Goal: Task Accomplishment & Management: Manage account settings

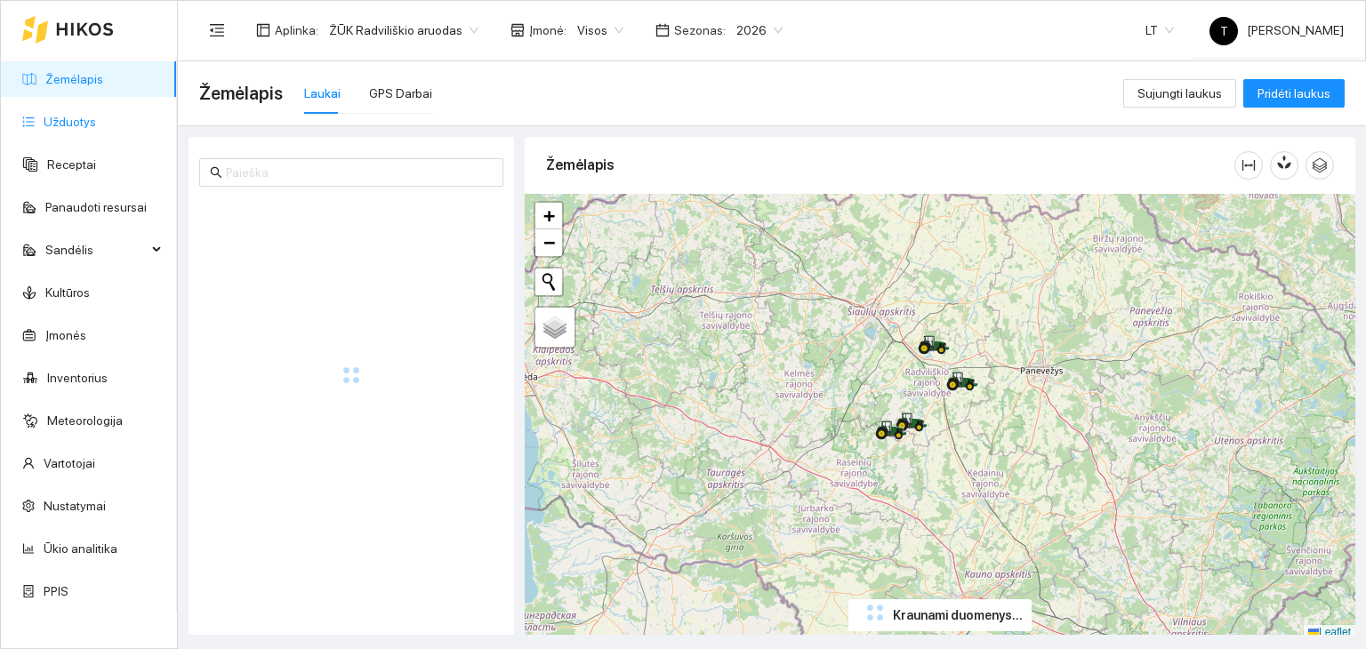
click at [92, 122] on link "Užduotys" at bounding box center [70, 122] width 52 height 14
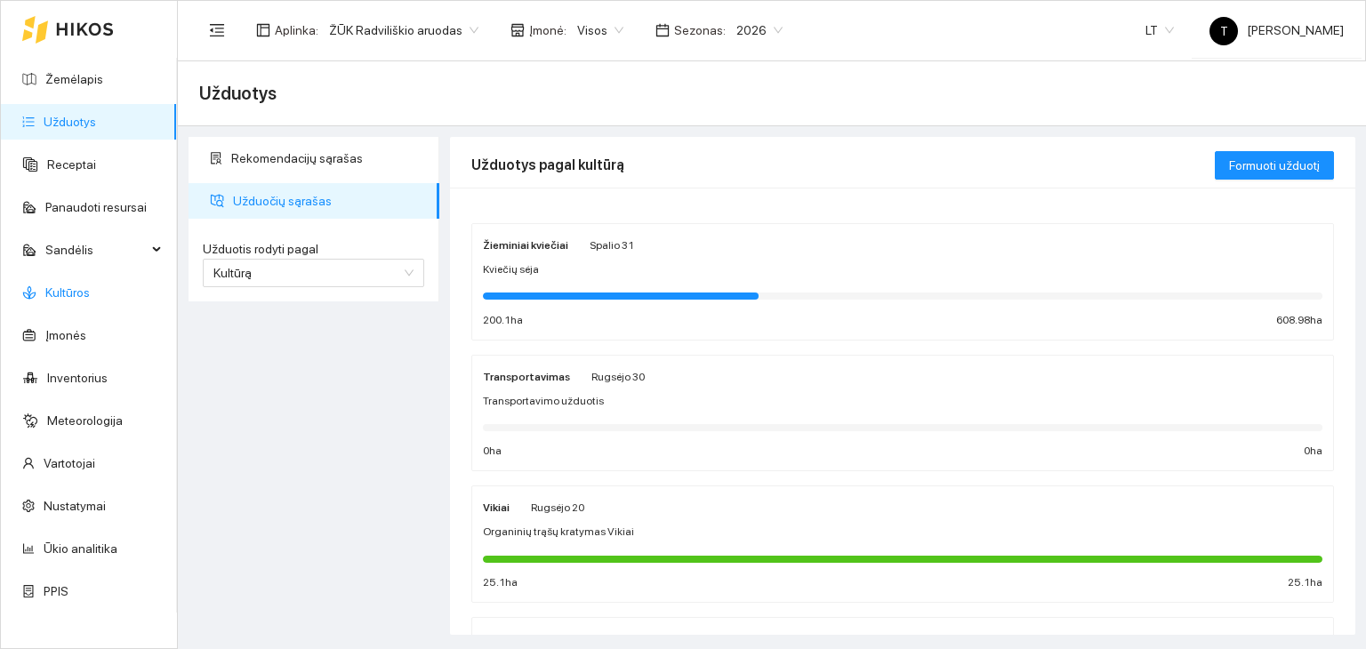
click at [90, 287] on link "Kultūros" at bounding box center [67, 292] width 44 height 14
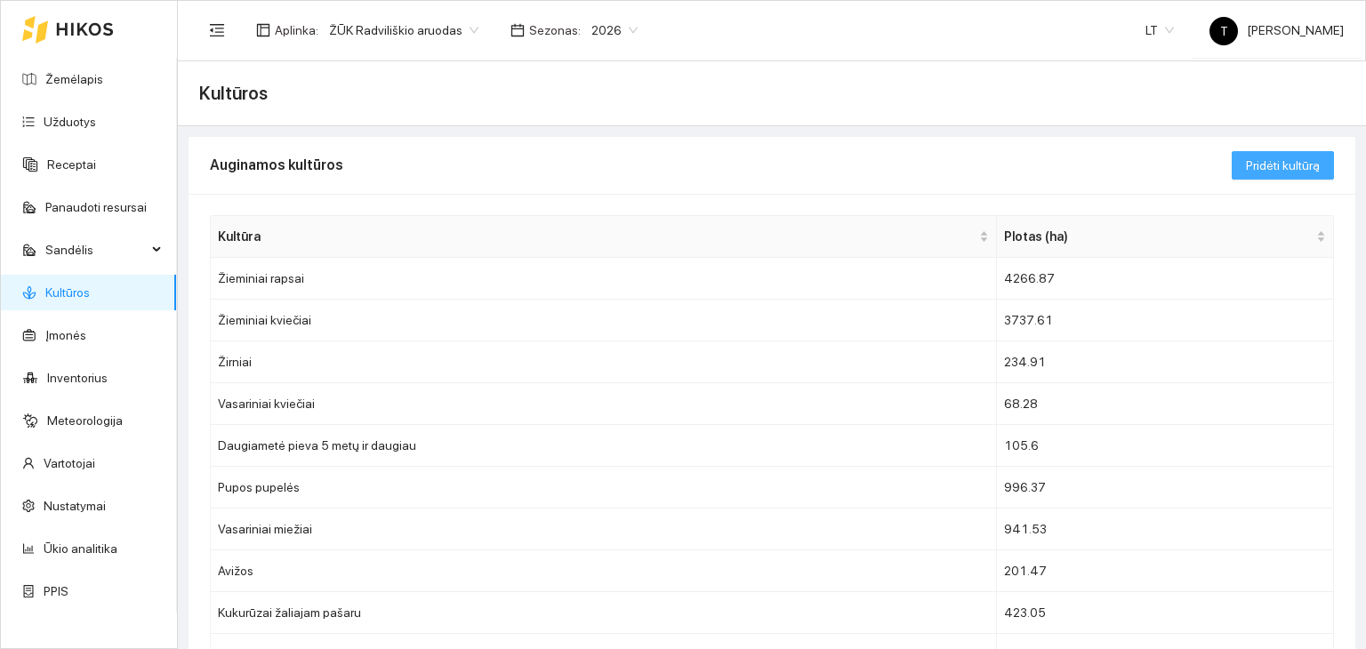
click at [1256, 168] on span "Pridėti kultūrą" at bounding box center [1283, 166] width 74 height 20
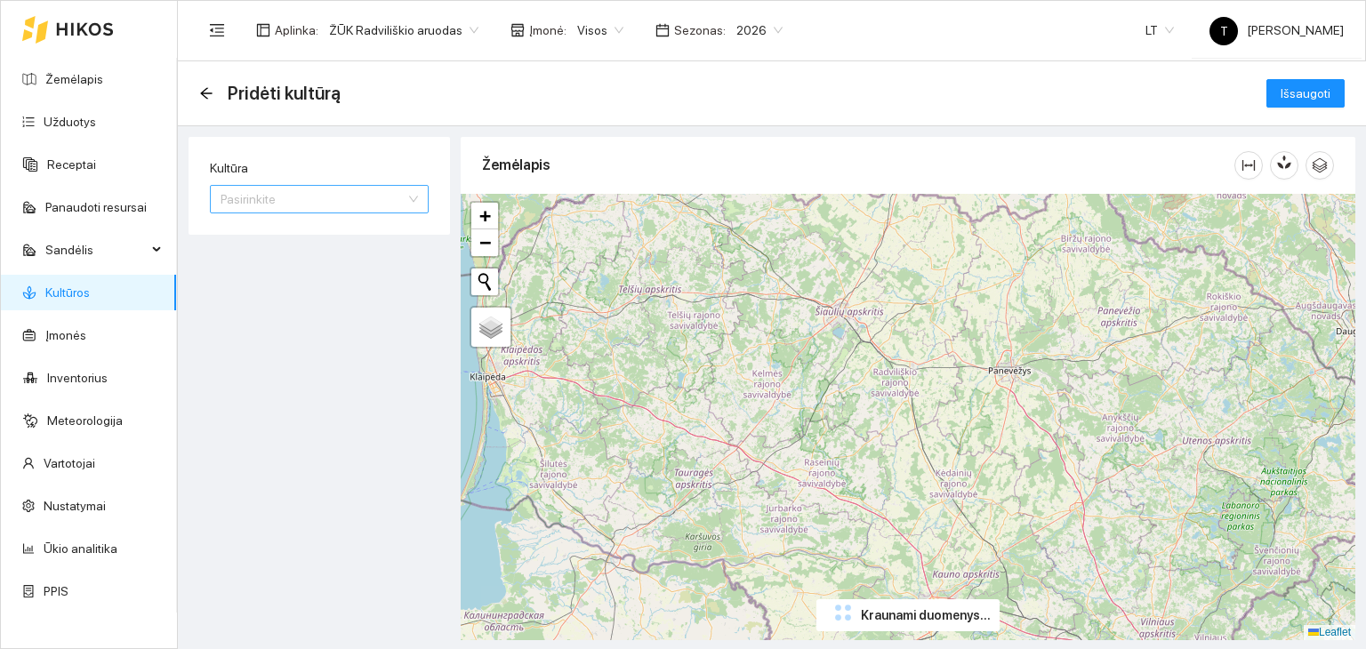
click at [336, 200] on input "Kultūra" at bounding box center [313, 199] width 185 height 27
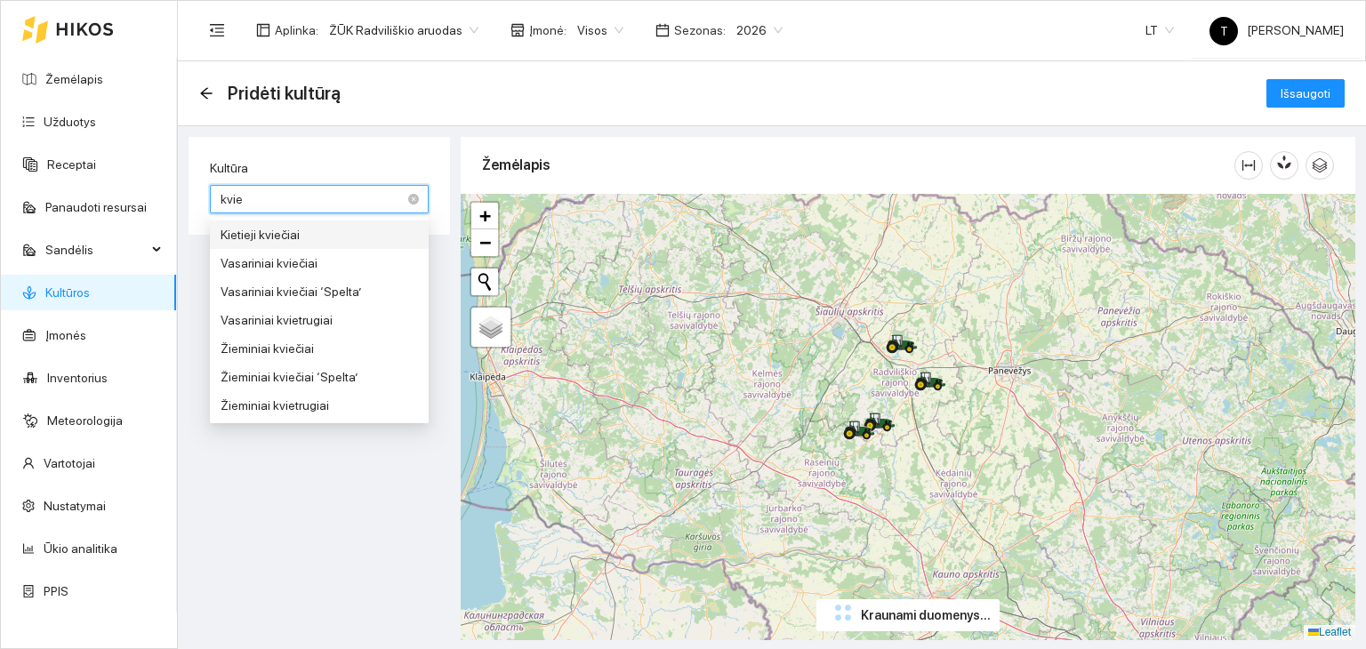
type input "kvieč"
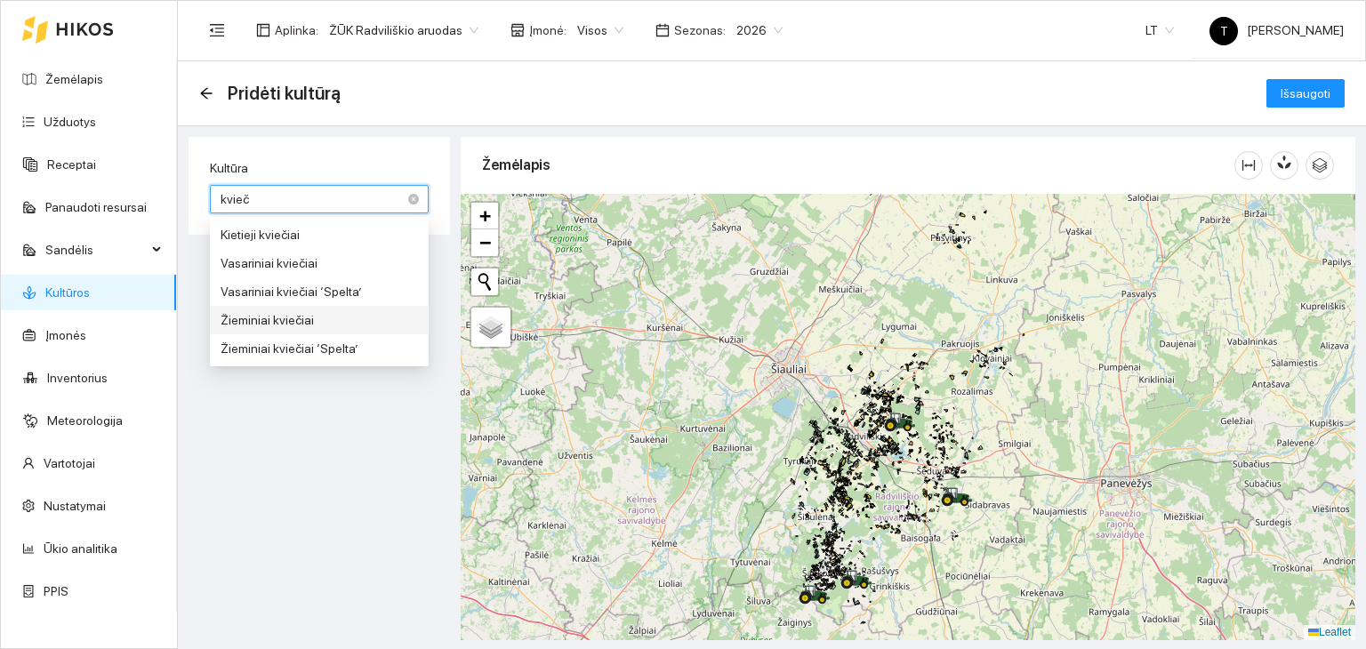
click at [293, 322] on div "Žieminiai kviečiai" at bounding box center [319, 320] width 197 height 20
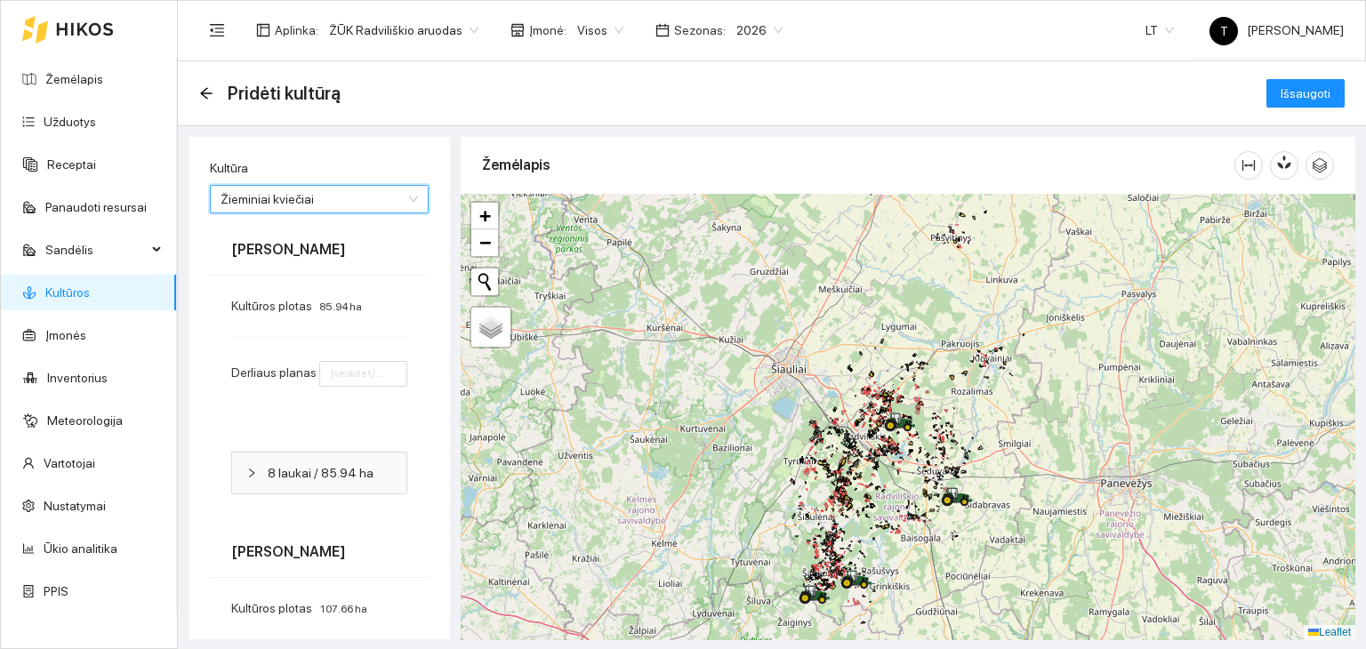
type input "7"
type input "6"
type input "7"
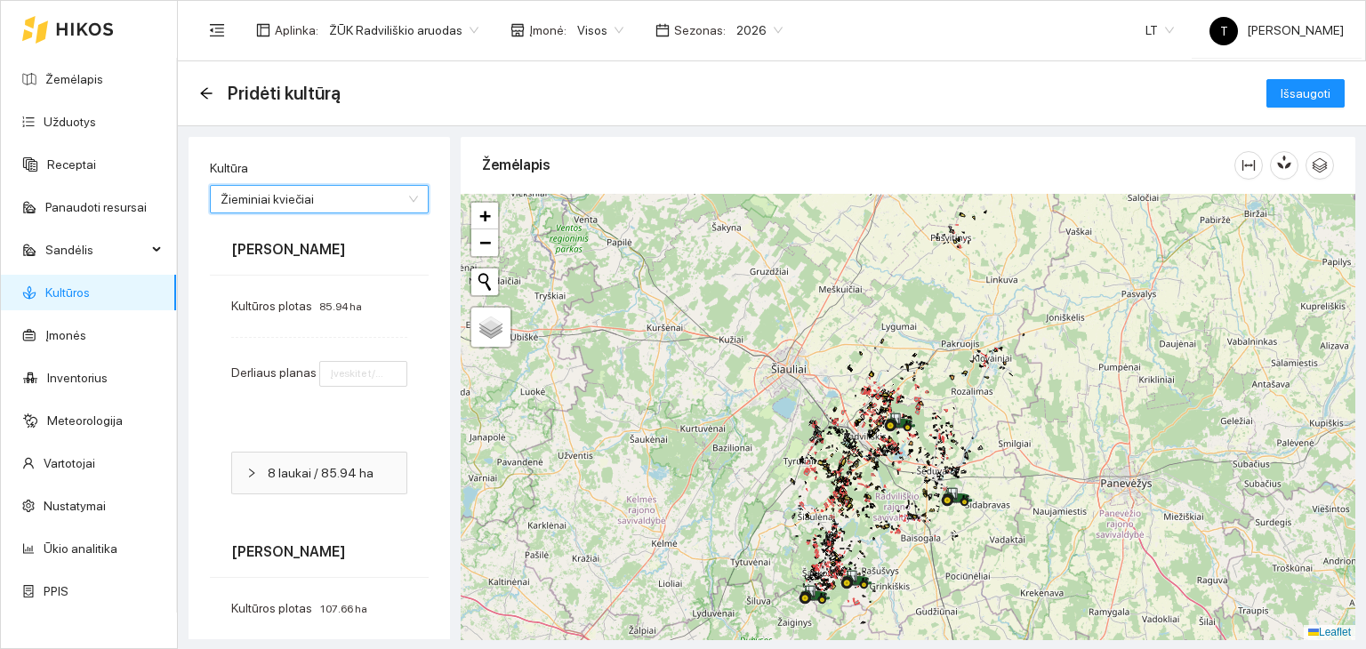
type input "8"
type input "7"
type input "8"
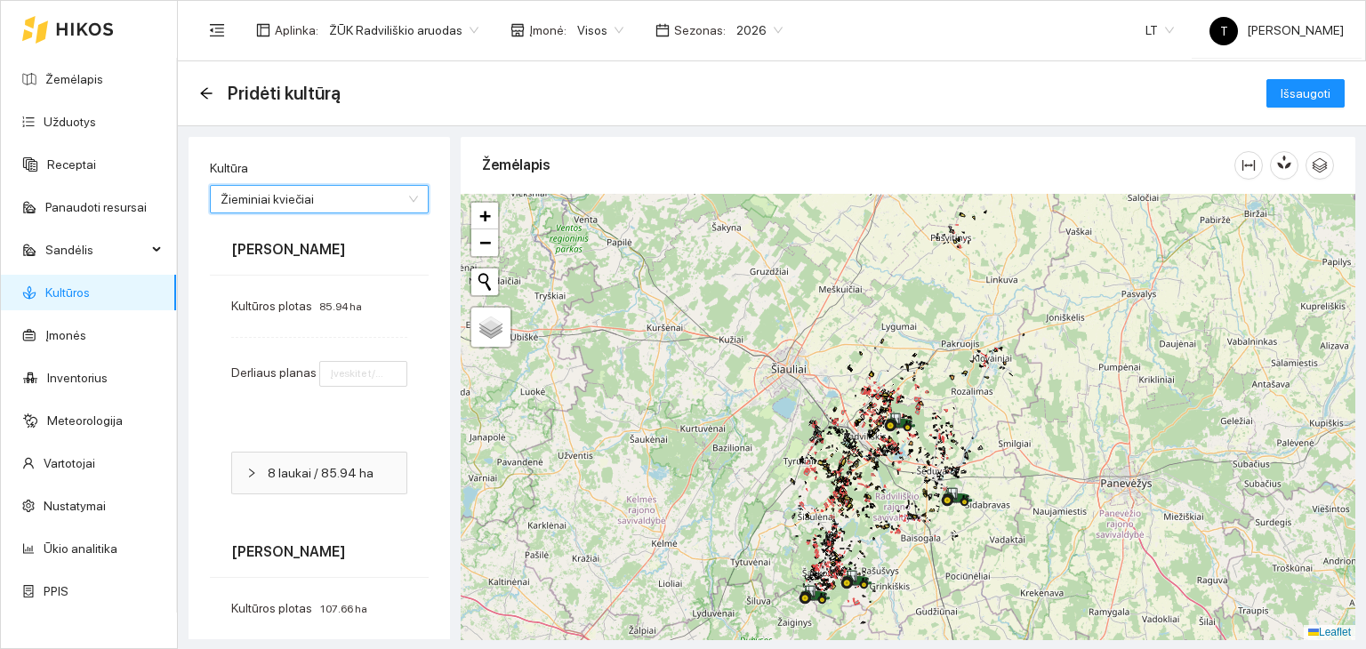
type input "7"
type input "8"
type input "6"
type input "7"
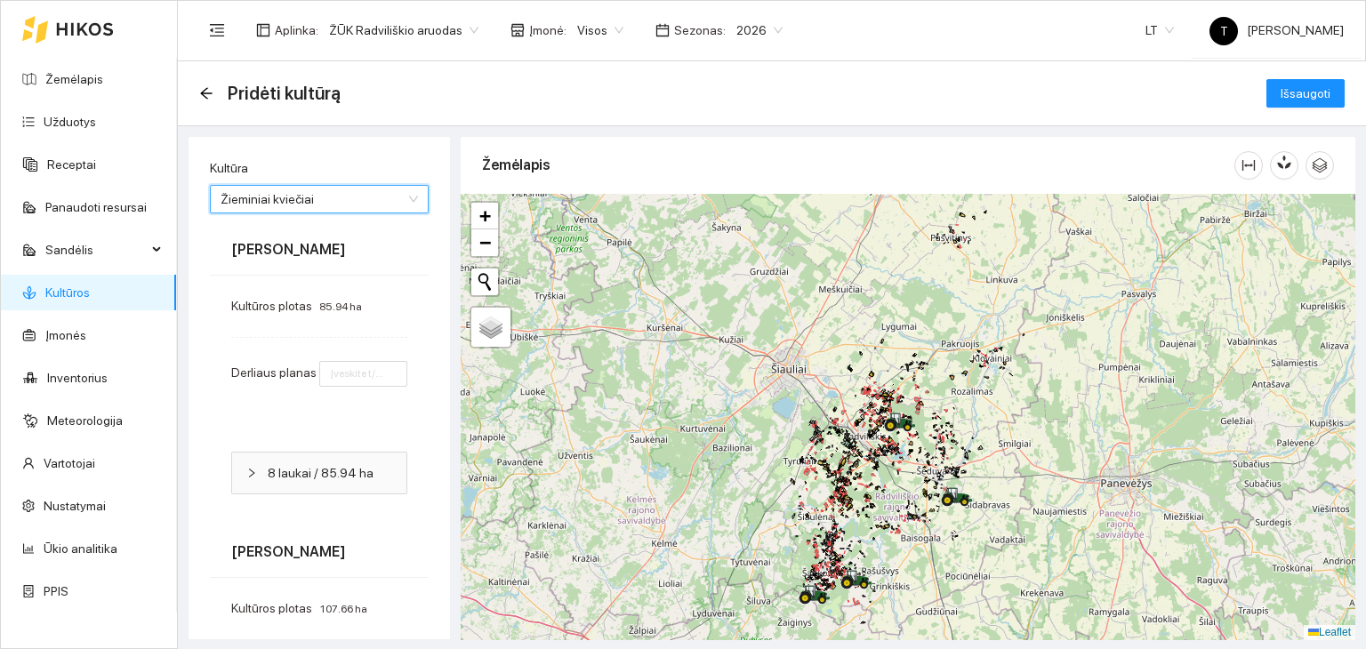
type input "7"
type input "8"
type input "7"
type input "8"
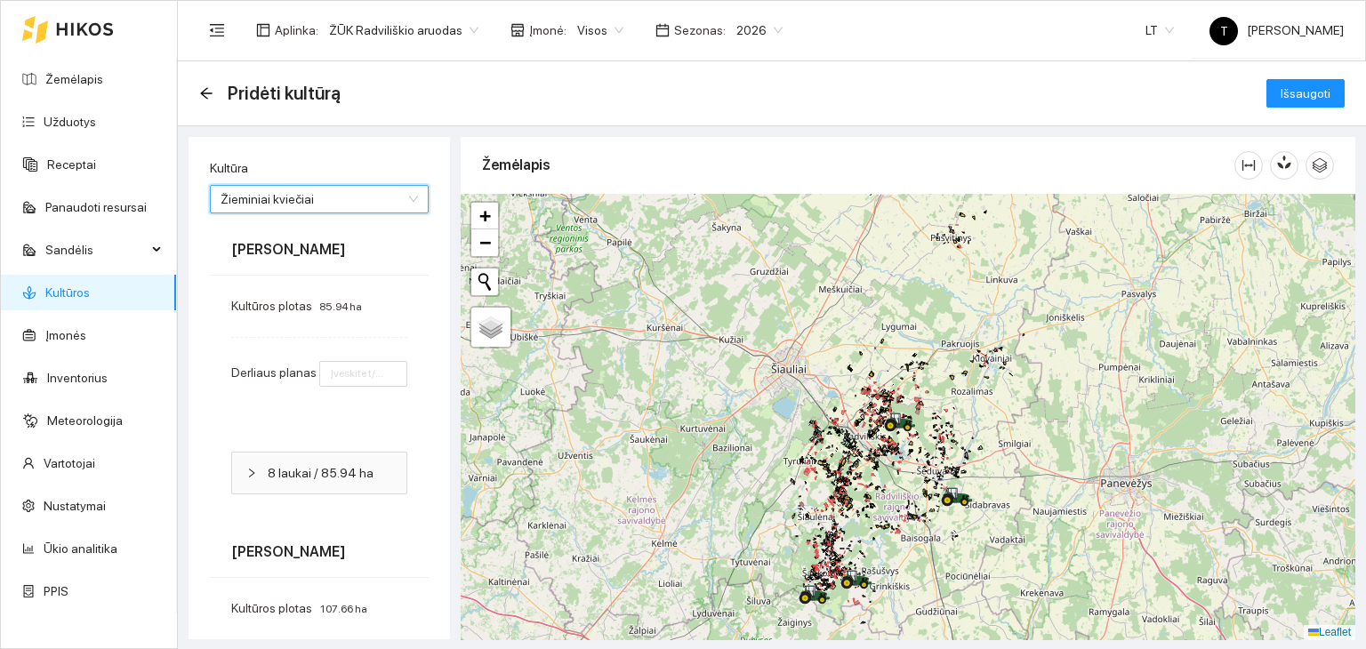
type input "7"
type input "8"
type input "6"
type input "8"
type input "7"
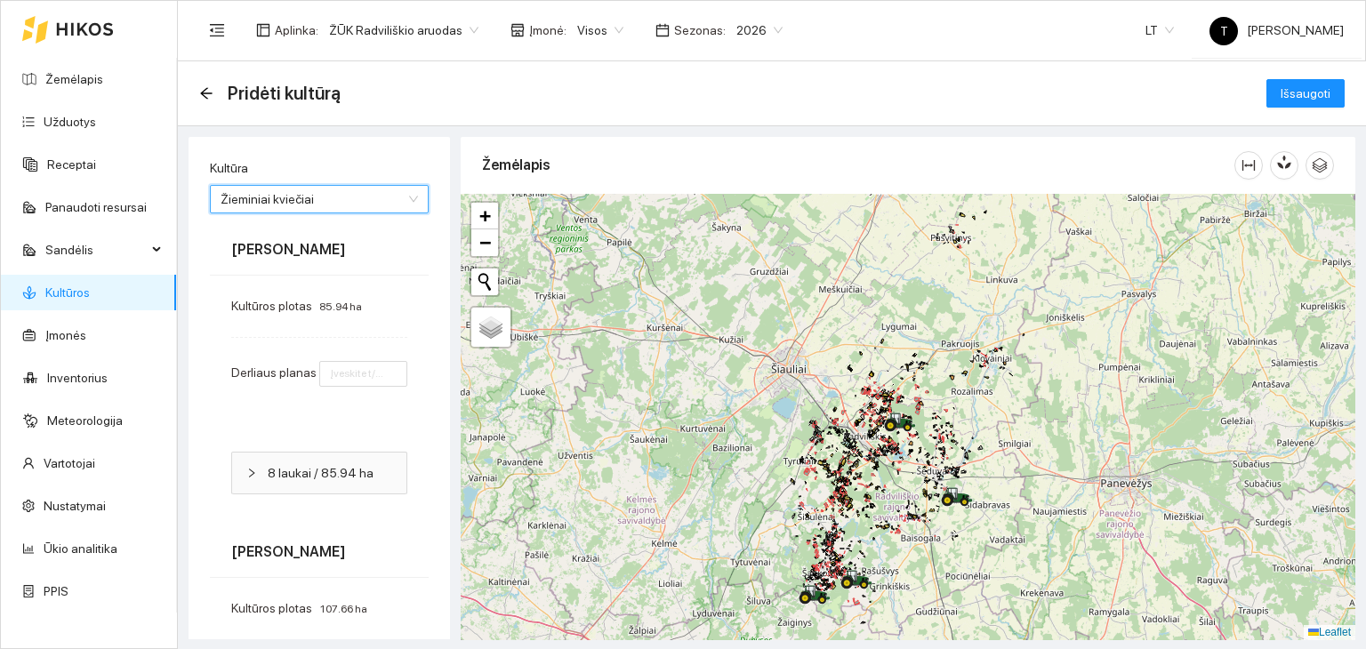
type input "8"
type input "7"
type input "8"
type input "7"
type input "8"
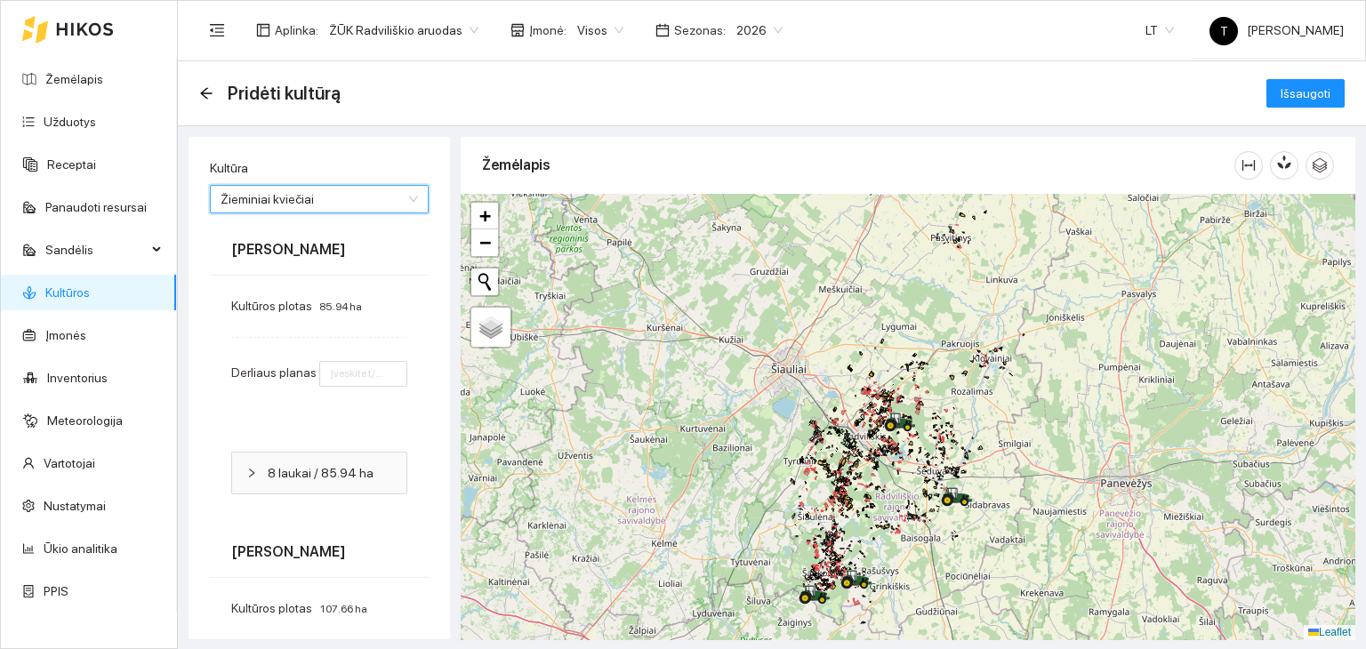
type input "8"
type input "7"
type input "6"
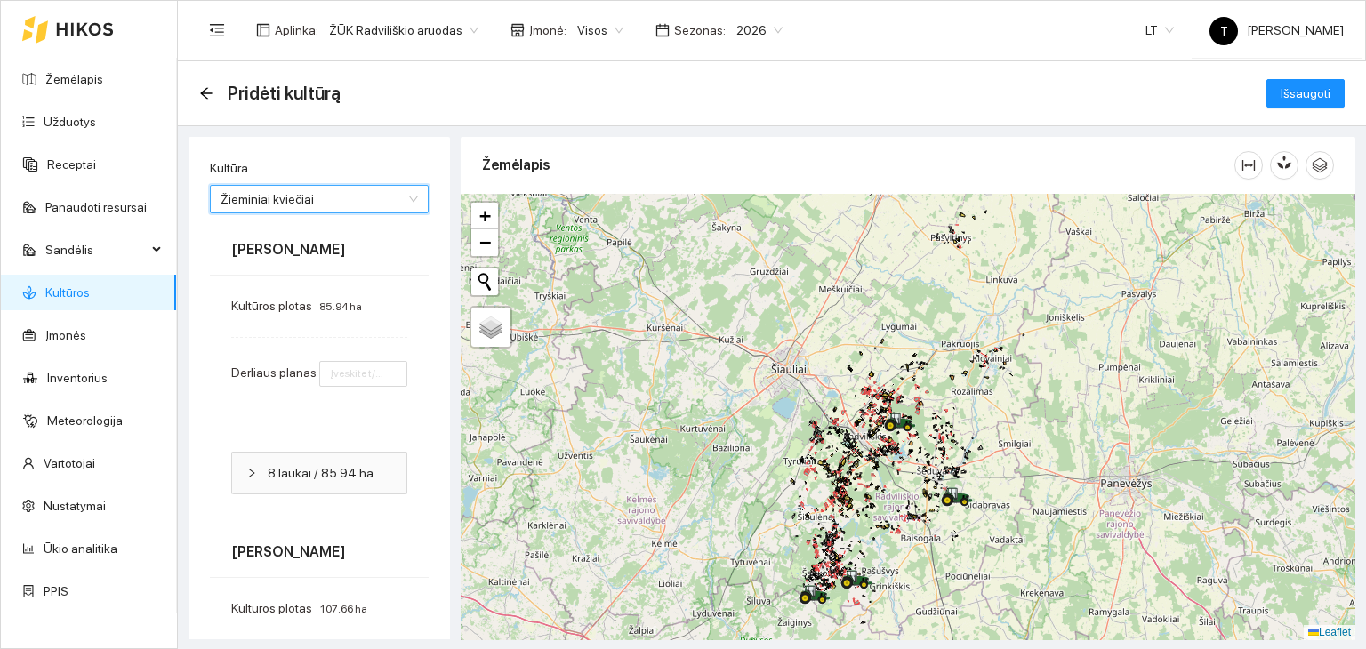
type input "8"
type input "7"
type input "8"
type input "7"
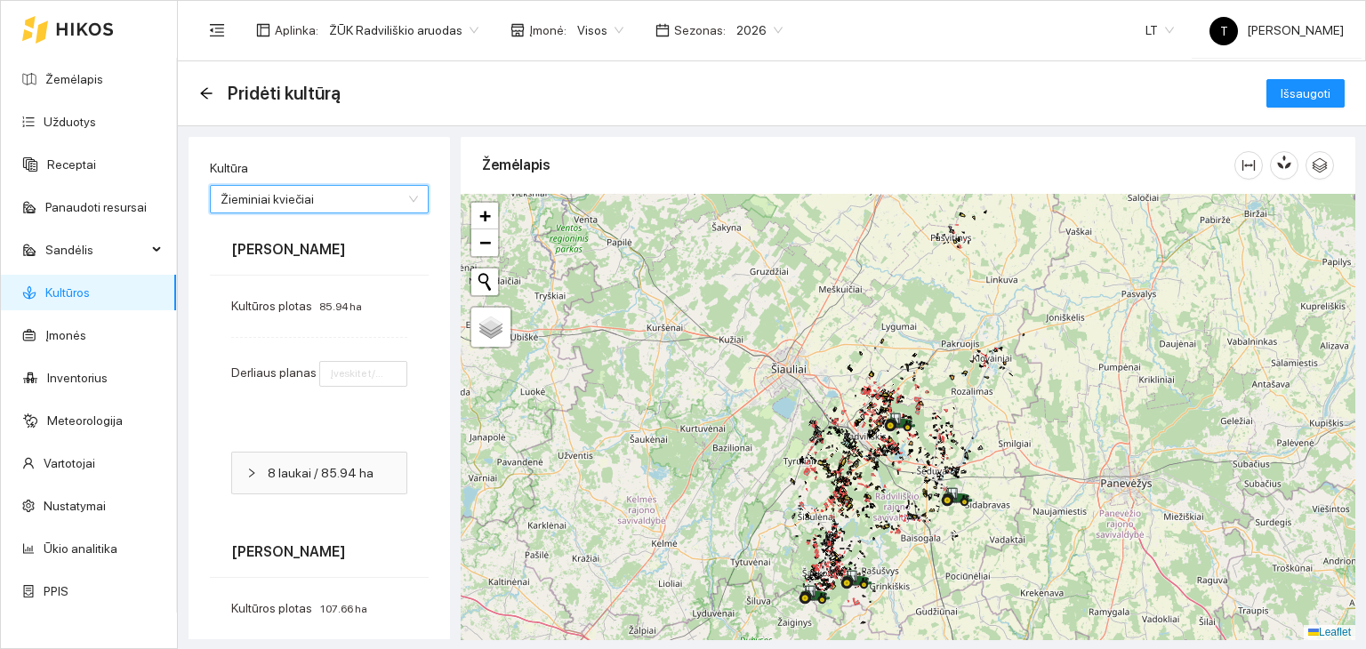
type input "7"
type input "8"
type input "6"
type input "8"
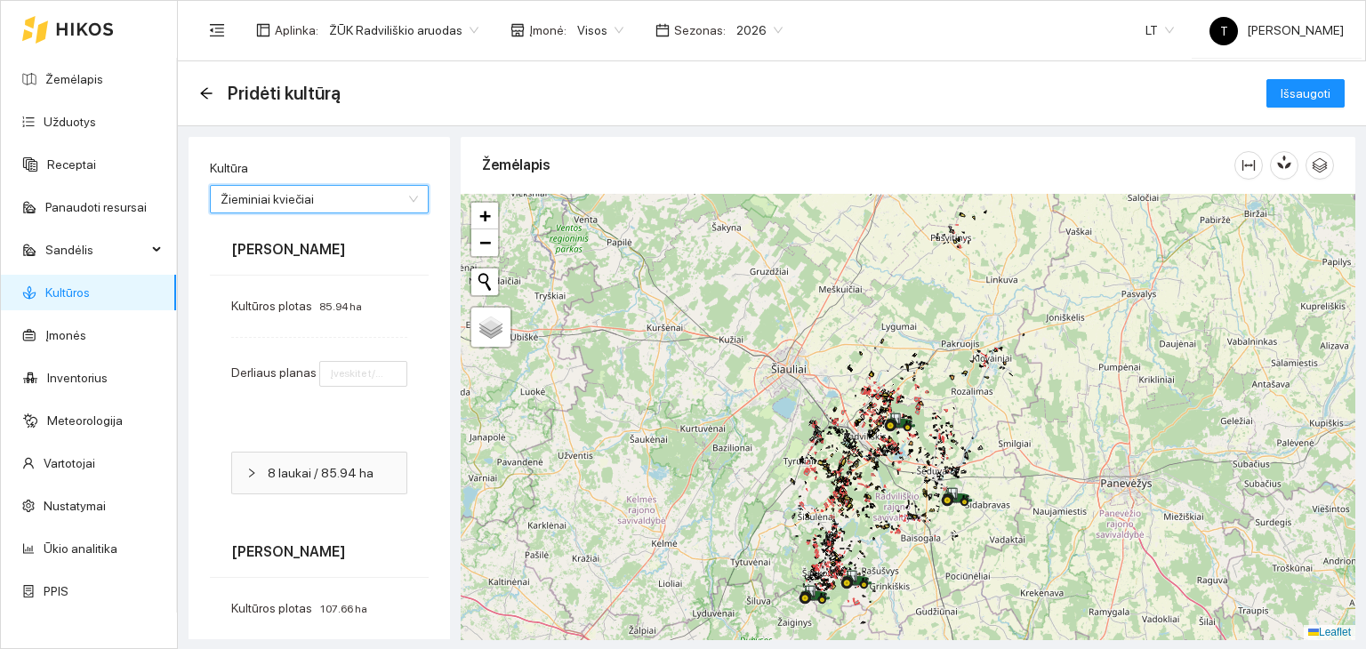
type input "8"
type input "7"
type input "6"
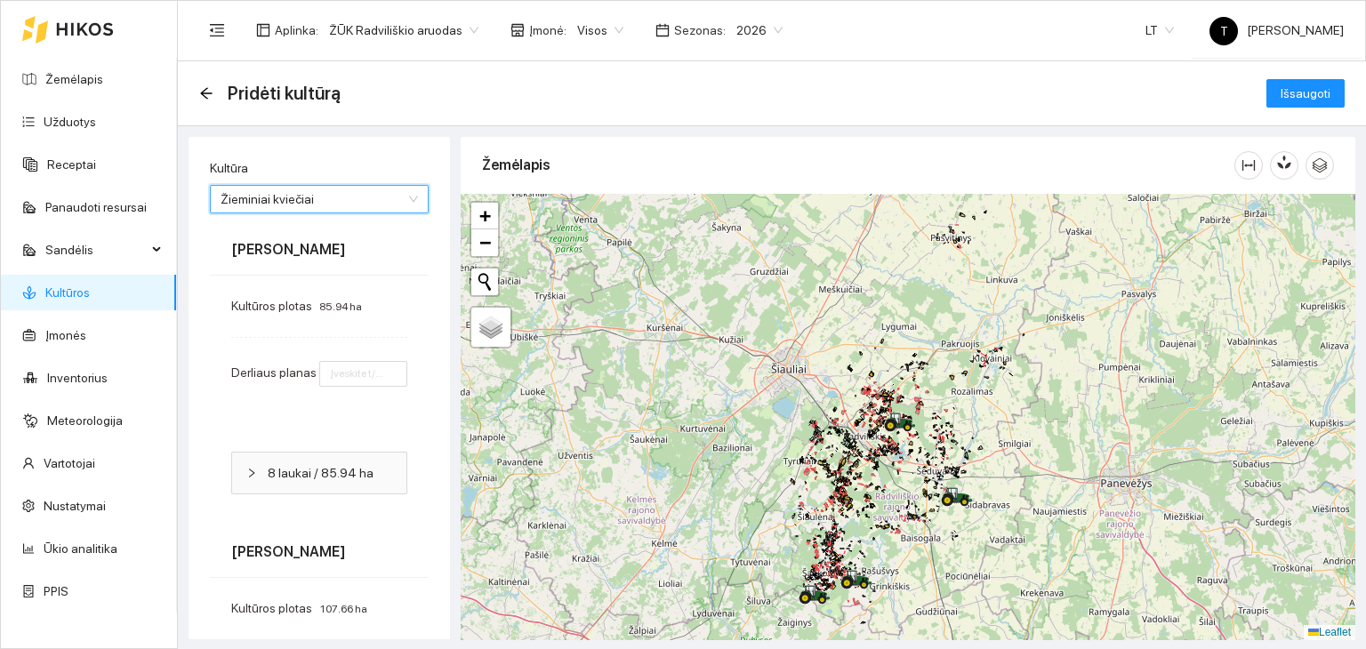
type input "7"
type input "8"
type input "7"
type input "8"
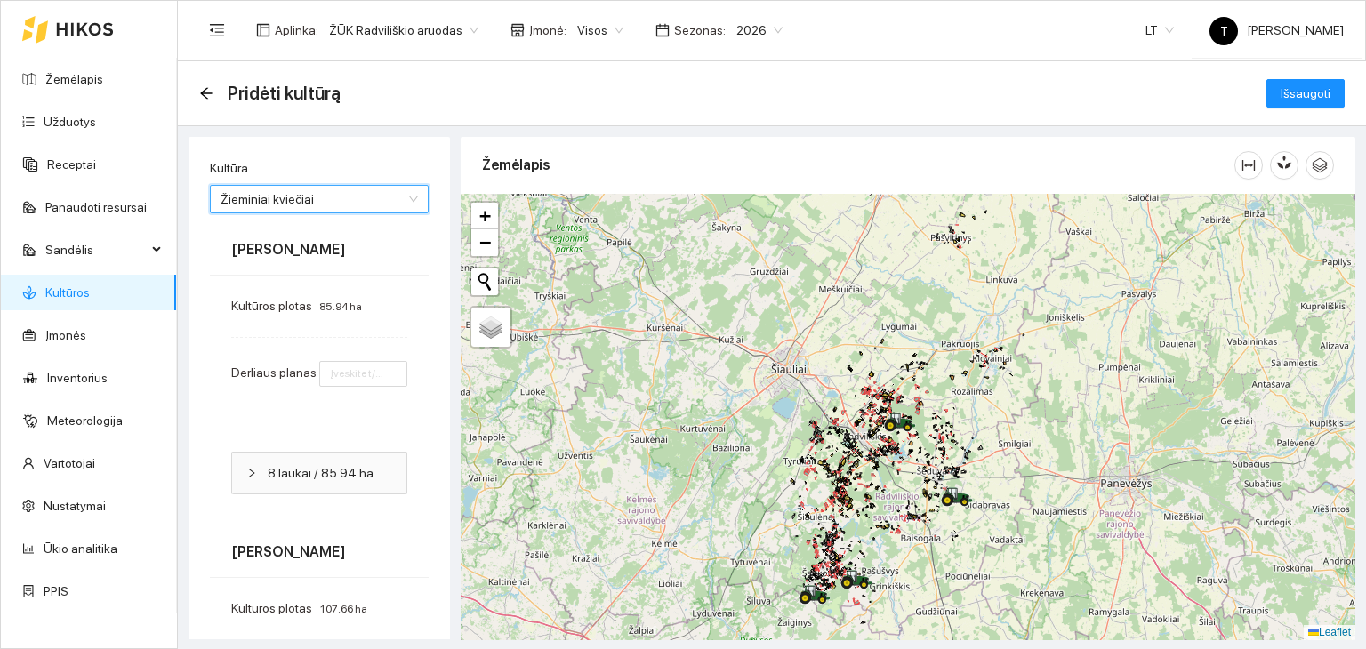
type input "7"
type input "10"
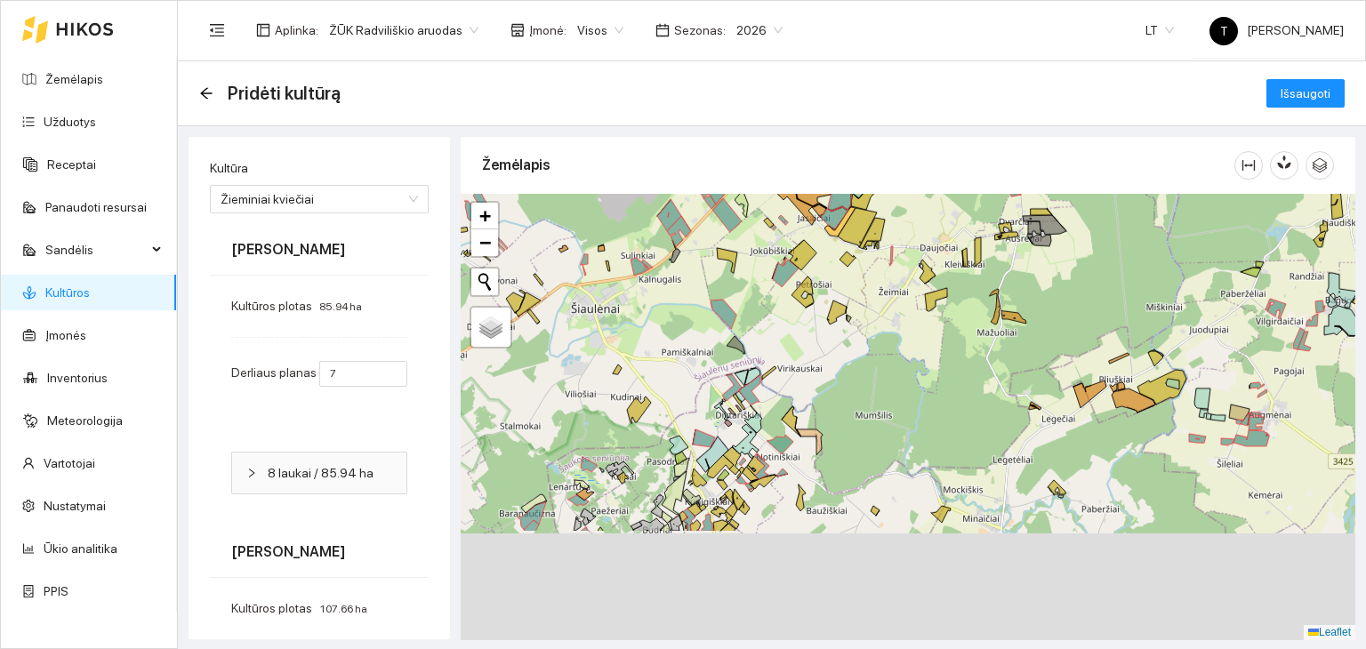
drag, startPoint x: 862, startPoint y: 538, endPoint x: 975, endPoint y: 289, distance: 273.8
click at [975, 289] on div "+ − Nieko nerasta. Bandykite dar kartą. Žemėlapis Palydovas Leaflet" at bounding box center [908, 417] width 895 height 446
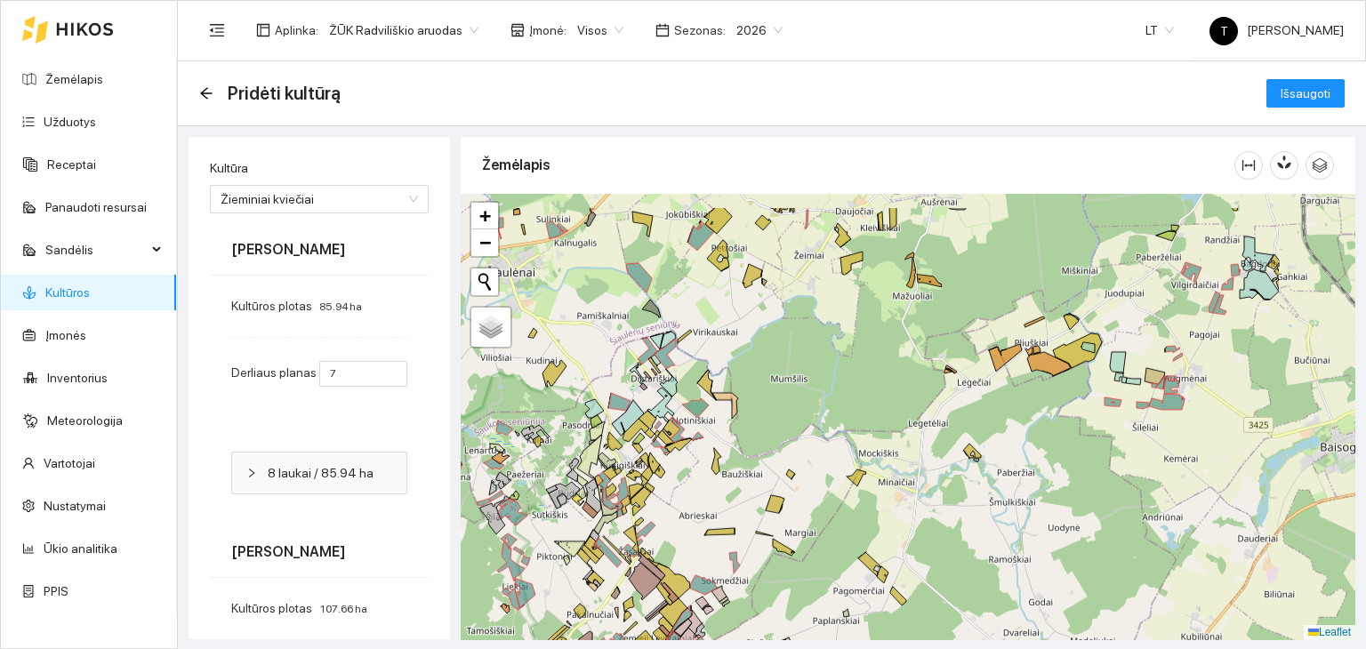
drag, startPoint x: 1288, startPoint y: 468, endPoint x: 727, endPoint y: 534, distance: 564.1
click at [729, 534] on div "+ − Nieko nerasta. Bandykite dar kartą. Žemėlapis Palydovas Leaflet" at bounding box center [908, 417] width 895 height 446
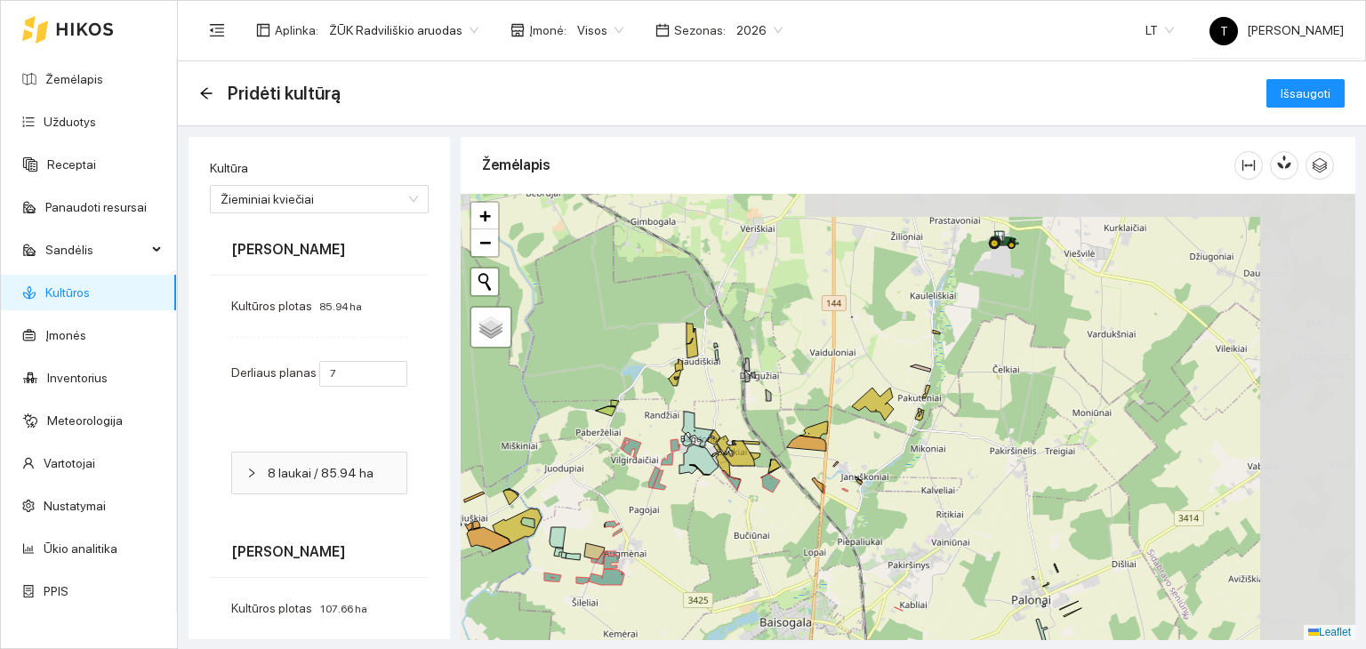
drag, startPoint x: 1021, startPoint y: 342, endPoint x: 868, endPoint y: 510, distance: 226.6
click at [868, 510] on div "+ − Nieko nerasta. Bandykite dar kartą. Žemėlapis Palydovas Leaflet" at bounding box center [908, 417] width 895 height 446
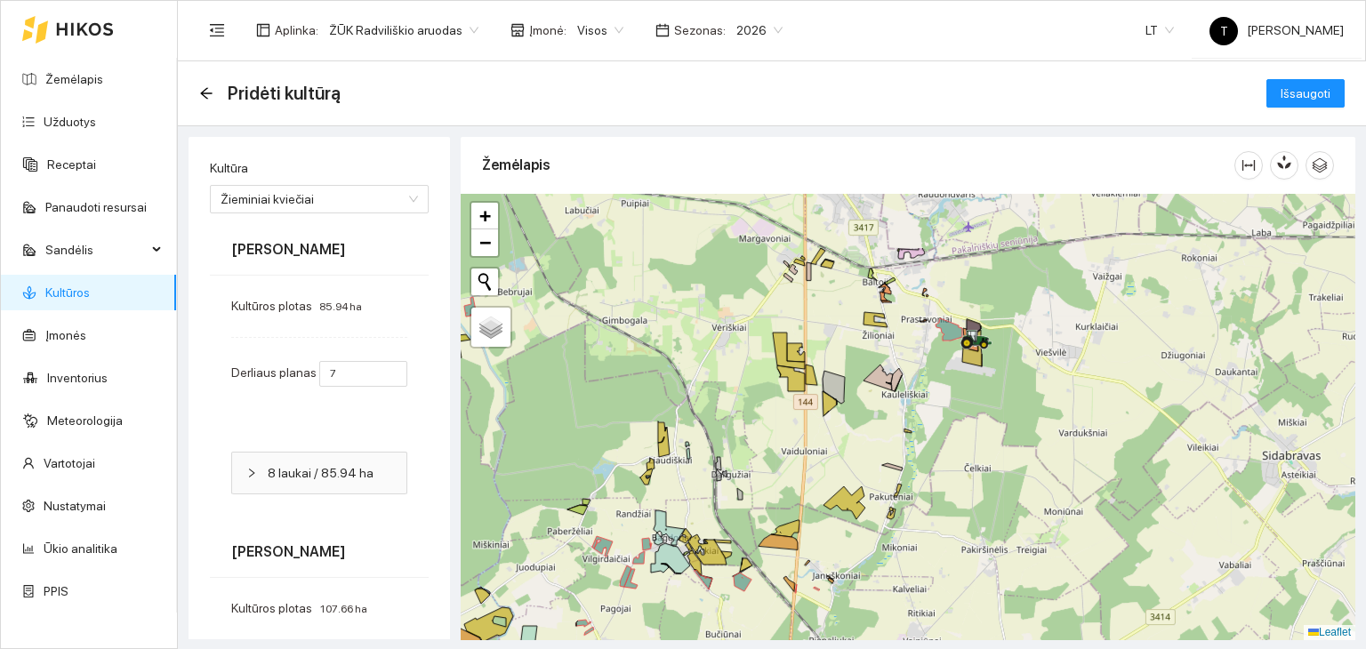
drag, startPoint x: 1021, startPoint y: 292, endPoint x: 962, endPoint y: 429, distance: 149.0
click at [965, 431] on div "+ − Nieko nerasta. Bandykite dar kartą. Žemėlapis Palydovas Leaflet" at bounding box center [908, 417] width 895 height 446
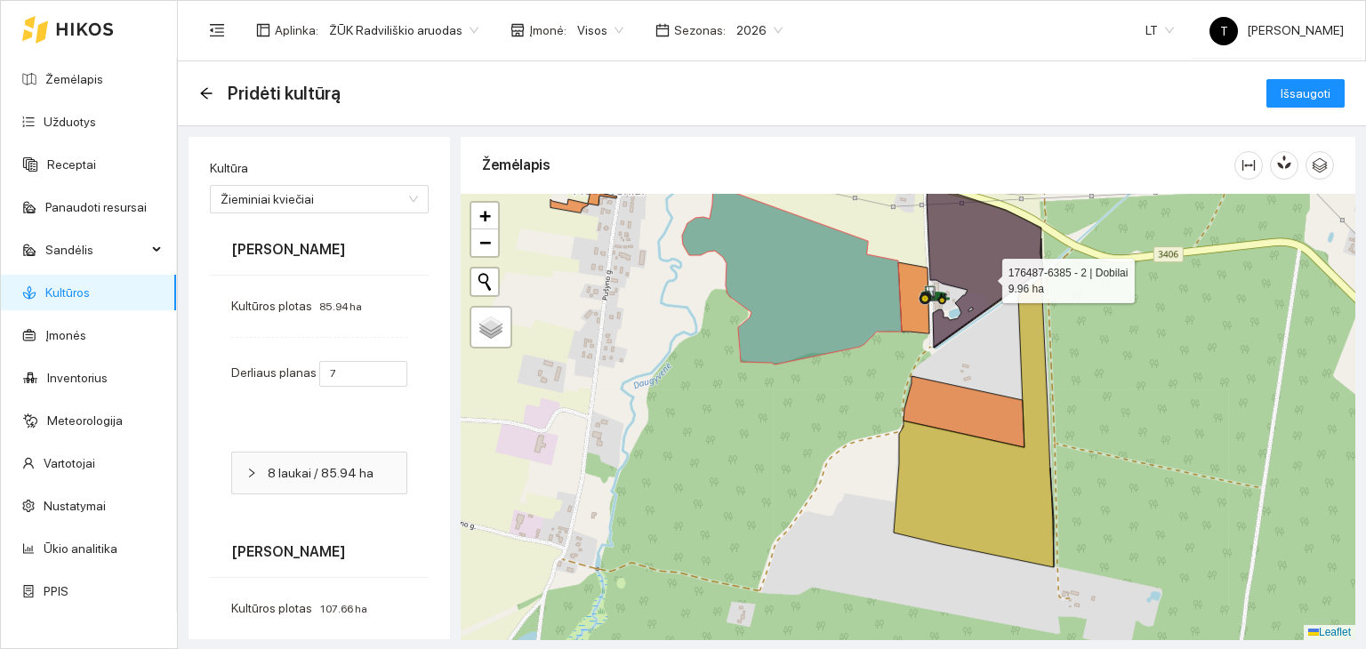
click at [986, 277] on icon at bounding box center [985, 268] width 116 height 160
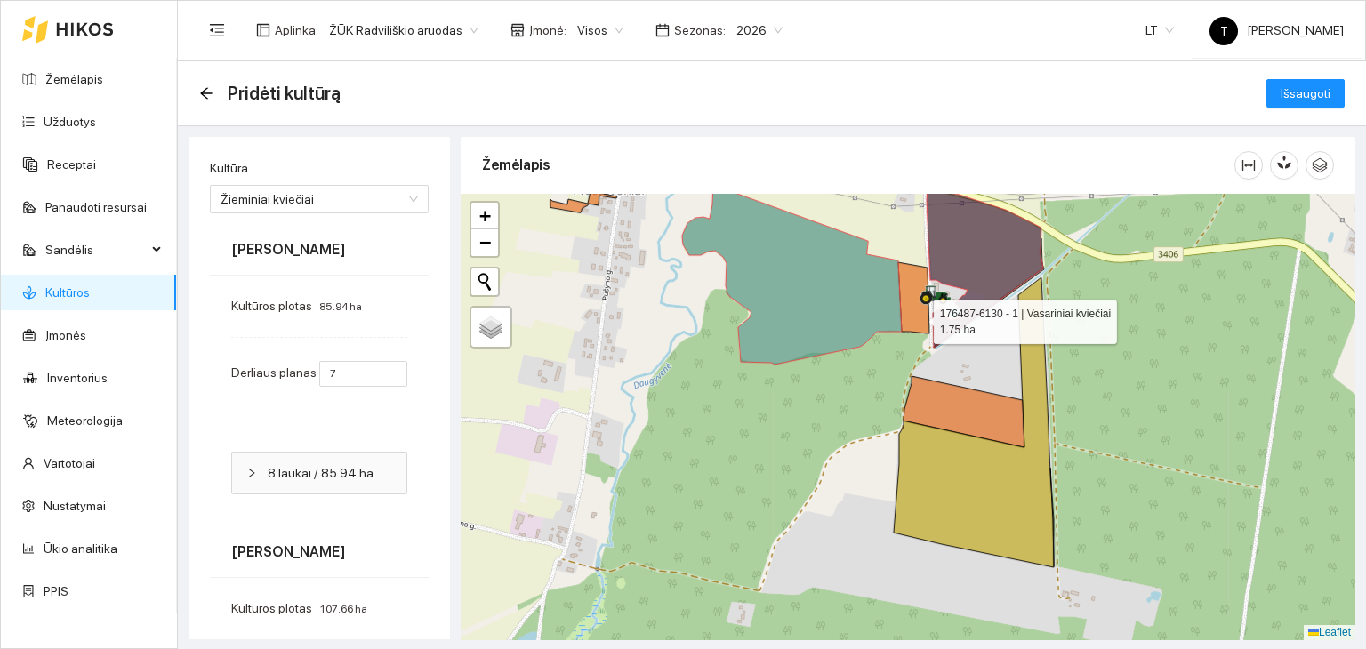
click at [918, 317] on icon at bounding box center [913, 297] width 31 height 71
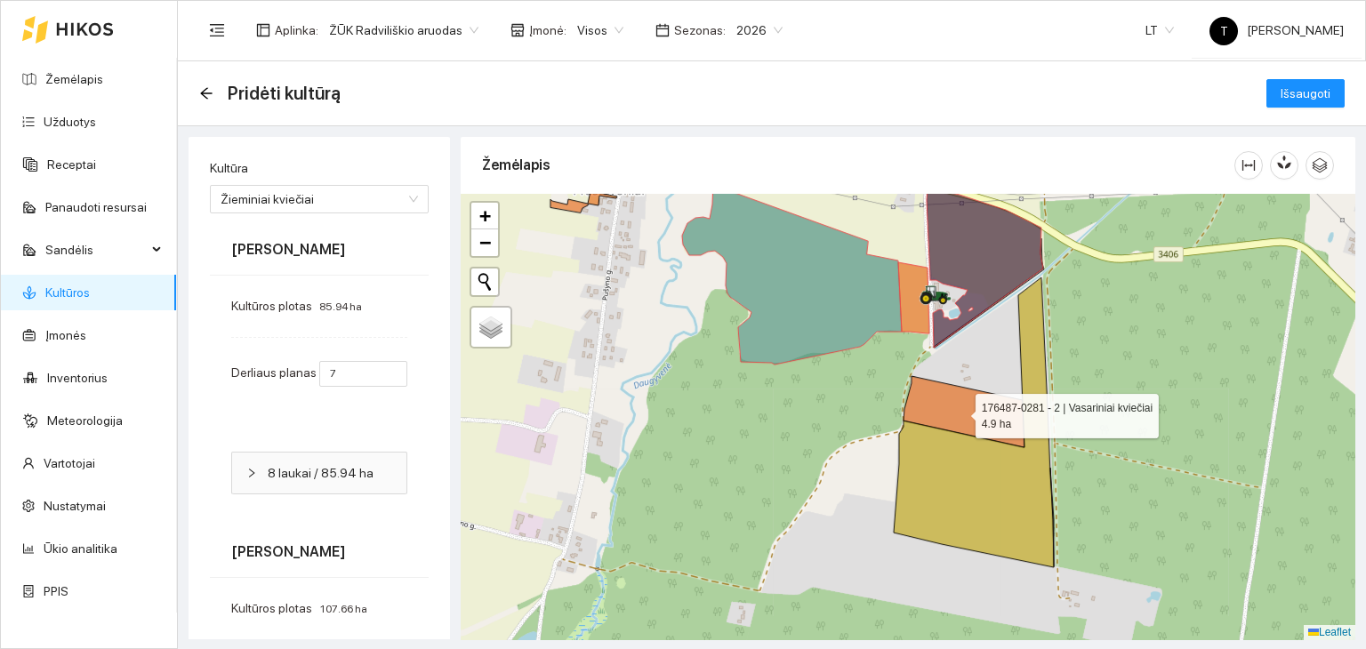
click at [959, 413] on icon at bounding box center [963, 411] width 121 height 71
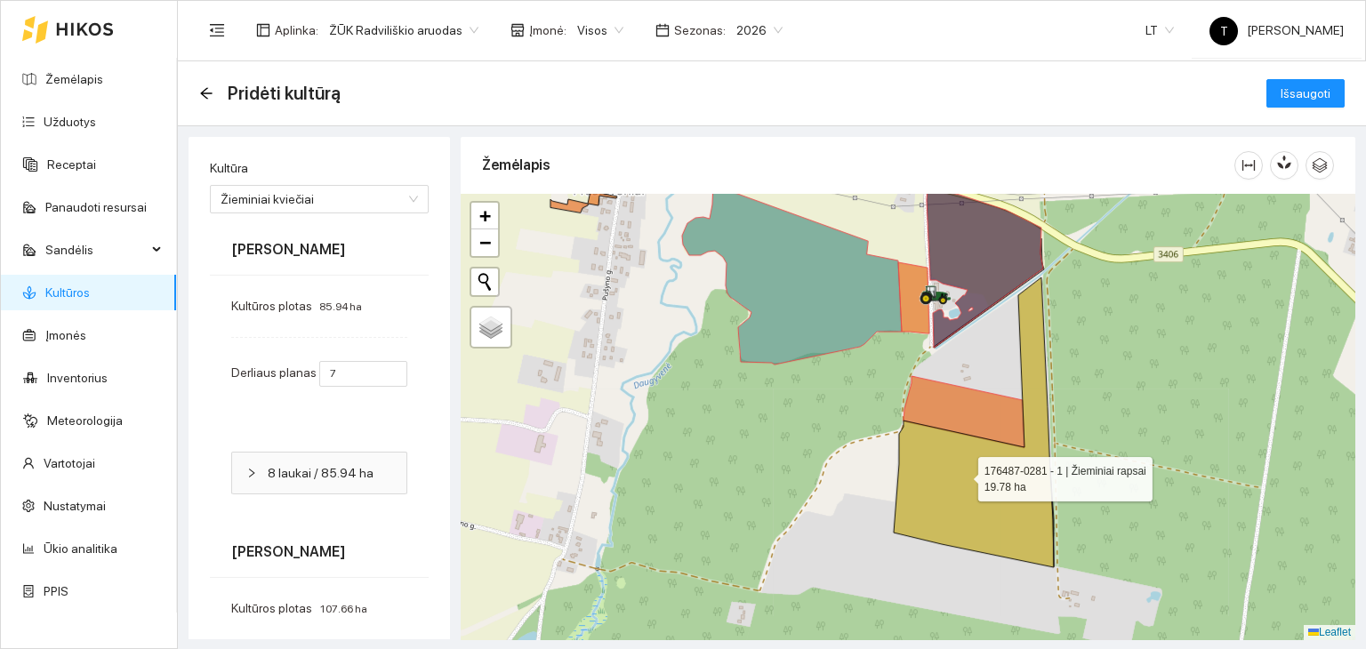
click at [962, 475] on icon at bounding box center [974, 422] width 160 height 290
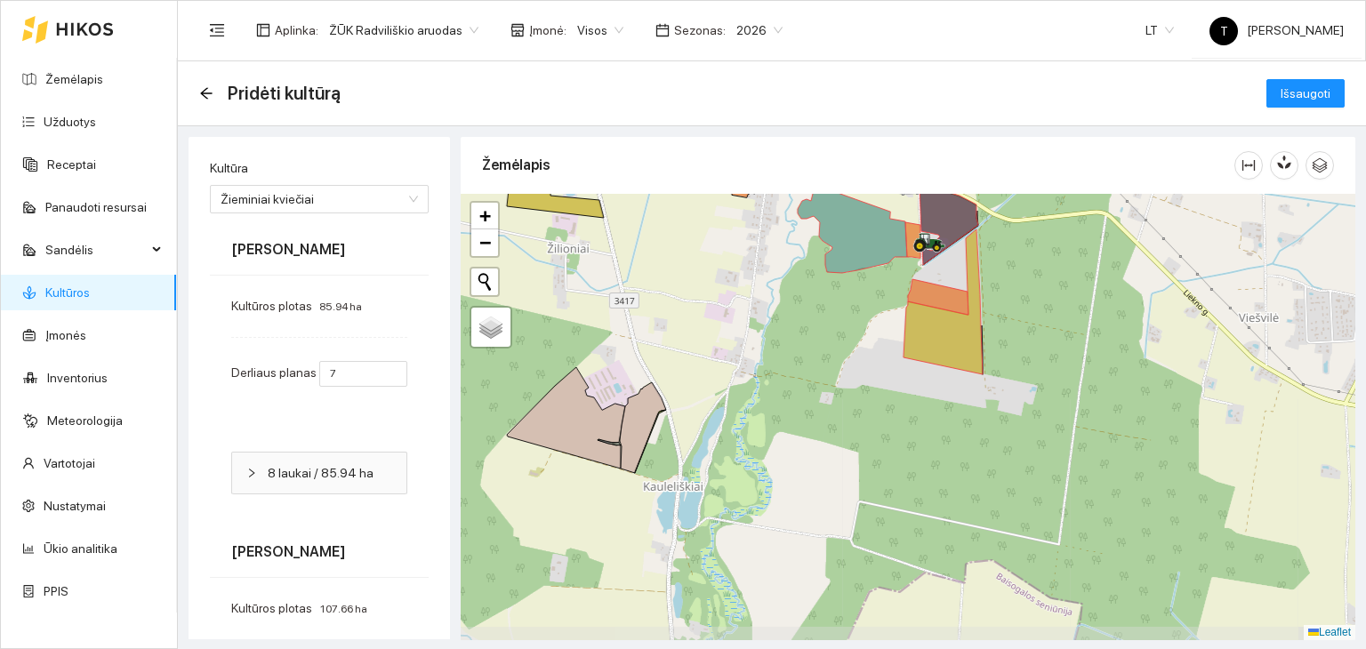
drag, startPoint x: 760, startPoint y: 434, endPoint x: 776, endPoint y: 369, distance: 66.9
click at [776, 369] on div "+ − Nieko nerasta. Bandykite dar kartą. Žemėlapis Palydovas Leaflet" at bounding box center [908, 417] width 895 height 446
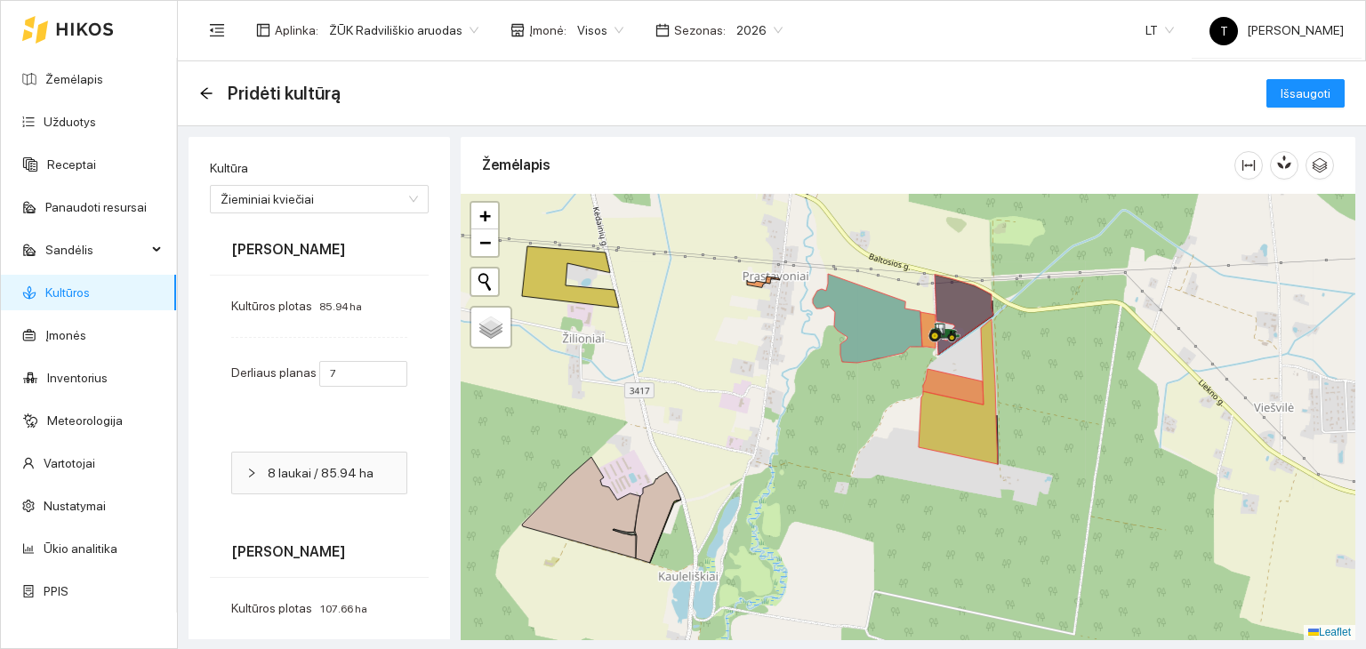
drag, startPoint x: 746, startPoint y: 250, endPoint x: 766, endPoint y: 360, distance: 112.0
click at [766, 360] on div "+ − Nieko nerasta. Bandykite dar kartą. Žemėlapis Palydovas Leaflet" at bounding box center [908, 417] width 895 height 446
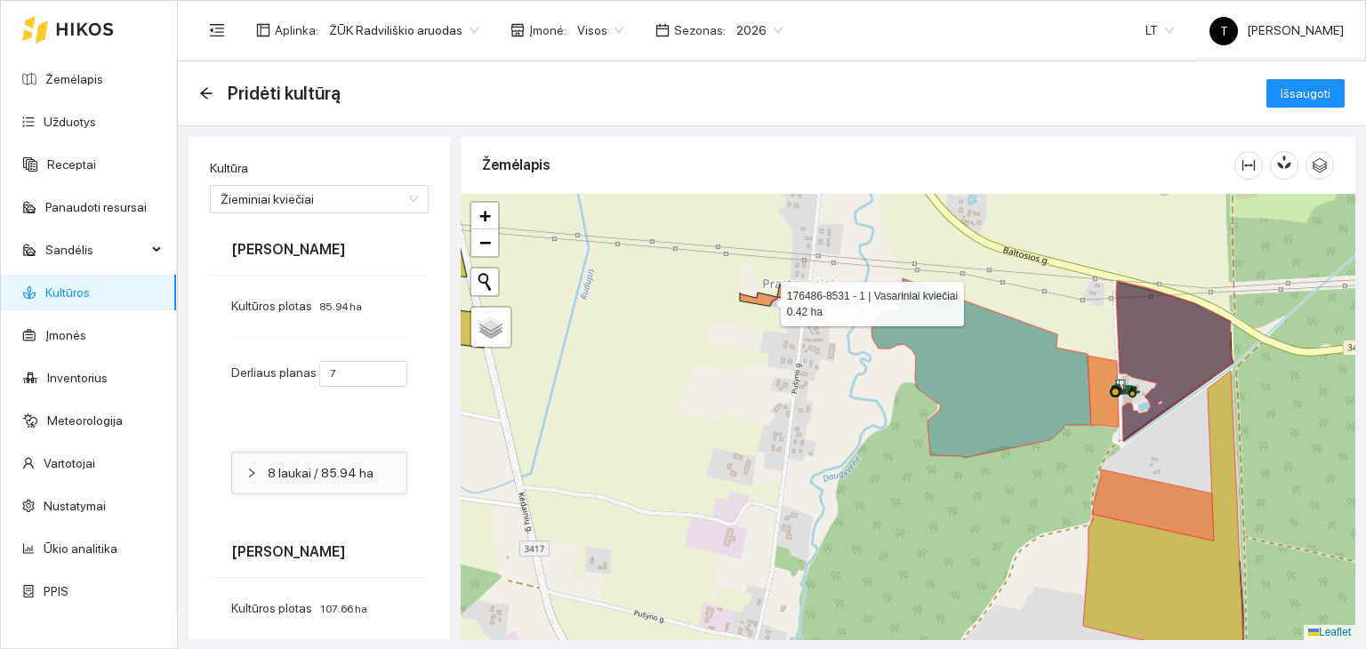
click at [765, 300] on icon at bounding box center [773, 295] width 67 height 21
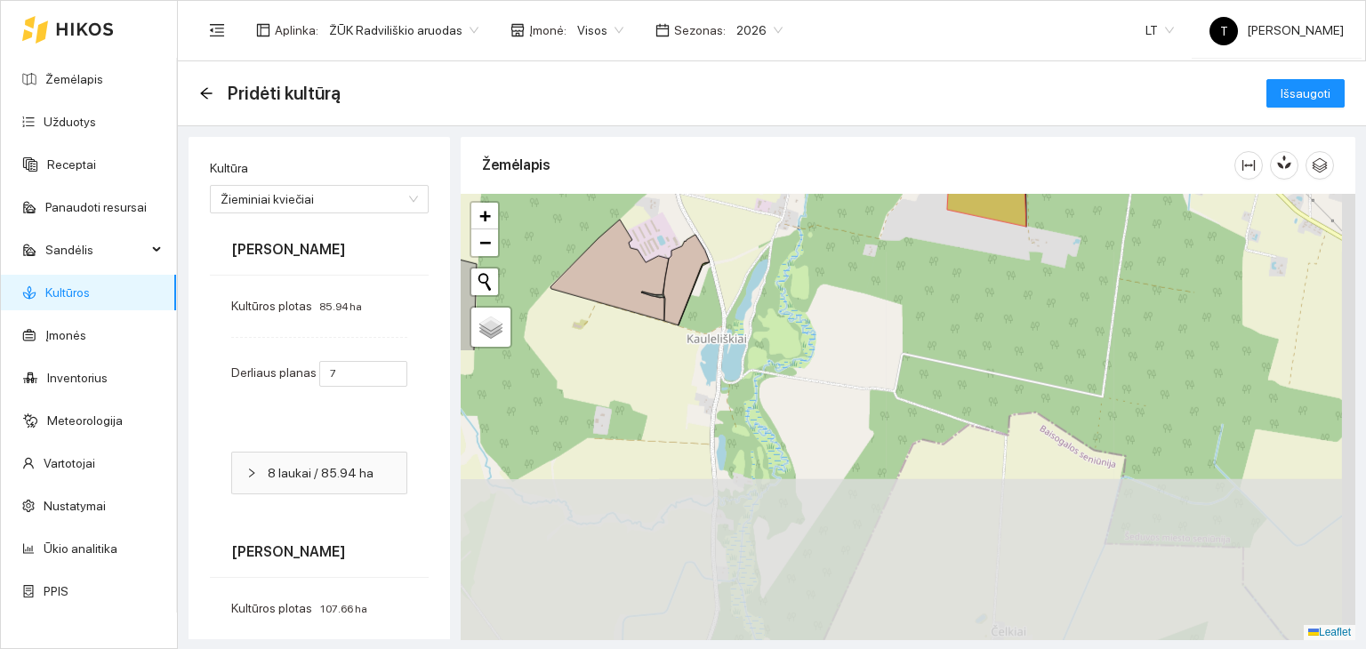
drag, startPoint x: 819, startPoint y: 552, endPoint x: 807, endPoint y: 207, distance: 345.2
click at [807, 207] on div "+ − Nieko nerasta. Bandykite dar kartą. Žemėlapis Palydovas Leaflet" at bounding box center [908, 417] width 895 height 446
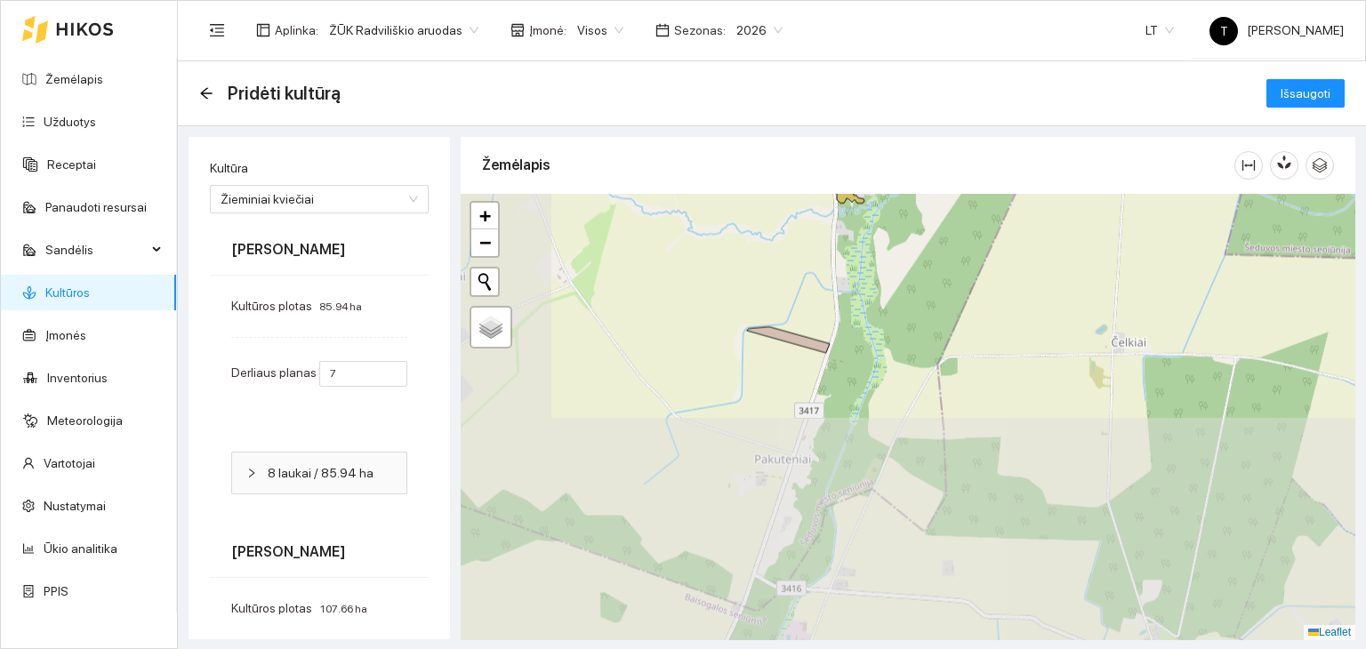
drag, startPoint x: 793, startPoint y: 542, endPoint x: 917, endPoint y: 258, distance: 310.2
click at [917, 258] on div "+ − Nieko nerasta. Bandykite dar kartą. Žemėlapis Palydovas Leaflet" at bounding box center [908, 417] width 895 height 446
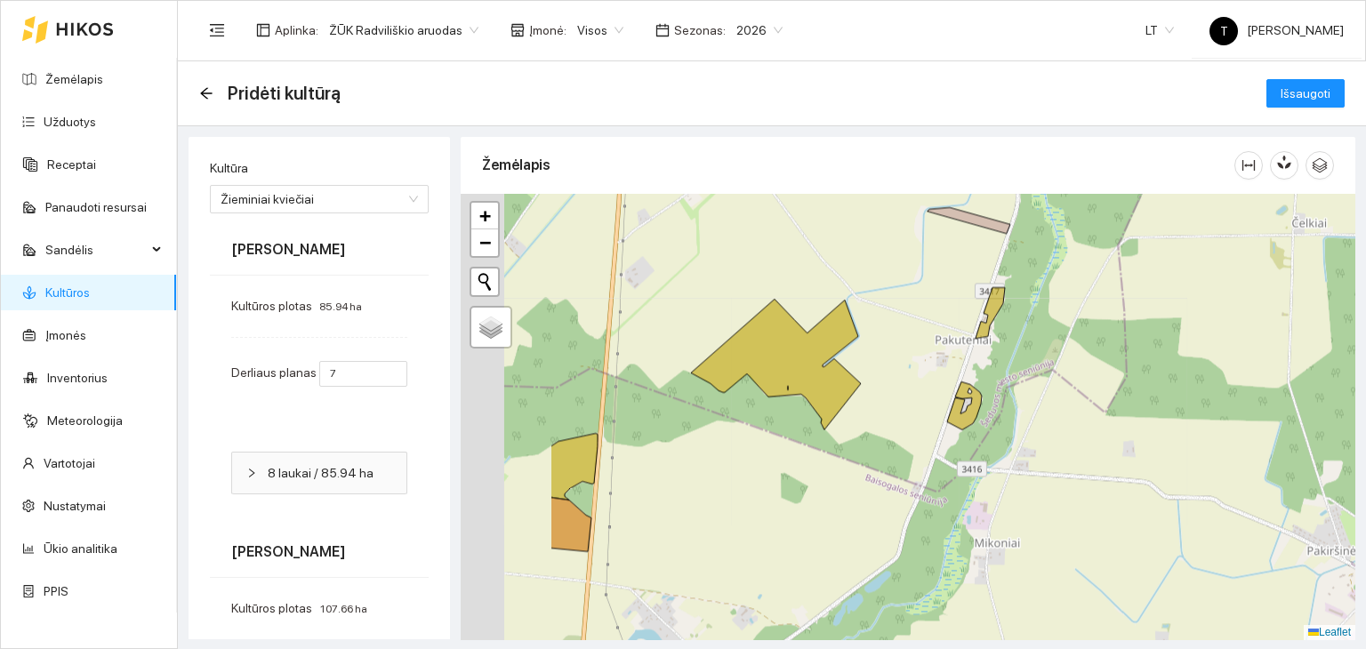
drag, startPoint x: 803, startPoint y: 545, endPoint x: 1090, endPoint y: 385, distance: 328.8
click at [1090, 385] on div "+ − Nieko nerasta. Bandykite dar kartą. Žemėlapis Palydovas Leaflet" at bounding box center [908, 417] width 895 height 446
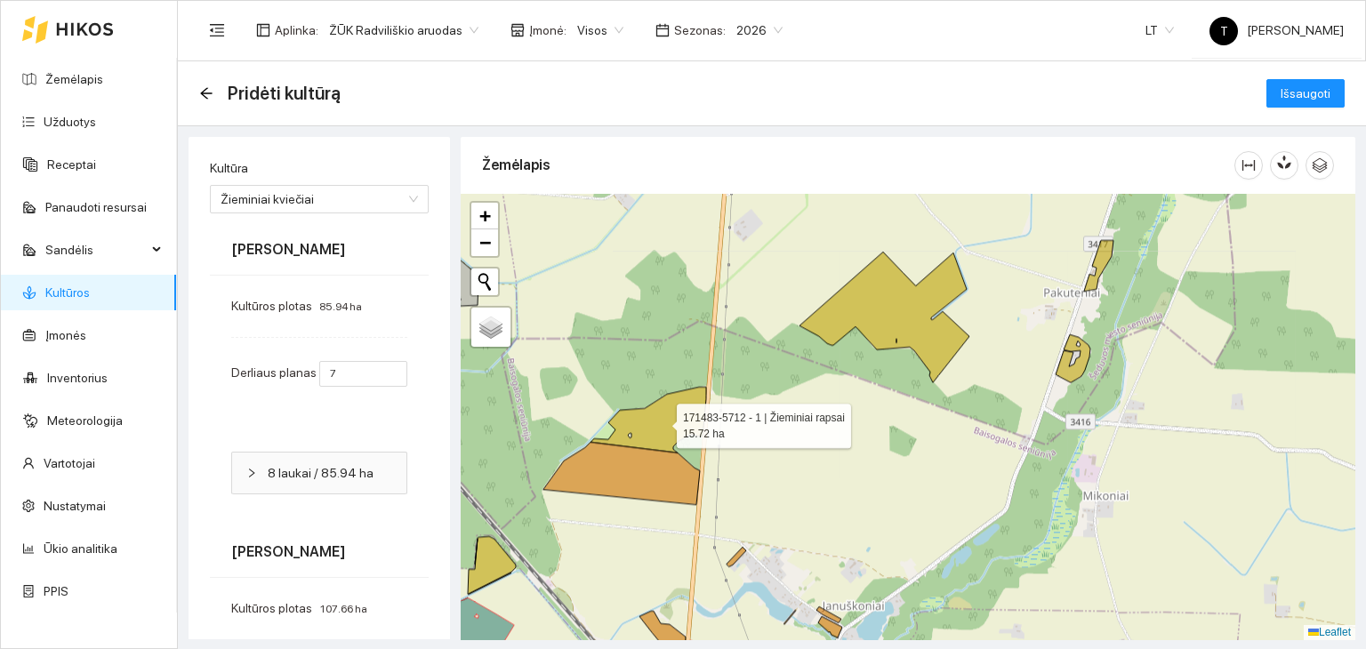
click at [661, 437] on icon at bounding box center [648, 420] width 116 height 66
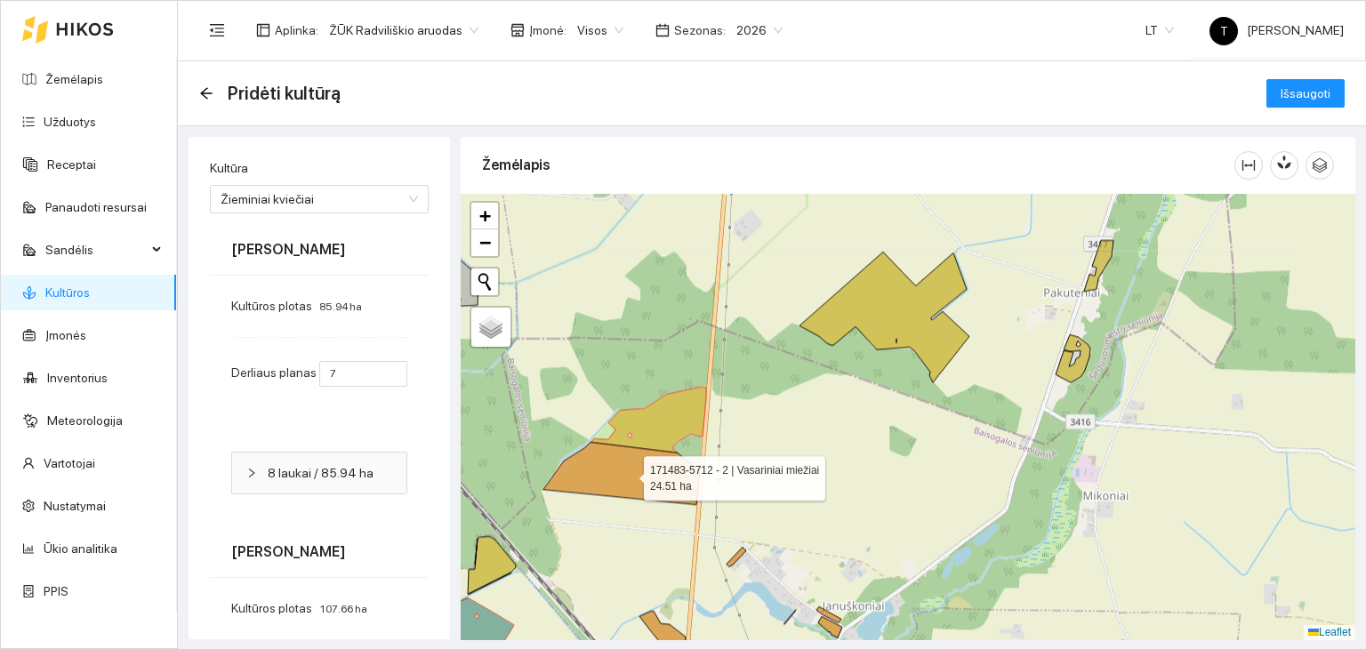
click at [654, 477] on icon at bounding box center [621, 473] width 156 height 62
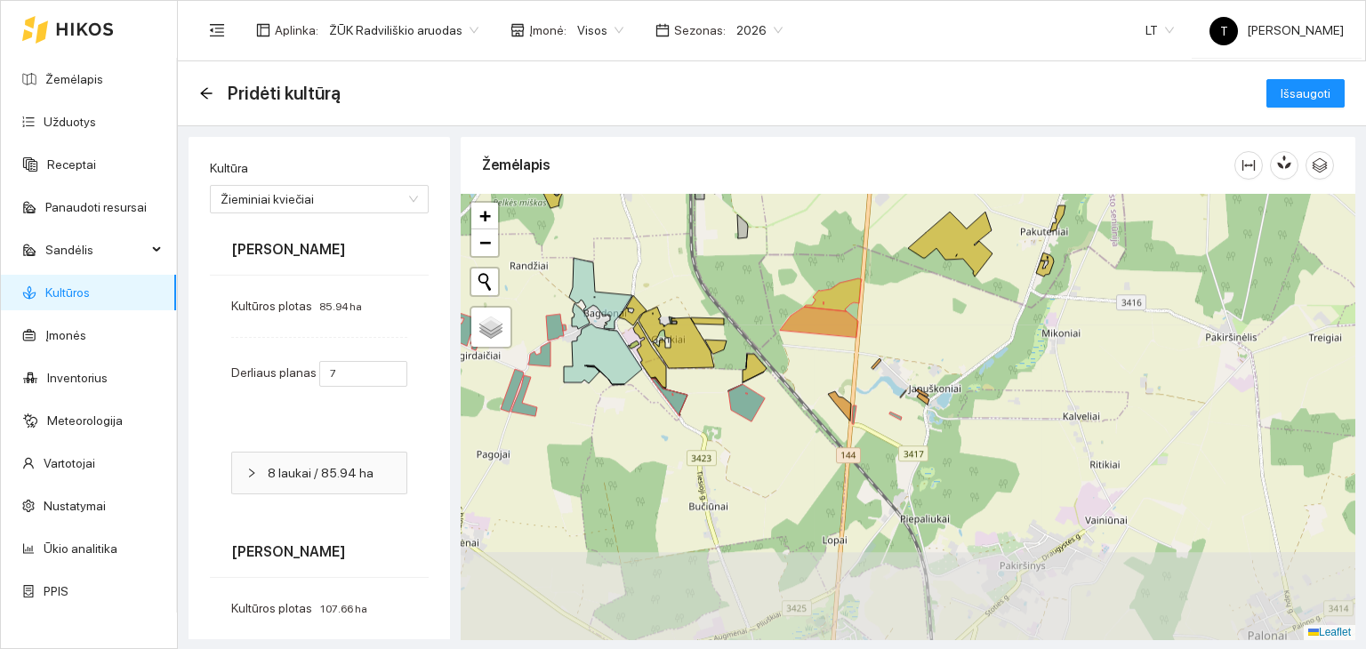
drag, startPoint x: 848, startPoint y: 510, endPoint x: 911, endPoint y: 369, distance: 154.0
click at [911, 369] on div "+ − Nieko nerasta. Bandykite dar kartą. Žemėlapis Palydovas Leaflet" at bounding box center [908, 417] width 895 height 446
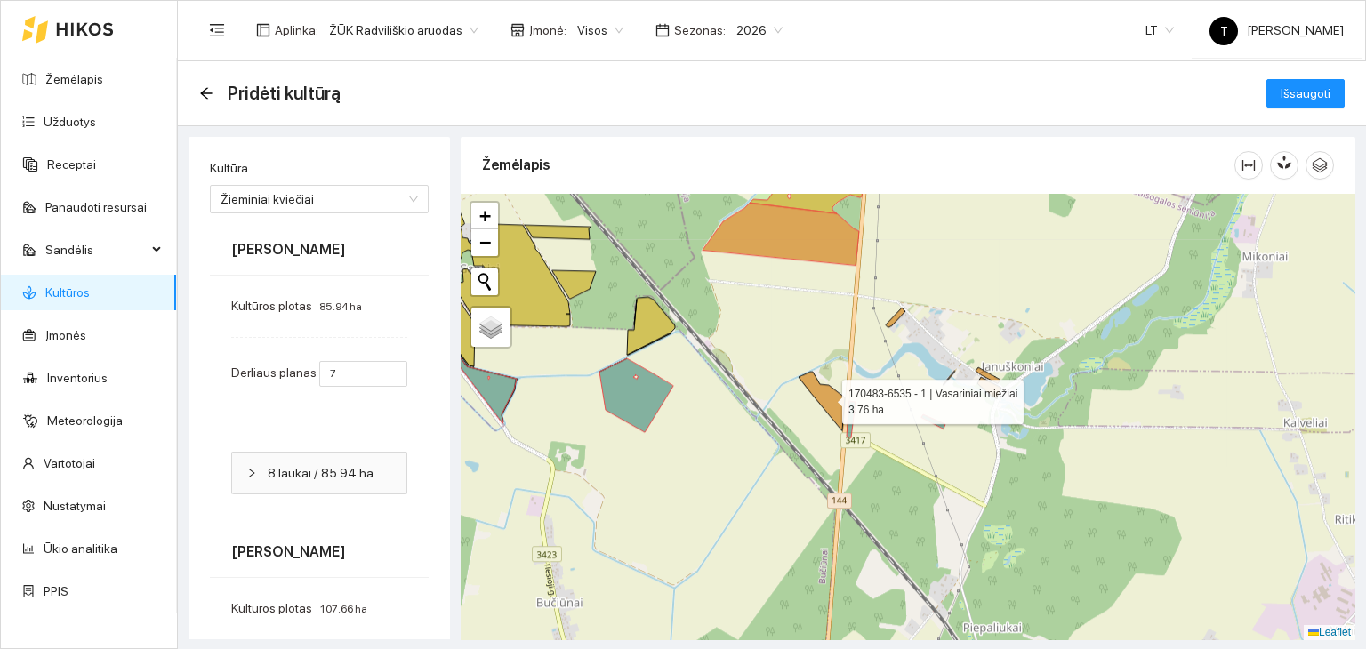
click at [822, 399] on icon at bounding box center [821, 401] width 46 height 59
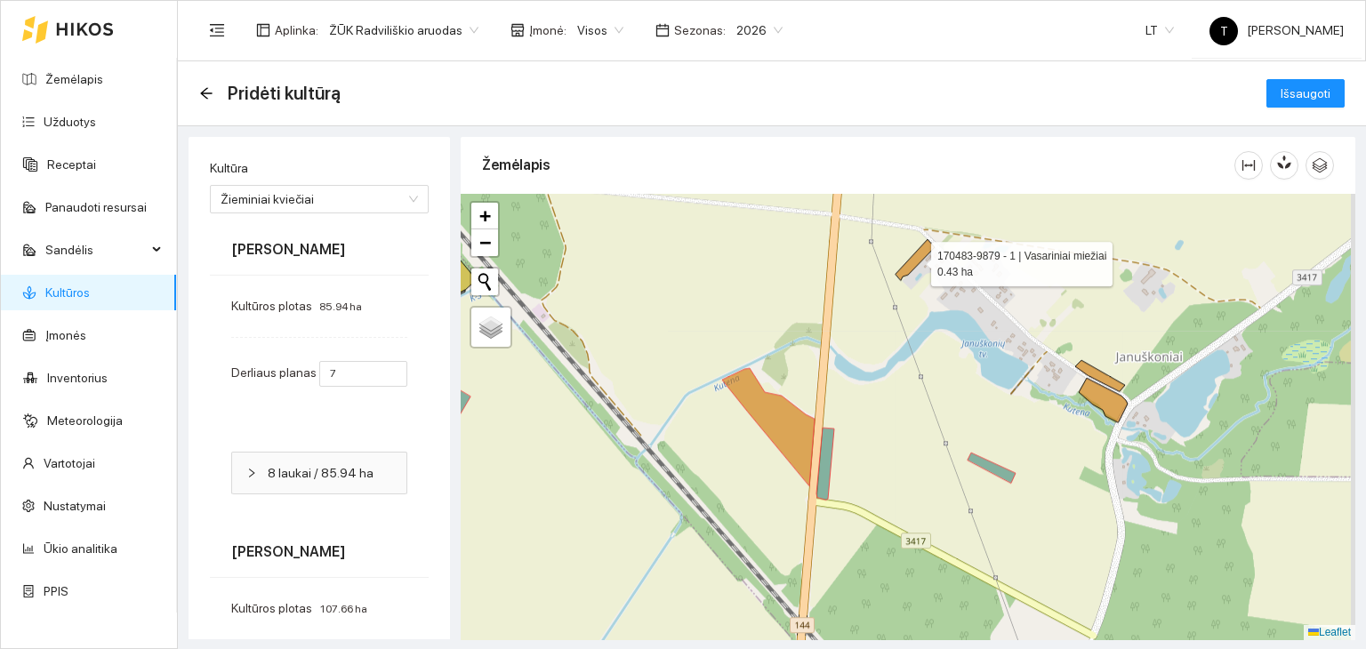
click at [915, 261] on icon at bounding box center [914, 259] width 39 height 41
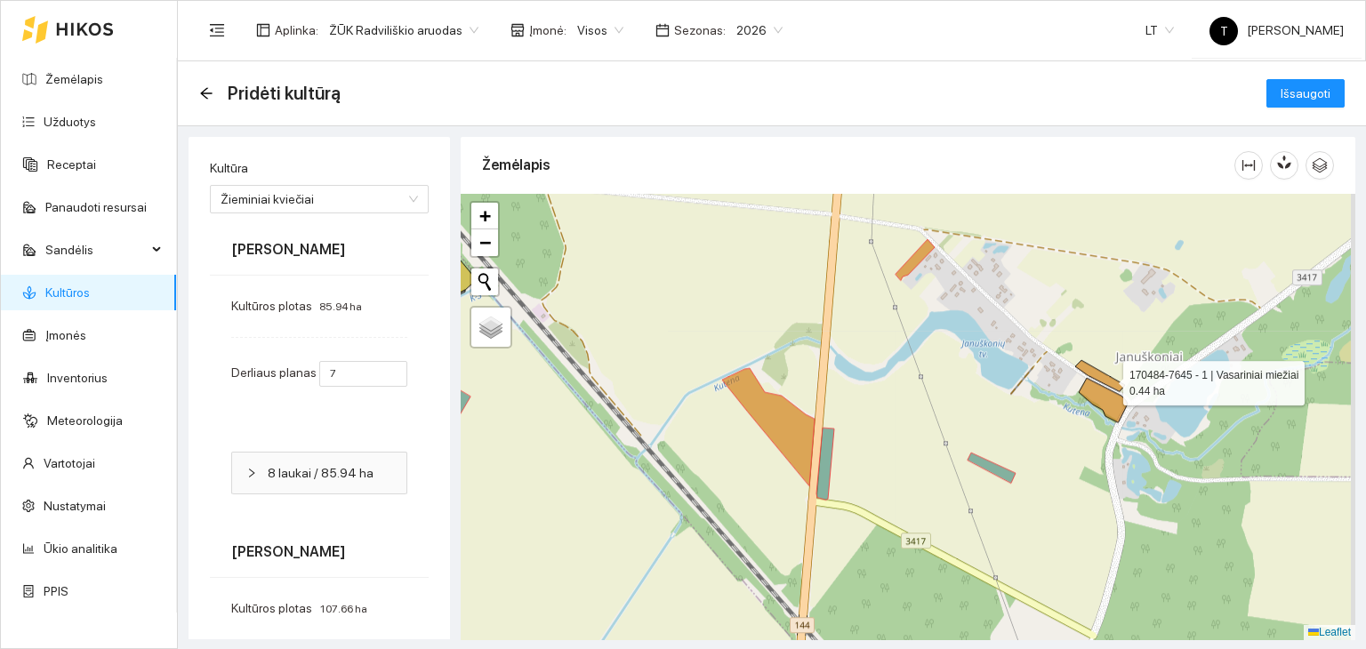
click at [1107, 379] on icon at bounding box center [1100, 375] width 50 height 31
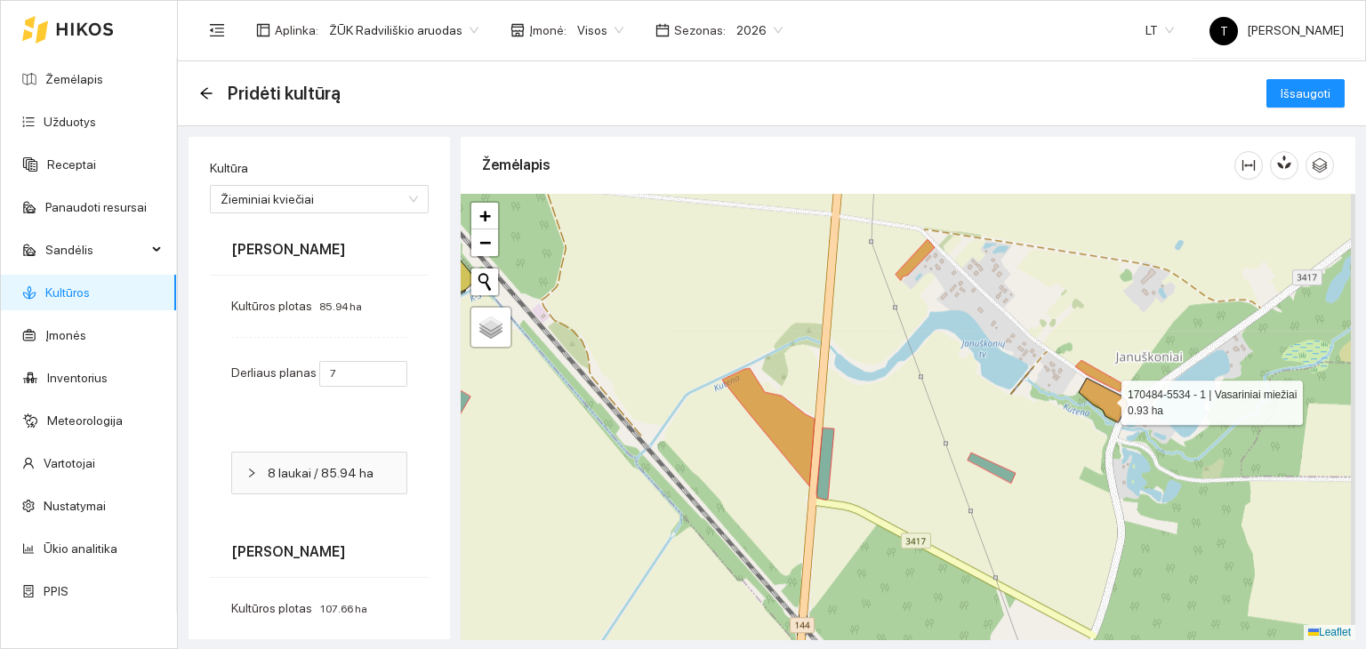
click at [1105, 398] on icon at bounding box center [1103, 400] width 49 height 44
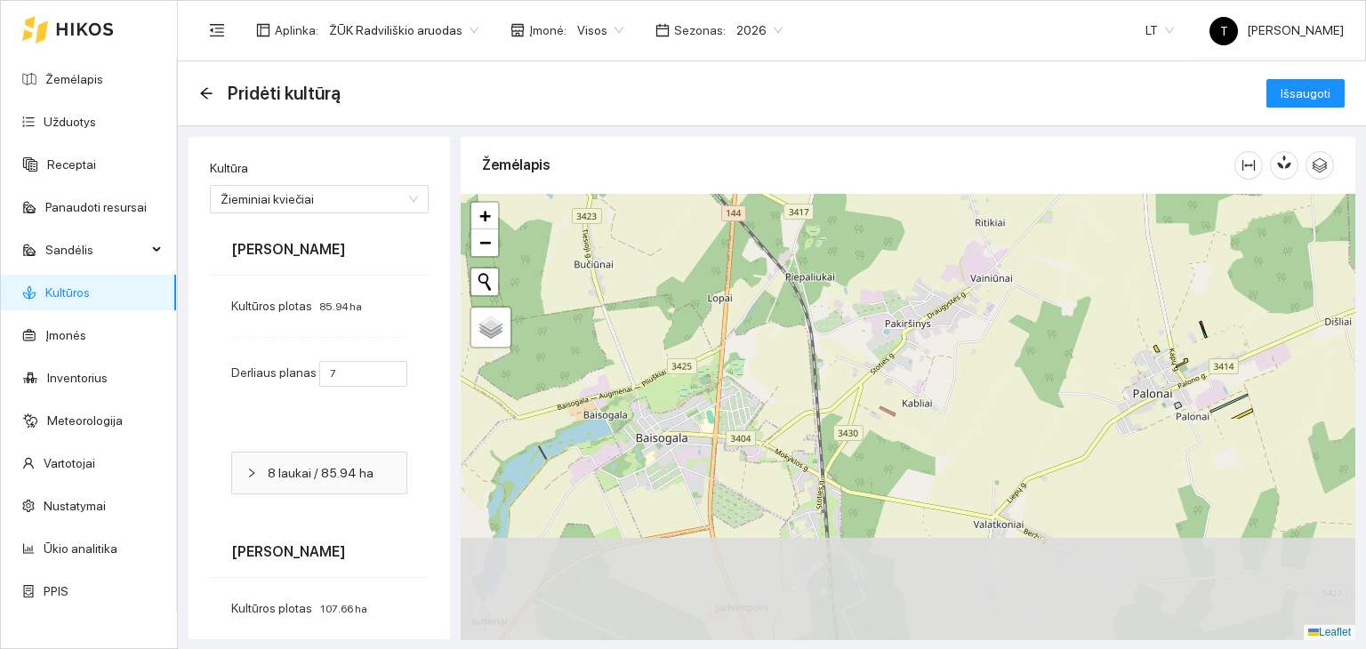
drag, startPoint x: 1149, startPoint y: 554, endPoint x: 994, endPoint y: 277, distance: 317.7
click at [977, 273] on div "+ − Nieko nerasta. Bandykite dar kartą. Žemėlapis Palydovas Leaflet" at bounding box center [908, 417] width 895 height 446
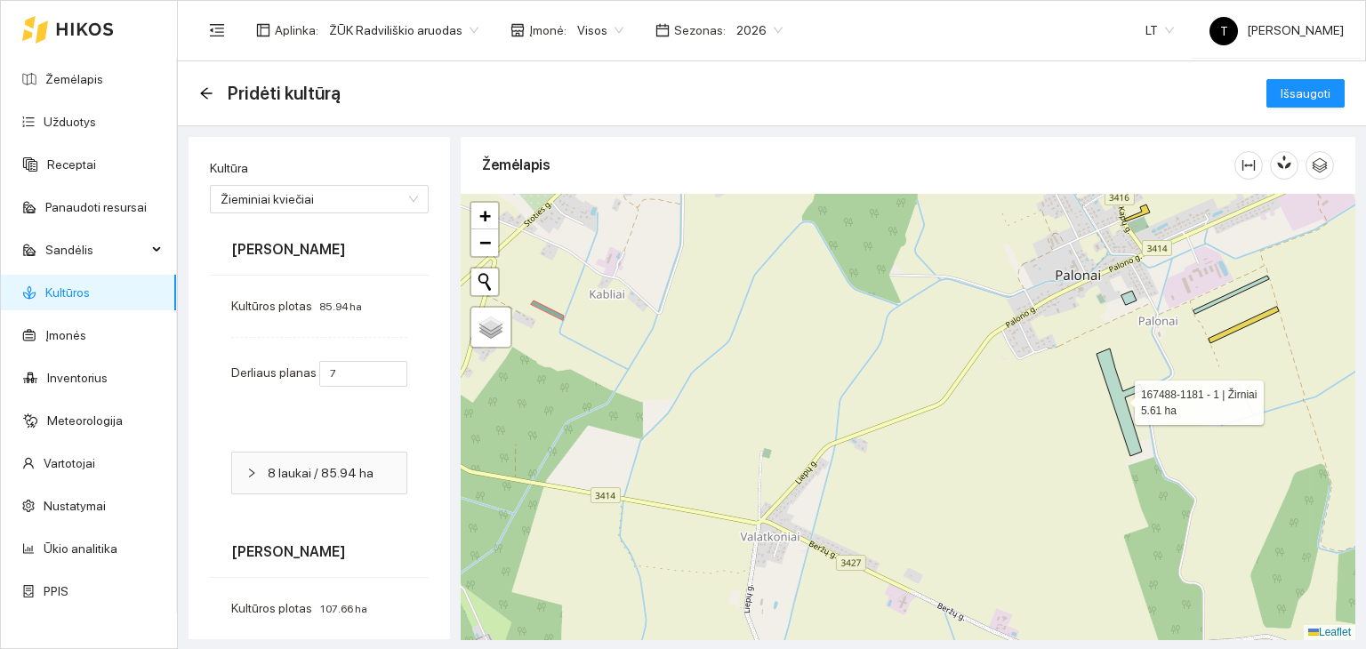
click at [1119, 397] on icon at bounding box center [1119, 403] width 46 height 108
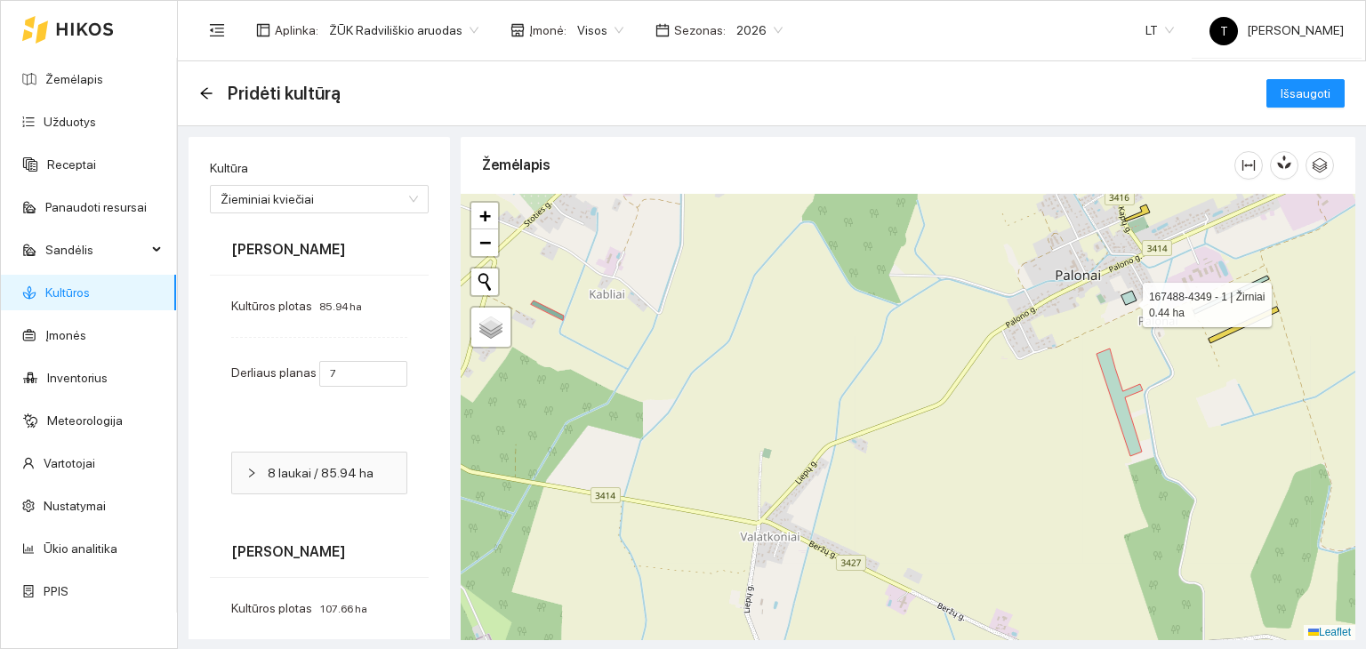
click at [1127, 300] on icon at bounding box center [1128, 298] width 15 height 14
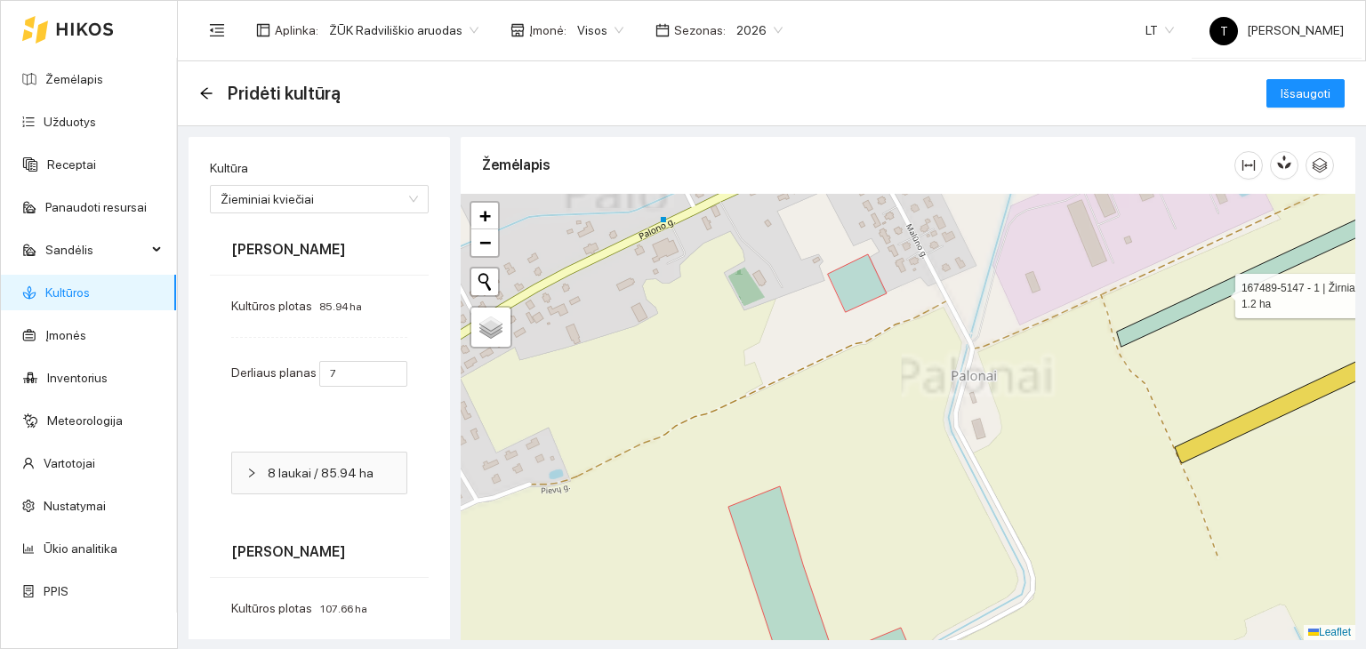
click at [1219, 291] on icon at bounding box center [1267, 270] width 300 height 153
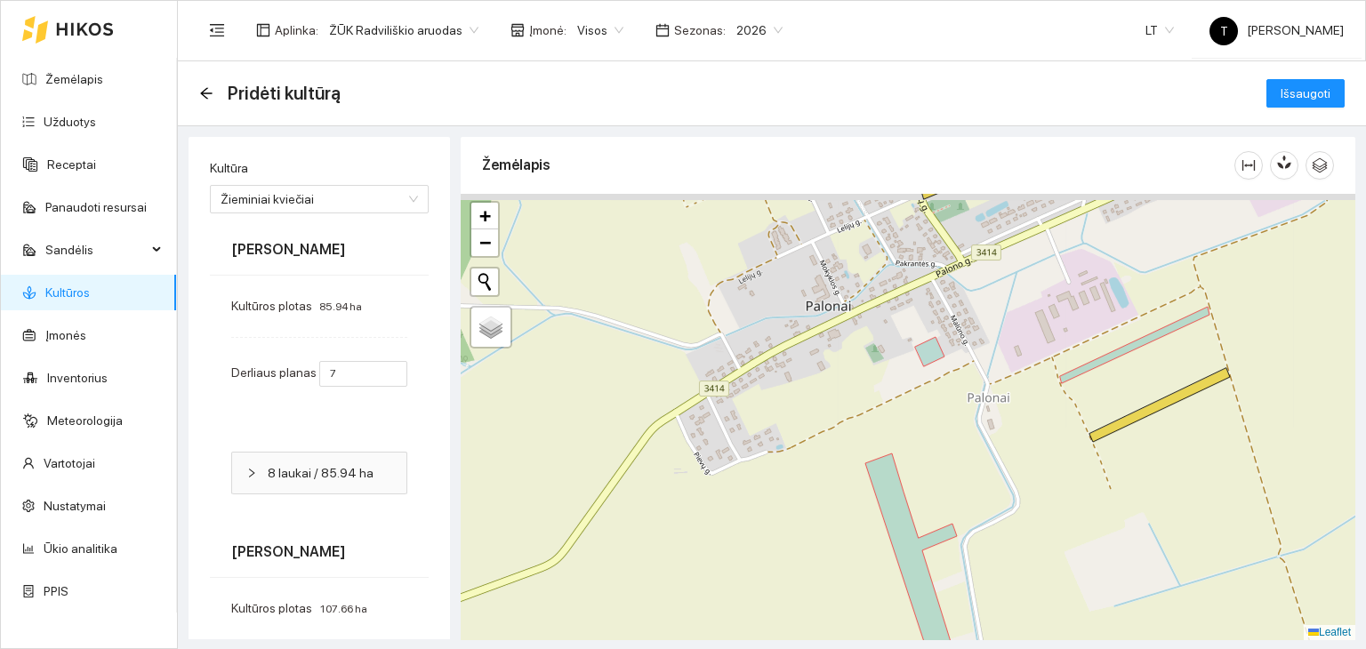
drag, startPoint x: 1003, startPoint y: 261, endPoint x: 1004, endPoint y: 482, distance: 221.4
click at [1004, 482] on div "+ − Nieko nerasta. Bandykite dar kartą. Žemėlapis Palydovas Leaflet" at bounding box center [908, 417] width 895 height 446
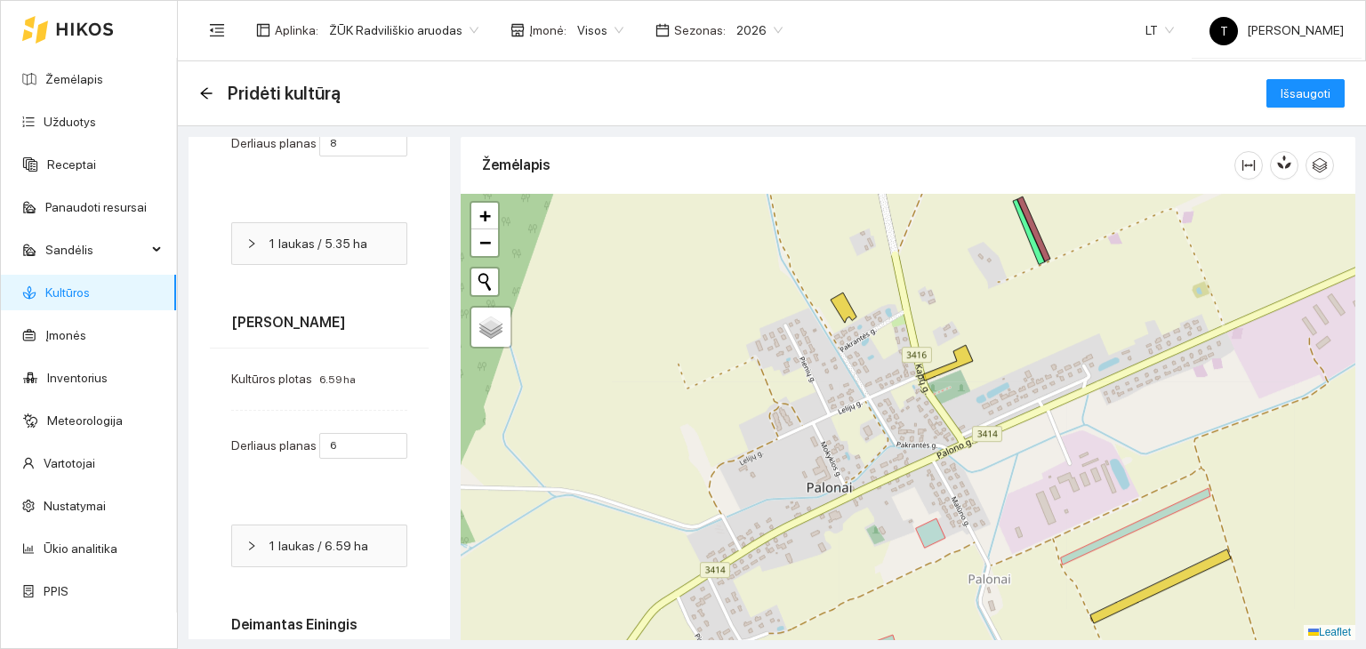
scroll to position [4179, 0]
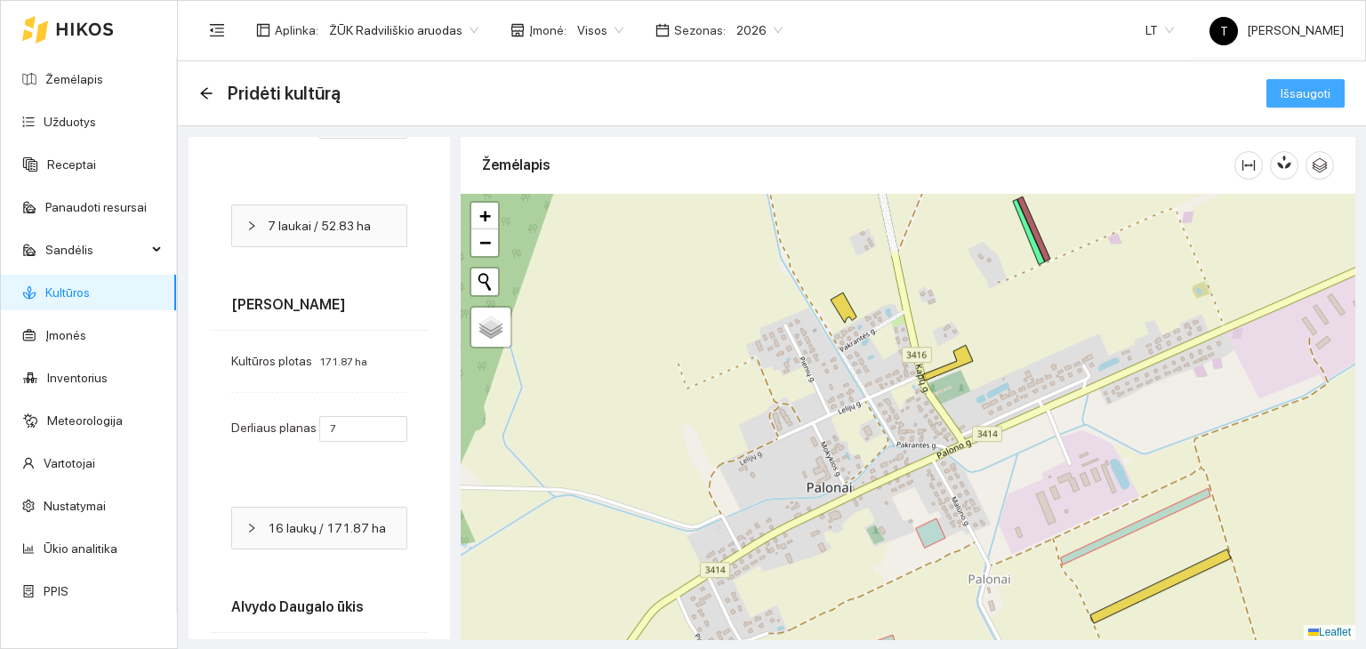
click at [1319, 92] on button "Išsaugoti" at bounding box center [1305, 93] width 78 height 28
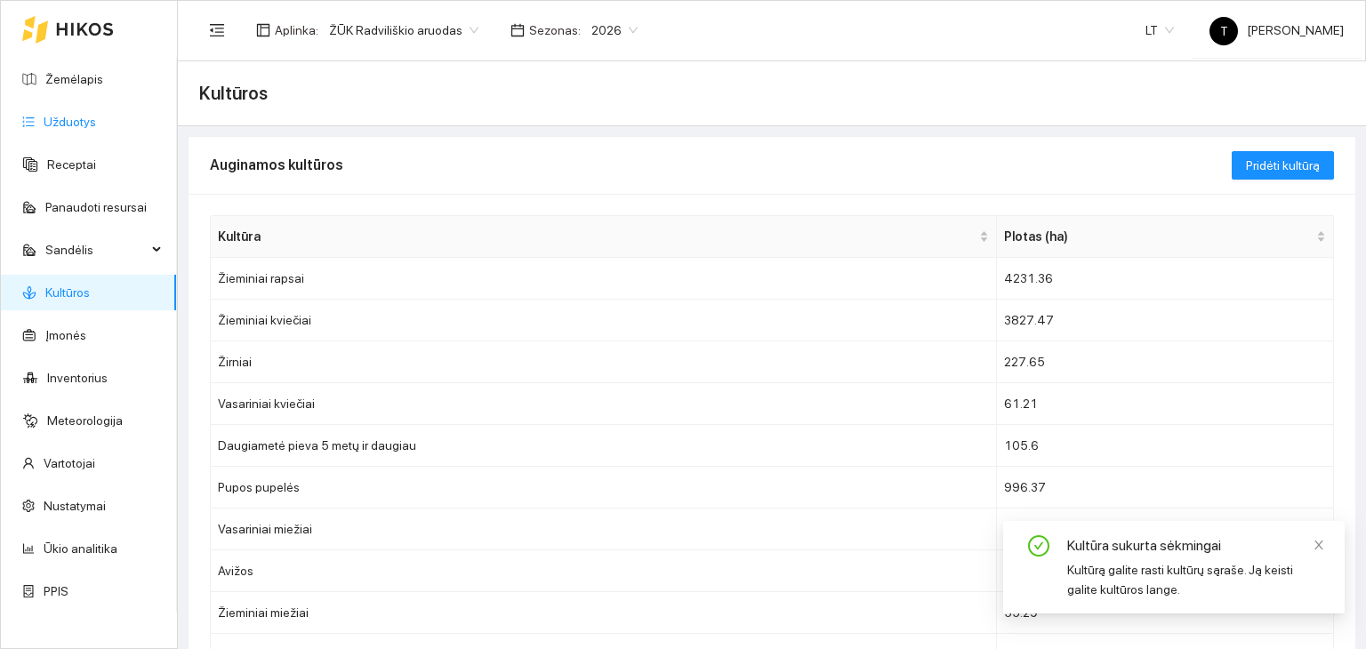
click at [71, 115] on link "Užduotys" at bounding box center [70, 122] width 52 height 14
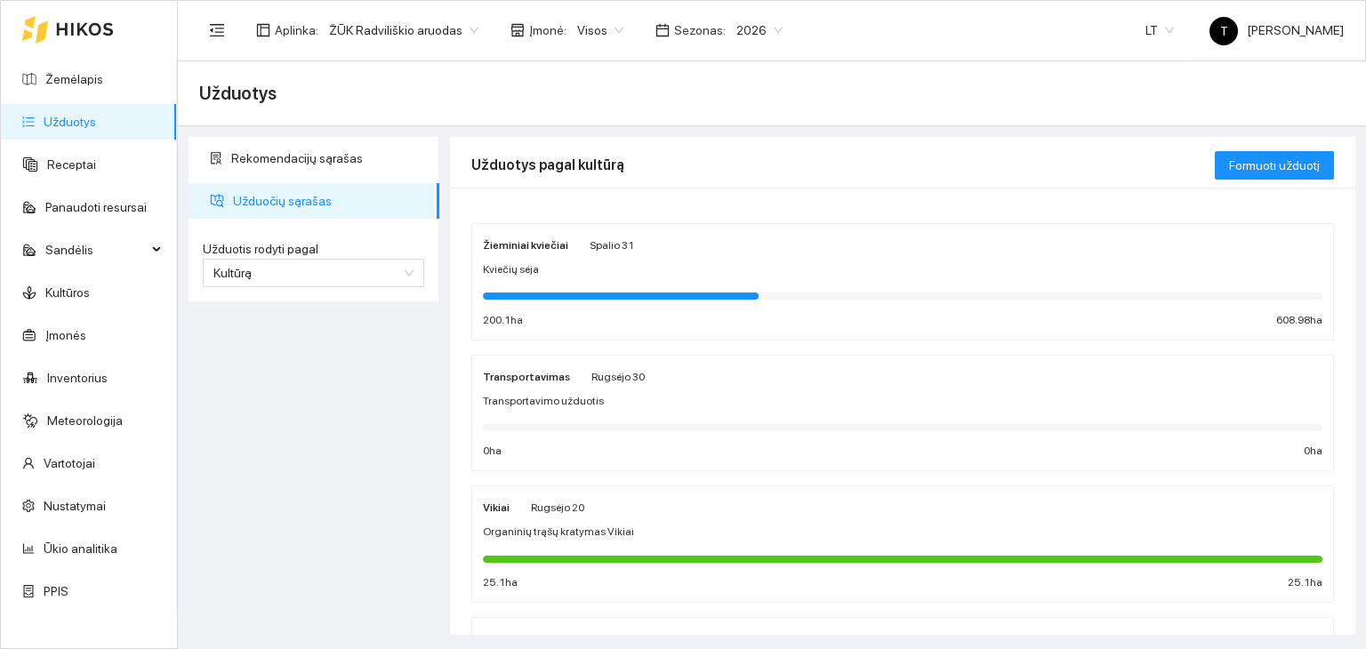
click at [777, 283] on div "Žieminiai kviečiai Spalio 31 Kviečių sėja 200.1 ha 608.98 ha" at bounding box center [902, 282] width 839 height 94
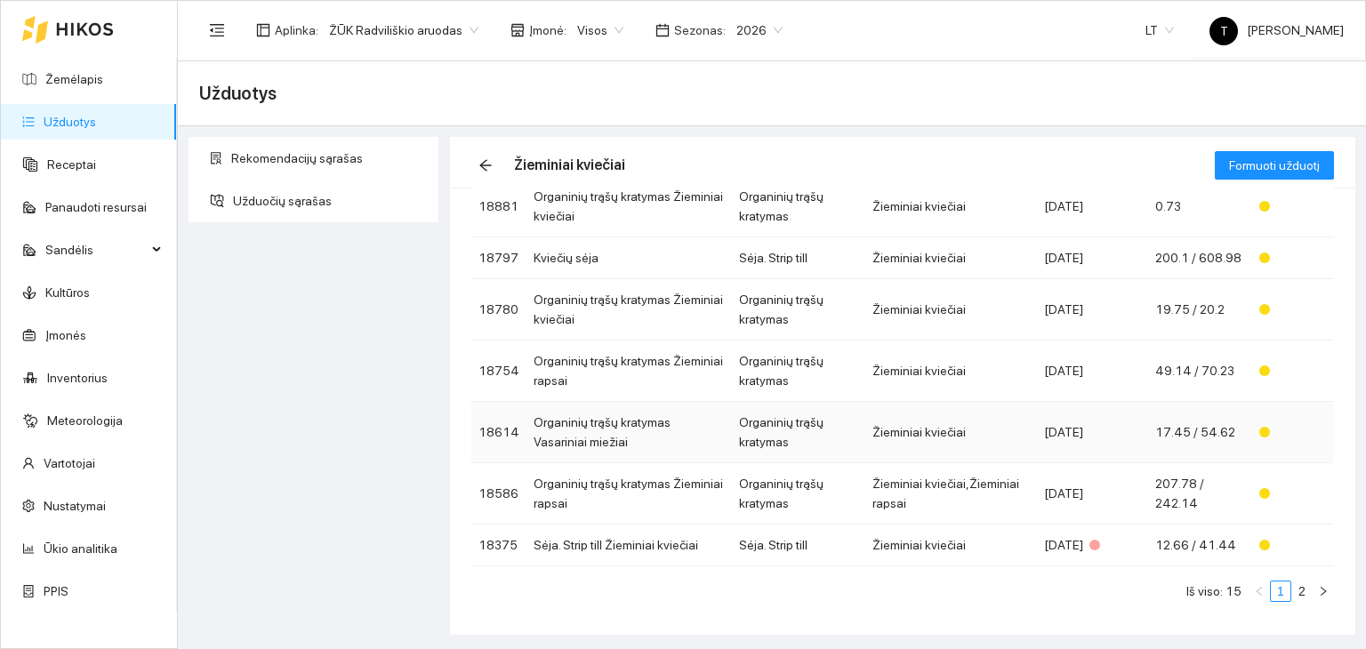
scroll to position [197, 0]
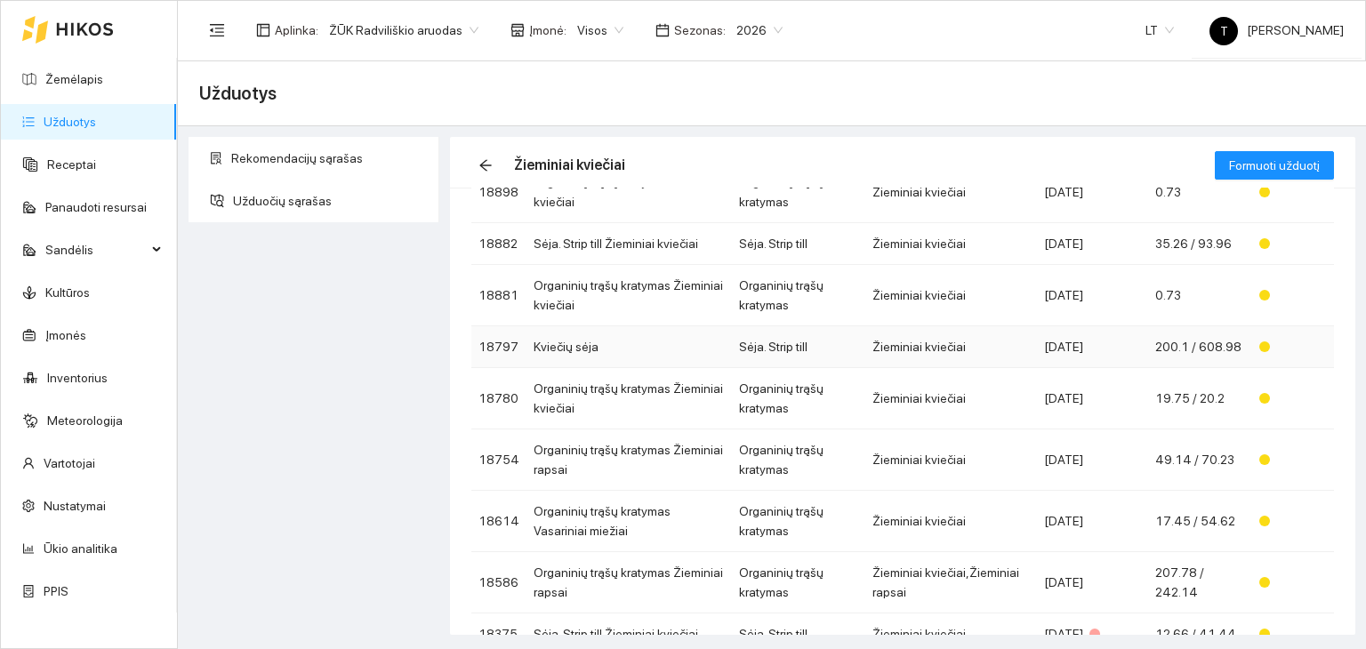
click at [874, 342] on td "Žieminiai kviečiai" at bounding box center [951, 347] width 172 height 42
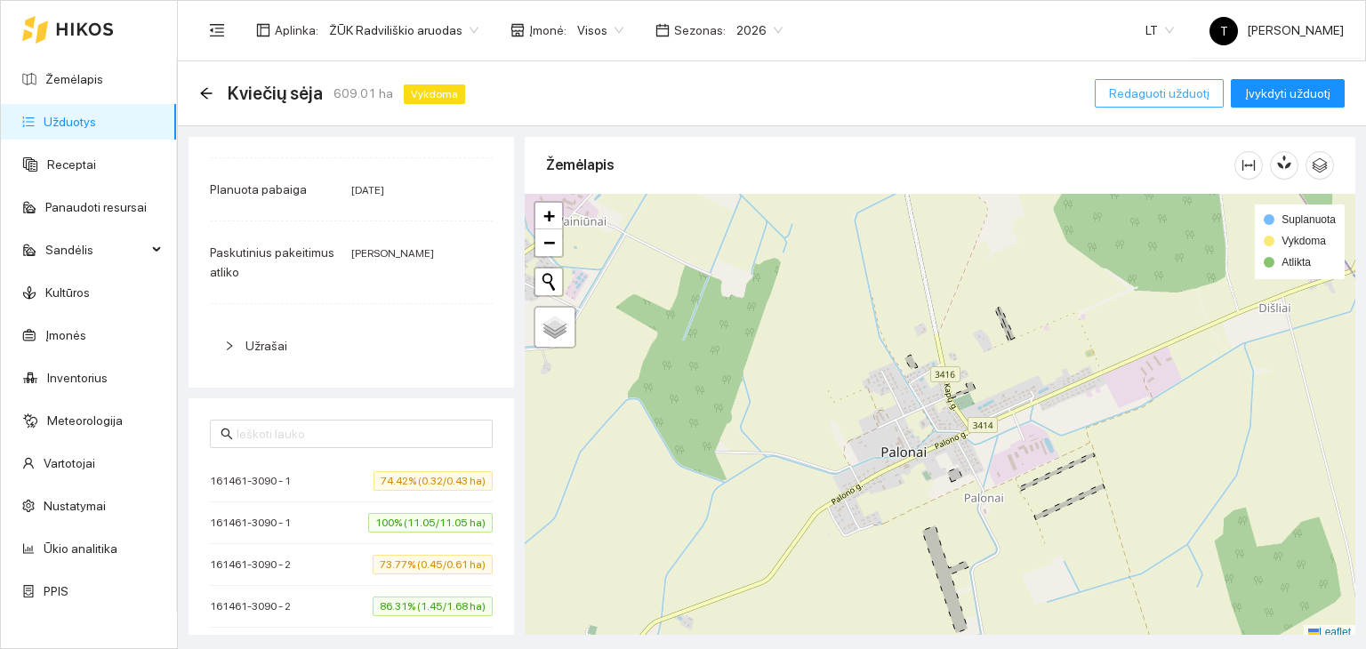
scroll to position [1067, 0]
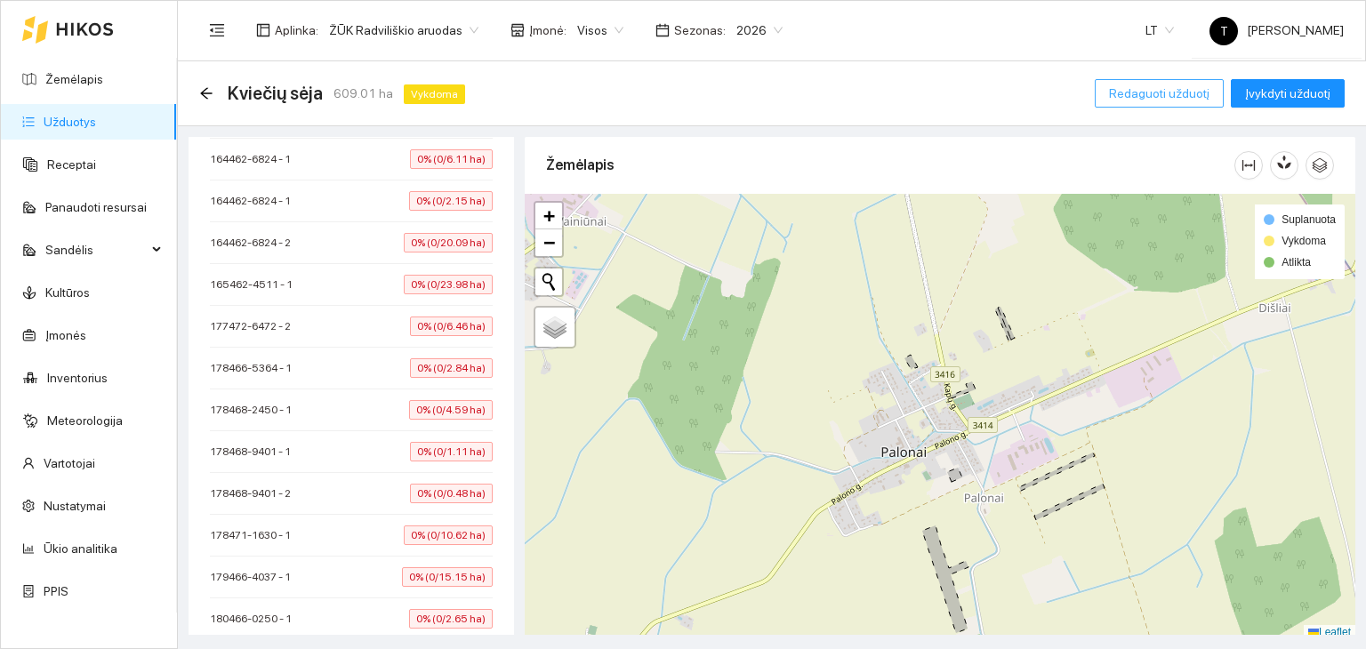
click at [1178, 87] on span "Redaguoti užduotį" at bounding box center [1159, 94] width 100 height 20
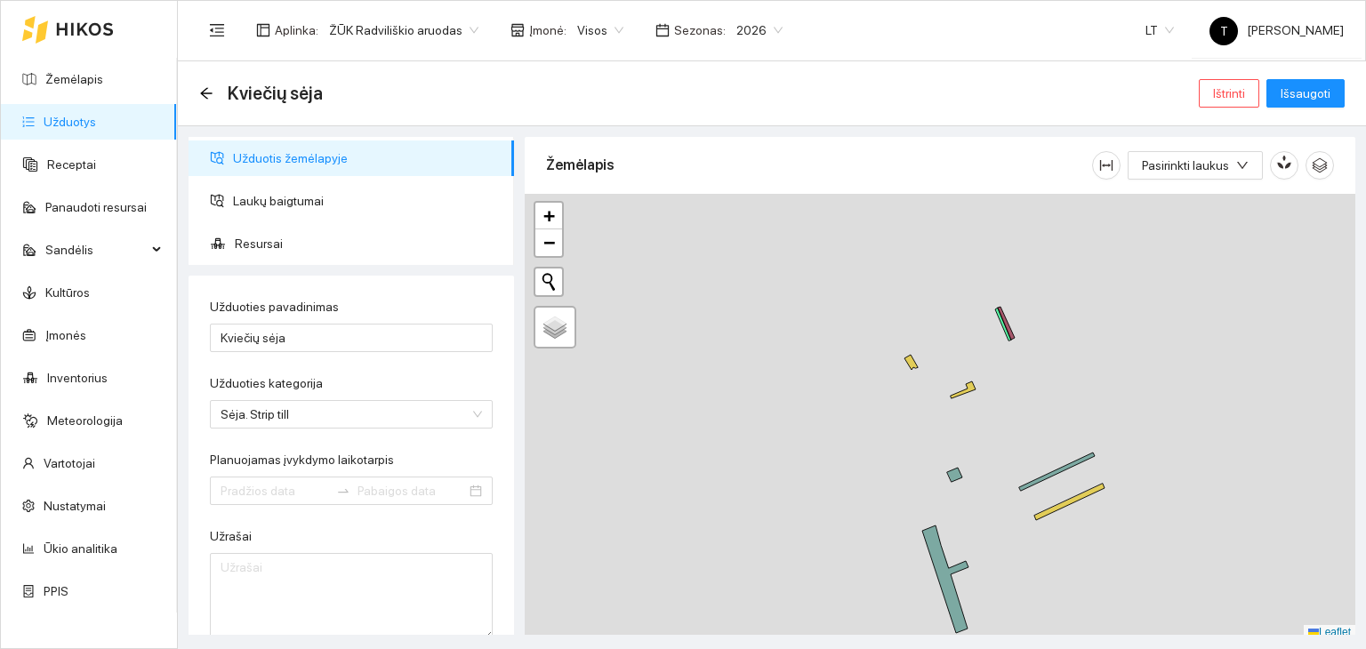
type input "[DATE]"
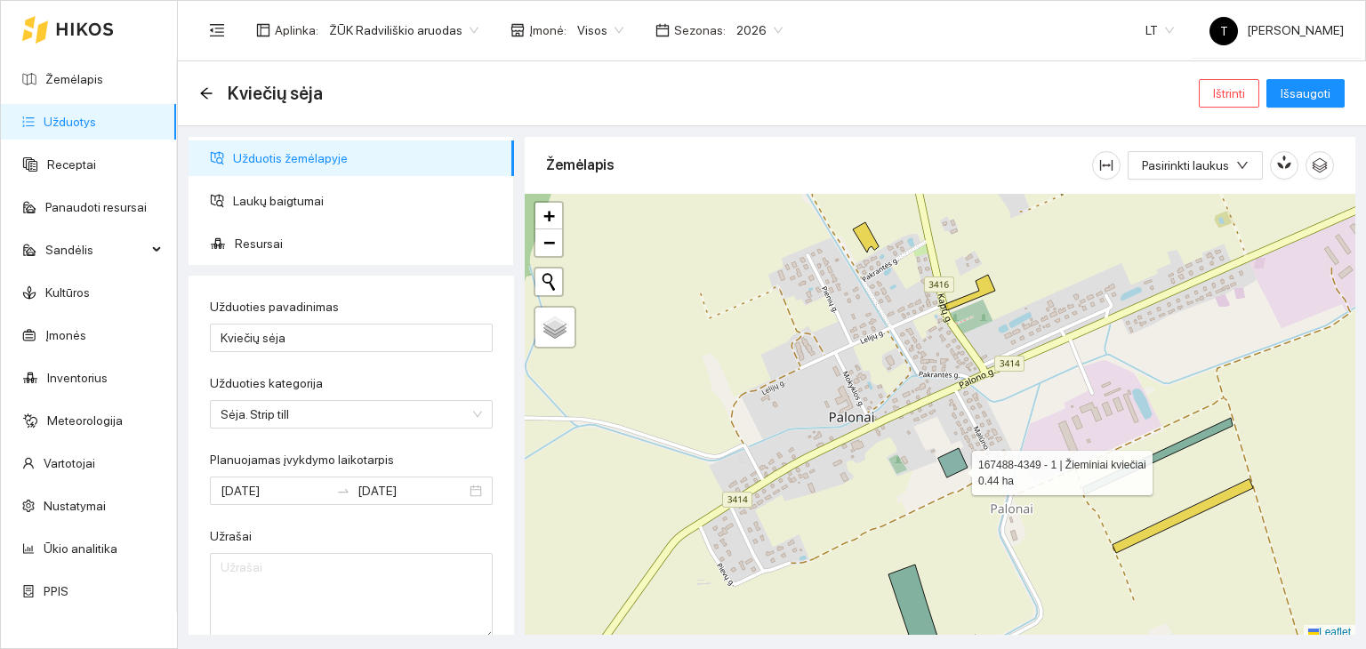
click at [956, 468] on icon at bounding box center [952, 462] width 29 height 29
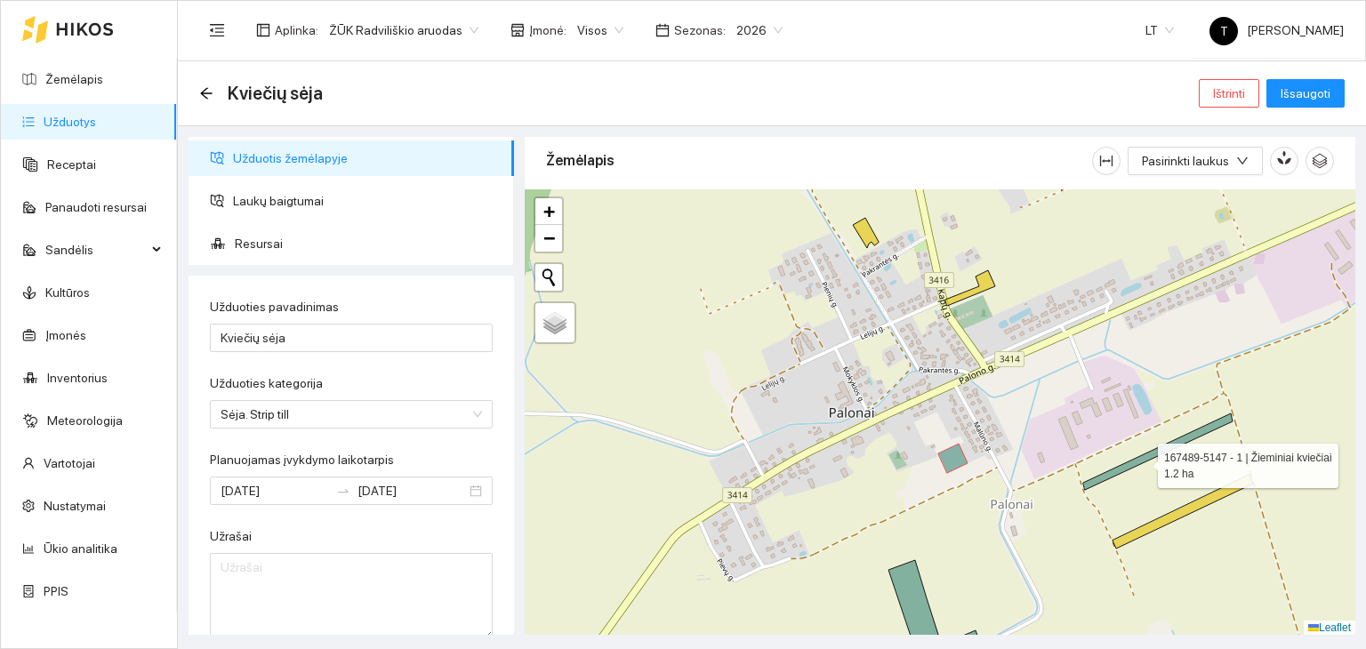
click at [1142, 461] on icon at bounding box center [1157, 451] width 149 height 76
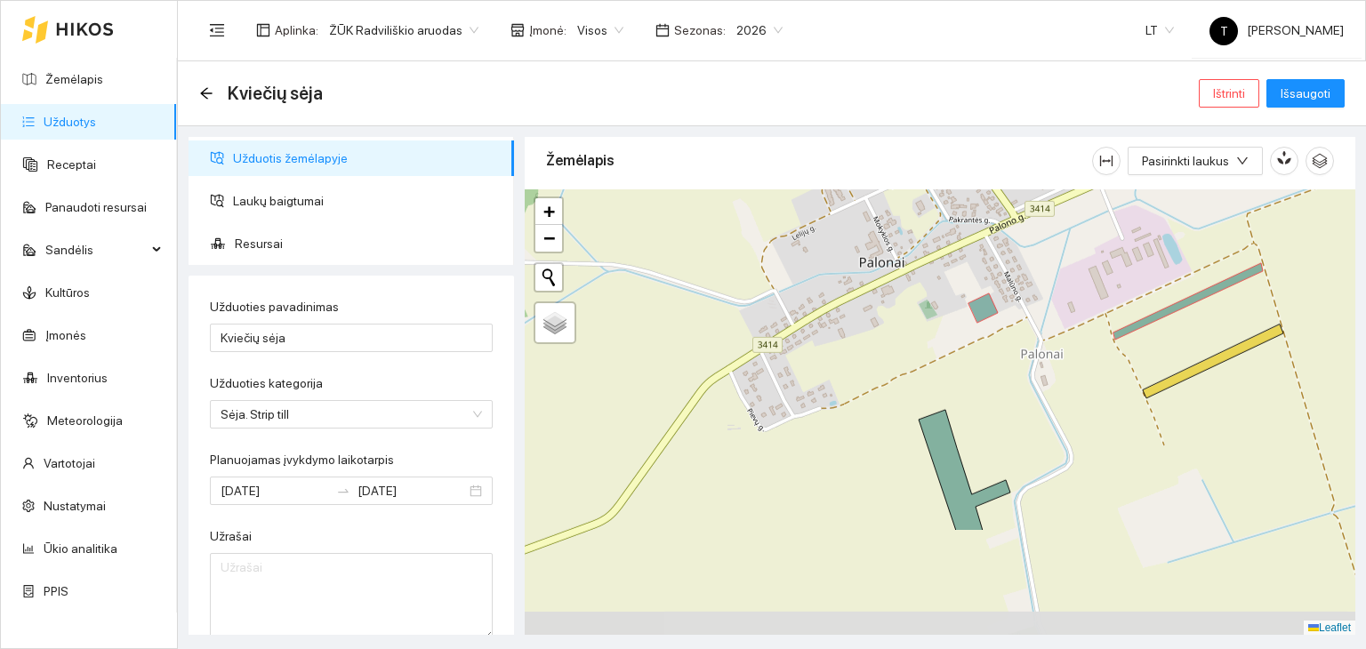
drag, startPoint x: 1015, startPoint y: 565, endPoint x: 1045, endPoint y: 414, distance: 153.3
click at [1045, 414] on div "+ − Nieko nerasta. Bandykite dar kartą. Žemėlapis Palydovas Leaflet" at bounding box center [940, 412] width 830 height 446
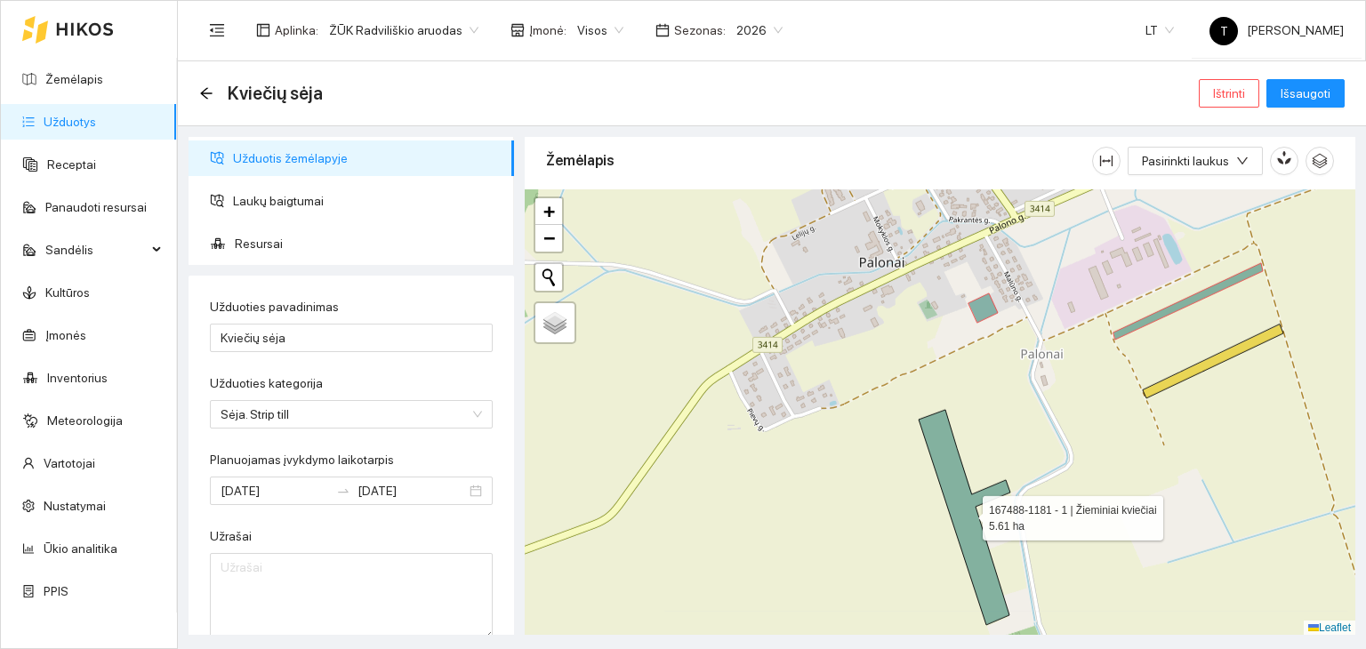
click at [953, 481] on icon at bounding box center [965, 517] width 92 height 215
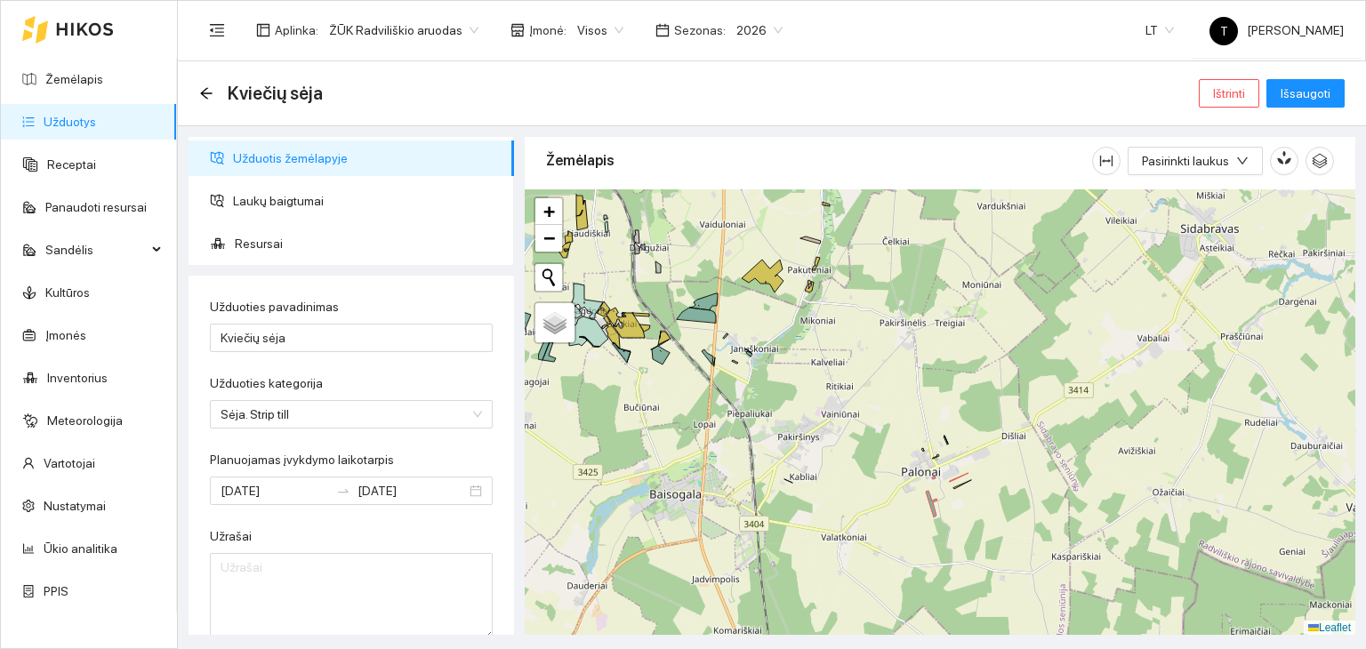
drag, startPoint x: 744, startPoint y: 428, endPoint x: 870, endPoint y: 452, distance: 127.7
click at [870, 452] on div "+ − Nieko nerasta. Bandykite dar kartą. Žemėlapis Palydovas Leaflet" at bounding box center [940, 412] width 830 height 446
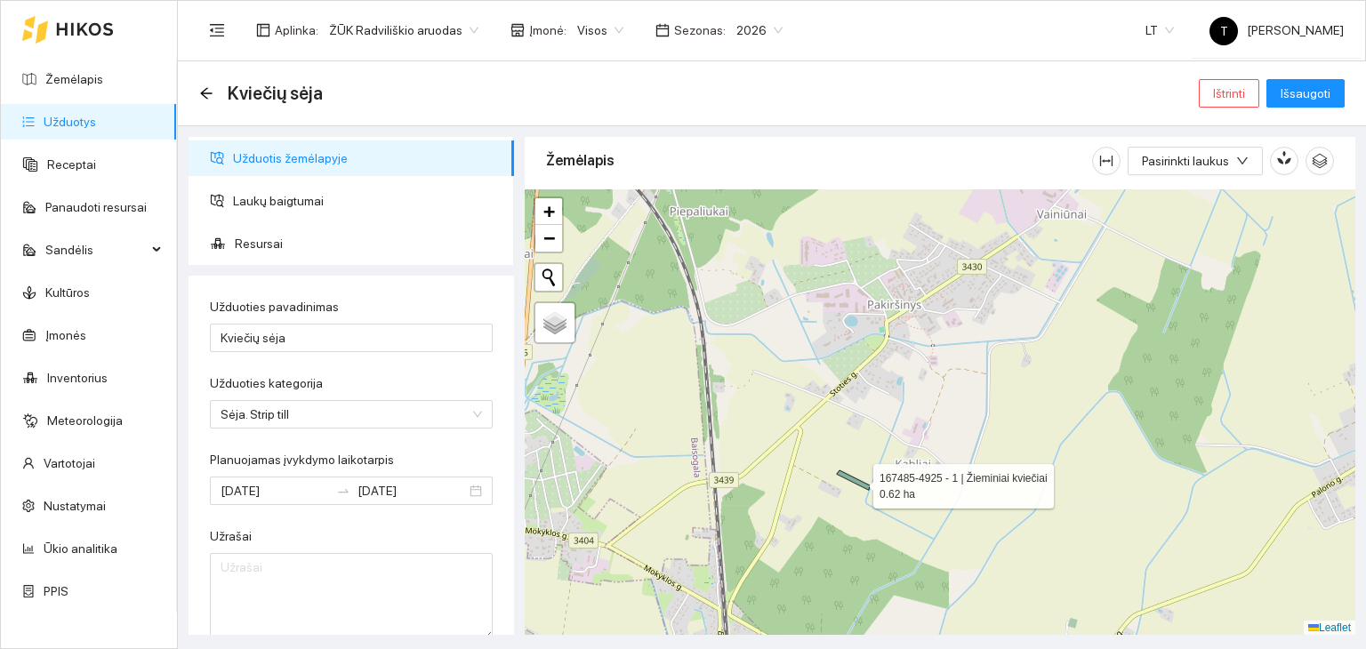
click at [857, 481] on icon at bounding box center [853, 480] width 33 height 20
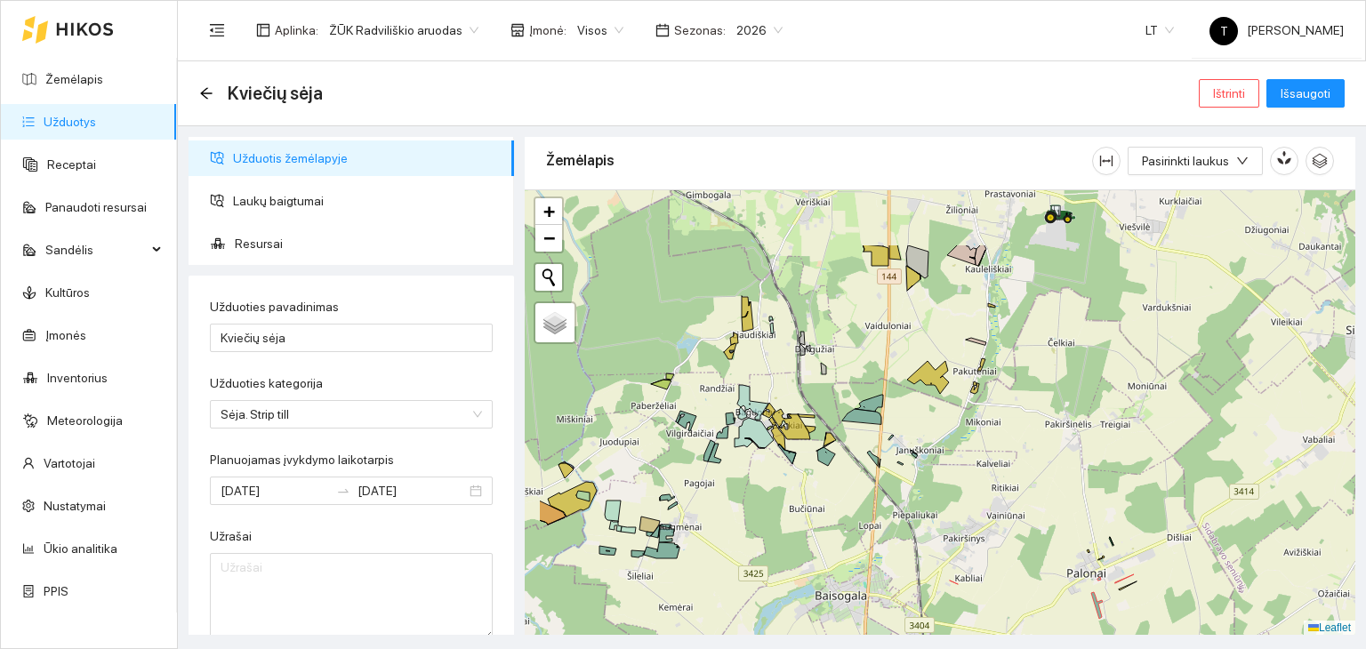
drag, startPoint x: 816, startPoint y: 394, endPoint x: 911, endPoint y: 488, distance: 133.9
click at [911, 488] on div "+ − Nieko nerasta. Bandykite dar kartą. Žemėlapis Palydovas Leaflet" at bounding box center [940, 412] width 830 height 446
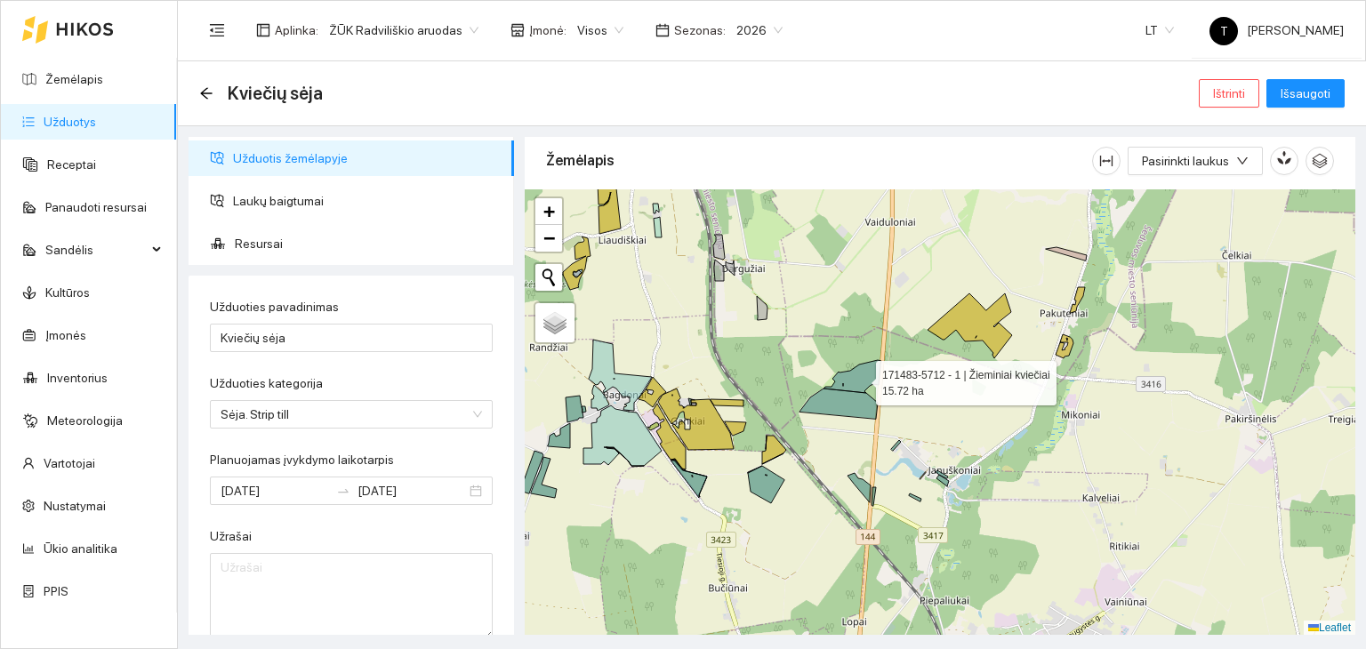
click at [860, 378] on icon at bounding box center [852, 376] width 58 height 33
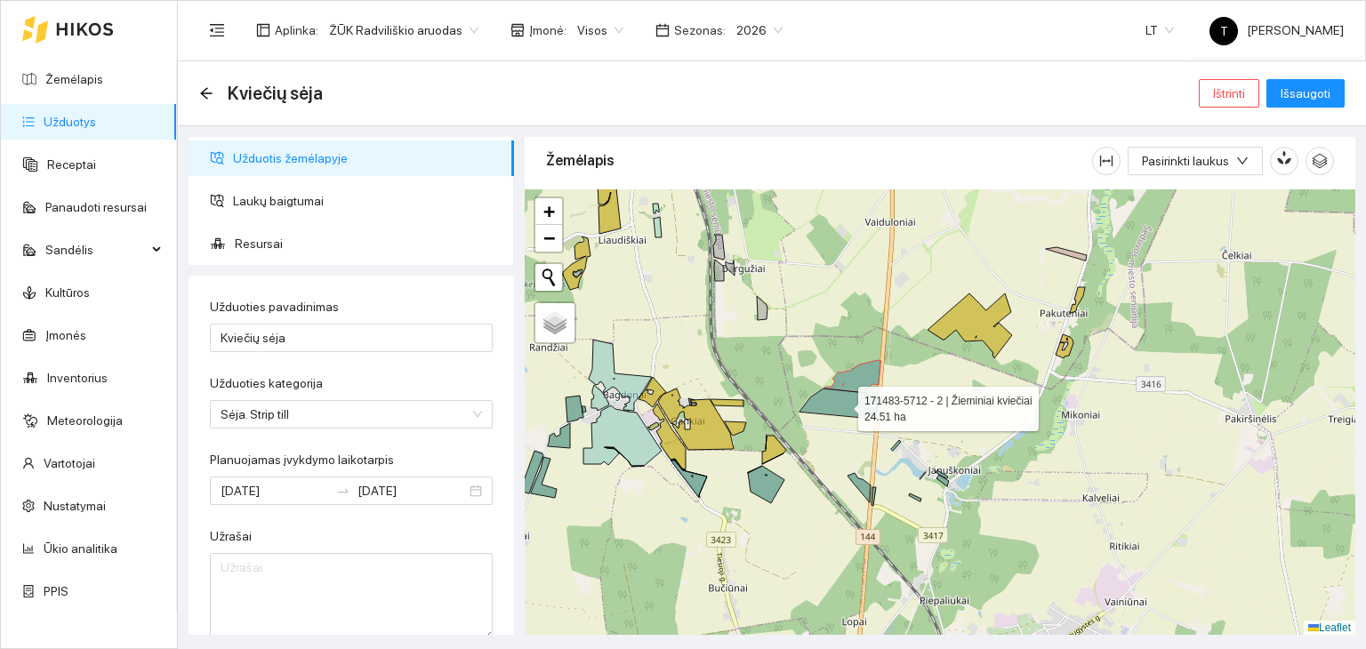
click at [844, 406] on icon at bounding box center [838, 404] width 78 height 30
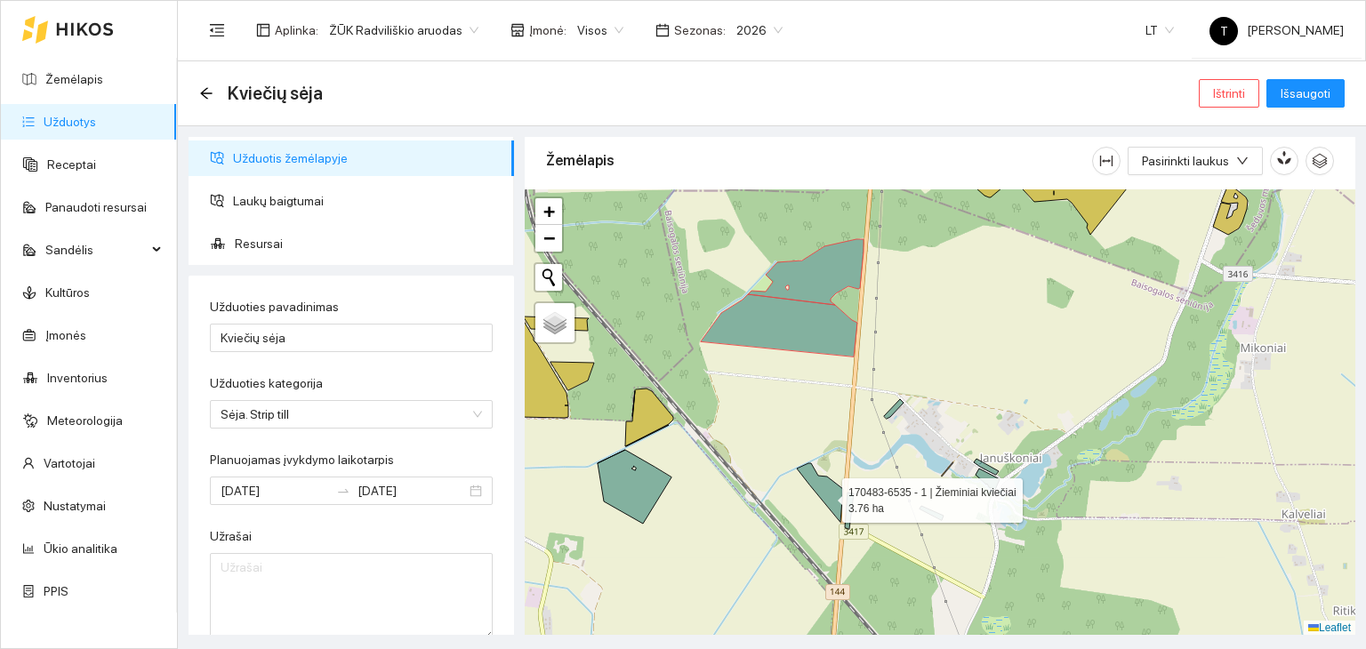
click at [829, 493] on icon at bounding box center [820, 492] width 46 height 59
click at [849, 502] on icon at bounding box center [849, 511] width 9 height 36
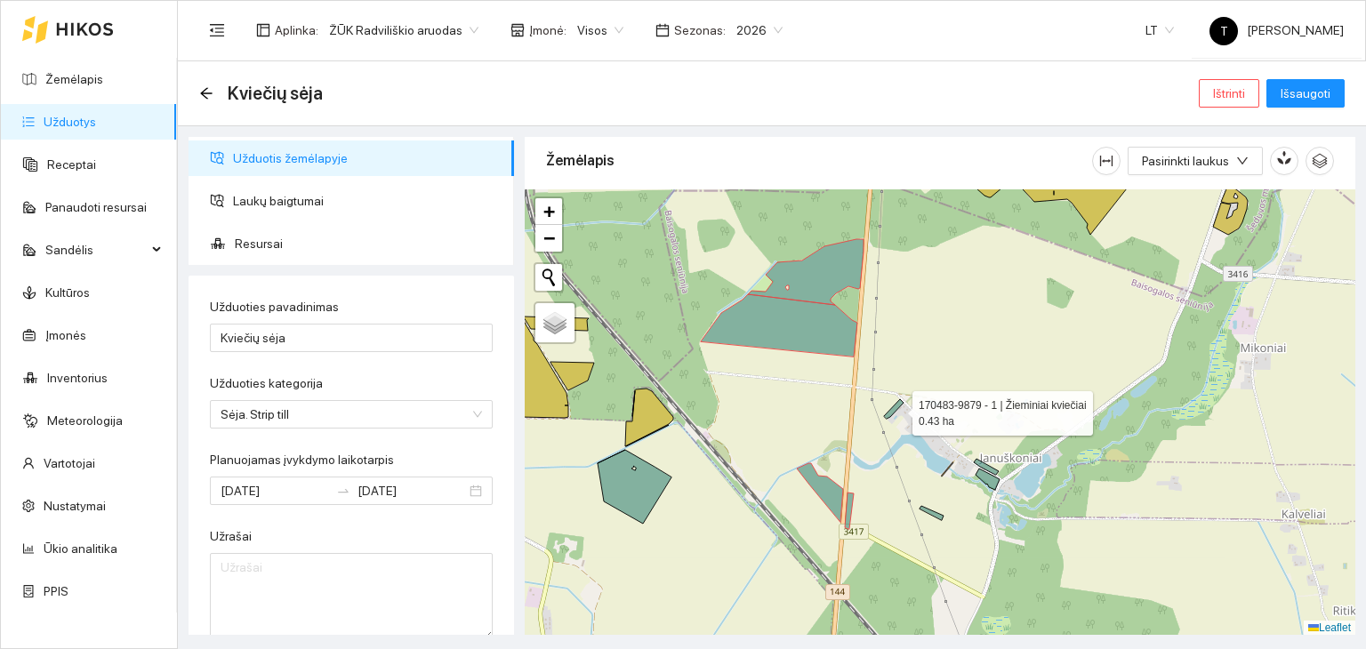
click at [896, 408] on icon at bounding box center [894, 409] width 20 height 20
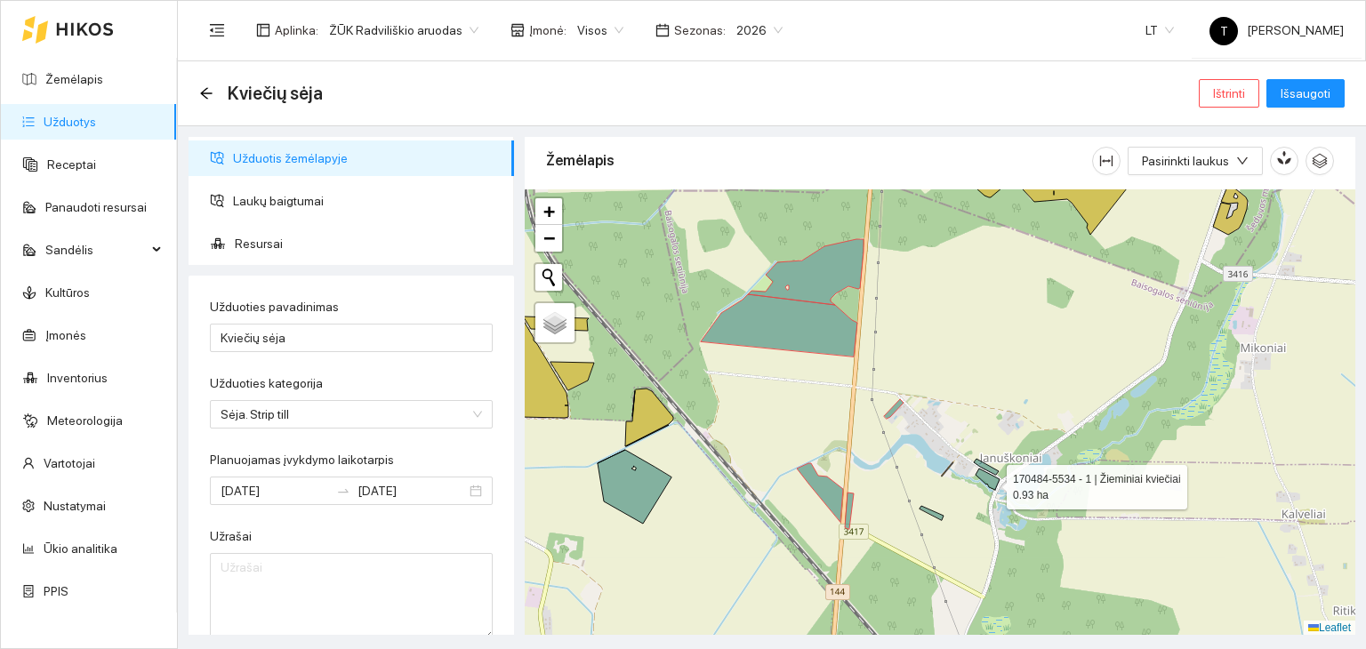
click at [990, 480] on icon at bounding box center [987, 479] width 24 height 21
click at [990, 467] on icon at bounding box center [986, 467] width 25 height 16
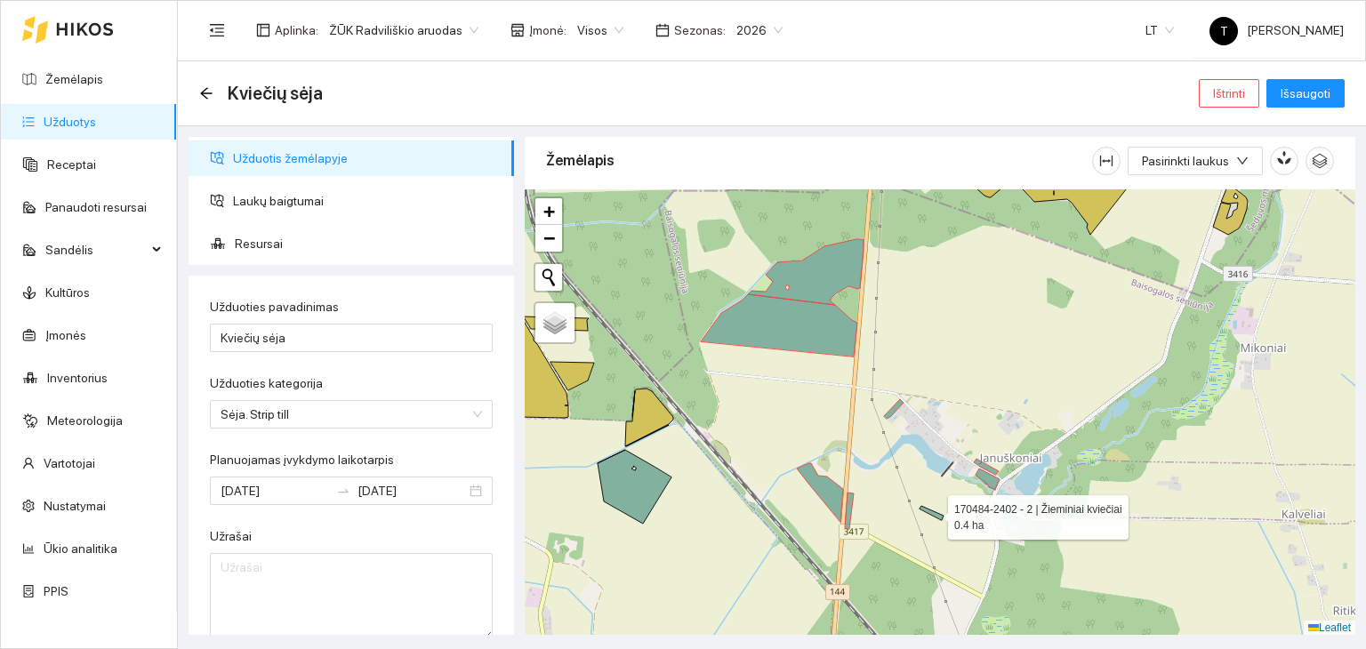
click at [935, 516] on icon at bounding box center [931, 513] width 24 height 14
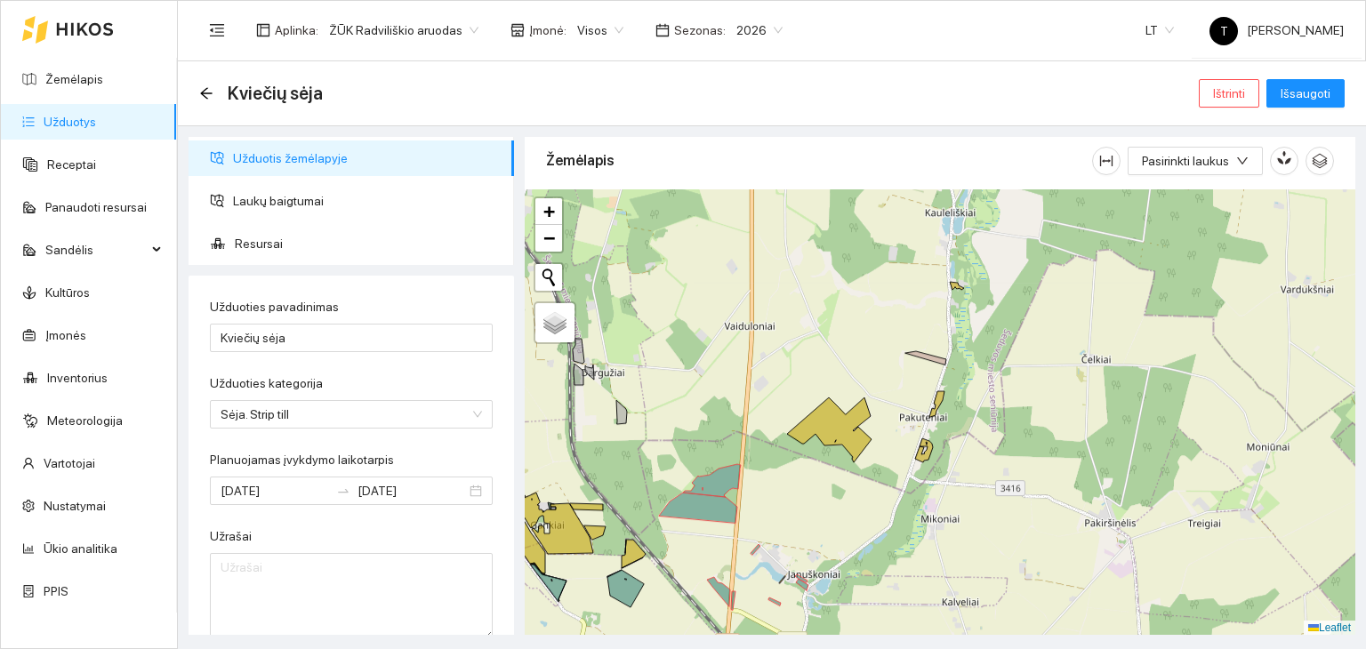
drag, startPoint x: 1025, startPoint y: 349, endPoint x: 851, endPoint y: 483, distance: 220.0
click at [851, 483] on div "+ − Nieko nerasta. Bandykite dar kartą. Žemėlapis Palydovas Leaflet" at bounding box center [940, 412] width 830 height 446
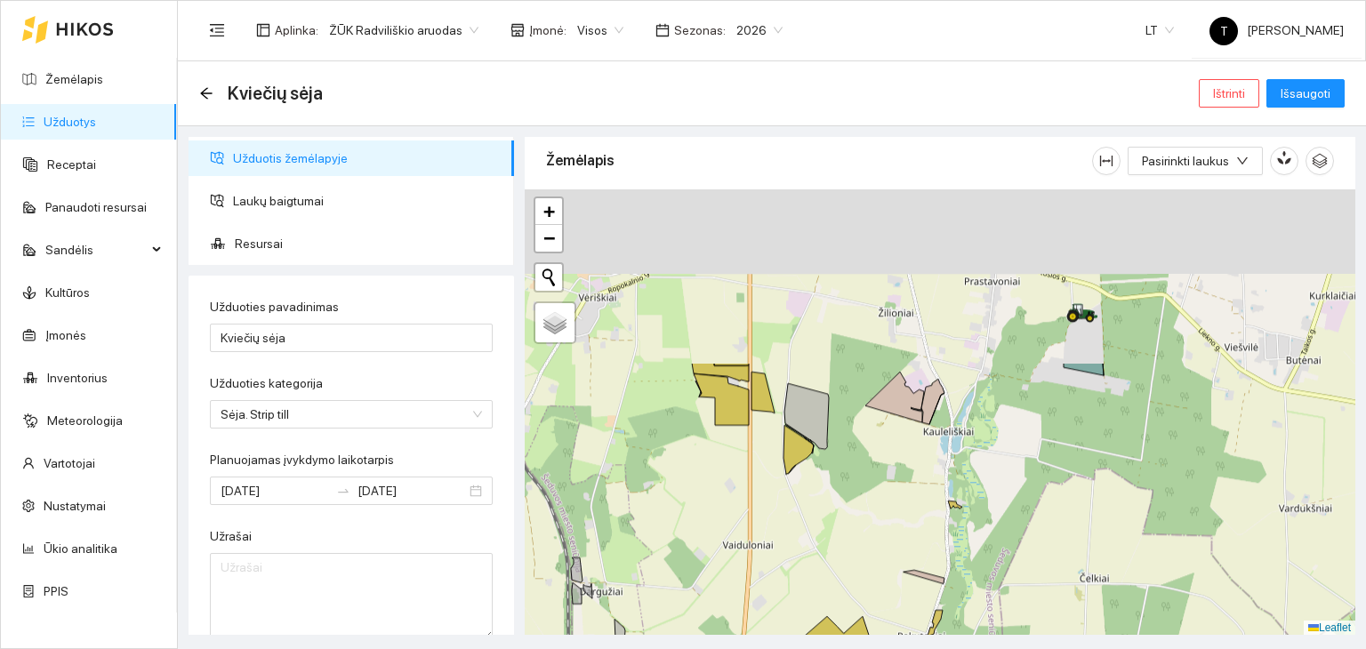
drag, startPoint x: 975, startPoint y: 289, endPoint x: 973, endPoint y: 508, distance: 218.7
click at [973, 508] on div "+ − Nieko nerasta. Bandykite dar kartą. Žemėlapis Palydovas Leaflet" at bounding box center [940, 412] width 830 height 446
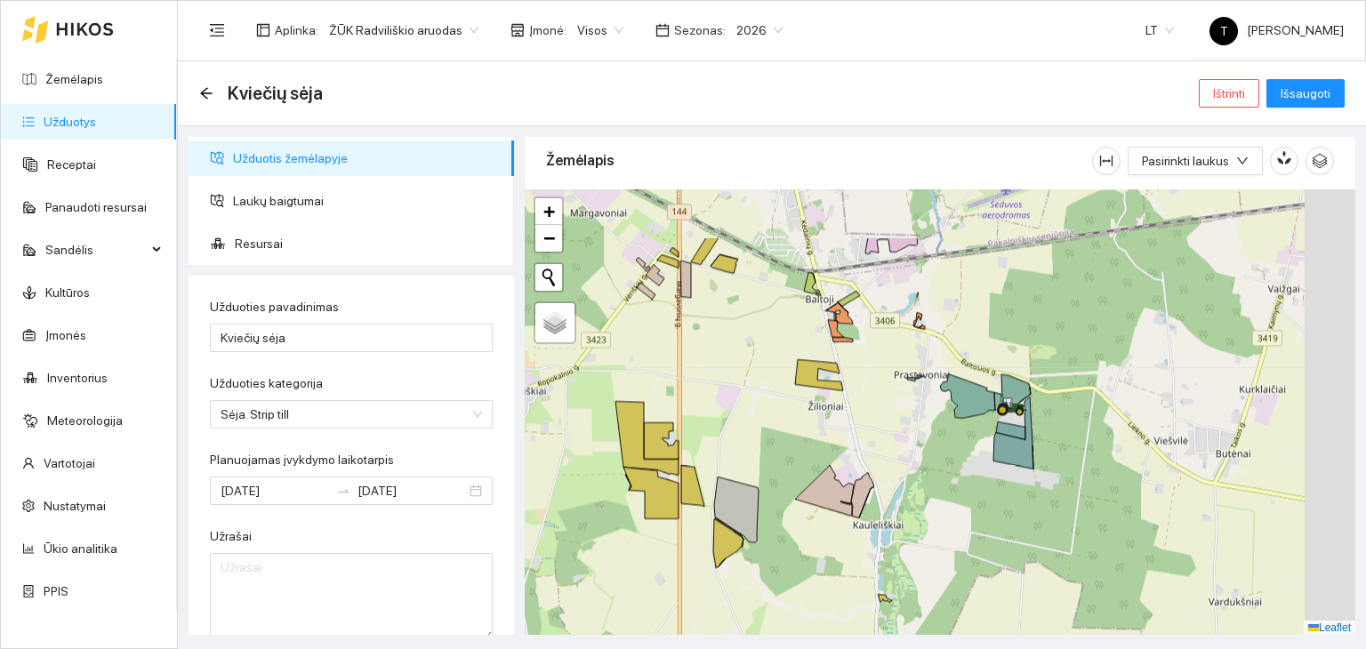
drag, startPoint x: 996, startPoint y: 467, endPoint x: 858, endPoint y: 528, distance: 150.9
click at [861, 533] on div "176487-0281 - 1 | Žieminiai kviečiai 19.78 ha + − Nieko nerasta. Bandykite dar …" at bounding box center [940, 412] width 830 height 446
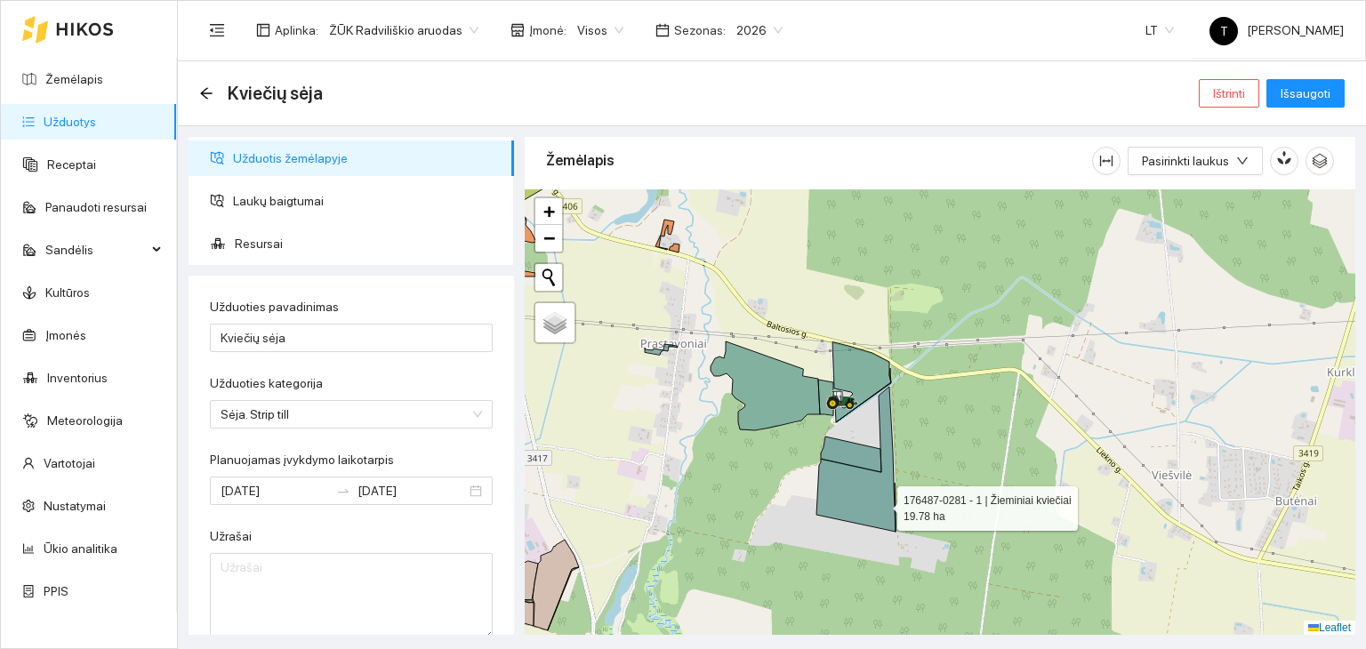
click at [880, 502] on icon at bounding box center [855, 459] width 79 height 145
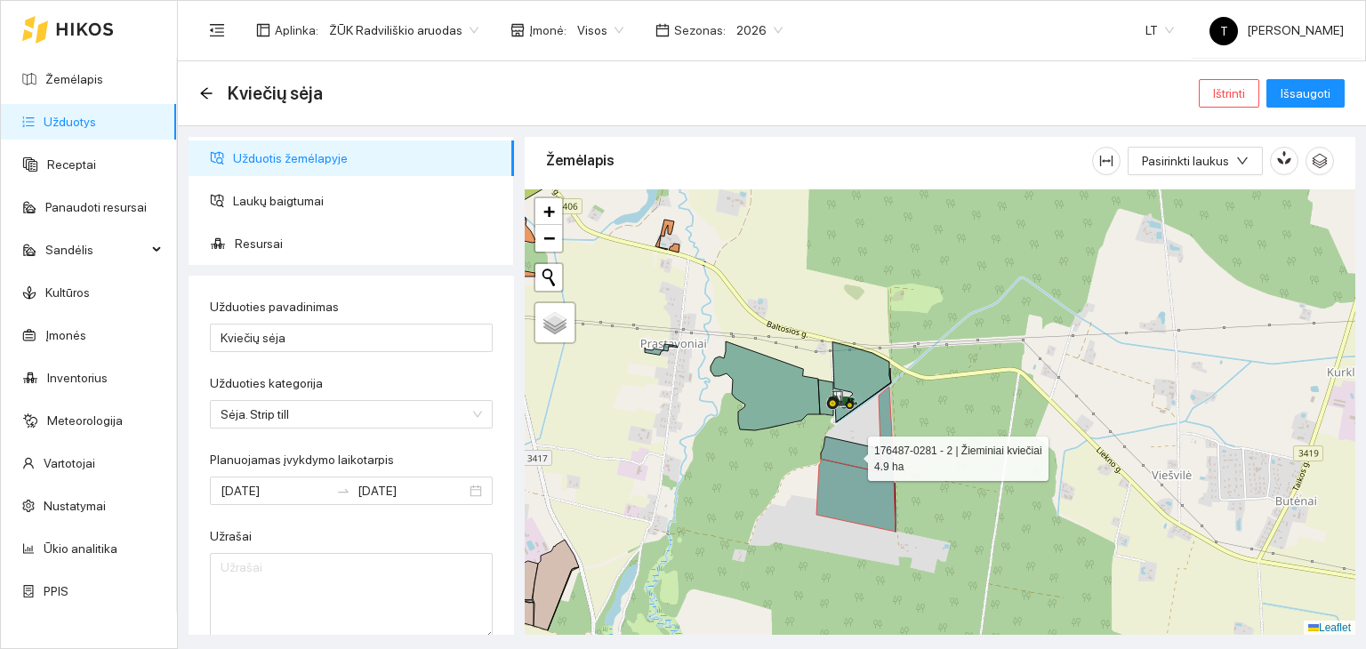
click at [870, 457] on icon at bounding box center [851, 455] width 60 height 36
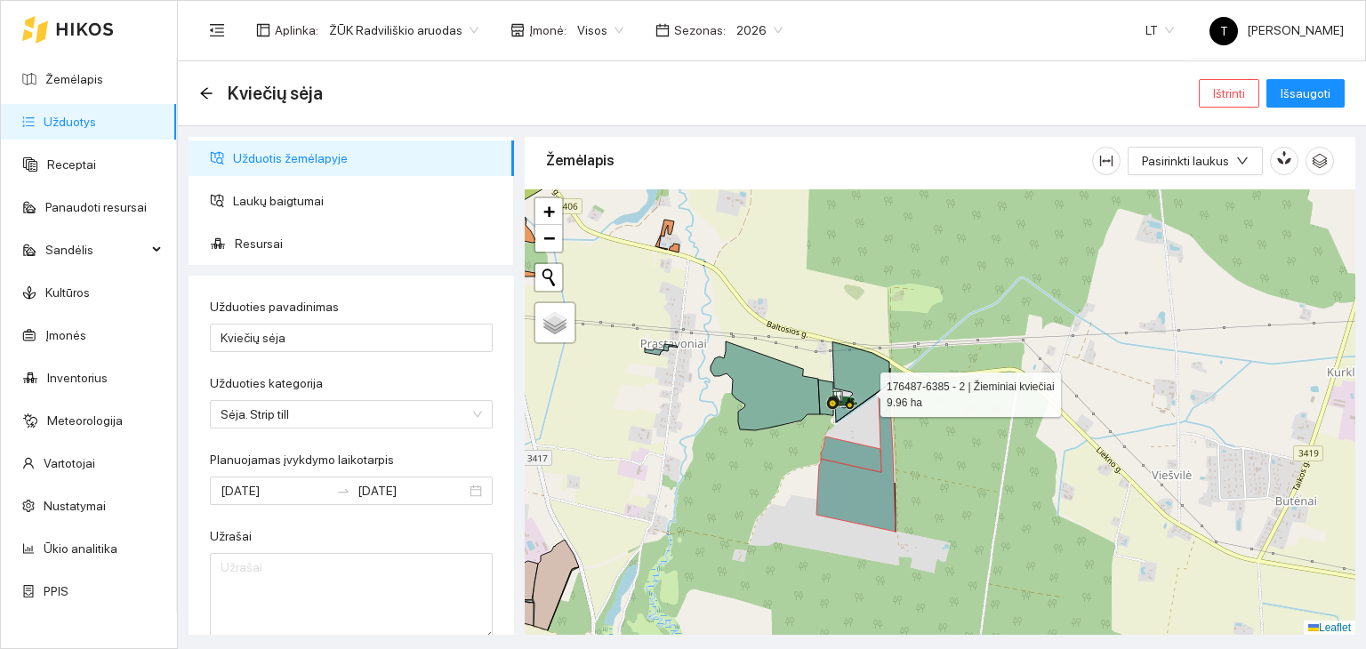
click at [858, 373] on icon at bounding box center [861, 382] width 59 height 80
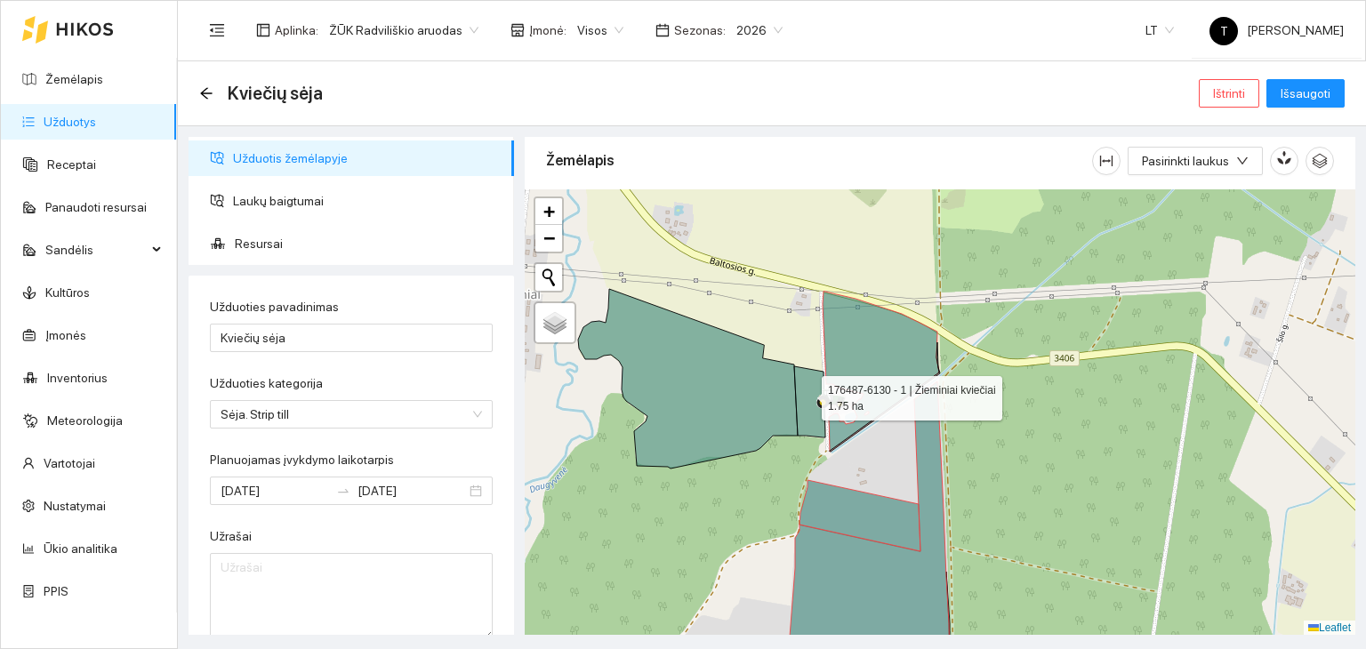
click at [806, 393] on icon at bounding box center [809, 401] width 31 height 71
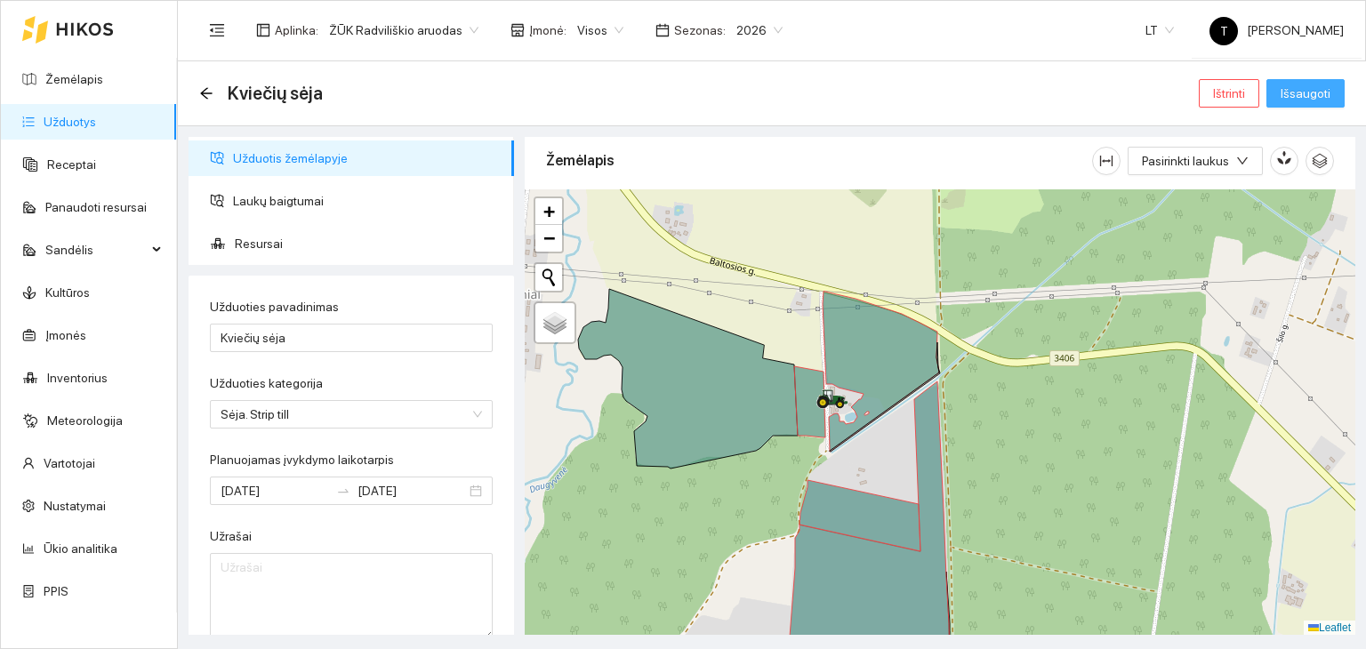
click at [1288, 90] on span "Išsaugoti" at bounding box center [1305, 94] width 50 height 20
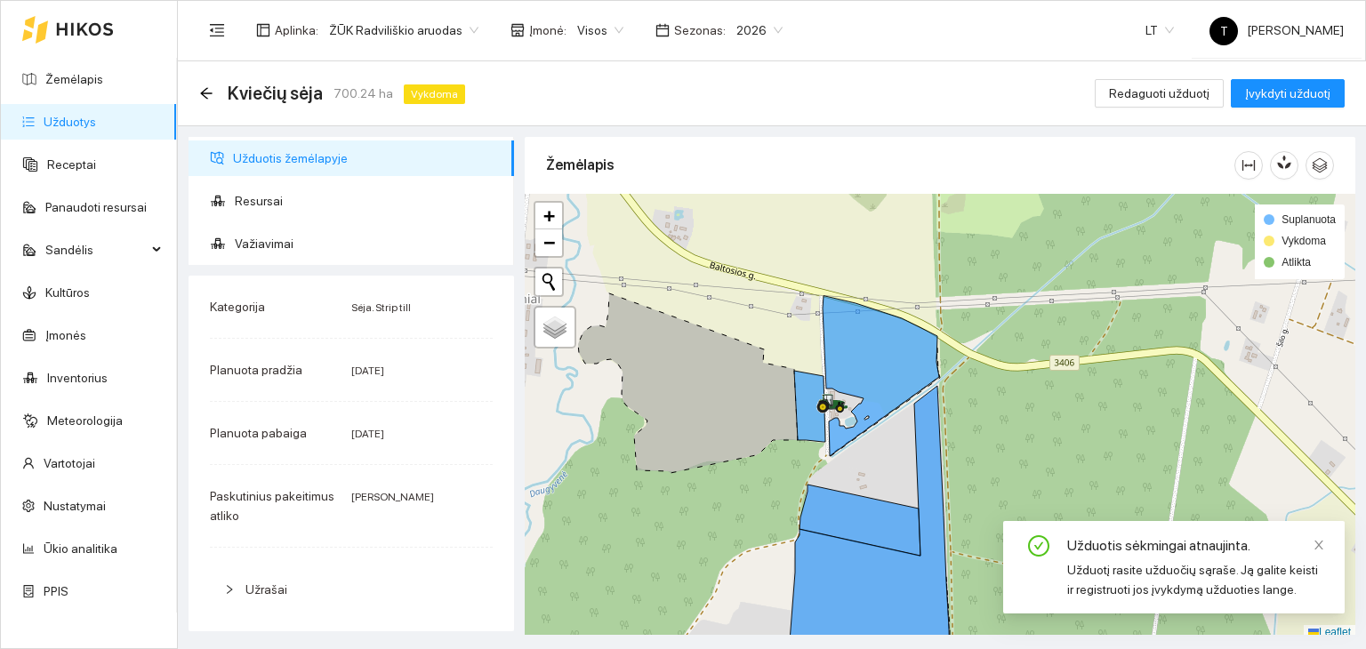
click at [86, 122] on link "Užduotys" at bounding box center [70, 122] width 52 height 14
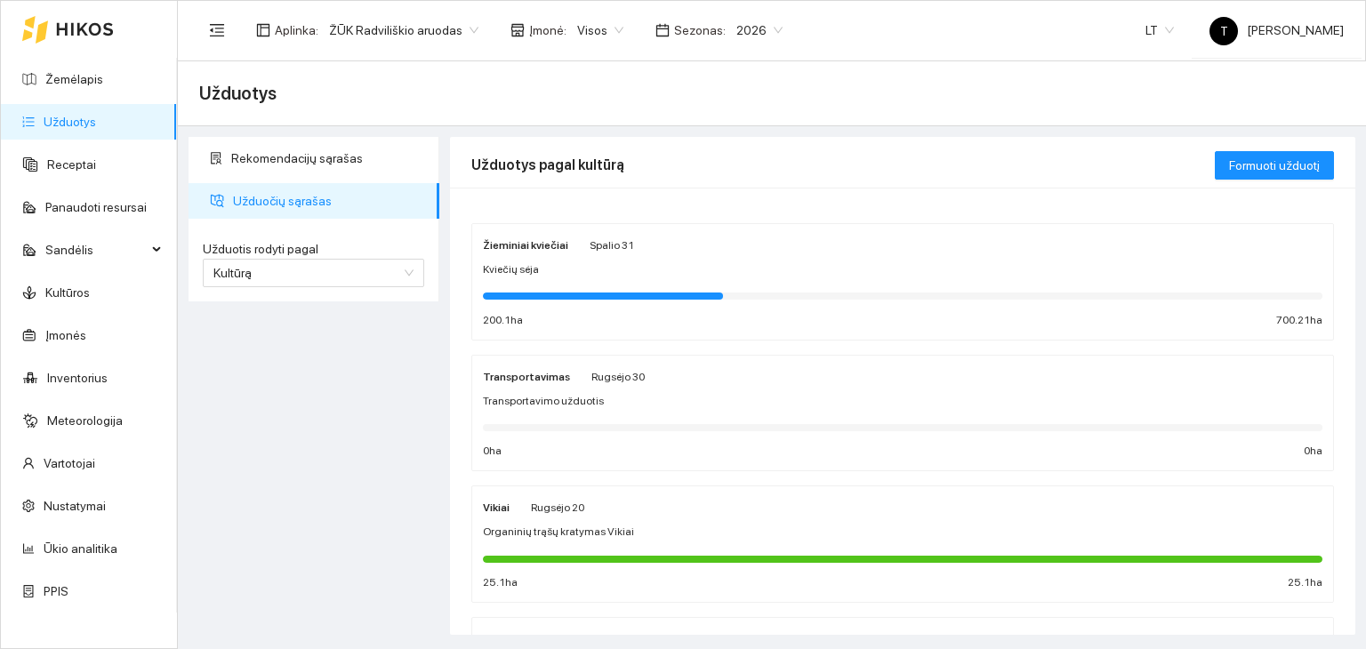
click at [618, 266] on div "Kviečių sėja" at bounding box center [902, 269] width 839 height 17
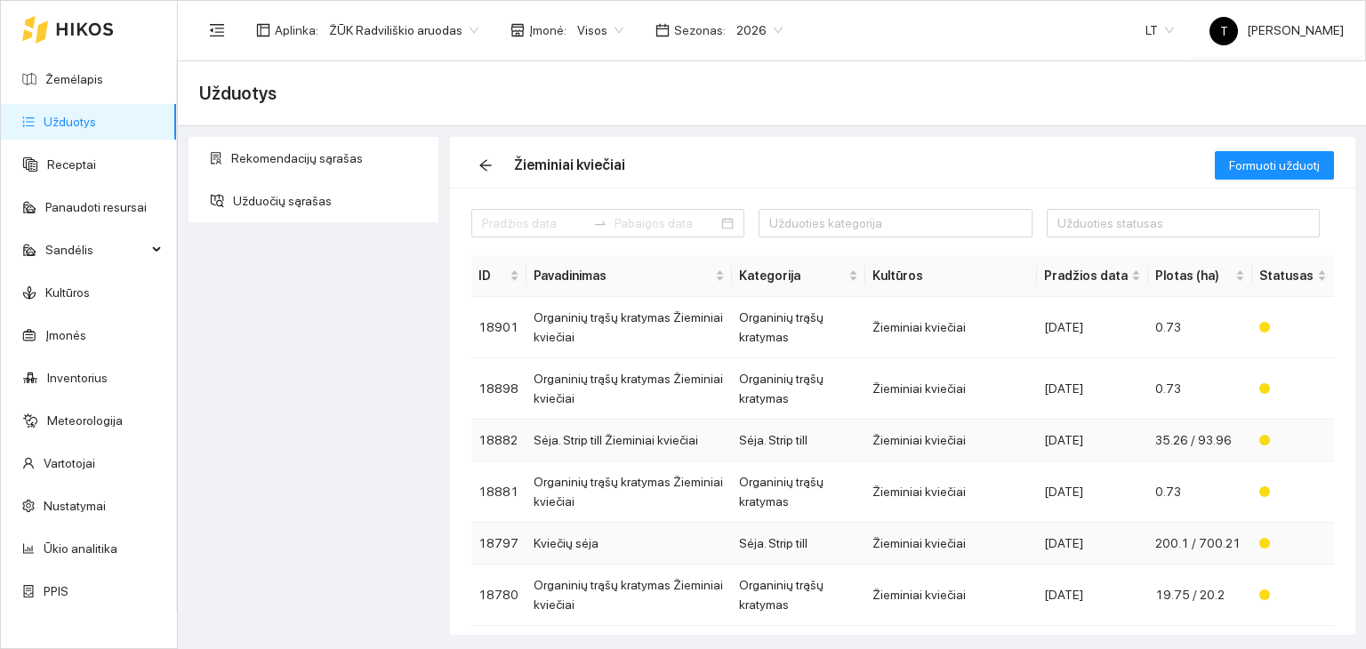
scroll to position [178, 0]
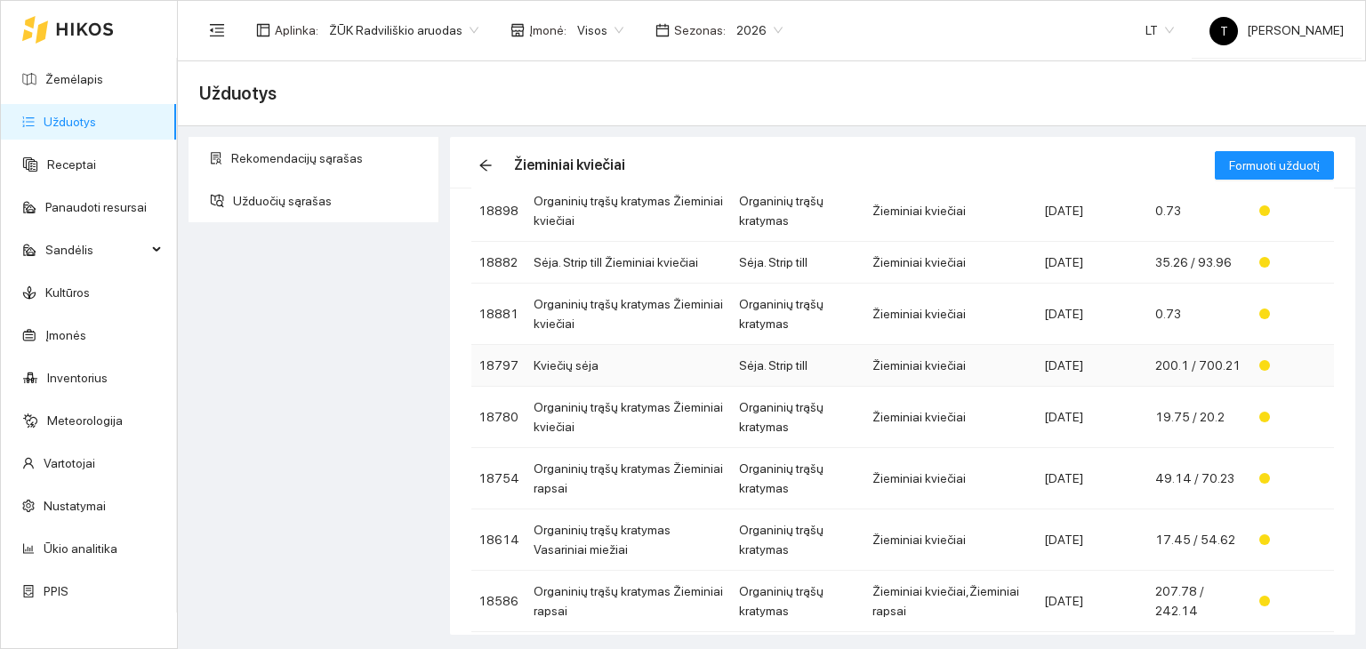
click at [1025, 357] on td "Žieminiai kviečiai" at bounding box center [951, 366] width 172 height 42
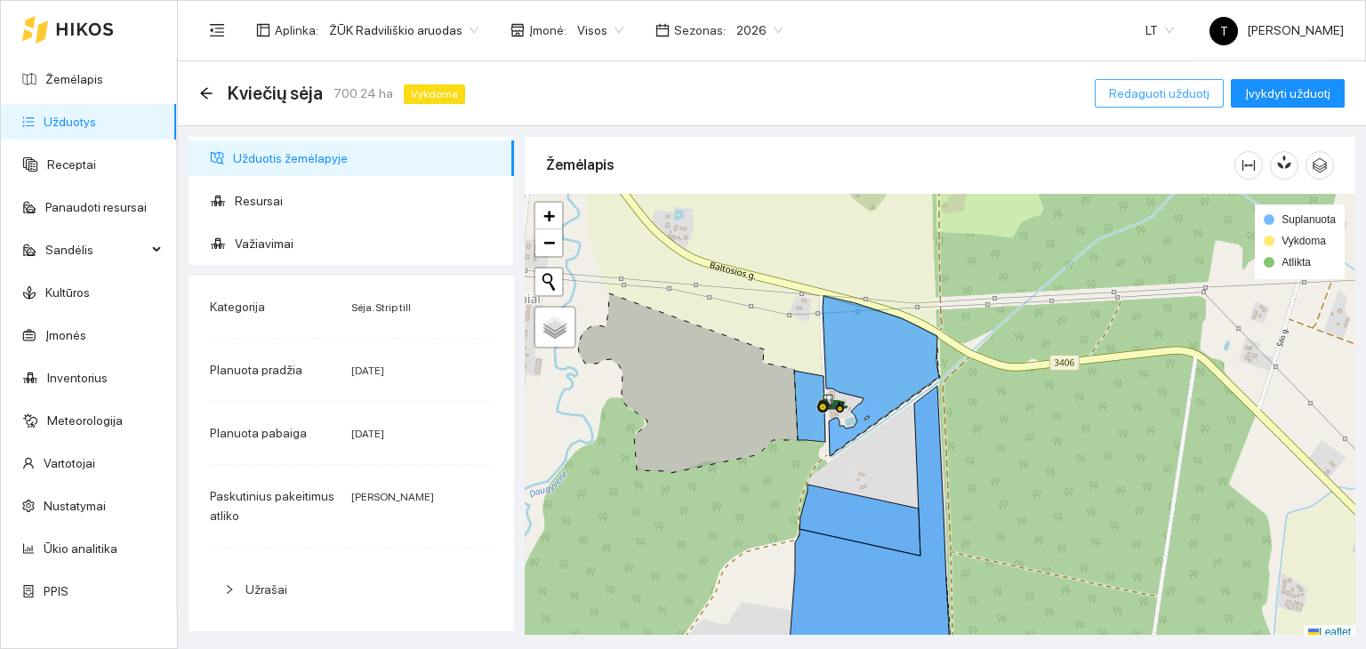
click at [1184, 93] on span "Redaguoti užduotį" at bounding box center [1159, 94] width 100 height 20
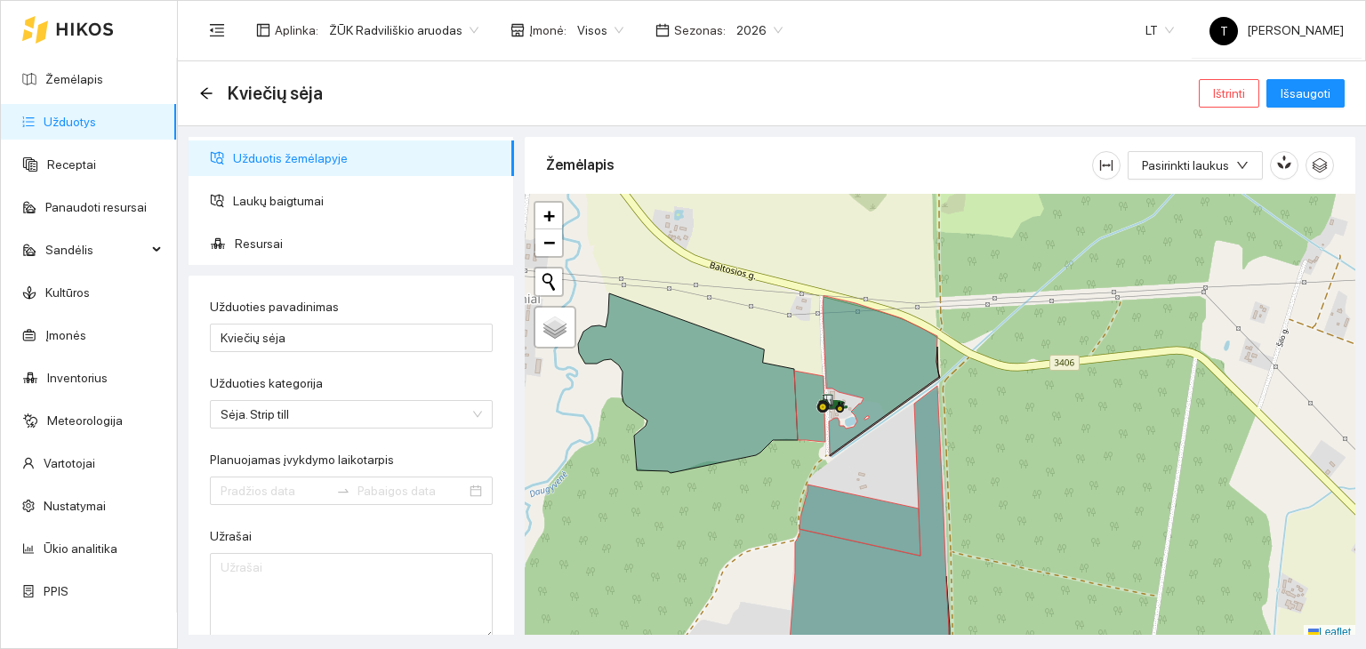
type input "[DATE]"
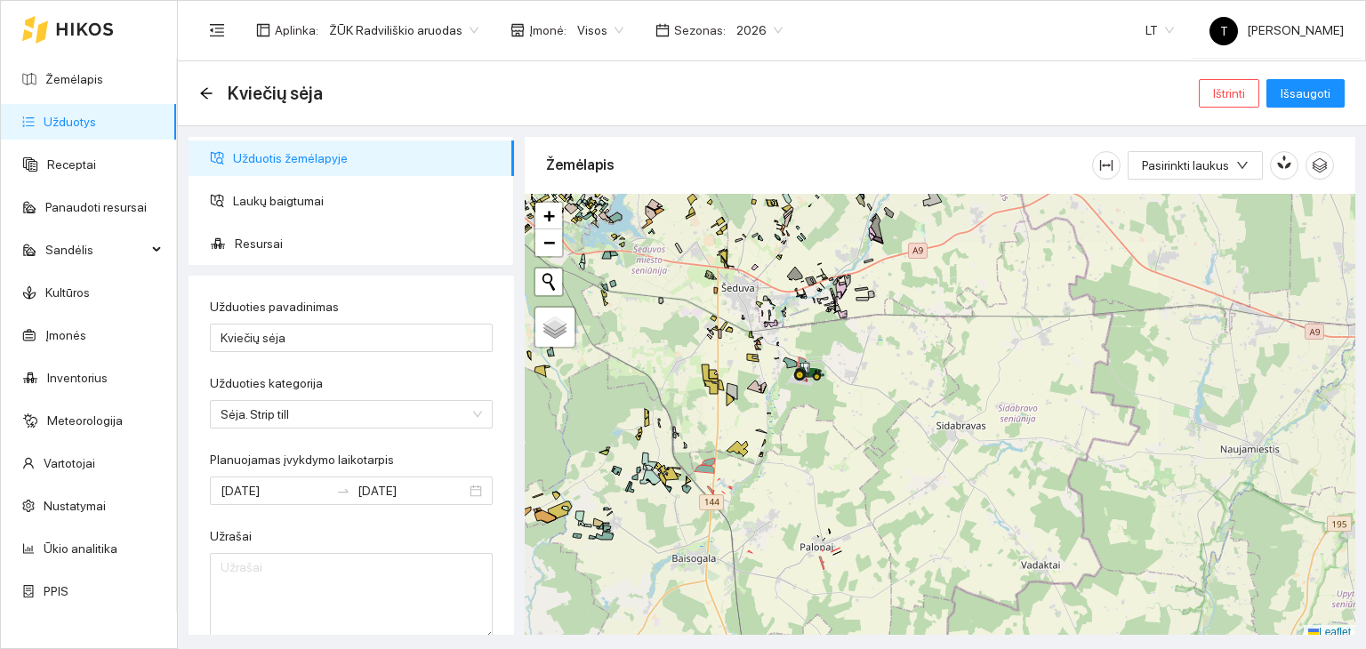
scroll to position [4, 0]
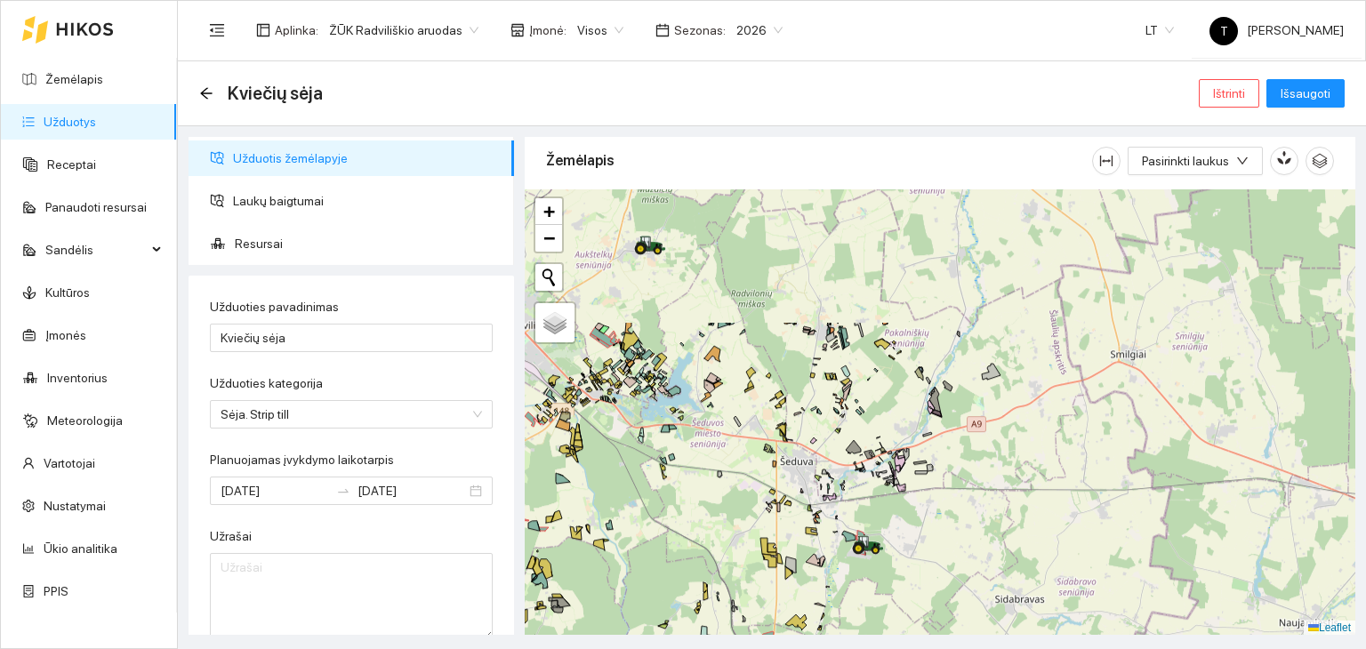
drag, startPoint x: 811, startPoint y: 323, endPoint x: 870, endPoint y: 501, distance: 187.3
click at [870, 501] on div "+ − Nieko nerasta. Bandykite dar kartą. Žemėlapis Palydovas Leaflet" at bounding box center [940, 412] width 830 height 446
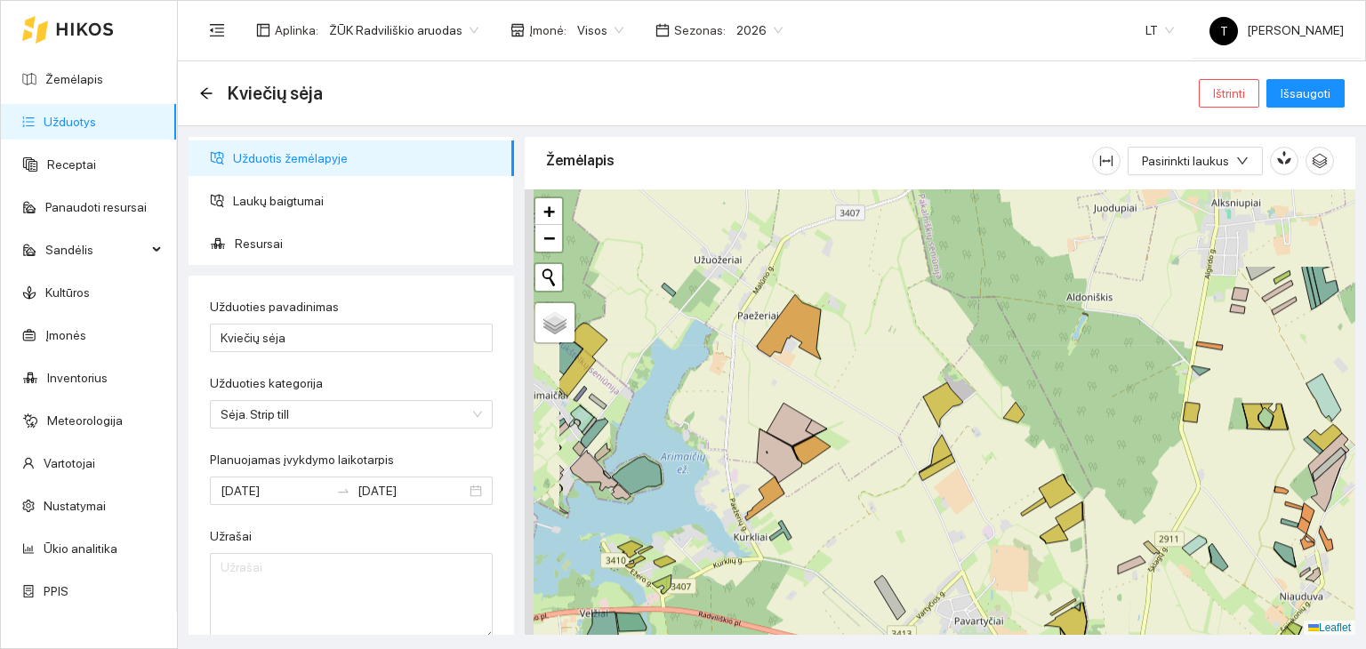
drag, startPoint x: 754, startPoint y: 283, endPoint x: 900, endPoint y: 439, distance: 213.9
click at [899, 440] on div "+ − Nieko nerasta. Bandykite dar kartą. Žemėlapis Palydovas Leaflet" at bounding box center [940, 412] width 830 height 446
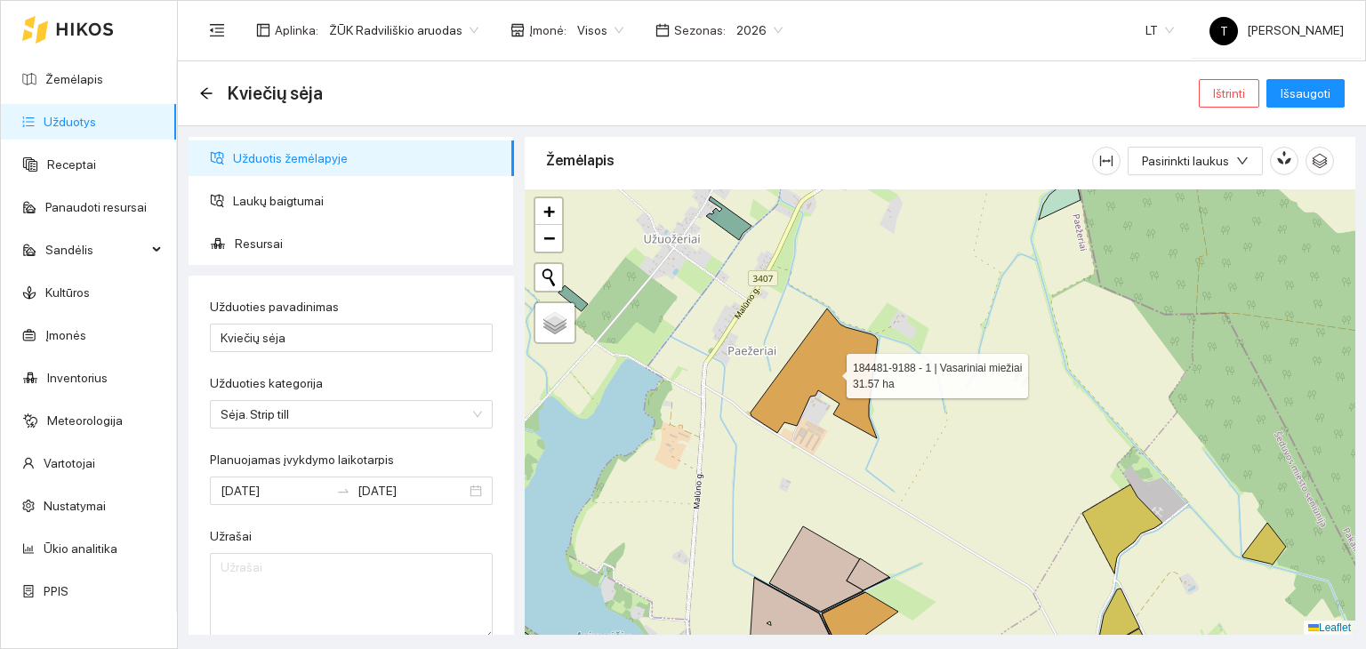
click at [830, 371] on icon at bounding box center [813, 374] width 127 height 130
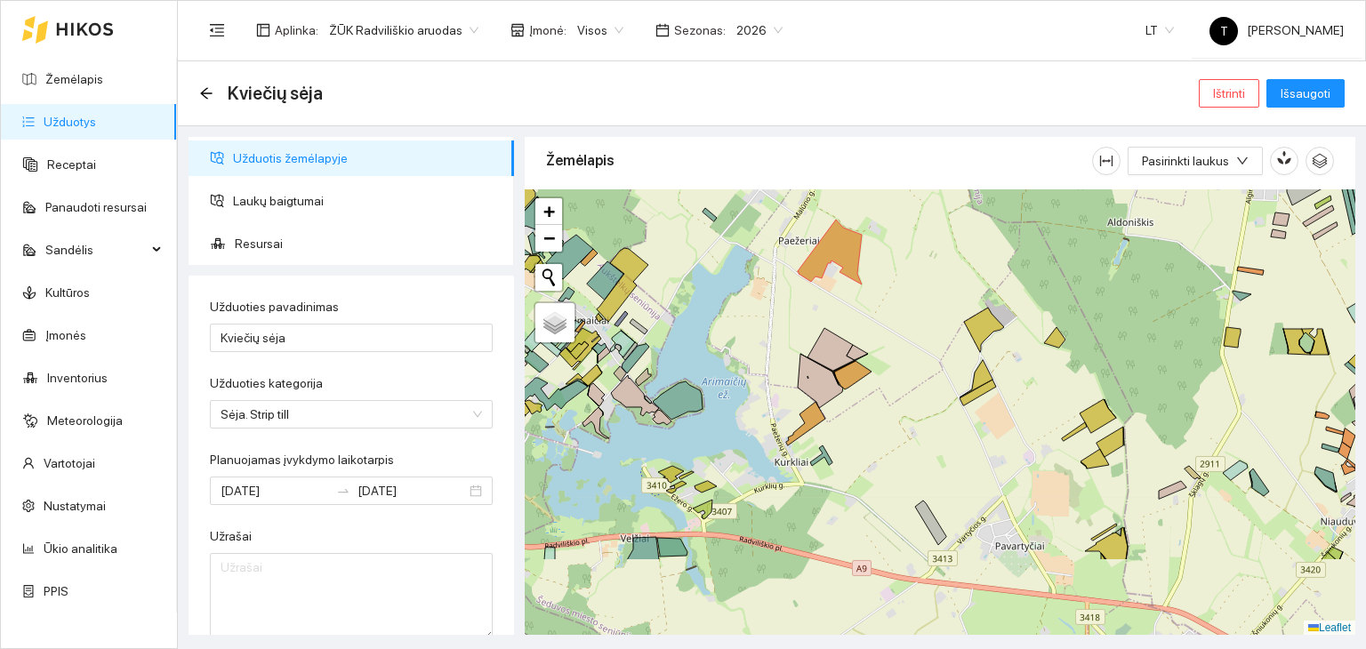
drag, startPoint x: 774, startPoint y: 445, endPoint x: 783, endPoint y: 319, distance: 126.6
click at [778, 317] on div "+ − Nieko nerasta. Bandykite dar kartą. Žemėlapis Palydovas Leaflet" at bounding box center [940, 412] width 830 height 446
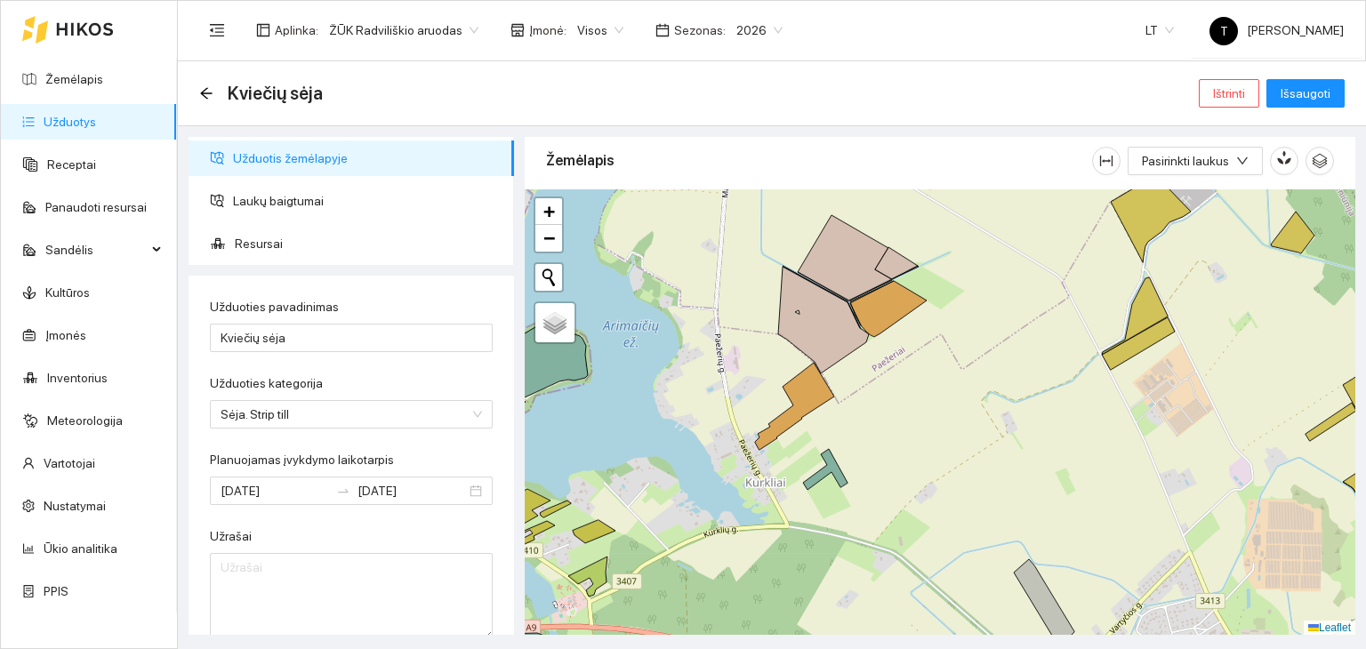
drag, startPoint x: 804, startPoint y: 437, endPoint x: 868, endPoint y: 447, distance: 64.8
click at [868, 447] on div "+ − Nieko nerasta. Bandykite dar kartą. Žemėlapis Palydovas Leaflet" at bounding box center [940, 412] width 830 height 446
click at [807, 396] on icon at bounding box center [794, 406] width 79 height 87
click at [896, 301] on icon at bounding box center [888, 309] width 76 height 56
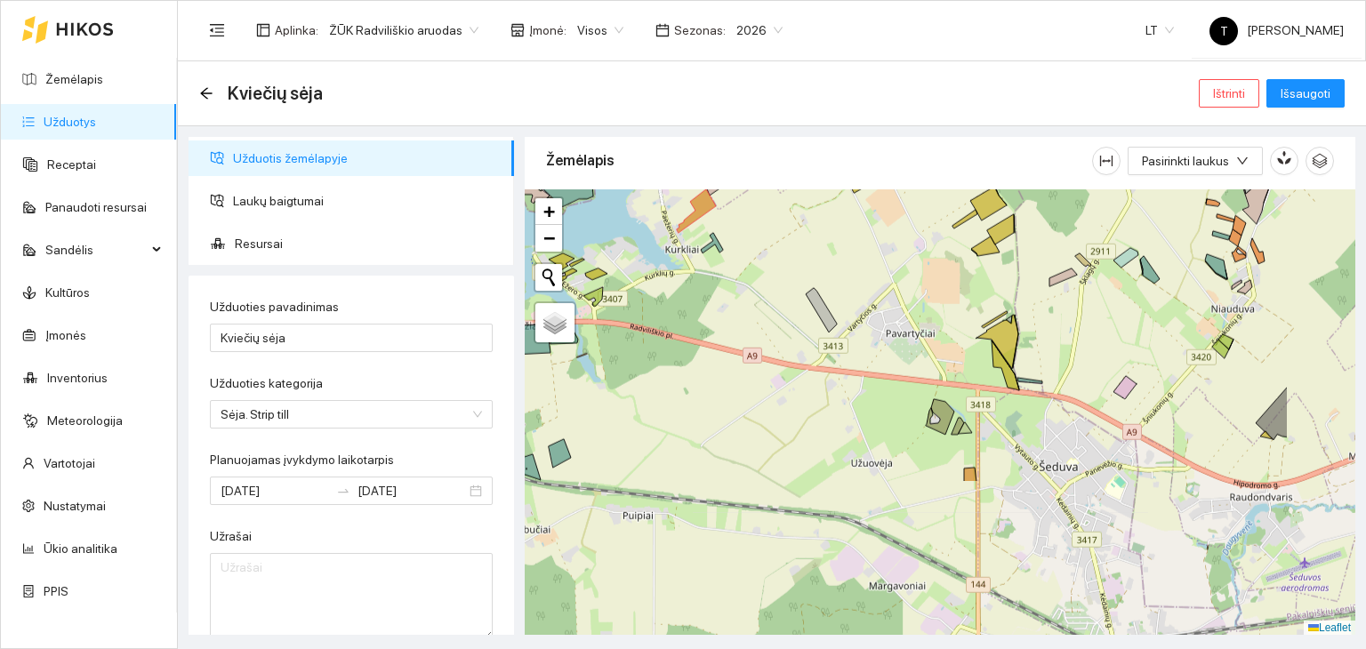
drag, startPoint x: 767, startPoint y: 566, endPoint x: 615, endPoint y: 367, distance: 250.6
click at [615, 367] on div "+ − Nieko nerasta. Bandykite dar kartą. Žemėlapis Palydovas Leaflet" at bounding box center [940, 412] width 830 height 446
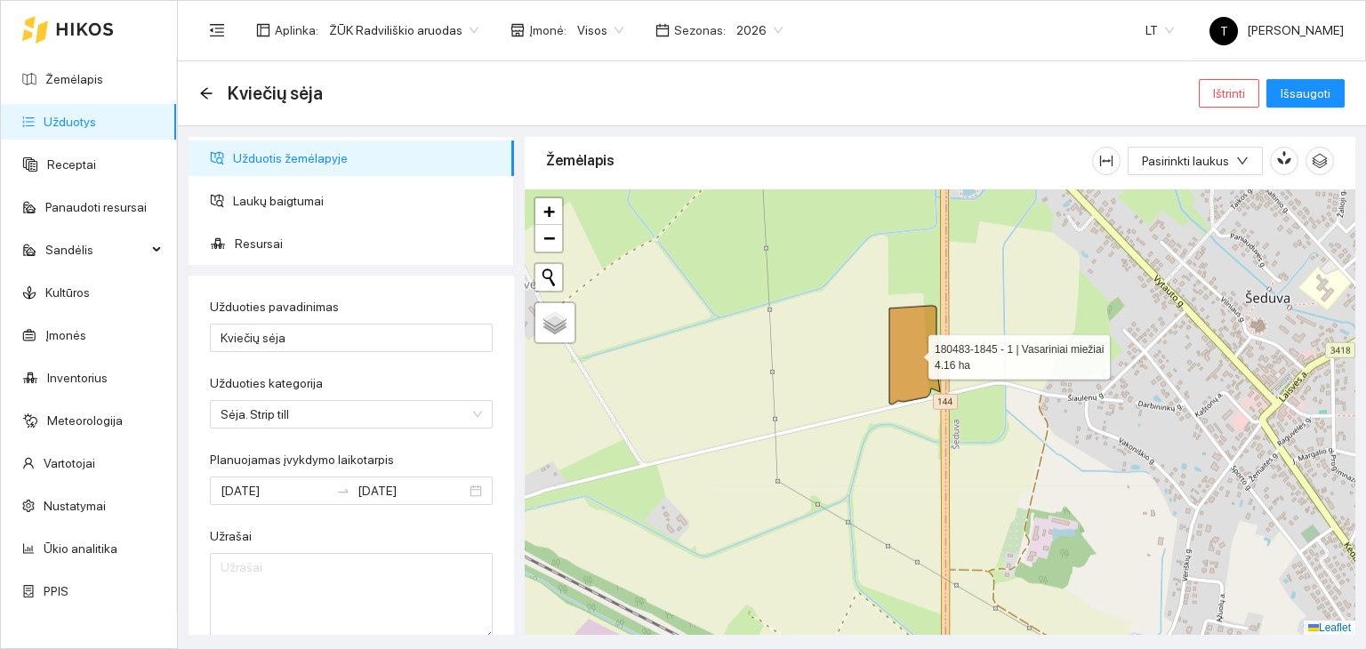
click at [907, 361] on icon at bounding box center [914, 355] width 51 height 99
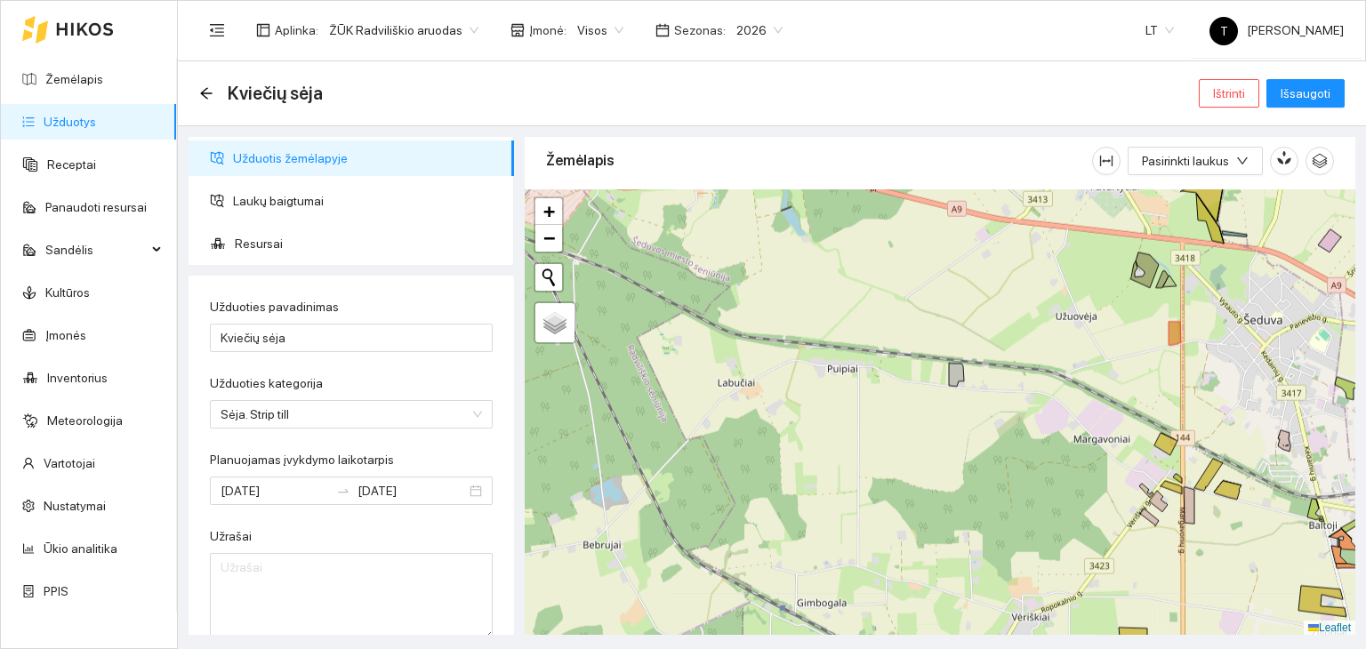
drag, startPoint x: 682, startPoint y: 460, endPoint x: 1041, endPoint y: 425, distance: 360.9
click at [1041, 425] on div "+ − Nieko nerasta. Bandykite dar kartą. Žemėlapis Palydovas Leaflet" at bounding box center [940, 412] width 830 height 446
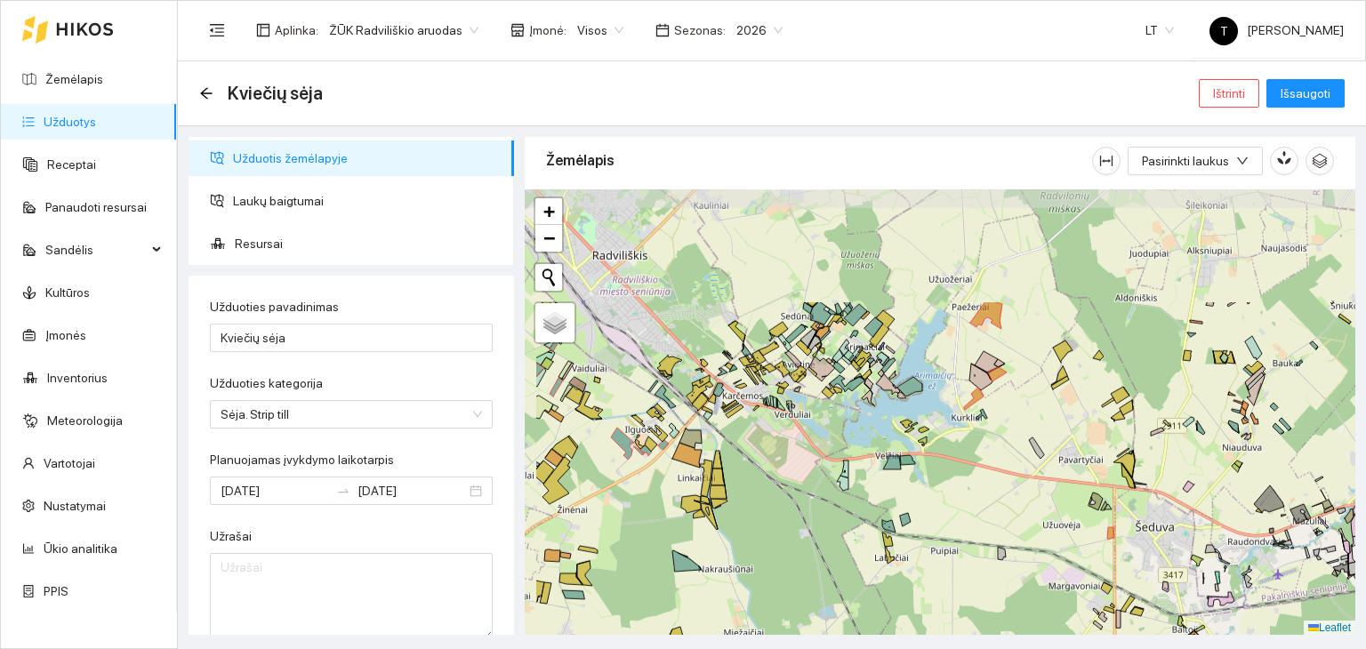
drag, startPoint x: 747, startPoint y: 393, endPoint x: 843, endPoint y: 556, distance: 188.9
click at [843, 556] on div "+ − Nieko nerasta. Bandykite dar kartą. Žemėlapis Palydovas Leaflet" at bounding box center [940, 412] width 830 height 446
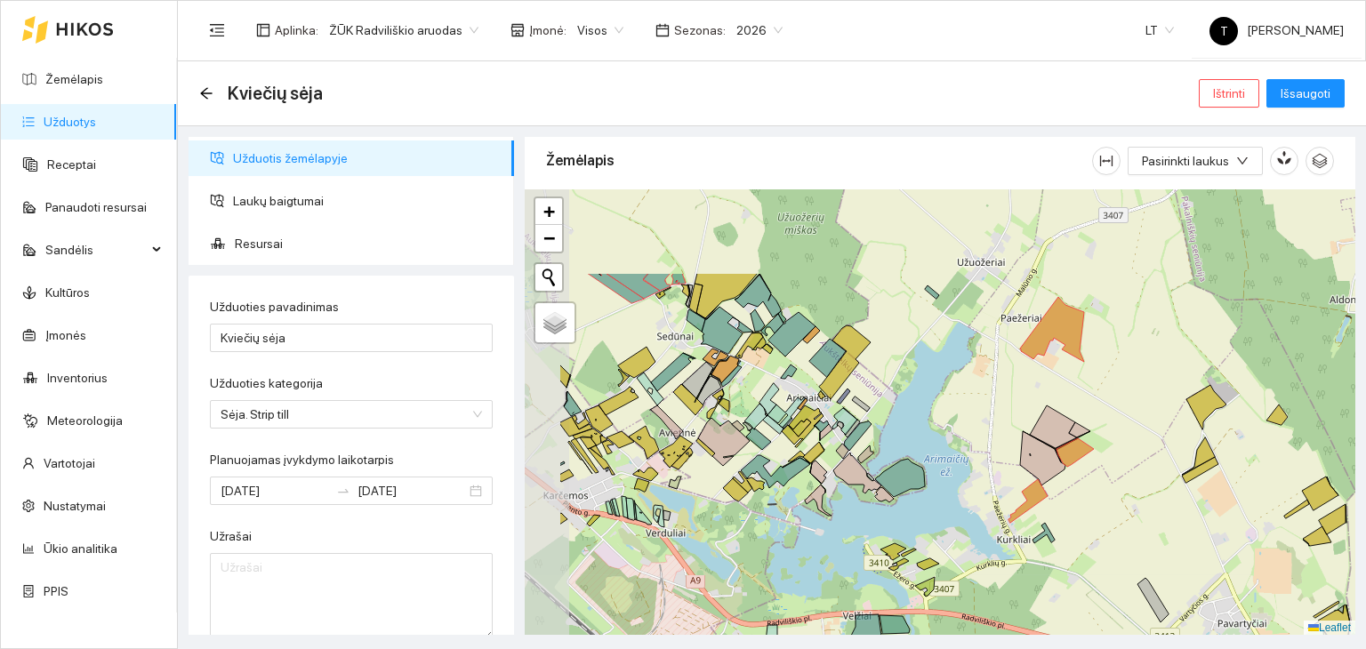
drag, startPoint x: 954, startPoint y: 346, endPoint x: 1071, endPoint y: 471, distance: 171.1
click at [1071, 471] on div "+ − Nieko nerasta. Bandykite dar kartą. Žemėlapis Palydovas Leaflet" at bounding box center [940, 412] width 830 height 446
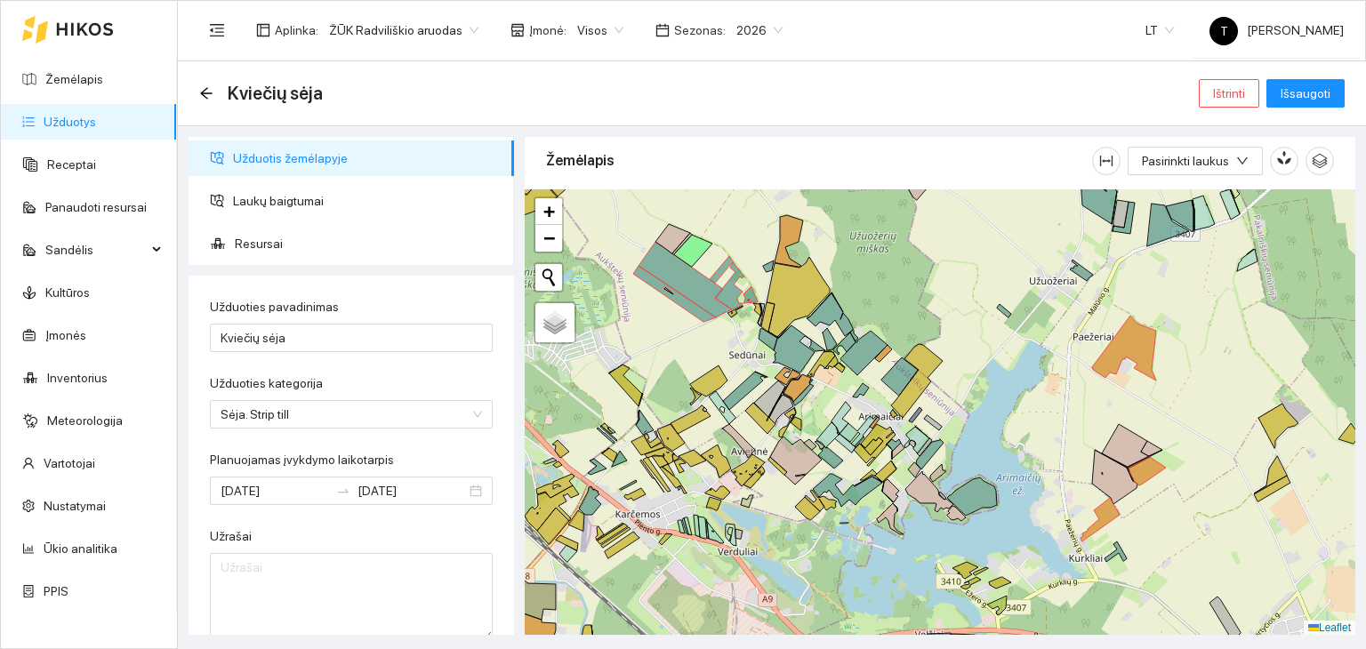
drag, startPoint x: 820, startPoint y: 491, endPoint x: 888, endPoint y: 510, distance: 71.0
click at [888, 510] on icon at bounding box center [890, 518] width 27 height 31
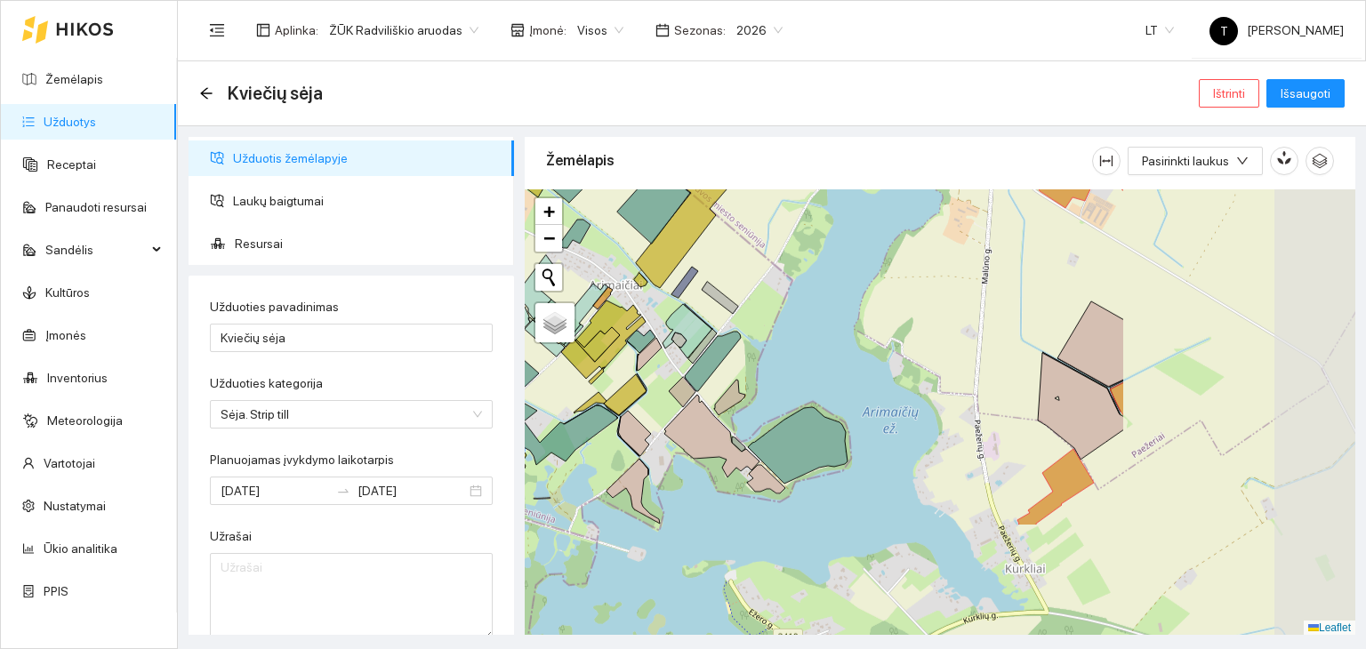
drag, startPoint x: 1094, startPoint y: 377, endPoint x: 778, endPoint y: 221, distance: 351.9
click at [778, 221] on div "+ − Nieko nerasta. Bandykite dar kartą. Žemėlapis Palydovas Leaflet" at bounding box center [940, 412] width 830 height 446
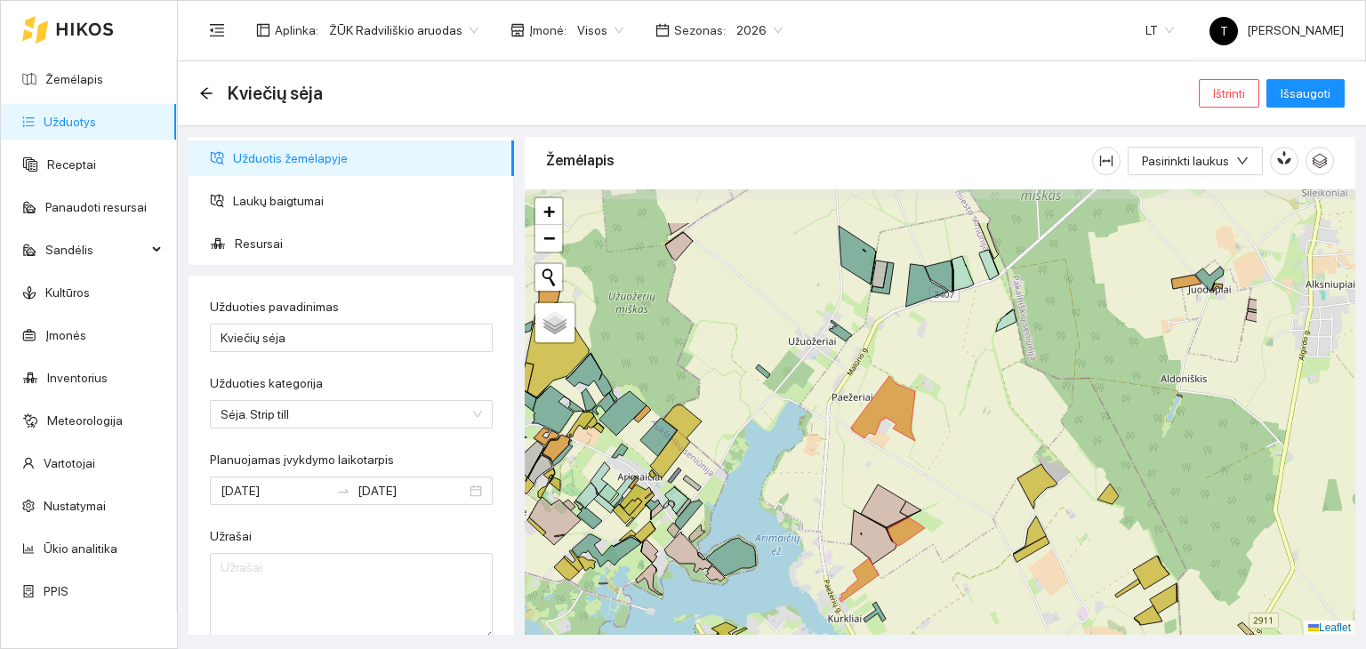
drag, startPoint x: 1123, startPoint y: 551, endPoint x: 936, endPoint y: 609, distance: 195.5
click at [940, 630] on div "+ − Nieko nerasta. Bandykite dar kartą. Žemėlapis Palydovas Leaflet" at bounding box center [940, 412] width 830 height 446
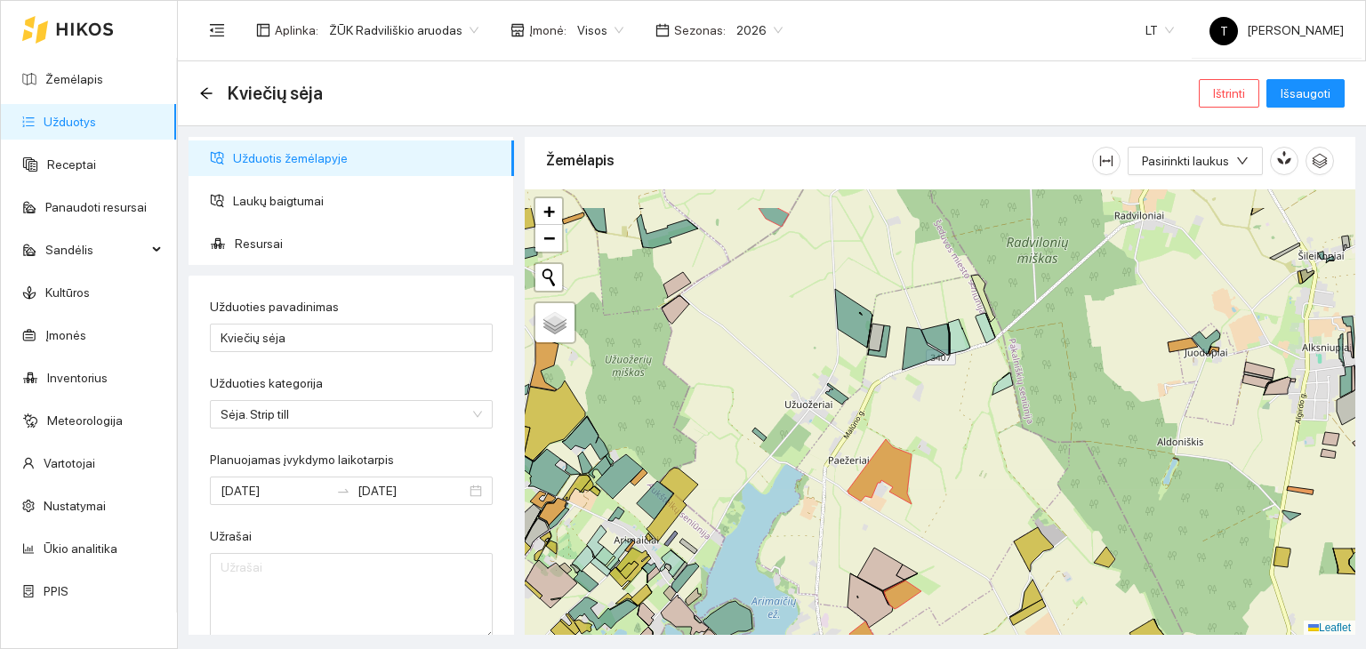
drag, startPoint x: 867, startPoint y: 350, endPoint x: 862, endPoint y: 506, distance: 155.7
click at [864, 421] on div "+ − Nieko nerasta. Bandykite dar kartą. Žemėlapis Palydovas Leaflet" at bounding box center [940, 412] width 830 height 446
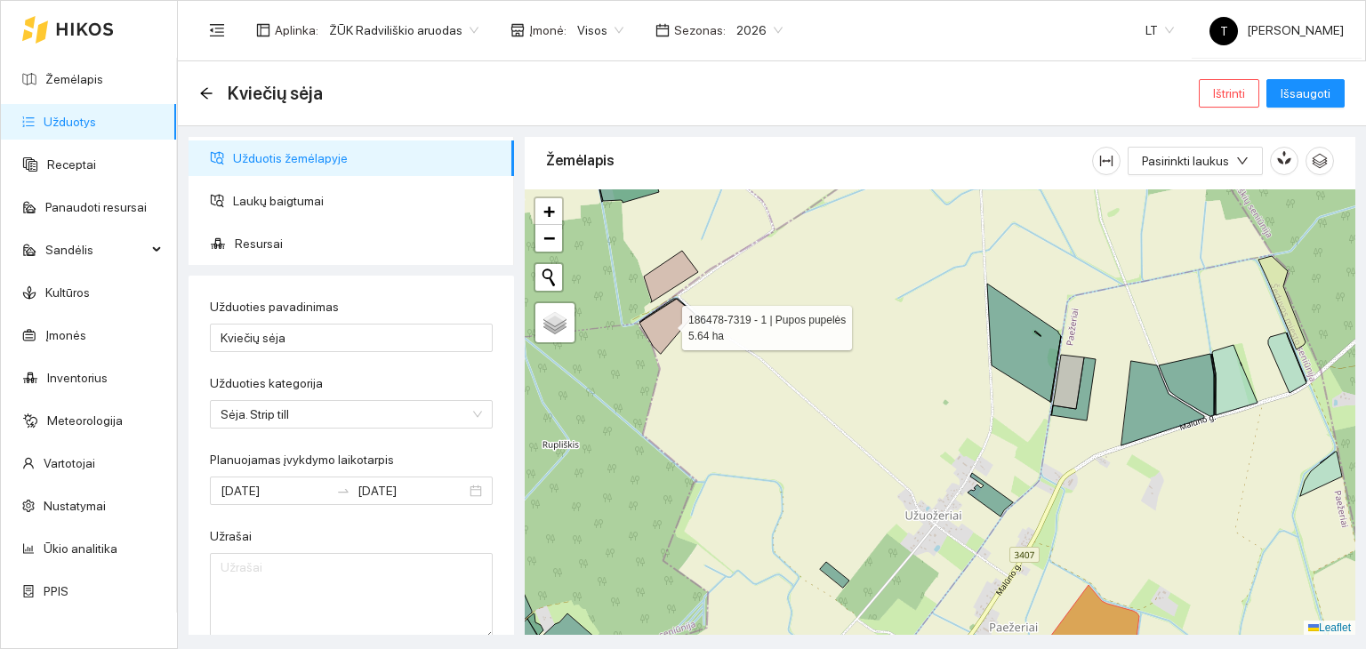
click at [665, 320] on icon at bounding box center [666, 326] width 55 height 55
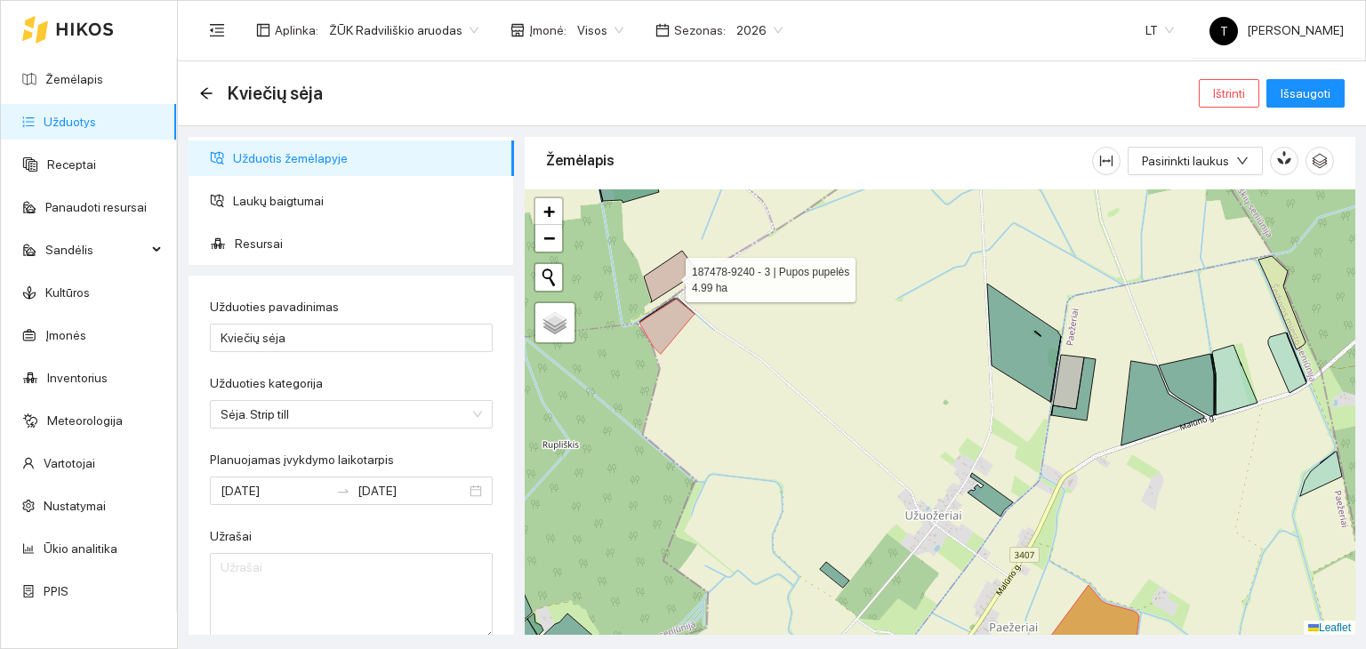
click at [674, 272] on icon at bounding box center [671, 277] width 54 height 52
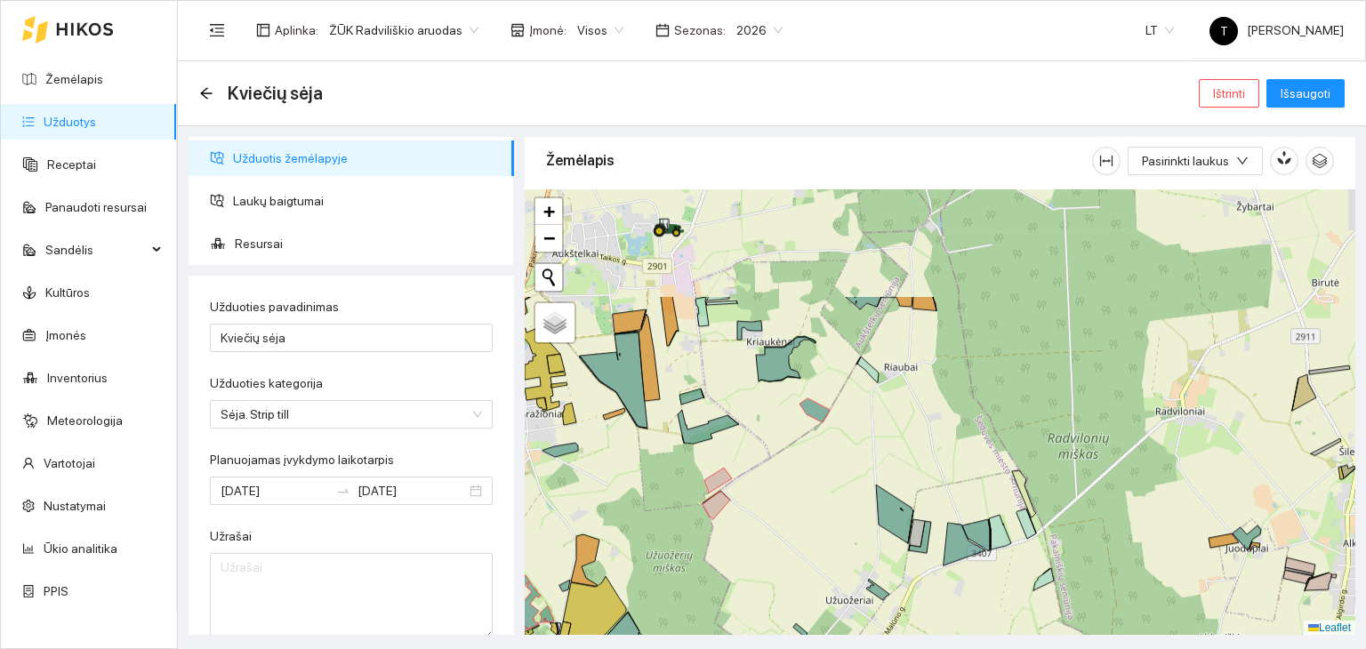
drag, startPoint x: 651, startPoint y: 363, endPoint x: 669, endPoint y: 523, distance: 161.0
click at [669, 523] on div "+ − Nieko nerasta. Bandykite dar kartą. Žemėlapis Palydovas Leaflet" at bounding box center [940, 412] width 830 height 446
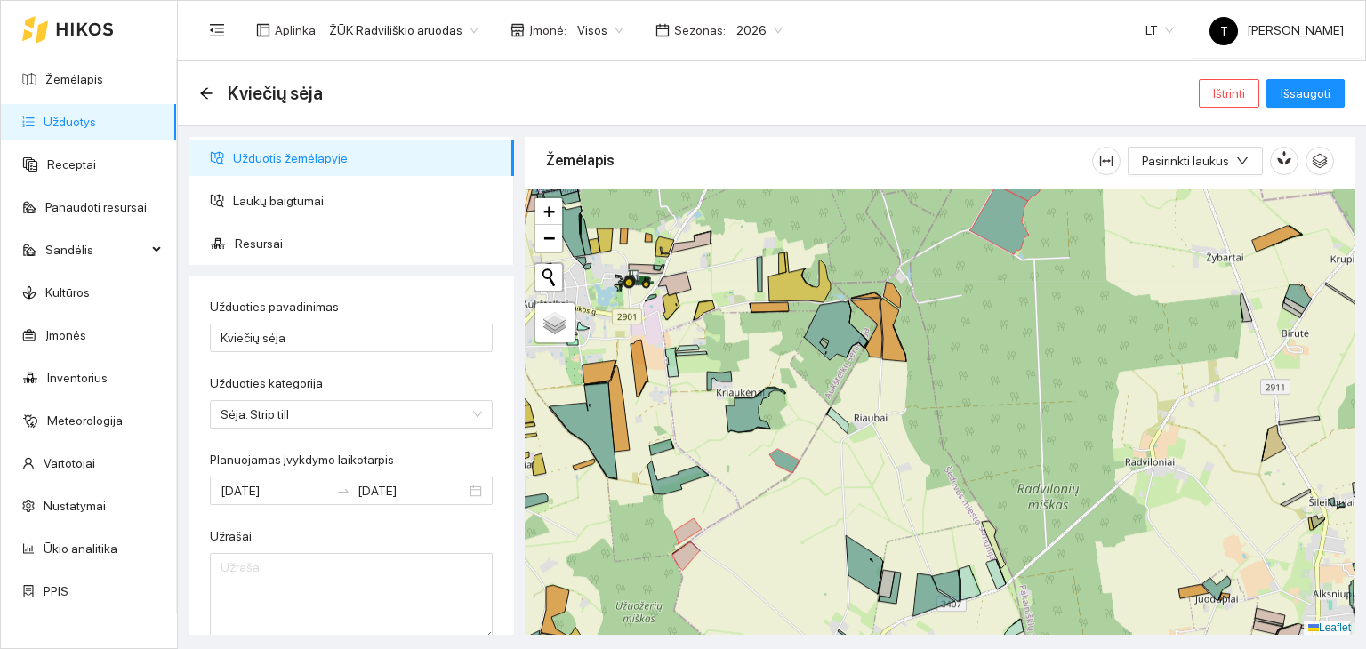
drag, startPoint x: 893, startPoint y: 353, endPoint x: 868, endPoint y: 396, distance: 49.4
click at [868, 396] on div "+ − Nieko nerasta. Bandykite dar kartą. Žemėlapis Palydovas Leaflet" at bounding box center [940, 412] width 830 height 446
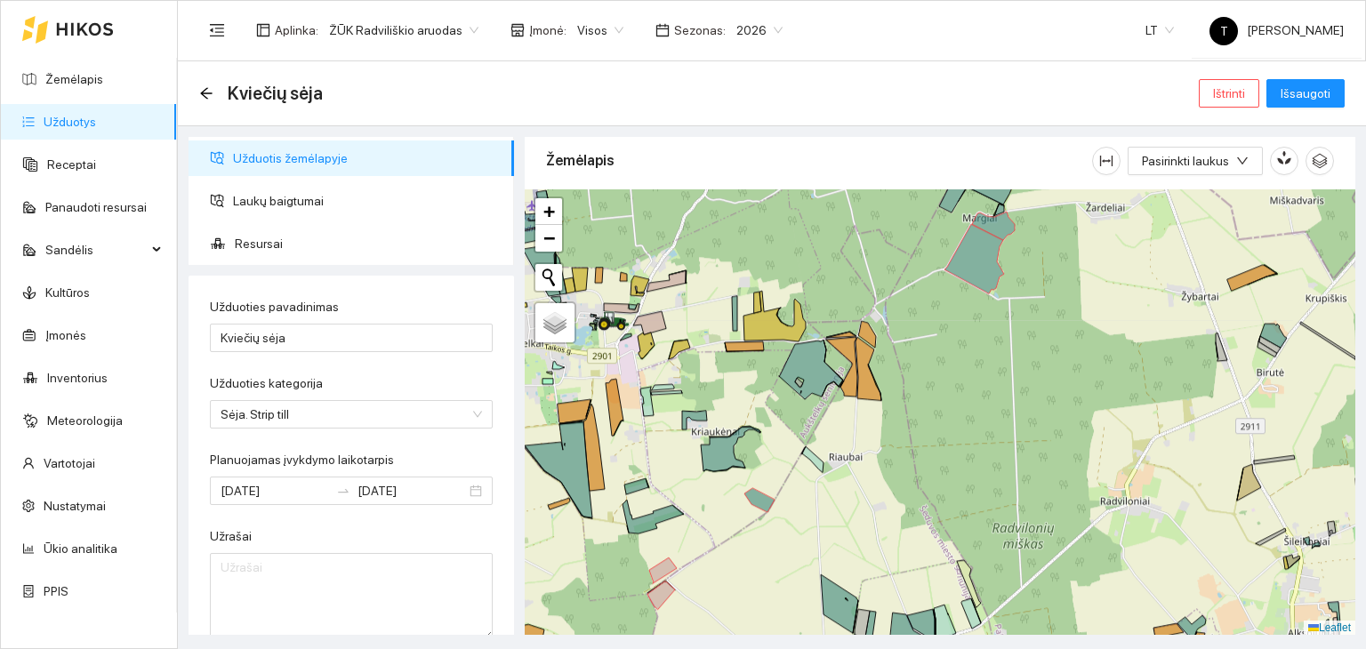
drag, startPoint x: 963, startPoint y: 353, endPoint x: 938, endPoint y: 392, distance: 46.4
click at [938, 392] on div "+ − Nieko nerasta. Bandykite dar kartą. Žemėlapis Palydovas Leaflet" at bounding box center [940, 412] width 830 height 446
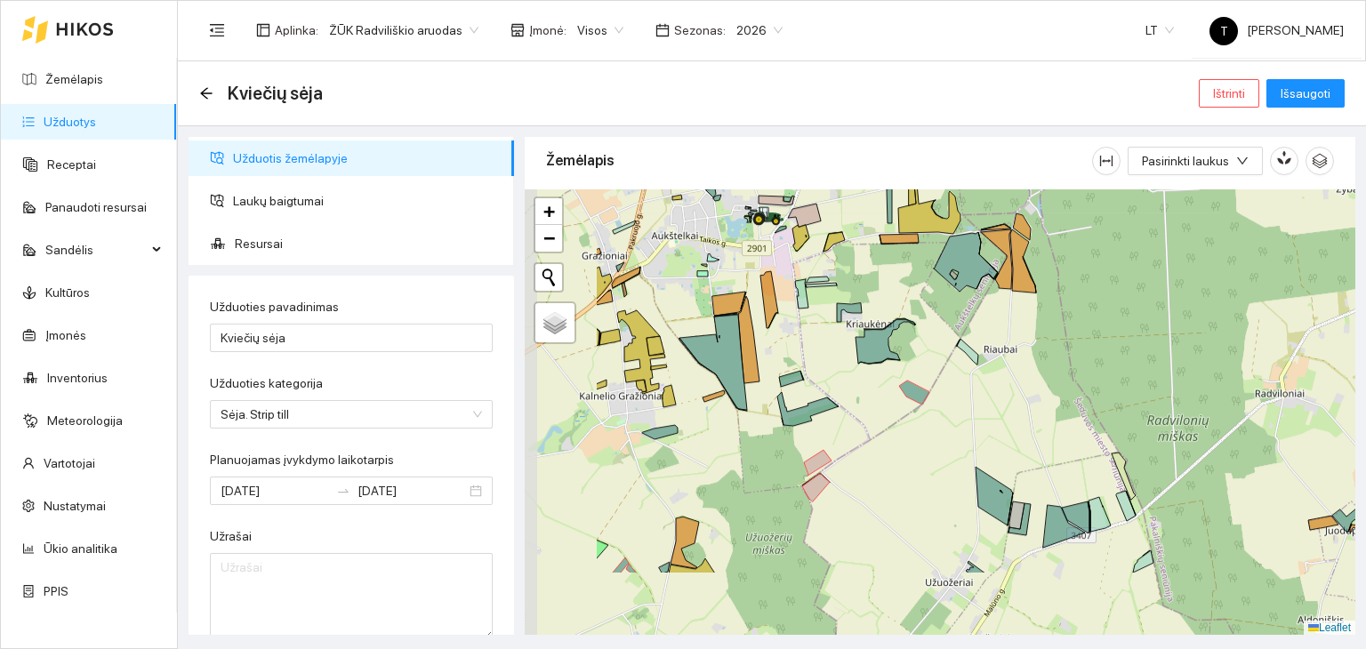
drag, startPoint x: 688, startPoint y: 482, endPoint x: 829, endPoint y: 387, distance: 169.7
click at [844, 373] on div "+ − Nieko nerasta. Bandykite dar kartą. Žemėlapis Palydovas Leaflet" at bounding box center [940, 412] width 830 height 446
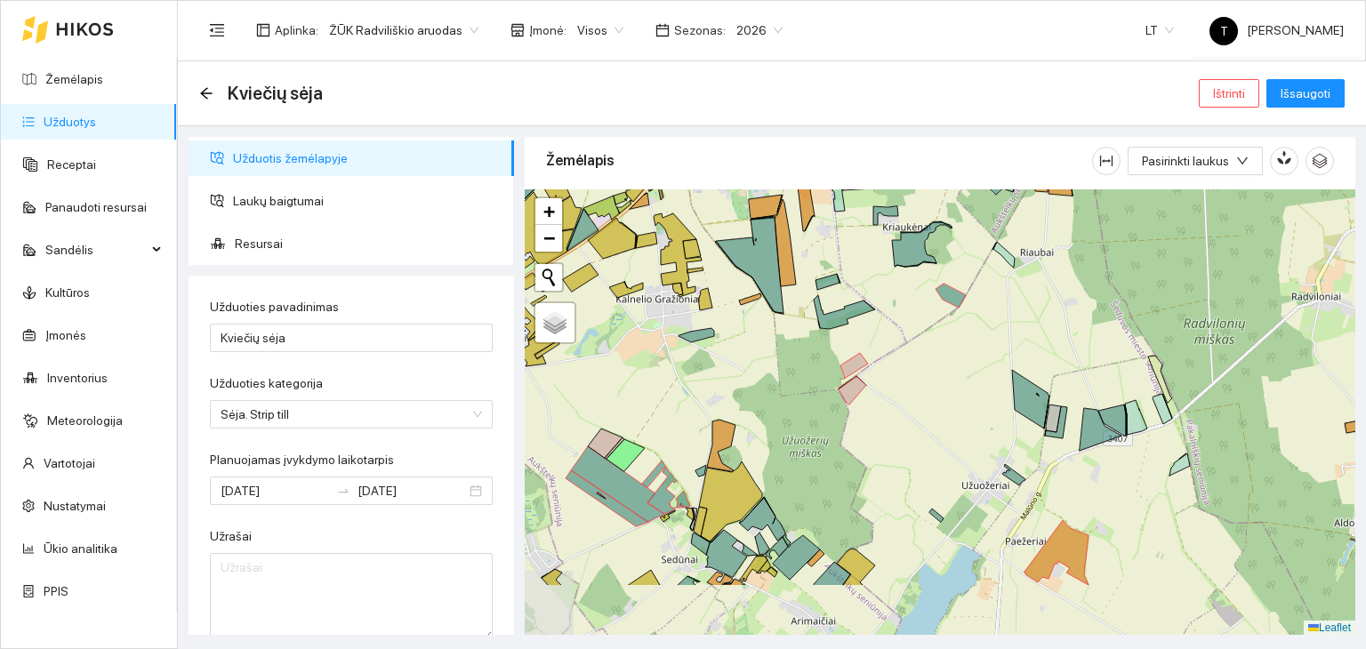
drag, startPoint x: 658, startPoint y: 509, endPoint x: 698, endPoint y: 408, distance: 108.2
click at [698, 408] on div "+ − Nieko nerasta. Bandykite dar kartą. Žemėlapis Palydovas Leaflet" at bounding box center [940, 412] width 830 height 446
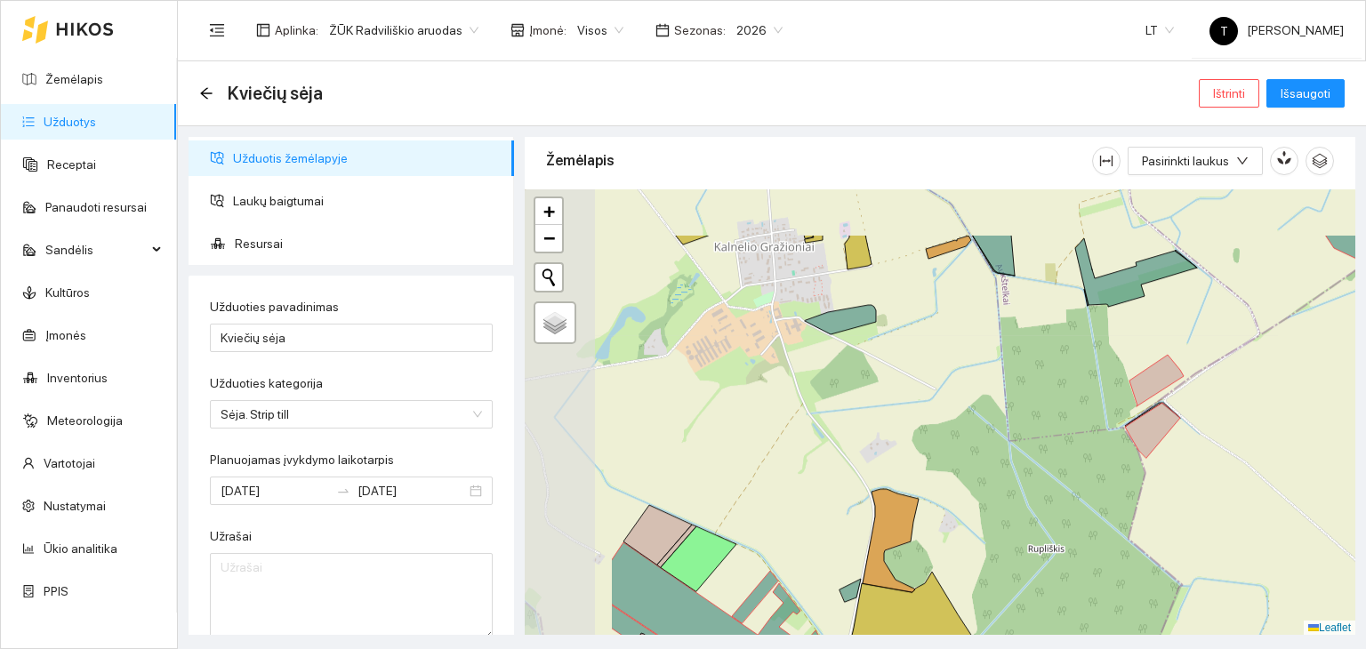
drag, startPoint x: 659, startPoint y: 373, endPoint x: 830, endPoint y: 464, distance: 193.7
click at [830, 464] on div "+ − Nieko nerasta. Bandykite dar kartą. Žemėlapis Palydovas Leaflet" at bounding box center [940, 412] width 830 height 446
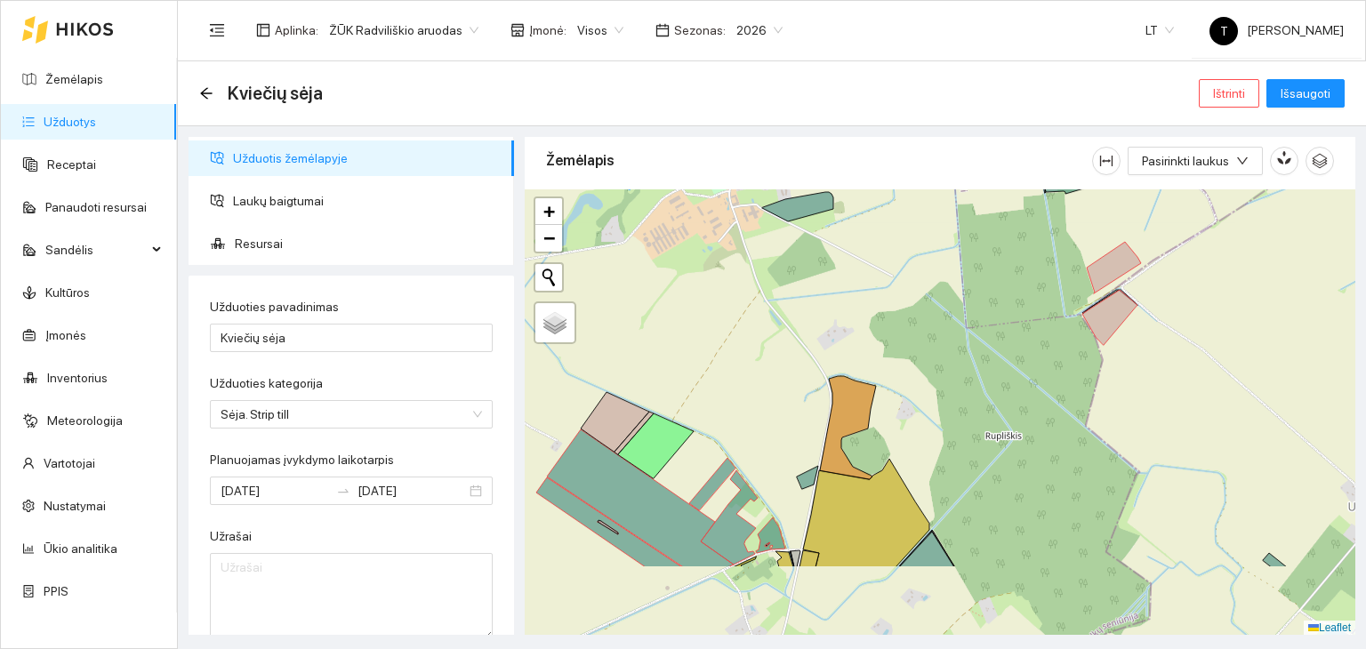
drag, startPoint x: 978, startPoint y: 549, endPoint x: 887, endPoint y: 326, distance: 240.4
click at [887, 326] on div "+ − Nieko nerasta. Bandykite dar kartą. Žemėlapis Palydovas Leaflet" at bounding box center [940, 412] width 830 height 446
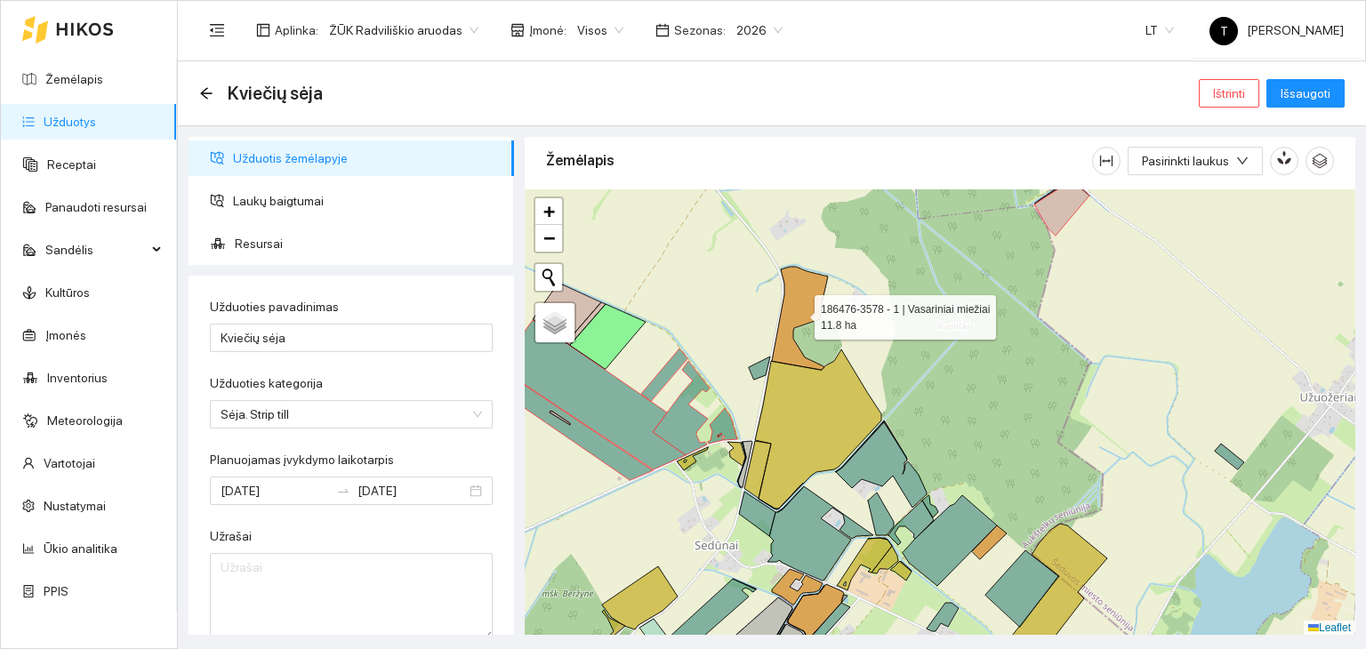
click at [790, 348] on icon at bounding box center [800, 318] width 56 height 103
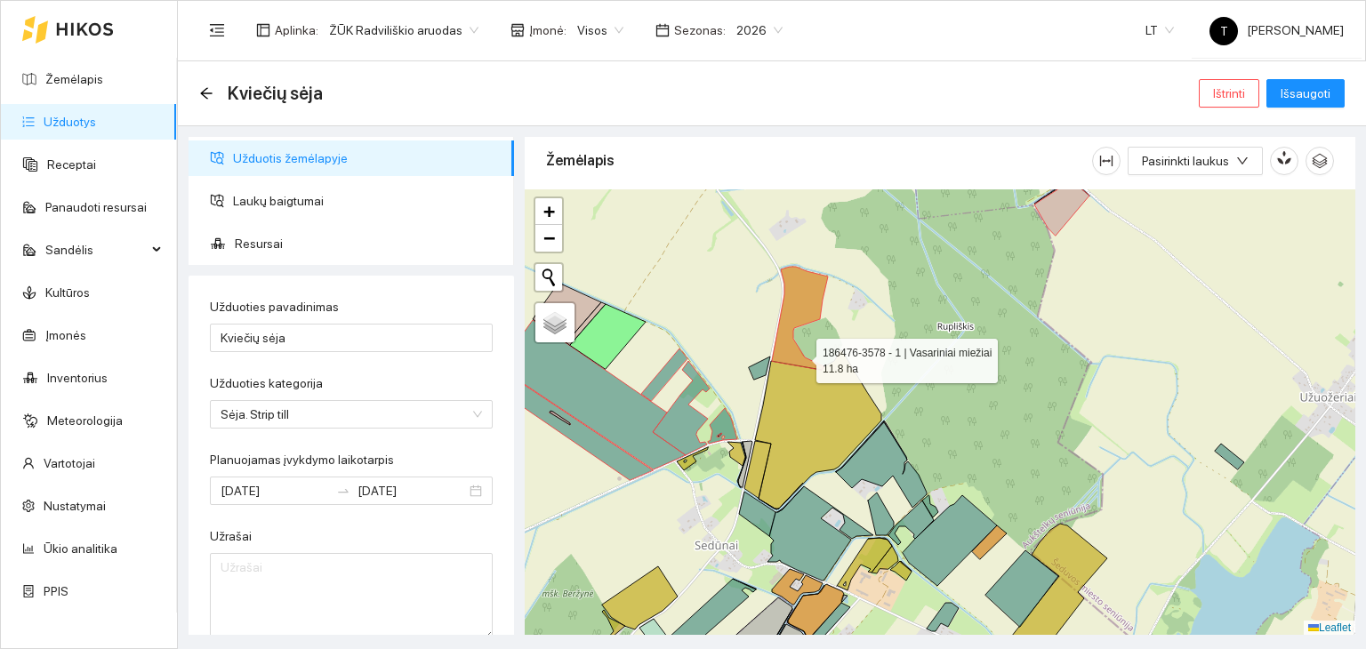
click at [800, 356] on icon at bounding box center [800, 318] width 56 height 103
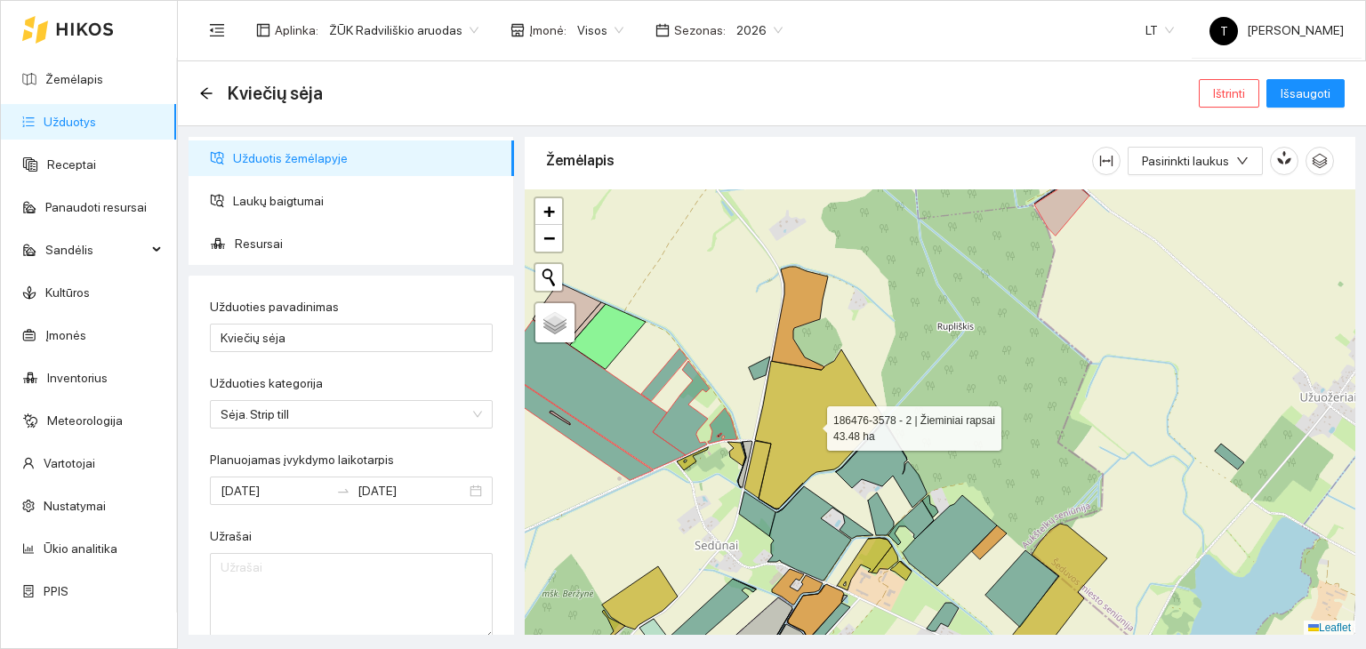
click at [799, 402] on icon at bounding box center [818, 429] width 126 height 160
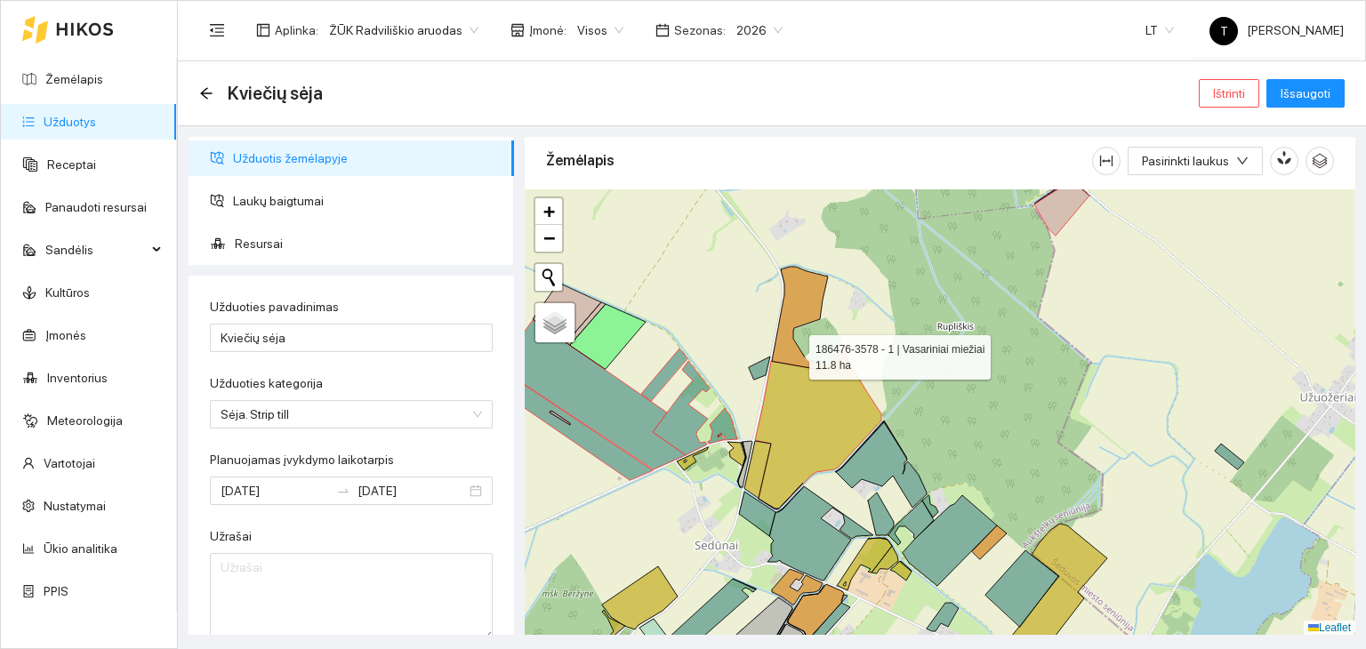
click at [793, 353] on icon at bounding box center [800, 318] width 56 height 103
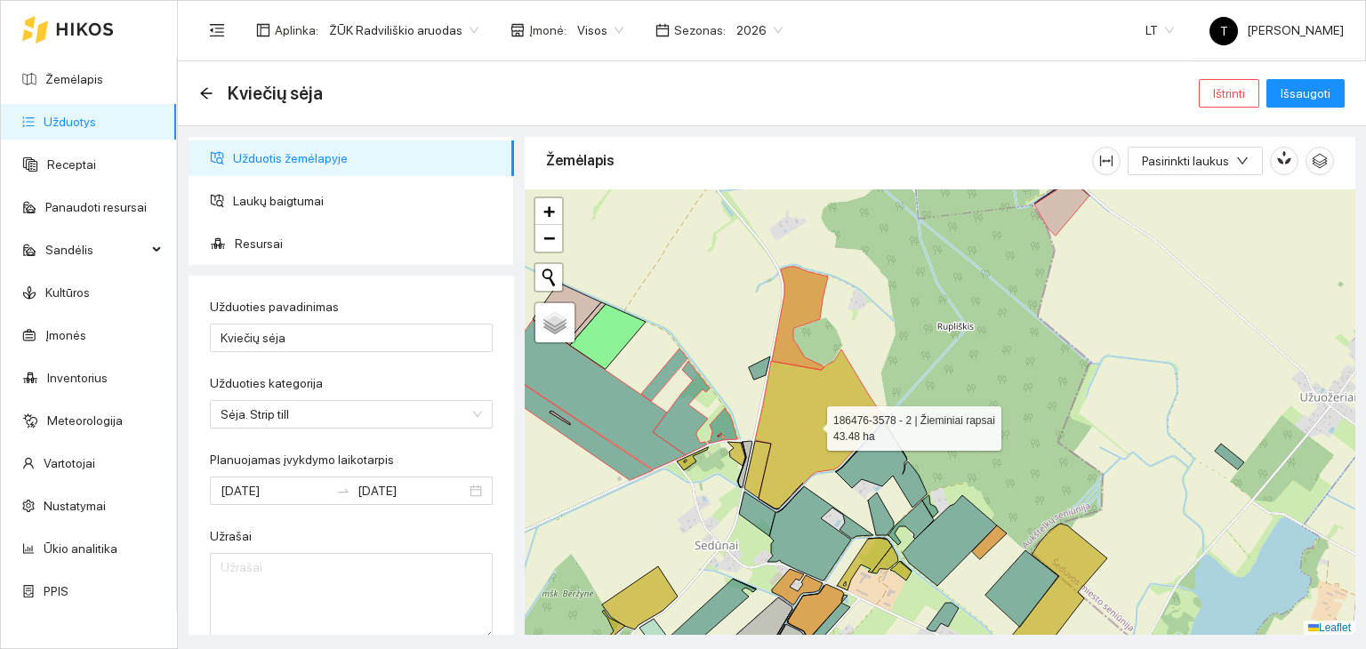
click at [801, 437] on icon at bounding box center [818, 429] width 126 height 160
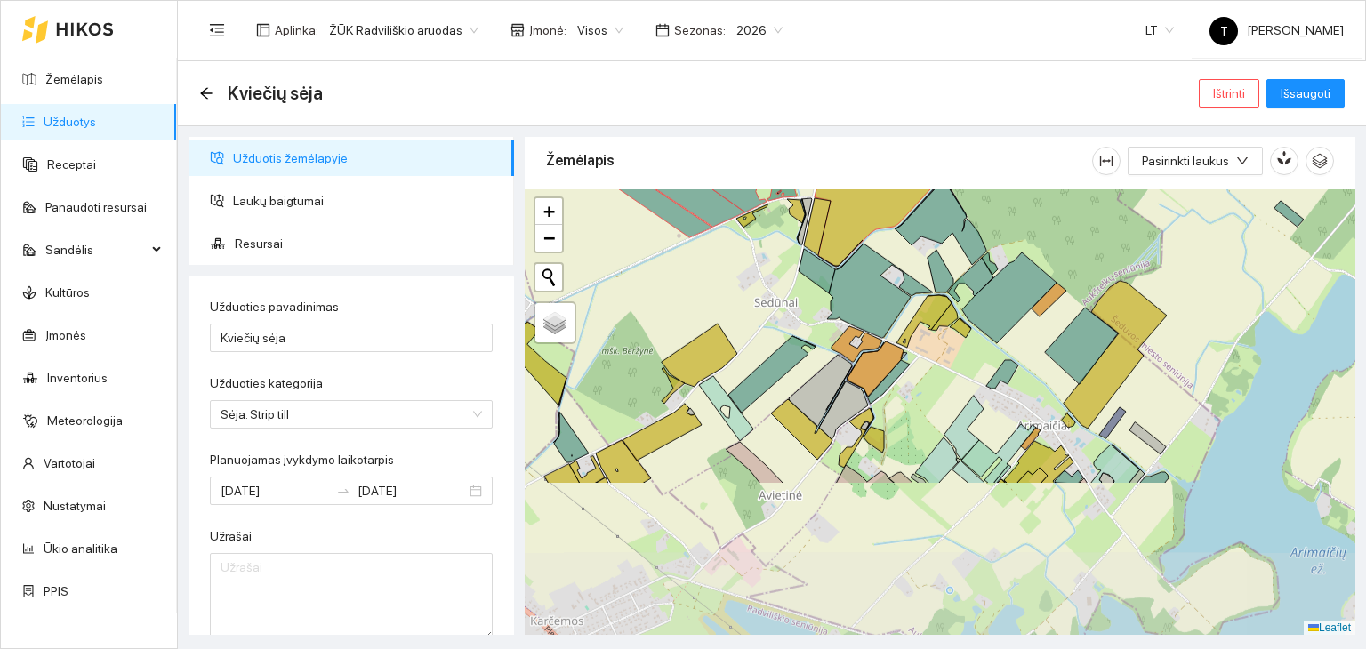
drag, startPoint x: 899, startPoint y: 540, endPoint x: 904, endPoint y: 342, distance: 197.5
click at [904, 342] on icon at bounding box center [923, 321] width 55 height 52
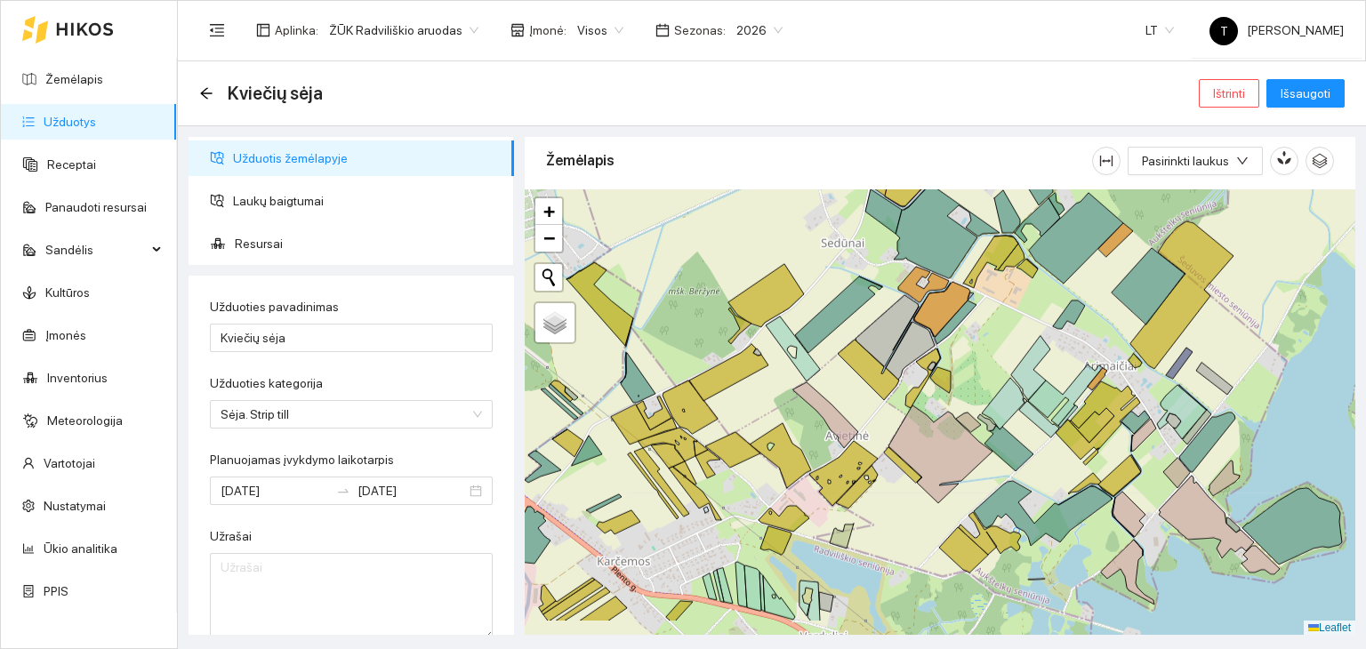
drag, startPoint x: 805, startPoint y: 497, endPoint x: 869, endPoint y: 437, distance: 87.5
click at [869, 437] on div "+ − Nieko nerasta. Bandykite dar kartą. Žemėlapis Palydovas Leaflet" at bounding box center [940, 412] width 830 height 446
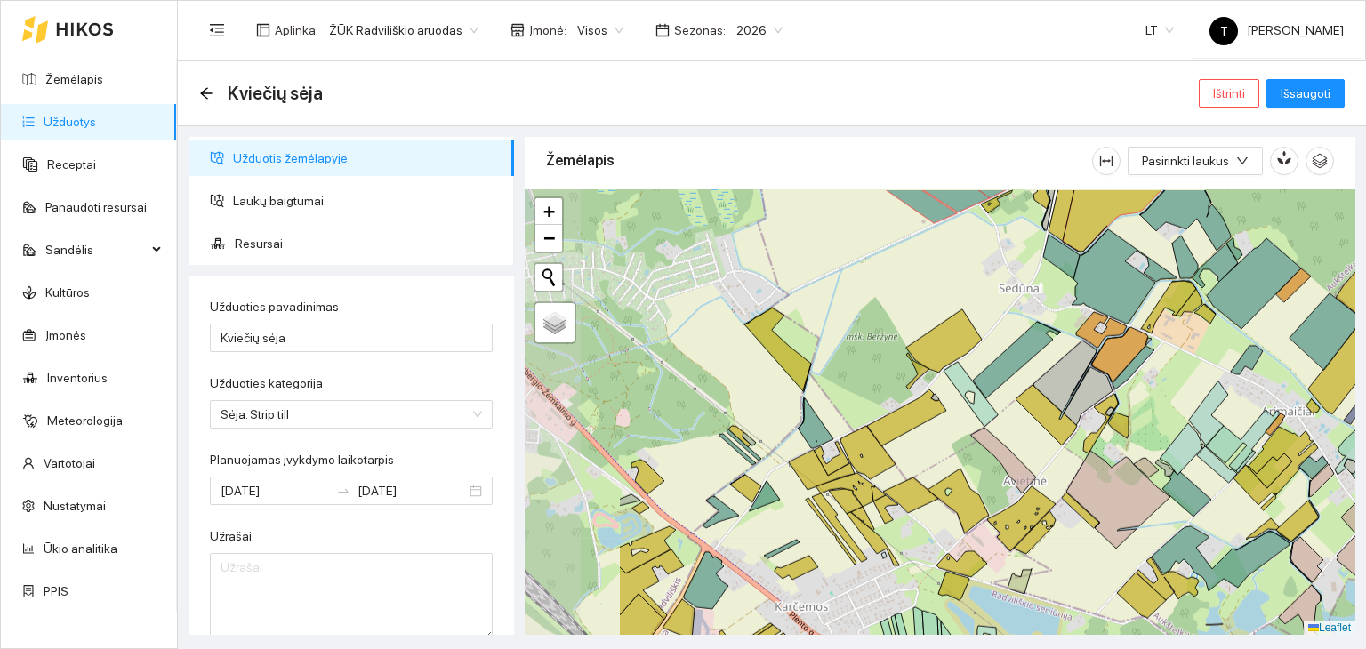
drag, startPoint x: 729, startPoint y: 453, endPoint x: 907, endPoint y: 498, distance: 183.5
click at [907, 498] on icon at bounding box center [910, 495] width 55 height 36
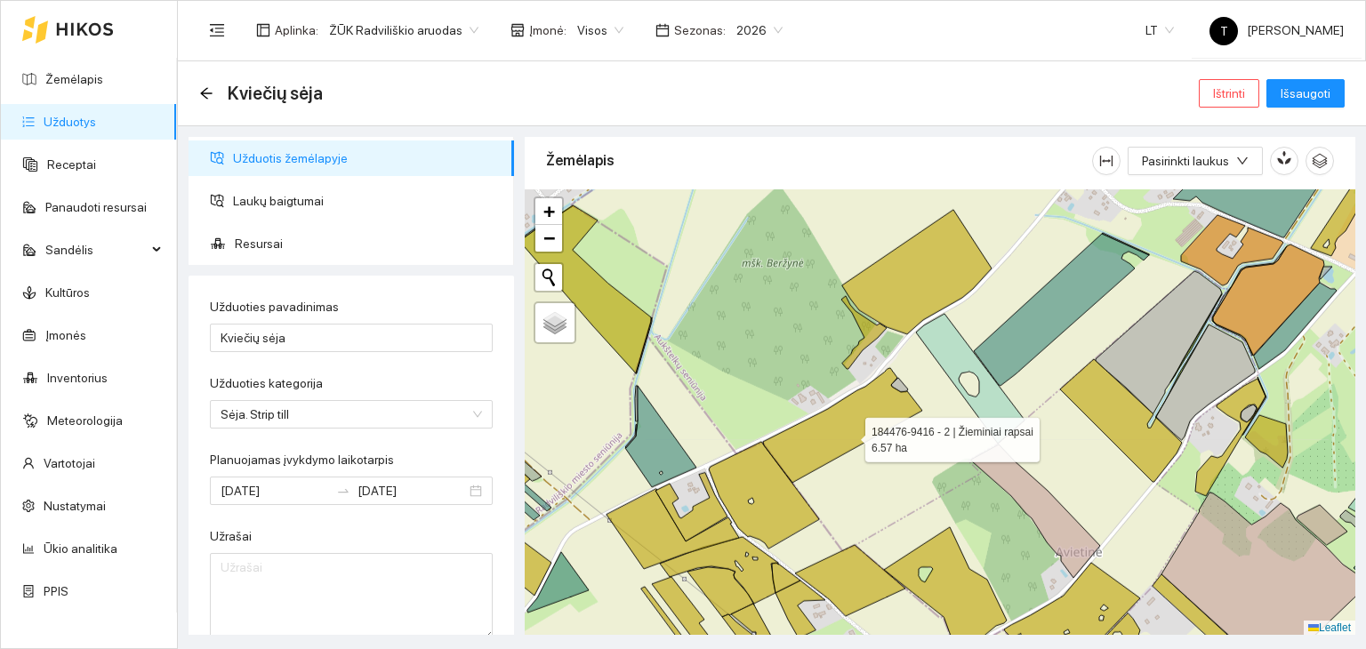
click at [849, 435] on icon at bounding box center [842, 425] width 159 height 115
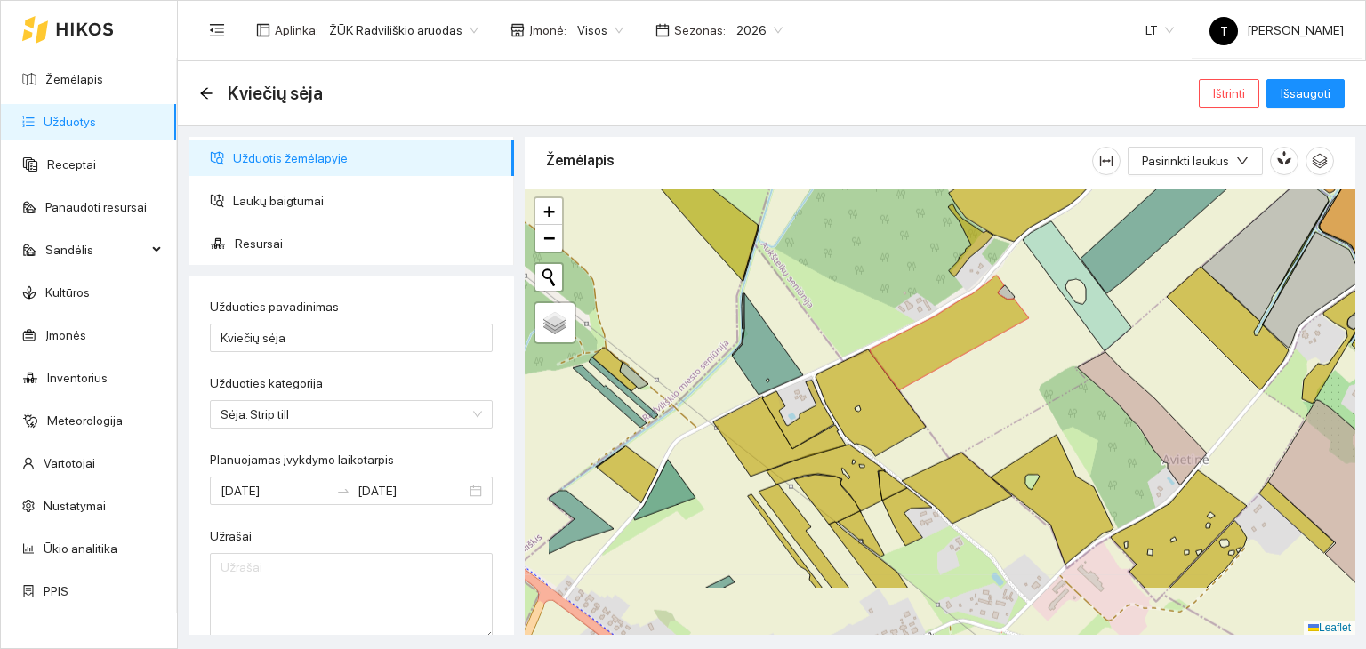
drag, startPoint x: 832, startPoint y: 508, endPoint x: 939, endPoint y: 415, distance: 141.2
click at [939, 415] on div "+ − Nieko nerasta. Bandykite dar kartą. Žemėlapis Palydovas Leaflet" at bounding box center [940, 412] width 830 height 446
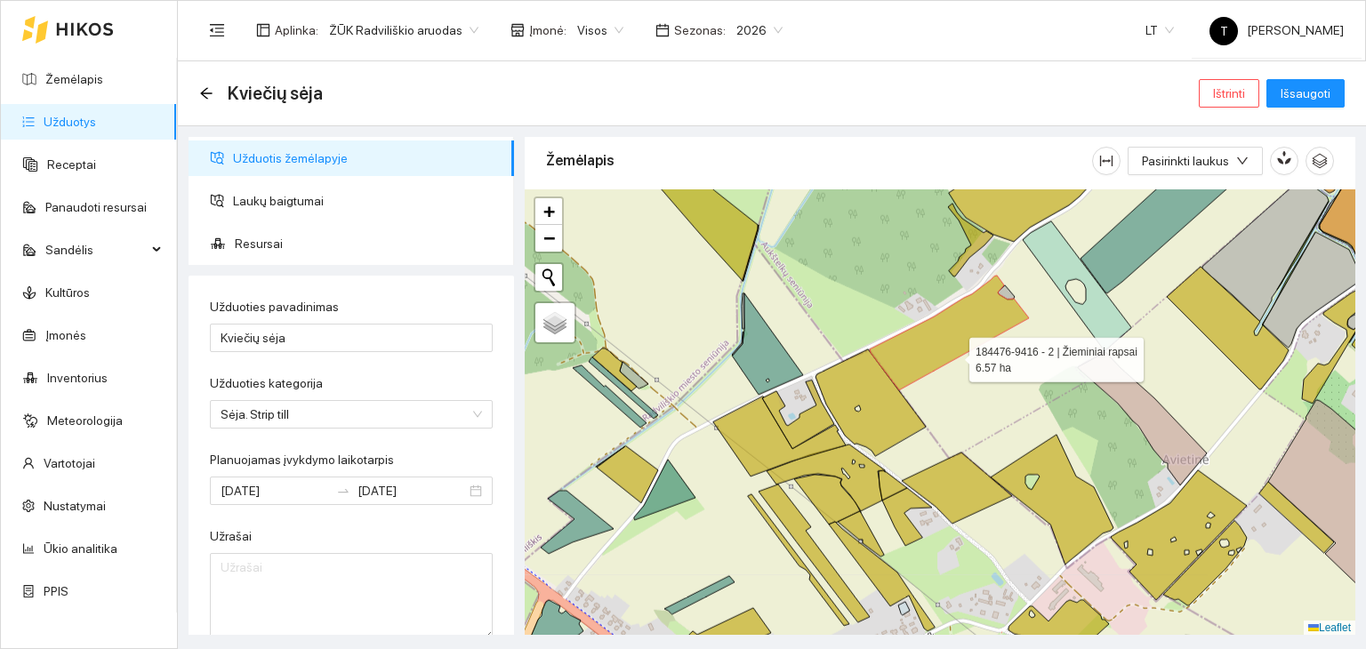
click at [953, 353] on icon at bounding box center [949, 333] width 159 height 115
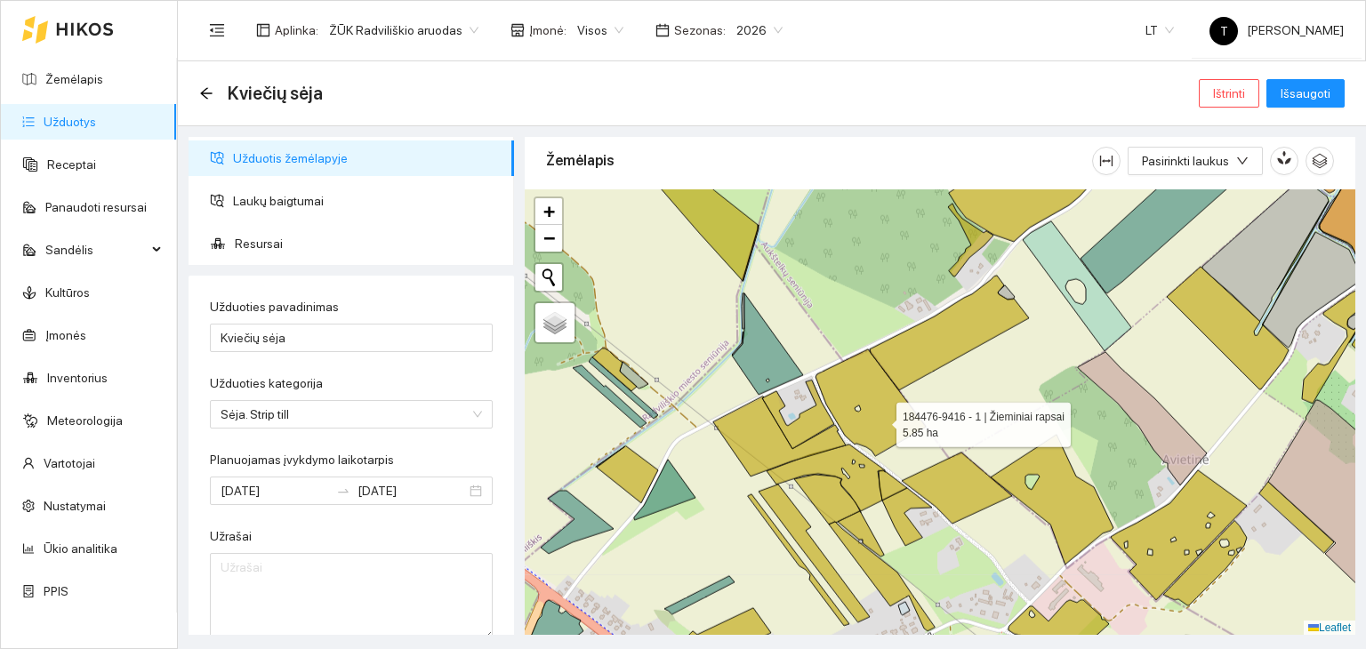
click at [880, 420] on icon at bounding box center [870, 402] width 110 height 107
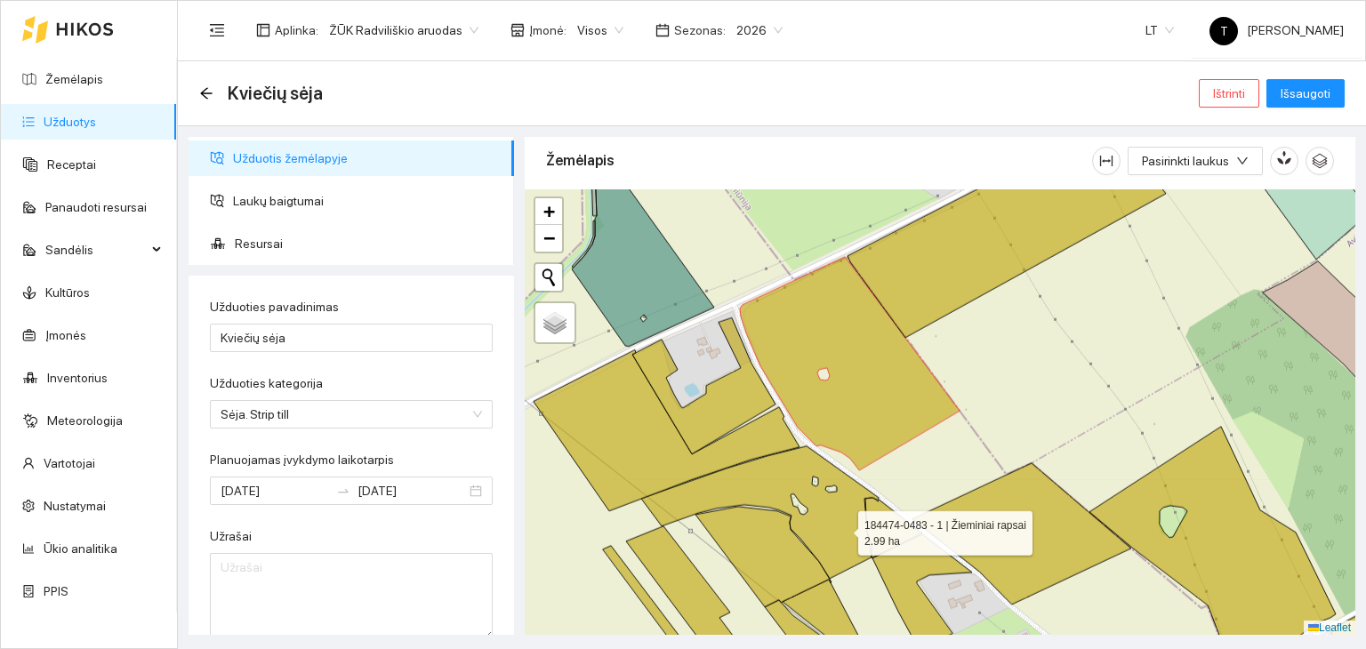
click at [842, 527] on icon at bounding box center [759, 512] width 237 height 132
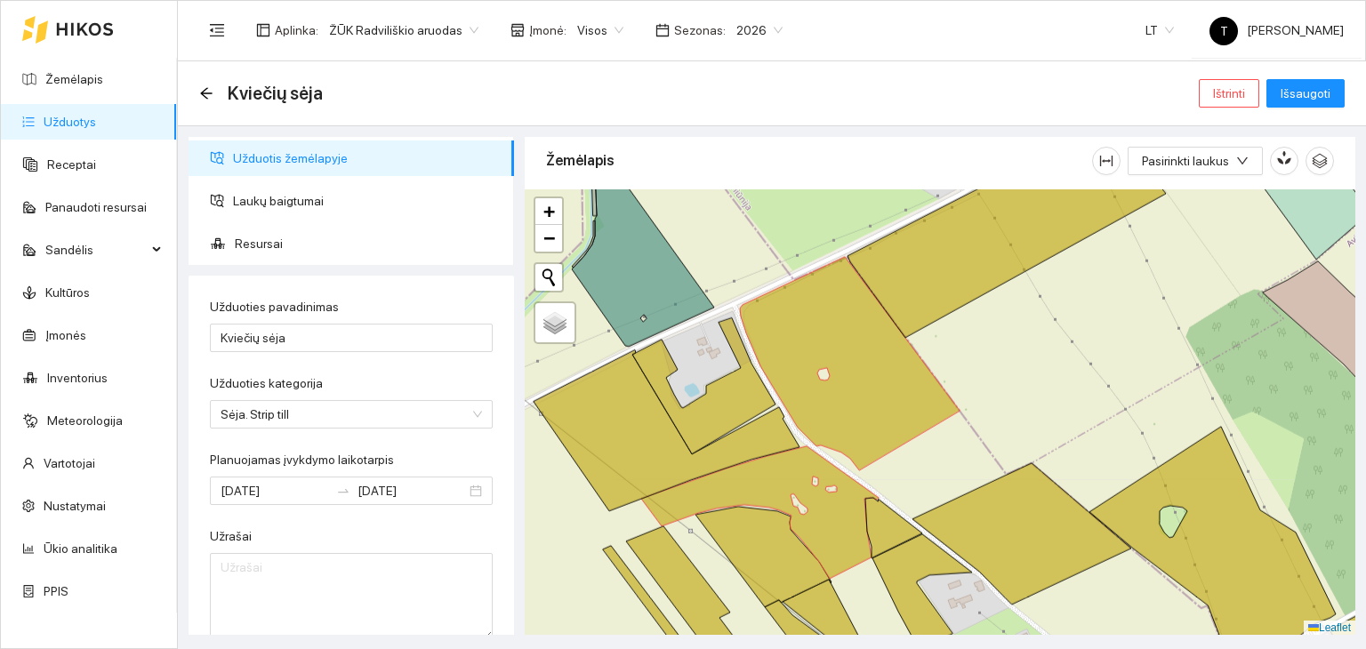
drag, startPoint x: 860, startPoint y: 586, endPoint x: 834, endPoint y: 511, distance: 79.0
click at [837, 515] on div "+ − Nieko nerasta. Bandykite dar kartą. Žemėlapis Palydovas Leaflet" at bounding box center [940, 412] width 830 height 446
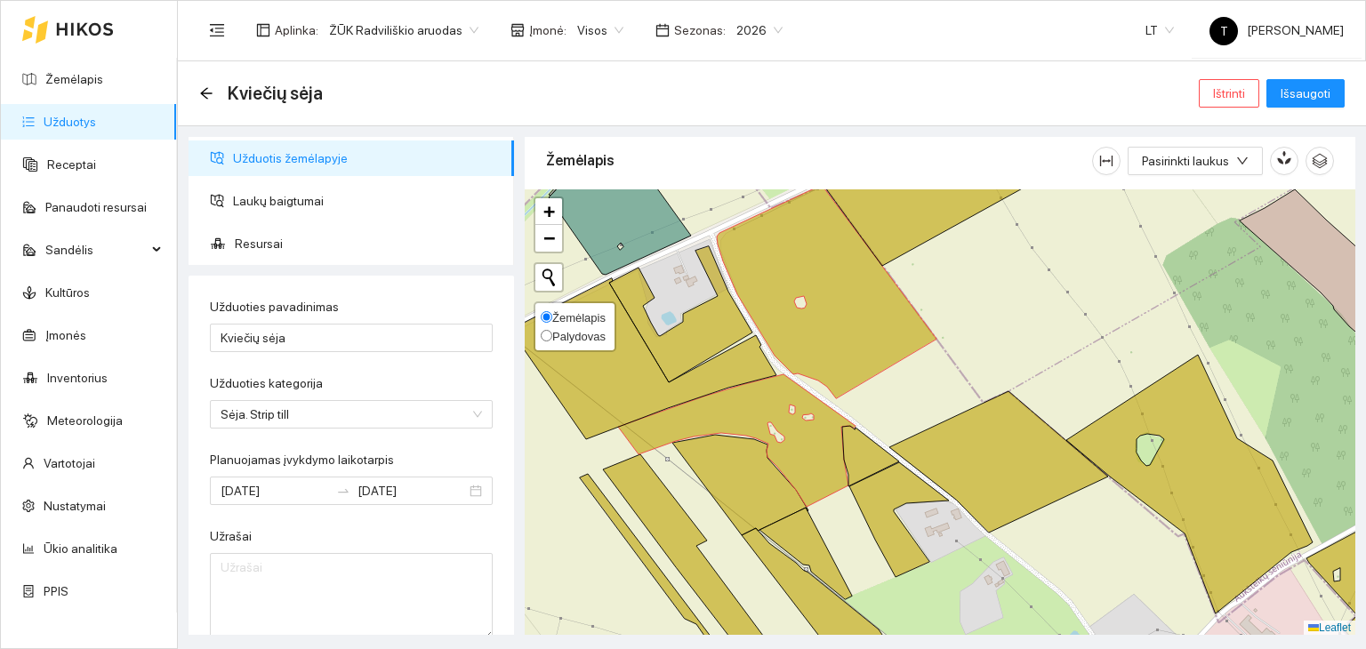
click at [567, 331] on span "Palydovas" at bounding box center [578, 336] width 53 height 13
click at [552, 331] on input "Palydovas" at bounding box center [547, 336] width 12 height 12
radio input "true"
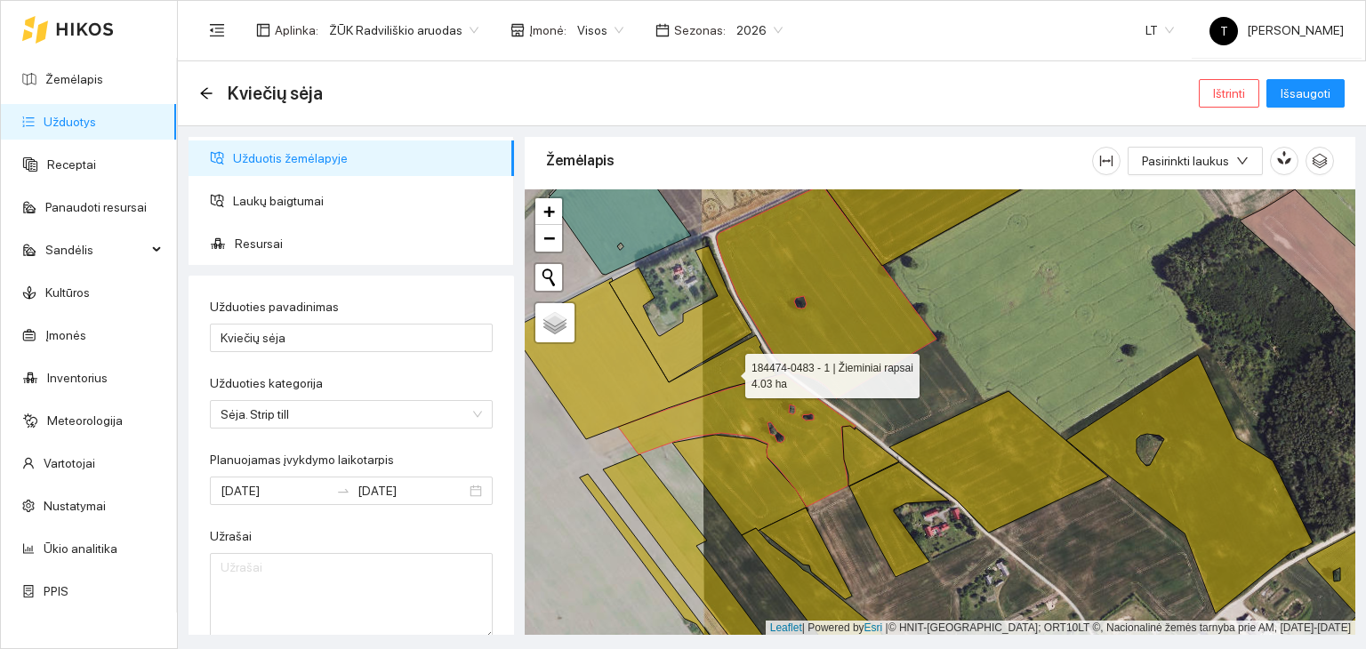
click at [729, 371] on icon at bounding box center [643, 358] width 266 height 161
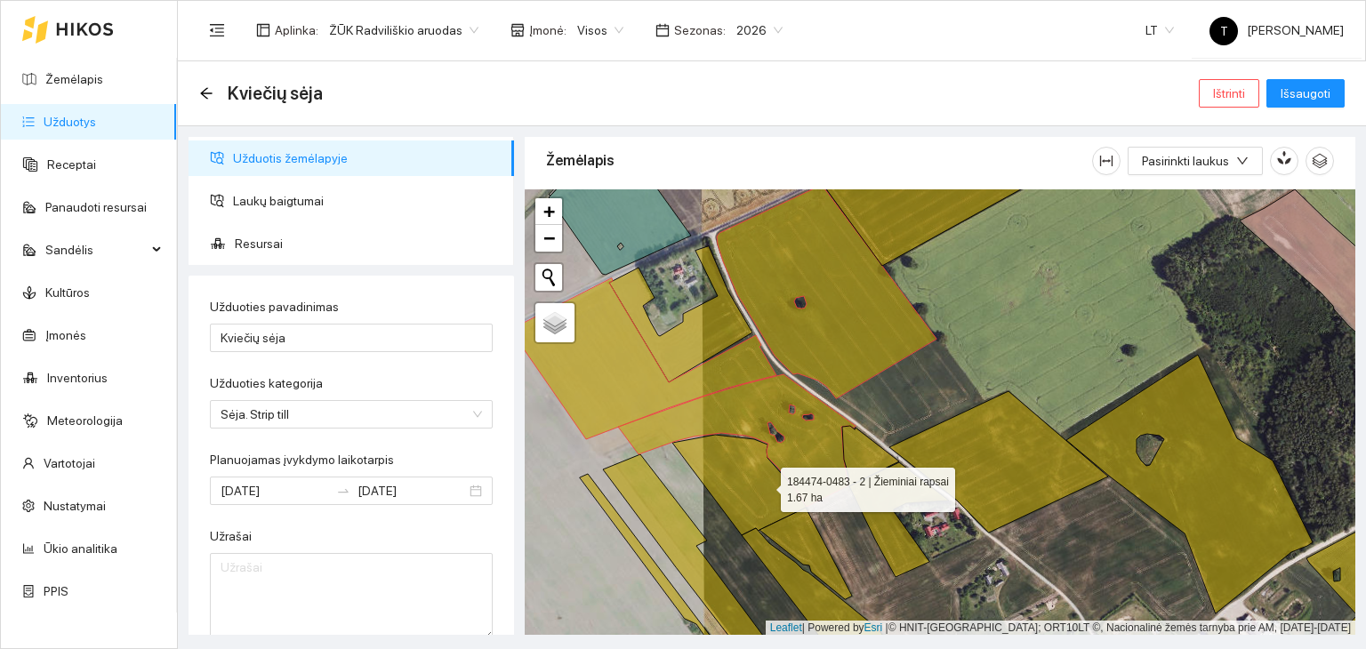
click at [765, 485] on icon at bounding box center [740, 485] width 136 height 100
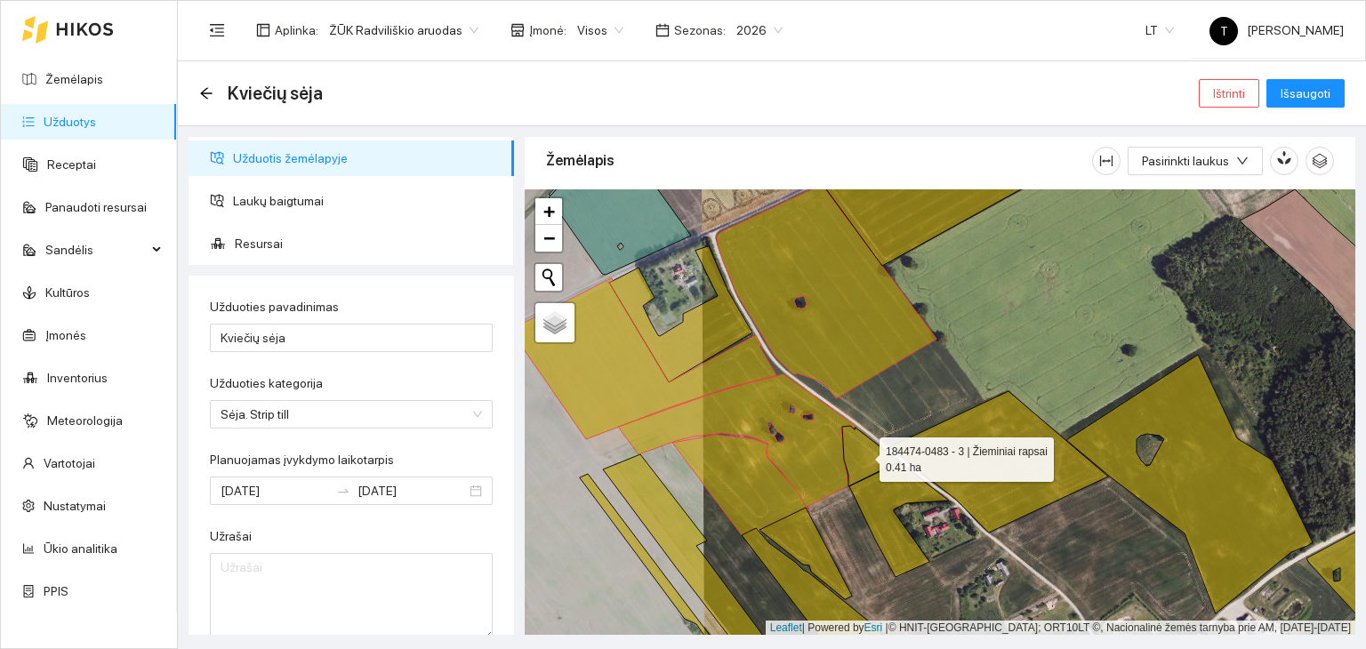
click at [871, 461] on icon at bounding box center [870, 456] width 57 height 60
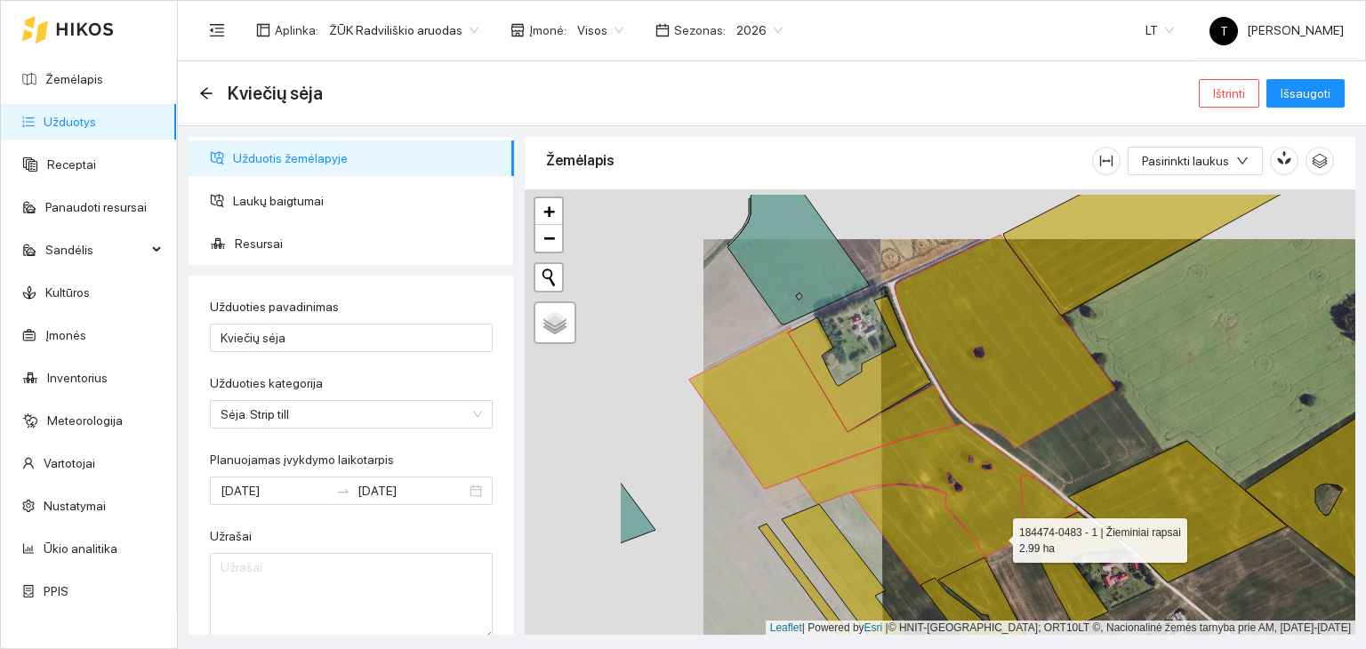
drag, startPoint x: 806, startPoint y: 481, endPoint x: 990, endPoint y: 534, distance: 190.8
click at [990, 534] on icon at bounding box center [915, 490] width 237 height 132
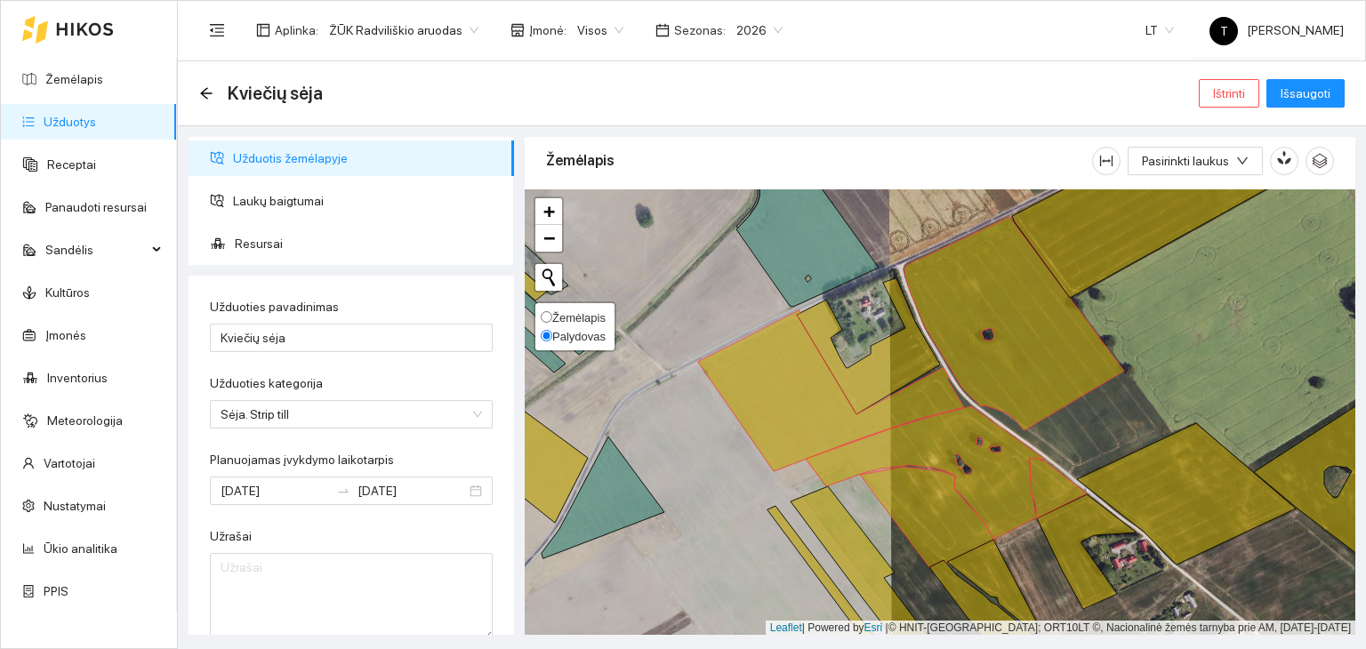
click at [562, 314] on span "Žemėlapis" at bounding box center [578, 317] width 53 height 13
click at [552, 314] on input "Žemėlapis" at bounding box center [547, 317] width 12 height 12
radio input "true"
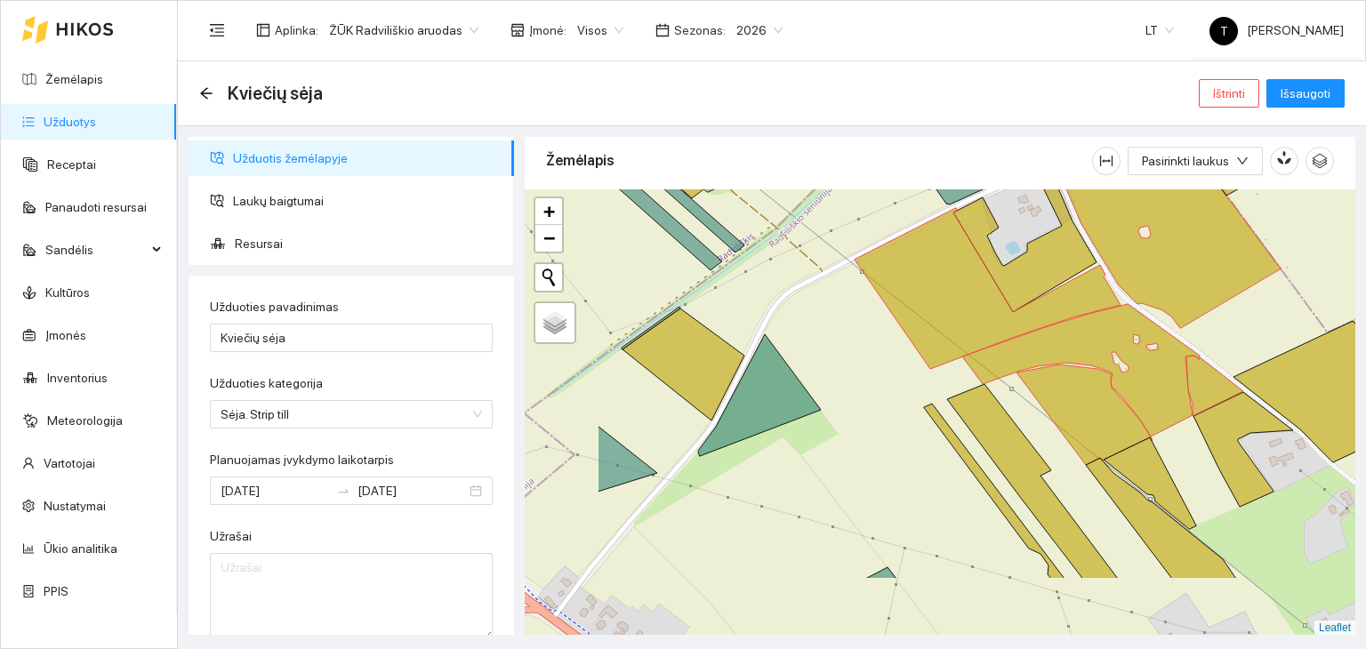
drag, startPoint x: 743, startPoint y: 452, endPoint x: 902, endPoint y: 348, distance: 189.4
click at [902, 348] on div "+ − Nieko nerasta. Bandykite dar kartą. Žemėlapis Palydovas Leaflet" at bounding box center [940, 412] width 830 height 446
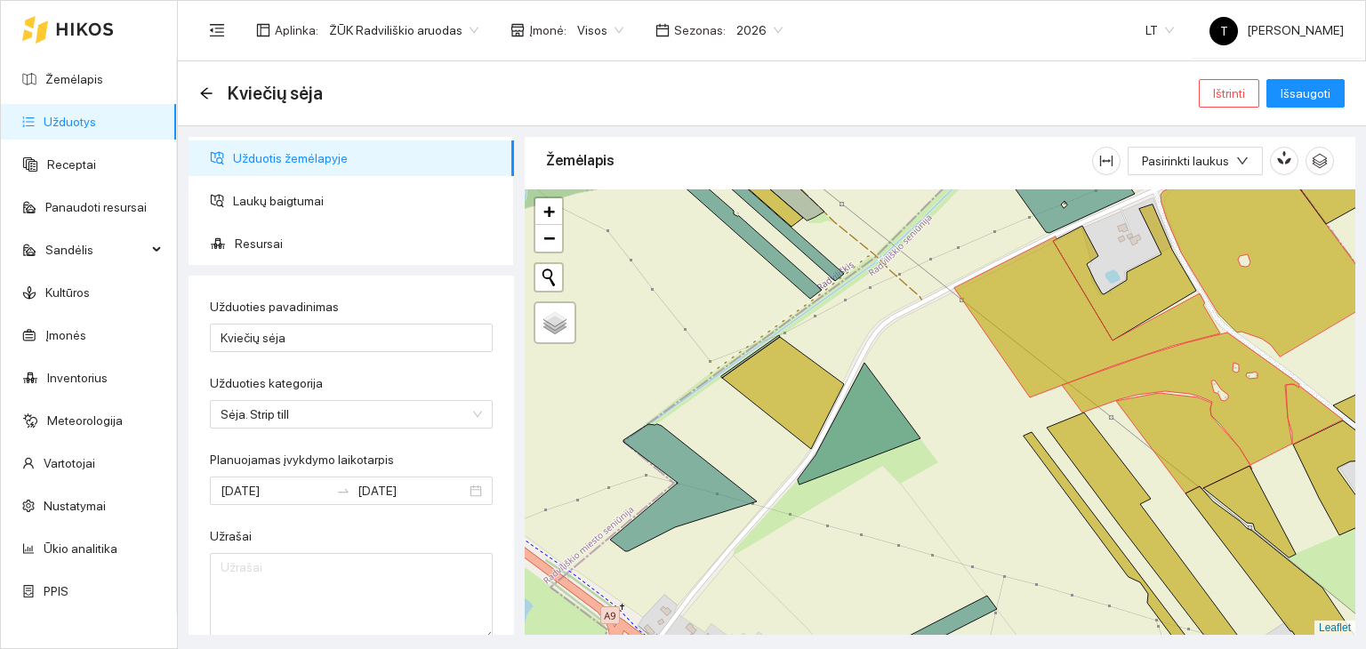
drag, startPoint x: 848, startPoint y: 406, endPoint x: 939, endPoint y: 432, distance: 94.3
click at [939, 432] on div "+ − Nieko nerasta. Bandykite dar kartą. Žemėlapis Palydovas Leaflet" at bounding box center [940, 412] width 830 height 446
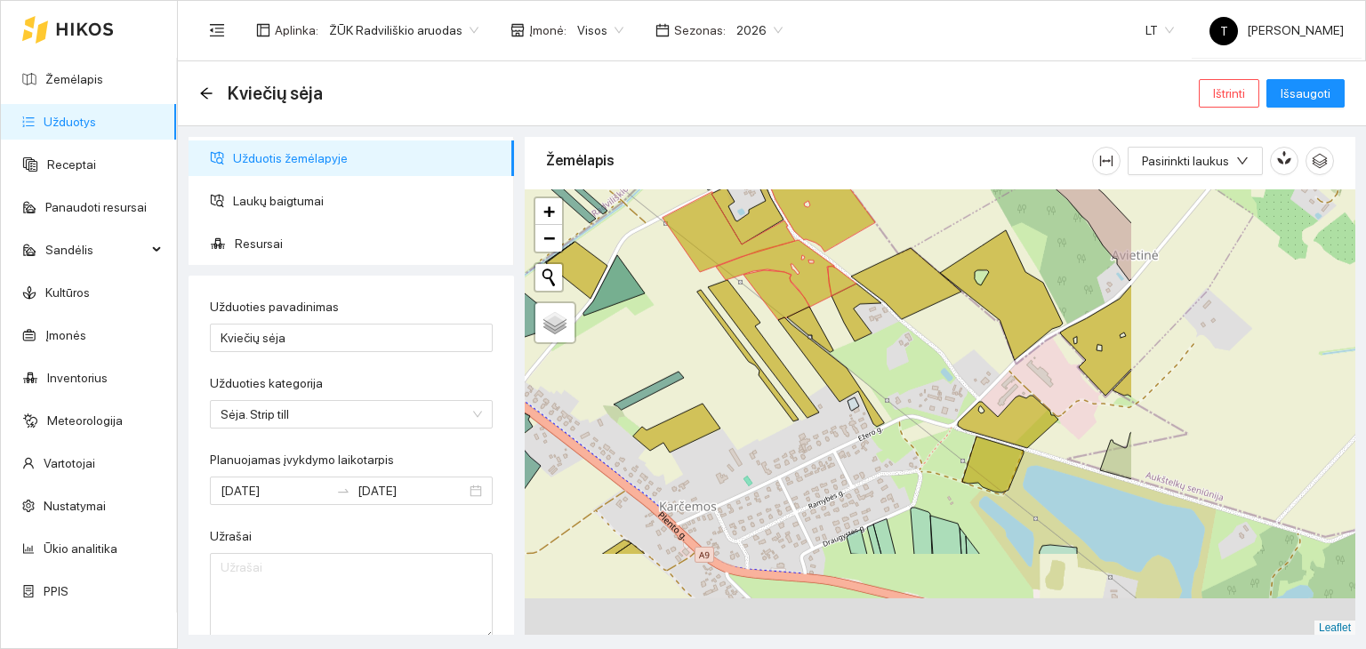
drag, startPoint x: 1231, startPoint y: 329, endPoint x: 914, endPoint y: 194, distance: 344.2
click at [914, 194] on div "+ − Nieko nerasta. Bandykite dar kartą. Žemėlapis Palydovas Leaflet" at bounding box center [940, 412] width 830 height 446
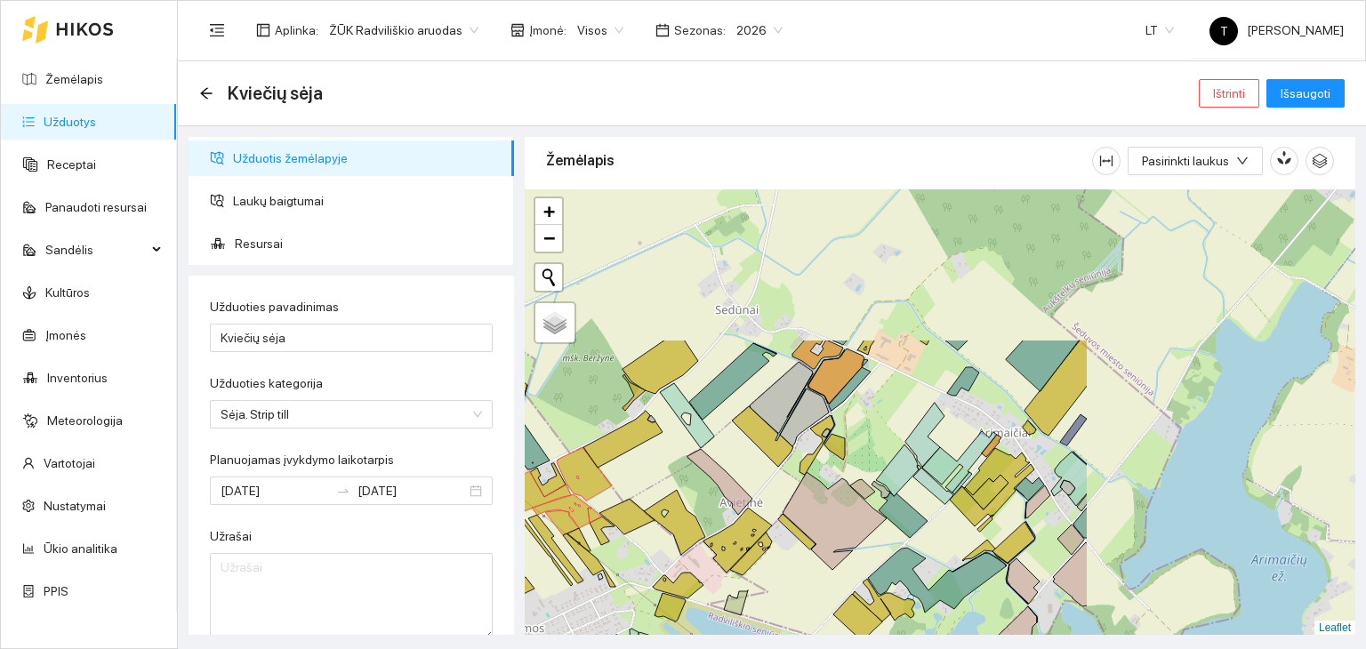
drag, startPoint x: 1177, startPoint y: 328, endPoint x: 825, endPoint y: 519, distance: 400.7
click at [825, 519] on icon at bounding box center [834, 521] width 104 height 98
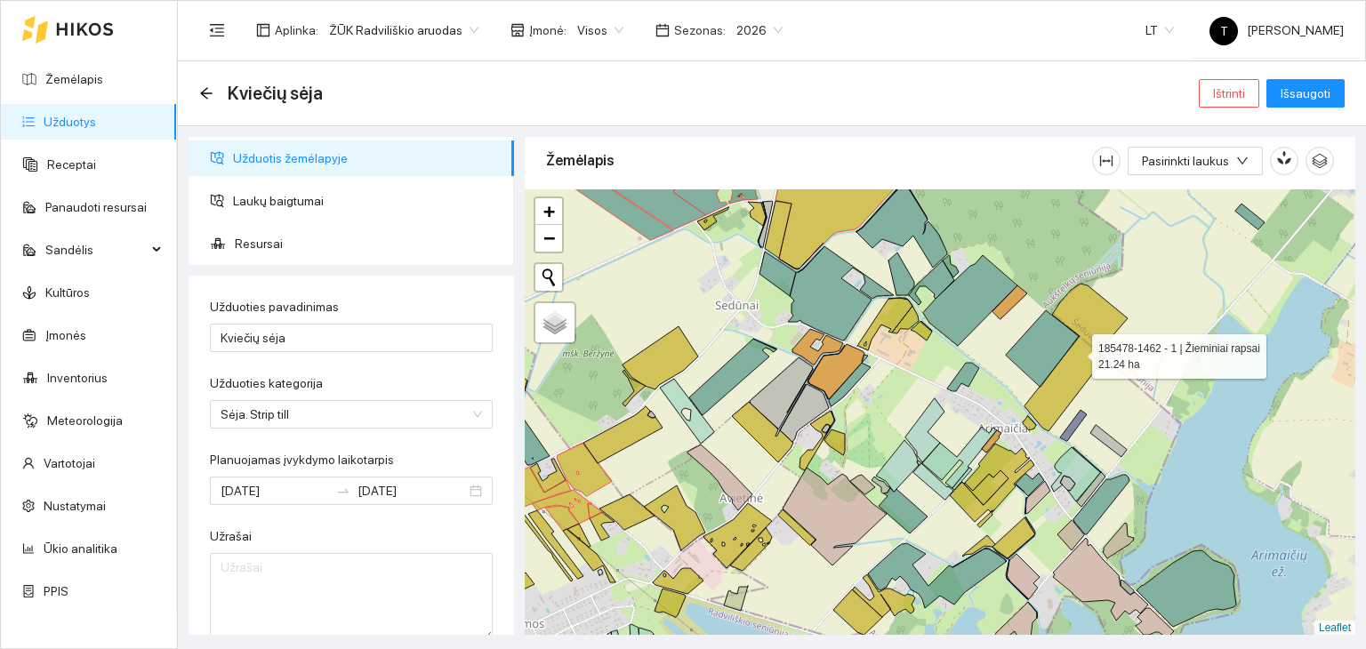
click at [1071, 374] on icon at bounding box center [1075, 358] width 103 height 148
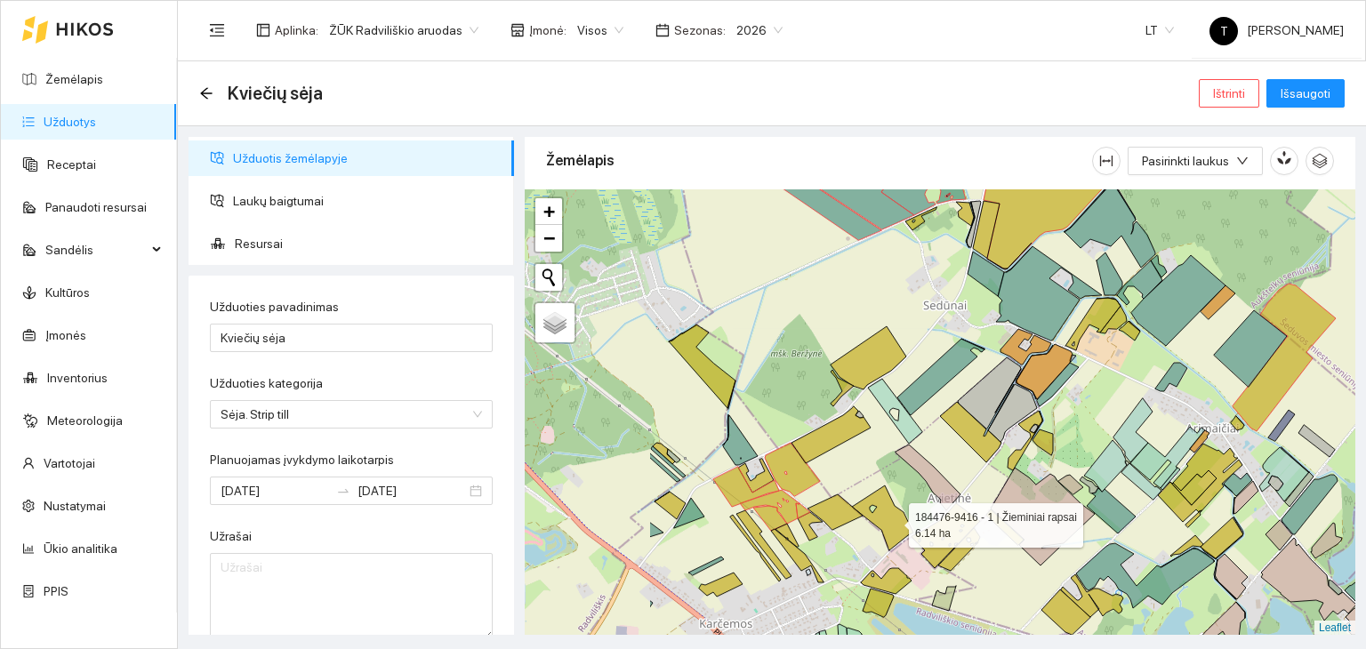
drag, startPoint x: 684, startPoint y: 520, endPoint x: 892, endPoint y: 520, distance: 208.1
click at [892, 520] on icon at bounding box center [882, 517] width 61 height 65
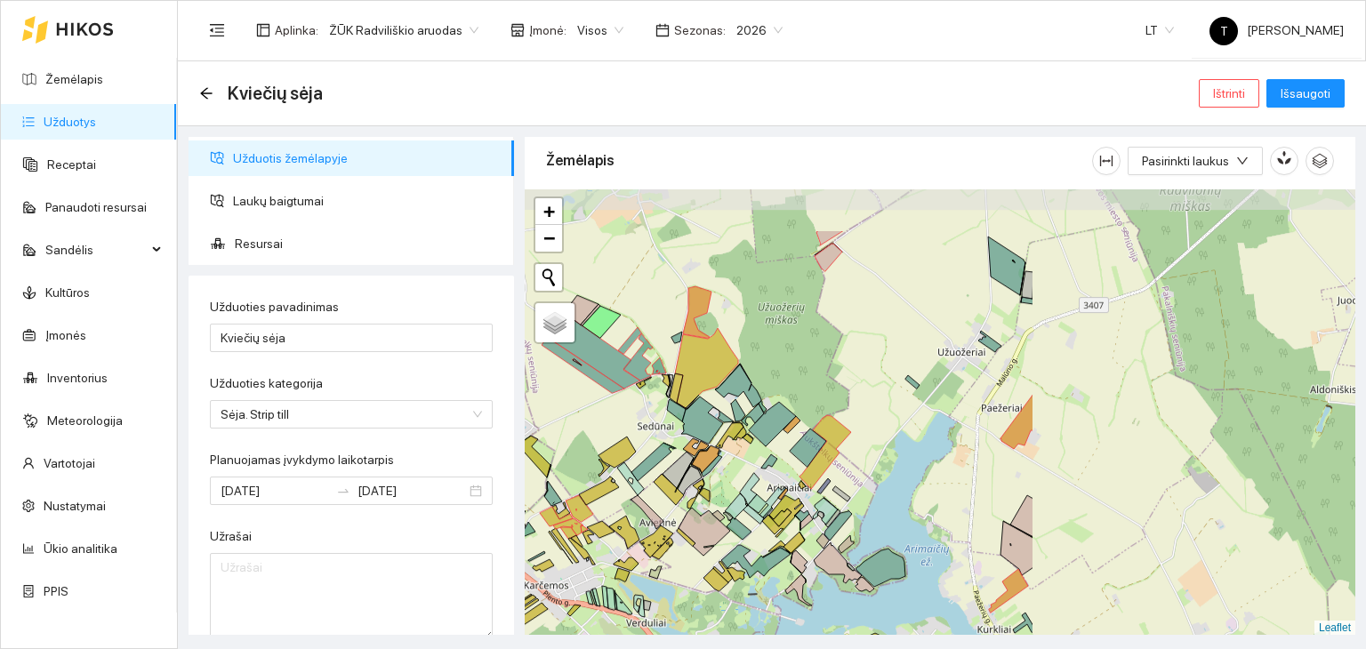
drag, startPoint x: 1319, startPoint y: 364, endPoint x: 912, endPoint y: 450, distance: 415.4
click at [912, 450] on div "+ − Nieko nerasta. Bandykite dar kartą. Žemėlapis Palydovas Leaflet" at bounding box center [940, 412] width 830 height 446
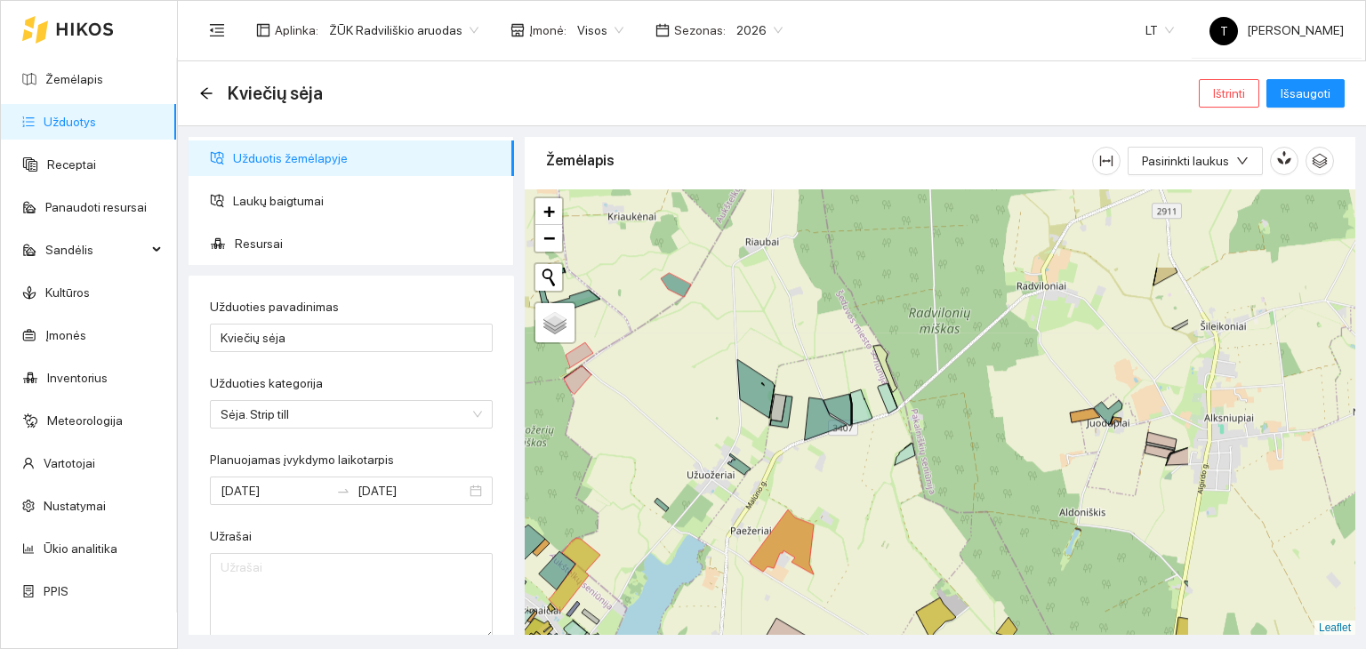
drag, startPoint x: 1189, startPoint y: 357, endPoint x: 938, endPoint y: 480, distance: 279.2
click at [938, 480] on div "+ − Nieko nerasta. Bandykite dar kartą. Žemėlapis Palydovas Leaflet" at bounding box center [940, 412] width 830 height 446
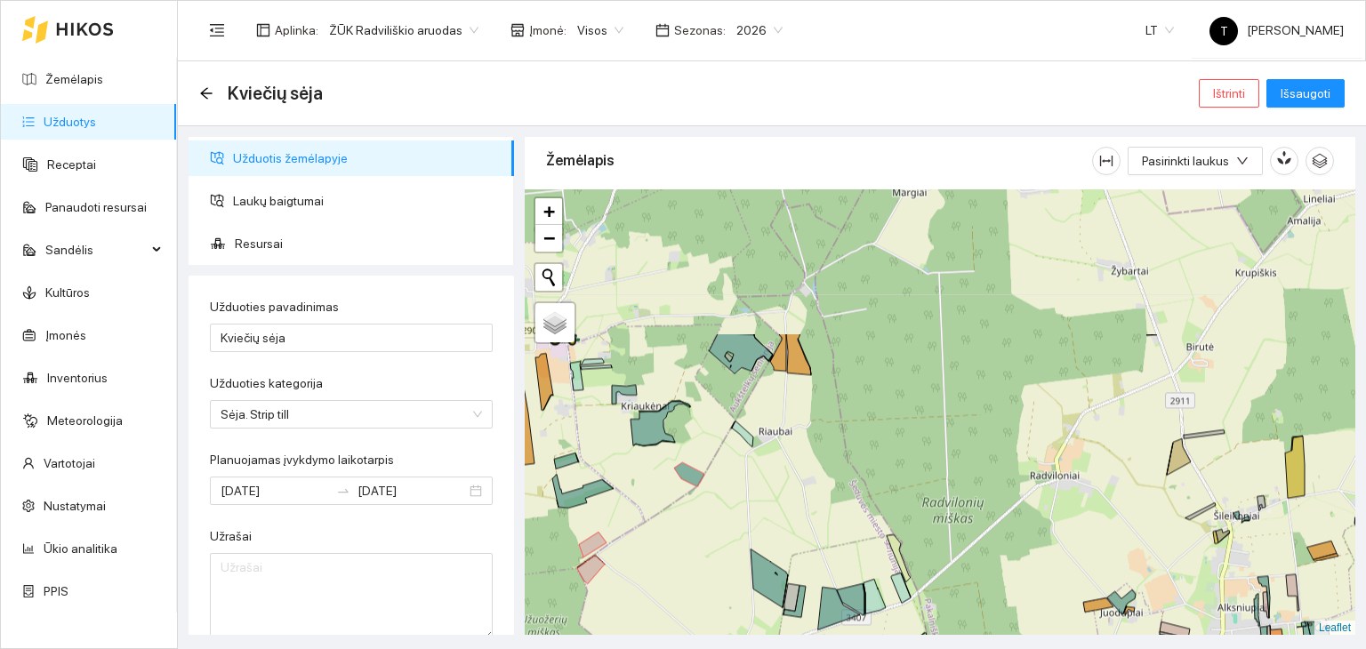
drag, startPoint x: 955, startPoint y: 358, endPoint x: 946, endPoint y: 519, distance: 161.2
click at [949, 521] on div "+ − Nieko nerasta. Bandykite dar kartą. Žemėlapis Palydovas Leaflet" at bounding box center [940, 412] width 830 height 446
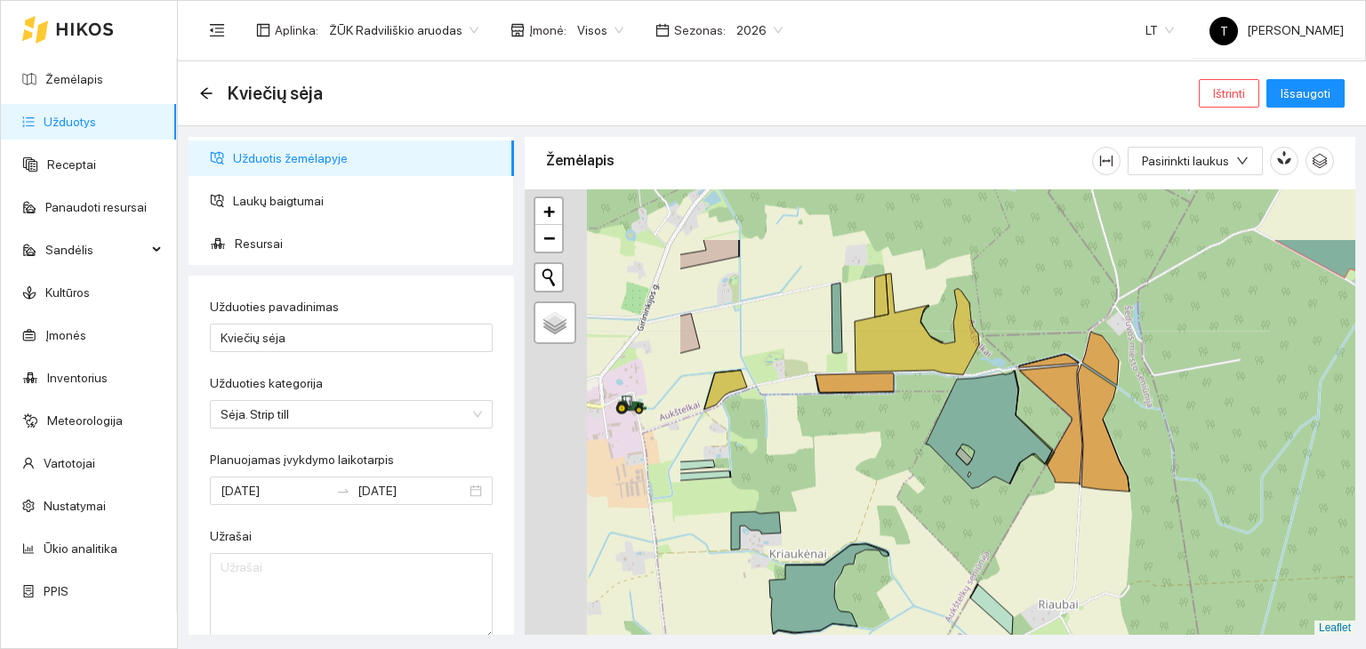
drag, startPoint x: 722, startPoint y: 413, endPoint x: 983, endPoint y: 520, distance: 282.4
click at [983, 520] on div "+ − Nieko nerasta. Bandykite dar kartą. Žemėlapis Palydovas Leaflet" at bounding box center [940, 412] width 830 height 446
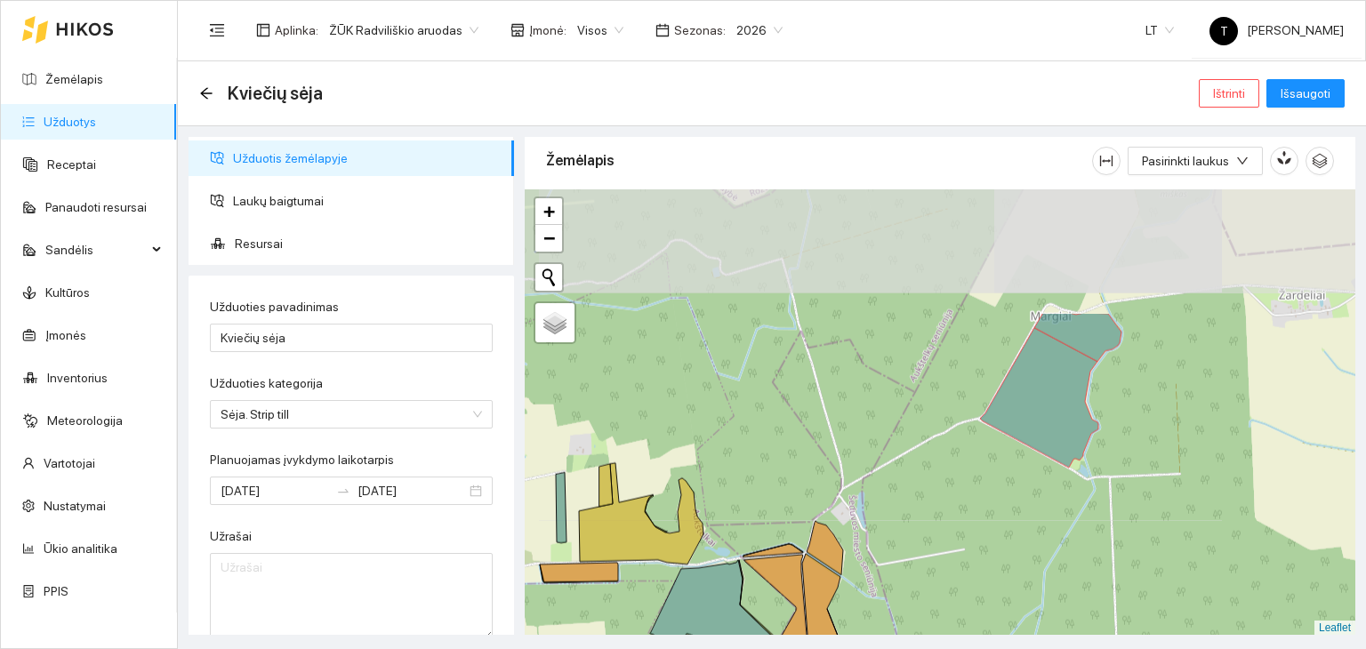
drag, startPoint x: 1188, startPoint y: 357, endPoint x: 779, endPoint y: 559, distance: 456.5
click at [781, 560] on div "+ − Nieko nerasta. Bandykite dar kartą. Žemėlapis Palydovas Leaflet" at bounding box center [940, 412] width 830 height 446
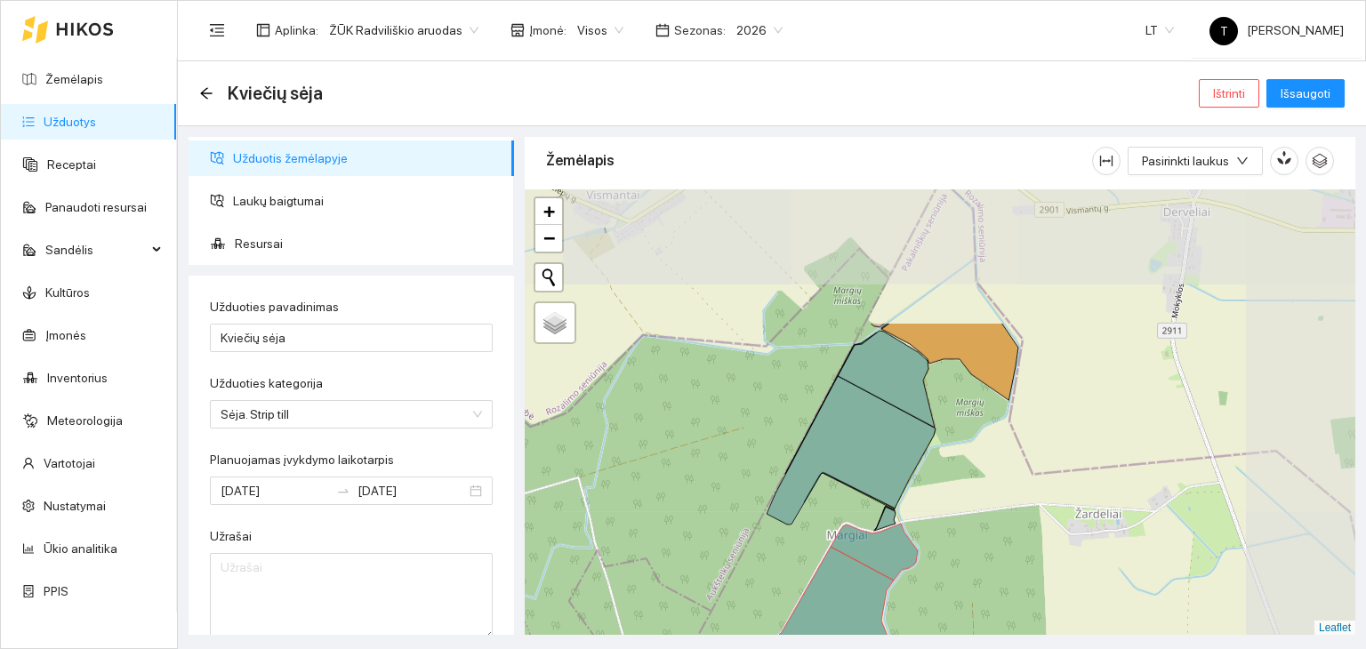
drag, startPoint x: 1030, startPoint y: 339, endPoint x: 930, endPoint y: 484, distance: 175.9
click at [930, 497] on div "+ − Nieko nerasta. Bandykite dar kartą. Žemėlapis Palydovas Leaflet" at bounding box center [940, 412] width 830 height 446
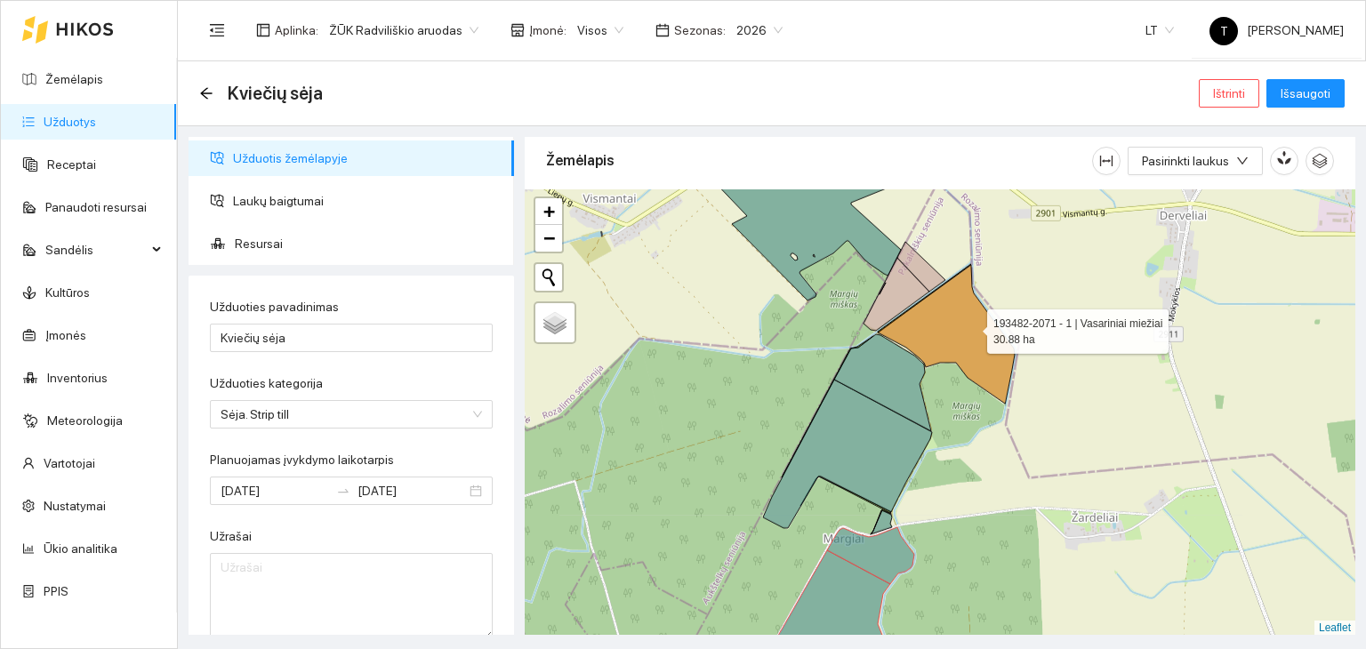
click at [970, 326] on icon at bounding box center [946, 334] width 137 height 139
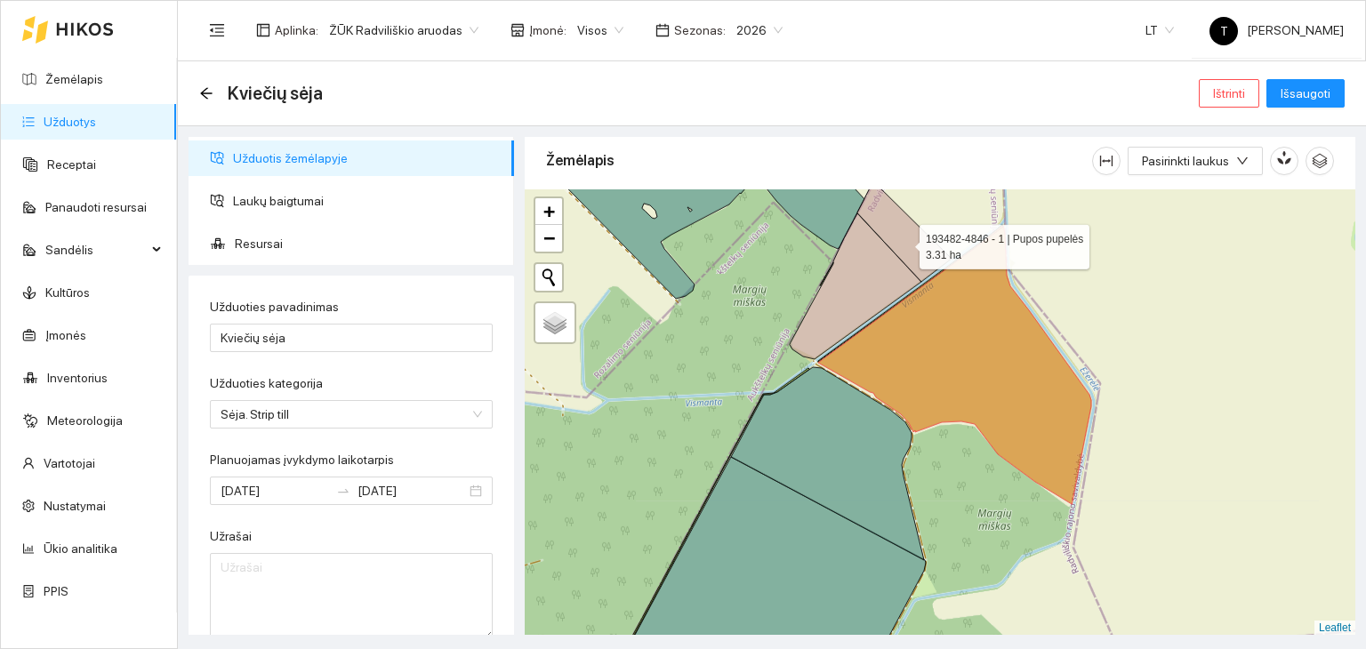
click at [903, 242] on icon at bounding box center [904, 231] width 94 height 100
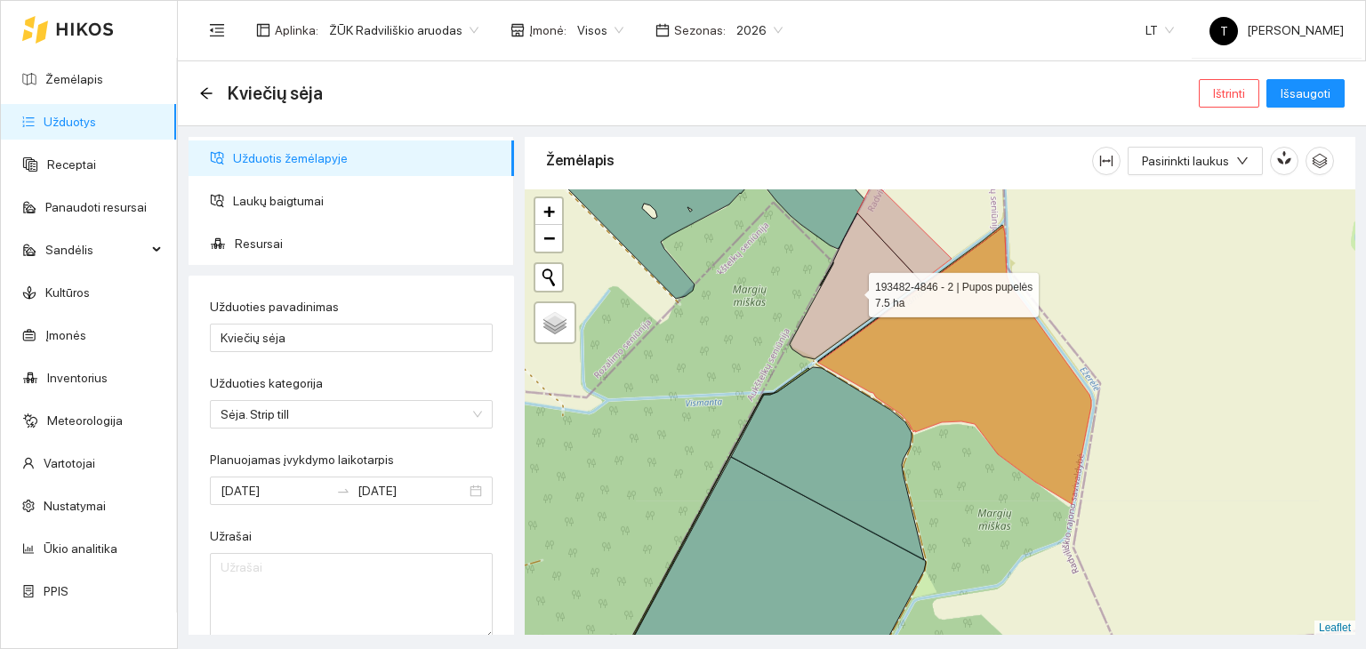
click at [883, 273] on icon at bounding box center [856, 286] width 132 height 146
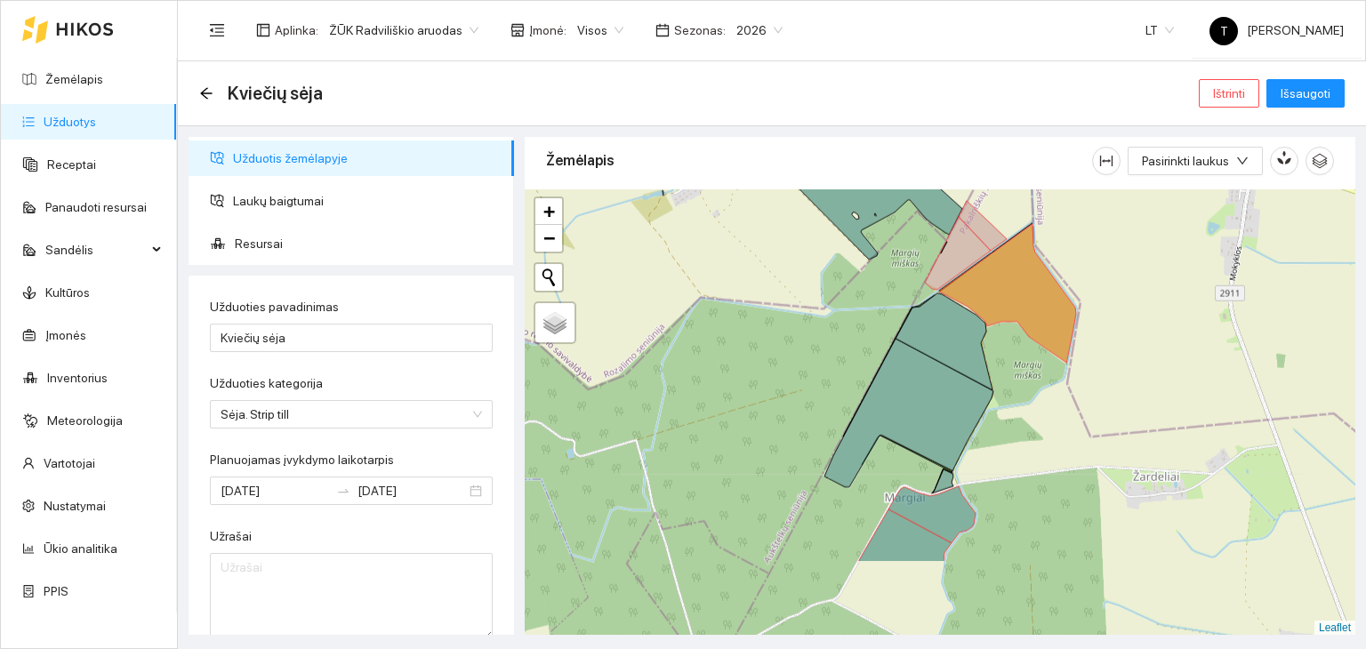
drag, startPoint x: 957, startPoint y: 552, endPoint x: 1011, endPoint y: 432, distance: 131.7
click at [1011, 432] on div "+ − Nieko nerasta. Bandykite dar kartą. Žemėlapis Palydovas Leaflet" at bounding box center [940, 412] width 830 height 446
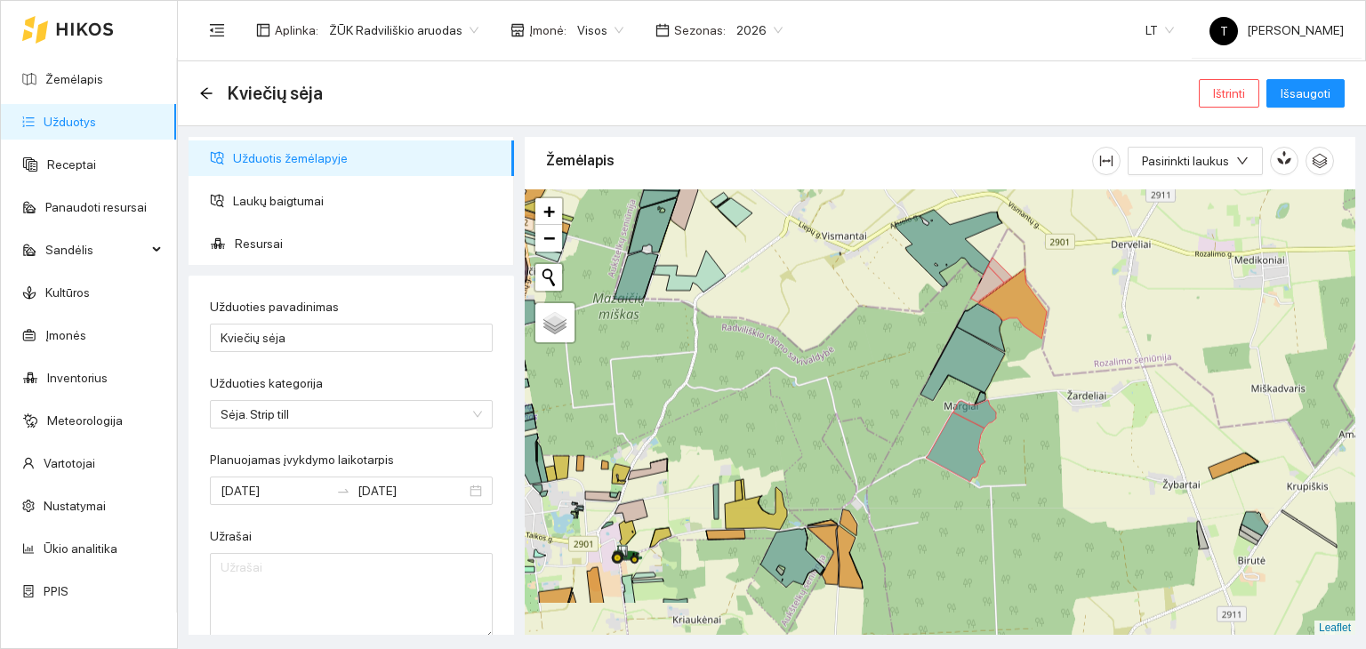
drag, startPoint x: 1015, startPoint y: 566, endPoint x: 1101, endPoint y: 381, distance: 203.7
click at [1101, 381] on div "+ − Nieko nerasta. Bandykite dar kartą. Žemėlapis Palydovas Leaflet" at bounding box center [940, 412] width 830 height 446
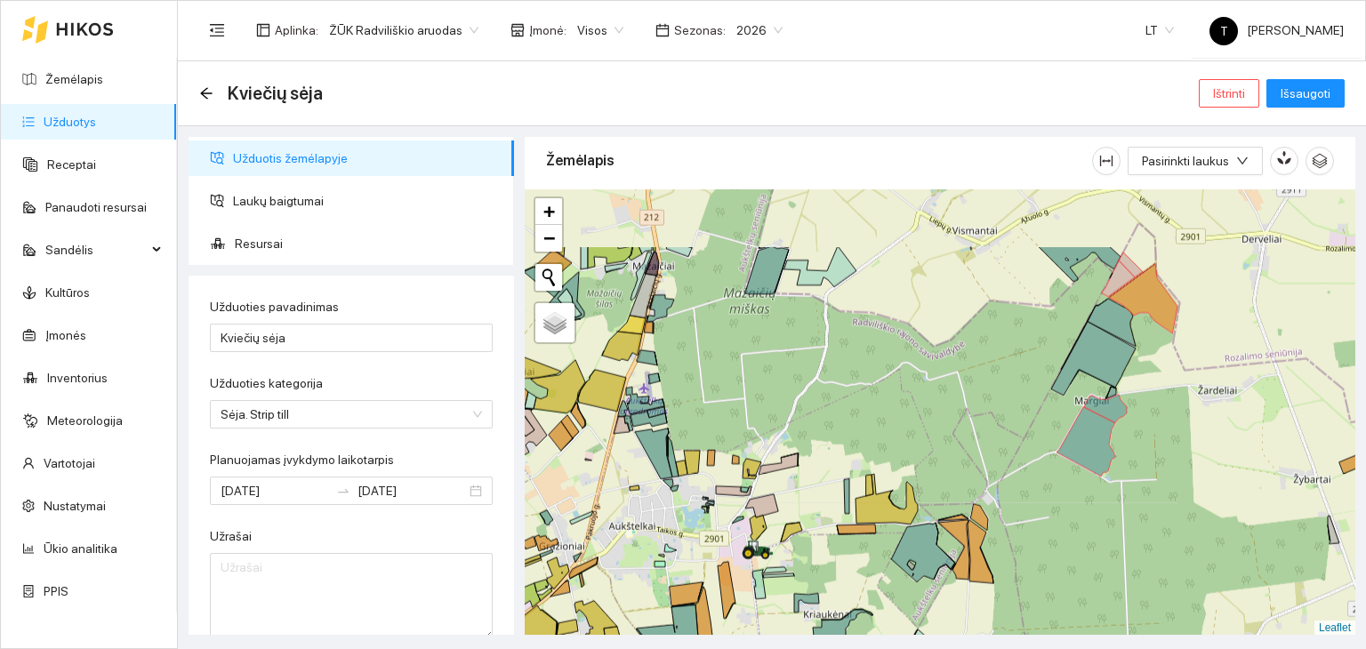
drag, startPoint x: 960, startPoint y: 335, endPoint x: 1051, endPoint y: 482, distance: 172.5
click at [1051, 482] on div "+ − Nieko nerasta. Bandykite dar kartą. Žemėlapis Palydovas Leaflet" at bounding box center [940, 412] width 830 height 446
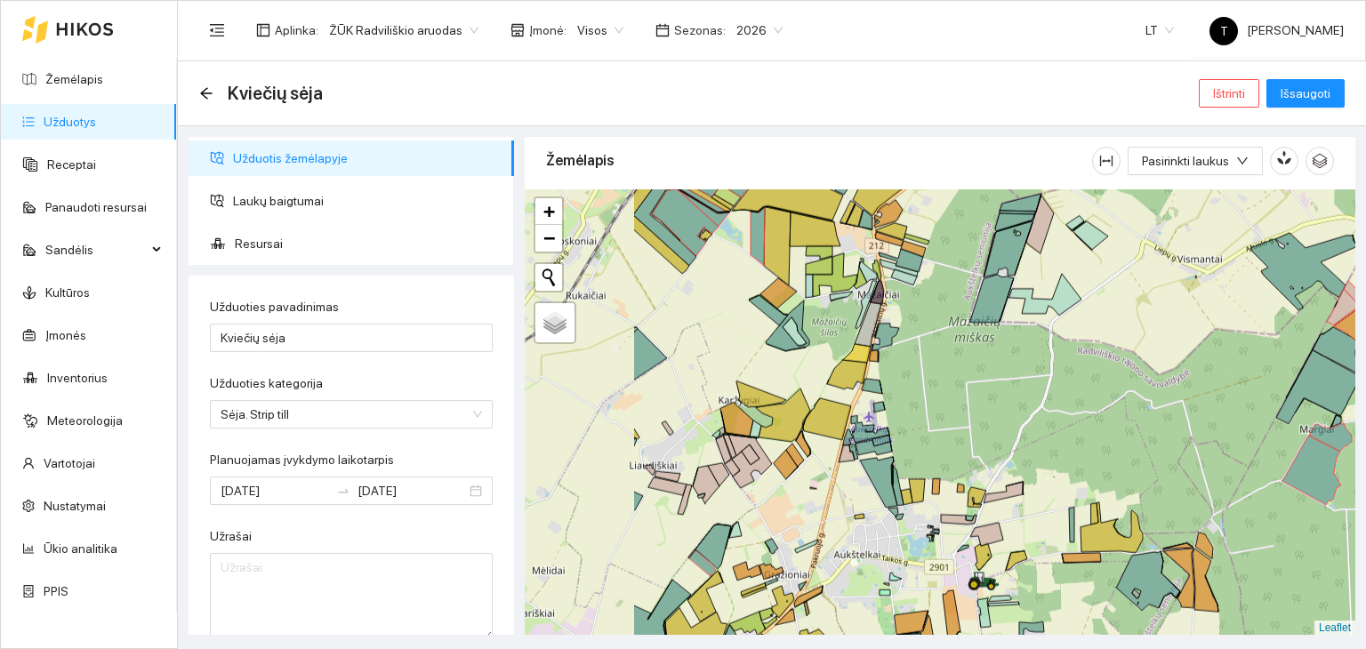
drag, startPoint x: 760, startPoint y: 447, endPoint x: 952, endPoint y: 431, distance: 192.7
click at [952, 431] on div "+ − Nieko nerasta. Bandykite dar kartą. Žemėlapis Palydovas Leaflet" at bounding box center [940, 412] width 830 height 446
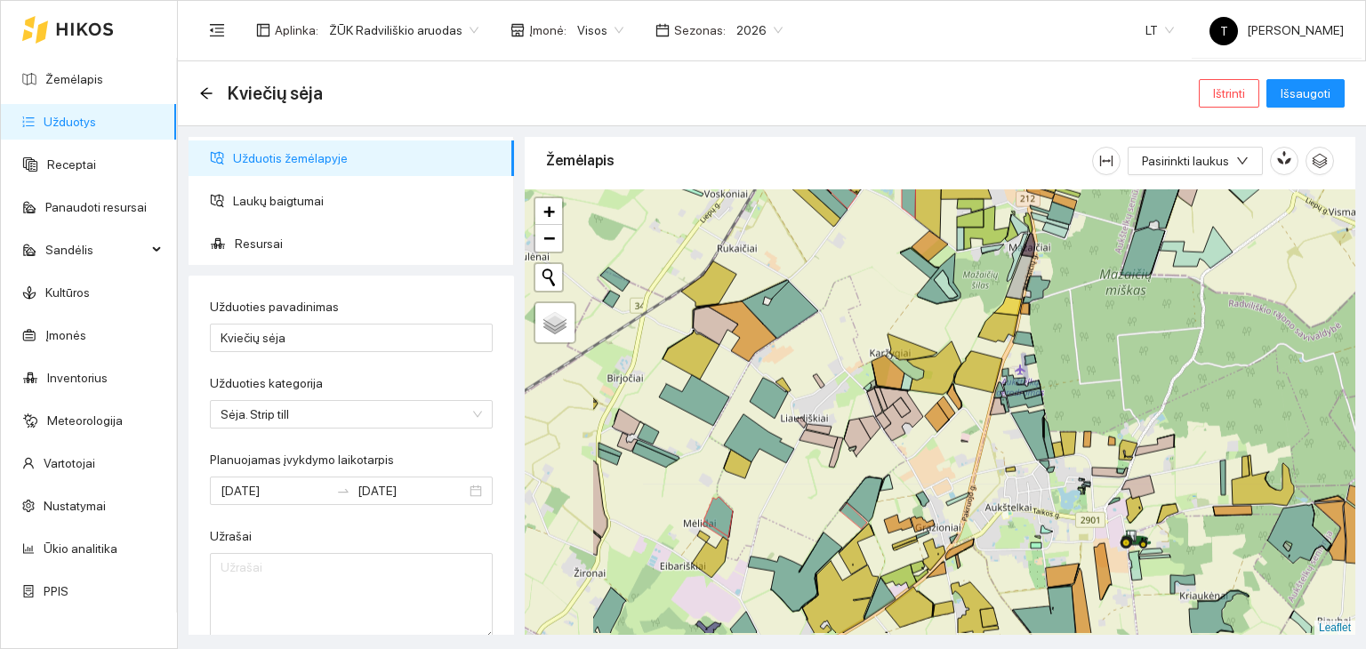
drag, startPoint x: 792, startPoint y: 349, endPoint x: 957, endPoint y: 284, distance: 177.2
click at [957, 284] on div "+ − Nieko nerasta. Bandykite dar kartą. Žemėlapis Palydovas Leaflet" at bounding box center [940, 412] width 830 height 446
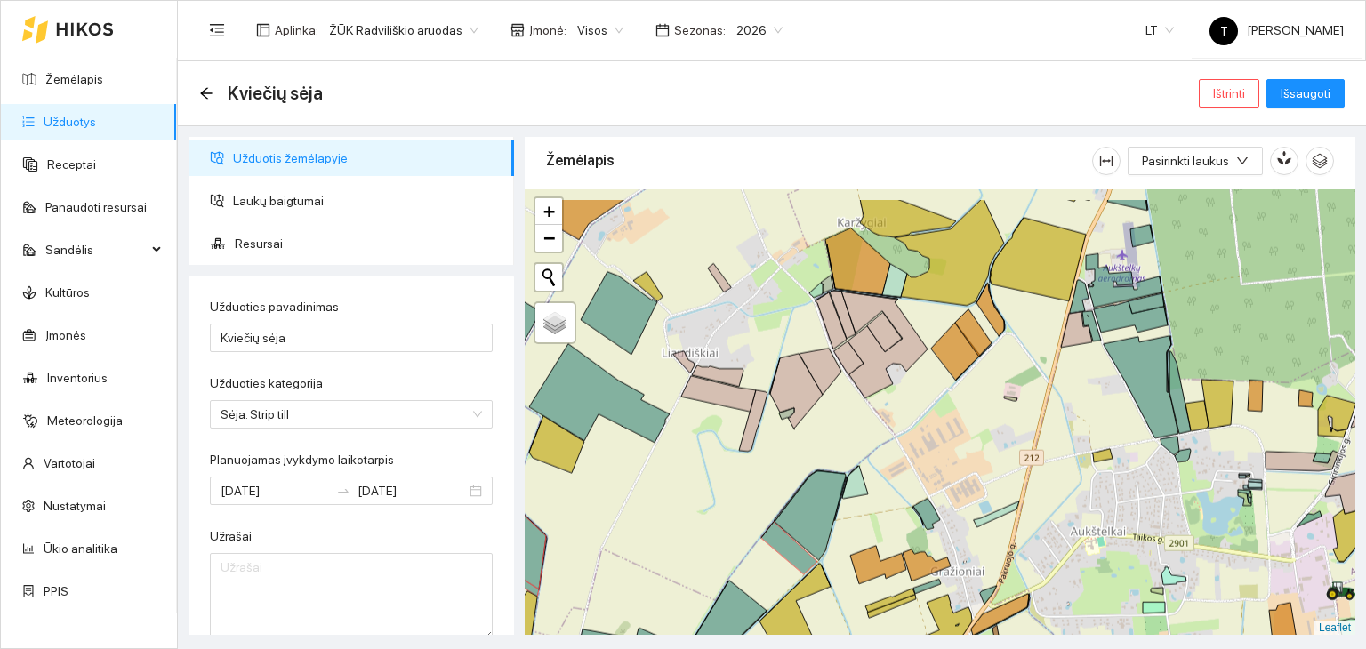
drag, startPoint x: 953, startPoint y: 357, endPoint x: 926, endPoint y: 406, distance: 56.9
click at [927, 403] on div "+ − Nieko nerasta. Bandykite dar kartą. Žemėlapis Palydovas Leaflet" at bounding box center [940, 412] width 830 height 446
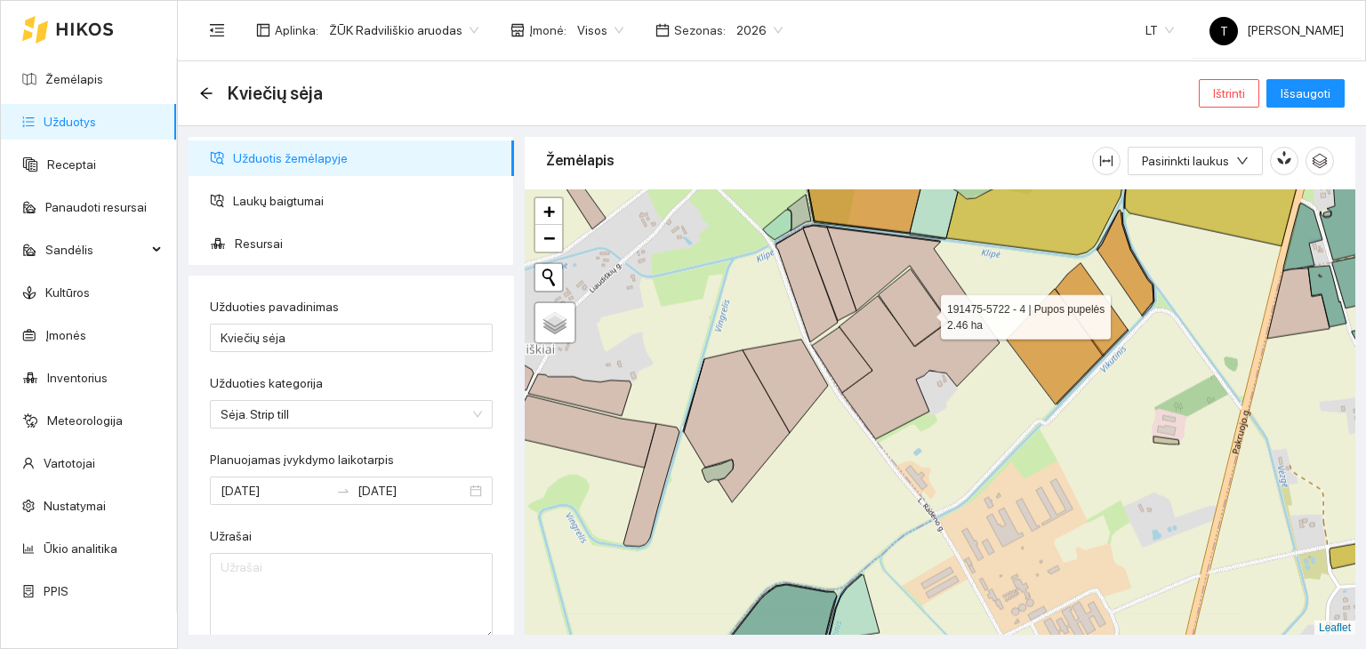
click at [921, 312] on icon at bounding box center [913, 307] width 69 height 77
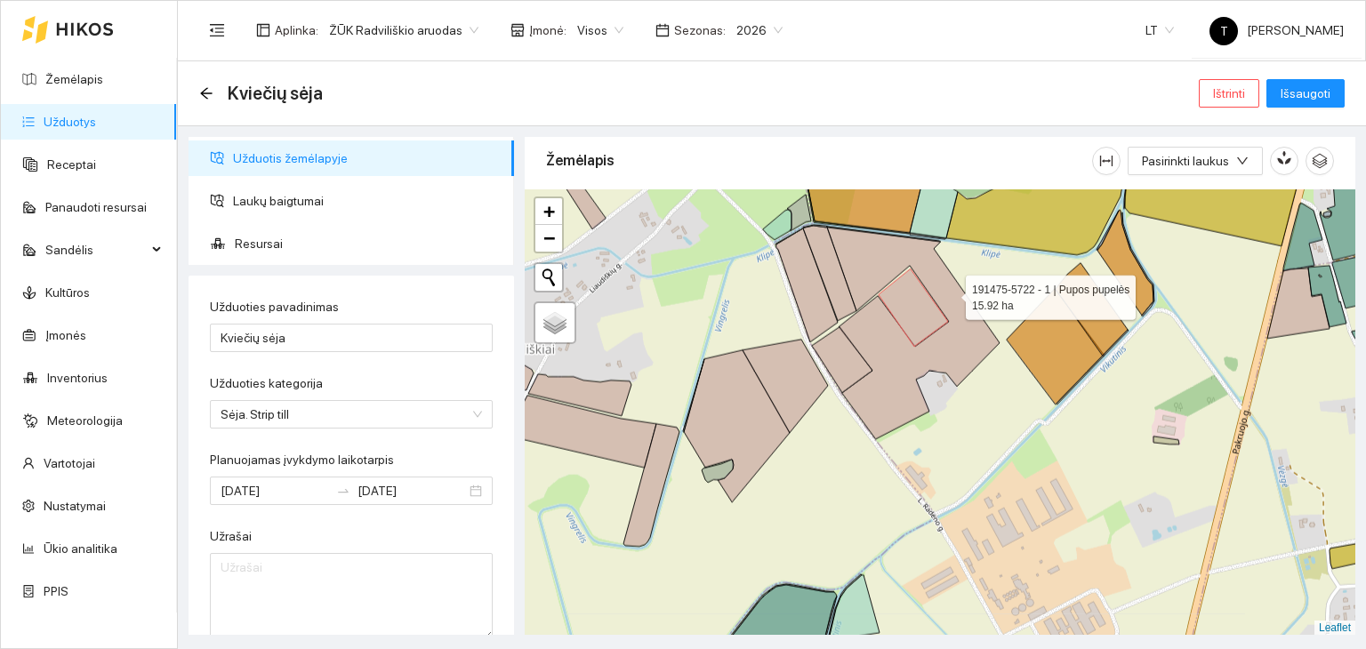
click at [951, 293] on icon at bounding box center [913, 334] width 173 height 212
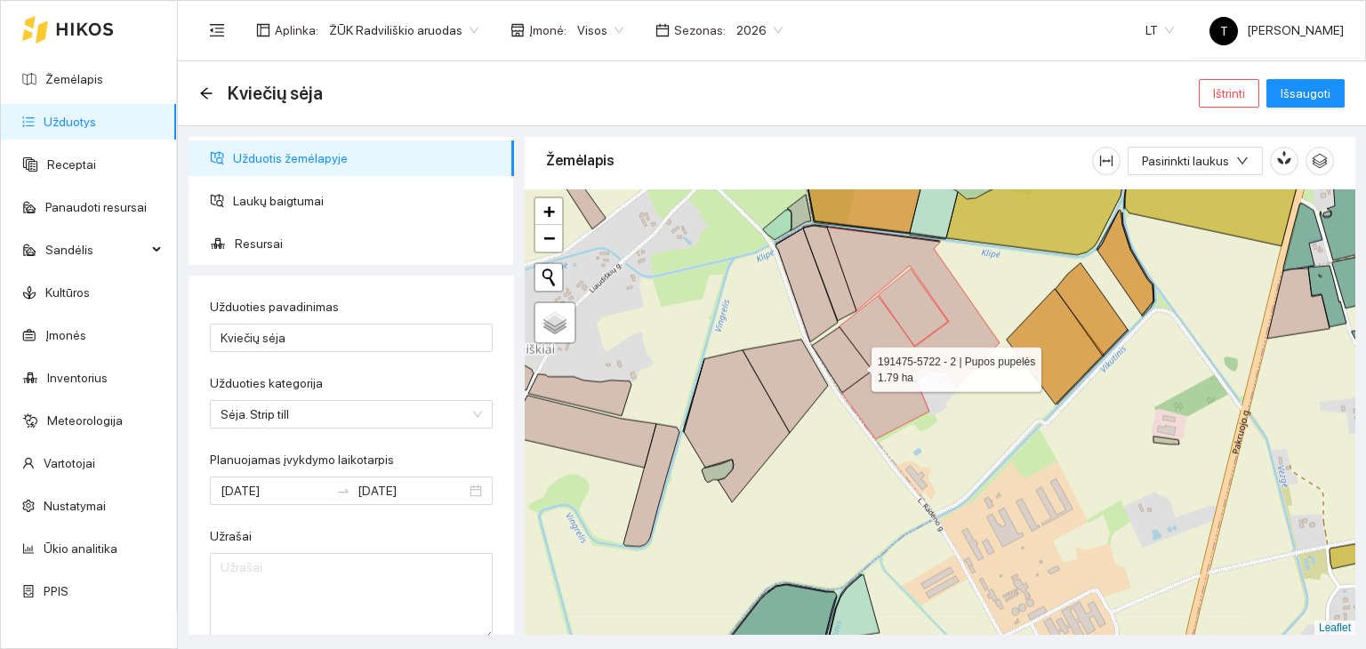
click at [854, 364] on icon at bounding box center [842, 360] width 60 height 66
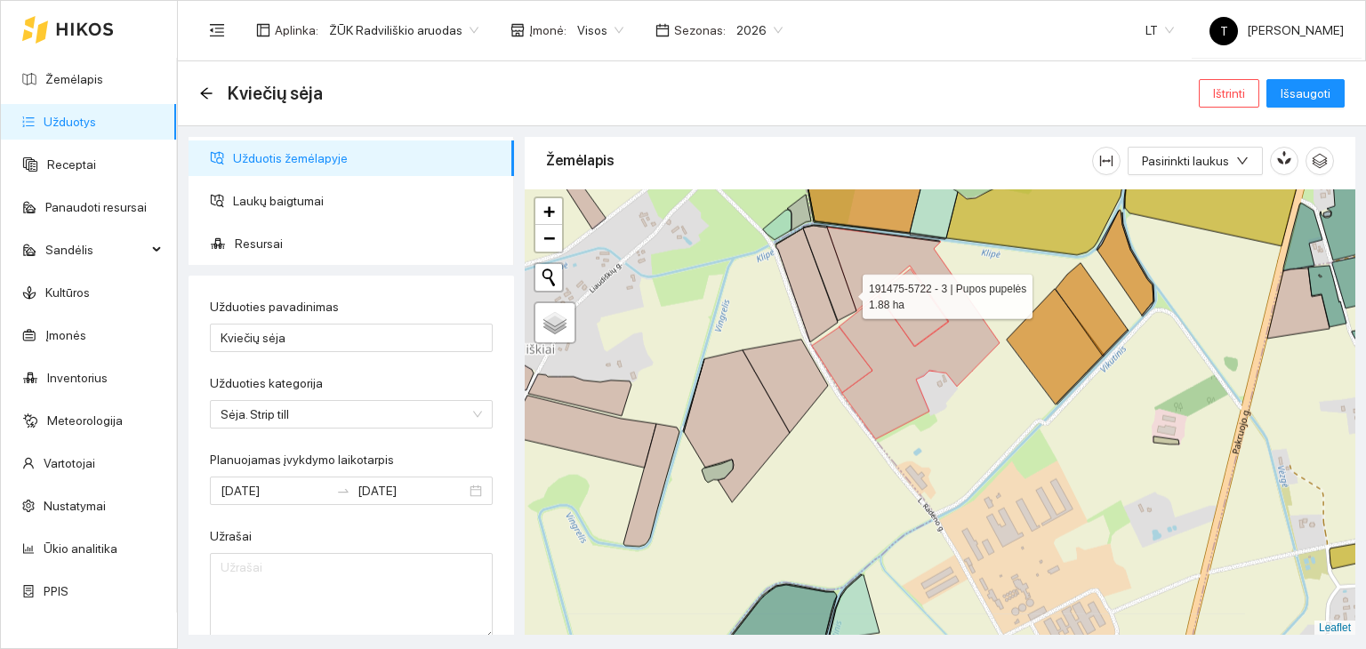
click at [845, 288] on icon at bounding box center [829, 273] width 53 height 95
click at [807, 307] on icon at bounding box center [806, 286] width 61 height 114
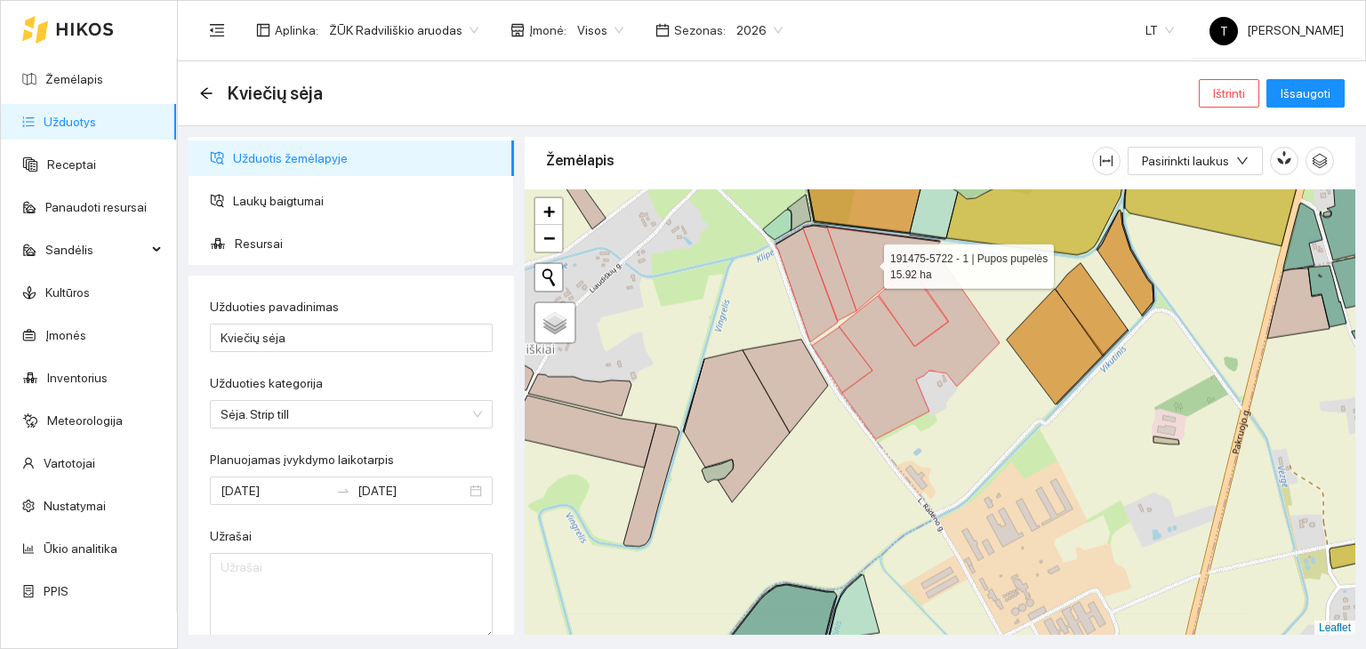
click at [868, 261] on icon at bounding box center [913, 334] width 173 height 212
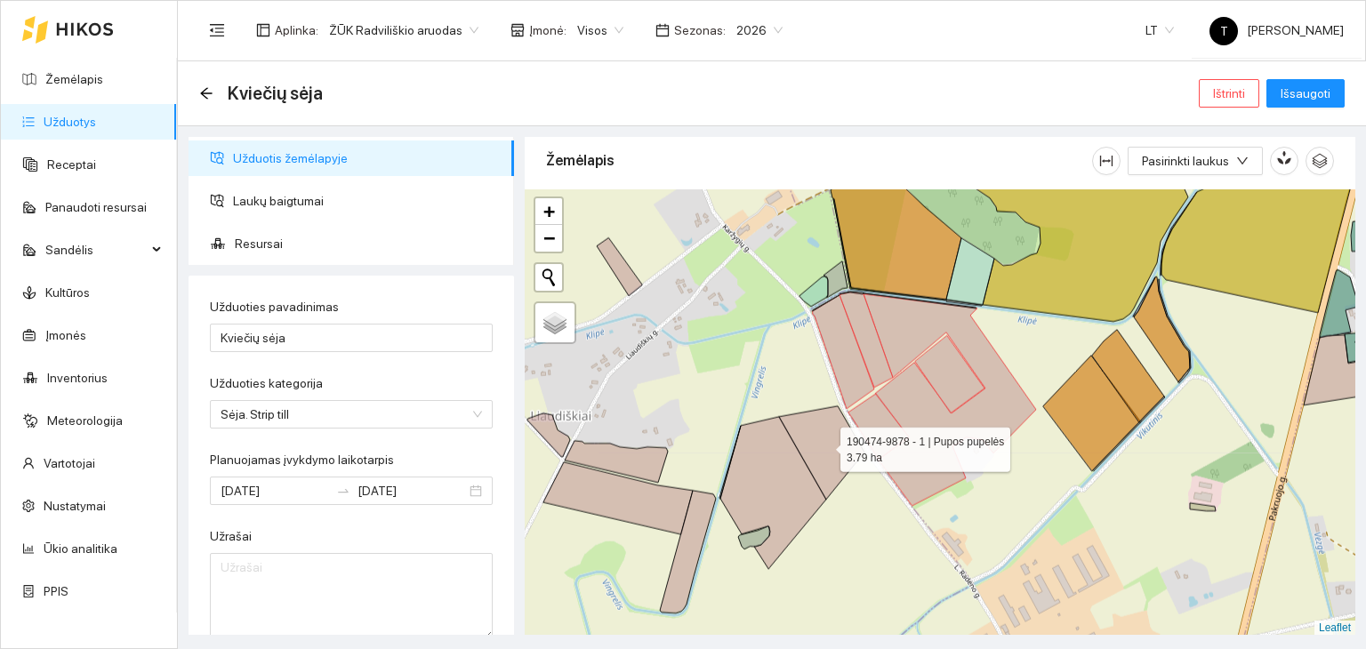
click at [823, 451] on icon at bounding box center [821, 452] width 85 height 93
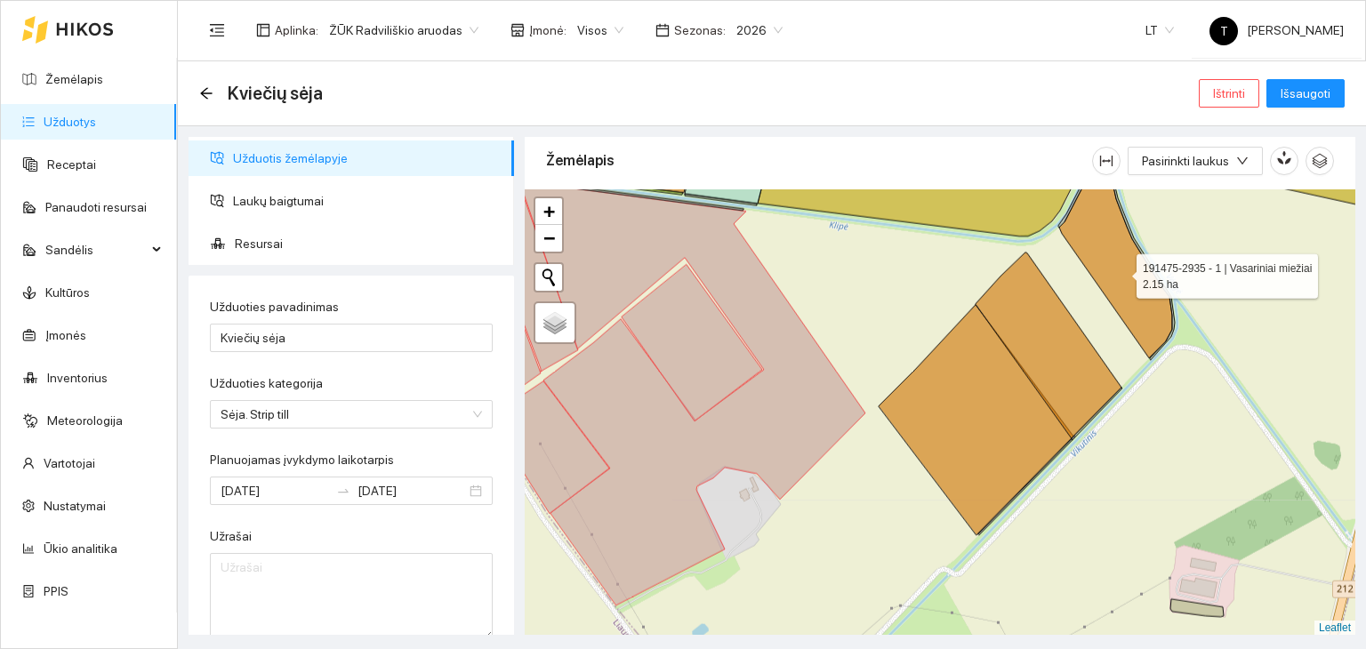
click at [1120, 271] on icon at bounding box center [1115, 253] width 113 height 210
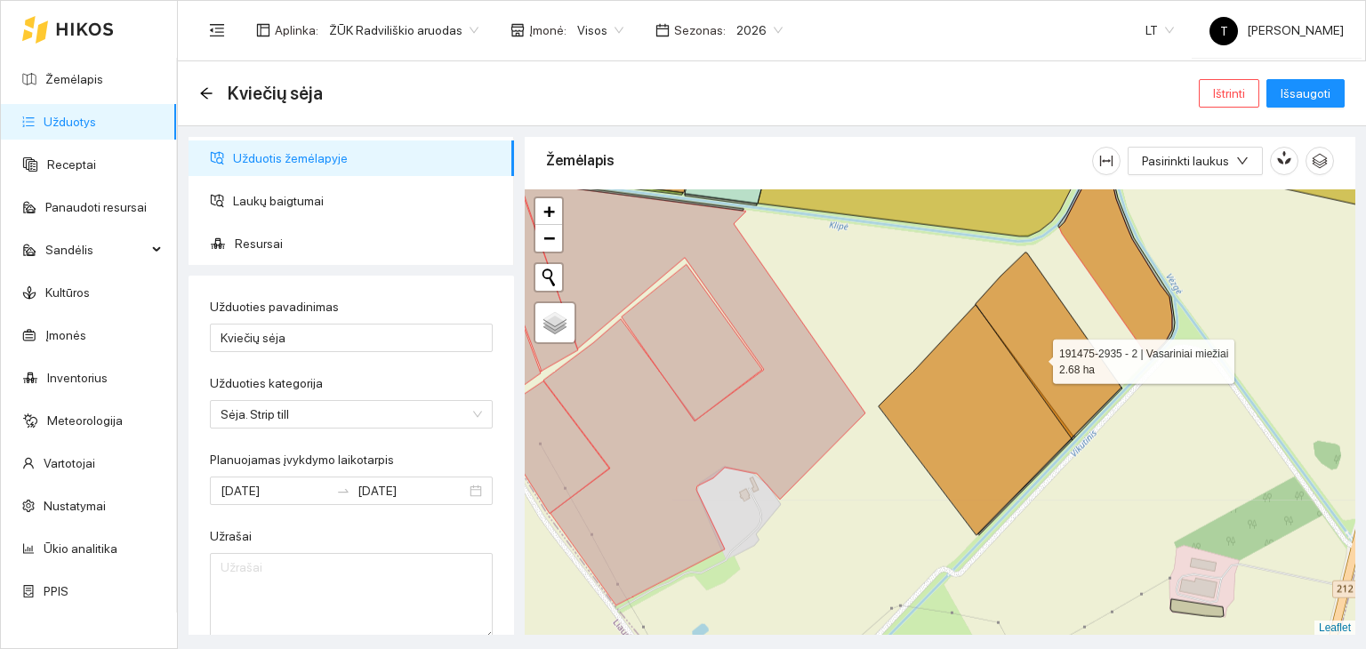
click at [1037, 357] on icon at bounding box center [1048, 346] width 146 height 186
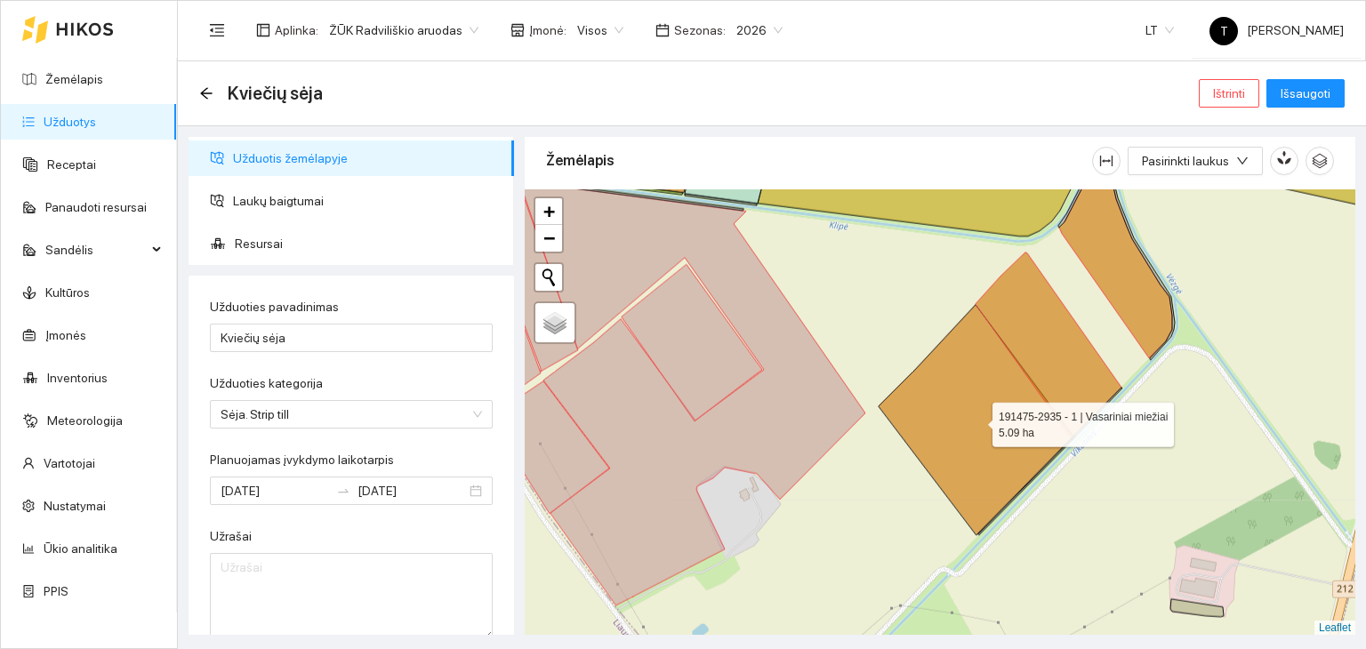
click at [1007, 403] on icon at bounding box center [976, 420] width 195 height 230
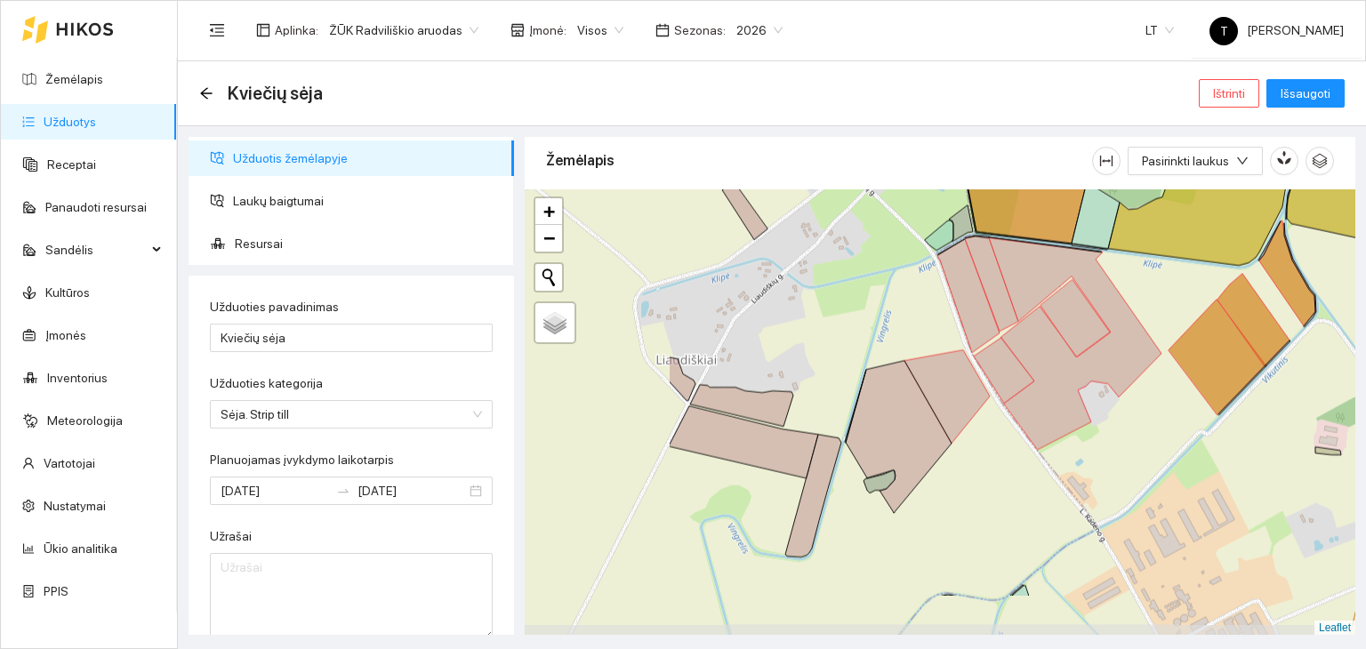
drag, startPoint x: 919, startPoint y: 558, endPoint x: 1147, endPoint y: 473, distance: 242.8
click at [1147, 473] on div "+ − Nieko nerasta. Bandykite dar kartą. Žemėlapis Palydovas Leaflet" at bounding box center [940, 412] width 830 height 446
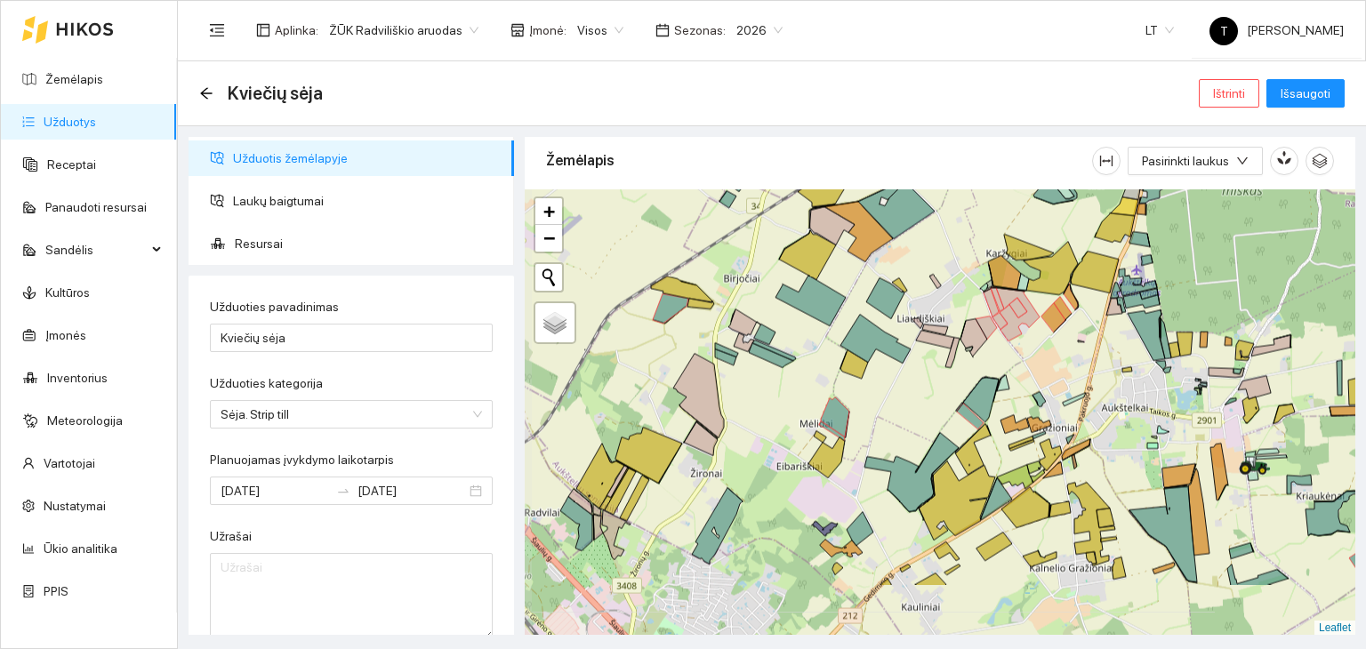
drag, startPoint x: 701, startPoint y: 427, endPoint x: 804, endPoint y: 332, distance: 140.3
click at [804, 332] on div "+ − Nieko nerasta. Bandykite dar kartą. Žemėlapis Palydovas Leaflet" at bounding box center [940, 412] width 830 height 446
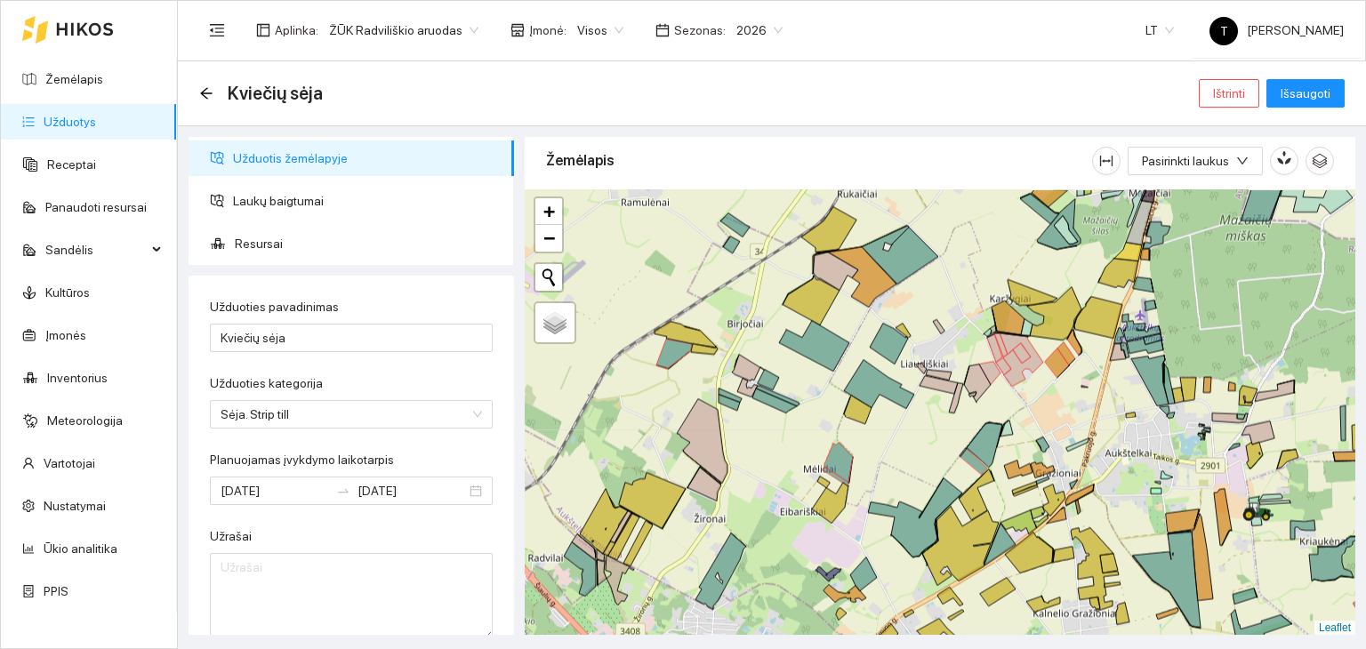
drag, startPoint x: 932, startPoint y: 275, endPoint x: 935, endPoint y: 320, distance: 45.5
click at [935, 320] on icon at bounding box center [939, 327] width 12 height 14
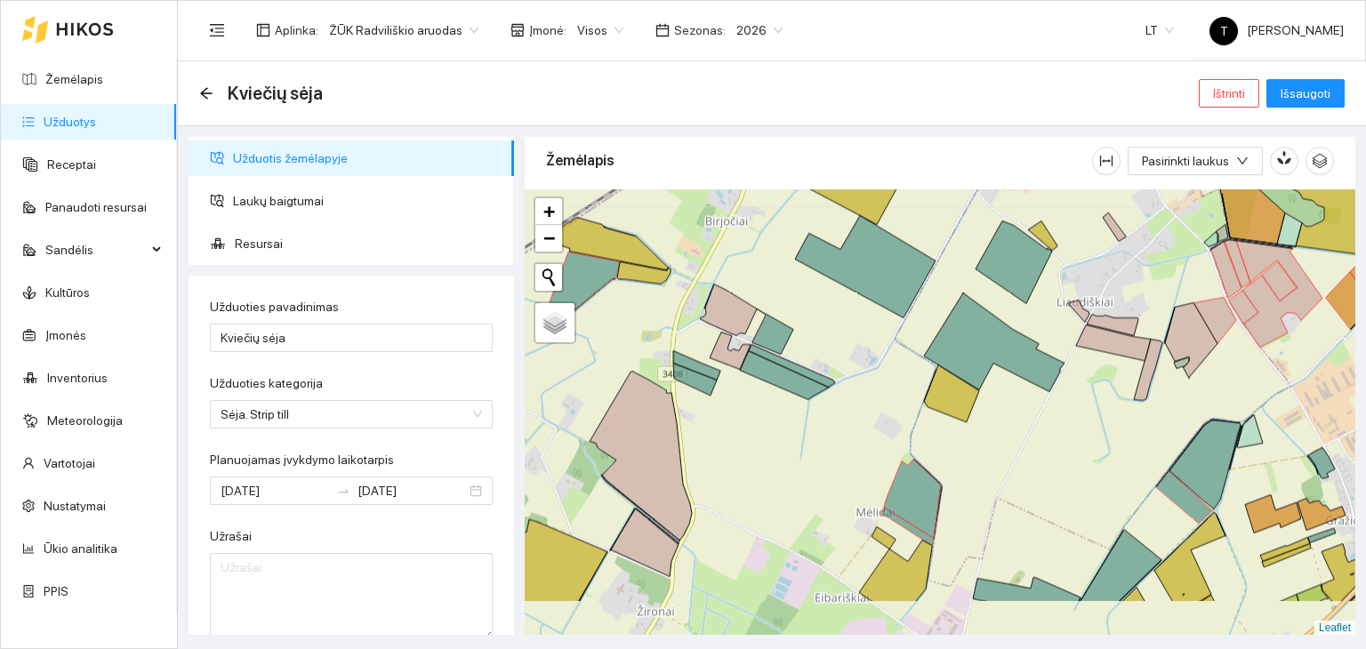
drag, startPoint x: 719, startPoint y: 589, endPoint x: 717, endPoint y: 446, distance: 142.3
click at [717, 446] on div "+ − Nieko nerasta. Bandykite dar kartą. Žemėlapis Palydovas Leaflet" at bounding box center [940, 412] width 830 height 446
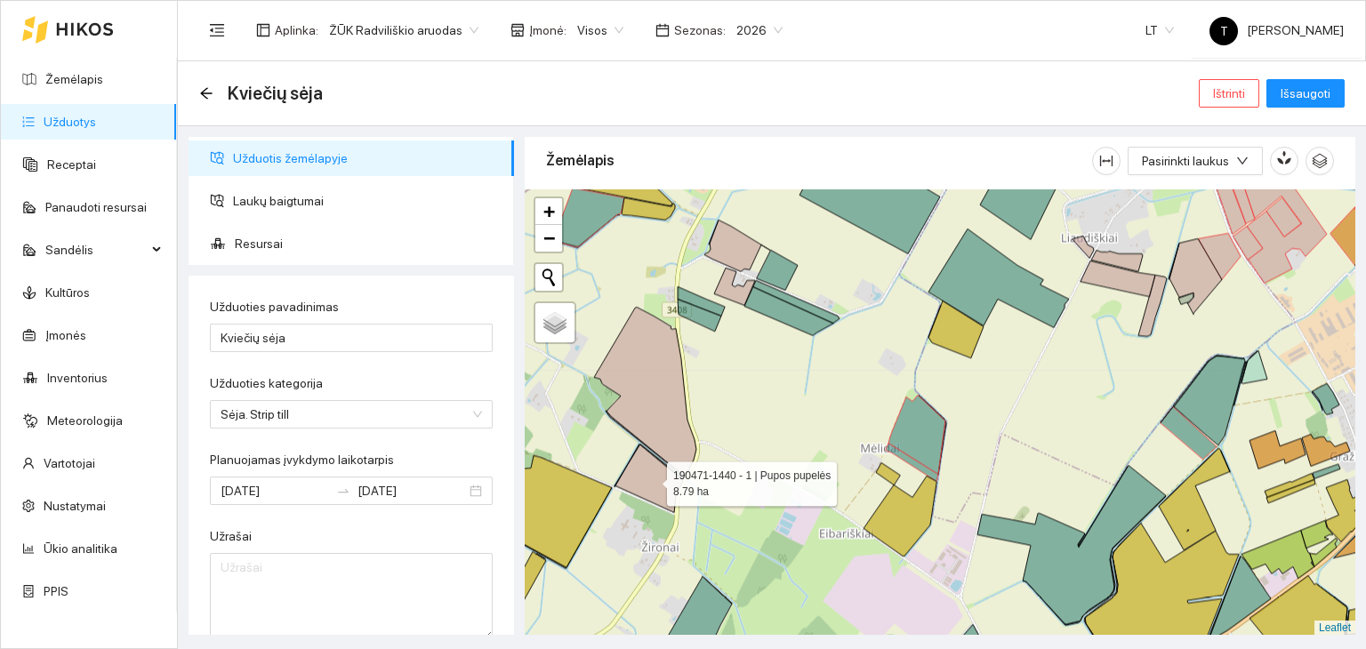
click at [658, 489] on icon at bounding box center [649, 478] width 68 height 68
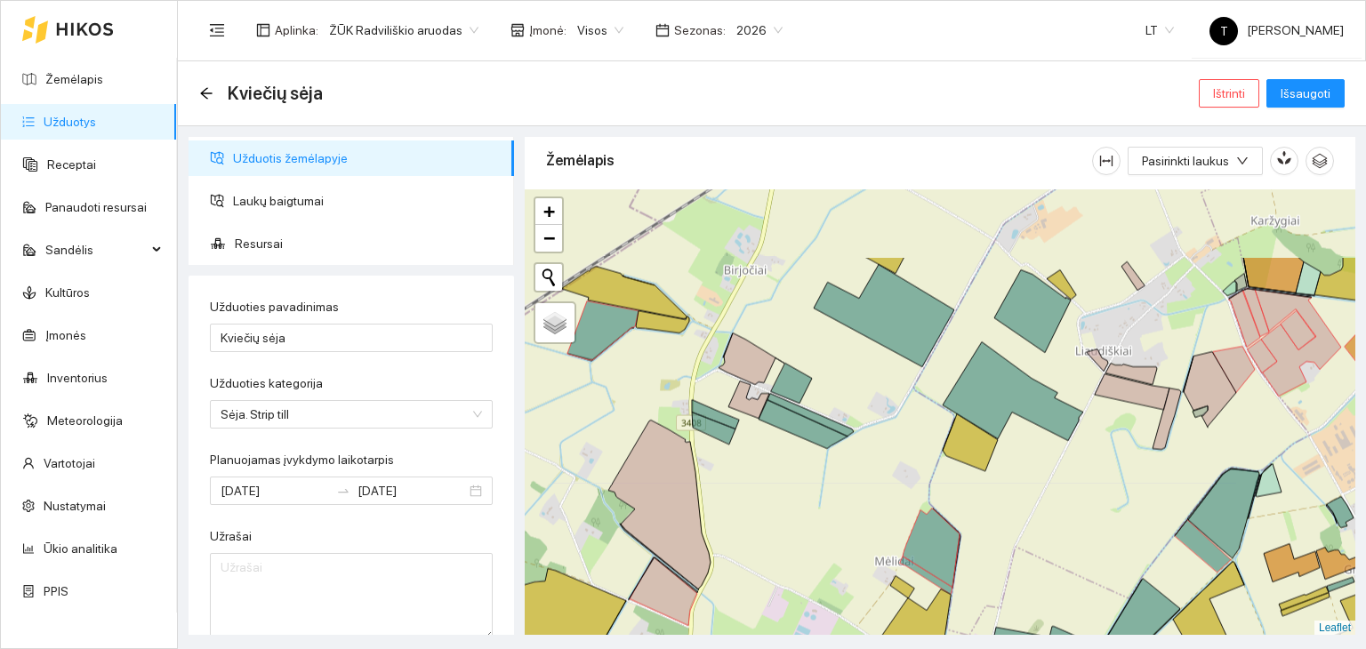
drag, startPoint x: 775, startPoint y: 373, endPoint x: 769, endPoint y: 457, distance: 84.7
click at [786, 488] on div "+ − Nieko nerasta. Bandykite dar kartą. Žemėlapis Palydovas Leaflet" at bounding box center [940, 412] width 830 height 446
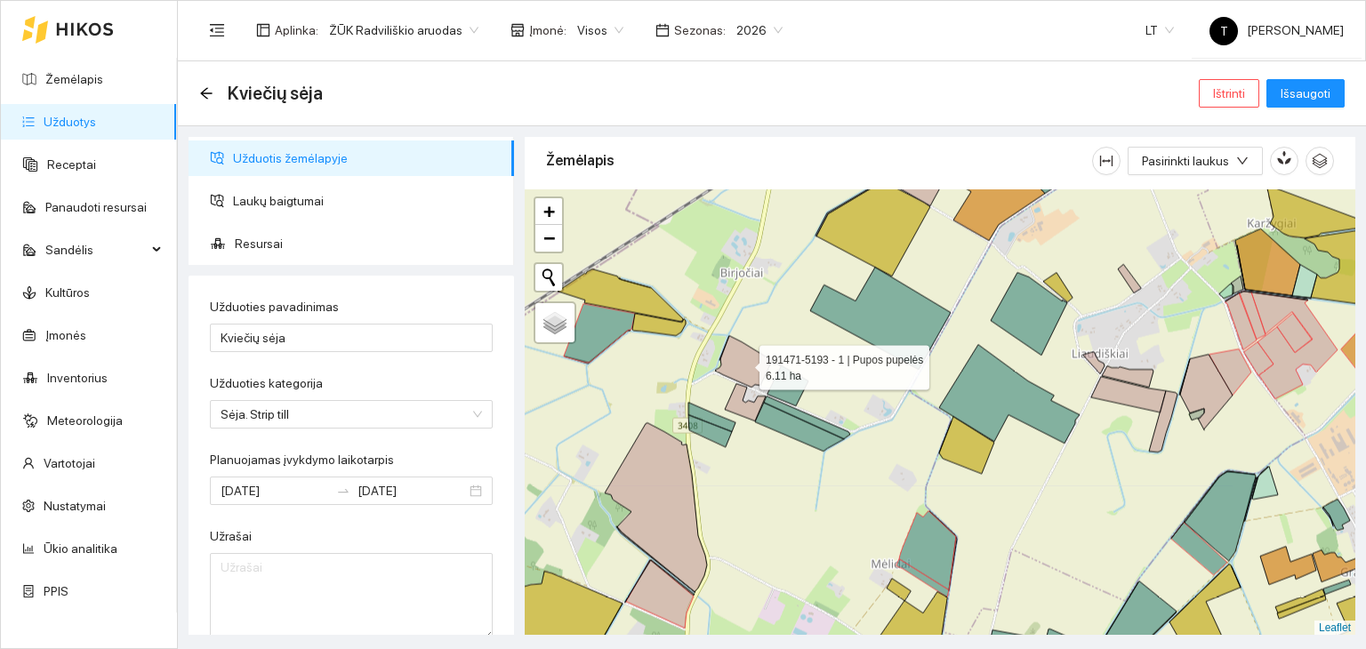
click at [754, 367] on icon at bounding box center [748, 362] width 66 height 52
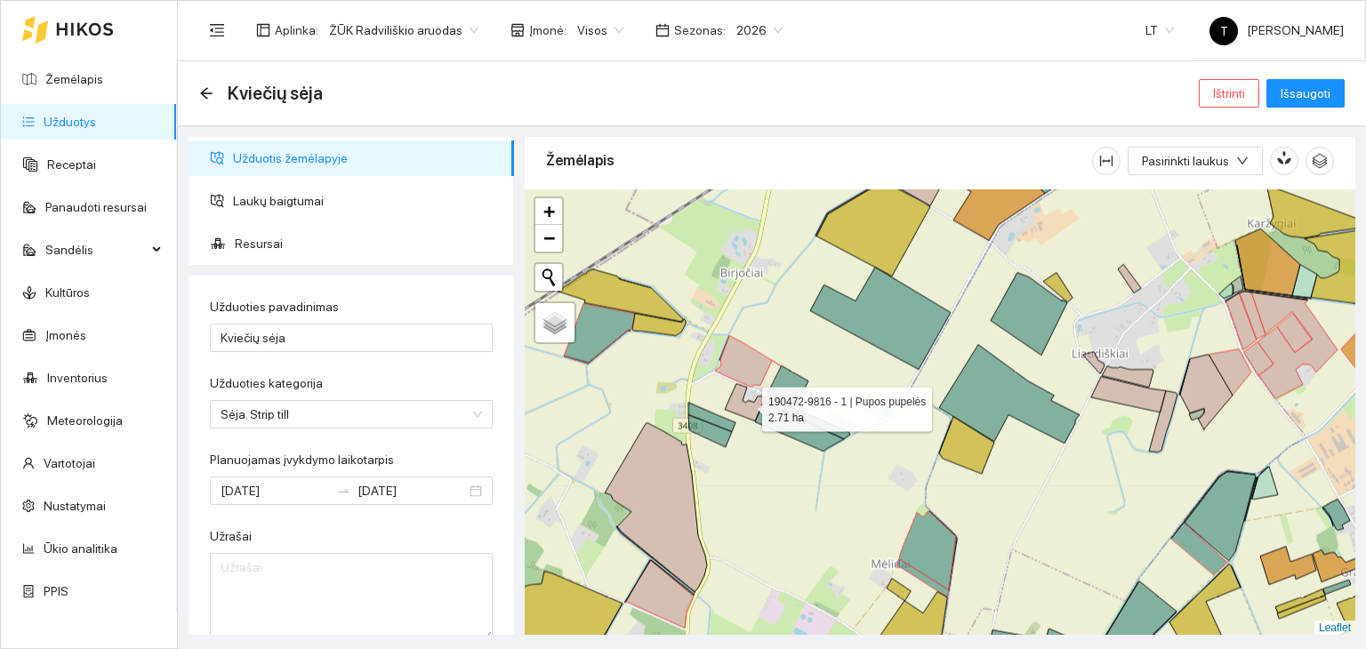
click at [746, 404] on icon at bounding box center [745, 402] width 41 height 37
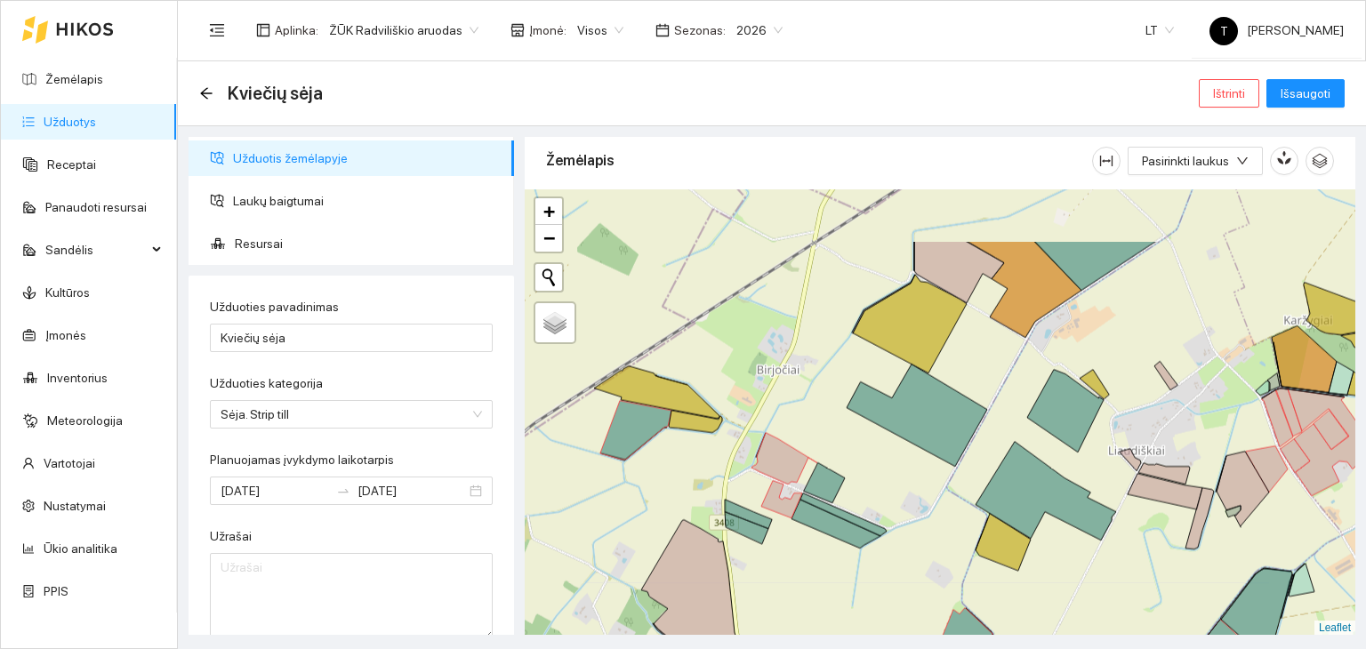
drag, startPoint x: 875, startPoint y: 381, endPoint x: 912, endPoint y: 481, distance: 106.4
click at [912, 481] on div "+ − Nieko nerasta. Bandykite dar kartą. Žemėlapis Palydovas Leaflet" at bounding box center [940, 412] width 830 height 446
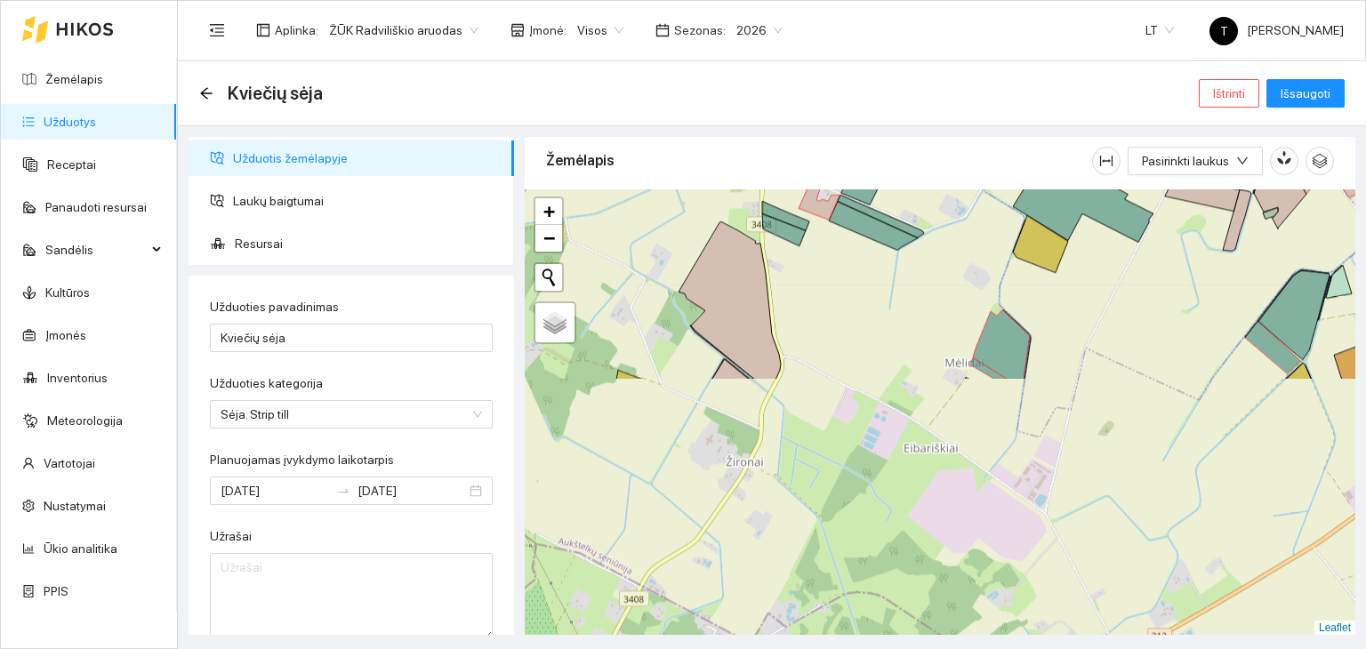
drag, startPoint x: 796, startPoint y: 582, endPoint x: 833, endPoint y: 291, distance: 293.2
click at [833, 291] on div "+ − Nieko nerasta. Bandykite dar kartą. Žemėlapis Palydovas Leaflet" at bounding box center [940, 412] width 830 height 446
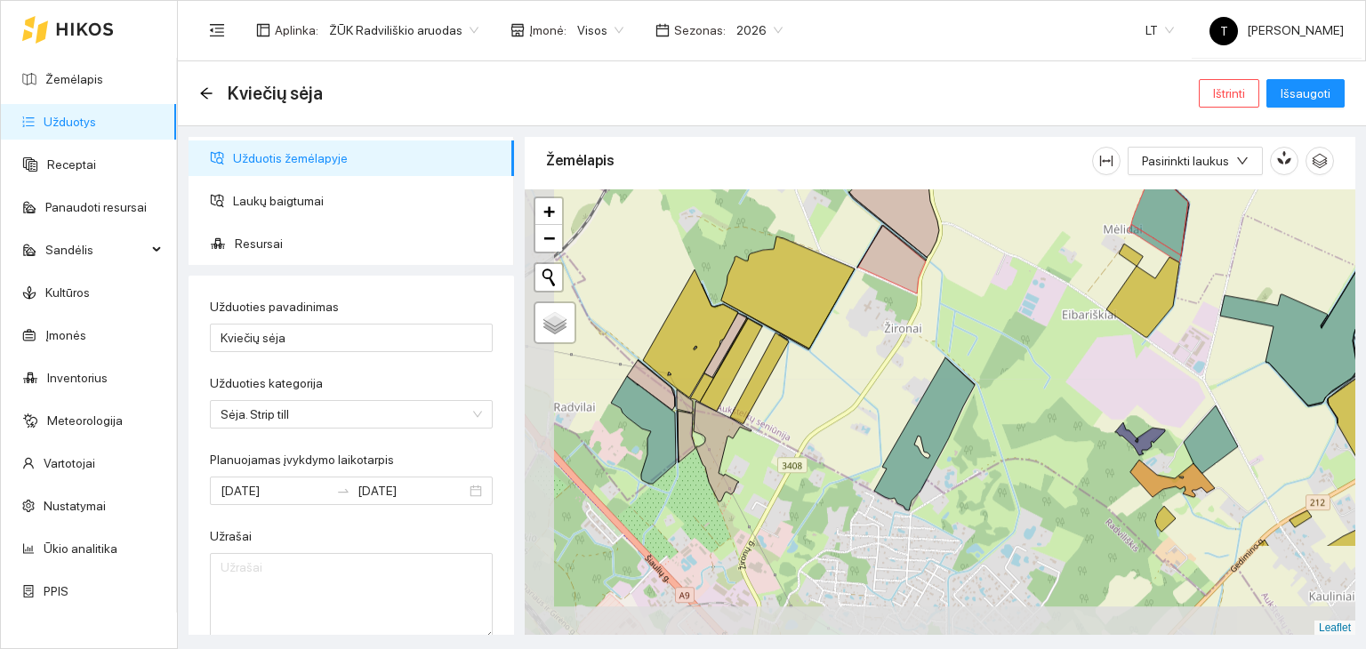
drag, startPoint x: 777, startPoint y: 493, endPoint x: 902, endPoint y: 437, distance: 136.5
click at [902, 437] on div "+ − Nieko nerasta. Bandykite dar kartą. Žemėlapis Palydovas Leaflet" at bounding box center [940, 412] width 830 height 446
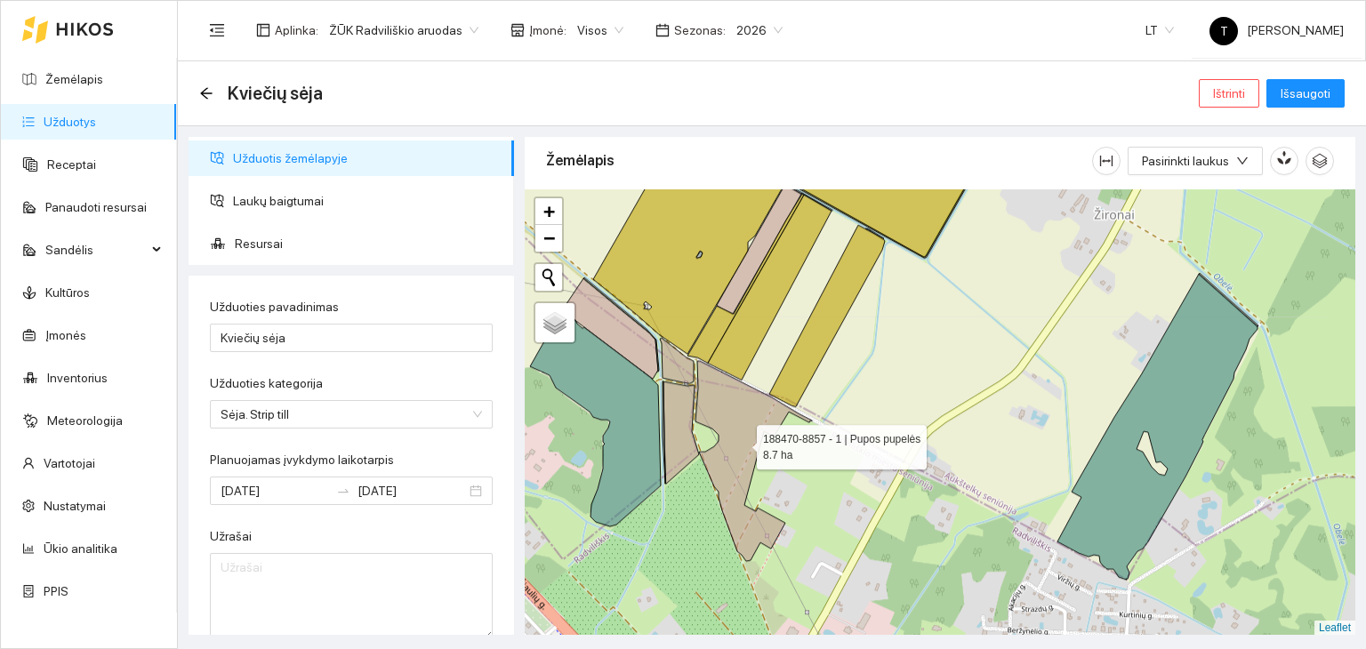
click at [741, 442] on icon at bounding box center [753, 461] width 116 height 200
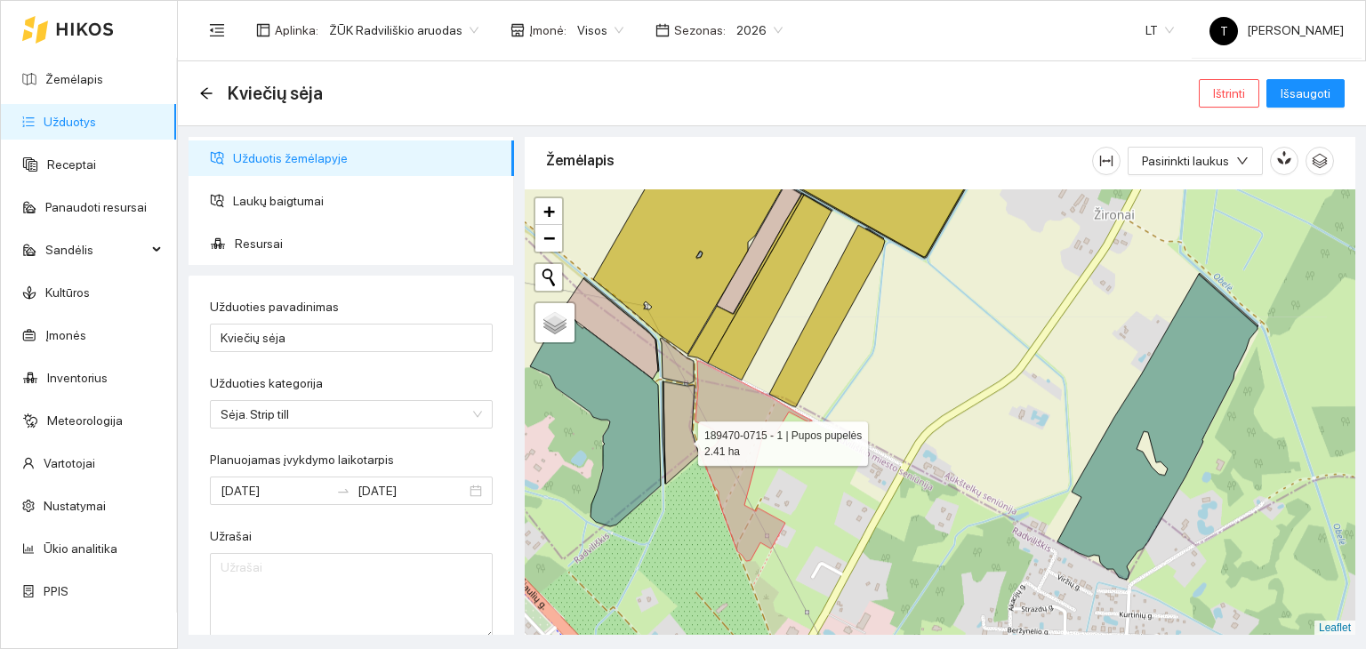
click at [682, 438] on icon at bounding box center [681, 432] width 36 height 102
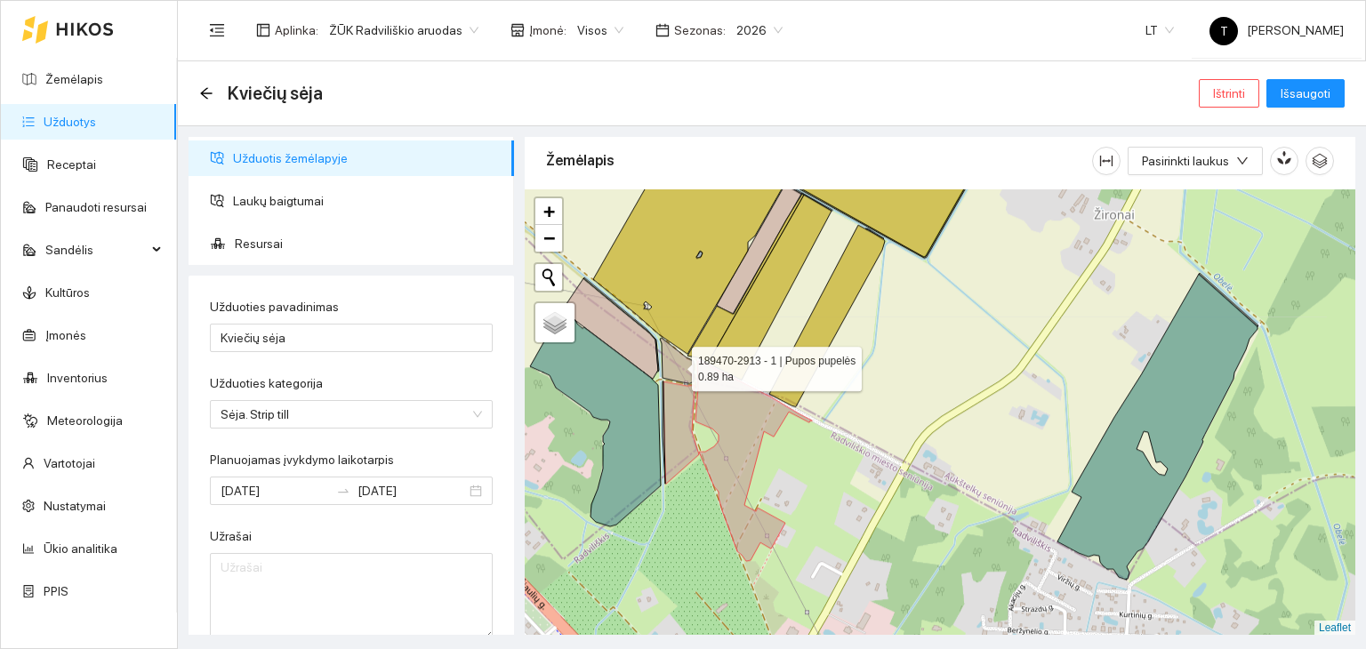
click at [686, 371] on icon at bounding box center [677, 360] width 34 height 45
click at [684, 364] on icon at bounding box center [677, 360] width 34 height 45
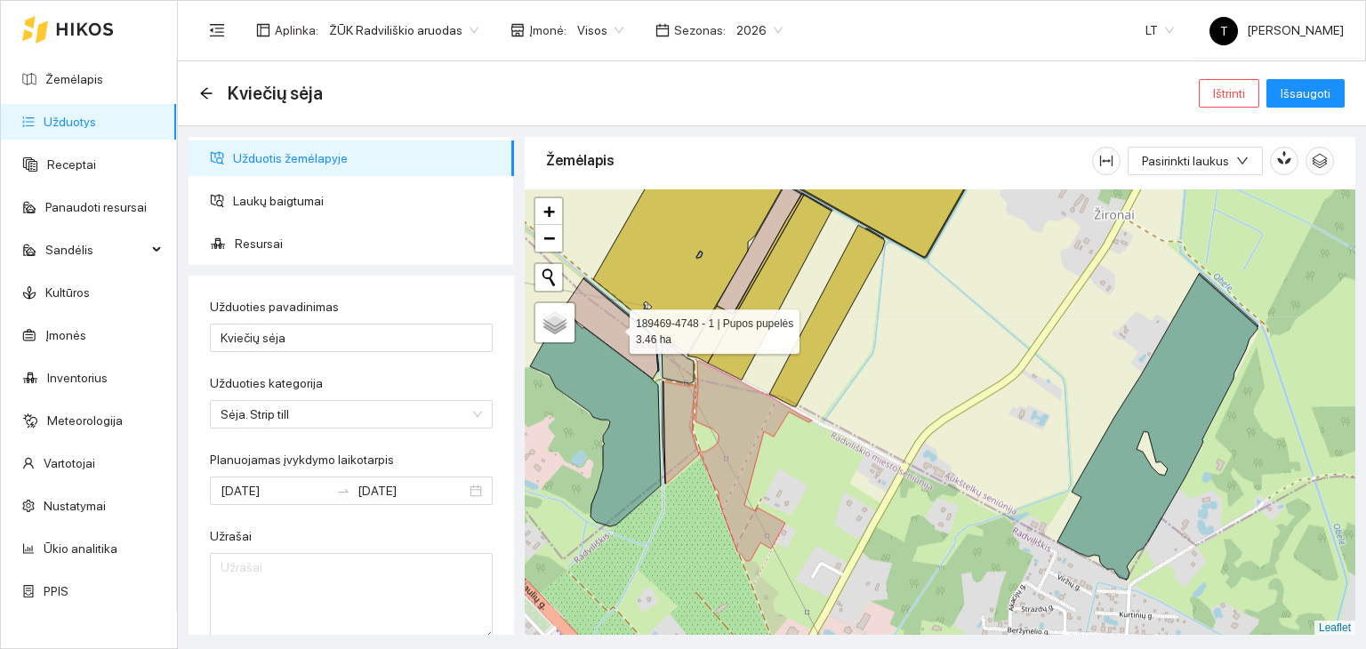
click at [637, 341] on icon at bounding box center [610, 328] width 96 height 100
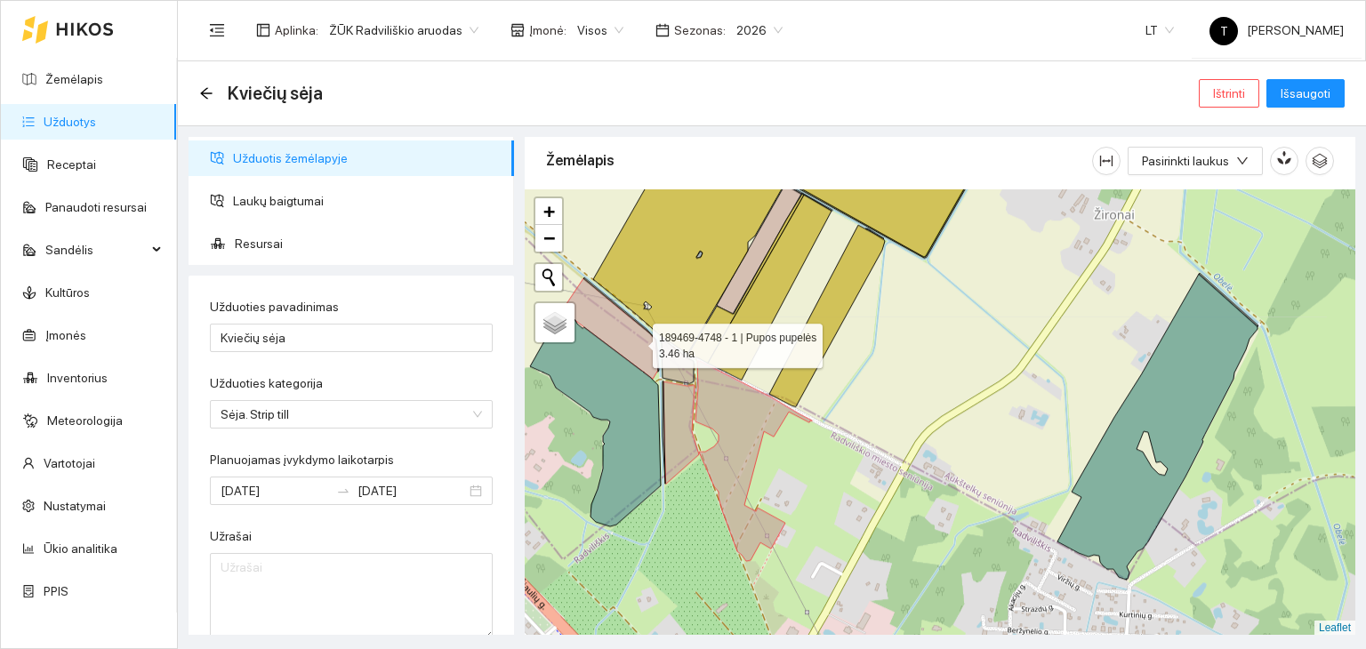
click at [637, 341] on icon at bounding box center [610, 328] width 96 height 100
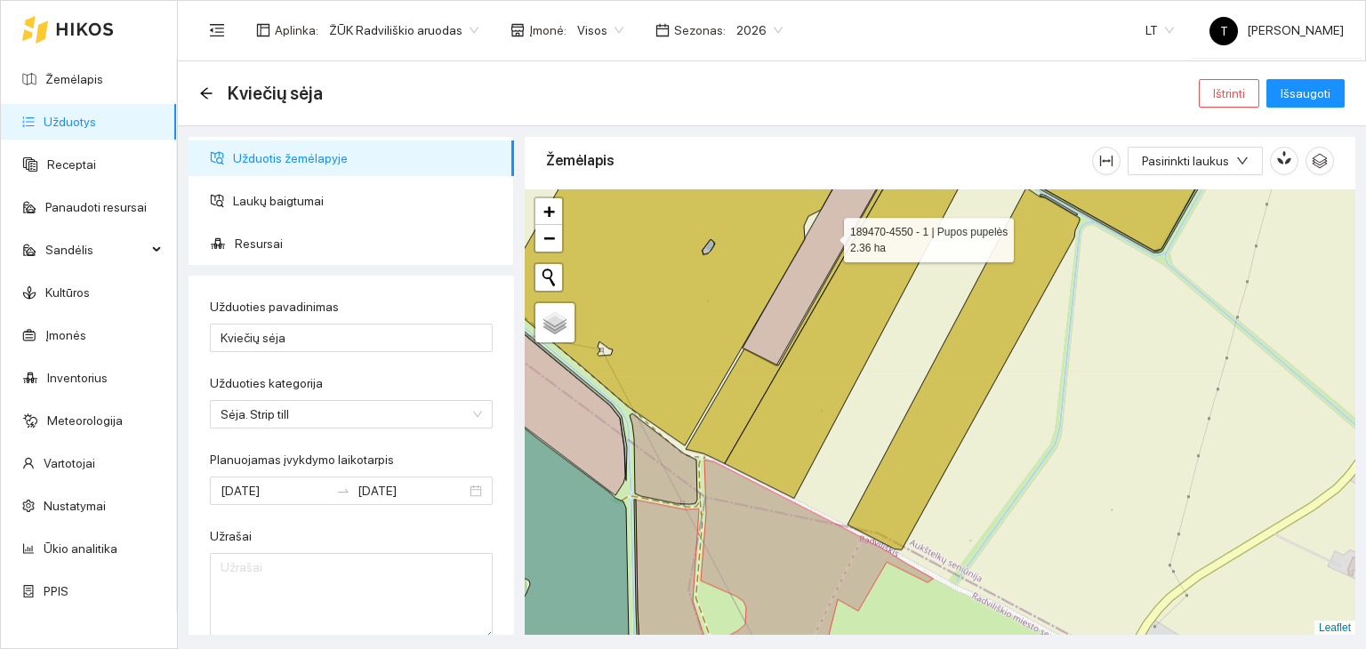
click at [793, 307] on icon at bounding box center [821, 254] width 159 height 221
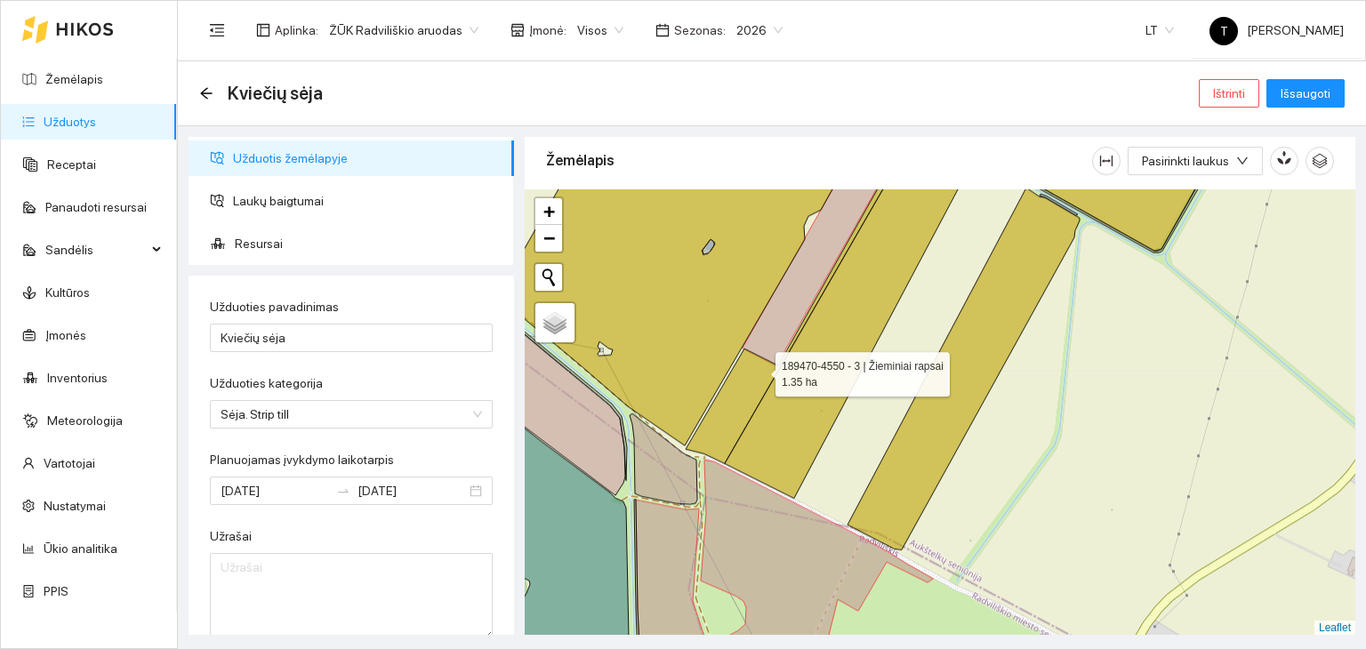
click at [754, 381] on icon at bounding box center [797, 303] width 223 height 319
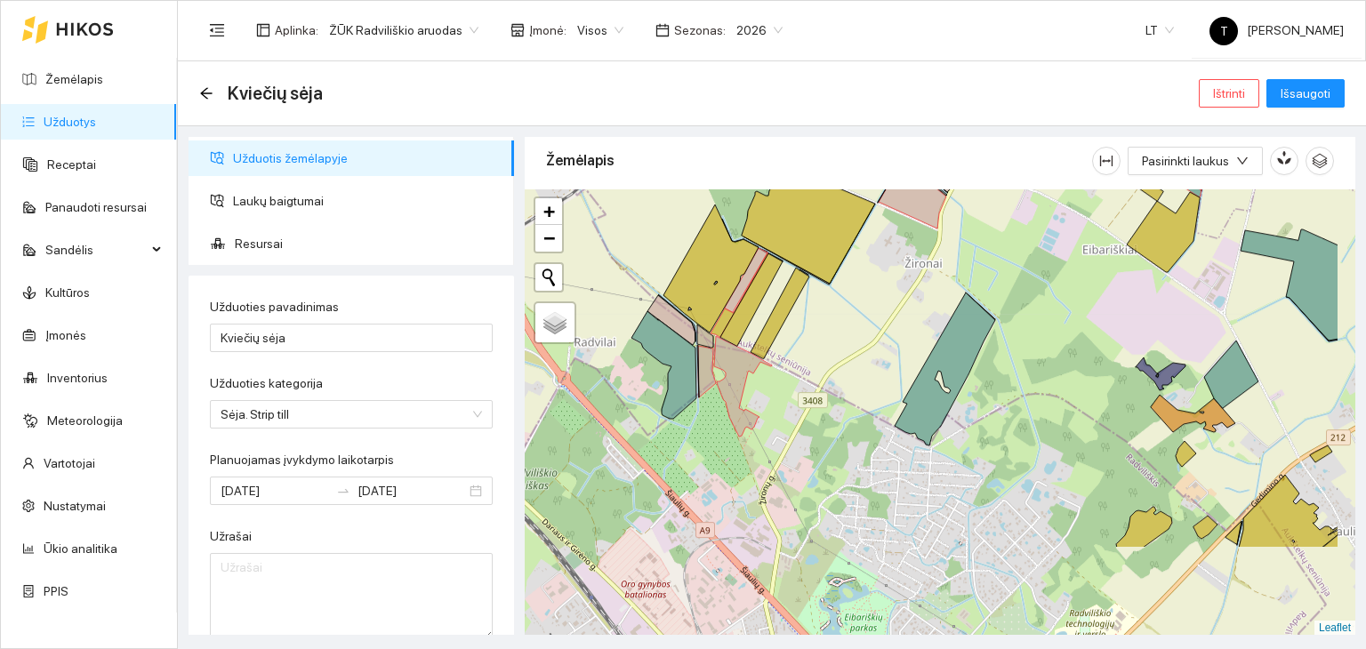
drag, startPoint x: 969, startPoint y: 570, endPoint x: 868, endPoint y: 437, distance: 167.5
click at [868, 437] on div "+ − Nieko nerasta. Bandykite dar kartą. Žemėlapis Palydovas Leaflet" at bounding box center [940, 412] width 830 height 446
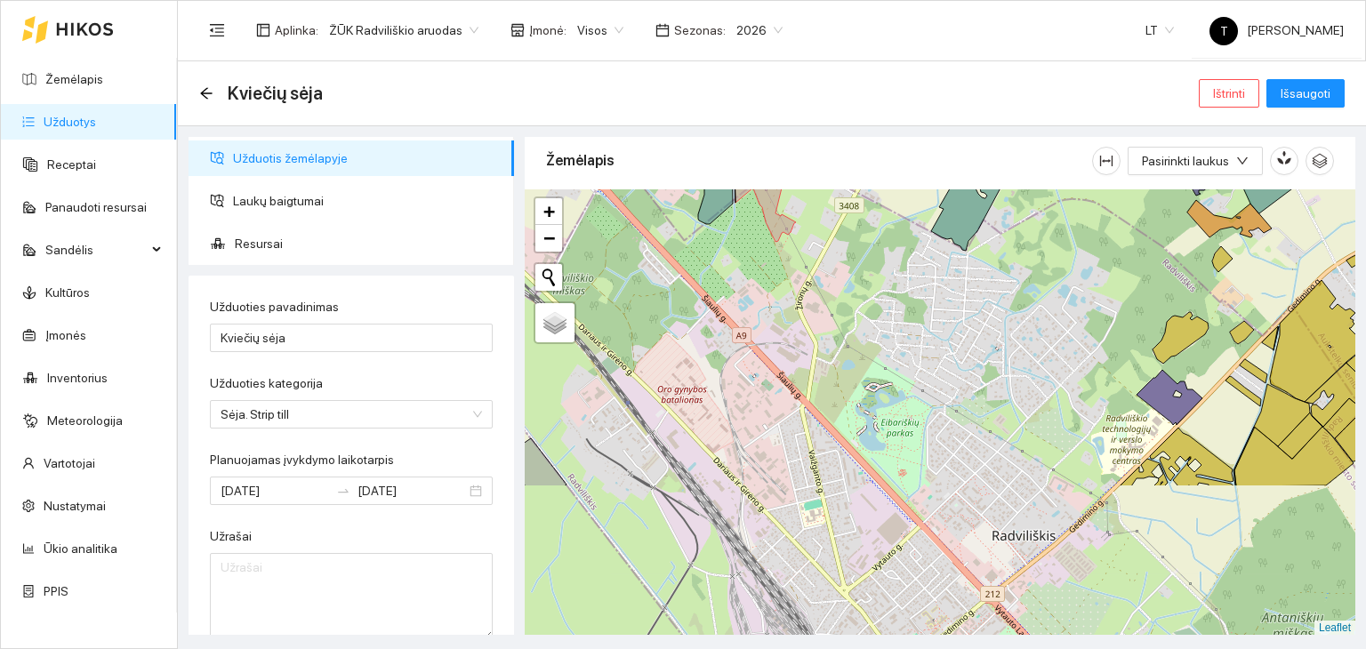
drag, startPoint x: 931, startPoint y: 573, endPoint x: 967, endPoint y: 376, distance: 199.9
click at [967, 376] on div "+ − Nieko nerasta. Bandykite dar kartą. Žemėlapis Palydovas Leaflet" at bounding box center [940, 412] width 830 height 446
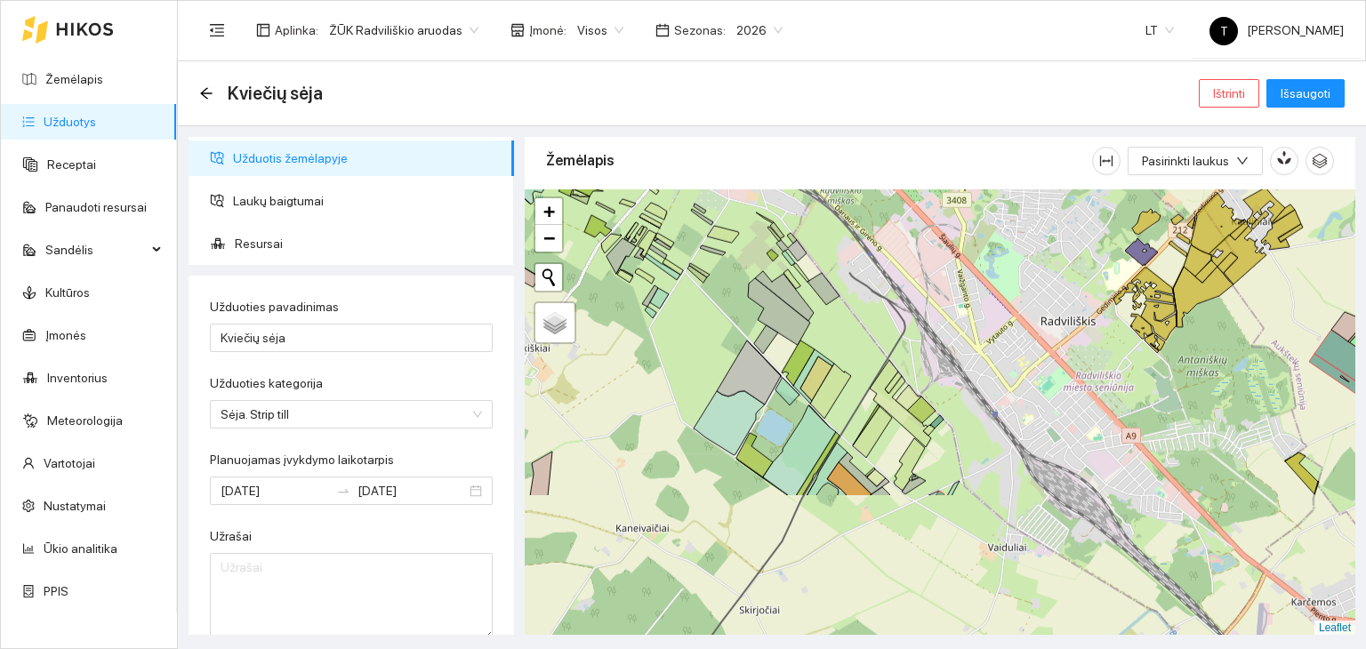
drag, startPoint x: 937, startPoint y: 550, endPoint x: 1001, endPoint y: 373, distance: 189.0
click at [1001, 373] on div "+ − Nieko nerasta. Bandykite dar kartą. Žemėlapis Palydovas Leaflet" at bounding box center [940, 412] width 830 height 446
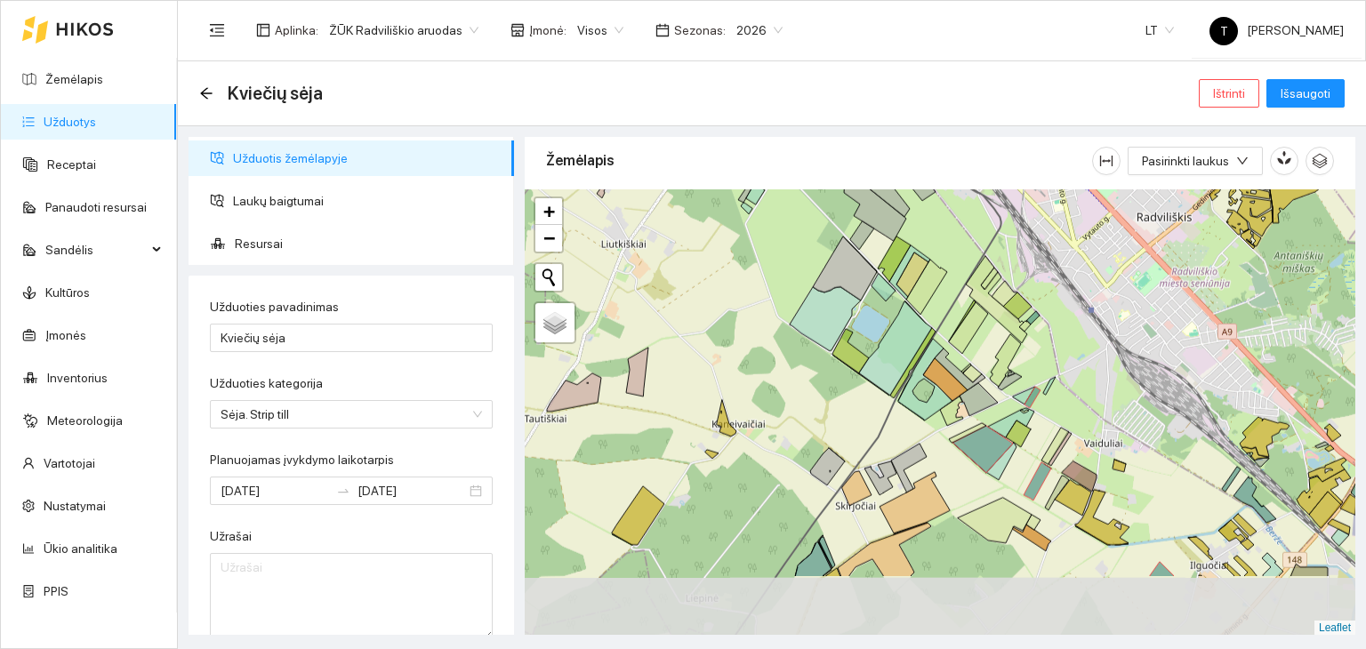
drag, startPoint x: 850, startPoint y: 553, endPoint x: 946, endPoint y: 449, distance: 141.6
click at [946, 449] on div "+ − Nieko nerasta. Bandykite dar kartą. Žemėlapis Palydovas Leaflet" at bounding box center [940, 412] width 830 height 446
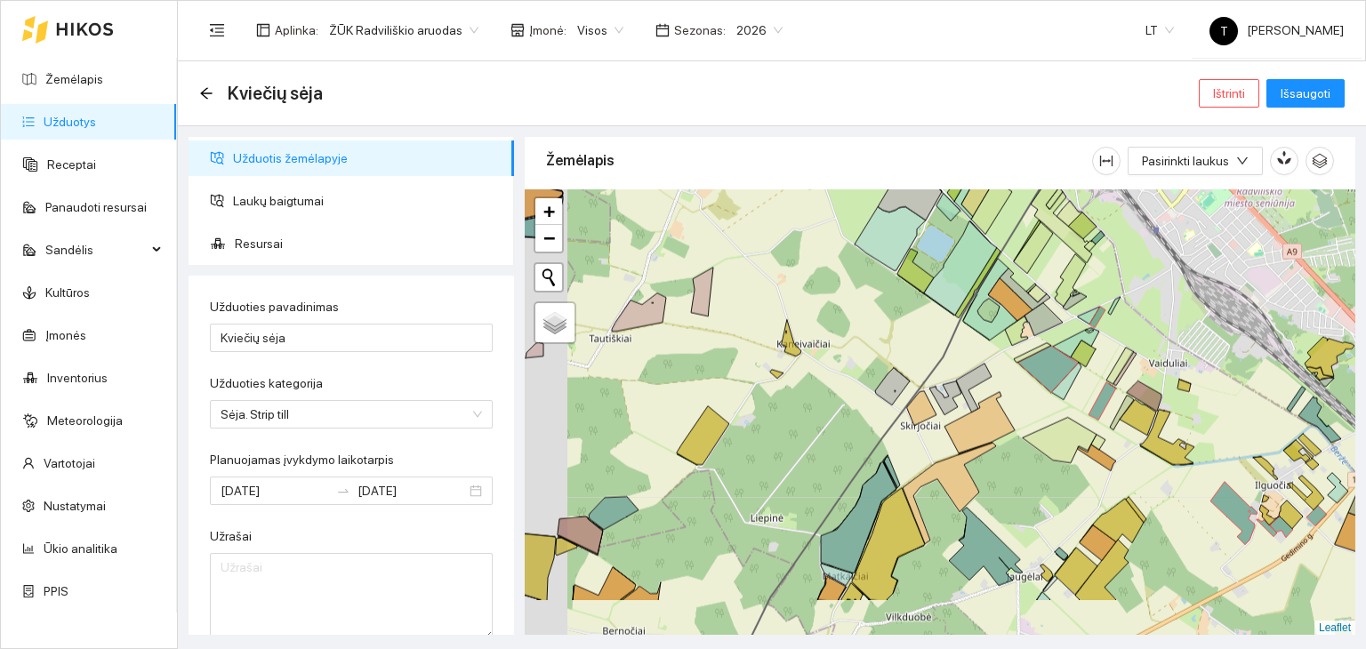
drag, startPoint x: 938, startPoint y: 558, endPoint x: 1030, endPoint y: 445, distance: 145.4
click at [1030, 445] on div "+ − Nieko nerasta. Bandykite dar kartą. Žemėlapis Palydovas Leaflet" at bounding box center [940, 412] width 830 height 446
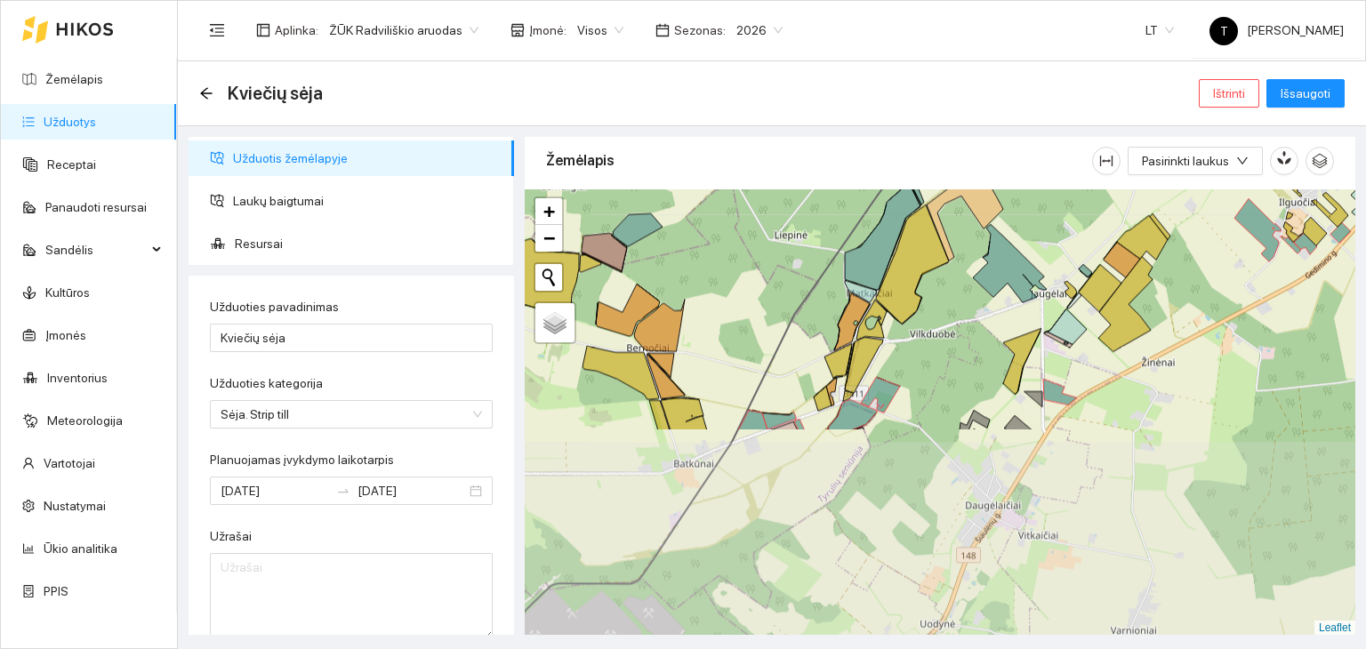
drag, startPoint x: 1009, startPoint y: 608, endPoint x: 1007, endPoint y: 358, distance: 249.9
click at [1007, 358] on div "+ − Nieko nerasta. Bandykite dar kartą. Žemėlapis Palydovas Leaflet" at bounding box center [940, 412] width 830 height 446
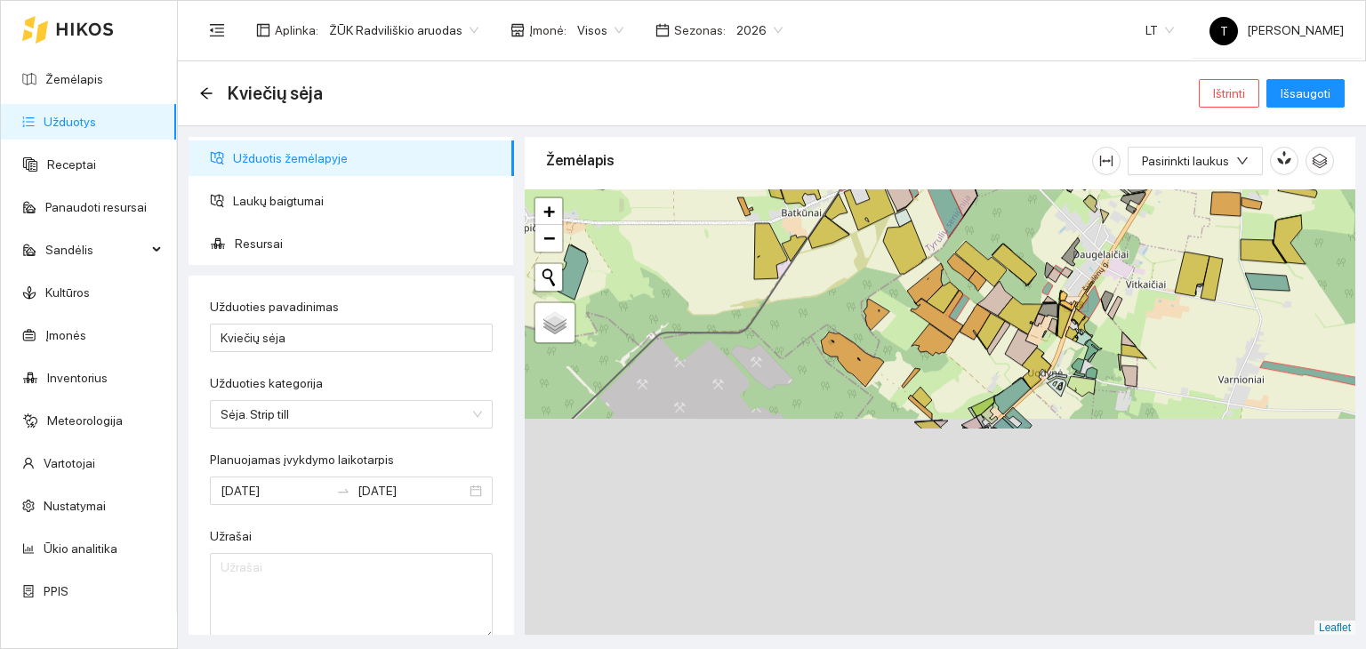
drag, startPoint x: 941, startPoint y: 407, endPoint x: 1027, endPoint y: 244, distance: 185.0
click at [1013, 281] on icon at bounding box center [995, 298] width 36 height 35
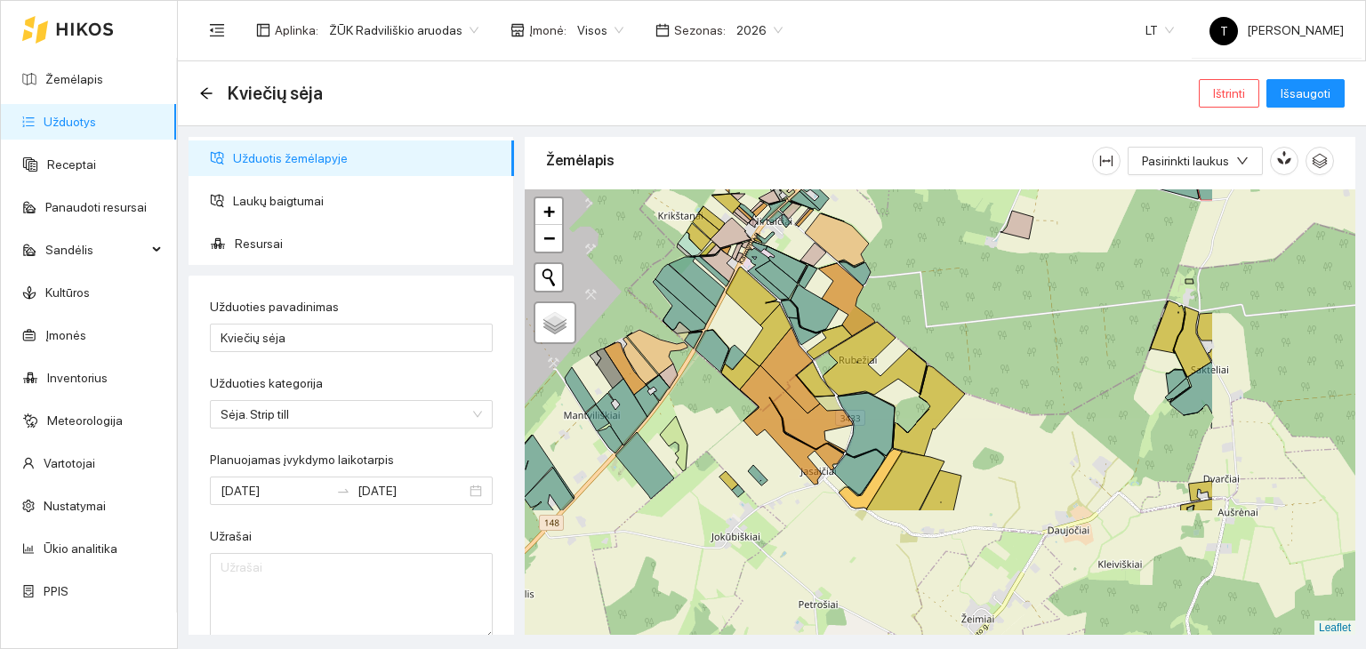
drag, startPoint x: 1233, startPoint y: 542, endPoint x: 1007, endPoint y: 373, distance: 283.3
click at [1007, 373] on div "+ − Nieko nerasta. Bandykite dar kartą. Žemėlapis Palydovas Leaflet" at bounding box center [940, 412] width 830 height 446
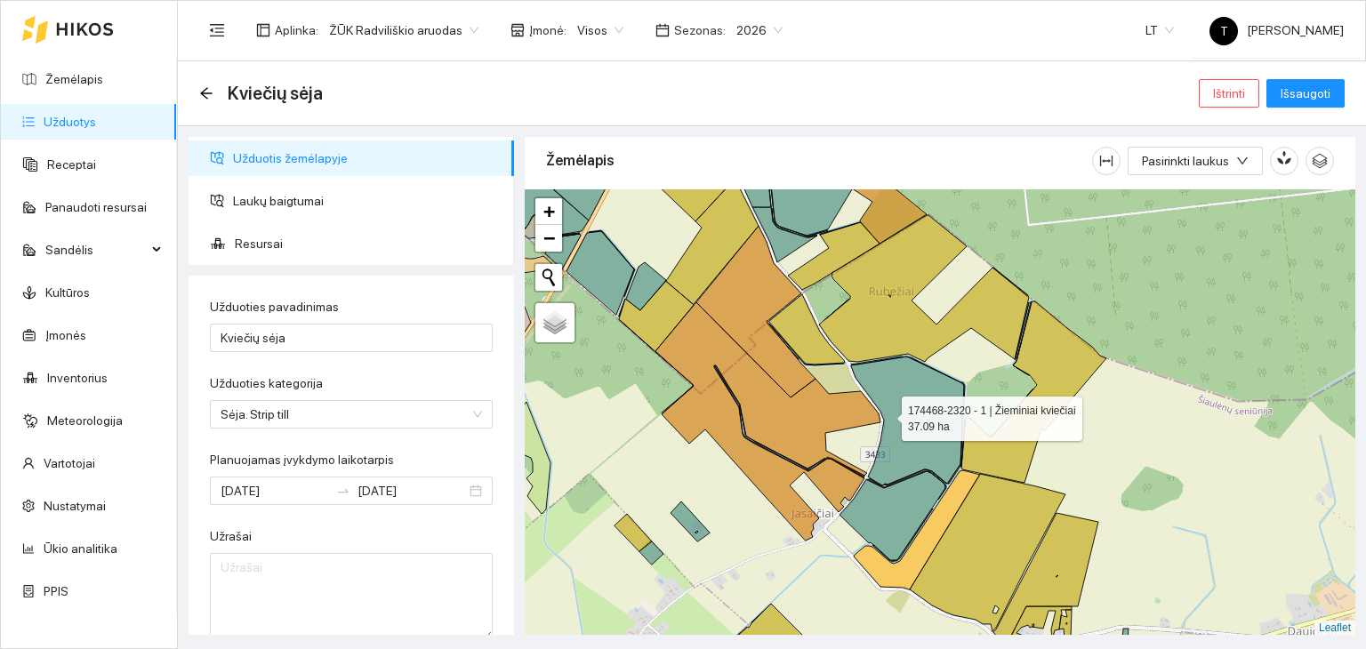
drag, startPoint x: 880, startPoint y: 360, endPoint x: 917, endPoint y: 515, distance: 159.0
click at [917, 485] on icon at bounding box center [907, 421] width 113 height 129
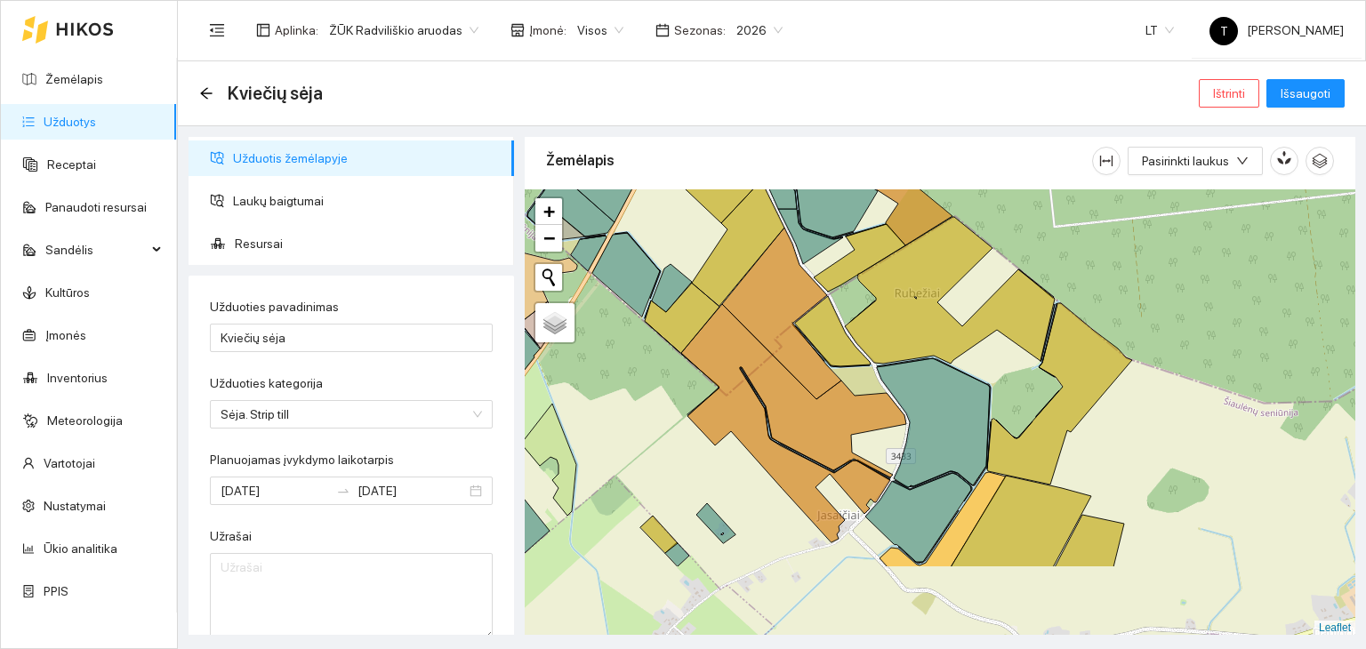
drag, startPoint x: 900, startPoint y: 460, endPoint x: 873, endPoint y: 347, distance: 116.0
click at [873, 347] on div "+ − Nieko nerasta. Bandykite dar kartą. Žemėlapis Palydovas Leaflet" at bounding box center [940, 412] width 830 height 446
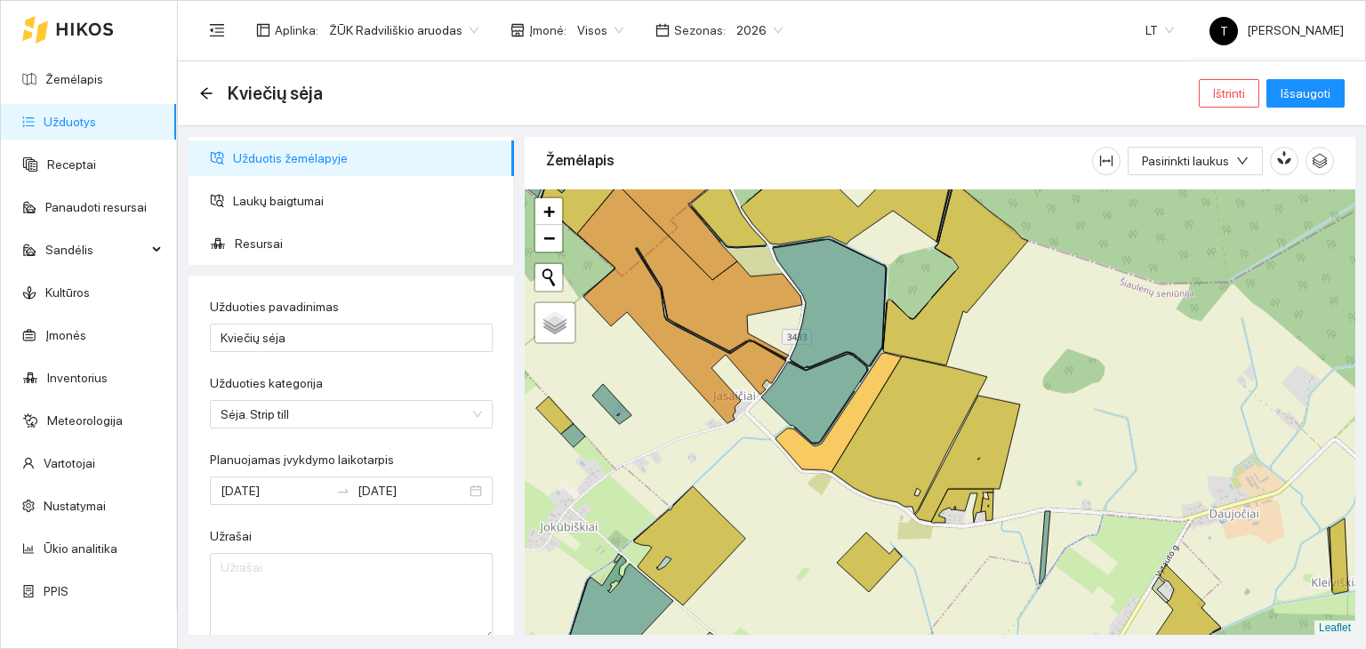
drag, startPoint x: 1127, startPoint y: 530, endPoint x: 967, endPoint y: 513, distance: 160.9
click at [1039, 513] on icon at bounding box center [1044, 547] width 11 height 73
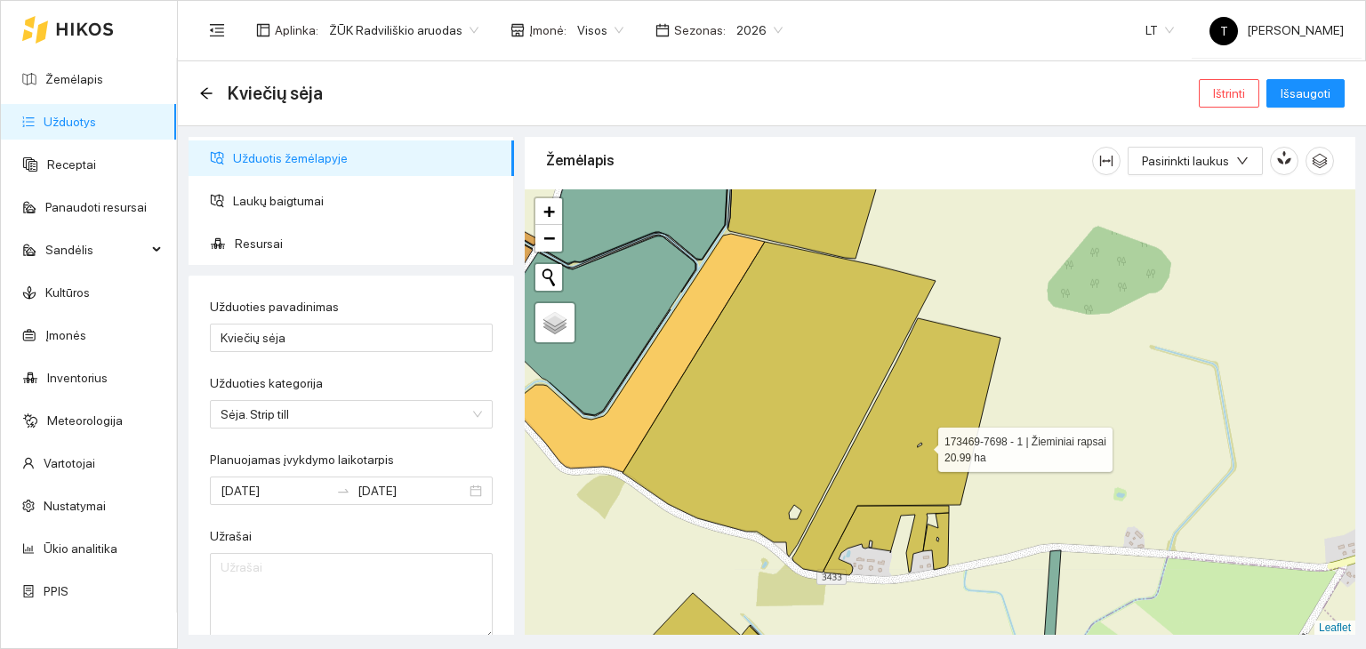
click at [922, 445] on icon at bounding box center [896, 445] width 208 height 254
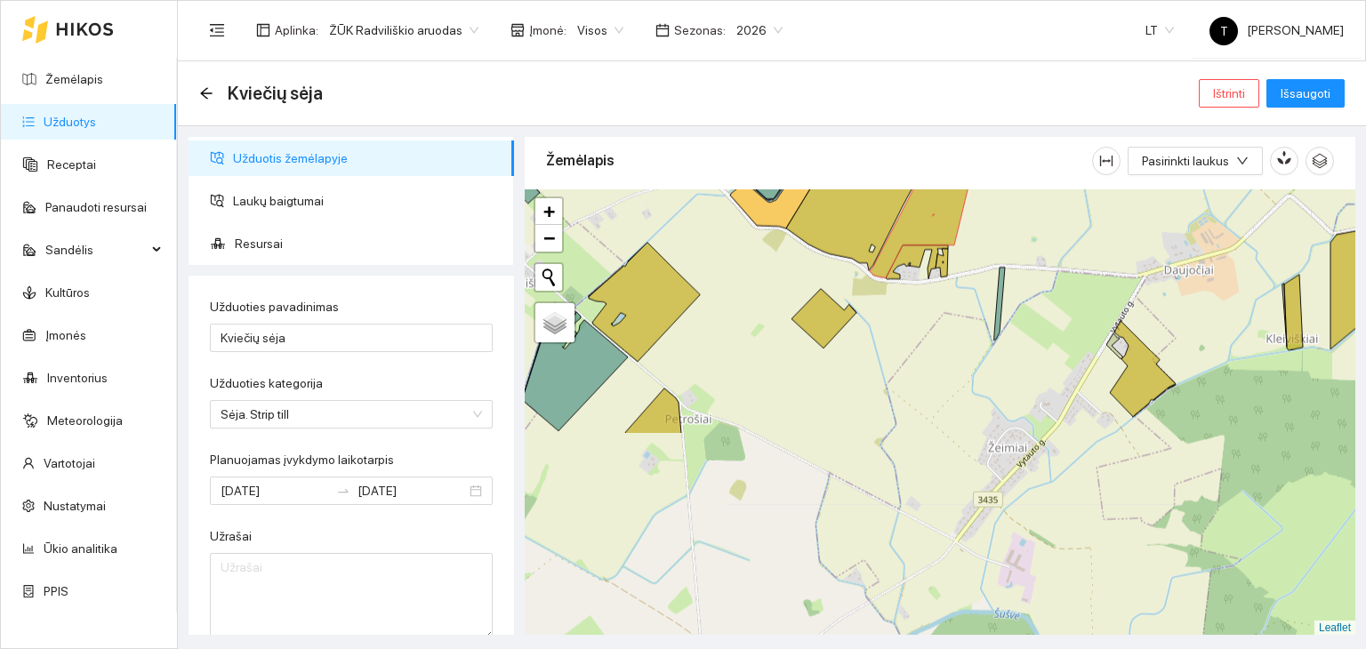
drag, startPoint x: 1057, startPoint y: 572, endPoint x: 1084, endPoint y: 293, distance: 279.6
click at [1084, 293] on div "+ − Nieko nerasta. Bandykite dar kartą. Žemėlapis Palydovas Leaflet" at bounding box center [940, 412] width 830 height 446
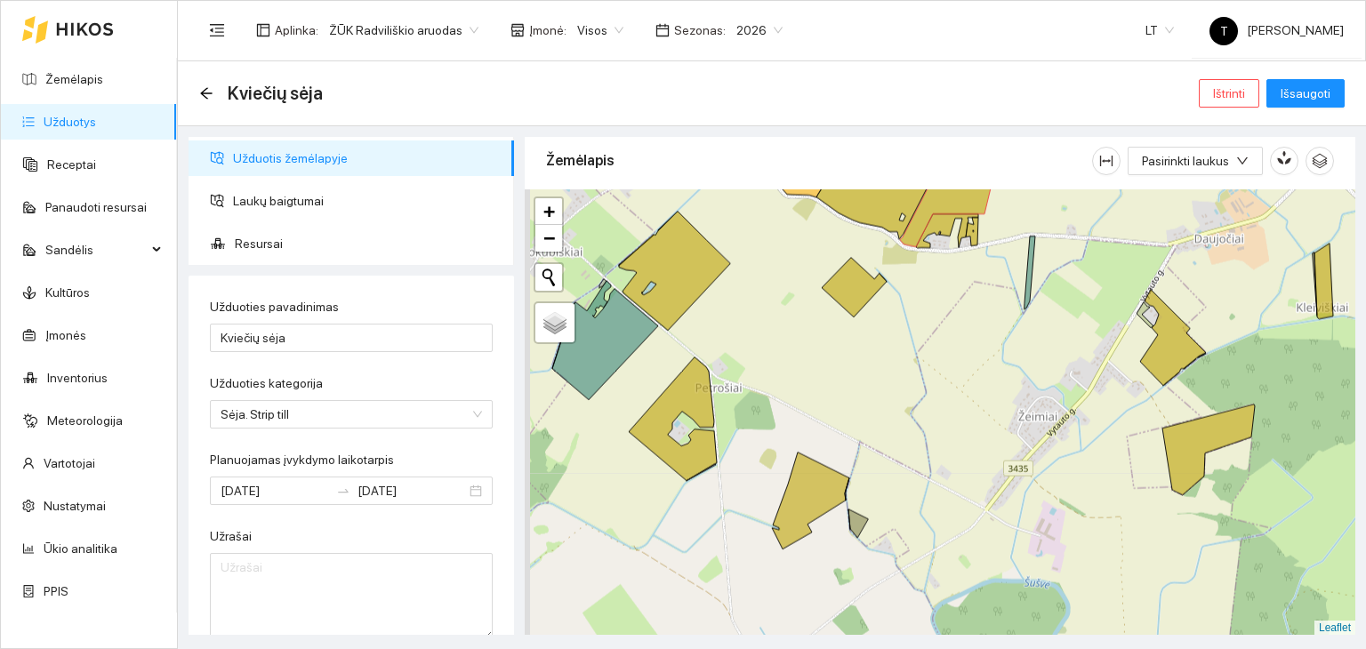
drag, startPoint x: 855, startPoint y: 492, endPoint x: 1023, endPoint y: 456, distance: 172.6
click at [1022, 458] on div "+ − Nieko nerasta. Bandykite dar kartą. Žemėlapis Palydovas Leaflet" at bounding box center [940, 412] width 830 height 446
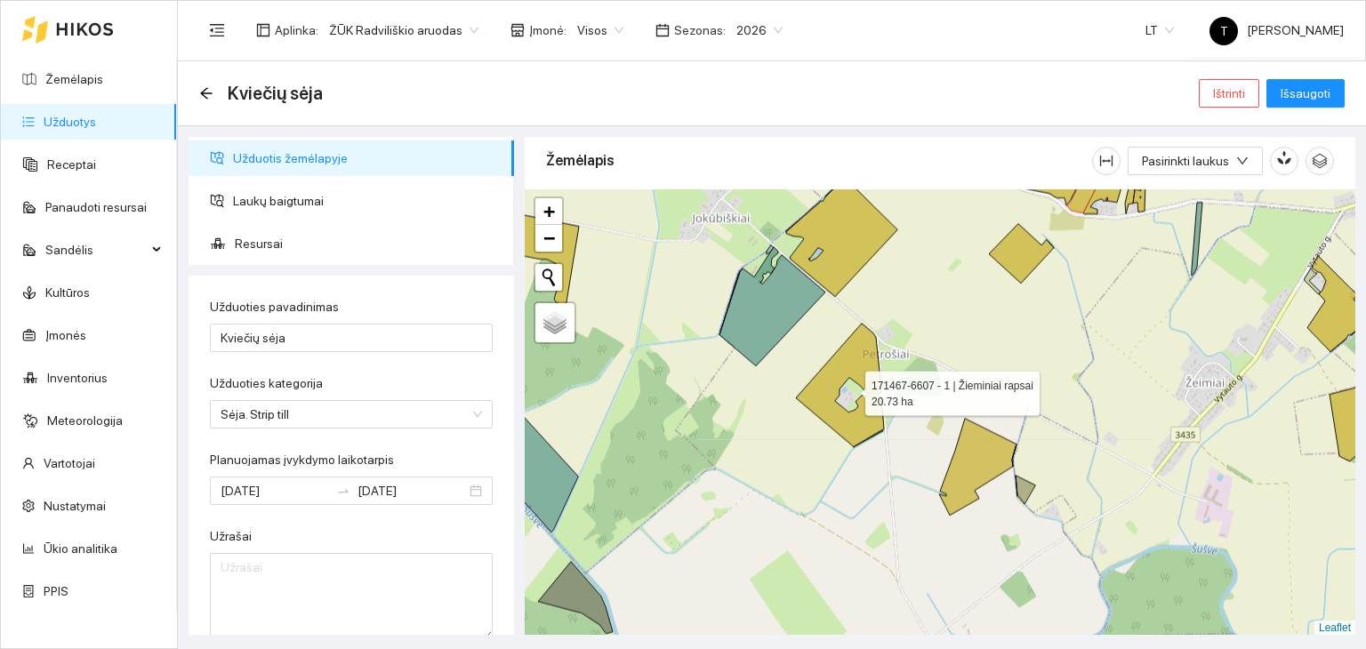
click at [865, 371] on icon at bounding box center [840, 386] width 88 height 124
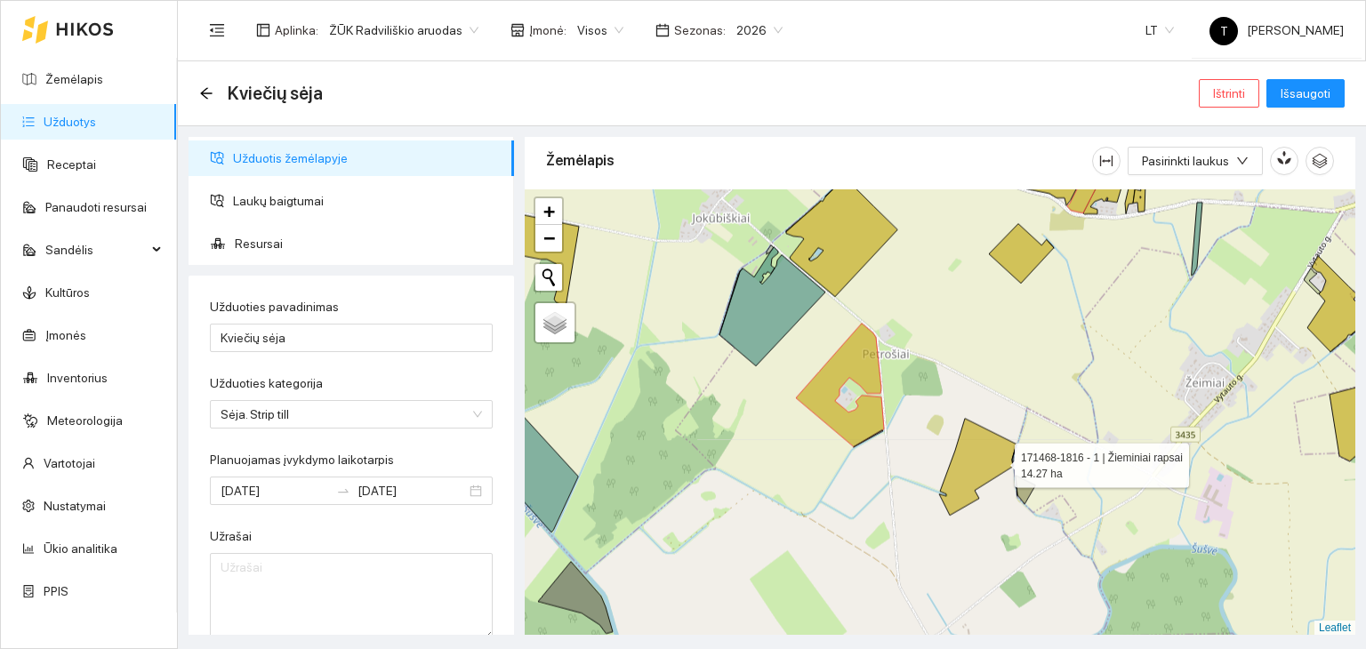
click at [998, 460] on icon at bounding box center [977, 467] width 77 height 97
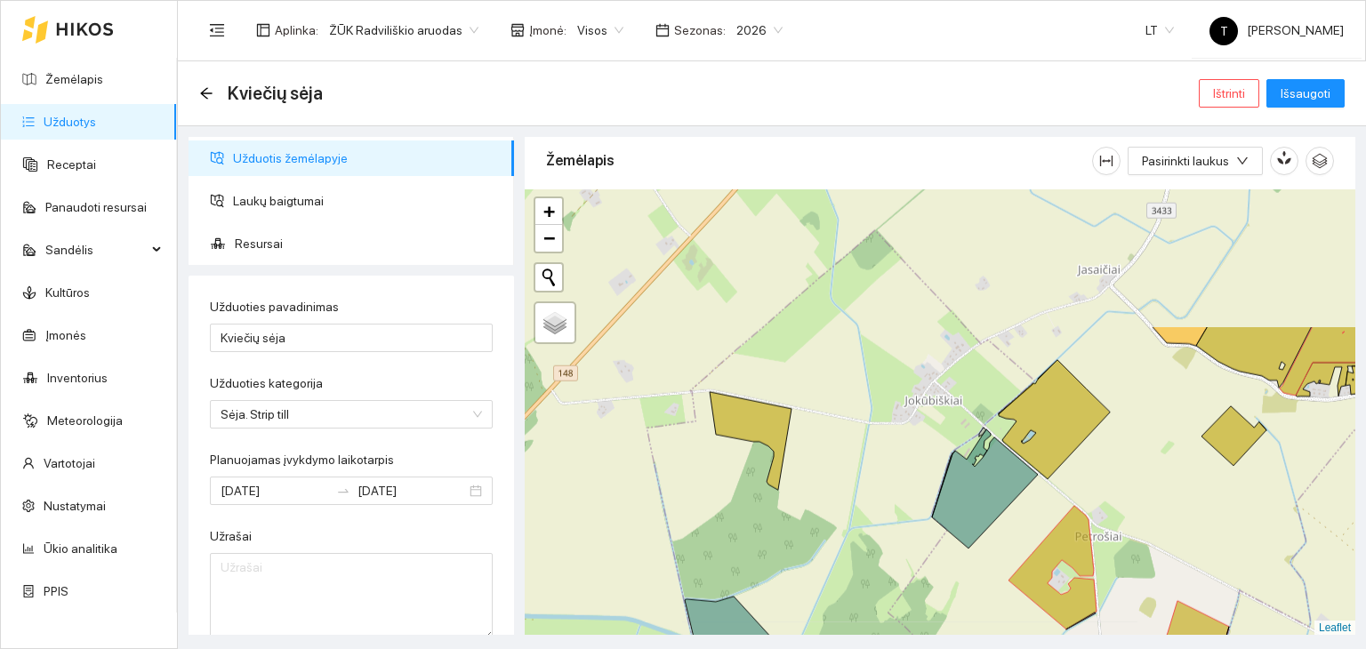
drag, startPoint x: 905, startPoint y: 316, endPoint x: 1118, endPoint y: 498, distance: 280.0
click at [1118, 498] on div "+ − Nieko nerasta. Bandykite dar kartą. Žemėlapis Palydovas Leaflet" at bounding box center [940, 412] width 830 height 446
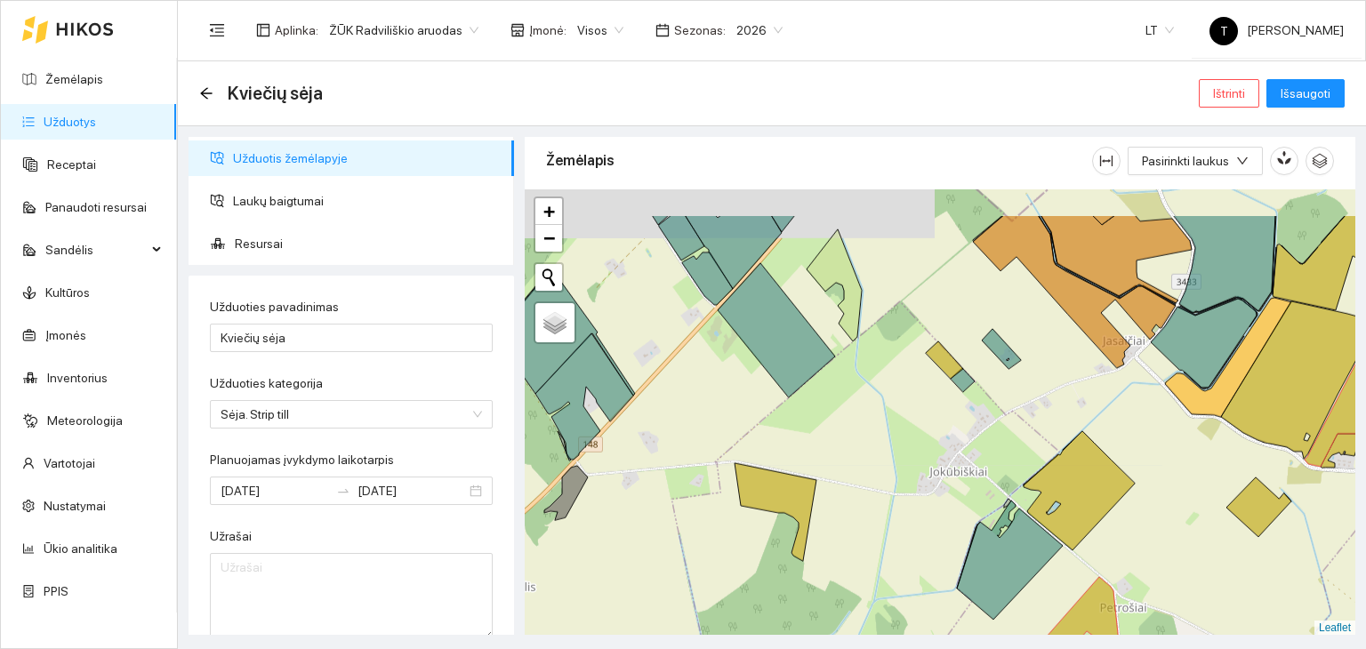
drag, startPoint x: 875, startPoint y: 297, endPoint x: 932, endPoint y: 457, distance: 169.9
click at [932, 457] on div "+ − Nieko nerasta. Bandykite dar kartą. Žemėlapis Palydovas Leaflet" at bounding box center [940, 412] width 830 height 446
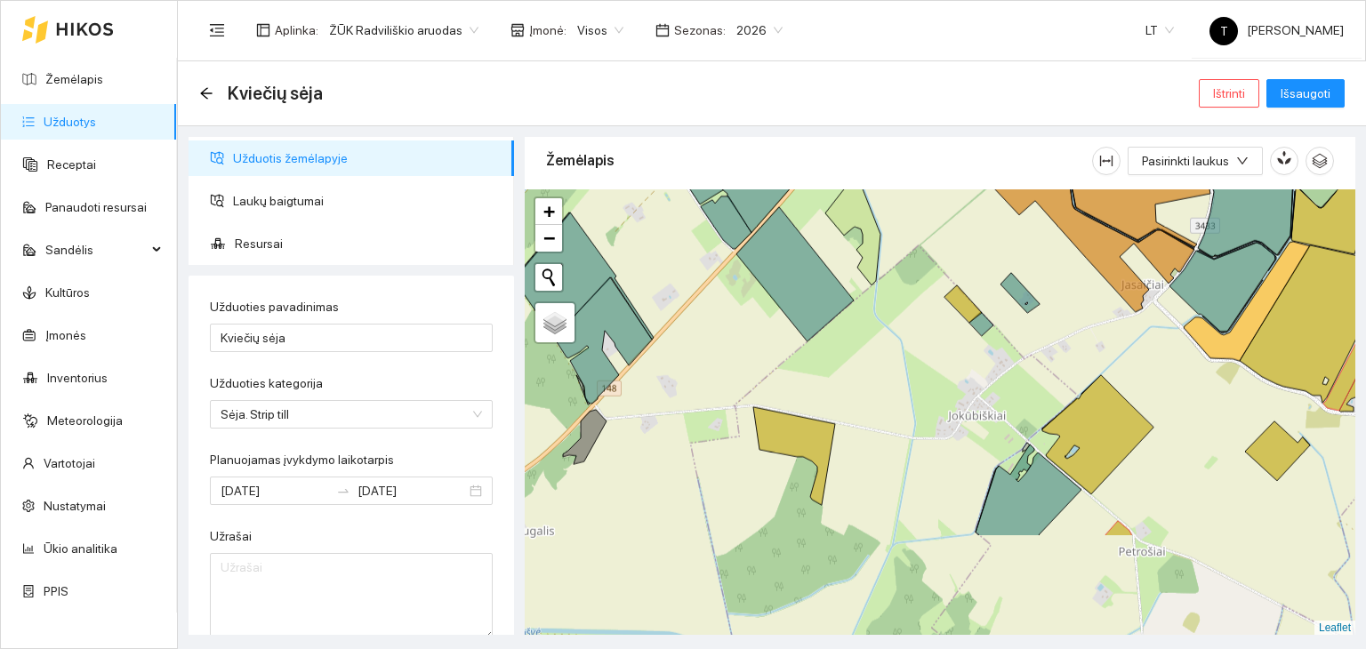
drag, startPoint x: 924, startPoint y: 510, endPoint x: 911, endPoint y: 365, distance: 145.5
click at [910, 364] on div "+ − Nieko nerasta. Bandykite dar kartą. Žemėlapis Palydovas Leaflet" at bounding box center [940, 412] width 830 height 446
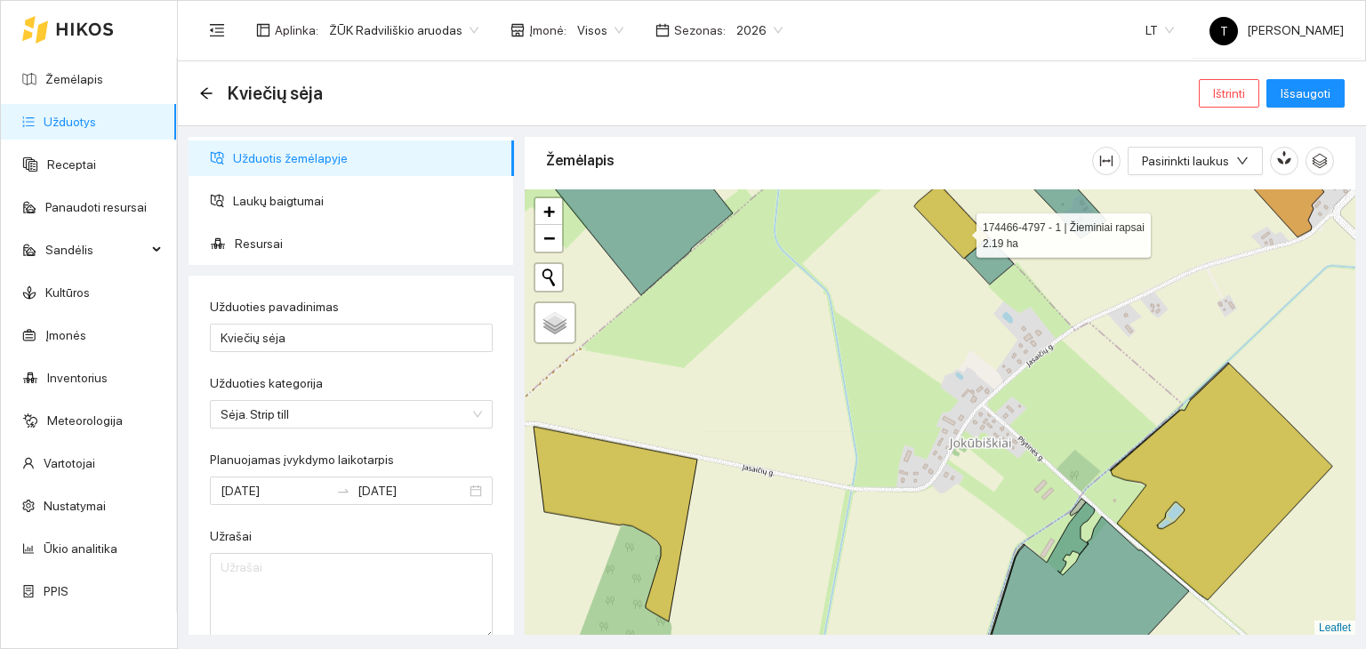
click at [960, 230] on icon at bounding box center [951, 221] width 75 height 75
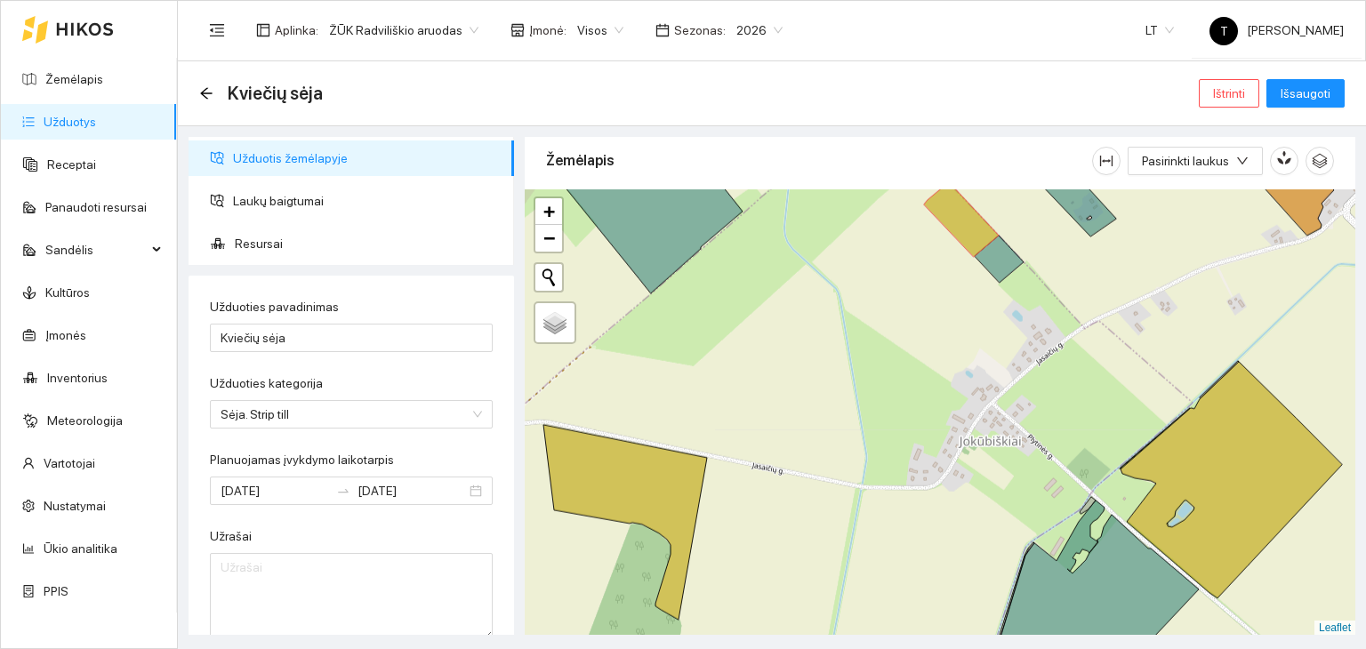
drag, startPoint x: 946, startPoint y: 566, endPoint x: 940, endPoint y: 534, distance: 32.6
click at [940, 534] on div "+ − Nieko nerasta. Bandykite dar kartą. Žemėlapis Palydovas Leaflet" at bounding box center [940, 412] width 830 height 446
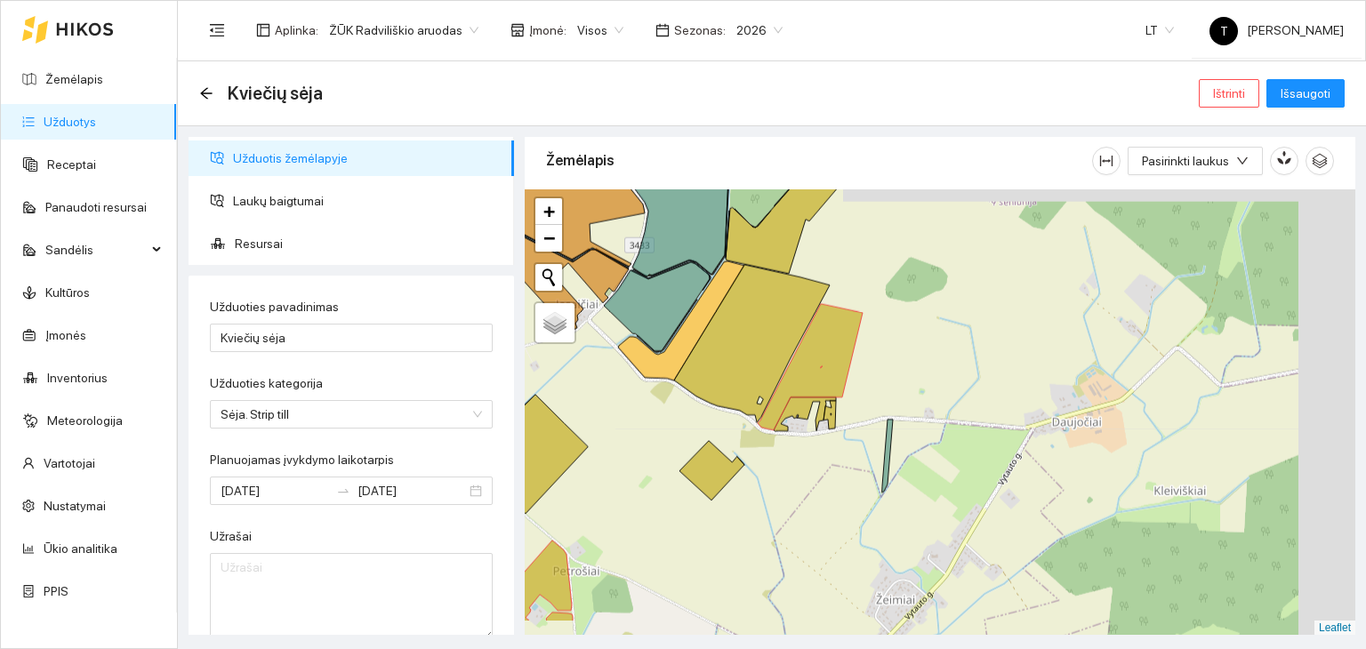
drag, startPoint x: 1186, startPoint y: 590, endPoint x: 638, endPoint y: 549, distance: 550.2
click at [638, 549] on div "+ − Nieko nerasta. Bandykite dar kartą. Žemėlapis Palydovas Leaflet" at bounding box center [940, 412] width 830 height 446
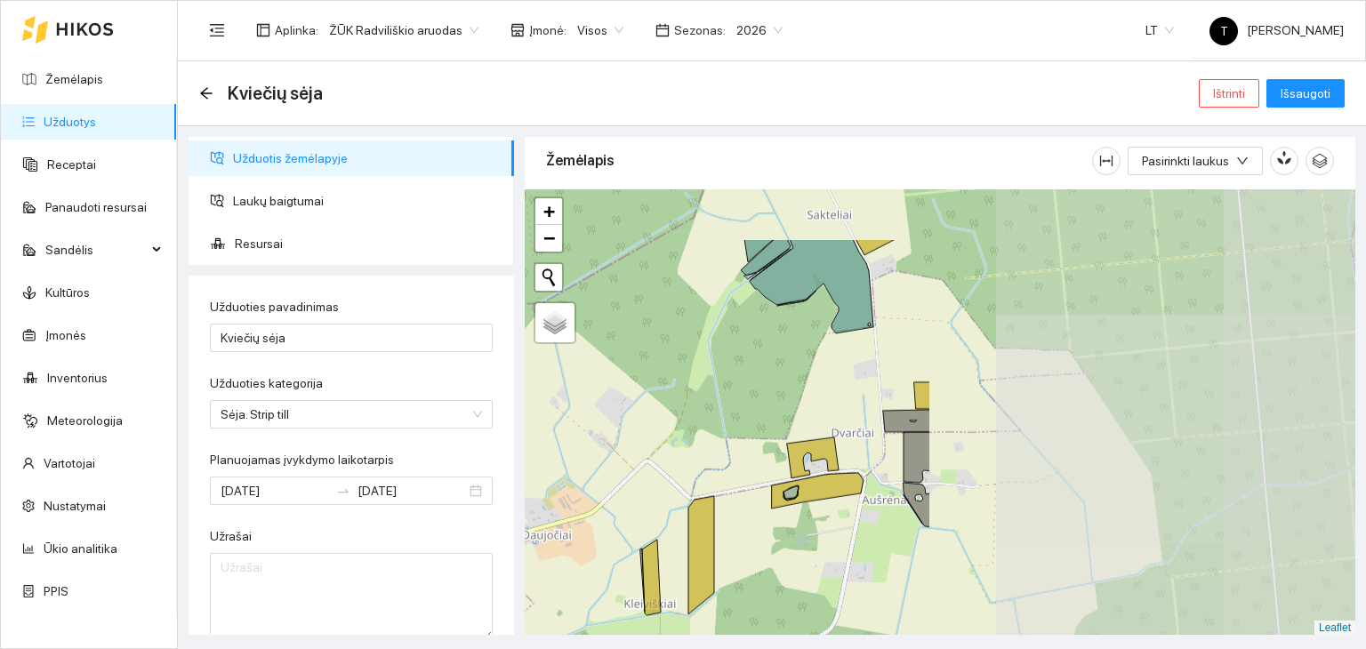
drag, startPoint x: 1298, startPoint y: 504, endPoint x: 789, endPoint y: 599, distance: 518.3
click at [789, 599] on div "+ − Nieko nerasta. Bandykite dar kartą. Žemėlapis Palydovas Leaflet" at bounding box center [940, 412] width 830 height 446
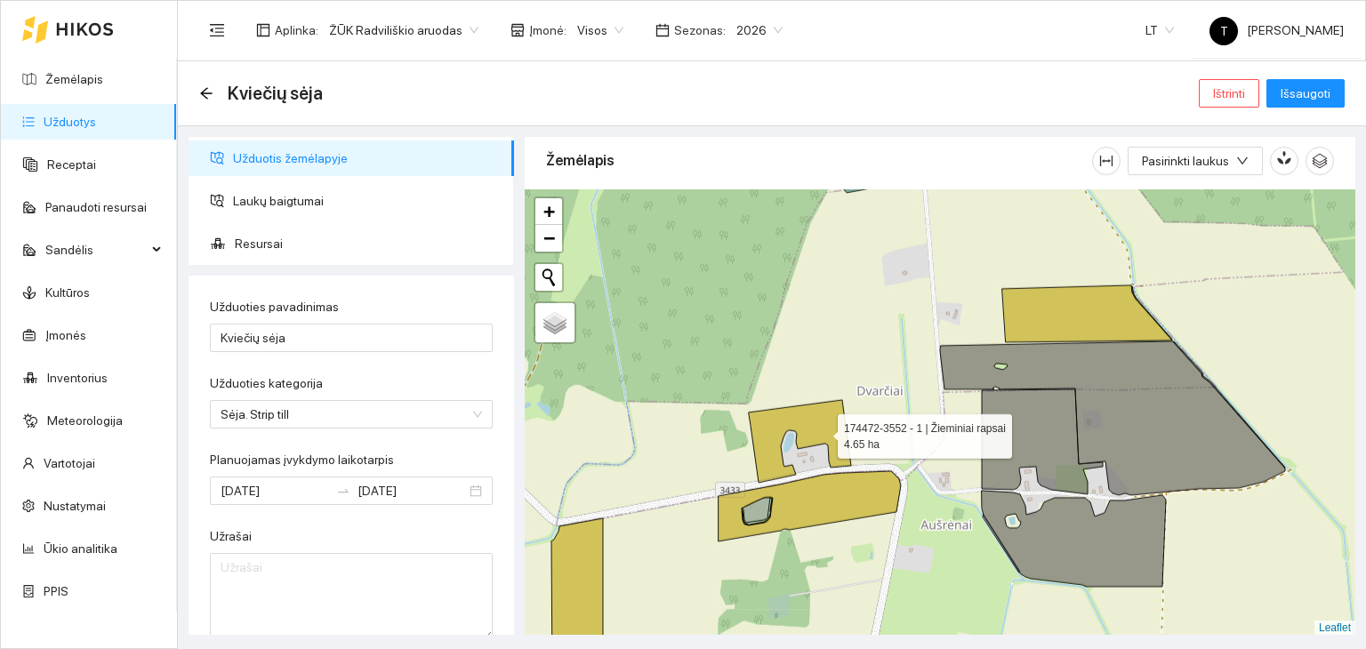
click at [827, 429] on icon at bounding box center [800, 441] width 102 height 83
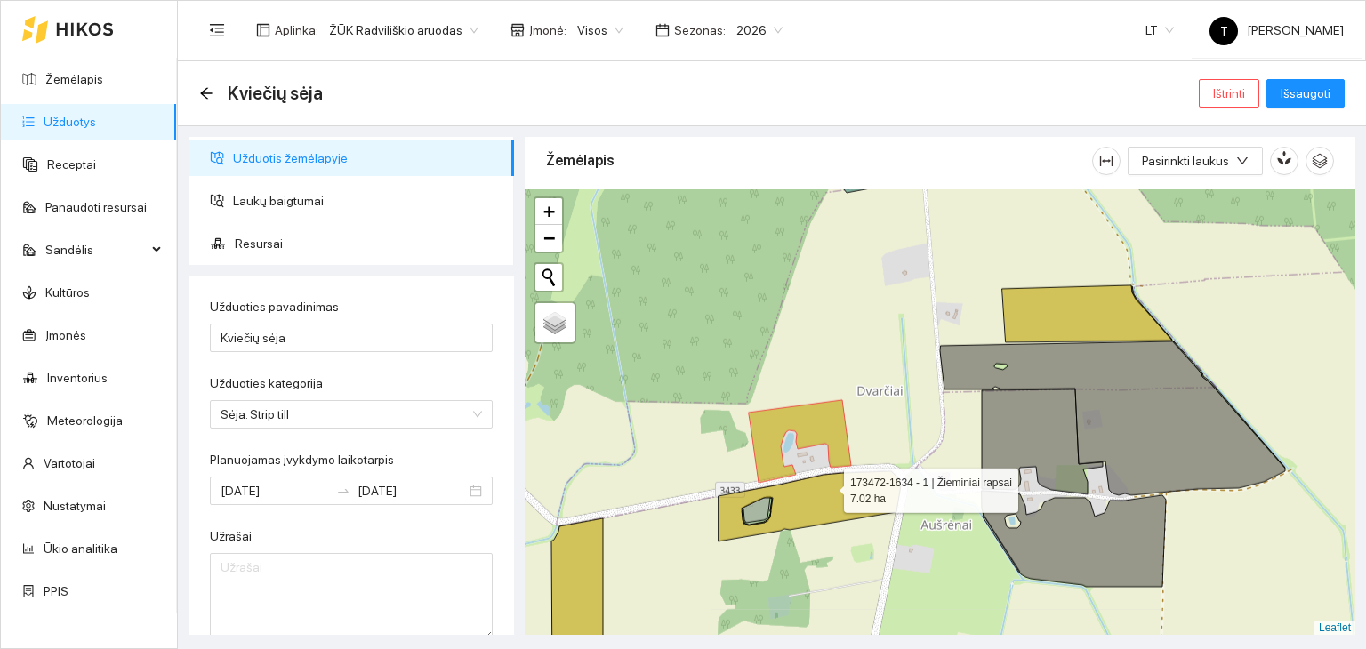
click at [828, 485] on icon at bounding box center [809, 506] width 182 height 70
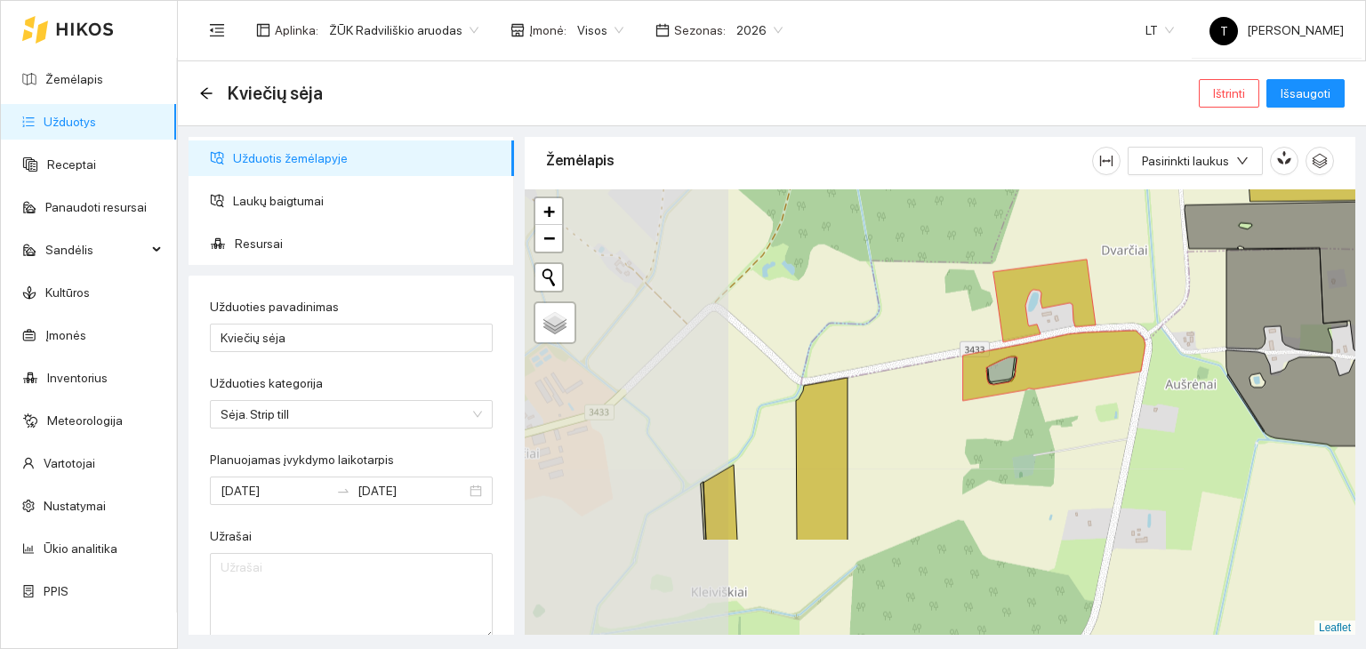
drag, startPoint x: 837, startPoint y: 567, endPoint x: 1044, endPoint y: 454, distance: 236.0
click at [1044, 454] on div "+ − Nieko nerasta. Bandykite dar kartą. Žemėlapis Palydovas Leaflet" at bounding box center [940, 412] width 830 height 446
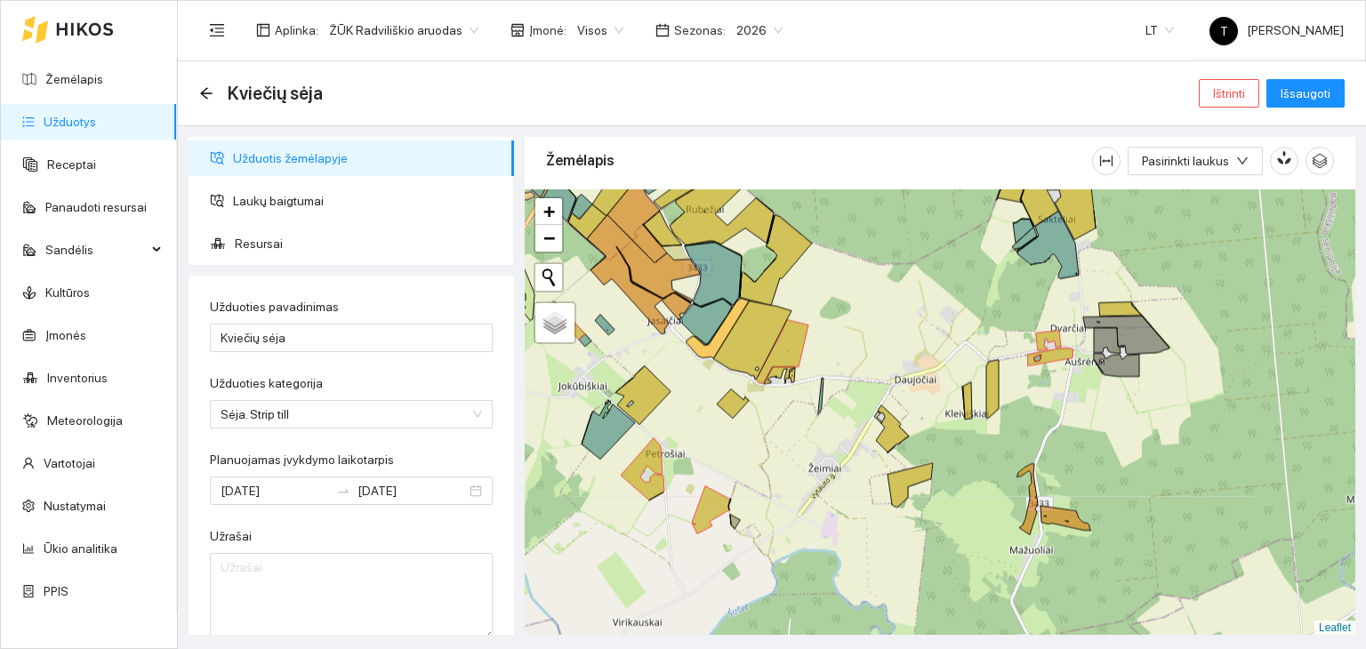
drag, startPoint x: 945, startPoint y: 545, endPoint x: 975, endPoint y: 467, distance: 83.9
click at [975, 467] on div "+ − Nieko nerasta. Bandykite dar kartą. Žemėlapis Palydovas Leaflet" at bounding box center [940, 412] width 830 height 446
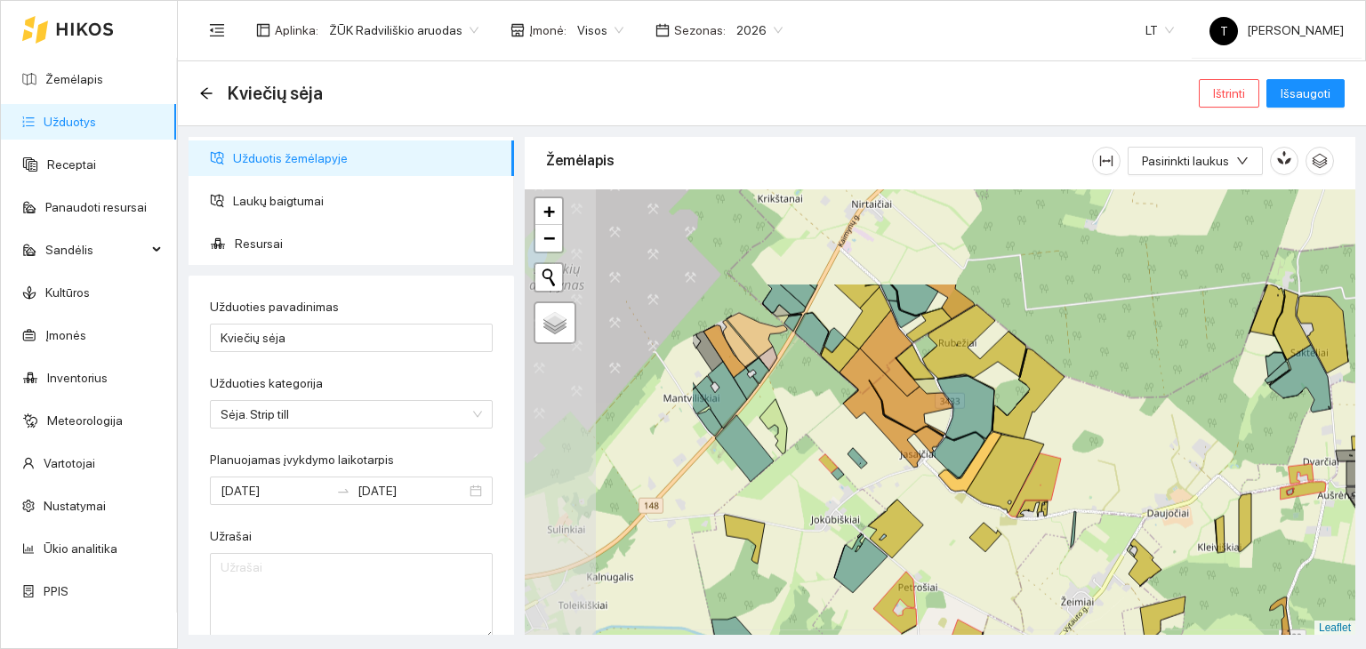
drag, startPoint x: 815, startPoint y: 523, endPoint x: 1031, endPoint y: 649, distance: 249.5
click at [1031, 648] on html "Žemėlapis Užduotys Receptai Panaudoti resursai Sandėlis Kultūros Įmonės Invento…" at bounding box center [683, 324] width 1366 height 649
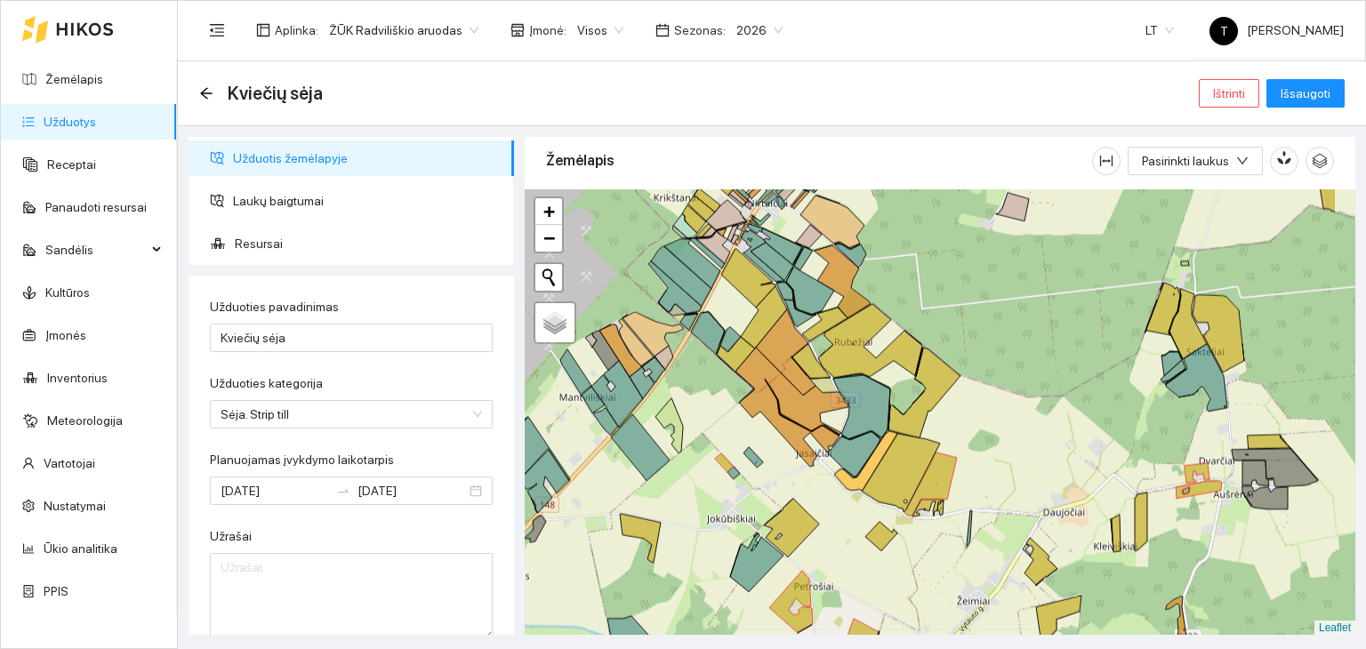
drag, startPoint x: 1300, startPoint y: 518, endPoint x: 1135, endPoint y: 506, distance: 165.0
click at [1137, 518] on div "+ − Nieko nerasta. Bandykite dar kartą. Žemėlapis Palydovas Leaflet" at bounding box center [940, 412] width 830 height 446
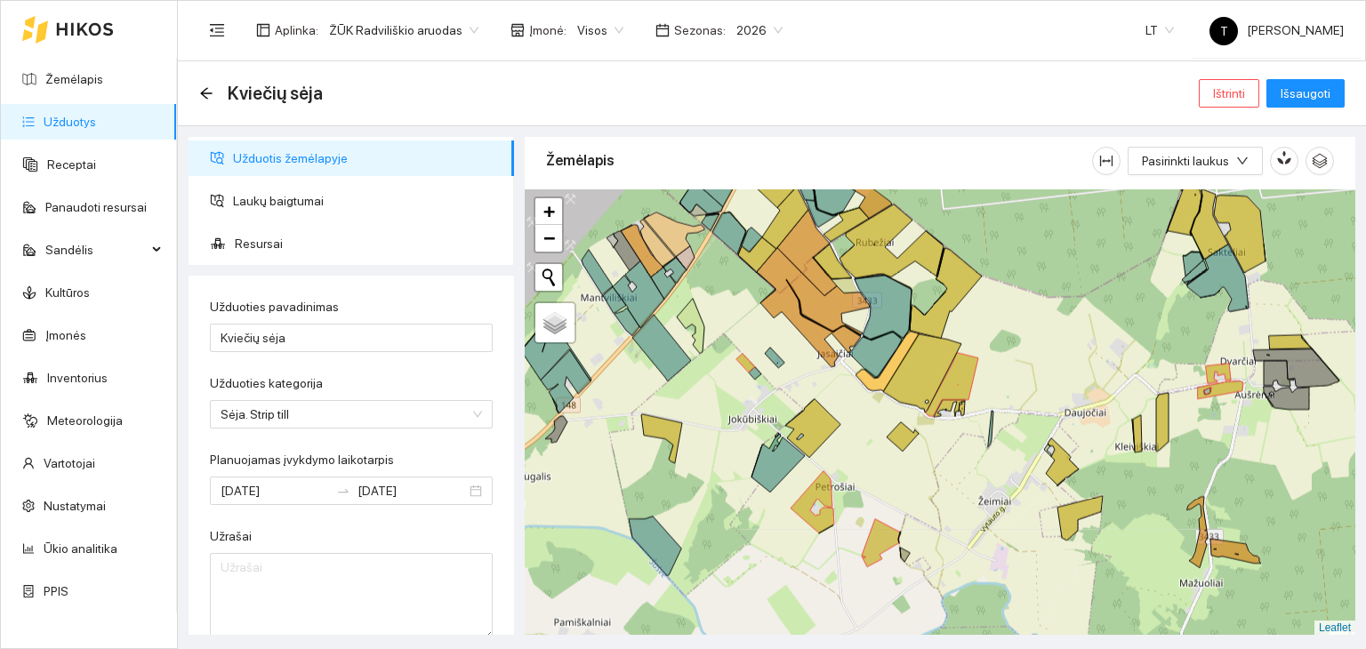
drag, startPoint x: 888, startPoint y: 581, endPoint x: 969, endPoint y: 481, distance: 128.3
click at [969, 481] on div "+ − Nieko nerasta. Bandykite dar kartą. Žemėlapis Palydovas Leaflet" at bounding box center [940, 412] width 830 height 446
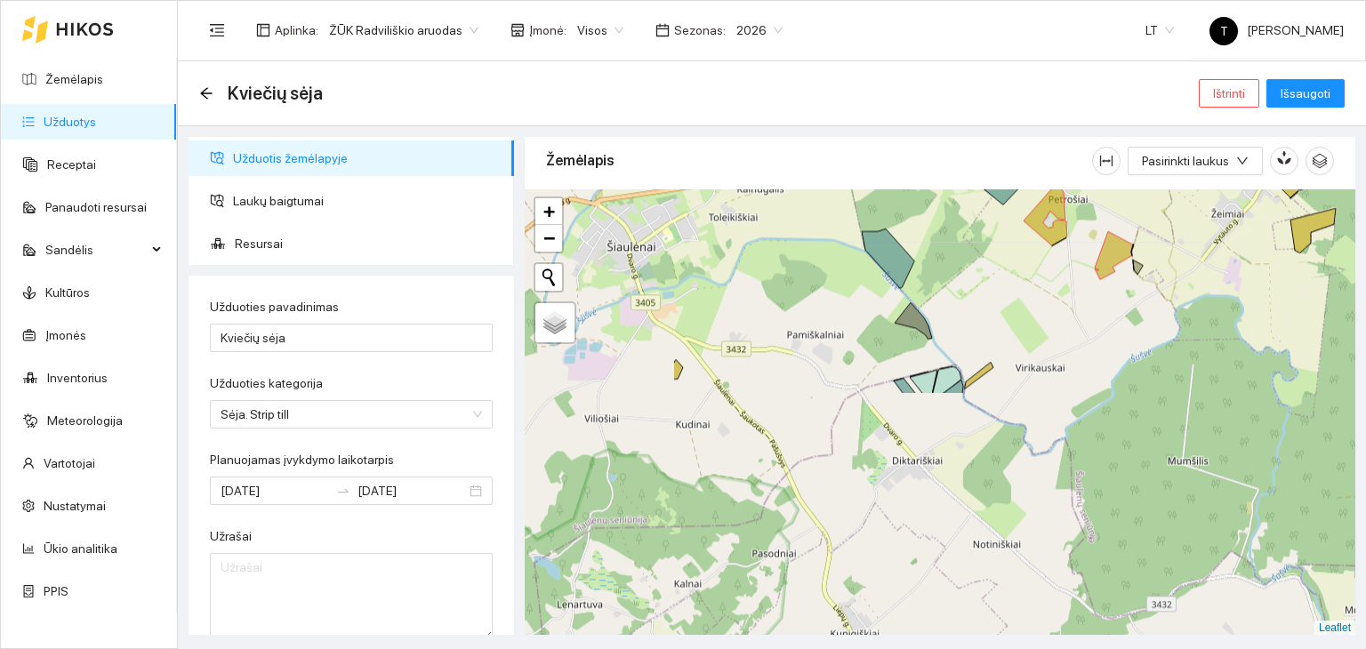
drag, startPoint x: 966, startPoint y: 563, endPoint x: 1171, endPoint y: 269, distance: 358.2
click at [1171, 269] on div "+ − Nieko nerasta. Bandykite dar kartą. Žemėlapis Palydovas Leaflet" at bounding box center [940, 412] width 830 height 446
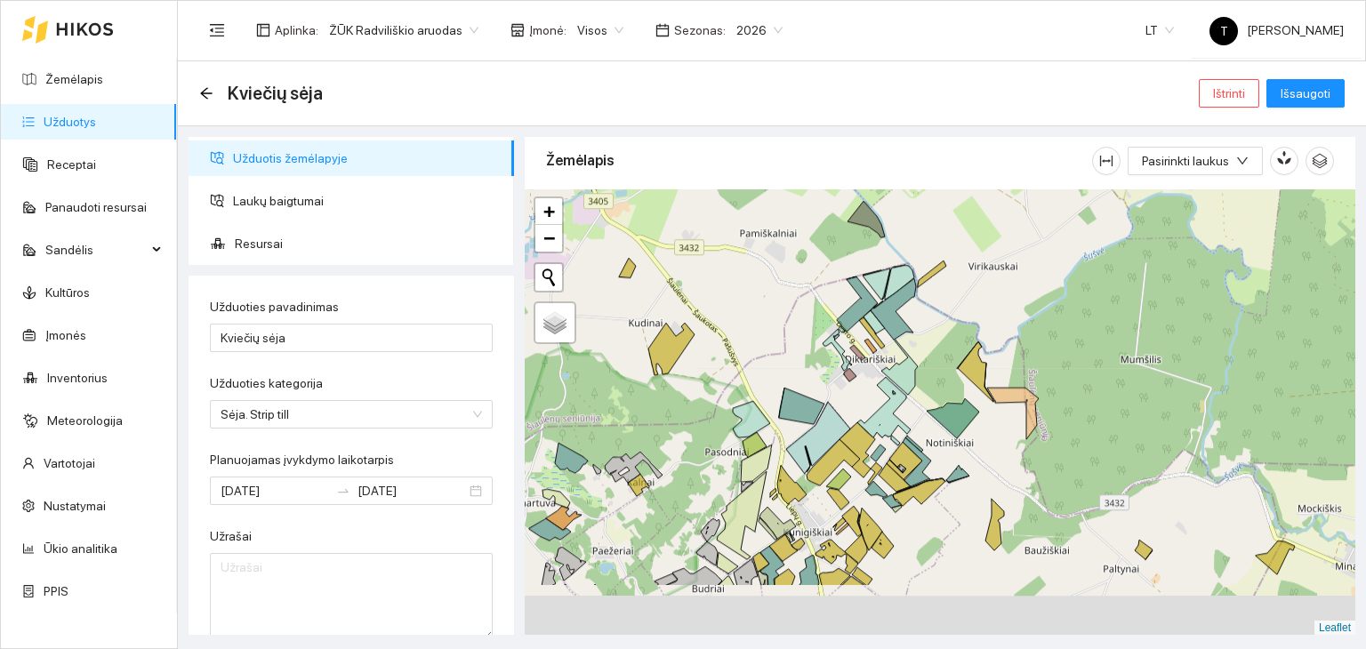
drag, startPoint x: 1045, startPoint y: 604, endPoint x: 1021, endPoint y: 487, distance: 118.9
click at [1021, 487] on div "+ − Nieko nerasta. Bandykite dar kartą. Žemėlapis Palydovas Leaflet" at bounding box center [940, 412] width 830 height 446
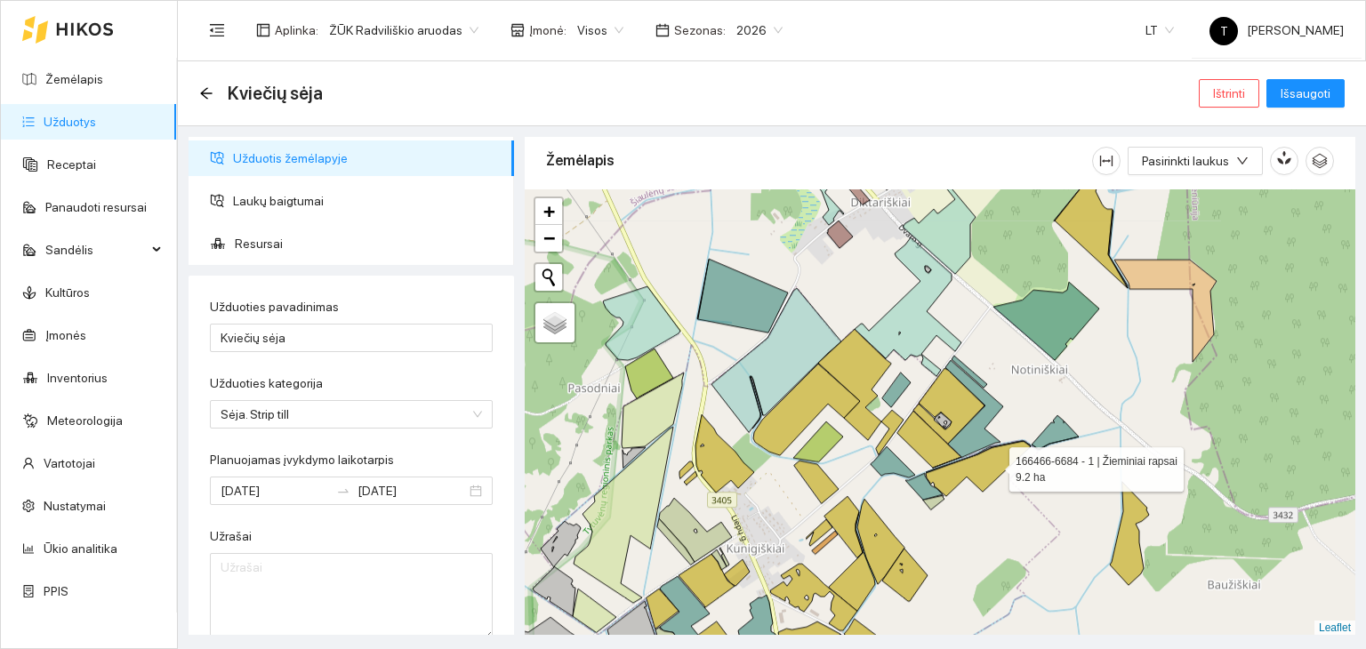
click at [993, 464] on icon at bounding box center [978, 468] width 105 height 55
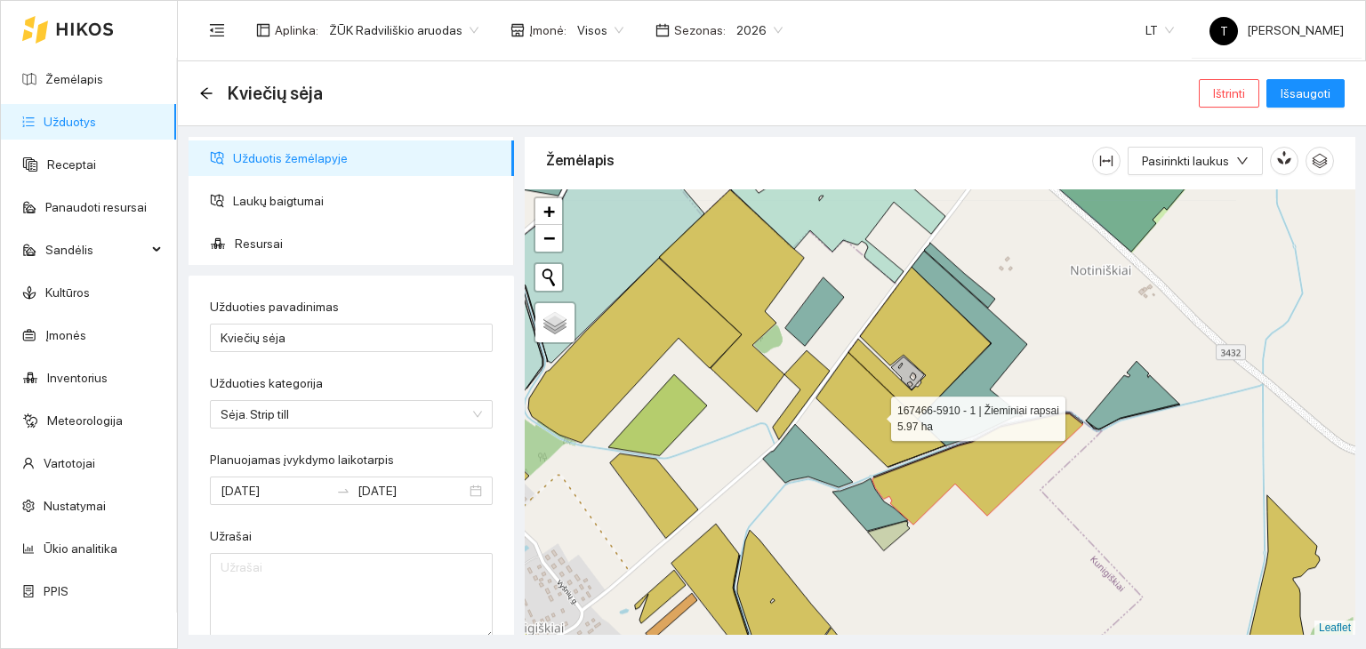
click at [898, 431] on icon at bounding box center [880, 409] width 129 height 115
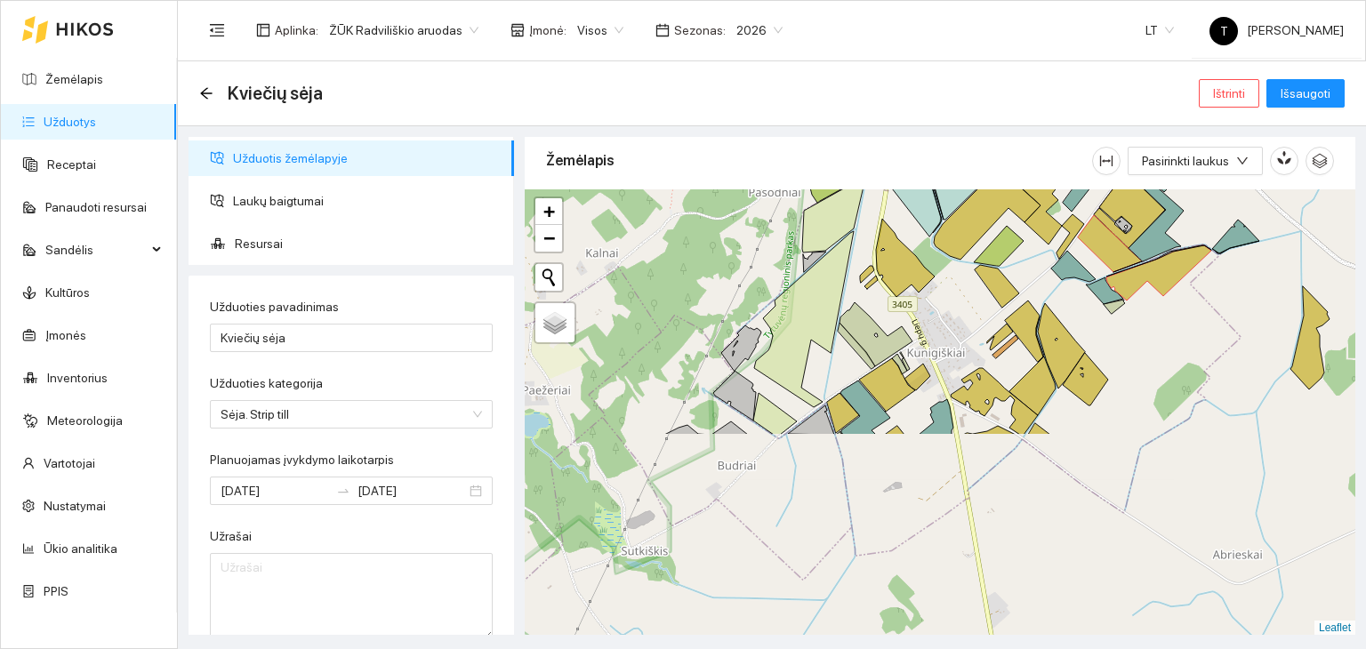
drag, startPoint x: 809, startPoint y: 598, endPoint x: 1029, endPoint y: 351, distance: 330.7
click at [1029, 351] on div "+ − Nieko nerasta. Bandykite dar kartą. Žemėlapis Palydovas Leaflet" at bounding box center [940, 412] width 830 height 446
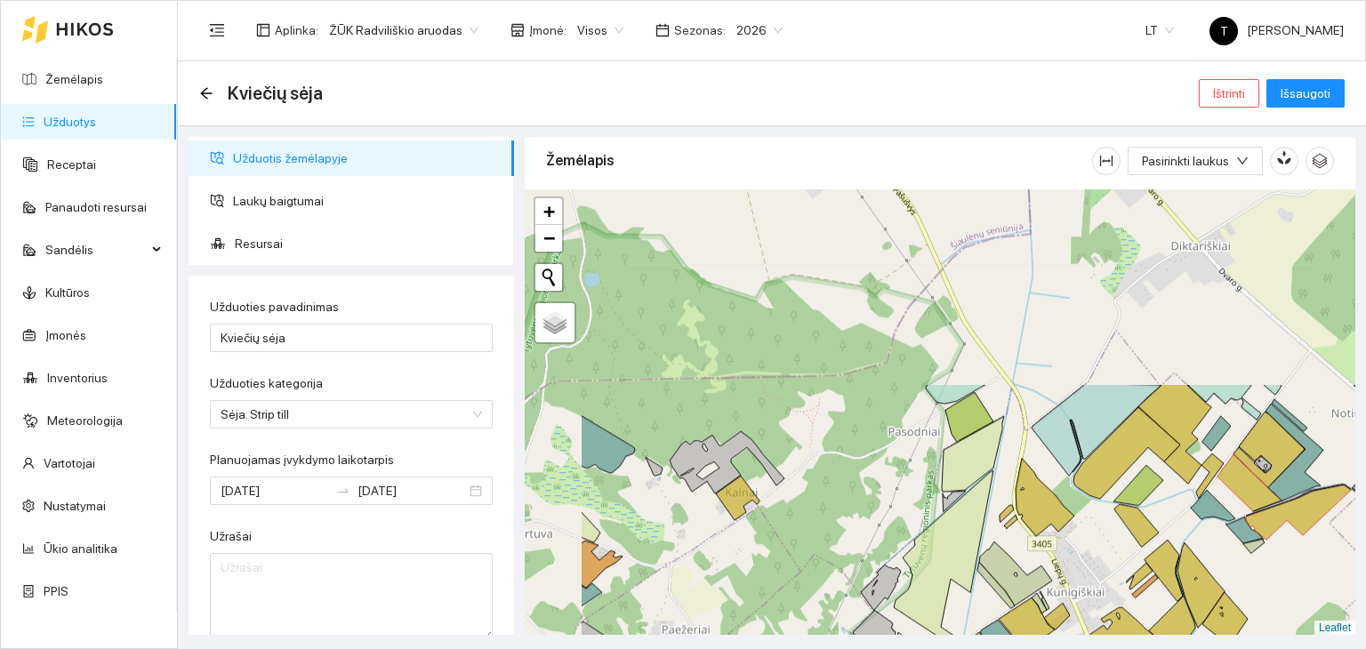
drag, startPoint x: 939, startPoint y: 376, endPoint x: 1079, endPoint y: 616, distance: 277.7
click at [1079, 616] on div "+ − Nieko nerasta. Bandykite dar kartą. Žemėlapis Palydovas Leaflet" at bounding box center [940, 412] width 830 height 446
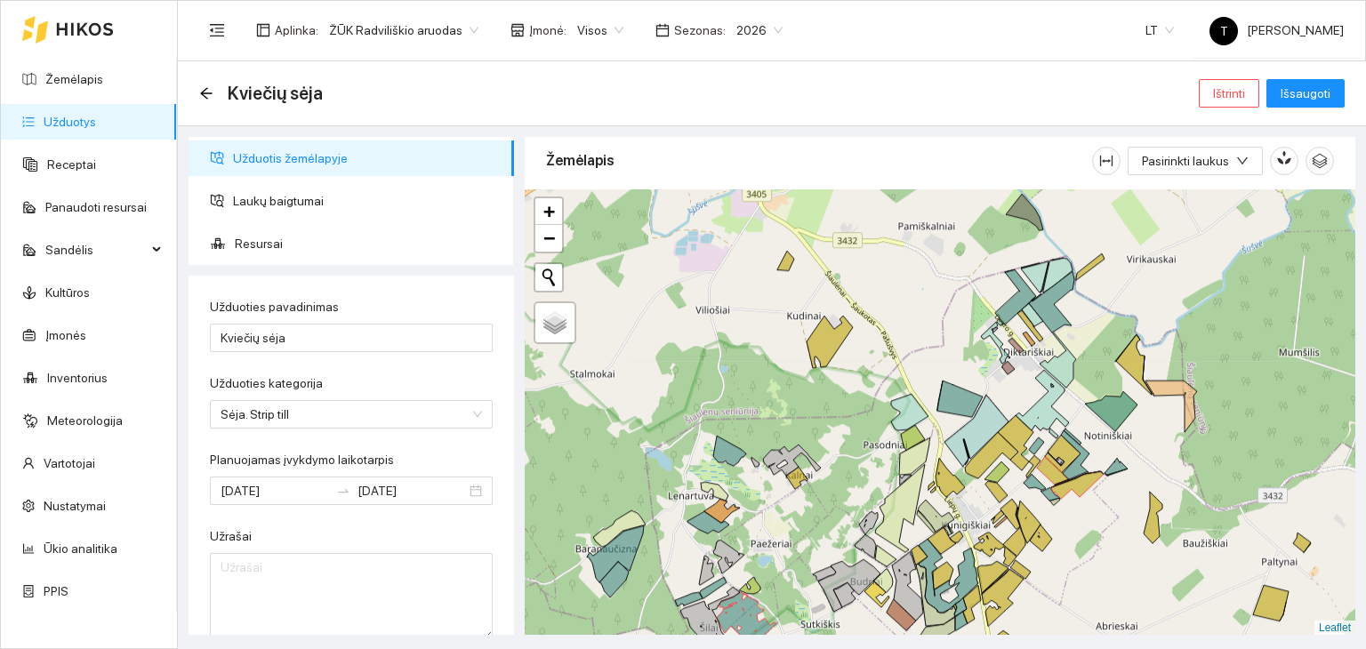
drag, startPoint x: 819, startPoint y: 390, endPoint x: 903, endPoint y: 505, distance: 142.5
click at [903, 505] on div "+ − Nieko nerasta. Bandykite dar kartą. Žemėlapis Palydovas Leaflet" at bounding box center [940, 412] width 830 height 446
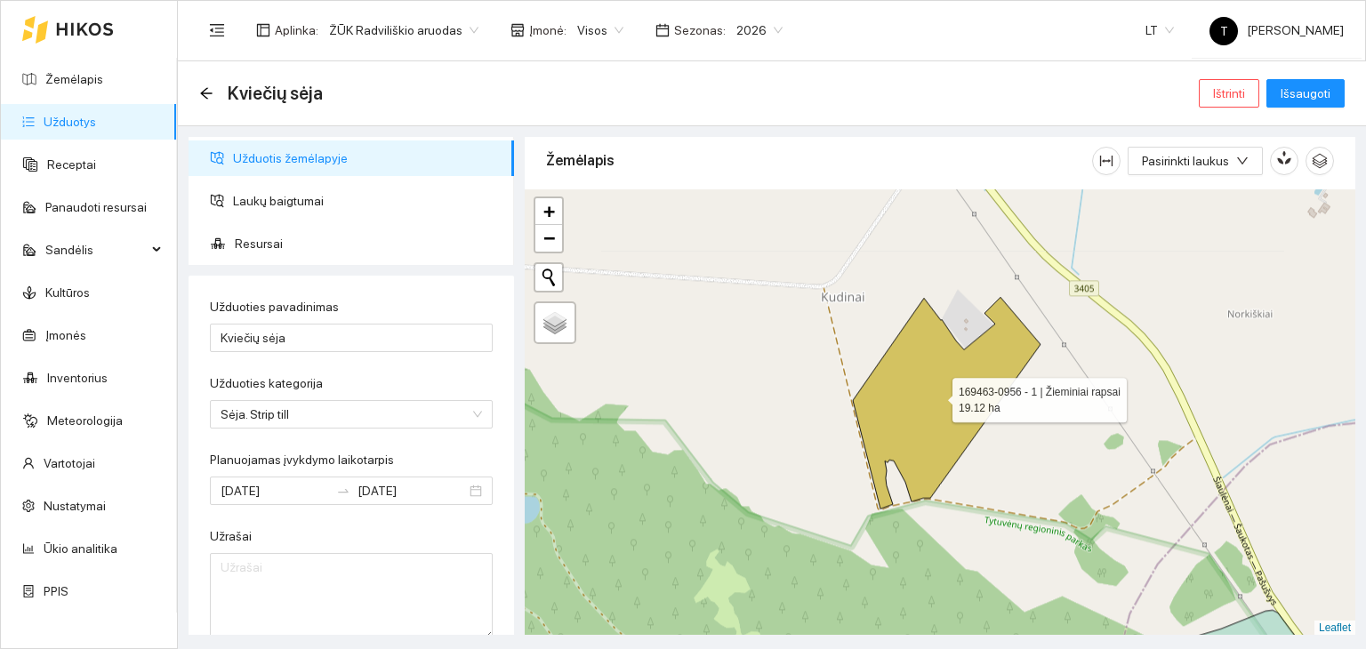
click at [940, 379] on icon at bounding box center [947, 403] width 188 height 212
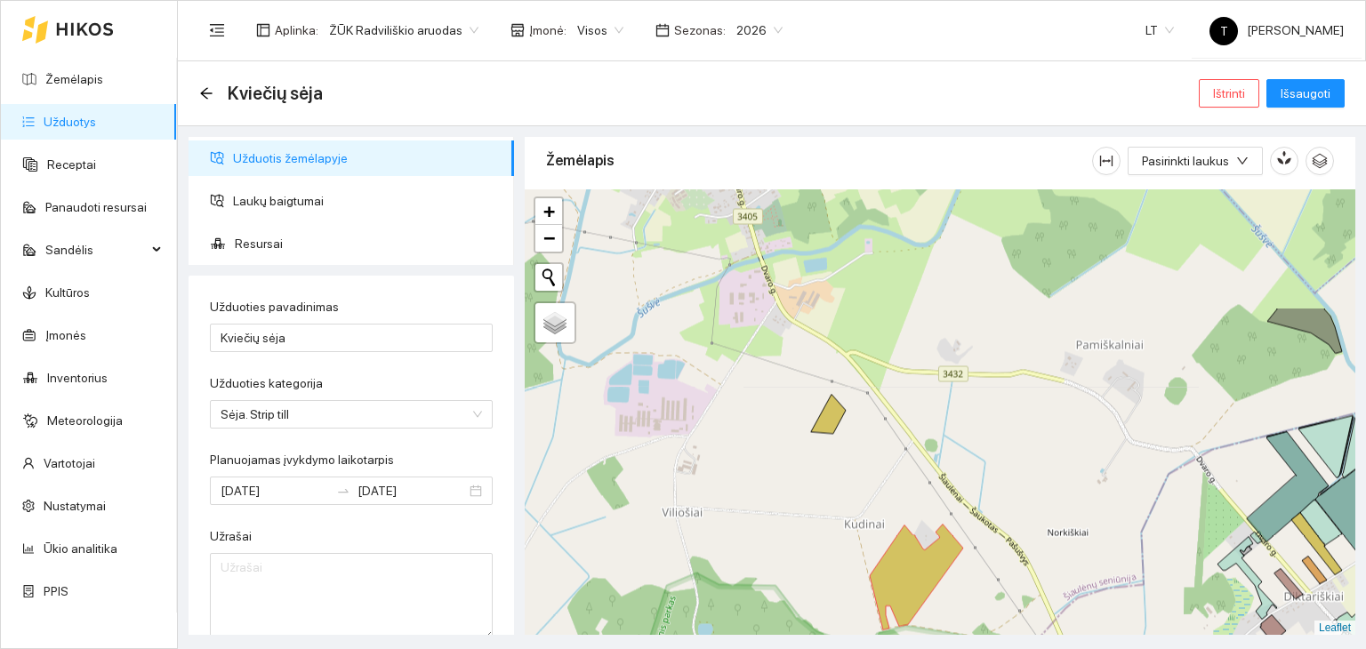
drag, startPoint x: 814, startPoint y: 334, endPoint x: 832, endPoint y: 450, distance: 117.0
click at [847, 499] on div "+ − Nieko nerasta. Bandykite dar kartą. Žemėlapis Palydovas Leaflet" at bounding box center [940, 412] width 830 height 446
click at [830, 417] on icon at bounding box center [827, 413] width 35 height 39
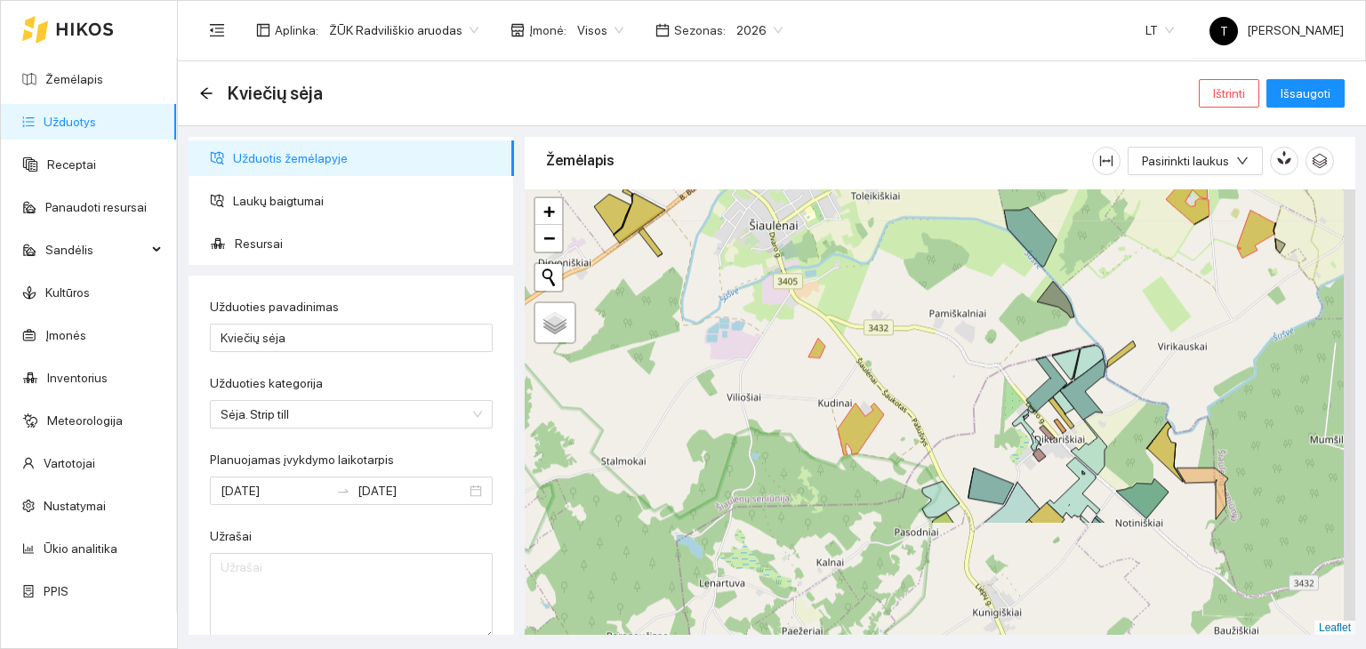
drag, startPoint x: 1060, startPoint y: 587, endPoint x: 908, endPoint y: 419, distance: 226.6
click at [908, 419] on div "+ − Nieko nerasta. Bandykite dar kartą. Žemėlapis Palydovas Leaflet" at bounding box center [940, 412] width 830 height 446
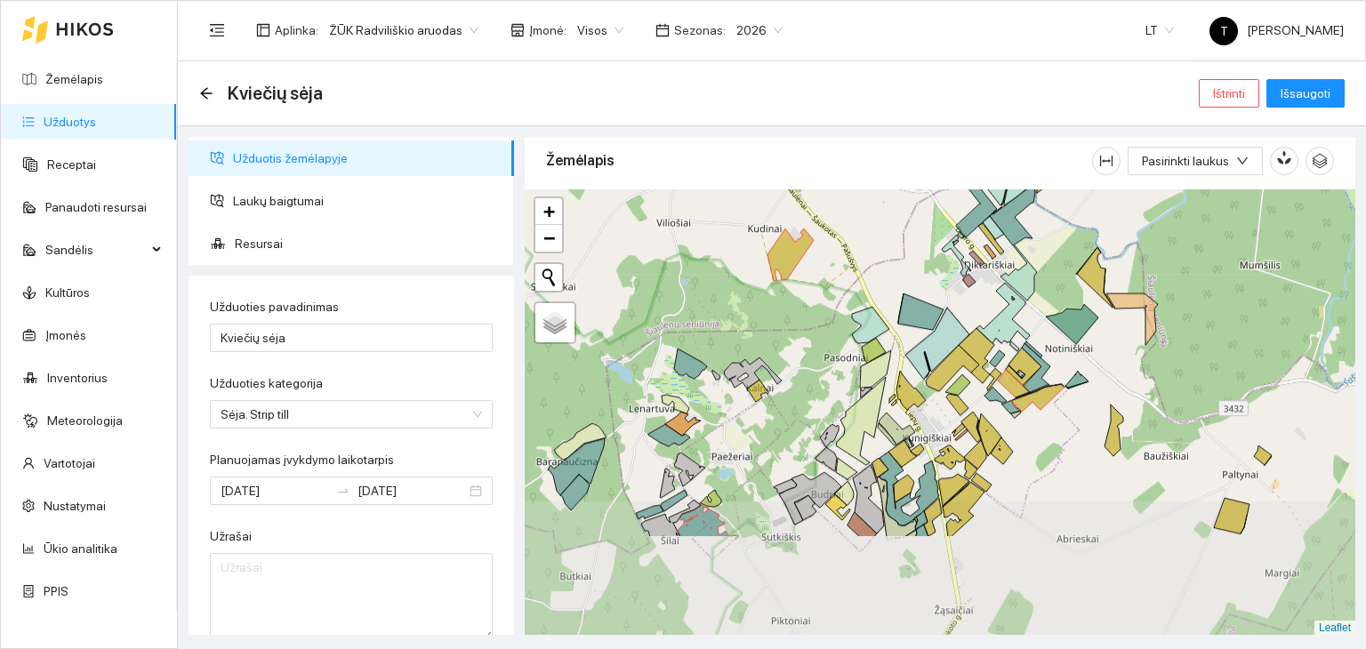
drag, startPoint x: 1116, startPoint y: 588, endPoint x: 1087, endPoint y: 454, distance: 136.6
click at [1087, 454] on div "+ − Nieko nerasta. Bandykite dar kartą. Žemėlapis Palydovas Leaflet" at bounding box center [940, 412] width 830 height 446
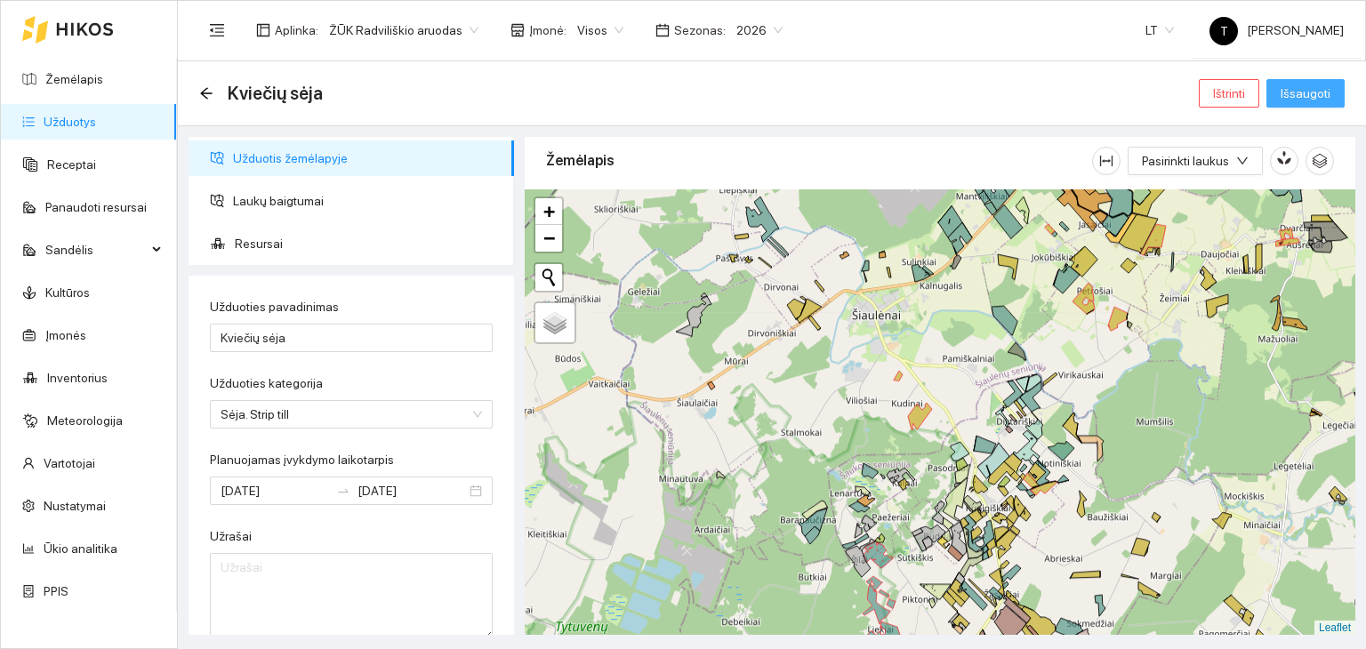
click at [1280, 83] on button "Išsaugoti" at bounding box center [1305, 93] width 78 height 28
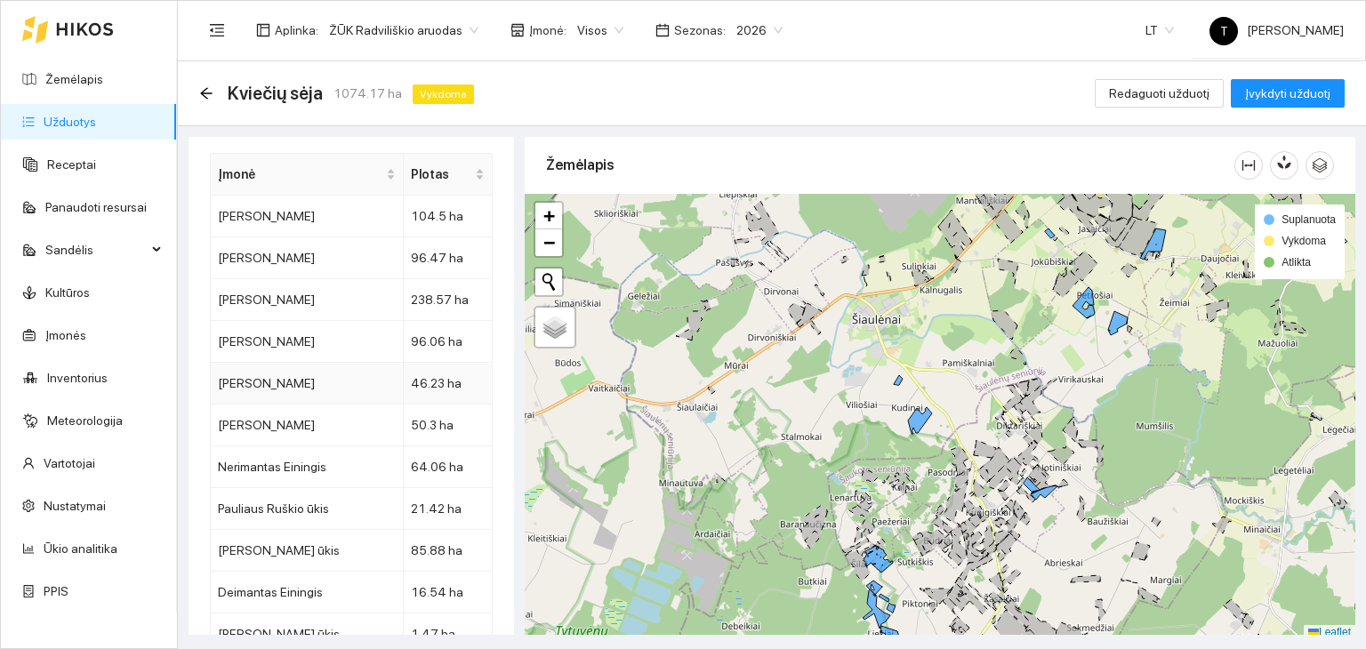
scroll to position [5714, 0]
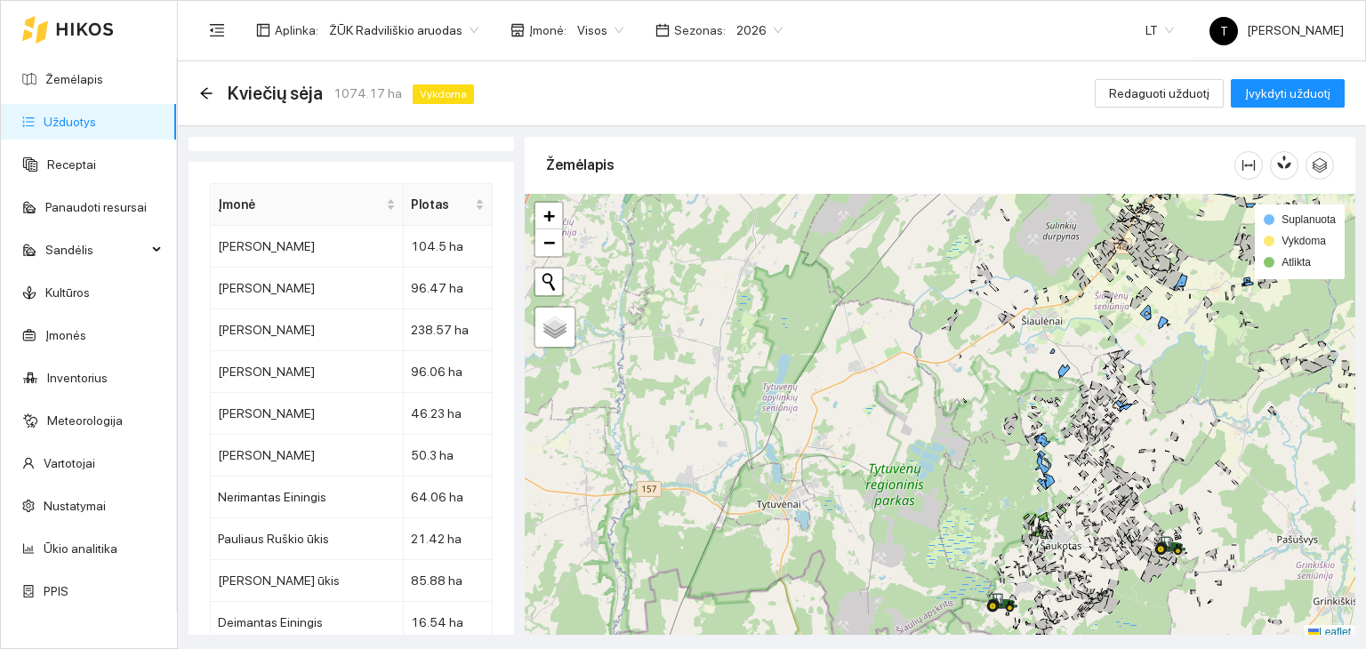
click at [580, 29] on body "Žemėlapis Užduotys Receptai Panaudoti resursai Sandėlis Kultūros Įmonės Invento…" at bounding box center [683, 324] width 1366 height 649
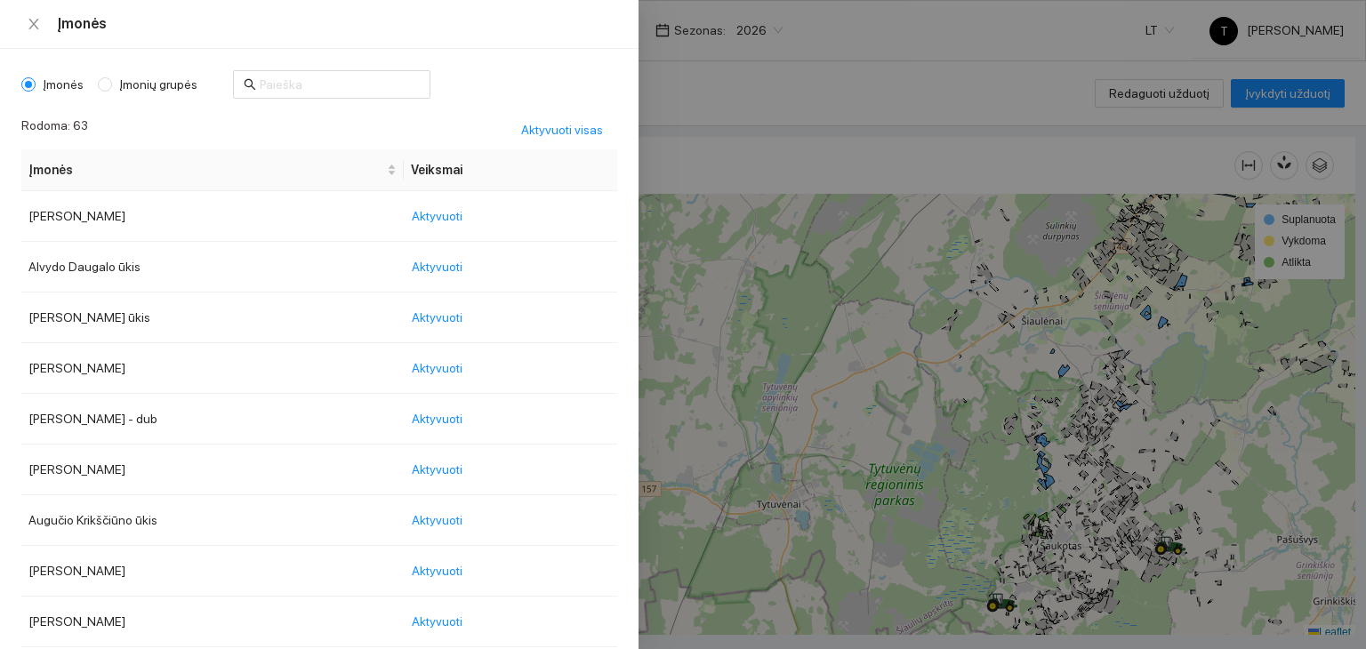
click at [124, 76] on span "Įmonių grupės" at bounding box center [158, 85] width 92 height 20
click at [112, 77] on input "Įmonių grupės" at bounding box center [105, 84] width 14 height 14
radio input "true"
radio input "false"
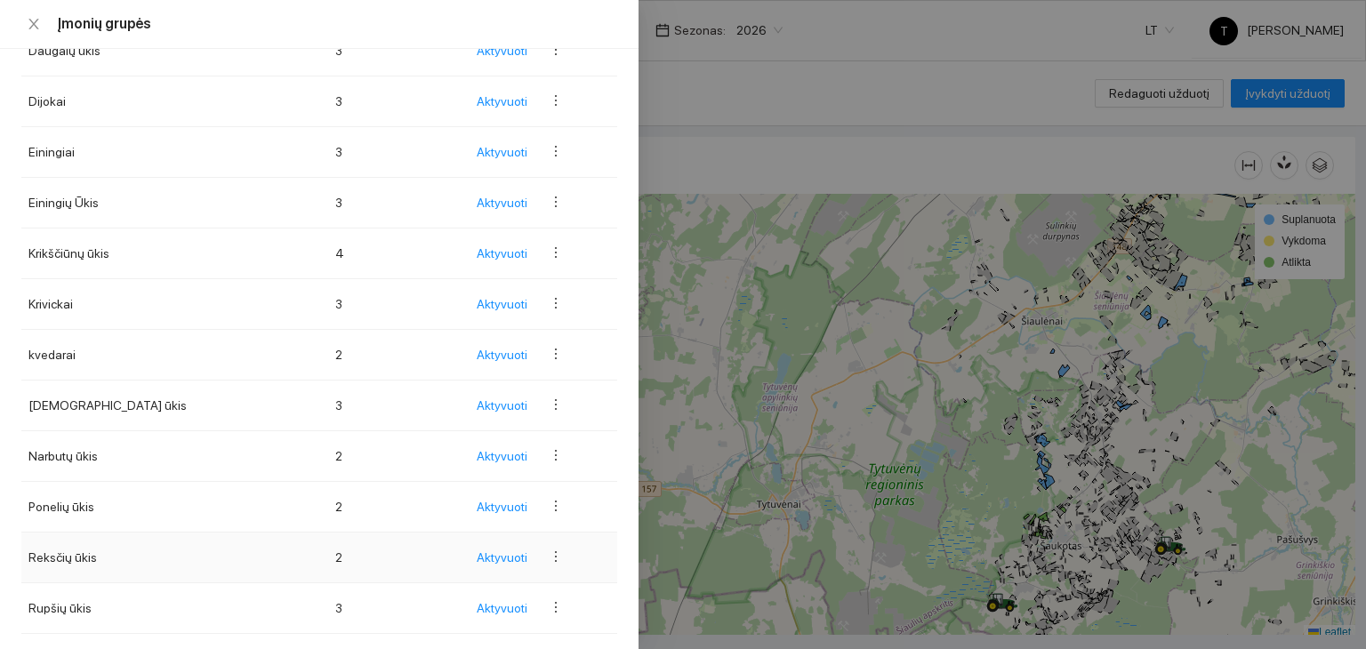
scroll to position [356, 0]
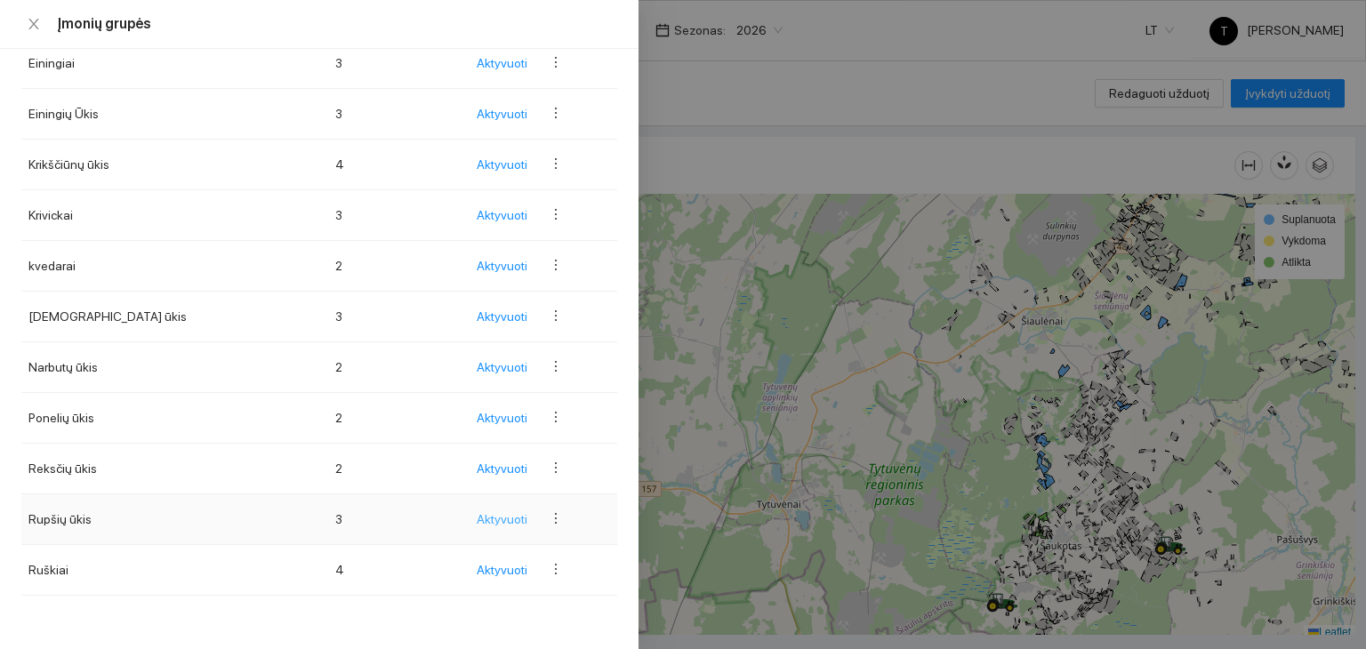
click at [496, 514] on span "Aktyvuoti" at bounding box center [502, 520] width 51 height 20
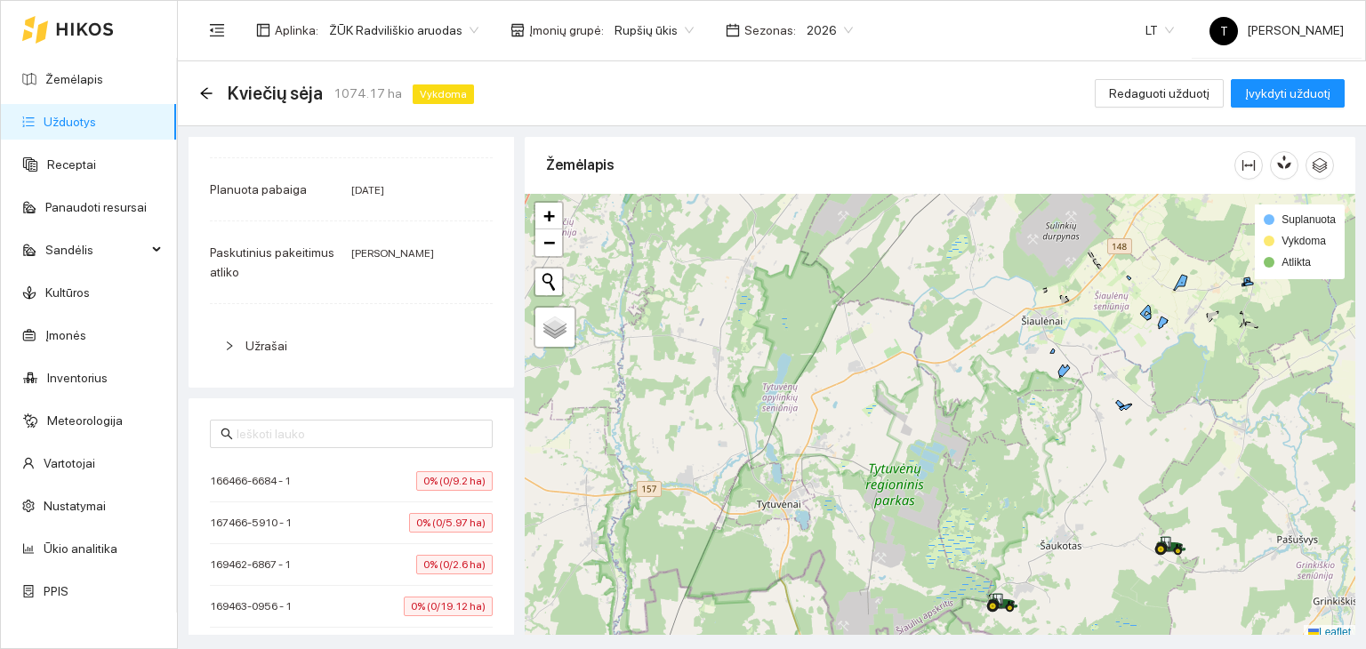
scroll to position [4, 0]
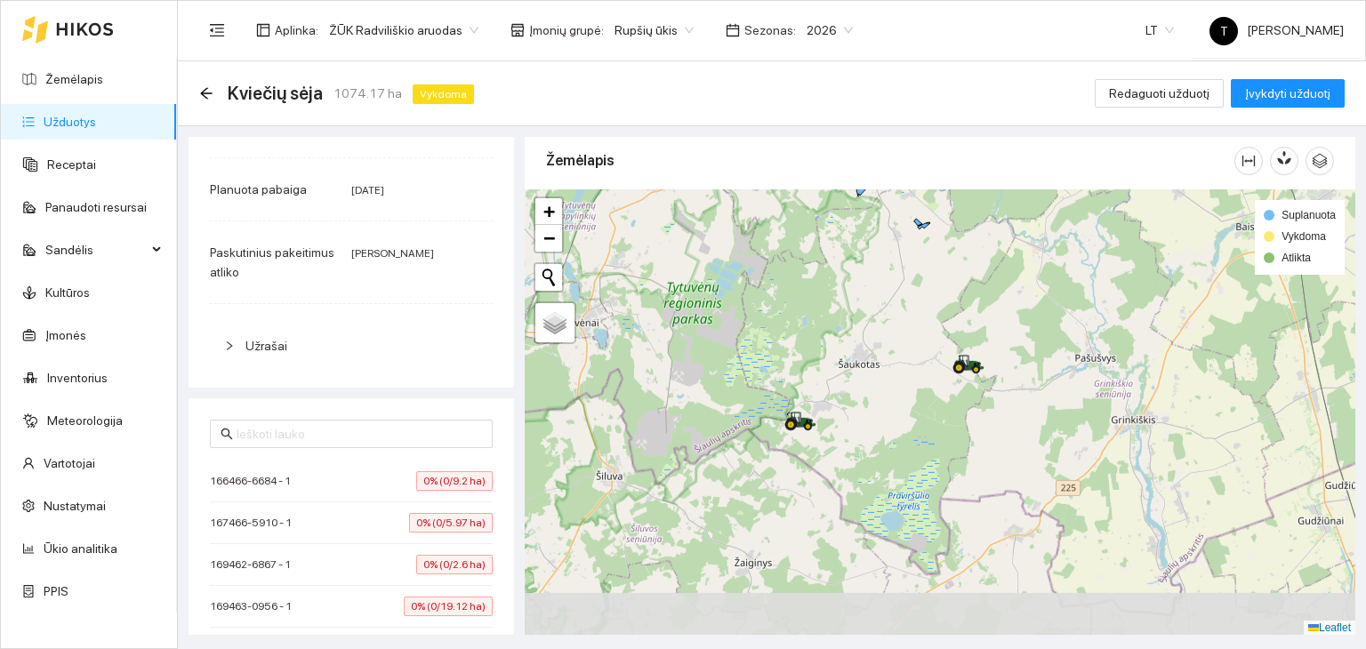
drag, startPoint x: 1212, startPoint y: 419, endPoint x: 1010, endPoint y: 241, distance: 269.0
click at [1010, 241] on div "+ − Nieko nerasta. Bandykite dar kartą. Žemėlapis Palydovas Leaflet Suplanuota …" at bounding box center [940, 412] width 830 height 446
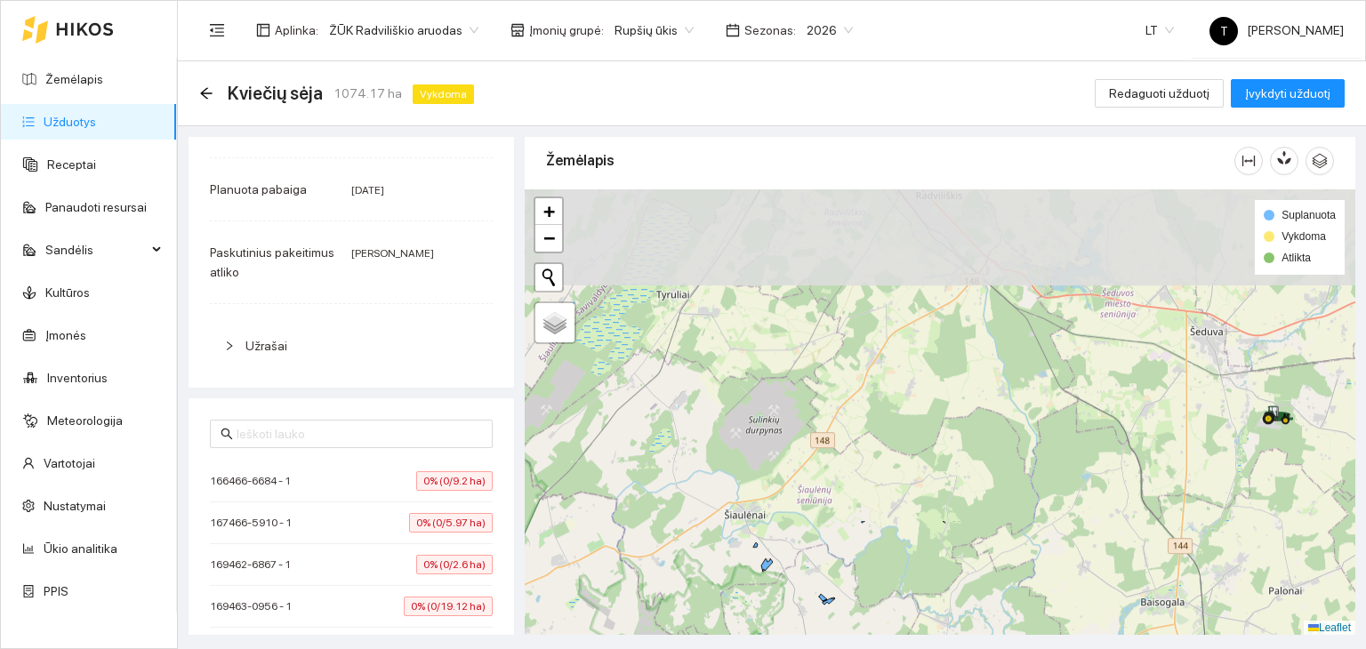
drag, startPoint x: 955, startPoint y: 298, endPoint x: 860, endPoint y: 674, distance: 388.0
click at [860, 648] on html "Žemėlapis Užduotys Receptai Panaudoti resursai Sandėlis Kultūros Įmonės Invento…" at bounding box center [683, 324] width 1366 height 649
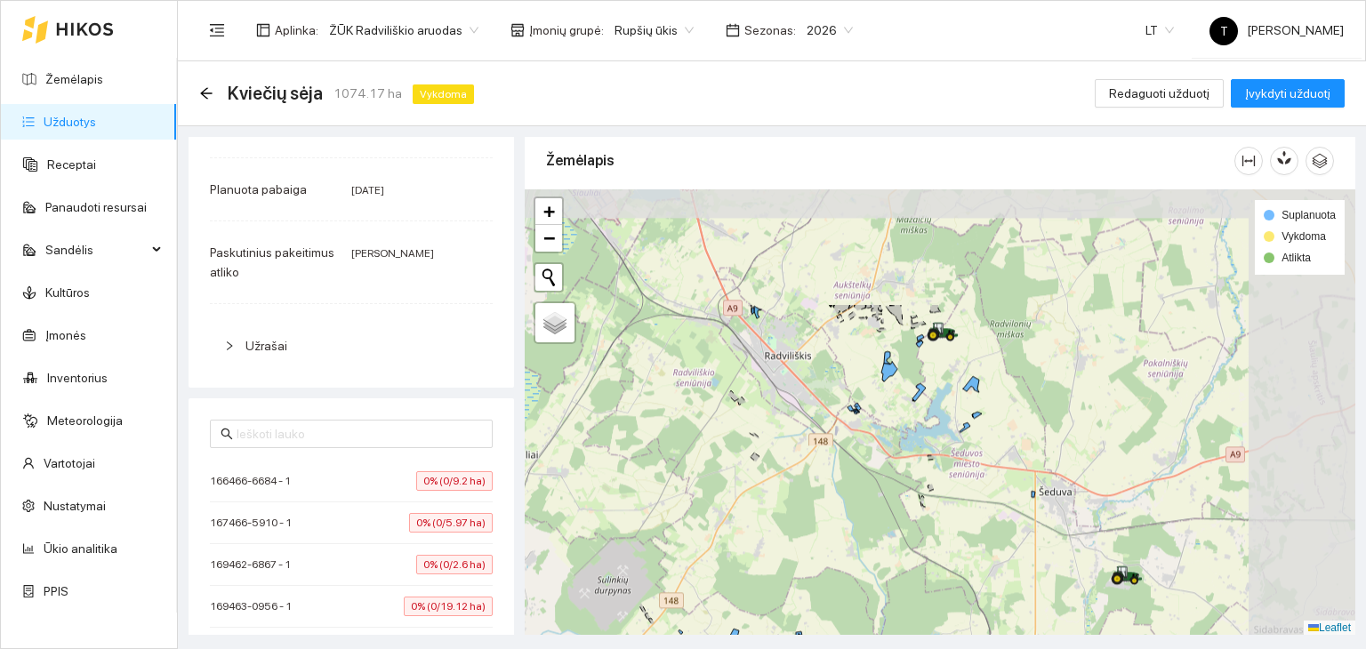
drag, startPoint x: 1041, startPoint y: 418, endPoint x: 882, endPoint y: 590, distance: 234.7
click at [882, 590] on div "+ − Nieko nerasta. Bandykite dar kartą. Žemėlapis Palydovas Leaflet Suplanuota …" at bounding box center [940, 412] width 830 height 446
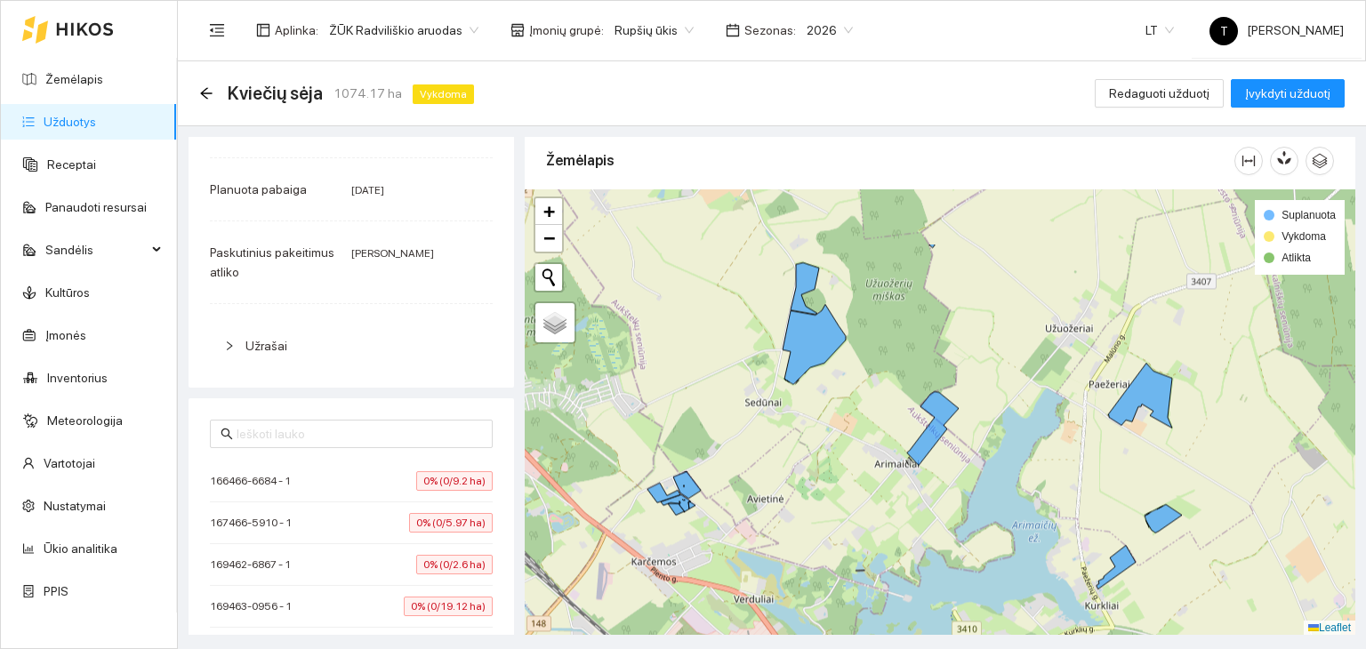
drag, startPoint x: 707, startPoint y: 377, endPoint x: 829, endPoint y: 477, distance: 157.9
click at [829, 477] on div "+ − Nieko nerasta. Bandykite dar kartą. Žemėlapis Palydovas Leaflet Suplanuota …" at bounding box center [940, 412] width 830 height 446
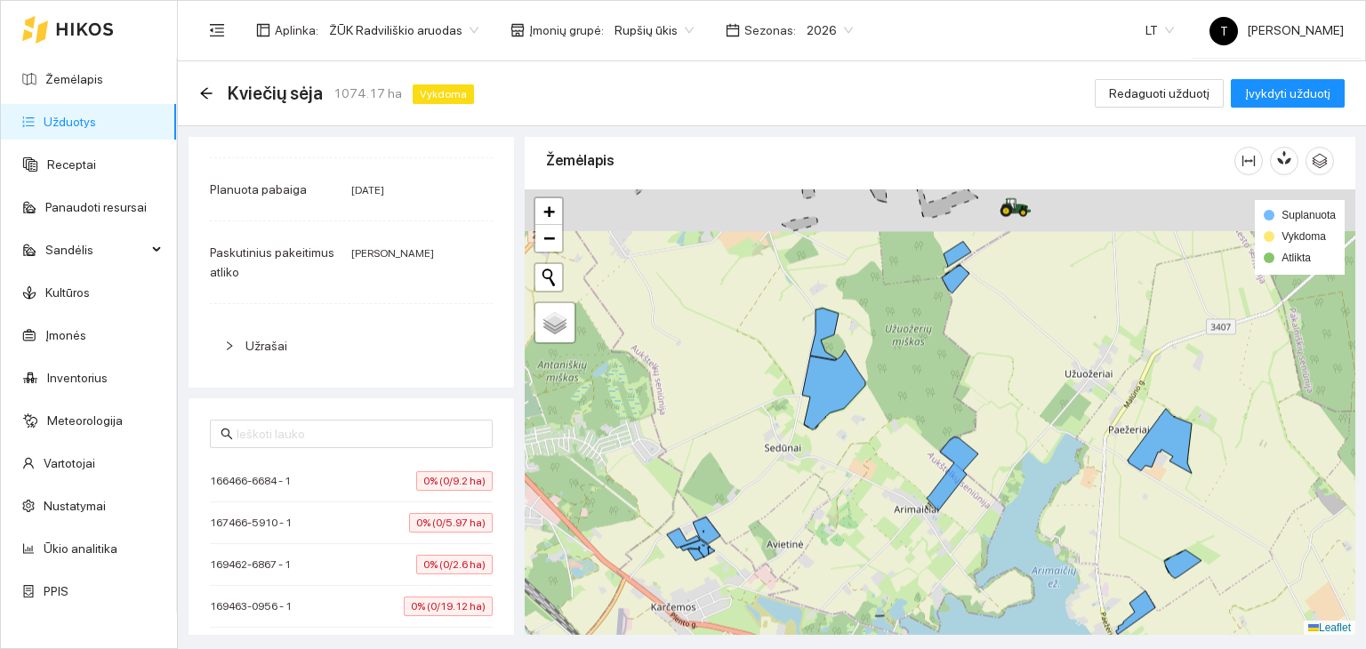
drag, startPoint x: 1059, startPoint y: 261, endPoint x: 1088, endPoint y: 317, distance: 64.0
click at [1088, 317] on div "+ − Nieko nerasta. Bandykite dar kartą. Žemėlapis Palydovas Leaflet Suplanuota …" at bounding box center [940, 412] width 830 height 446
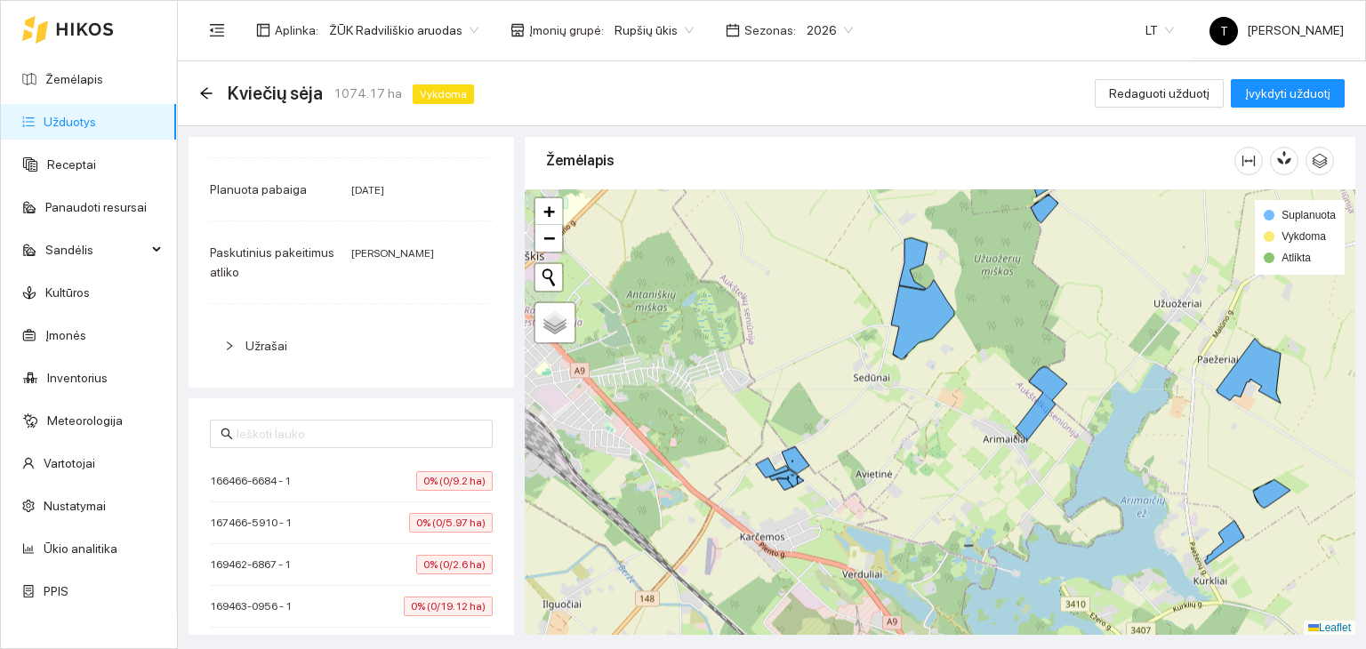
drag, startPoint x: 814, startPoint y: 346, endPoint x: 879, endPoint y: 488, distance: 156.0
click at [879, 488] on div "+ − Nieko nerasta. Bandykite dar kartą. Žemėlapis Palydovas Leaflet Suplanuota …" at bounding box center [940, 412] width 830 height 446
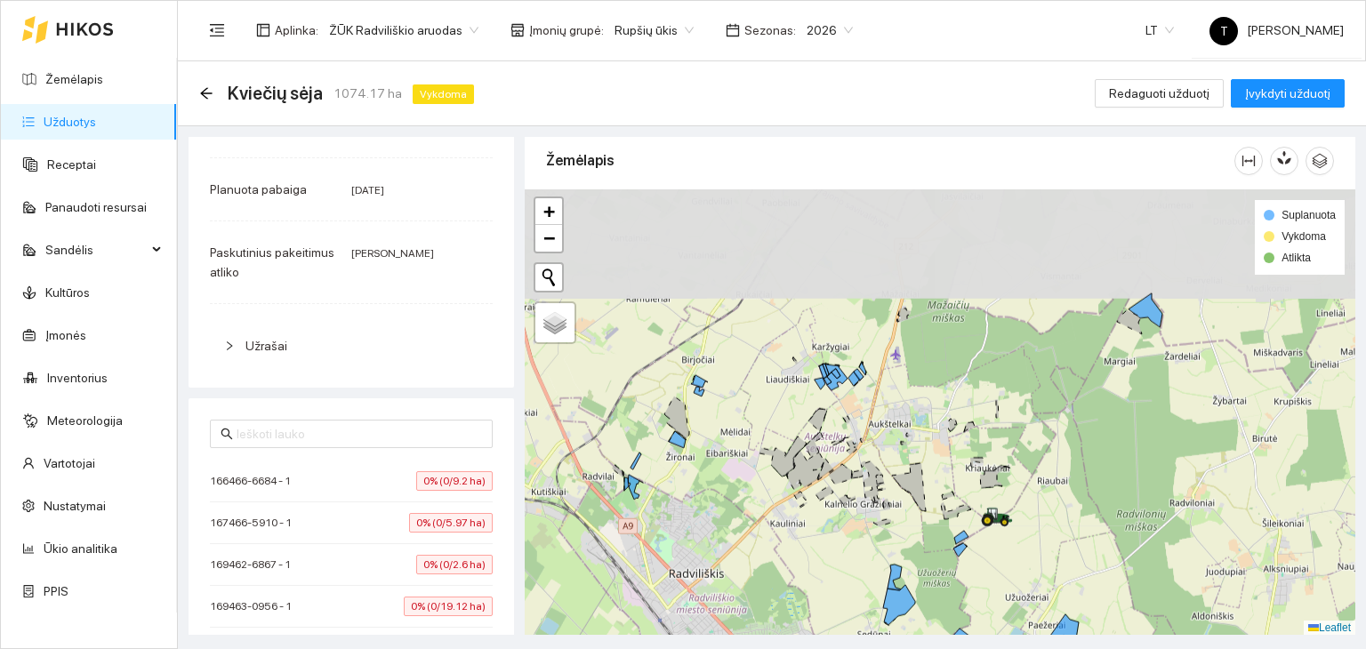
drag, startPoint x: 959, startPoint y: 239, endPoint x: 925, endPoint y: 392, distance: 156.8
click at [925, 392] on div "+ − Nieko nerasta. Bandykite dar kartą. Žemėlapis Palydovas Leaflet Suplanuota …" at bounding box center [940, 412] width 830 height 446
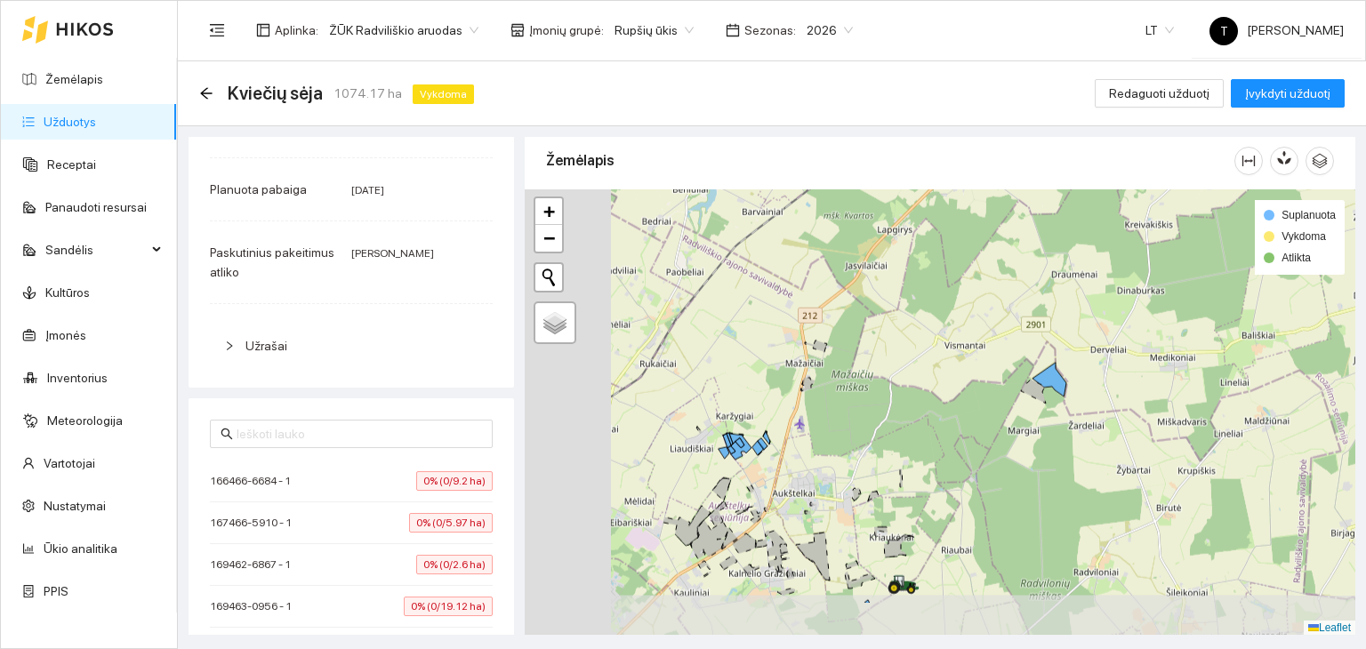
drag, startPoint x: 659, startPoint y: 485, endPoint x: 871, endPoint y: 402, distance: 227.5
click at [871, 402] on div "+ − Nieko nerasta. Bandykite dar kartą. Žemėlapis Palydovas Leaflet Suplanuota …" at bounding box center [940, 412] width 830 height 446
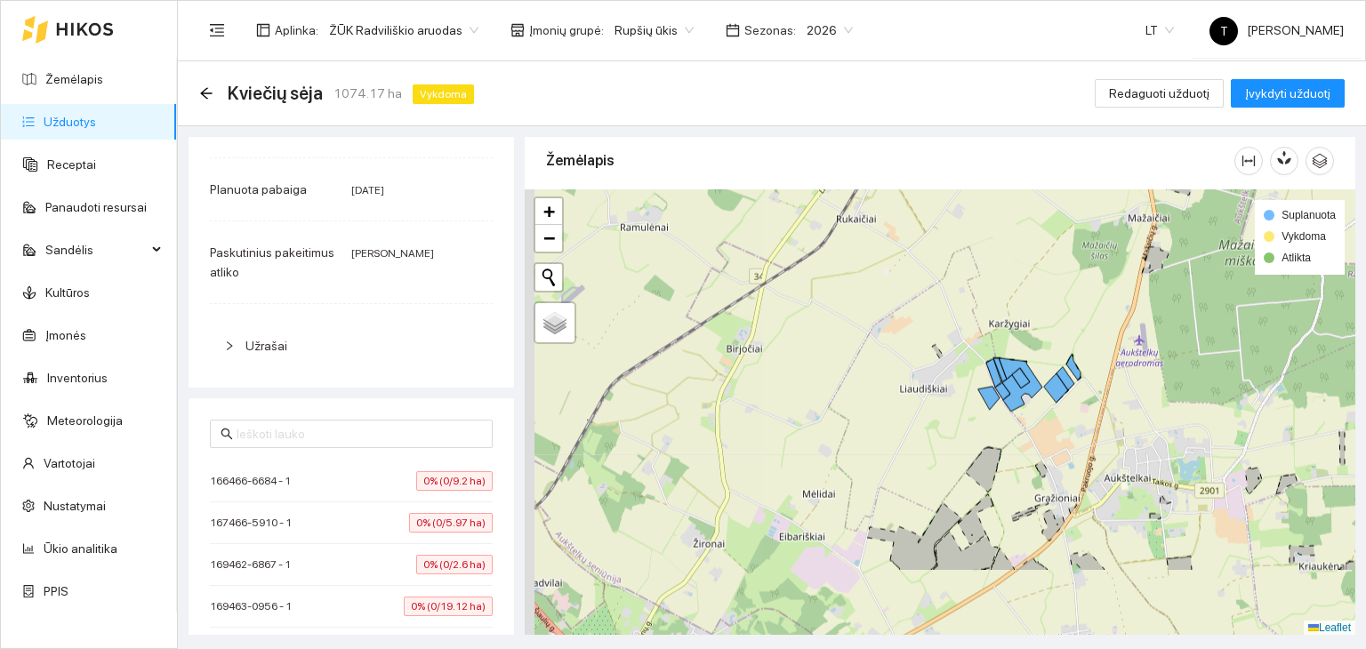
drag, startPoint x: 602, startPoint y: 501, endPoint x: 992, endPoint y: 359, distance: 415.2
click at [996, 359] on div "+ − Nieko nerasta. Bandykite dar kartą. Žemėlapis Palydovas Leaflet Suplanuota …" at bounding box center [940, 412] width 830 height 446
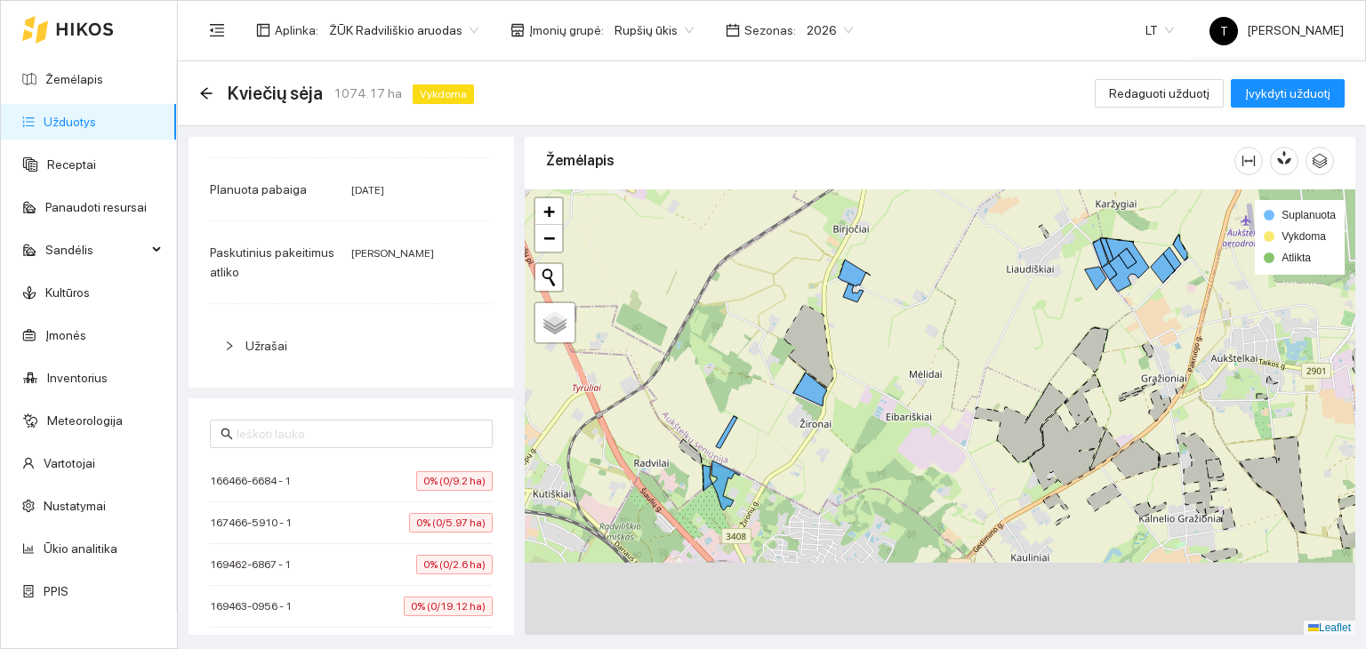
drag, startPoint x: 717, startPoint y: 530, endPoint x: 767, endPoint y: 474, distance: 75.5
click at [771, 471] on div "+ − Nieko nerasta. Bandykite dar kartą. Žemėlapis Palydovas Leaflet Suplanuota …" at bounding box center [940, 412] width 830 height 446
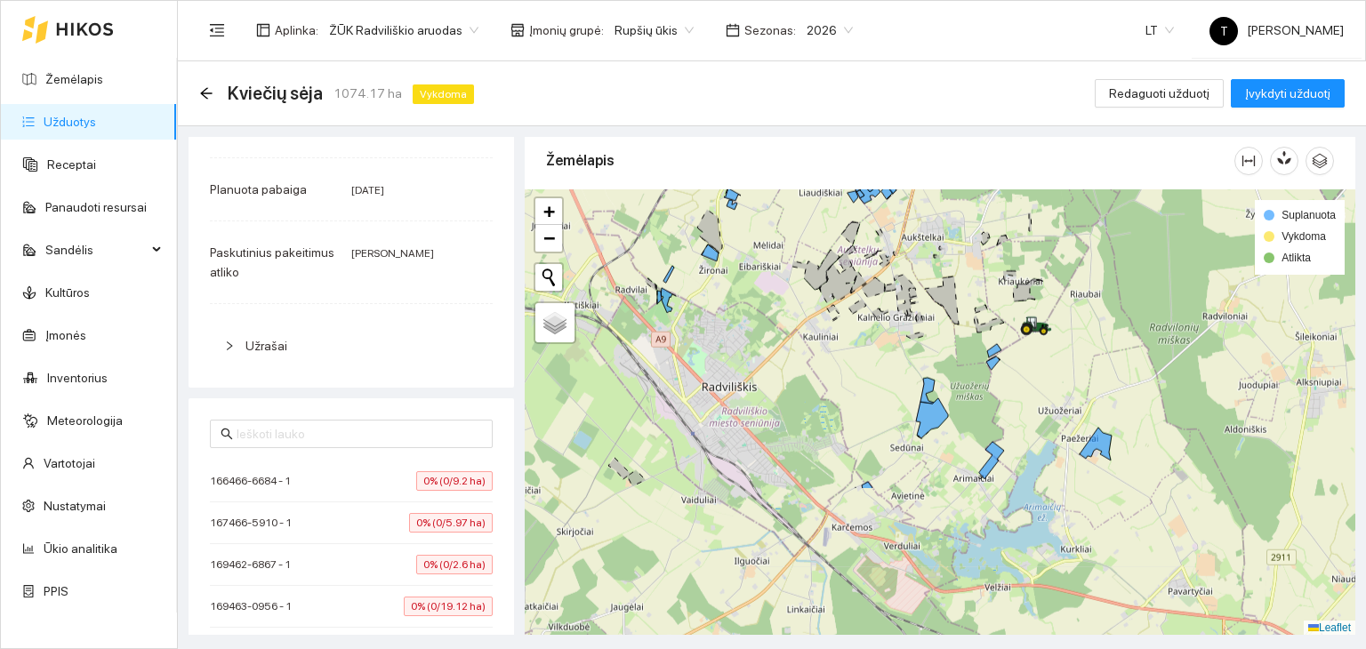
drag, startPoint x: 983, startPoint y: 526, endPoint x: 879, endPoint y: 402, distance: 161.7
click at [880, 403] on div "+ − Nieko nerasta. Bandykite dar kartą. Žemėlapis Palydovas Leaflet Suplanuota …" at bounding box center [940, 412] width 830 height 446
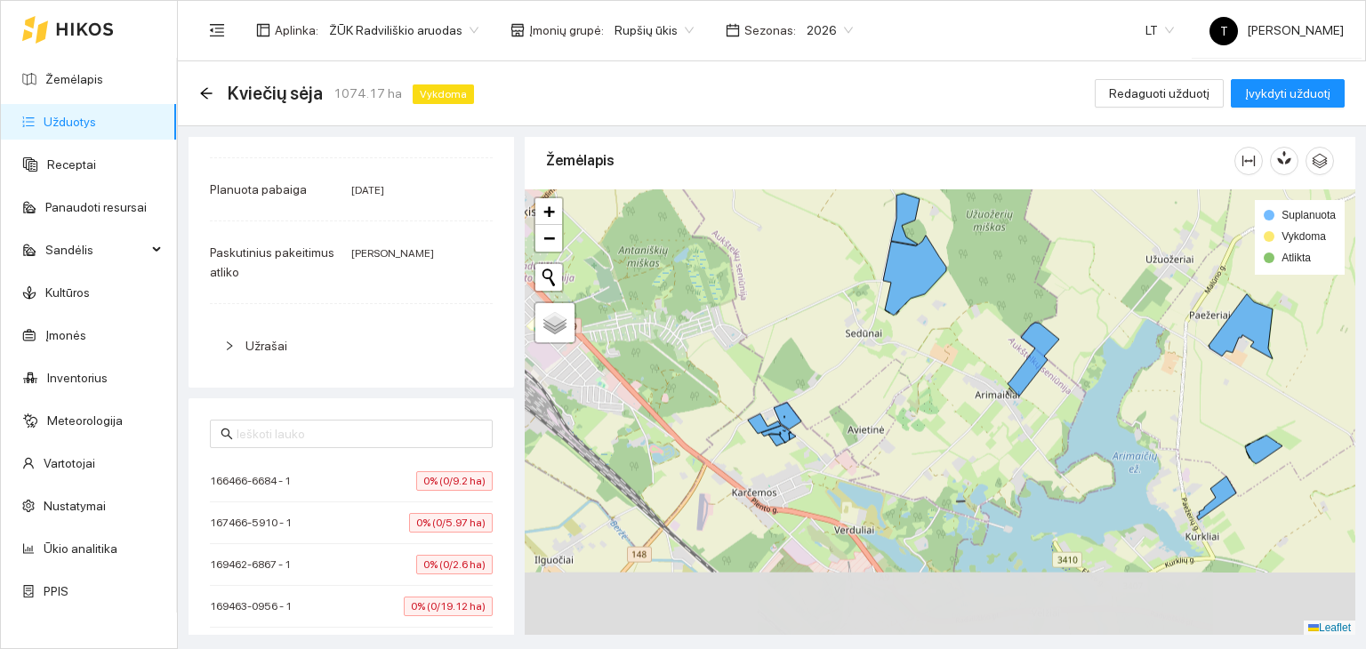
drag, startPoint x: 1195, startPoint y: 528, endPoint x: 1160, endPoint y: 360, distance: 171.6
click at [1161, 360] on div "+ − Nieko nerasta. Bandykite dar kartą. Žemėlapis Palydovas Leaflet Suplanuota …" at bounding box center [940, 412] width 830 height 446
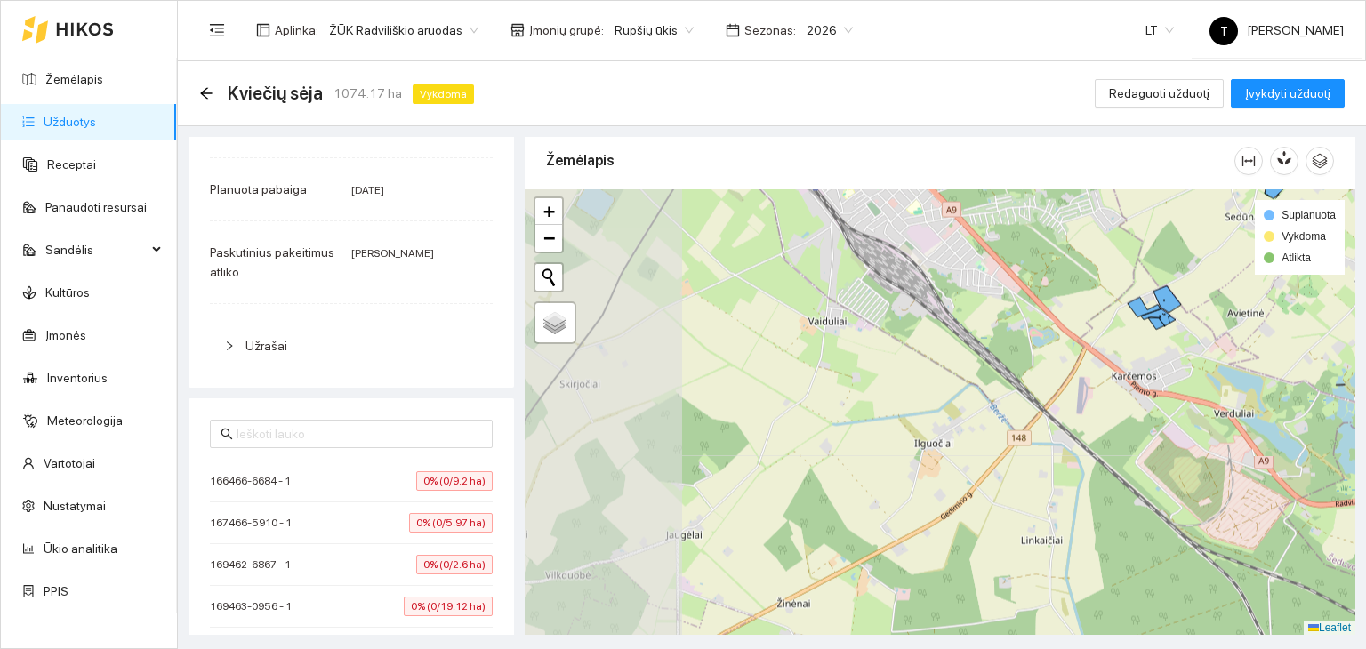
drag, startPoint x: 750, startPoint y: 494, endPoint x: 1144, endPoint y: 413, distance: 403.0
click at [1143, 415] on div "+ − Nieko nerasta. Bandykite dar kartą. Žemėlapis Palydovas Leaflet Suplanuota …" at bounding box center [940, 412] width 830 height 446
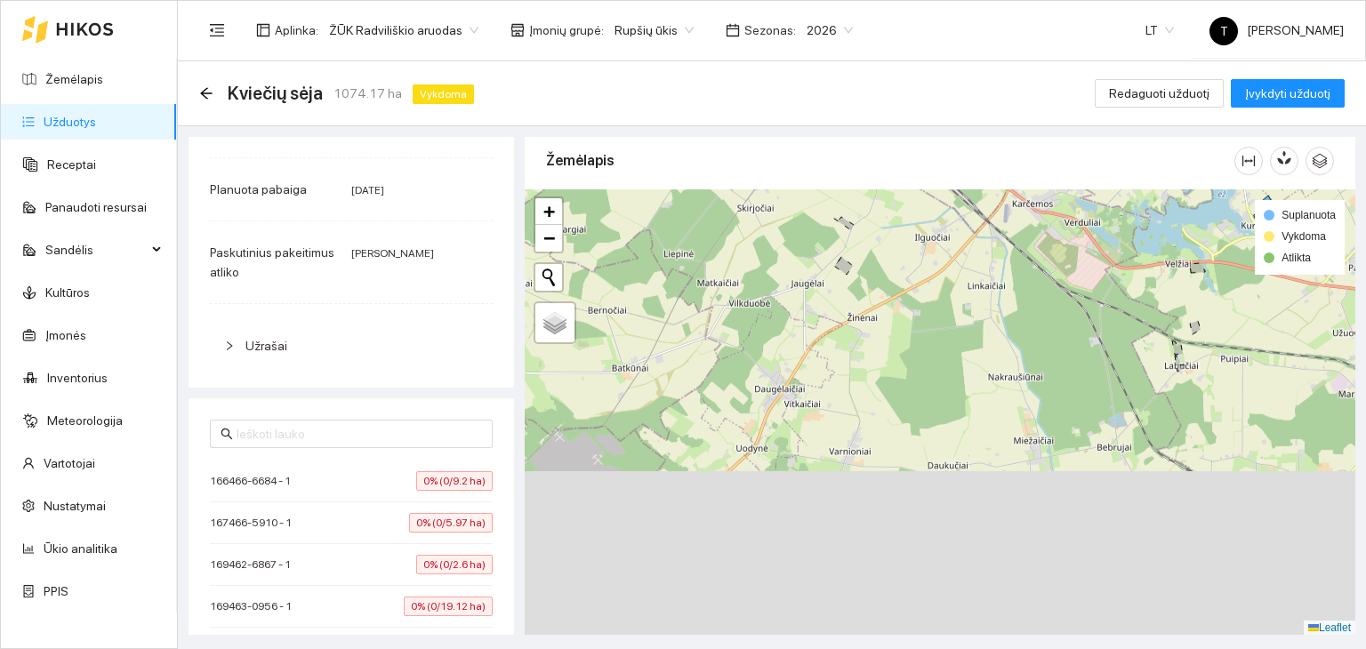
drag, startPoint x: 1036, startPoint y: 534, endPoint x: 908, endPoint y: 247, distance: 314.5
click at [908, 247] on div "+ − Nieko nerasta. Bandykite dar kartą. Žemėlapis Palydovas Leaflet Suplanuota …" at bounding box center [940, 412] width 830 height 446
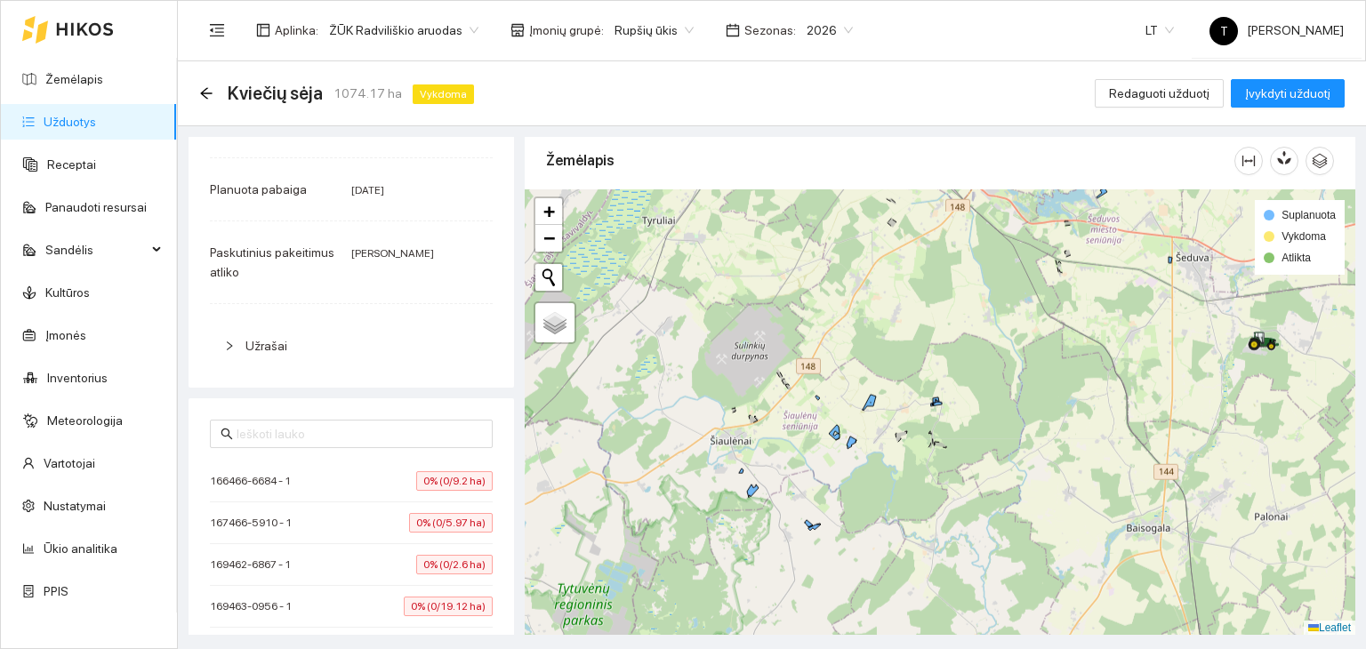
drag, startPoint x: 863, startPoint y: 487, endPoint x: 897, endPoint y: 458, distance: 44.8
click at [886, 467] on div "+ − Nieko nerasta. Bandykite dar kartą. Žemėlapis Palydovas Leaflet Suplanuota …" at bounding box center [940, 412] width 830 height 446
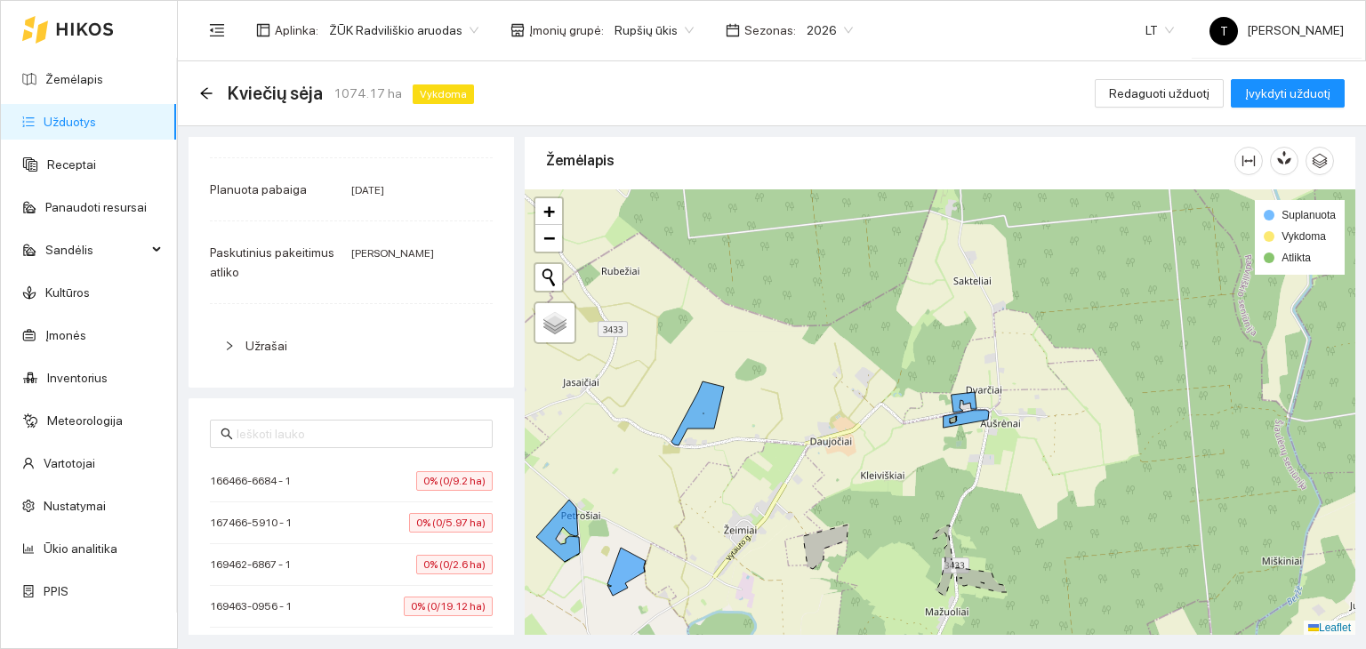
drag, startPoint x: 753, startPoint y: 445, endPoint x: 918, endPoint y: 445, distance: 164.5
click at [918, 445] on div "+ − Nieko nerasta. Bandykite dar kartą. Žemėlapis Palydovas Leaflet Suplanuota …" at bounding box center [940, 412] width 830 height 446
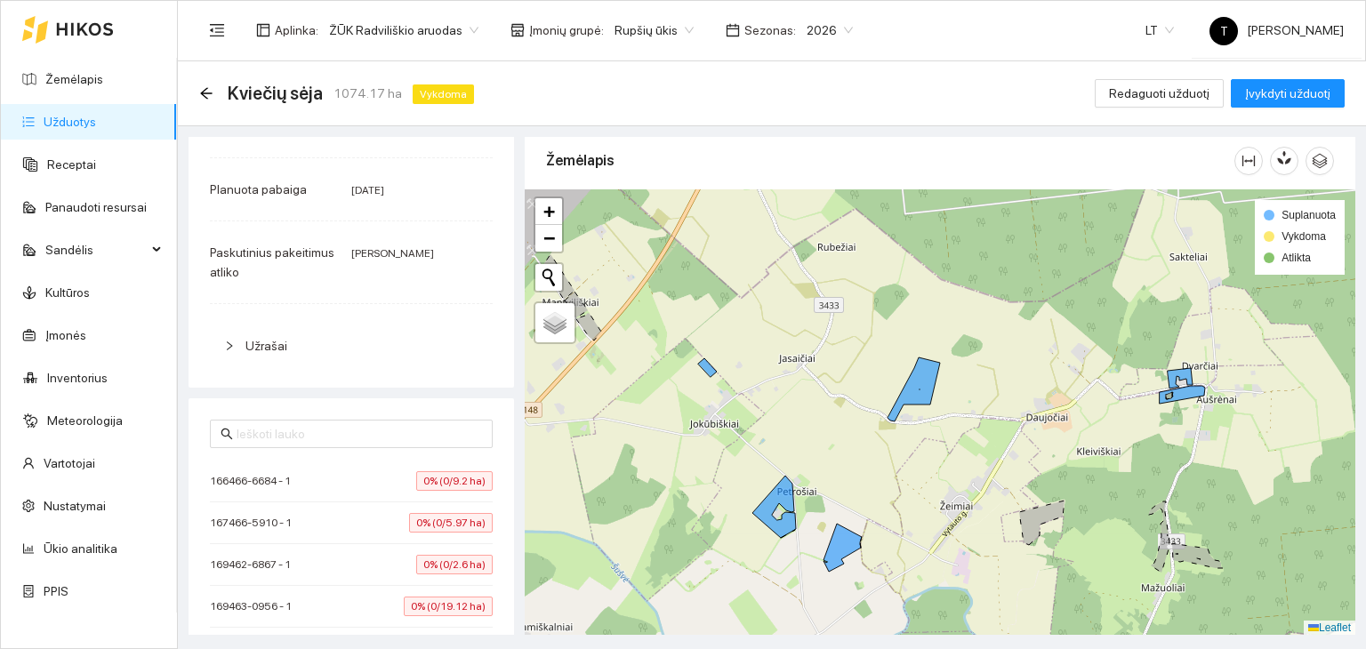
drag, startPoint x: 795, startPoint y: 493, endPoint x: 882, endPoint y: 476, distance: 88.8
click at [882, 476] on div "+ − Nieko nerasta. Bandykite dar kartą. Žemėlapis Palydovas Leaflet Suplanuota …" at bounding box center [940, 412] width 830 height 446
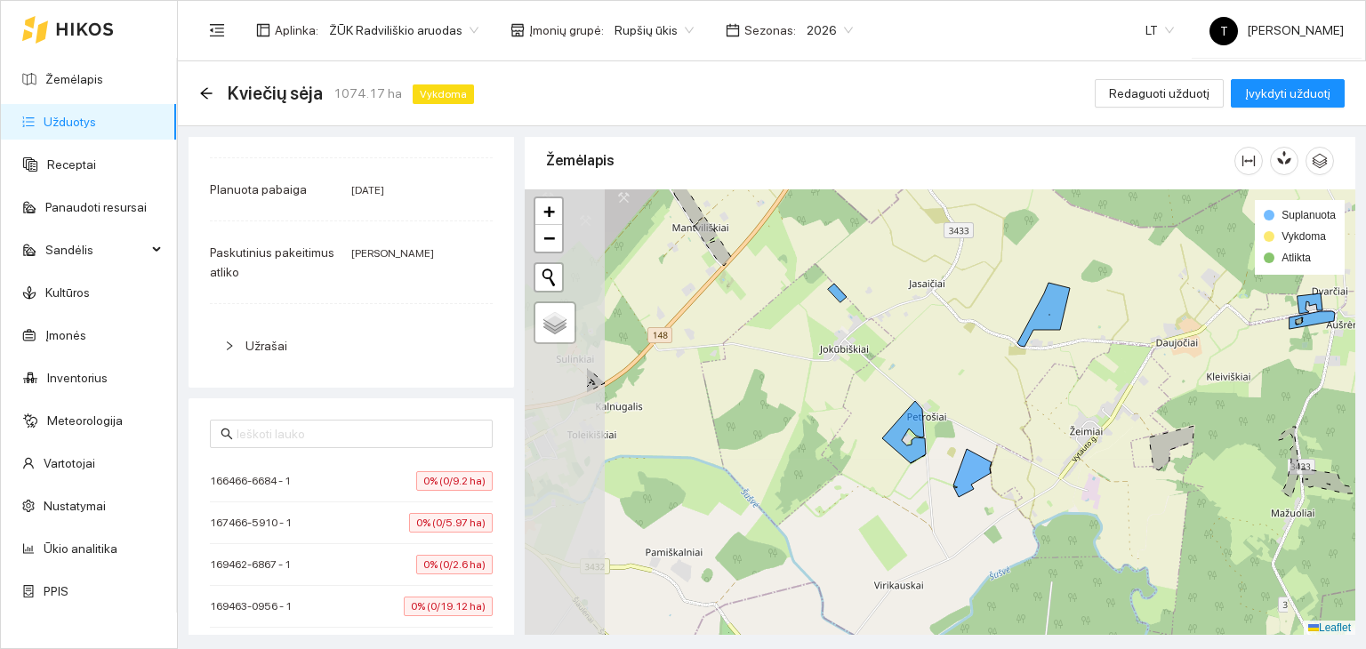
drag, startPoint x: 775, startPoint y: 476, endPoint x: 921, endPoint y: 427, distance: 153.8
click at [921, 428] on icon at bounding box center [904, 432] width 44 height 62
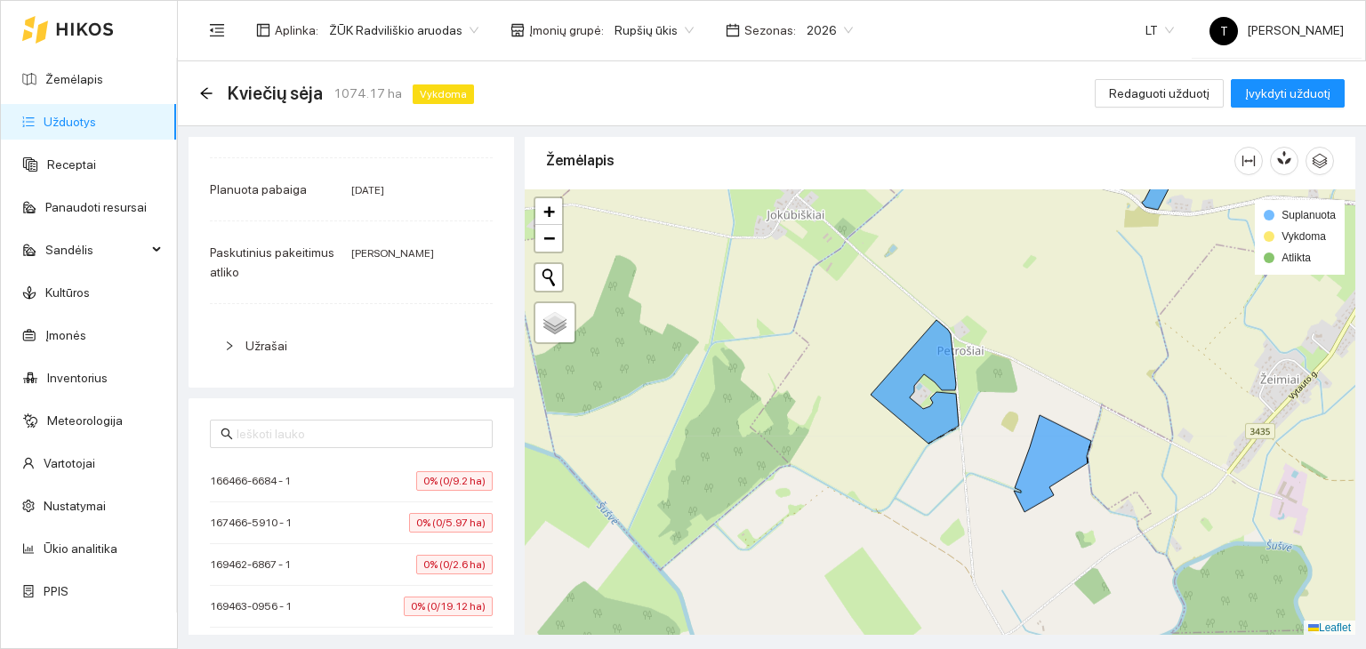
drag, startPoint x: 910, startPoint y: 535, endPoint x: 869, endPoint y: 432, distance: 111.0
click at [869, 432] on div "+ − Nieko nerasta. Bandykite dar kartą. Žemėlapis Palydovas Leaflet Suplanuota …" at bounding box center [940, 412] width 830 height 446
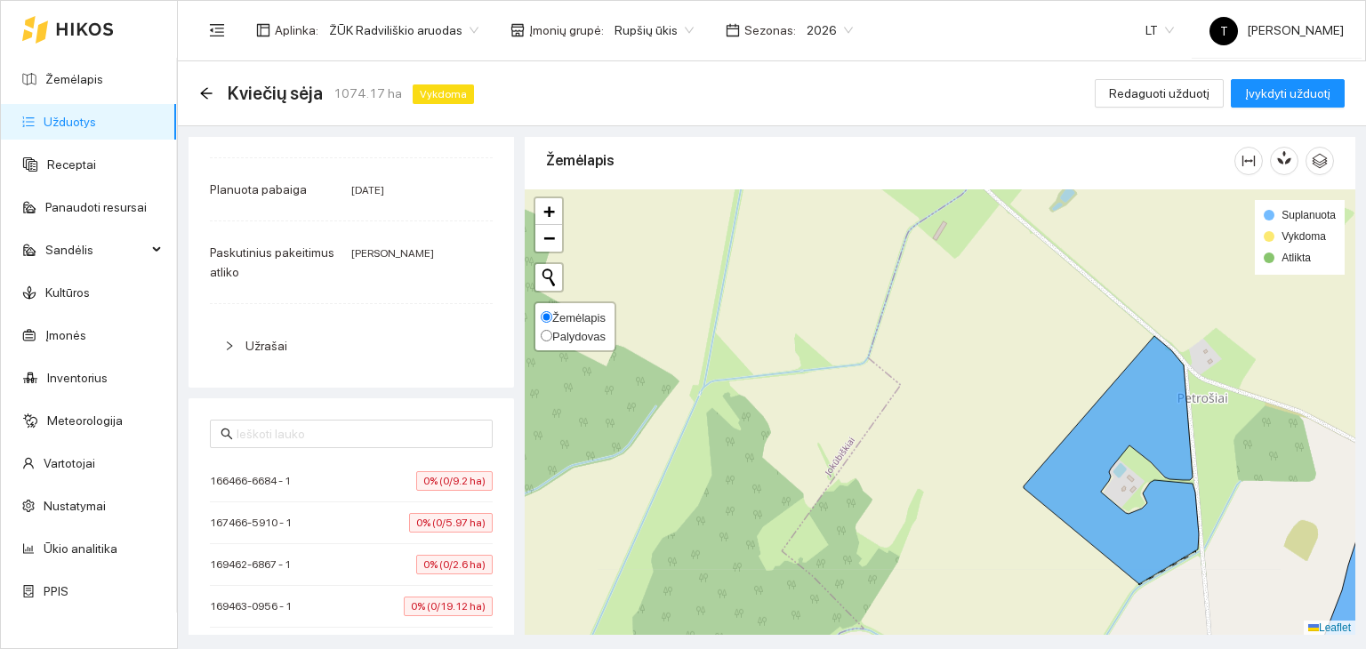
click at [564, 330] on span "Palydovas" at bounding box center [578, 336] width 53 height 13
click at [552, 330] on input "Palydovas" at bounding box center [547, 336] width 12 height 12
radio input "true"
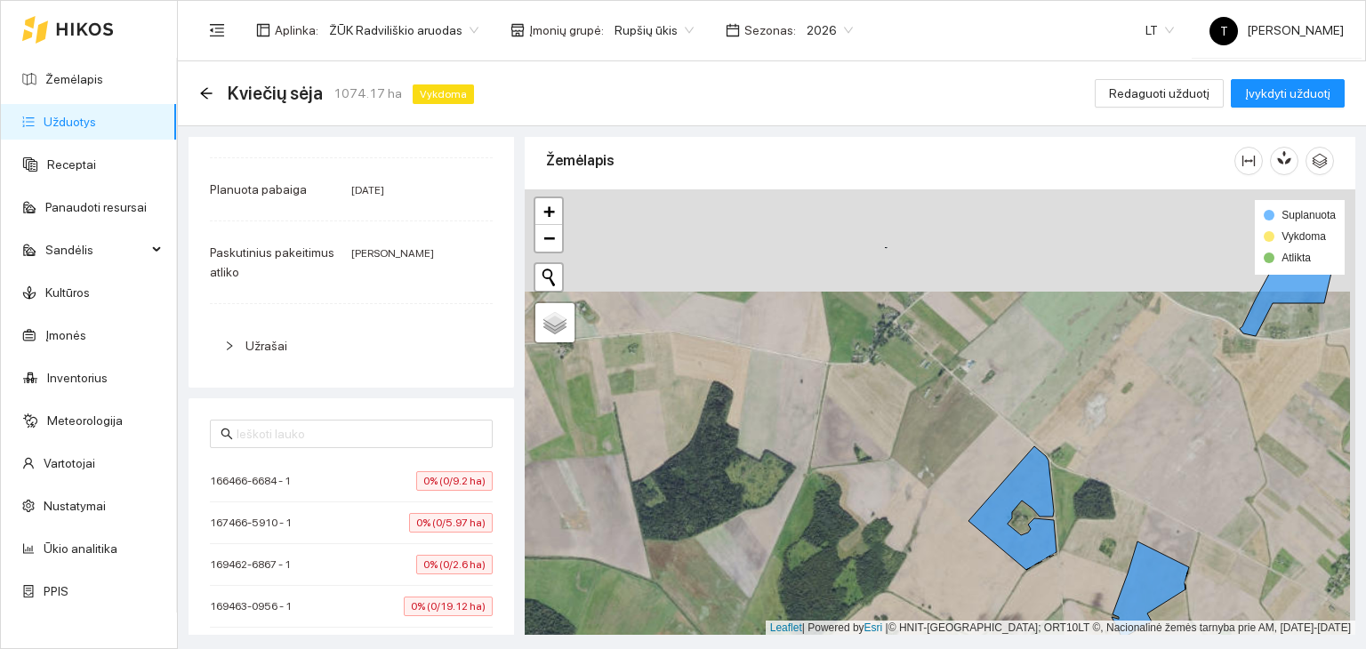
drag, startPoint x: 978, startPoint y: 325, endPoint x: 973, endPoint y: 428, distance: 102.4
click at [973, 428] on div "+ − Nieko nerasta. Bandykite dar kartą. Žemėlapis Palydovas Leaflet | Powered b…" at bounding box center [940, 412] width 830 height 446
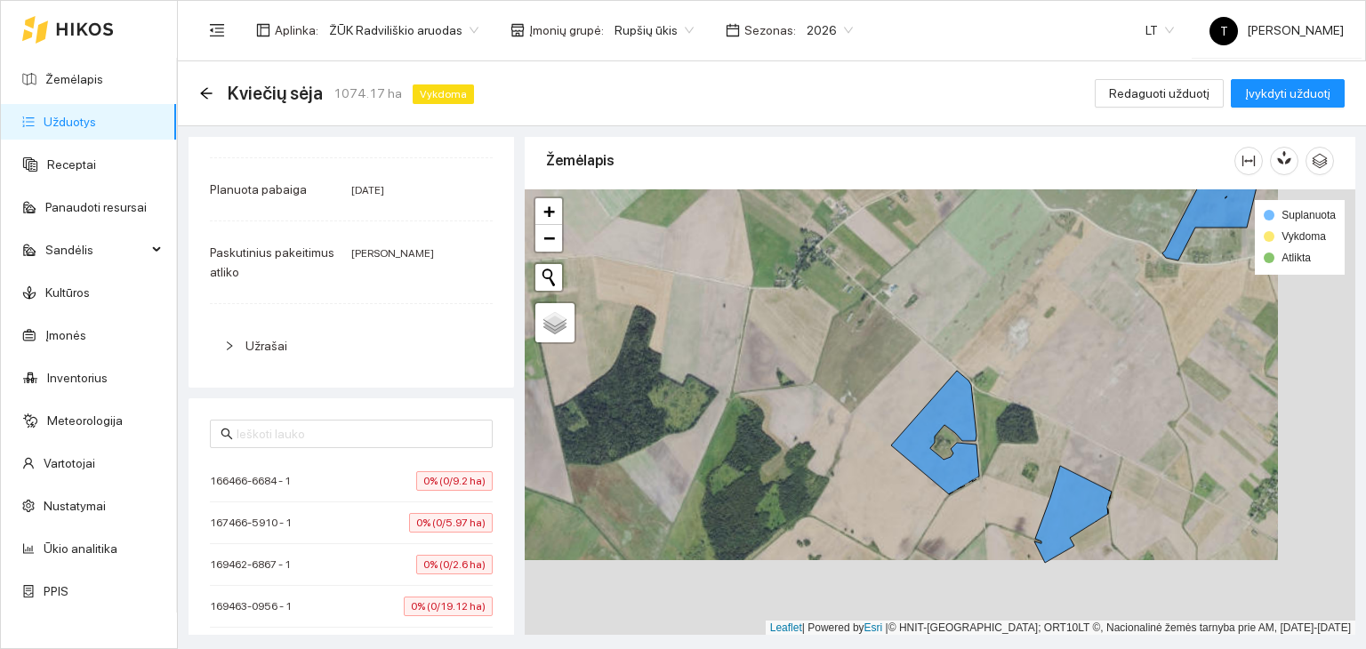
drag, startPoint x: 887, startPoint y: 405, endPoint x: 823, endPoint y: 333, distance: 95.8
click at [823, 333] on div "+ − Nieko nerasta. Bandykite dar kartą. Žemėlapis Palydovas Leaflet | Powered b…" at bounding box center [940, 412] width 830 height 446
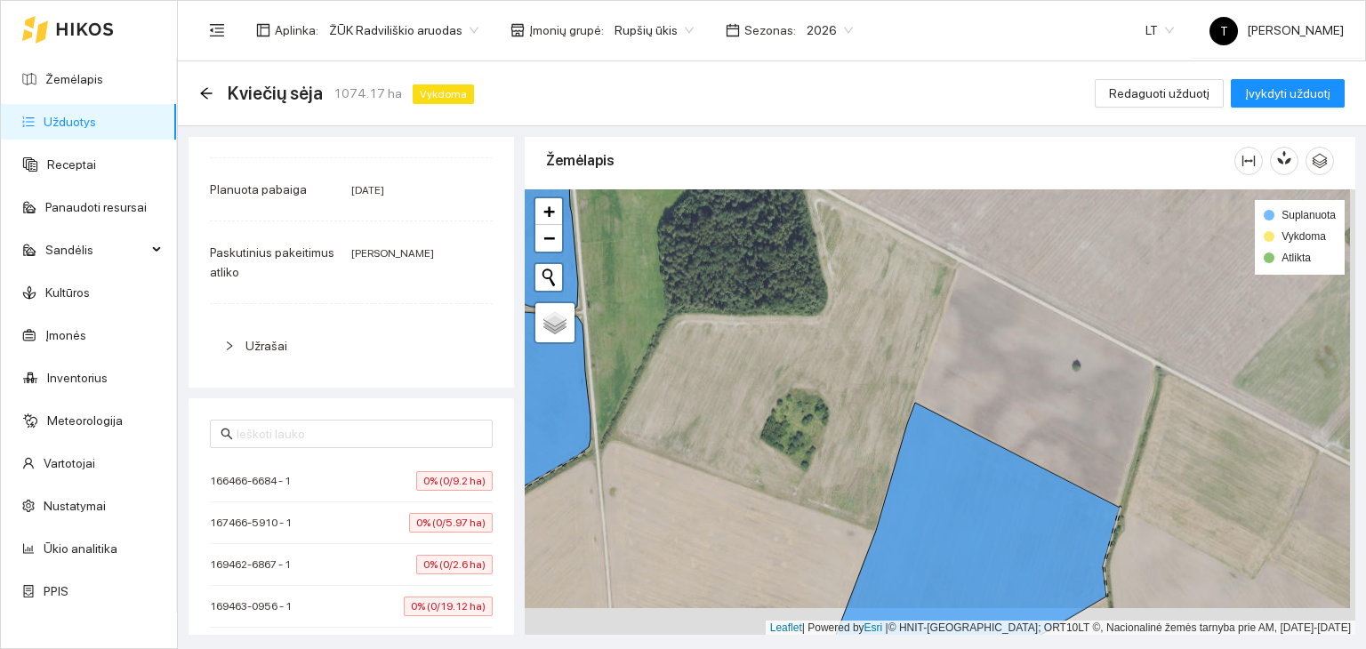
drag, startPoint x: 1138, startPoint y: 566, endPoint x: 1105, endPoint y: 379, distance: 189.6
click at [1105, 379] on div "+ − Nieko nerasta. Bandykite dar kartą. Žemėlapis Palydovas Leaflet | Powered b…" at bounding box center [940, 412] width 830 height 446
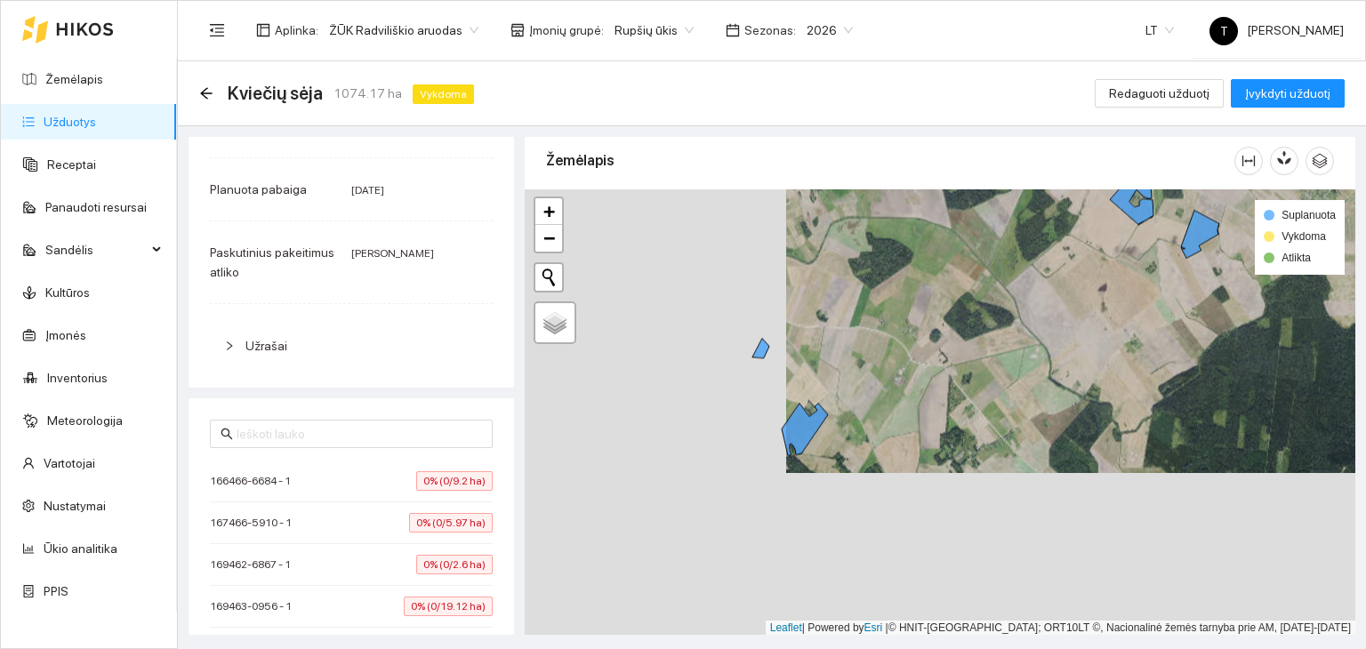
drag, startPoint x: 749, startPoint y: 502, endPoint x: 1007, endPoint y: 341, distance: 304.0
click at [1007, 341] on div "+ − Nieko nerasta. Bandykite dar kartą. Žemėlapis Palydovas Leaflet | Powered b…" at bounding box center [940, 412] width 830 height 446
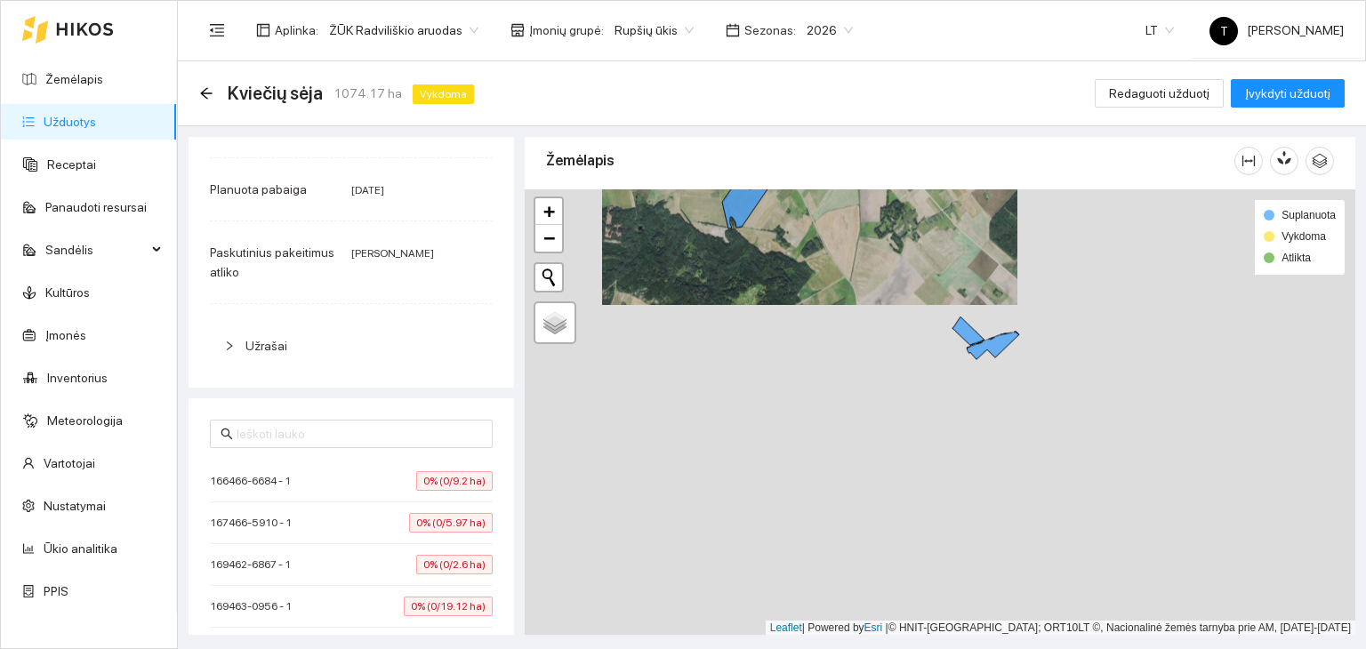
drag, startPoint x: 956, startPoint y: 349, endPoint x: 894, endPoint y: 253, distance: 114.4
click at [894, 253] on div "+ − Nieko nerasta. Bandykite dar kartą. Žemėlapis Palydovas Leaflet | Powered b…" at bounding box center [940, 412] width 830 height 446
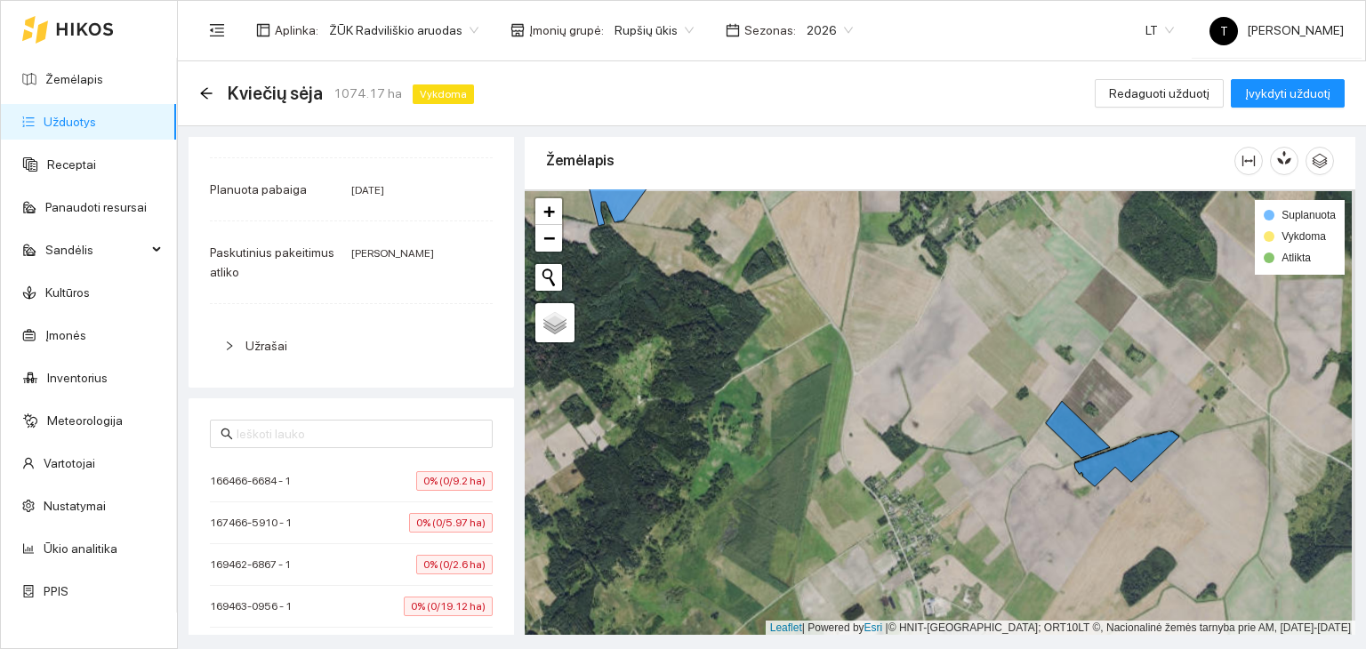
drag, startPoint x: 1028, startPoint y: 420, endPoint x: 947, endPoint y: 497, distance: 111.9
click at [947, 497] on div "+ − Nieko nerasta. Bandykite dar kartą. Žemėlapis Palydovas Leaflet | Powered b…" at bounding box center [940, 412] width 830 height 446
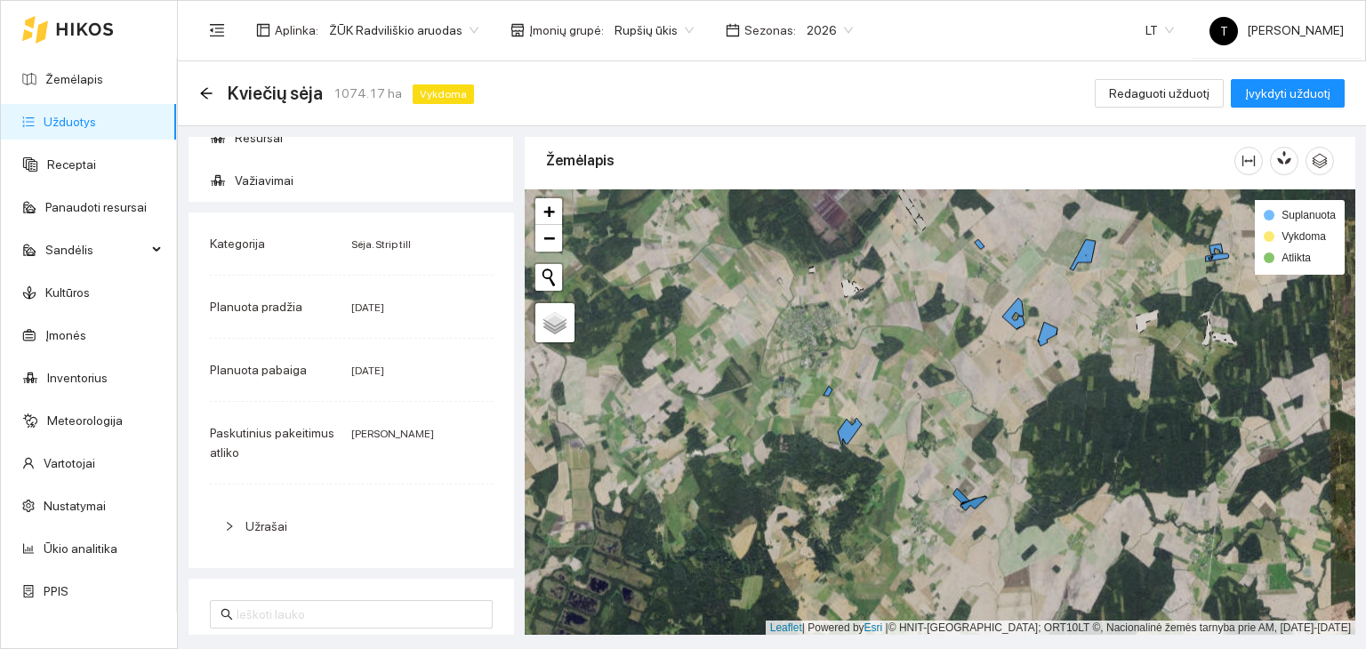
scroll to position [0, 0]
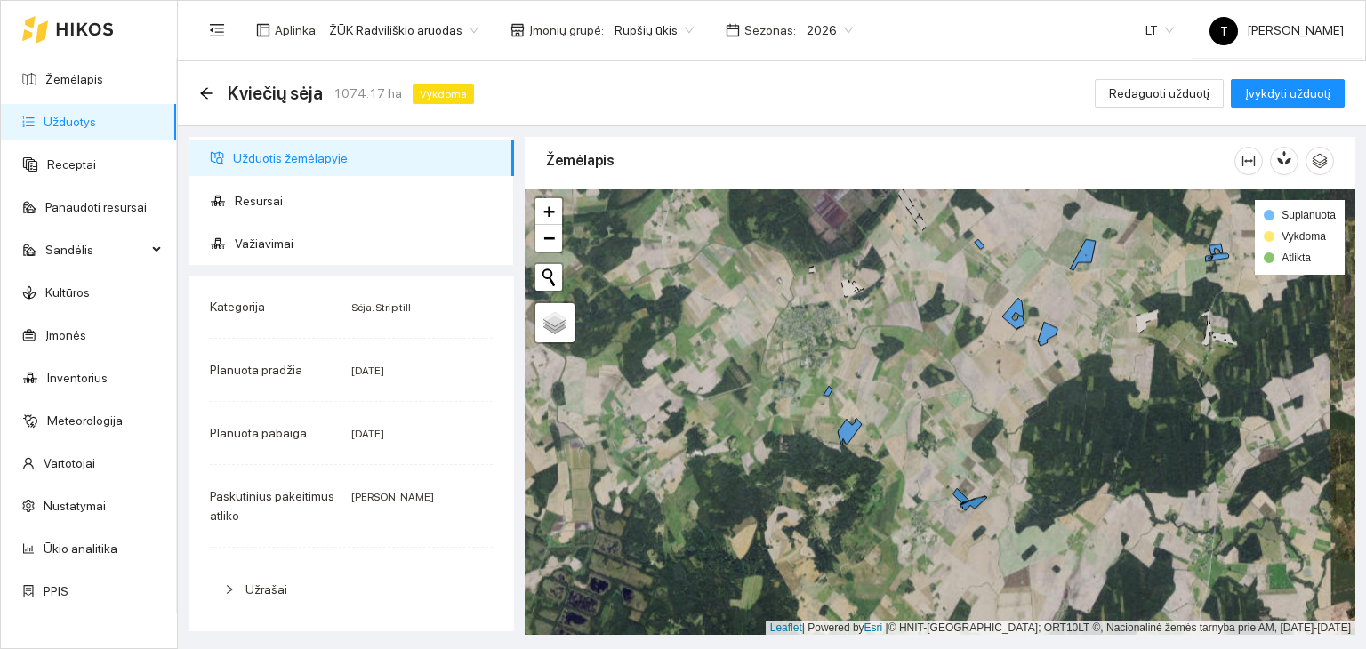
click at [81, 122] on link "Užduotys" at bounding box center [70, 122] width 52 height 14
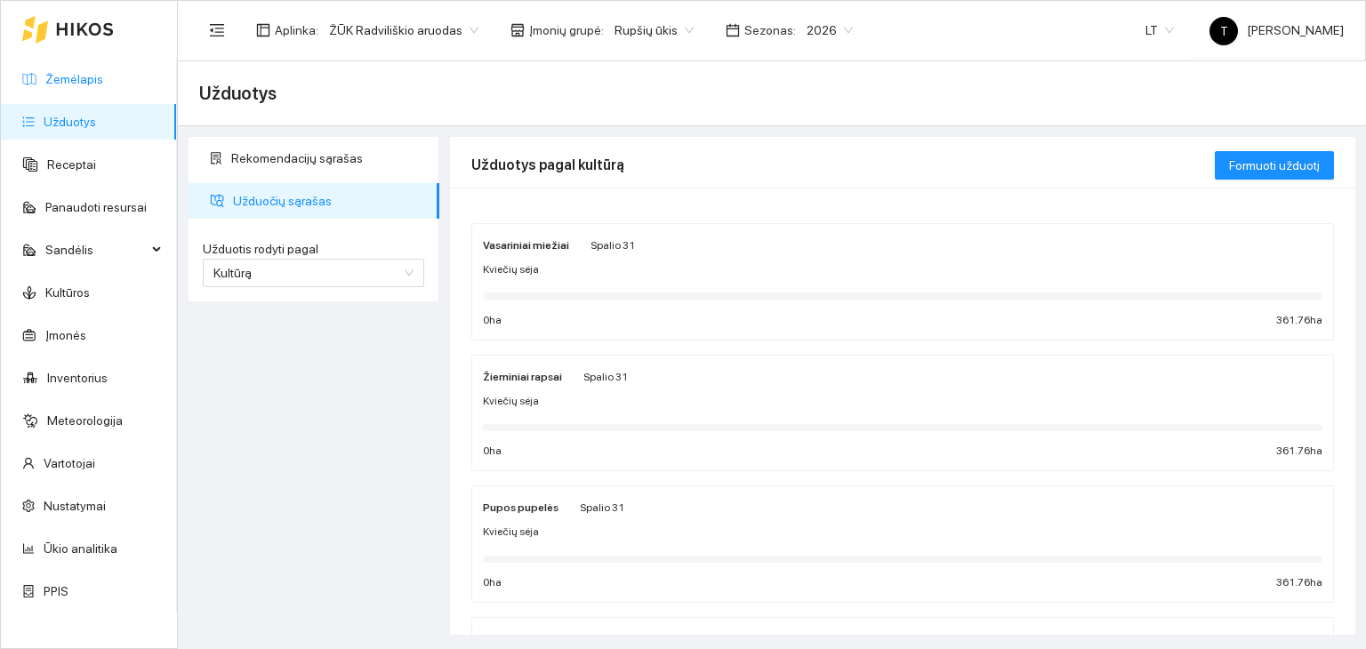
click at [69, 83] on link "Žemėlapis" at bounding box center [74, 79] width 58 height 14
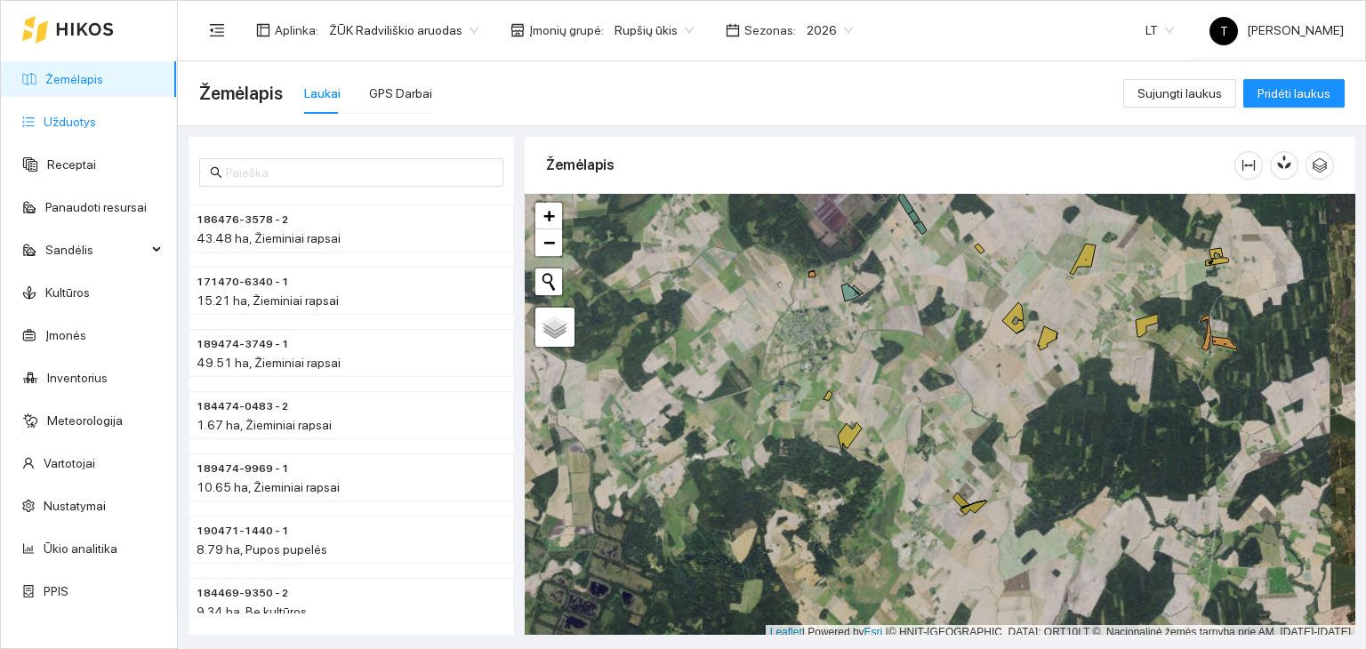
click at [70, 118] on link "Užduotys" at bounding box center [70, 122] width 52 height 14
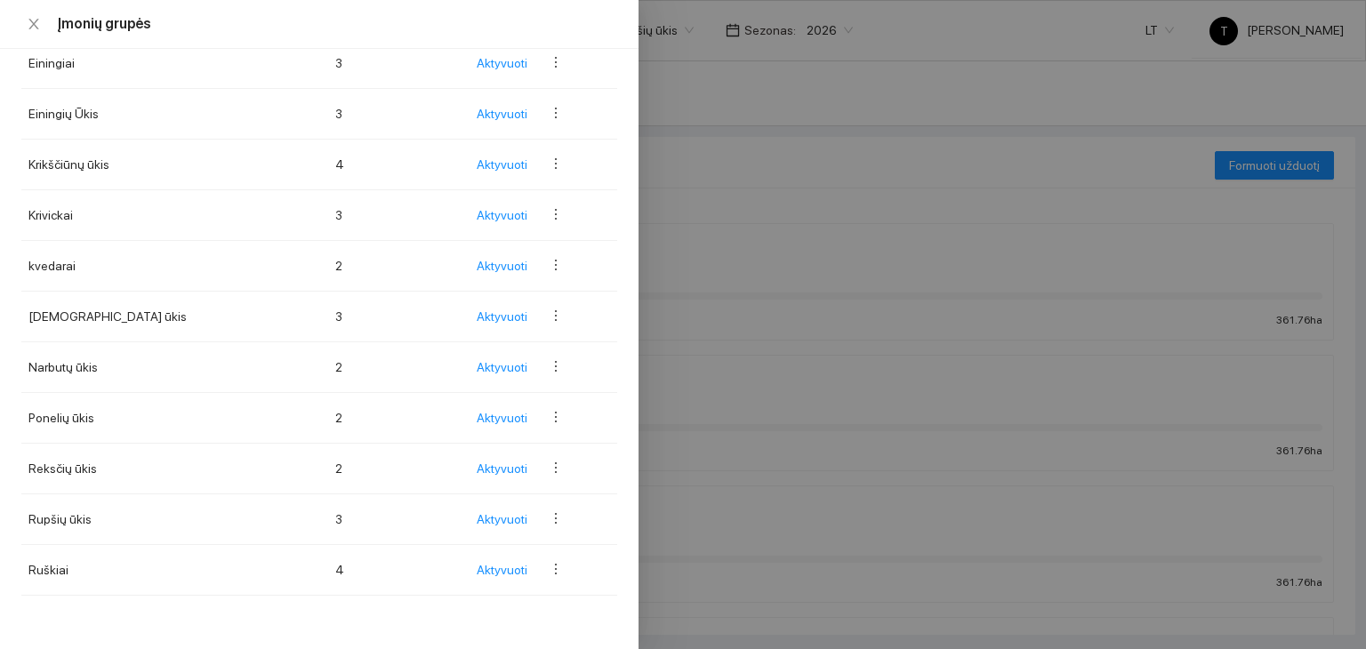
click at [646, 24] on body "Žemėlapis Užduotys Receptai Panaudoti resursai Sandėlis Kultūros Įmonės Invento…" at bounding box center [683, 324] width 1366 height 649
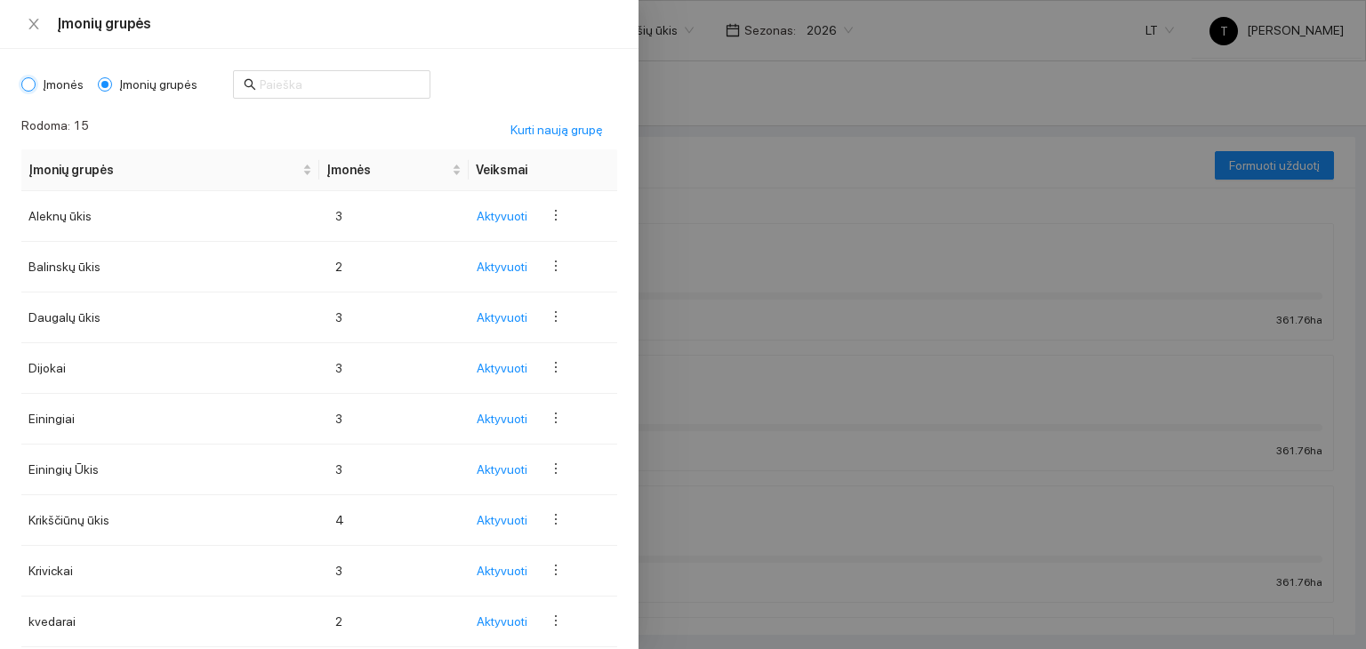
click at [31, 83] on input "Įmonės" at bounding box center [28, 84] width 14 height 14
radio input "true"
radio input "false"
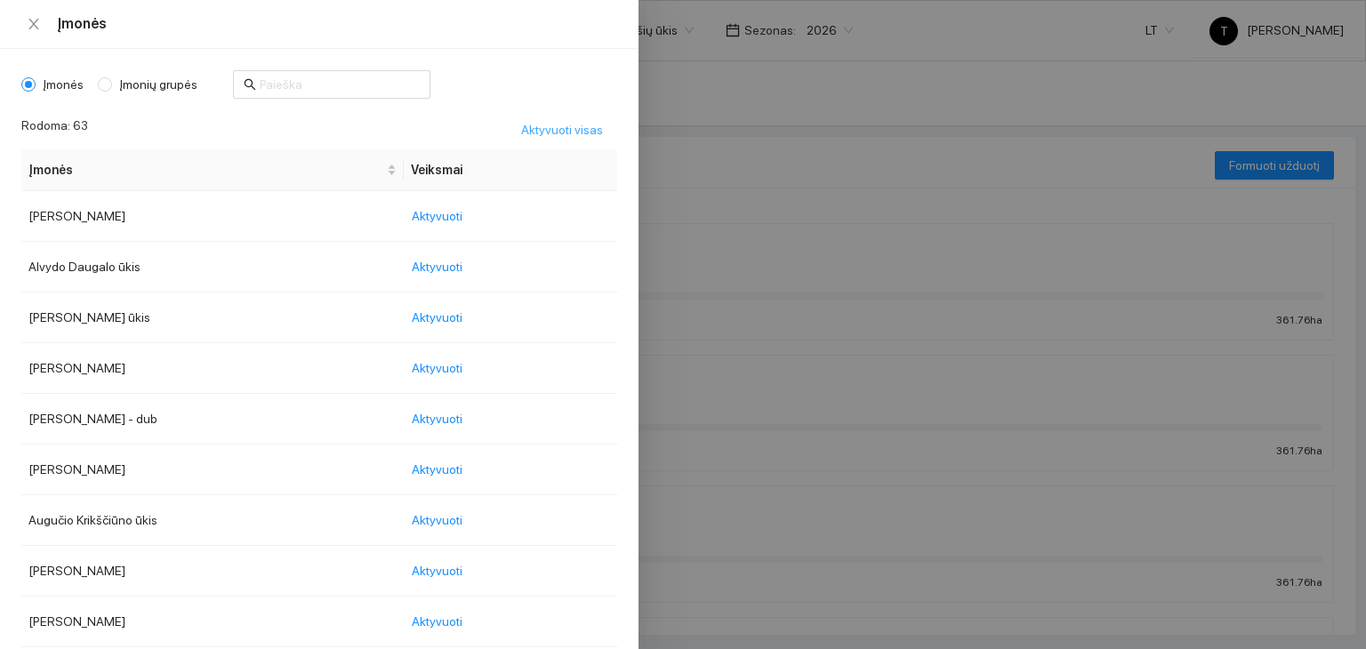
click at [550, 128] on span "Aktyvuoti visas" at bounding box center [562, 130] width 82 height 20
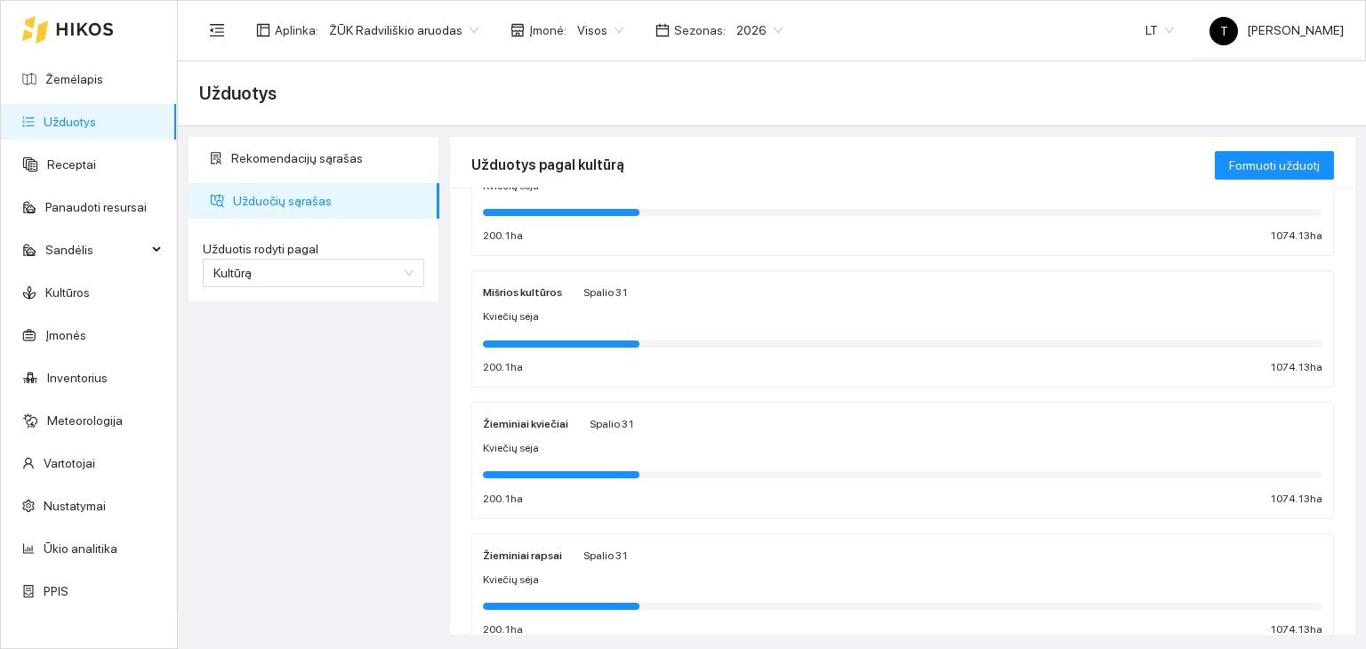
scroll to position [267, 0]
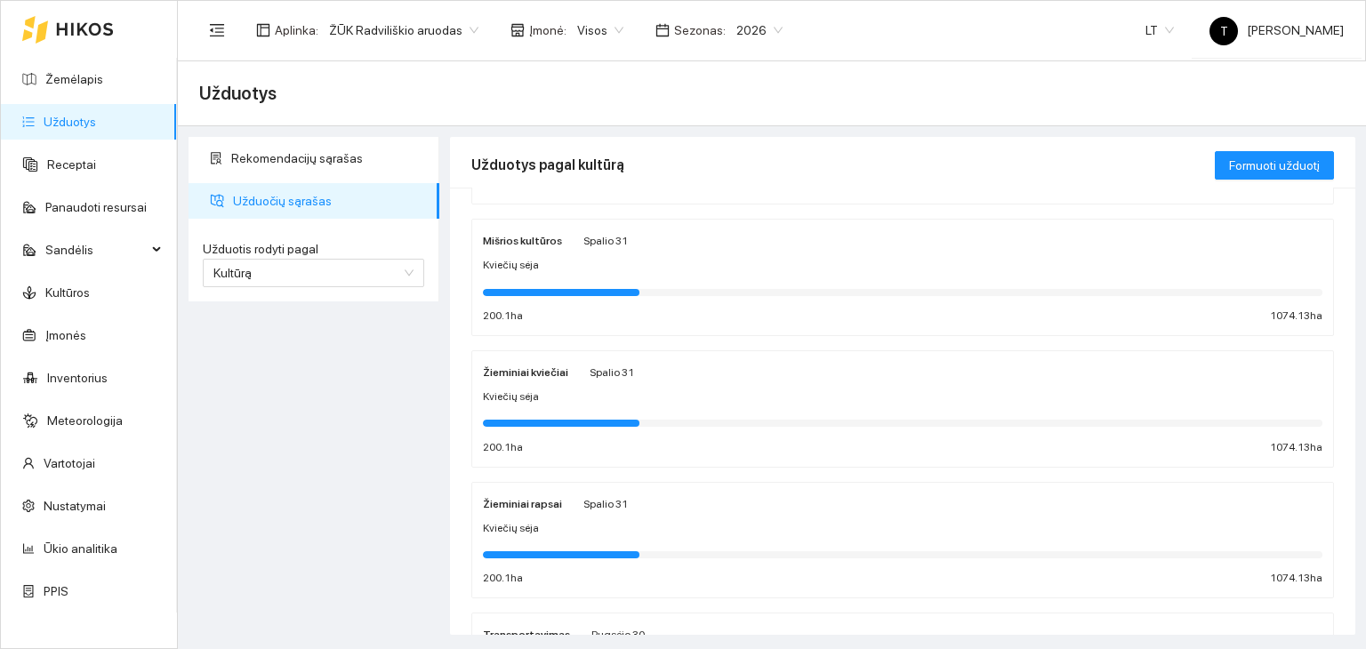
click at [630, 397] on div "Kviečių sėja" at bounding box center [902, 397] width 839 height 17
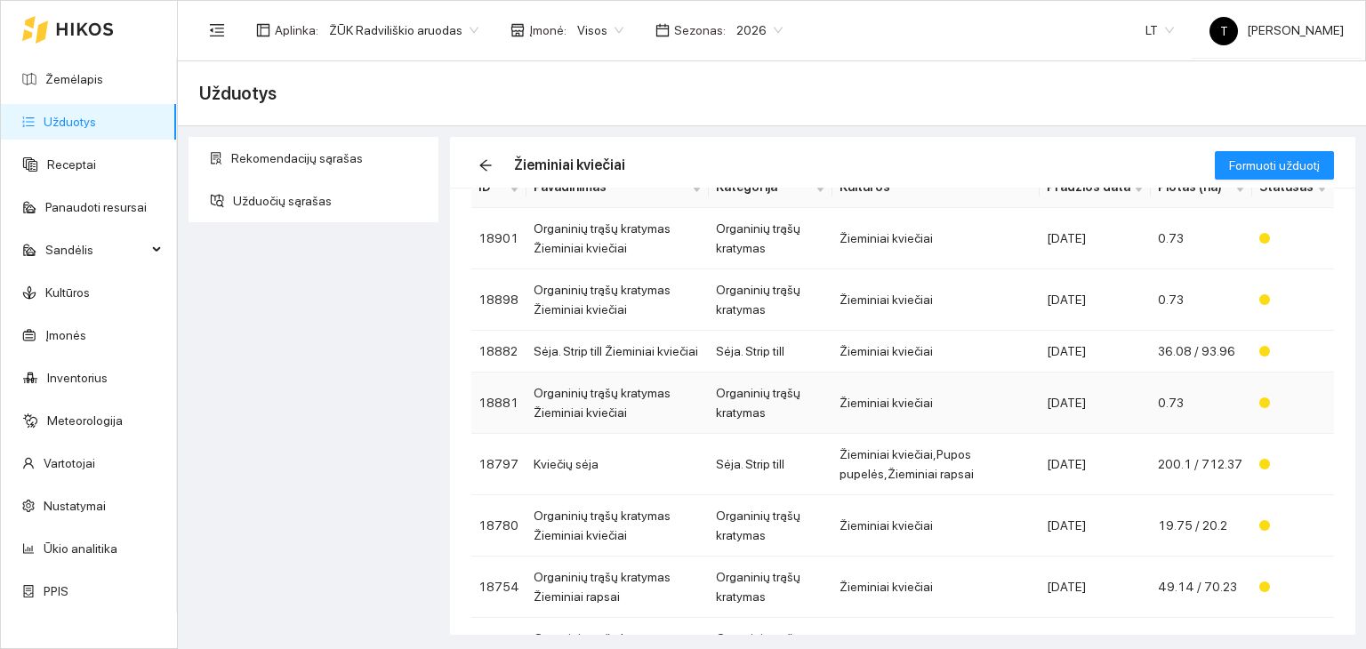
scroll to position [178, 0]
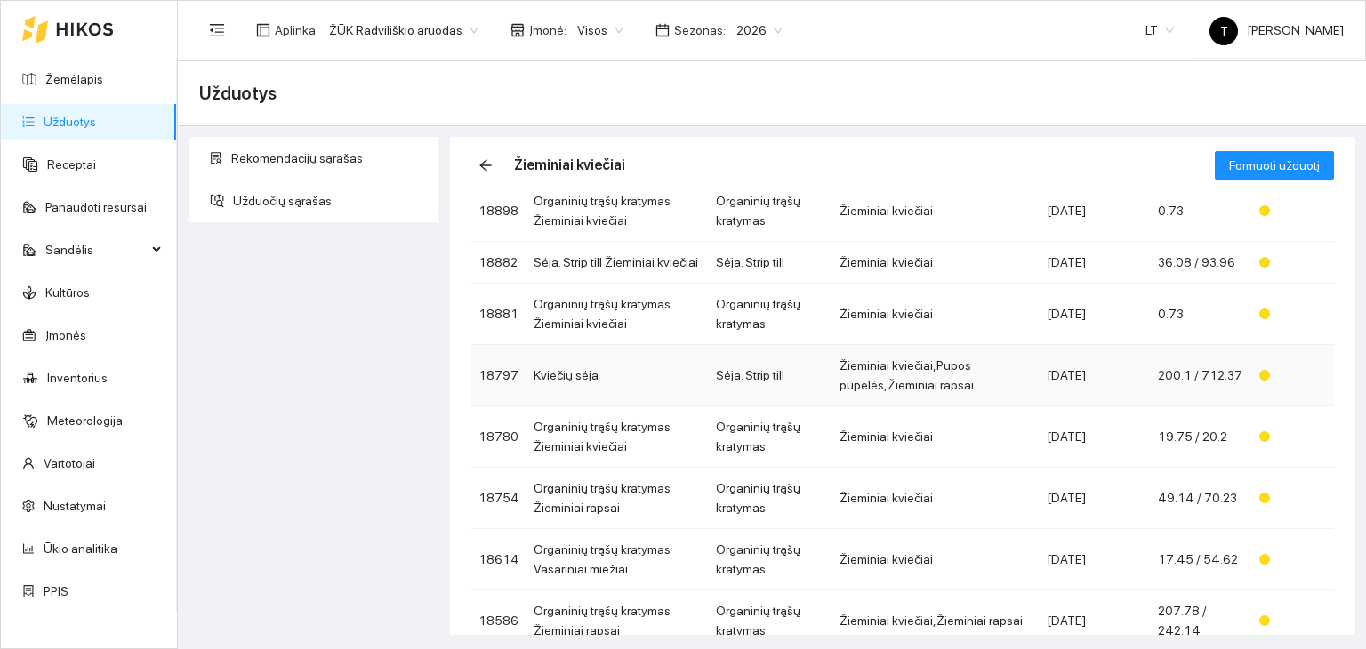
click at [898, 382] on td "Žieminiai kviečiai,Pupos pupelės,Žieminiai rapsai" at bounding box center [935, 375] width 207 height 61
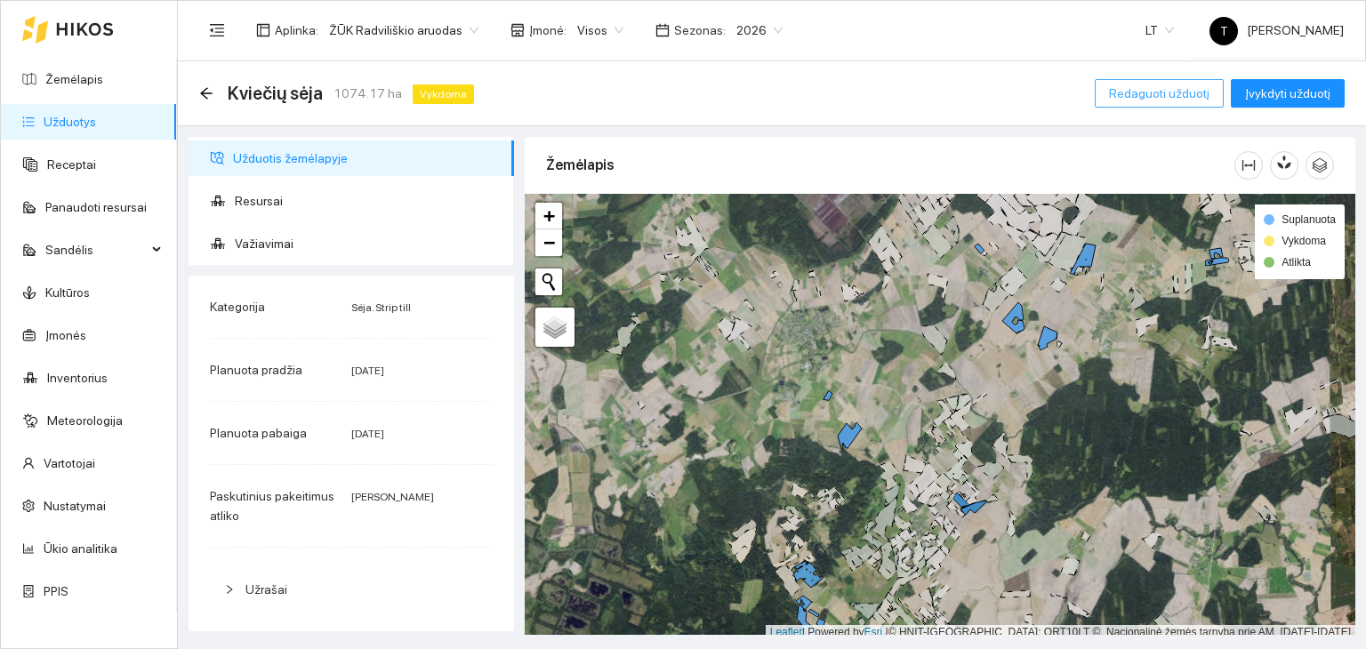
drag, startPoint x: 1141, startPoint y: 90, endPoint x: 1135, endPoint y: 103, distance: 14.7
click at [1141, 90] on span "Redaguoti užduotį" at bounding box center [1159, 94] width 100 height 20
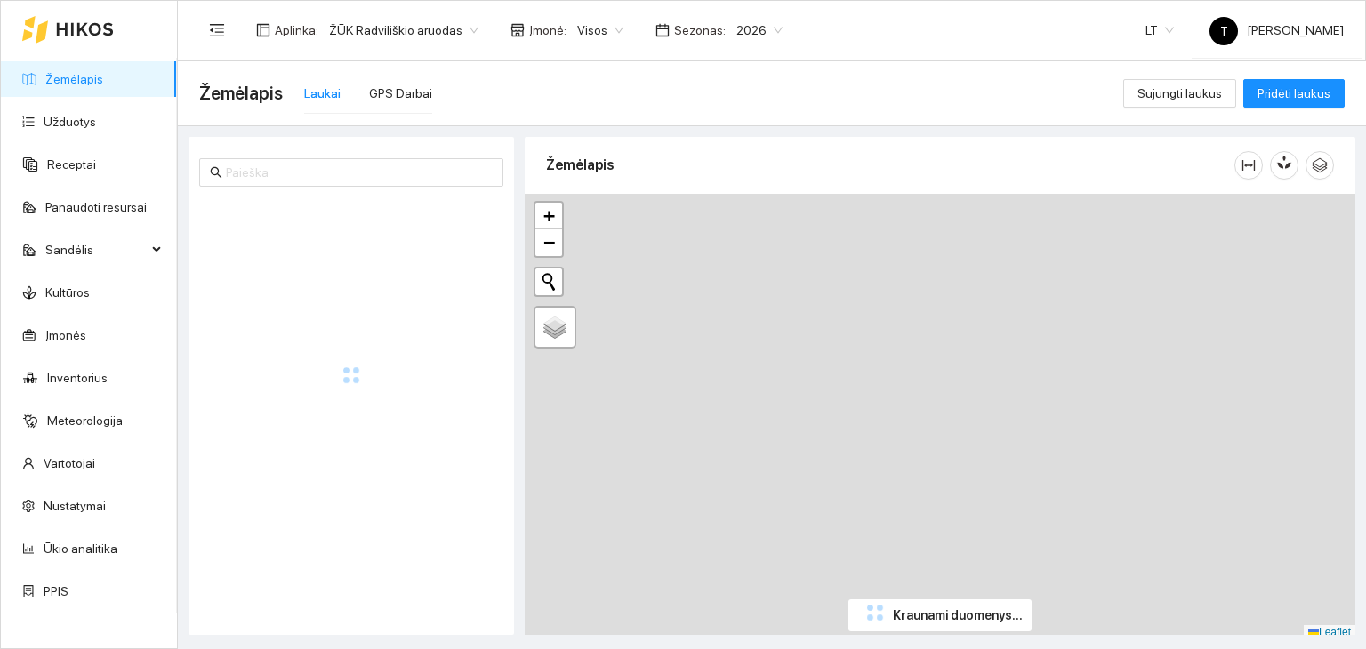
click at [604, 33] on body "Žemėlapis Užduotys Receptai Panaudoti resursai Sandėlis Kultūros Įmonės Invento…" at bounding box center [683, 324] width 1366 height 649
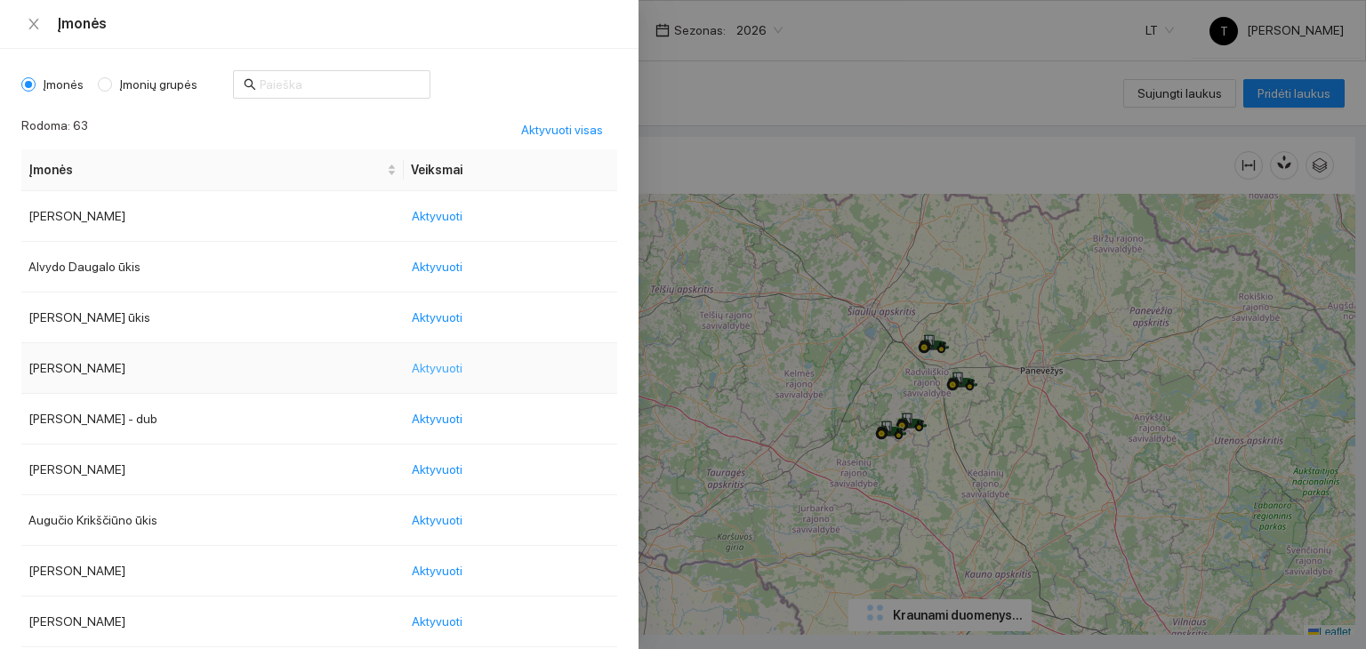
click at [462, 367] on span "Aktyvuoti" at bounding box center [437, 368] width 51 height 20
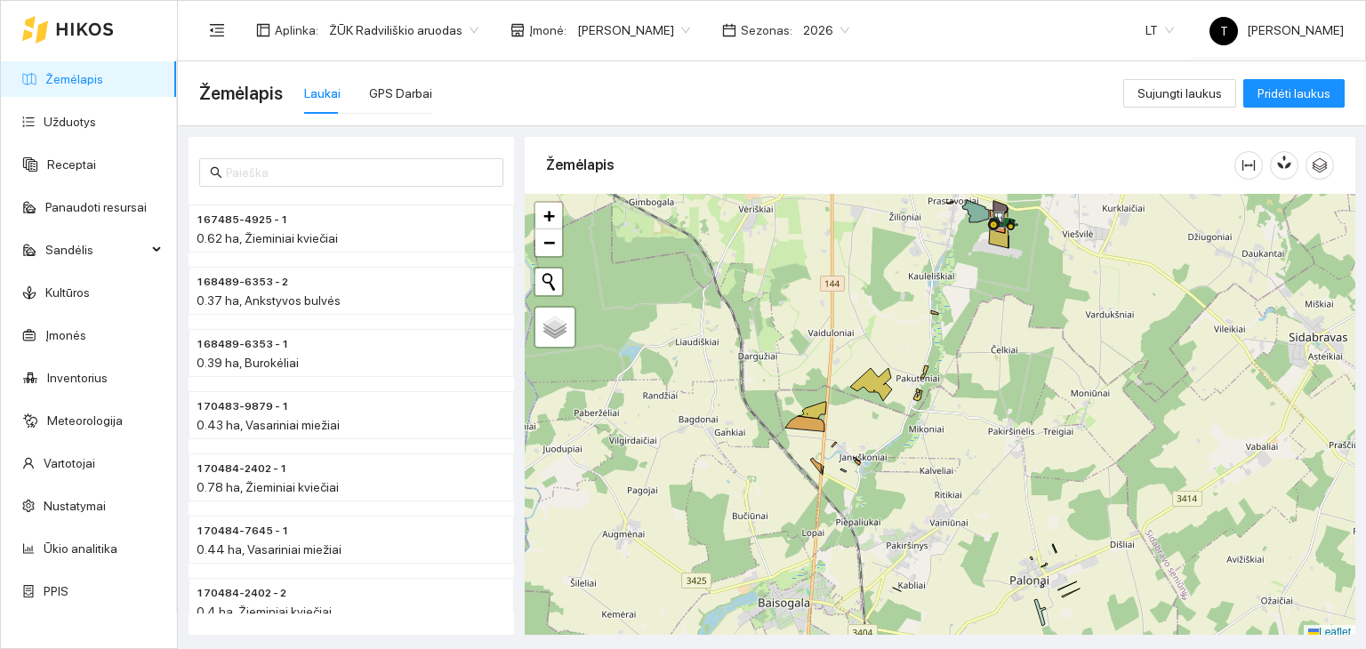
scroll to position [4, 0]
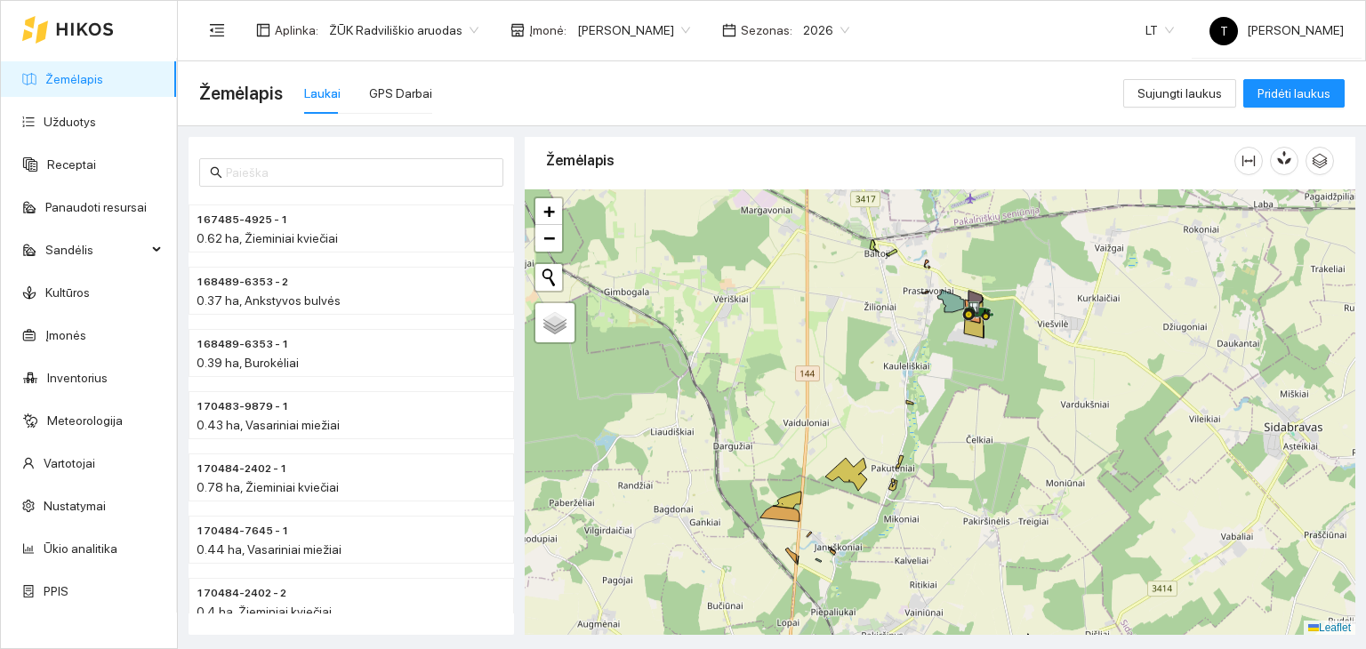
drag, startPoint x: 993, startPoint y: 453, endPoint x: 975, endPoint y: 542, distance: 90.0
click at [975, 542] on div "+ − Nieko nerasta. Bandykite dar kartą. Žemėlapis Palydovas Leaflet" at bounding box center [940, 412] width 830 height 446
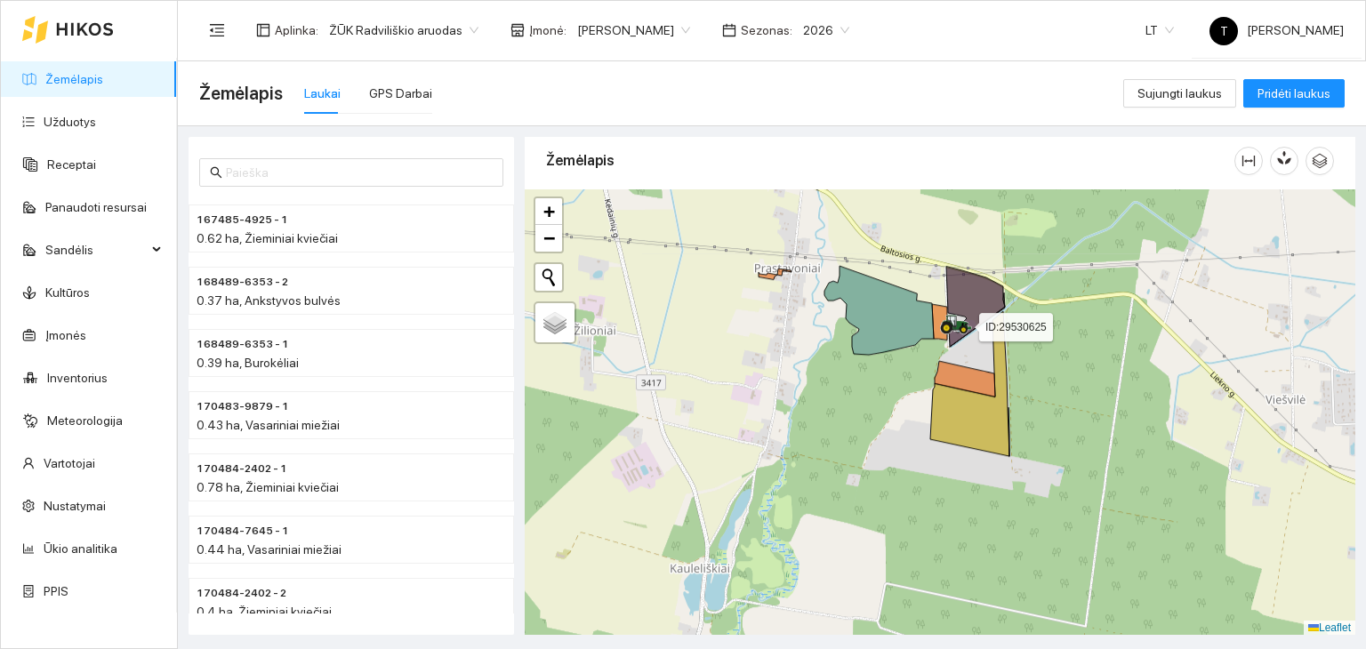
click at [959, 323] on icon at bounding box center [957, 323] width 30 height 14
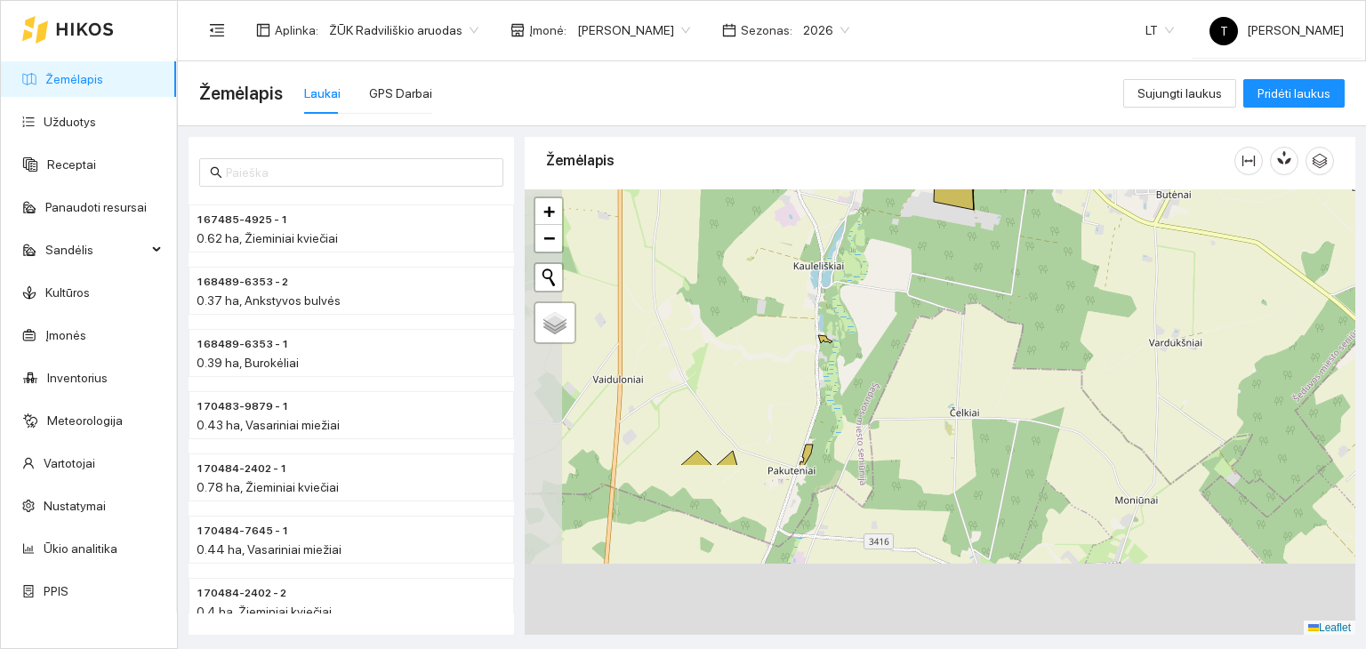
drag, startPoint x: 796, startPoint y: 556, endPoint x: 855, endPoint y: 333, distance: 231.0
click at [855, 333] on div "+ − Nieko nerasta. Bandykite dar kartą. Žemėlapis Palydovas Leaflet" at bounding box center [940, 412] width 830 height 446
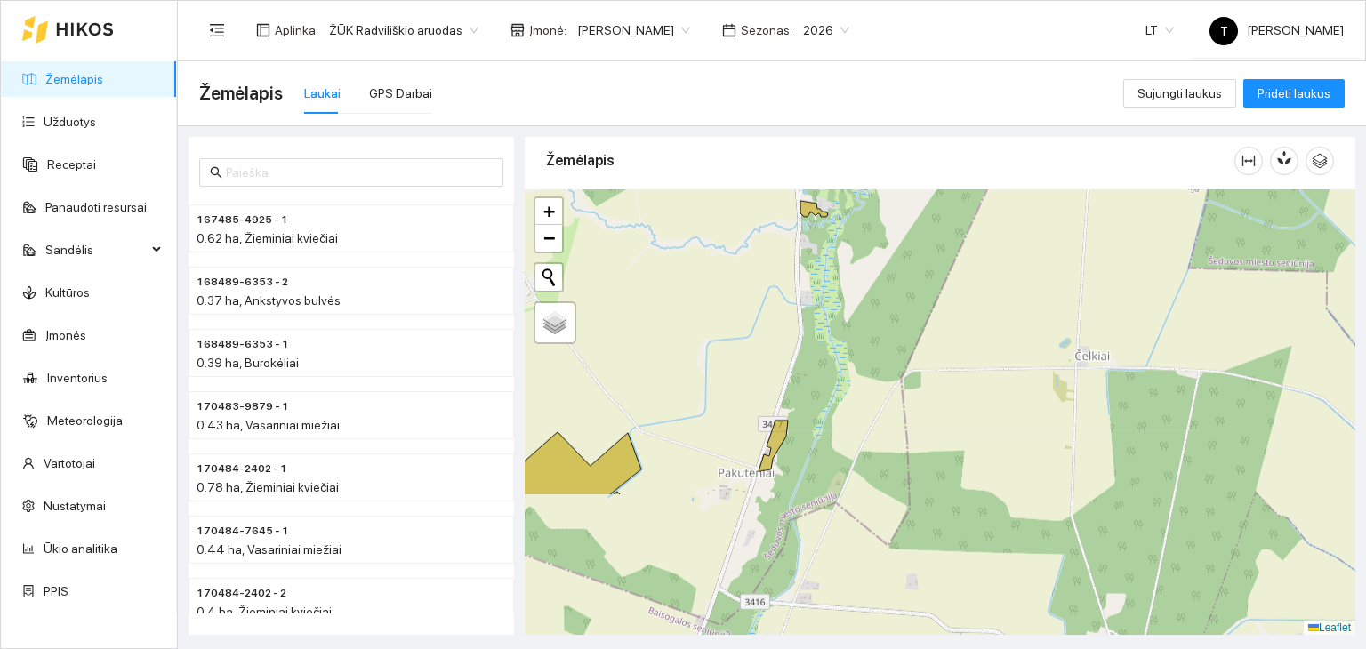
drag, startPoint x: 782, startPoint y: 538, endPoint x: 827, endPoint y: 296, distance: 246.1
click at [827, 296] on div "+ − Nieko nerasta. Bandykite dar kartą. Žemėlapis Palydovas Leaflet" at bounding box center [940, 412] width 830 height 446
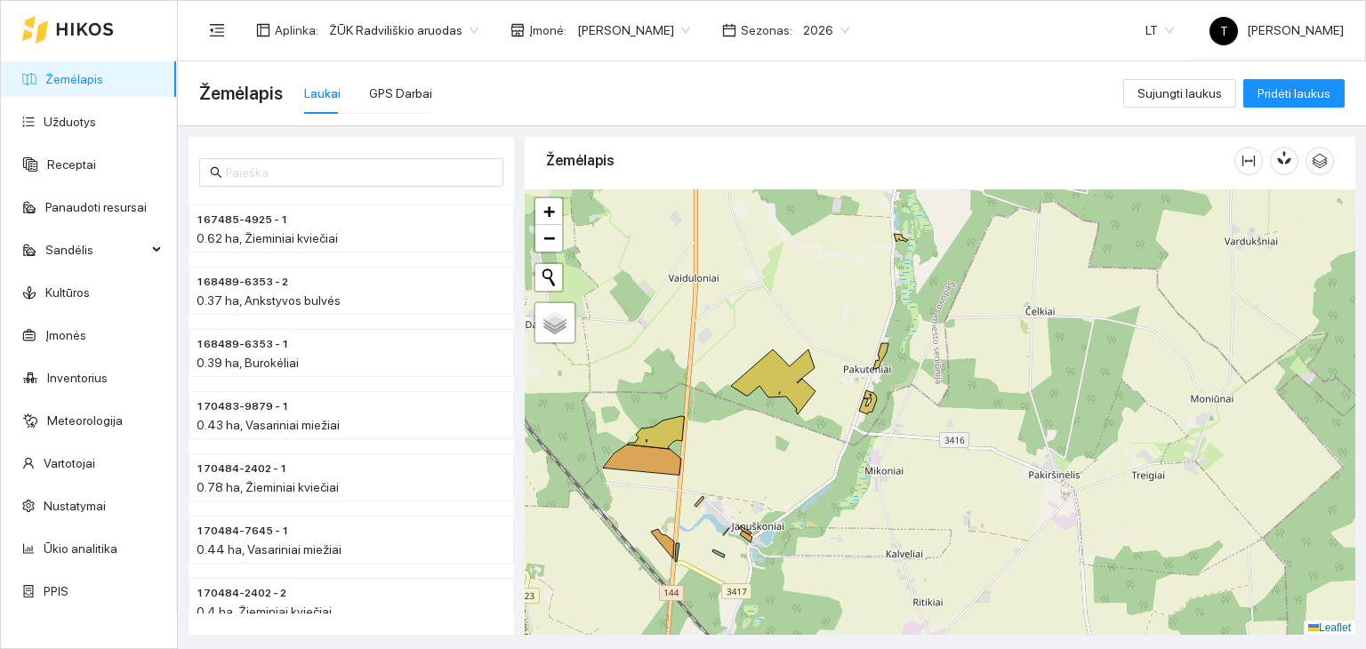
drag, startPoint x: 714, startPoint y: 482, endPoint x: 864, endPoint y: 429, distance: 159.2
click at [864, 429] on div "+ − Nieko nerasta. Bandykite dar kartą. Žemėlapis Palydovas Leaflet" at bounding box center [940, 412] width 830 height 446
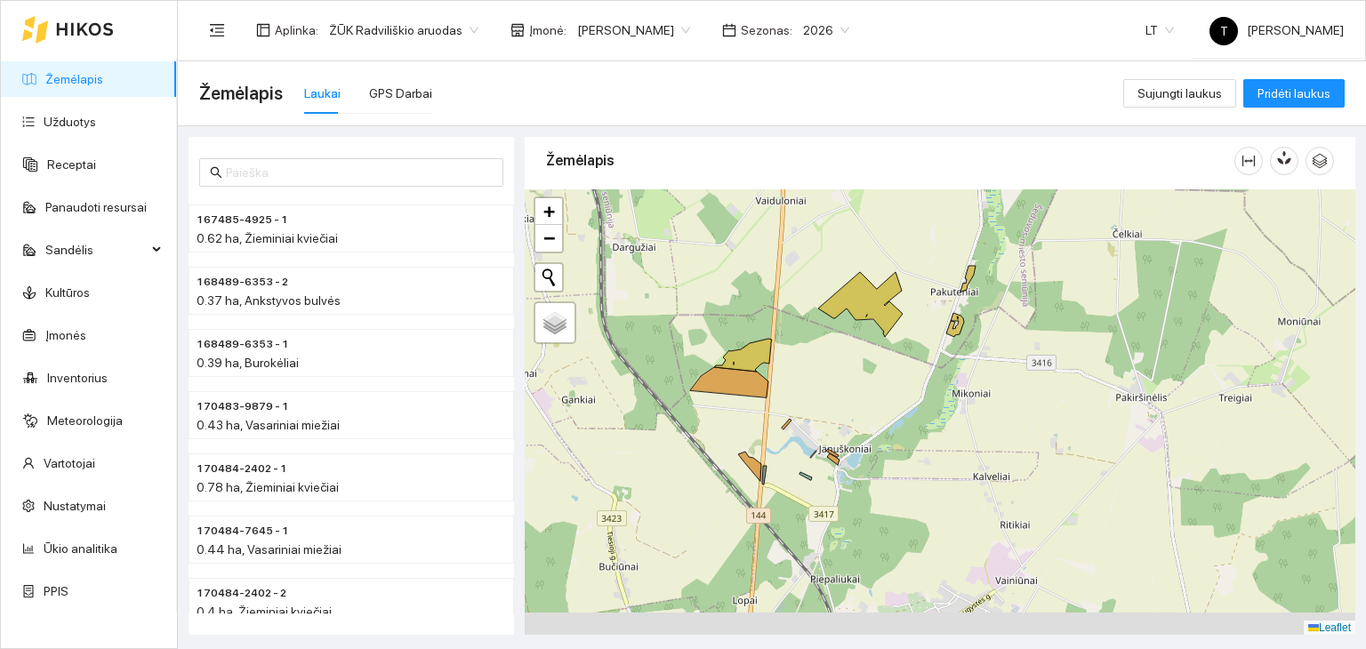
drag, startPoint x: 811, startPoint y: 452, endPoint x: 836, endPoint y: 365, distance: 89.8
click at [840, 366] on div "+ − Nieko nerasta. Bandykite dar kartą. Žemėlapis Palydovas Leaflet" at bounding box center [940, 412] width 830 height 446
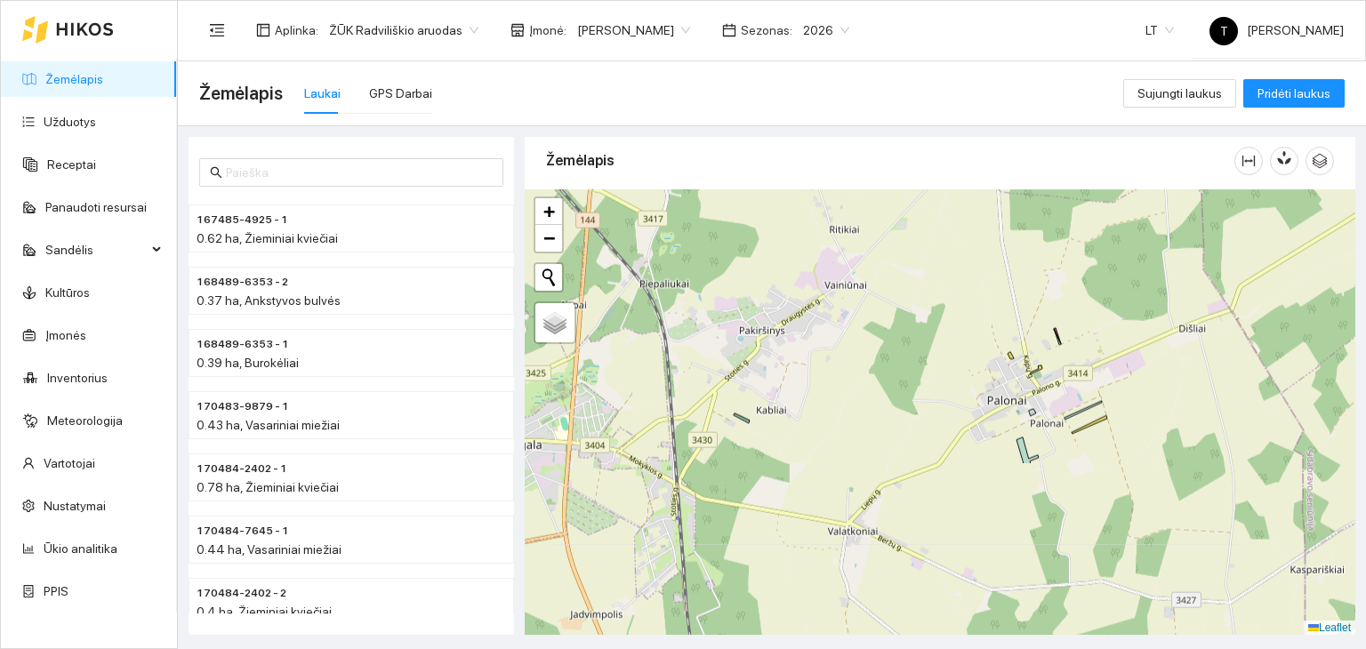
drag, startPoint x: 1107, startPoint y: 364, endPoint x: 838, endPoint y: 245, distance: 294.6
click at [838, 245] on div "+ − Nieko nerasta. Bandykite dar kartą. Žemėlapis Palydovas Leaflet" at bounding box center [940, 412] width 830 height 446
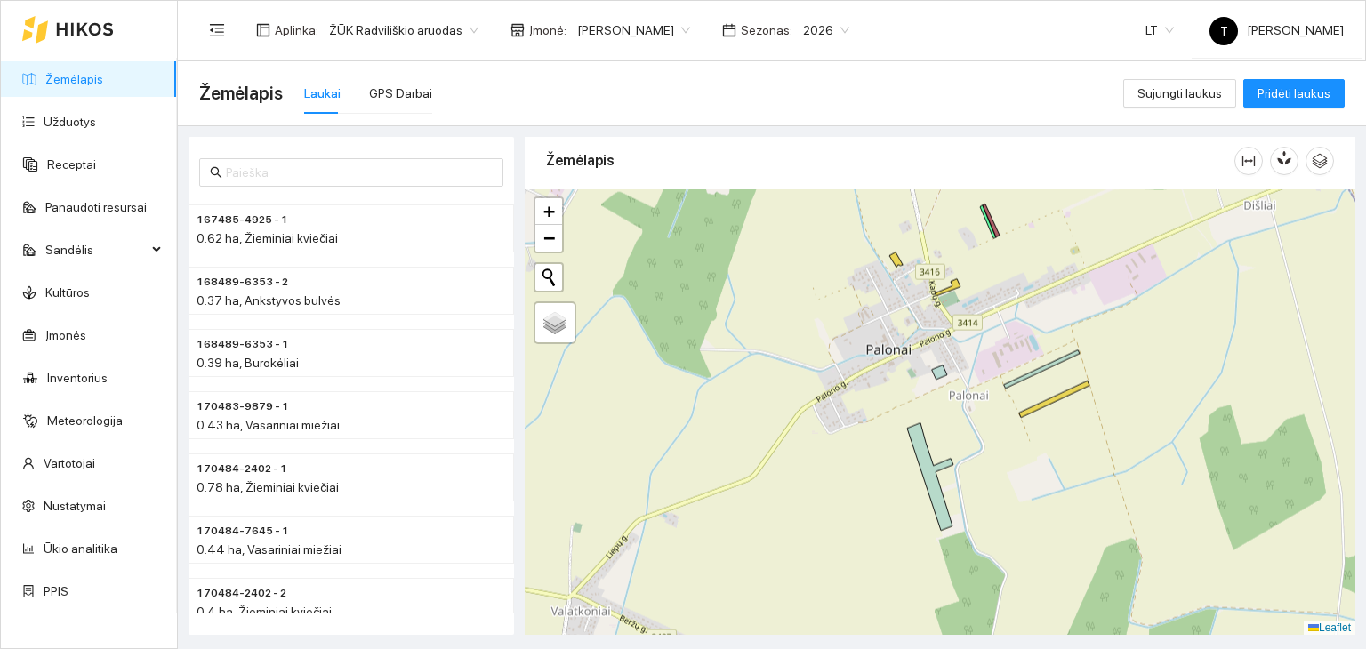
click at [657, 28] on body "Žemėlapis Užduotys Receptai Panaudoti resursai Sandėlis Kultūros Įmonės Invento…" at bounding box center [683, 324] width 1366 height 649
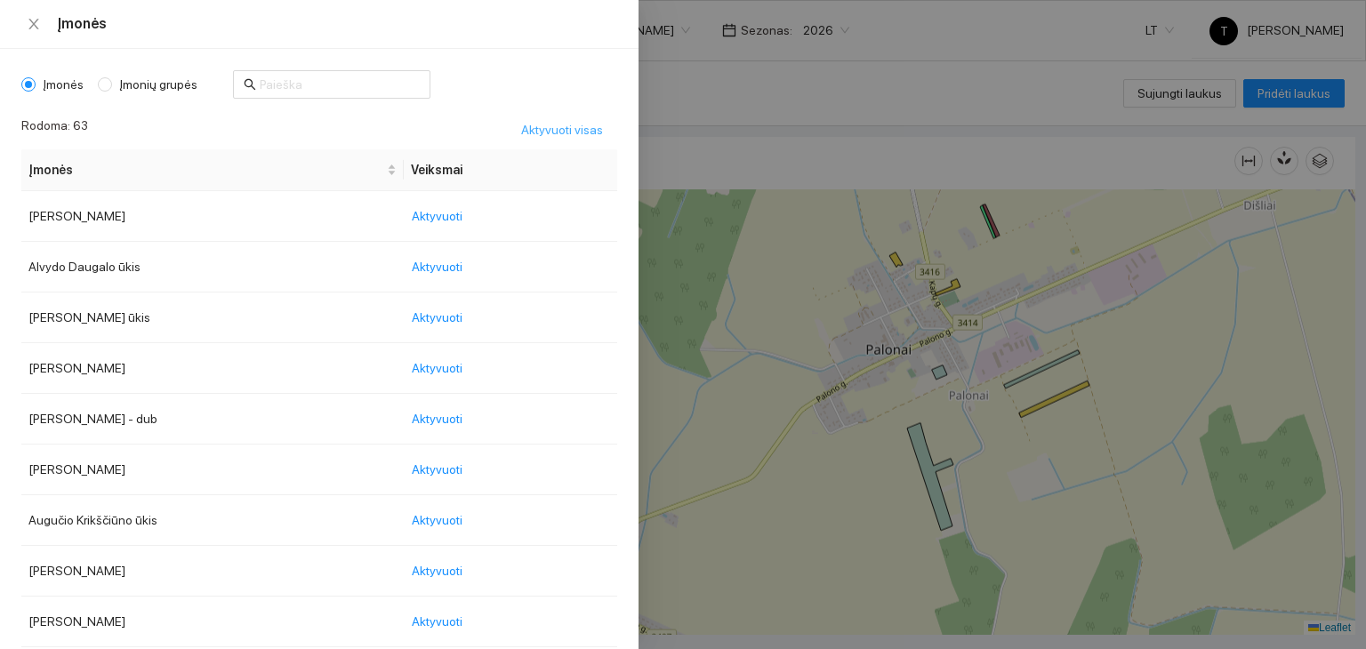
click at [552, 129] on span "Aktyvuoti visas" at bounding box center [562, 130] width 82 height 20
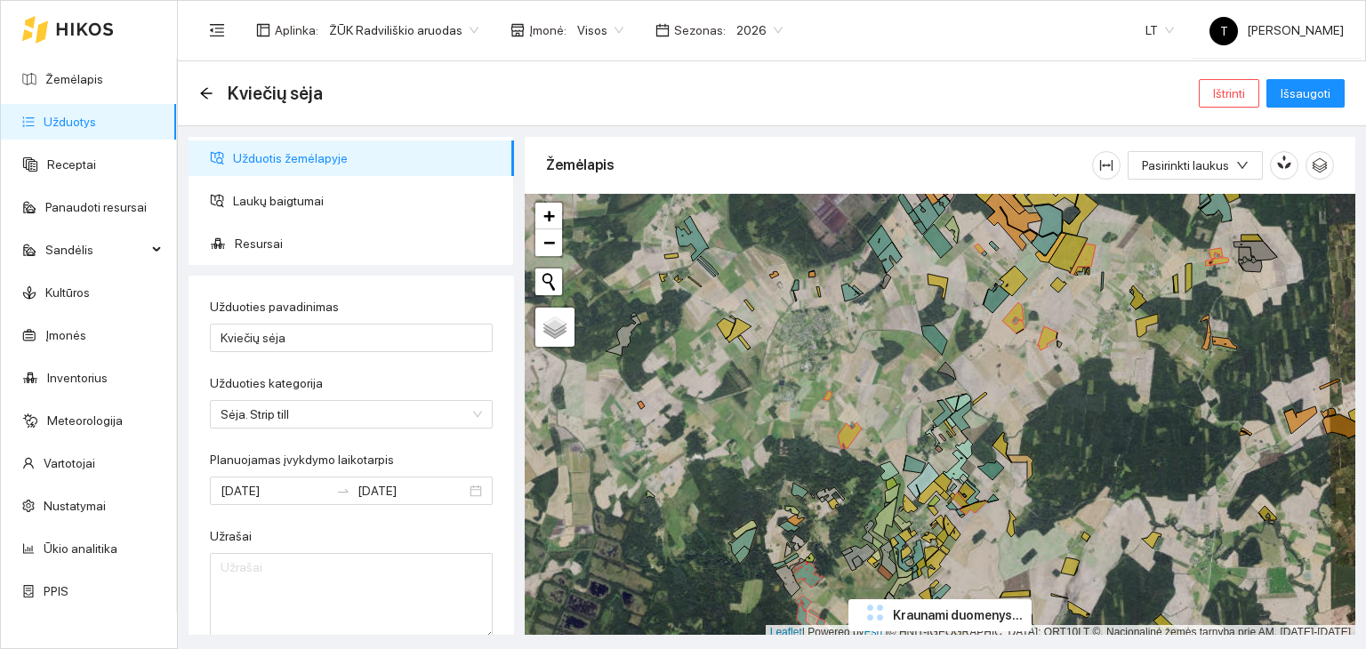
scroll to position [4, 0]
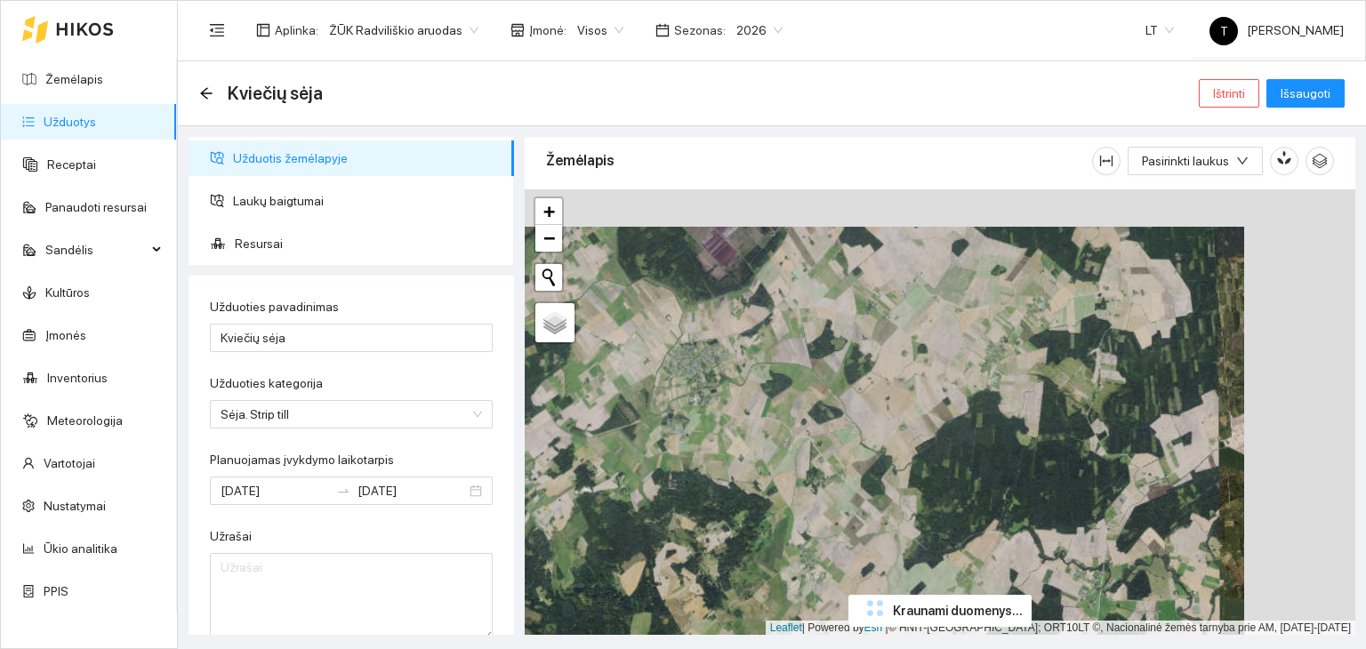
drag, startPoint x: 1112, startPoint y: 378, endPoint x: 894, endPoint y: 435, distance: 226.0
click at [894, 435] on div "+ − Nieko nerasta. Bandykite dar kartą. Žemėlapis Palydovas Leaflet | Powered b…" at bounding box center [940, 412] width 830 height 446
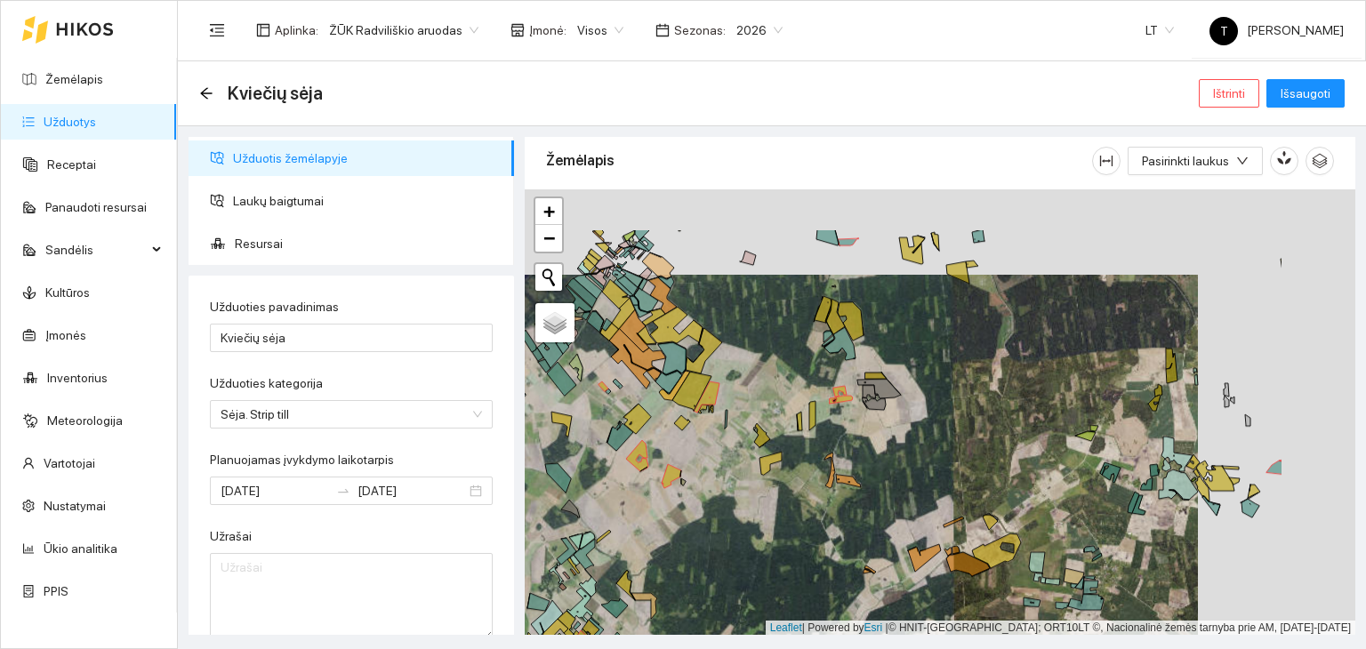
drag, startPoint x: 1096, startPoint y: 355, endPoint x: 935, endPoint y: 443, distance: 183.4
click at [935, 443] on div "+ − Nieko nerasta. Bandykite dar kartą. Žemėlapis Palydovas Leaflet | Powered b…" at bounding box center [940, 412] width 830 height 446
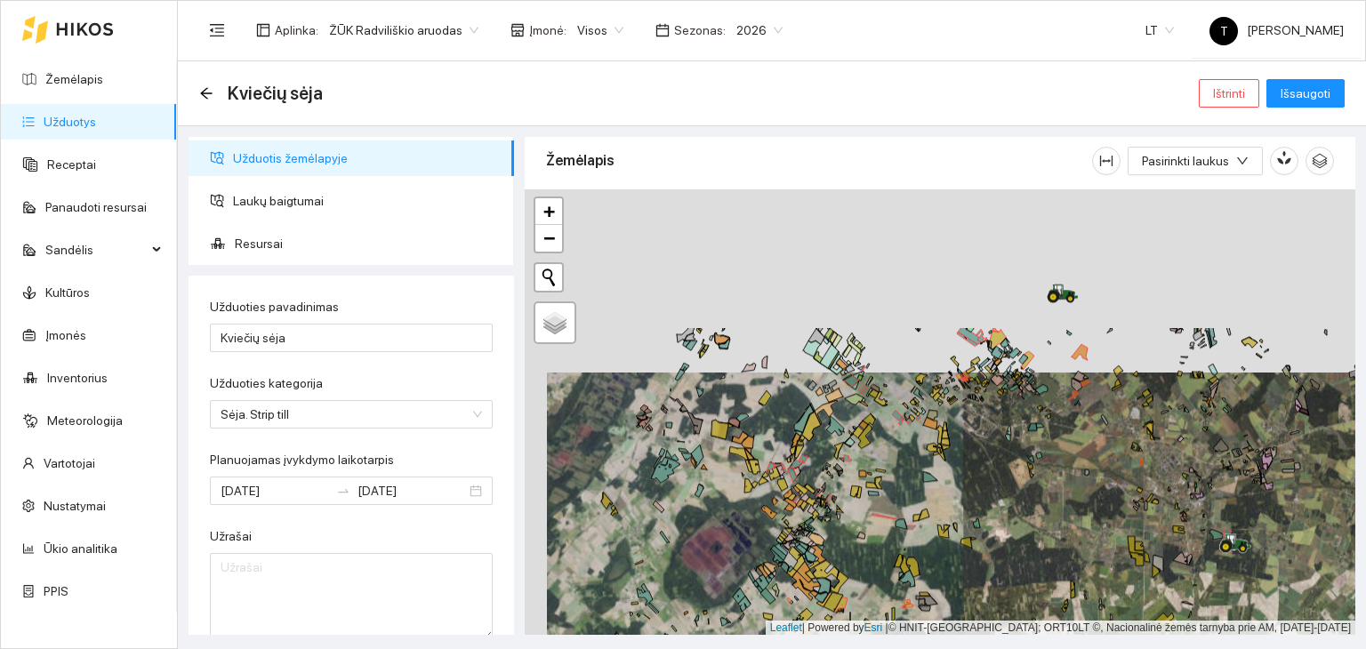
drag, startPoint x: 1149, startPoint y: 329, endPoint x: 1174, endPoint y: 481, distance: 154.1
click at [1174, 481] on div "+ − Nieko nerasta. Bandykite dar kartą. Žemėlapis Palydovas Leaflet | Powered b…" at bounding box center [940, 412] width 830 height 446
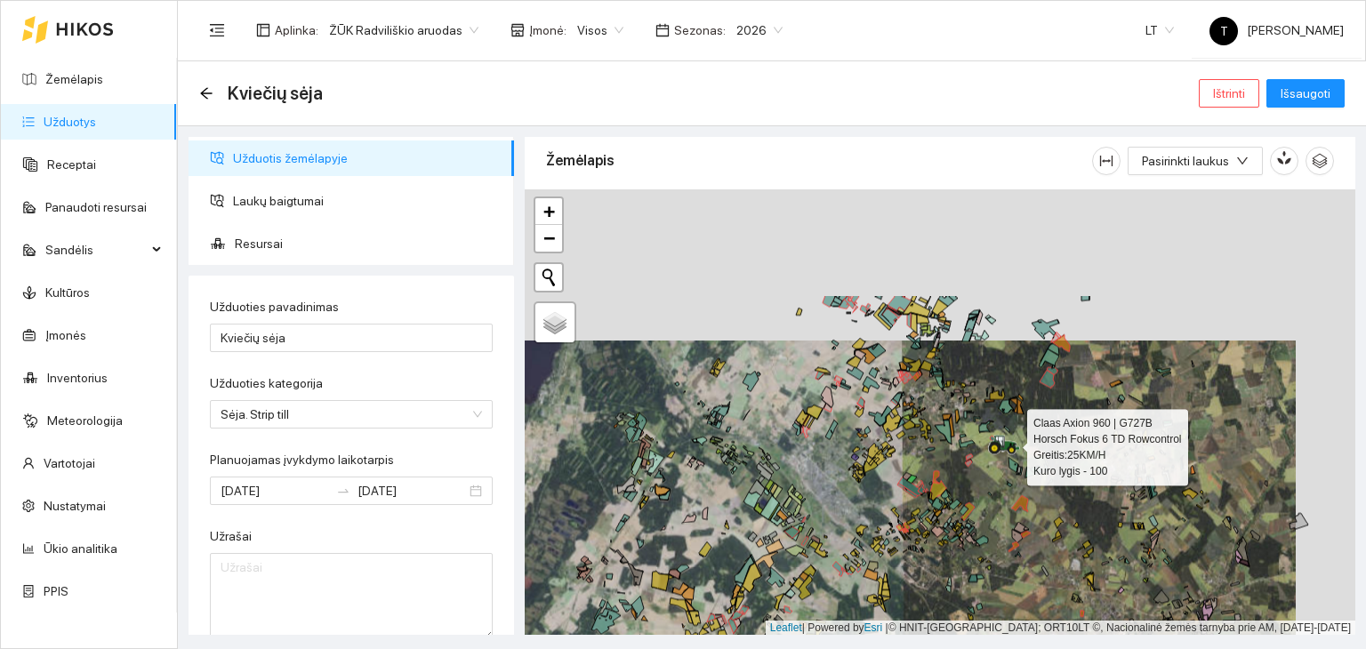
drag, startPoint x: 1070, startPoint y: 283, endPoint x: 981, endPoint y: 444, distance: 183.9
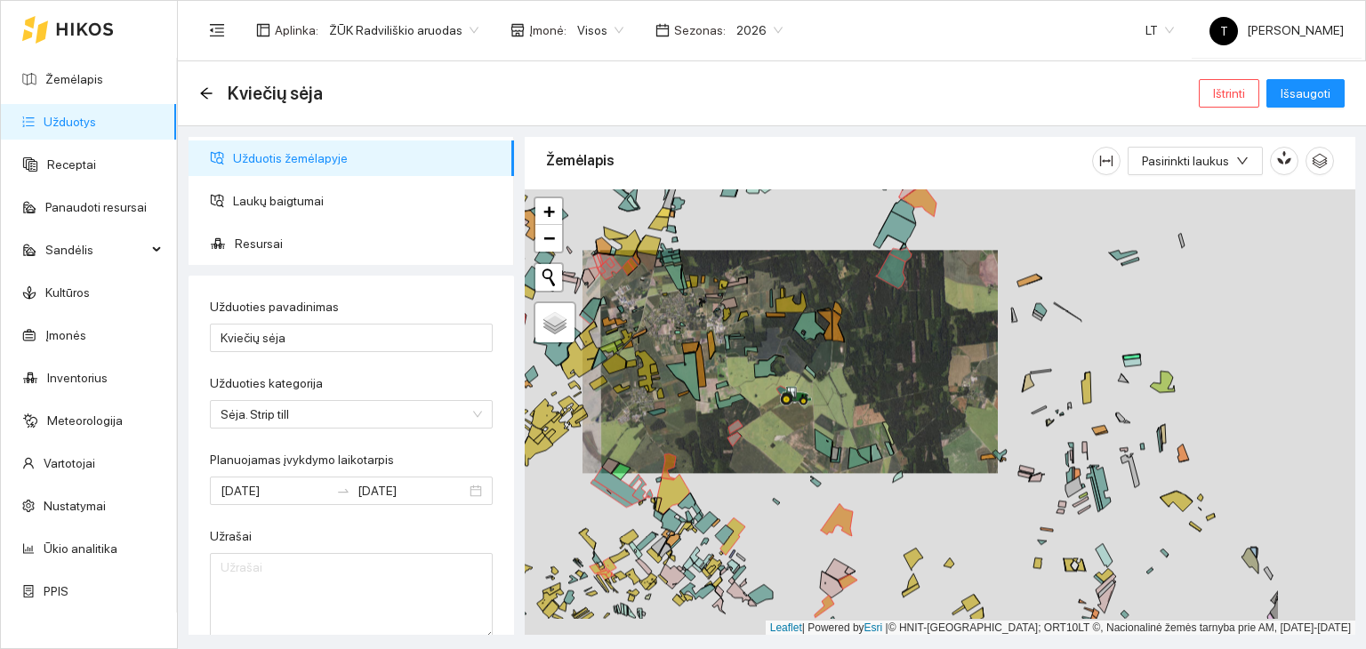
drag, startPoint x: 1061, startPoint y: 364, endPoint x: 896, endPoint y: 296, distance: 177.8
click at [896, 296] on div "+ − Nieko nerasta. Bandykite dar kartą. Žemėlapis Palydovas Leaflet | Powered b…" at bounding box center [940, 412] width 830 height 446
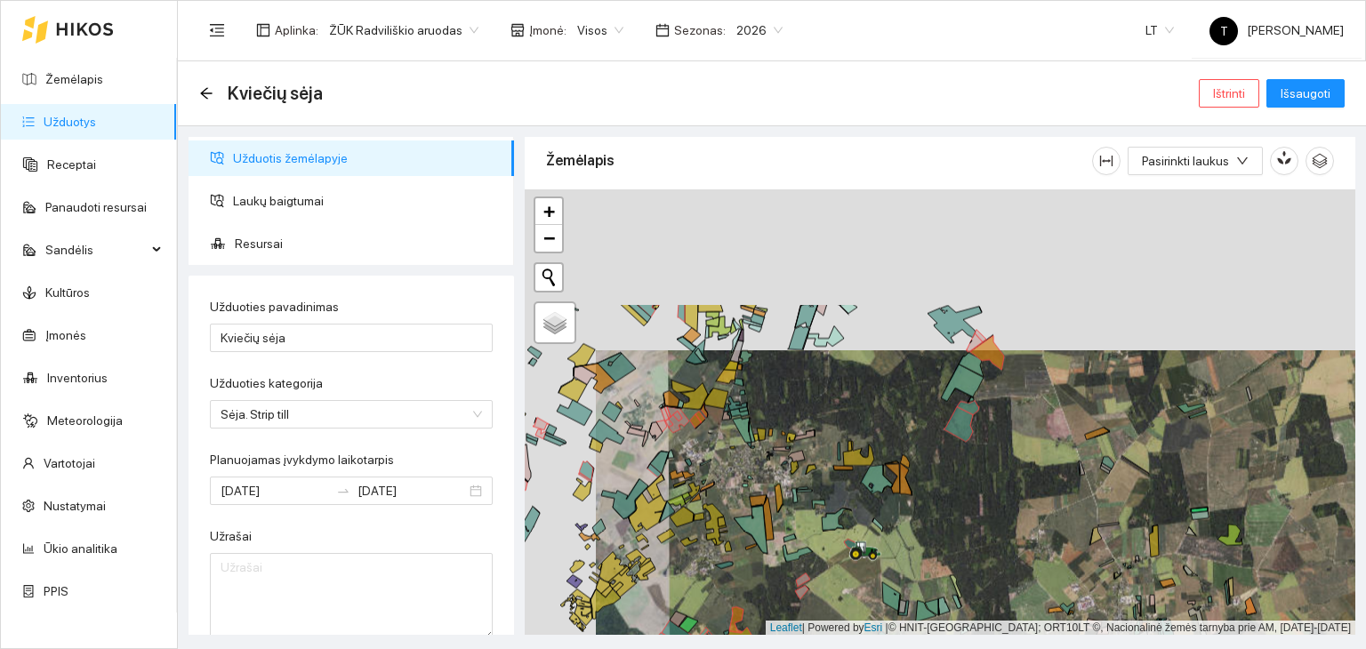
drag, startPoint x: 779, startPoint y: 333, endPoint x: 850, endPoint y: 493, distance: 175.1
click at [850, 493] on div "+ − Nieko nerasta. Bandykite dar kartą. Žemėlapis Palydovas Leaflet | Powered b…" at bounding box center [940, 412] width 830 height 446
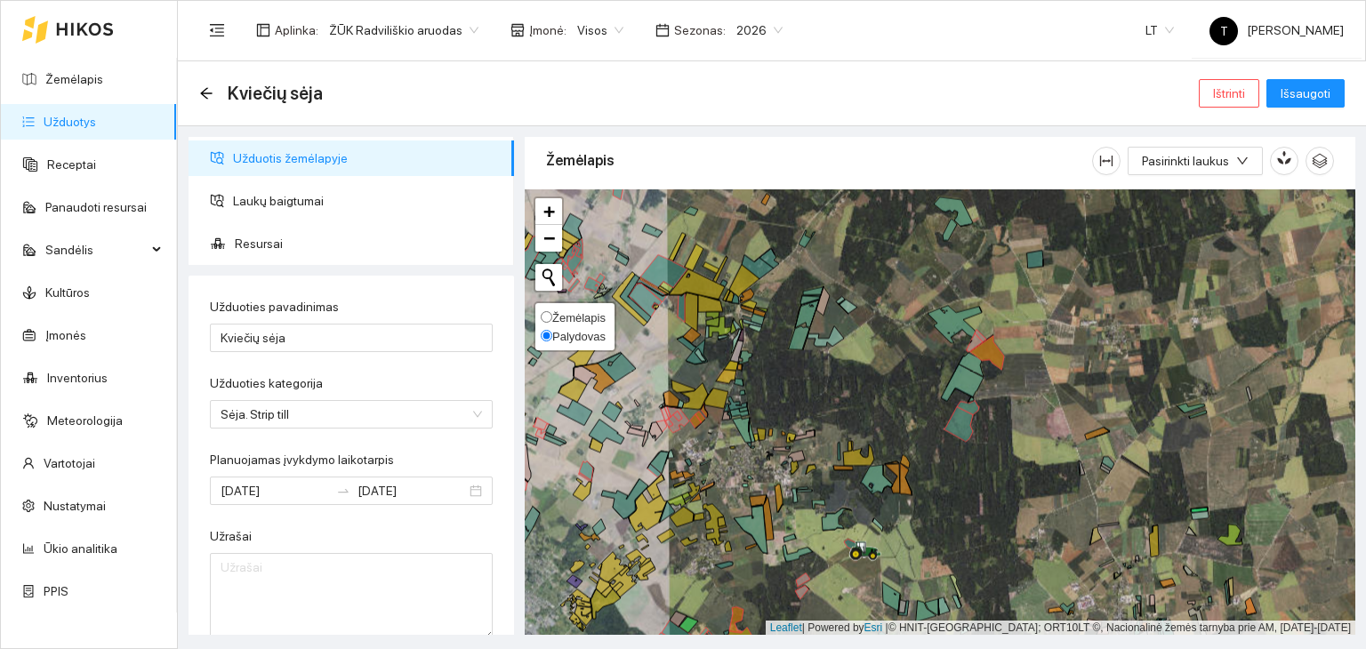
click at [558, 317] on span "Žemėlapis" at bounding box center [578, 317] width 53 height 13
click at [552, 317] on input "Žemėlapis" at bounding box center [547, 317] width 12 height 12
radio input "true"
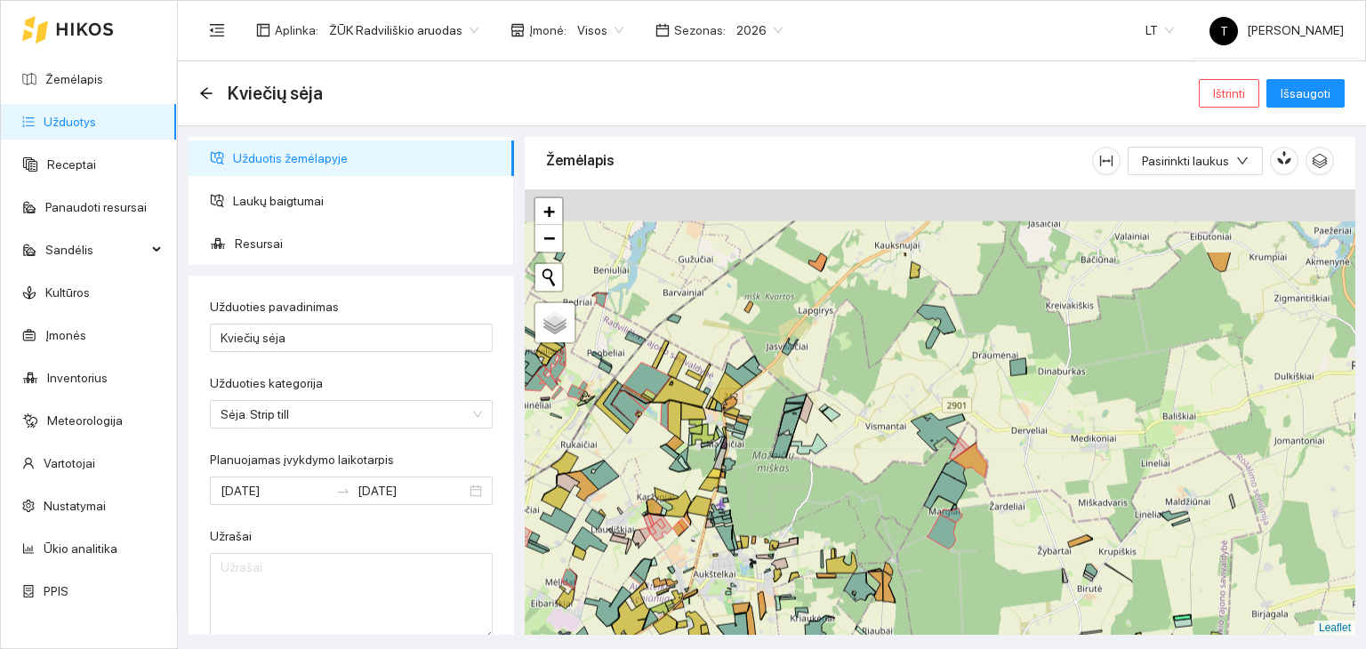
drag, startPoint x: 798, startPoint y: 373, endPoint x: 782, endPoint y: 481, distance: 108.9
click at [782, 481] on div "+ − Nieko nerasta. Bandykite dar kartą. Žemėlapis Palydovas Leaflet" at bounding box center [940, 412] width 830 height 446
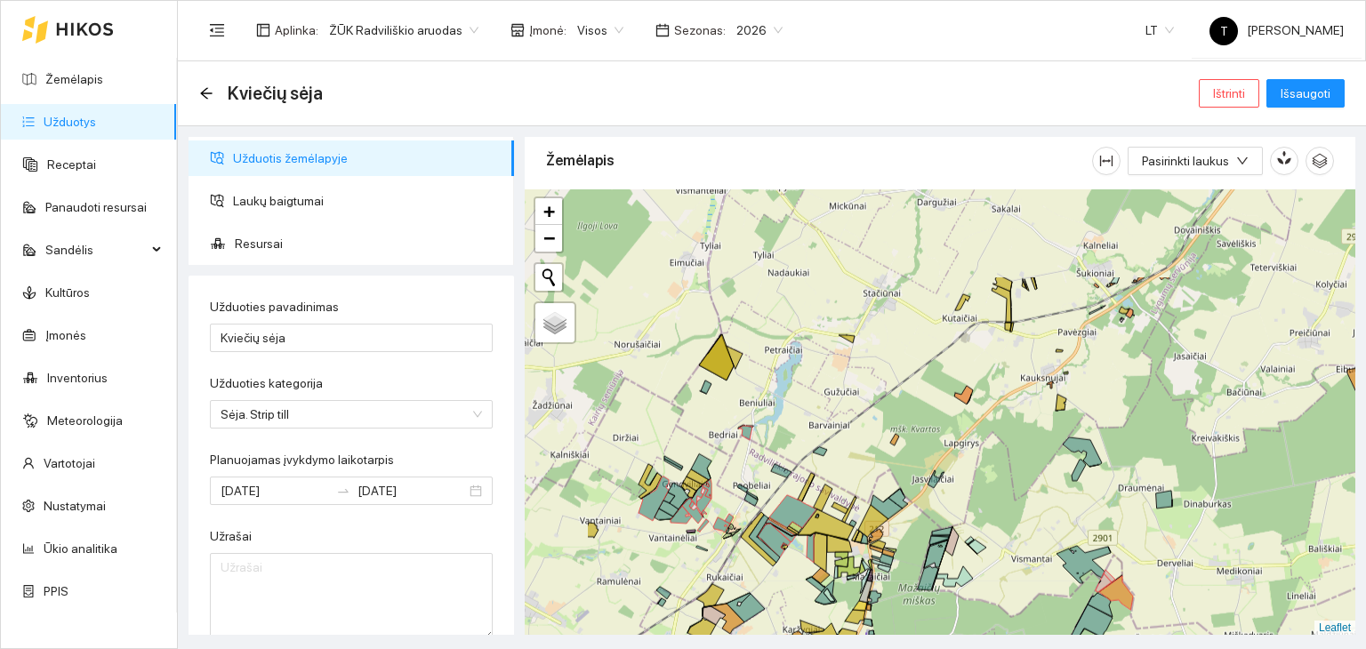
drag, startPoint x: 798, startPoint y: 292, endPoint x: 943, endPoint y: 424, distance: 197.0
click at [943, 424] on div "+ − Nieko nerasta. Bandykite dar kartą. Žemėlapis Palydovas Leaflet" at bounding box center [940, 412] width 830 height 446
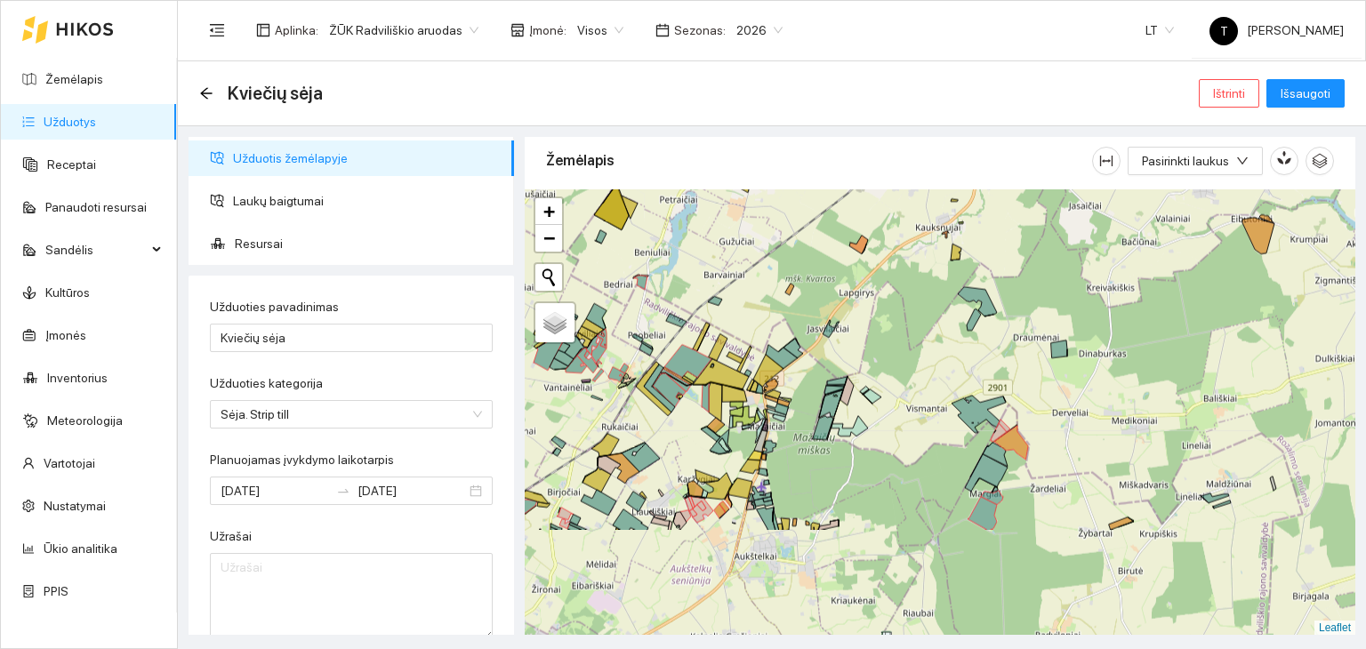
drag, startPoint x: 1005, startPoint y: 421, endPoint x: 943, endPoint y: 333, distance: 108.0
click at [943, 333] on div "+ − Nieko nerasta. Bandykite dar kartą. Žemėlapis Palydovas Leaflet" at bounding box center [940, 412] width 830 height 446
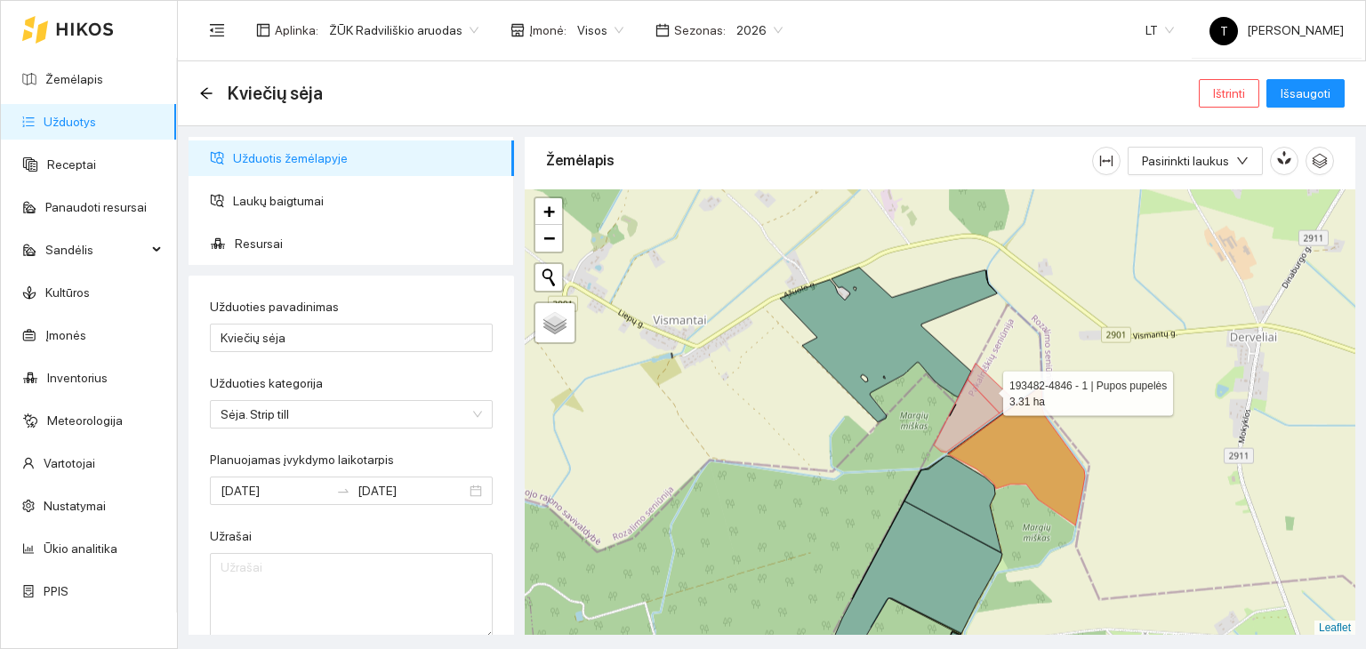
click at [987, 388] on icon at bounding box center [991, 389] width 48 height 50
click at [966, 414] on icon at bounding box center [967, 416] width 66 height 73
click at [995, 389] on icon at bounding box center [991, 389] width 48 height 50
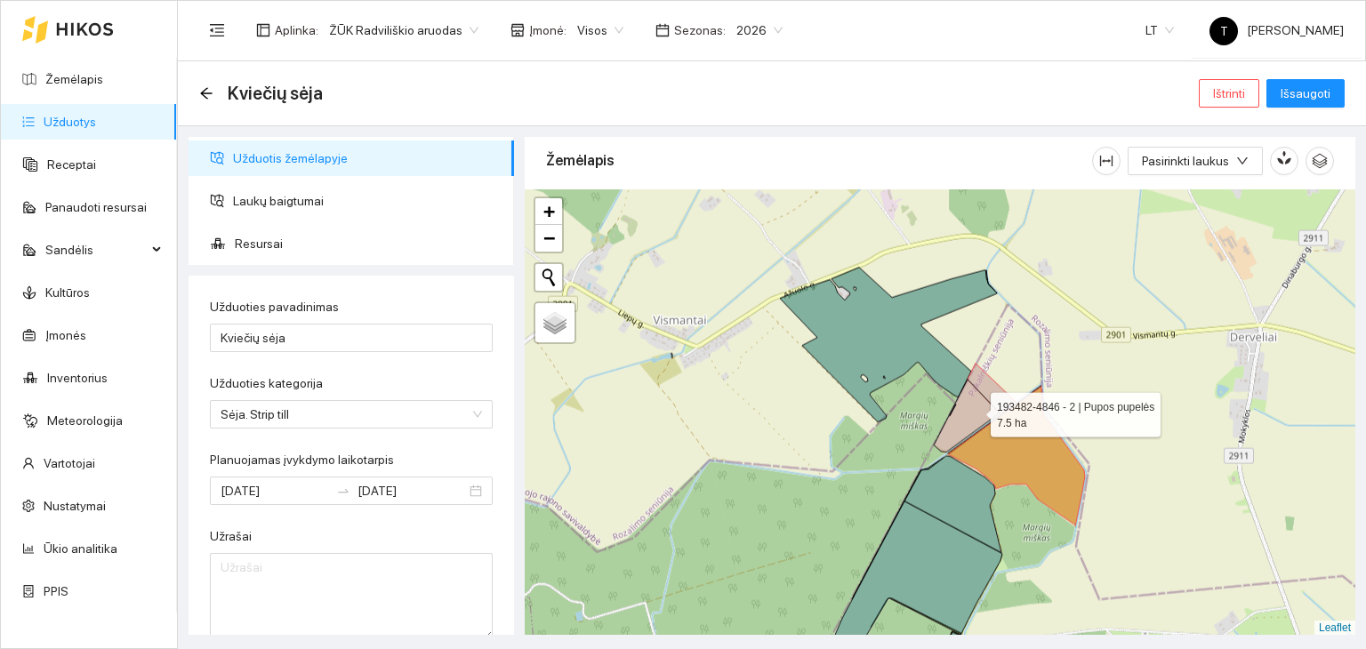
click at [975, 409] on icon at bounding box center [967, 416] width 66 height 73
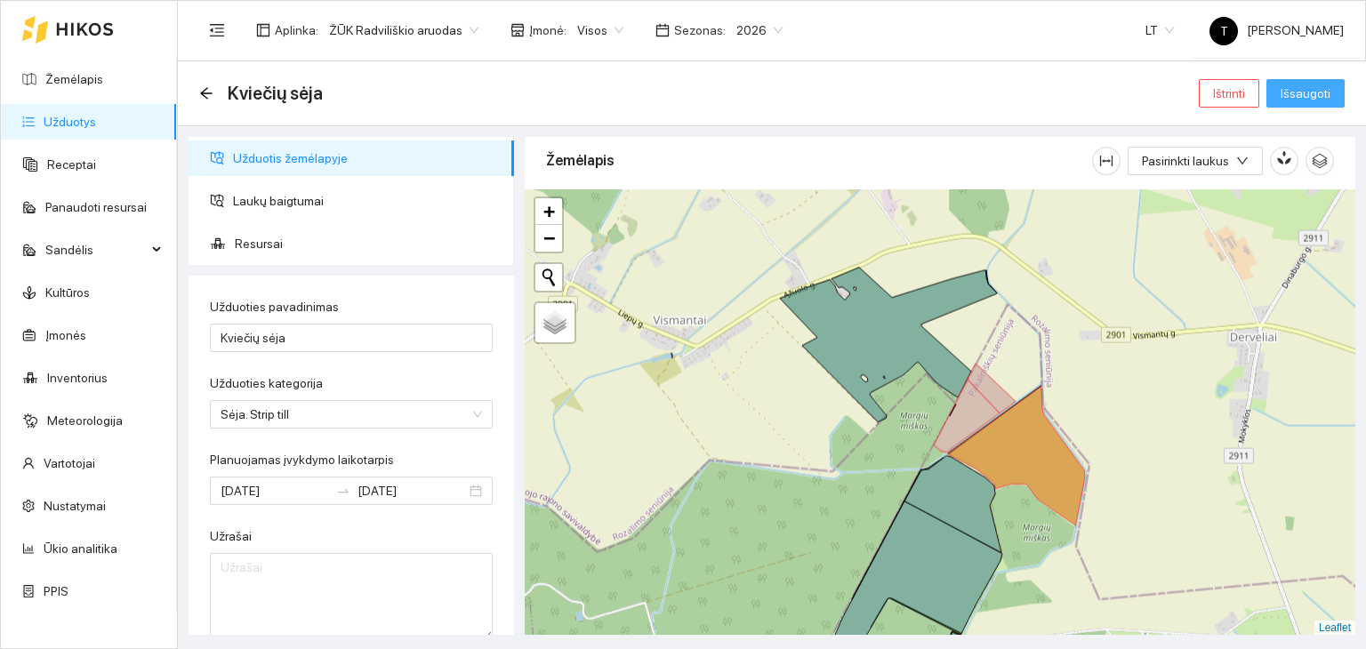
click at [1303, 95] on span "Išsaugoti" at bounding box center [1305, 94] width 50 height 20
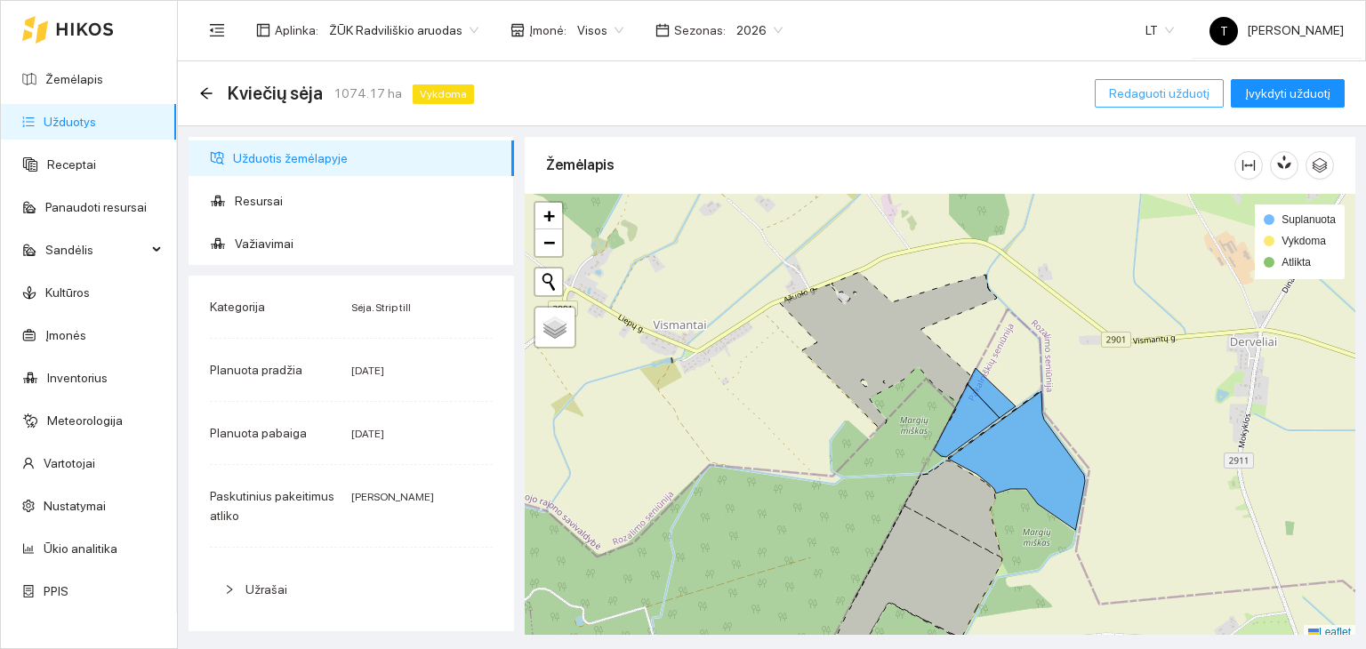
click at [1142, 91] on span "Redaguoti užduotį" at bounding box center [1159, 94] width 100 height 20
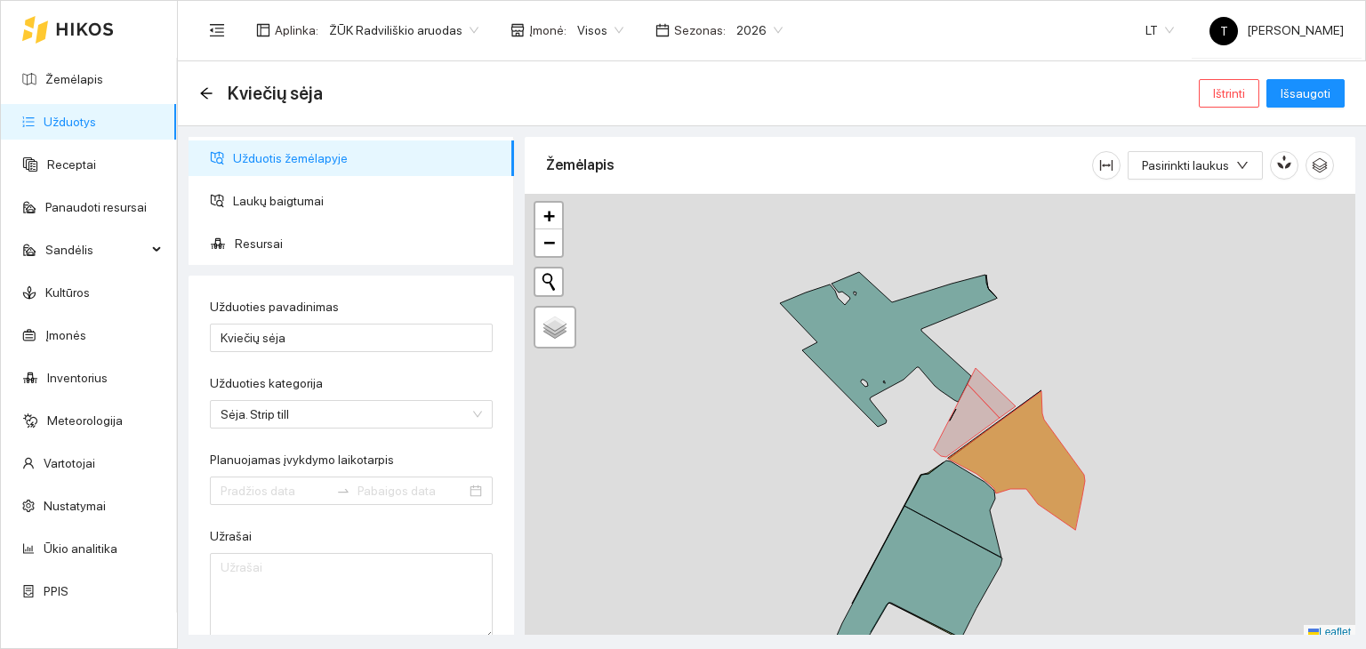
type input "[DATE]"
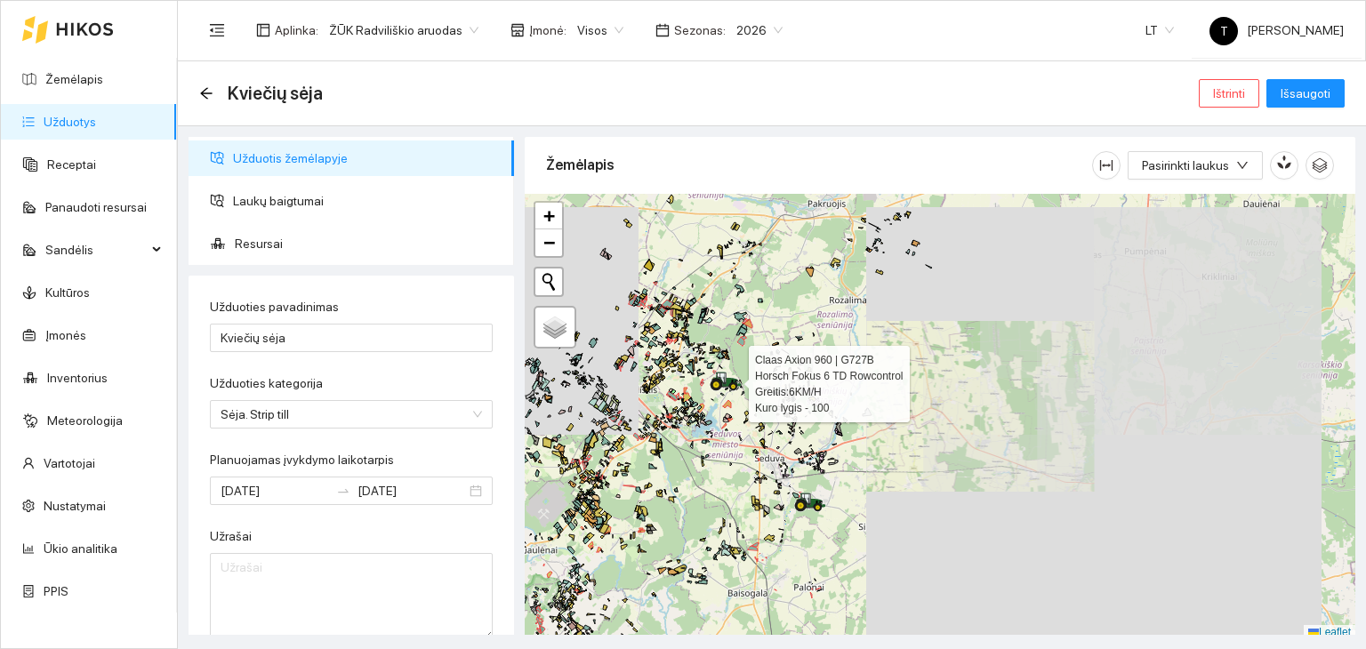
scroll to position [4, 0]
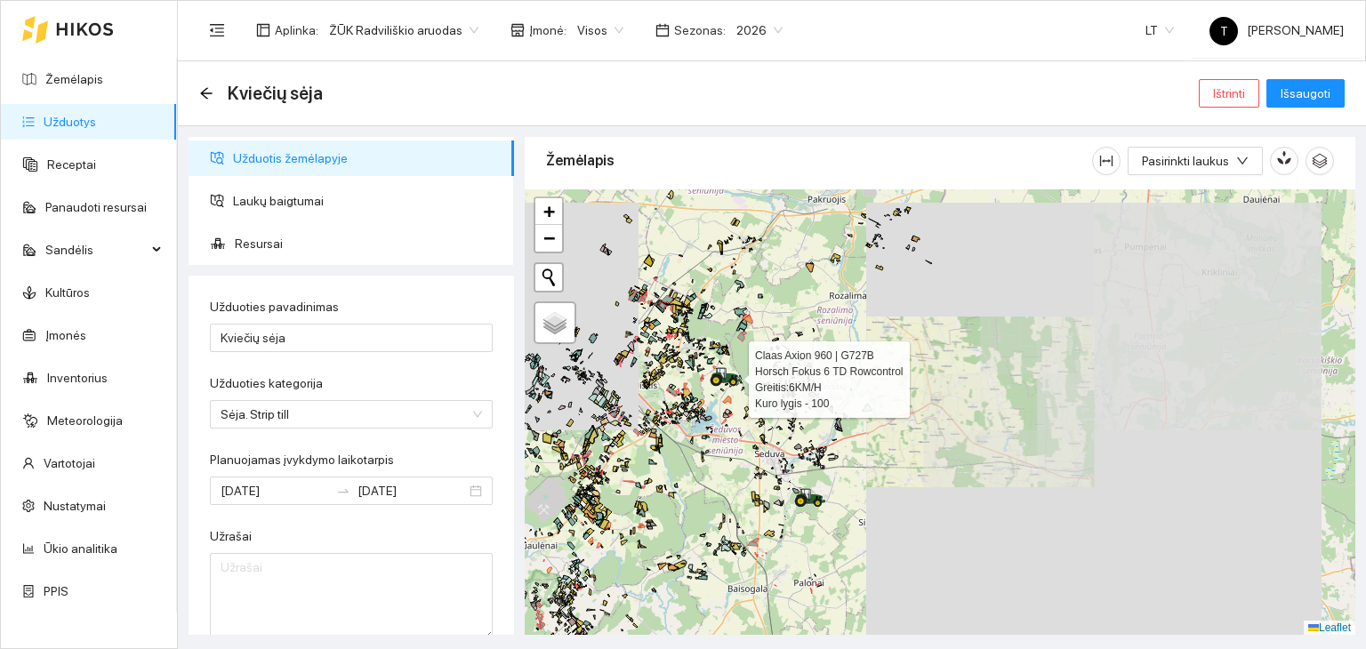
drag, startPoint x: 710, startPoint y: 396, endPoint x: 1157, endPoint y: 317, distance: 454.1
click at [720, 364] on div at bounding box center [715, 386] width 11 height 44
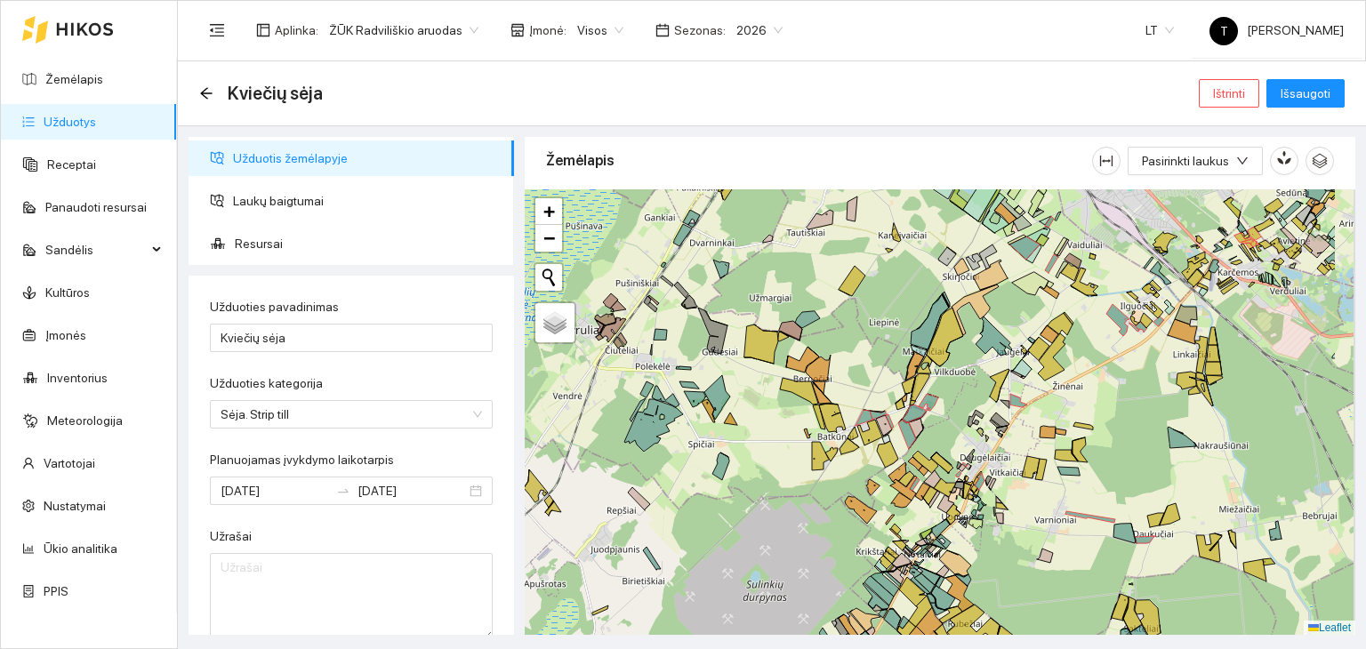
drag, startPoint x: 1062, startPoint y: 350, endPoint x: 975, endPoint y: 368, distance: 88.9
click at [975, 376] on div "+ − Nieko nerasta. Bandykite dar kartą. Žemėlapis Palydovas Leaflet" at bounding box center [940, 412] width 830 height 446
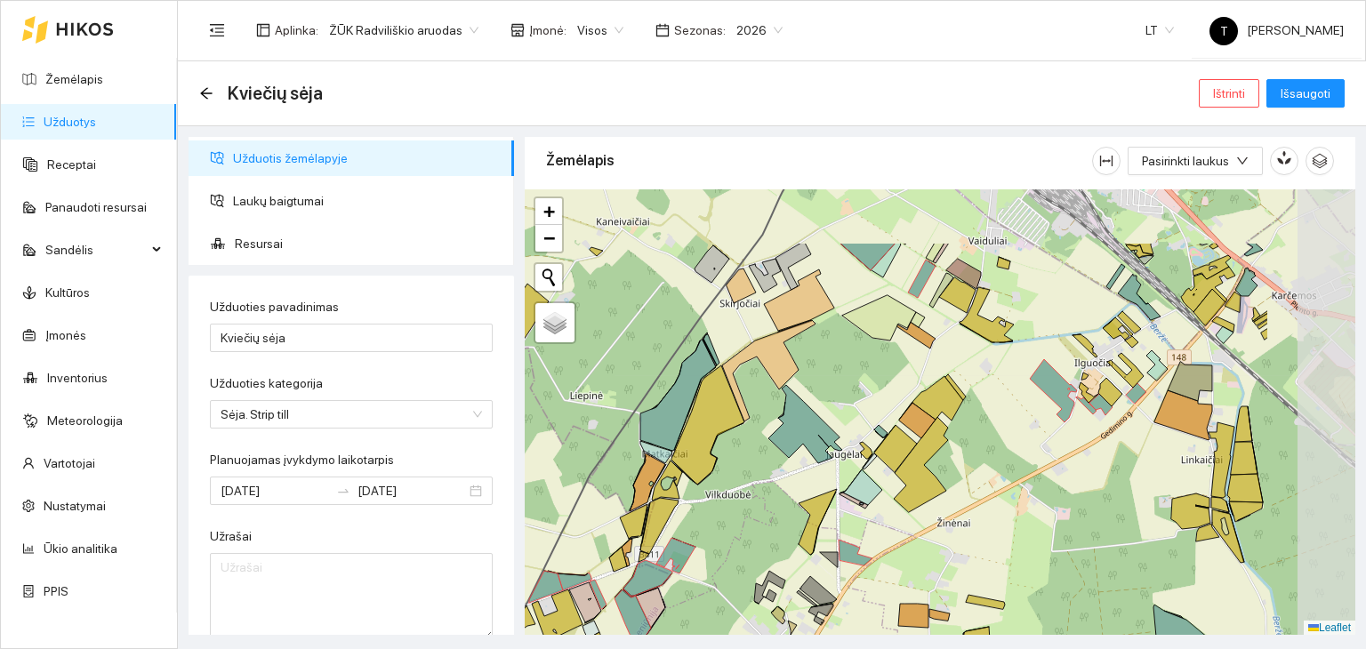
drag, startPoint x: 1147, startPoint y: 340, endPoint x: 975, endPoint y: 438, distance: 198.0
click at [975, 438] on div "+ − Nieko nerasta. Bandykite dar kartą. Žemėlapis Palydovas Leaflet" at bounding box center [940, 412] width 830 height 446
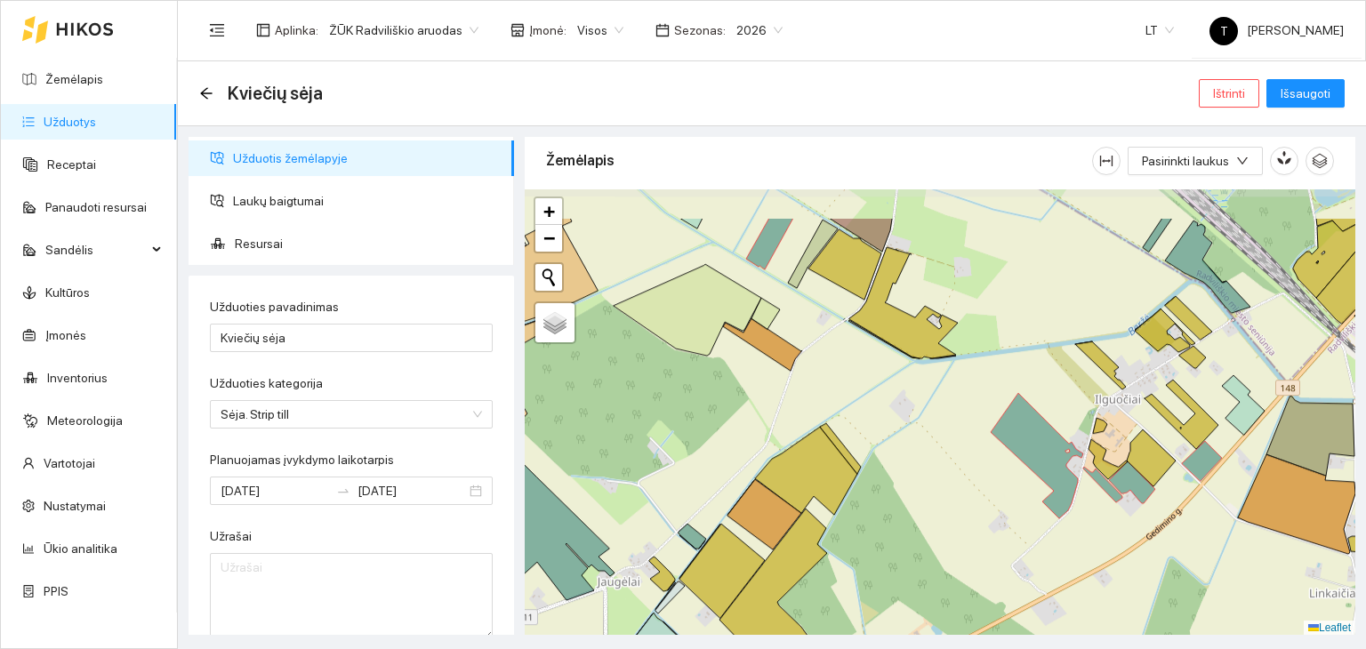
drag, startPoint x: 954, startPoint y: 321, endPoint x: 889, endPoint y: 394, distance: 97.6
click at [889, 394] on div "+ − Nieko nerasta. Bandykite dar kartą. Žemėlapis Palydovas Leaflet" at bounding box center [940, 412] width 830 height 446
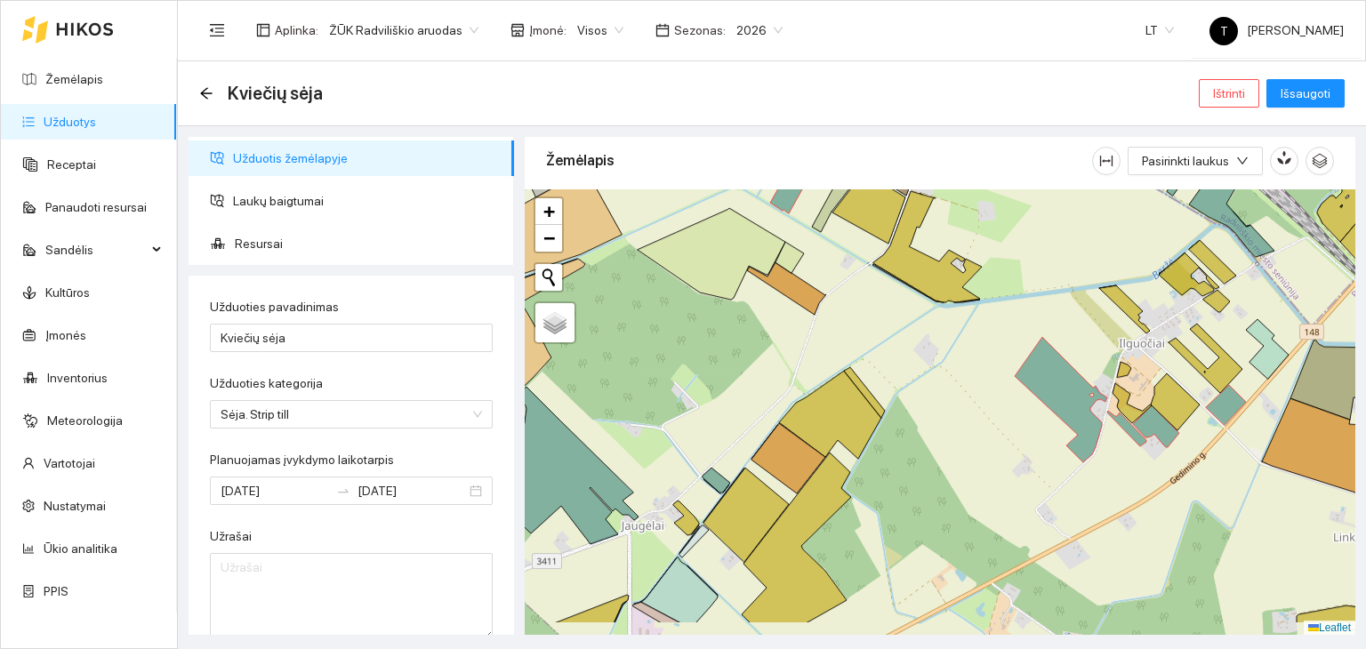
drag, startPoint x: 884, startPoint y: 403, endPoint x: 913, endPoint y: 345, distance: 64.8
click at [913, 345] on div "+ − Nieko nerasta. Bandykite dar kartą. Žemėlapis Palydovas Leaflet" at bounding box center [940, 412] width 830 height 446
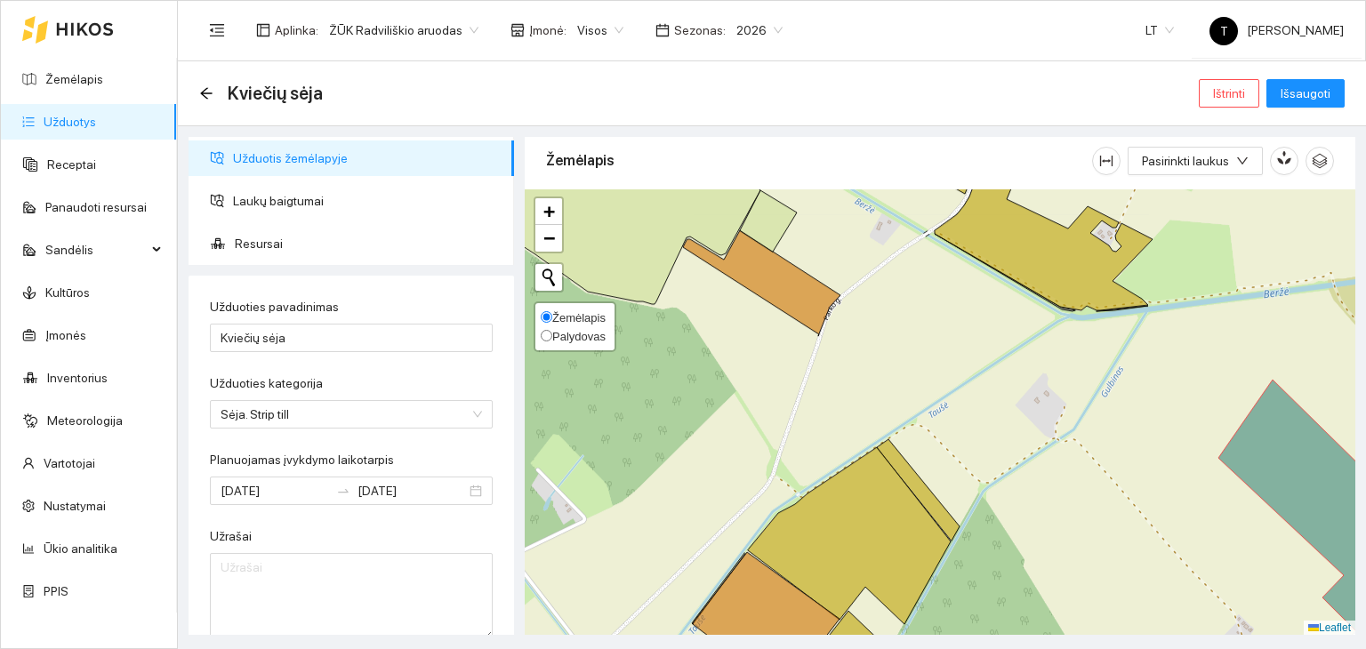
click at [573, 334] on span "Palydovas" at bounding box center [578, 336] width 53 height 13
click at [552, 334] on input "Palydovas" at bounding box center [547, 336] width 12 height 12
radio input "true"
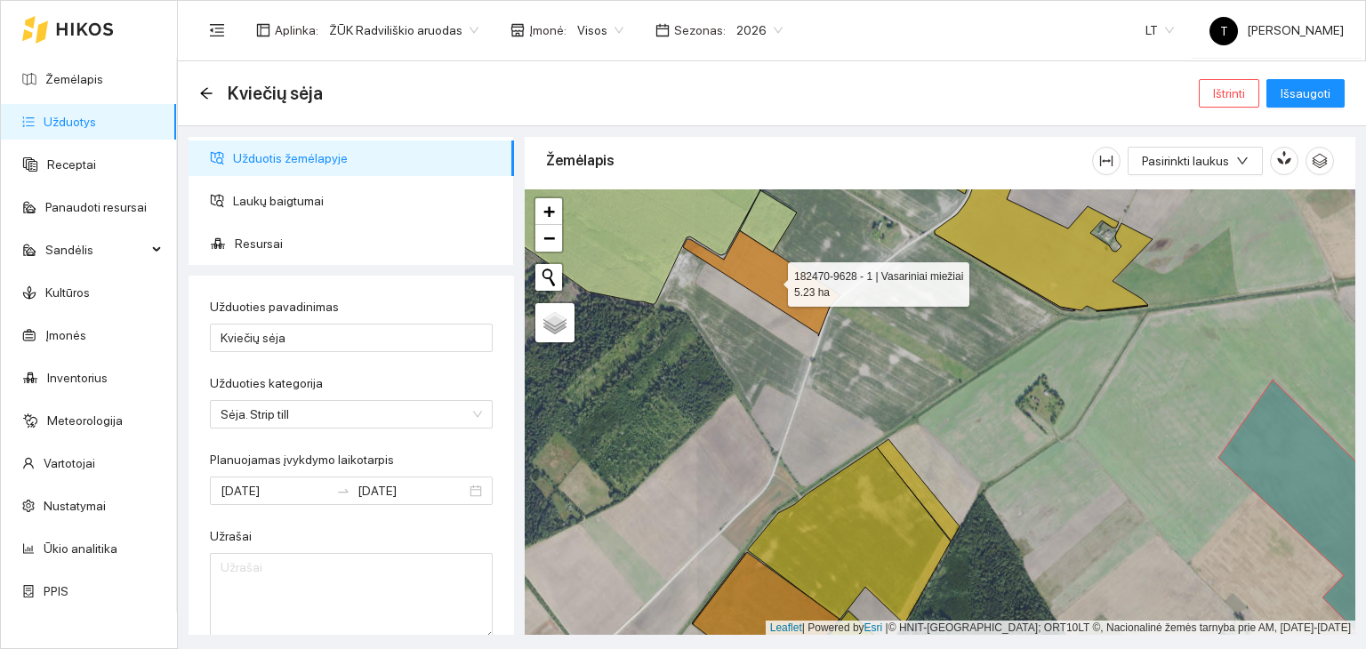
click at [788, 290] on icon at bounding box center [761, 283] width 157 height 106
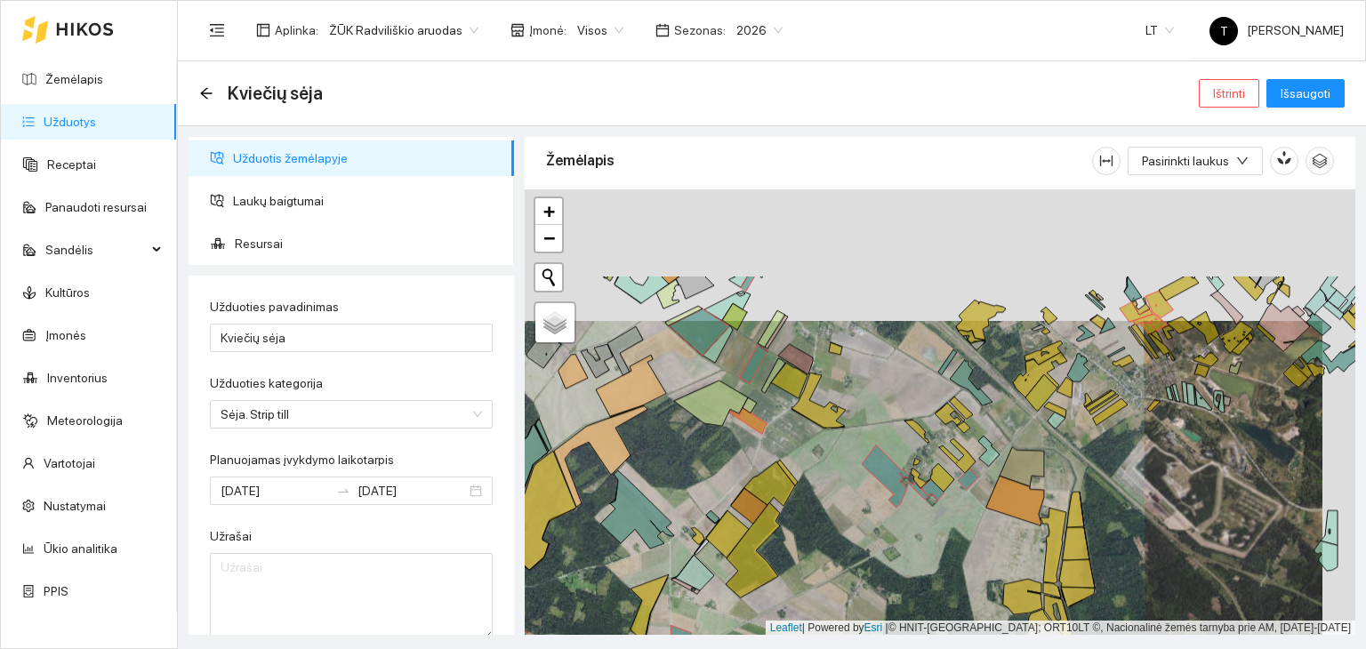
drag, startPoint x: 818, startPoint y: 290, endPoint x: 785, endPoint y: 421, distance: 135.6
click at [785, 421] on div "+ − Nieko nerasta. Bandykite dar kartą. Žemėlapis Palydovas Leaflet | Powered b…" at bounding box center [940, 412] width 830 height 446
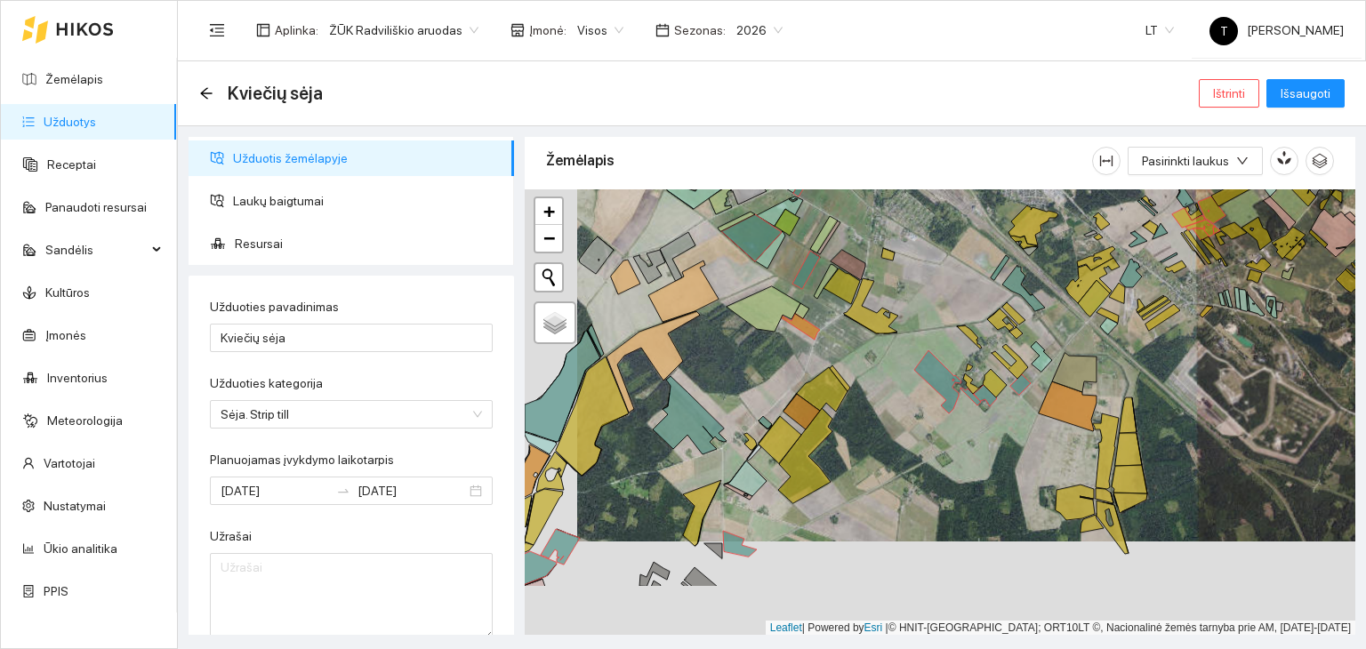
drag, startPoint x: 821, startPoint y: 402, endPoint x: 849, endPoint y: 342, distance: 66.0
click at [847, 367] on icon at bounding box center [822, 389] width 51 height 44
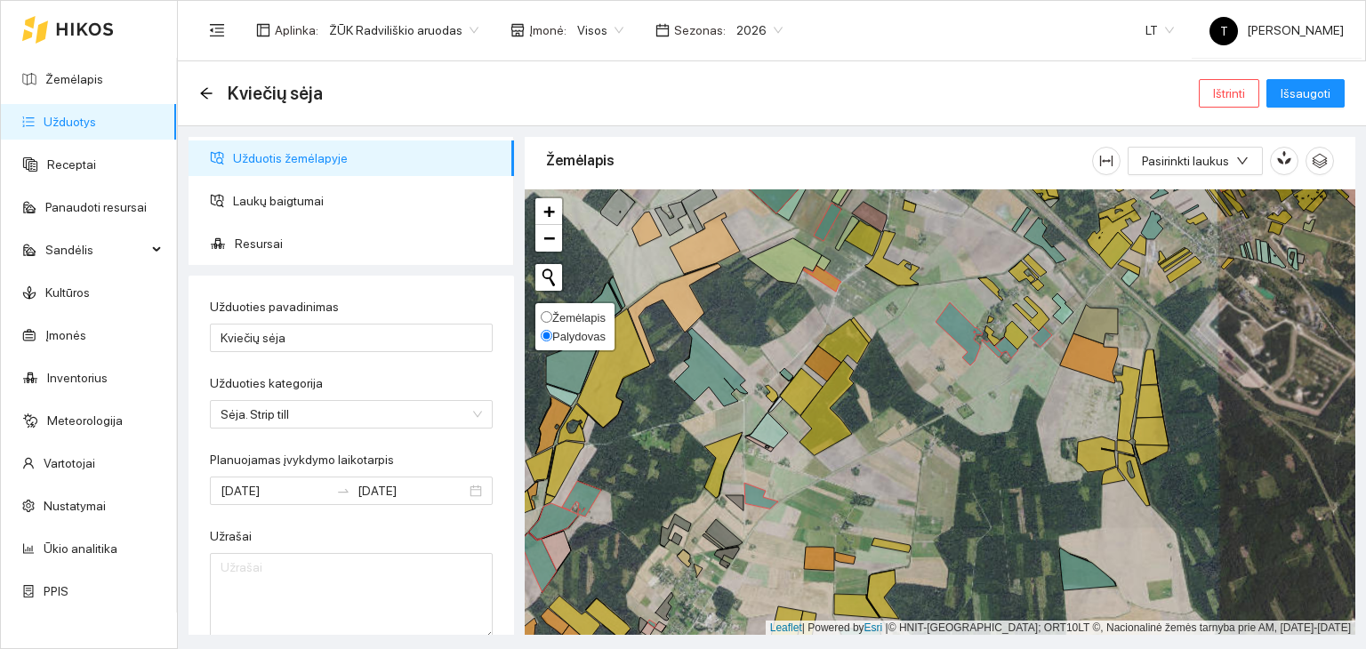
click at [564, 312] on span "Žemėlapis" at bounding box center [578, 317] width 53 height 13
click at [552, 312] on input "Žemėlapis" at bounding box center [547, 317] width 12 height 12
radio input "true"
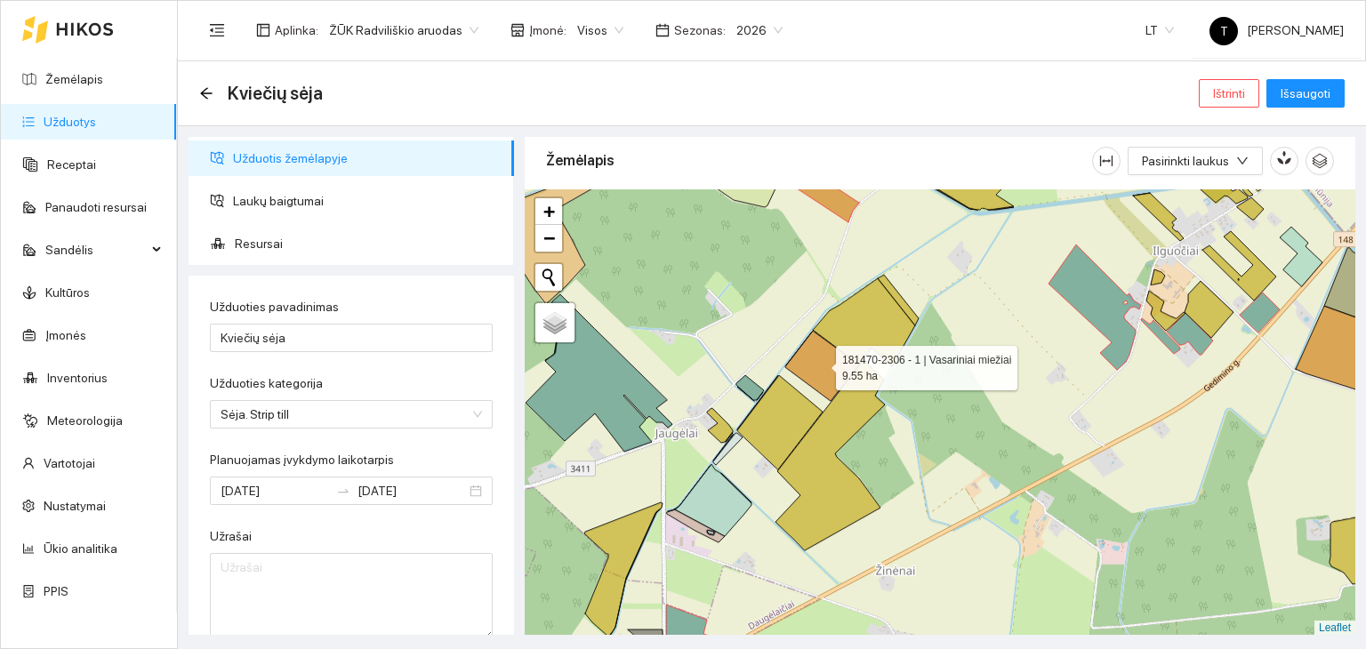
click at [820, 363] on icon at bounding box center [822, 366] width 74 height 70
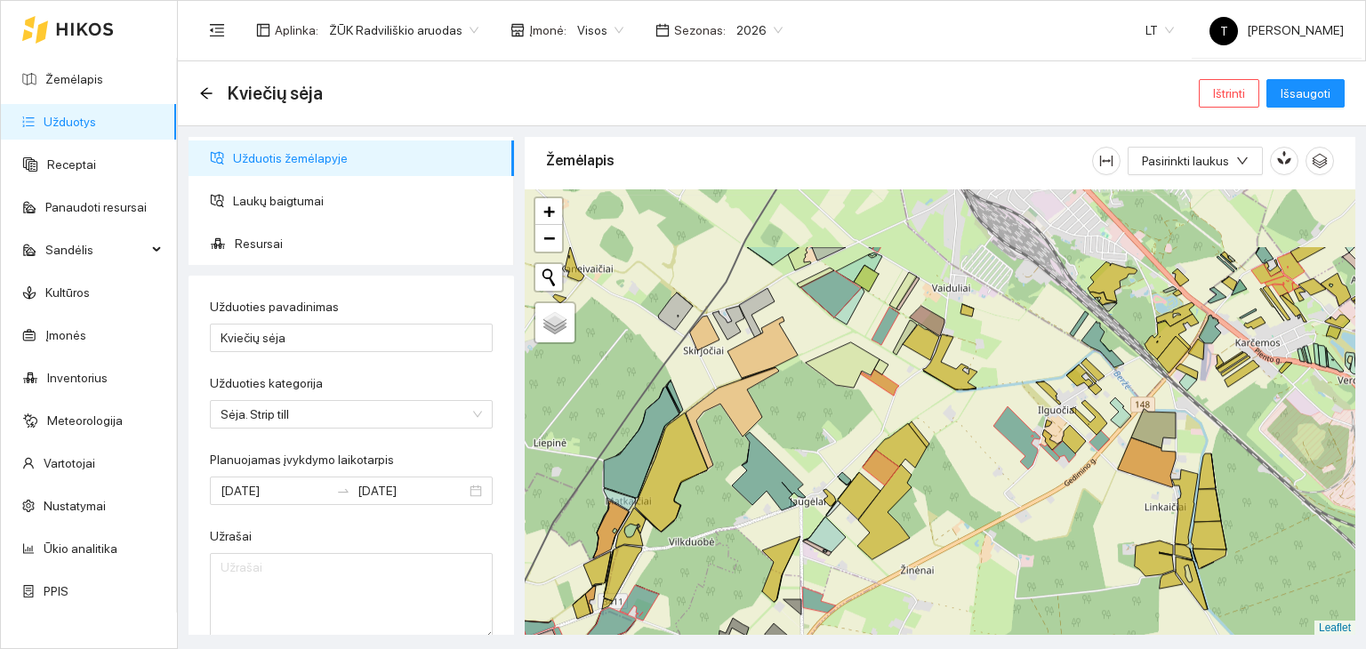
drag, startPoint x: 797, startPoint y: 293, endPoint x: 856, endPoint y: 396, distance: 118.3
click at [856, 396] on div "+ − Nieko nerasta. Bandykite dar kartą. Žemėlapis Palydovas Leaflet" at bounding box center [940, 412] width 830 height 446
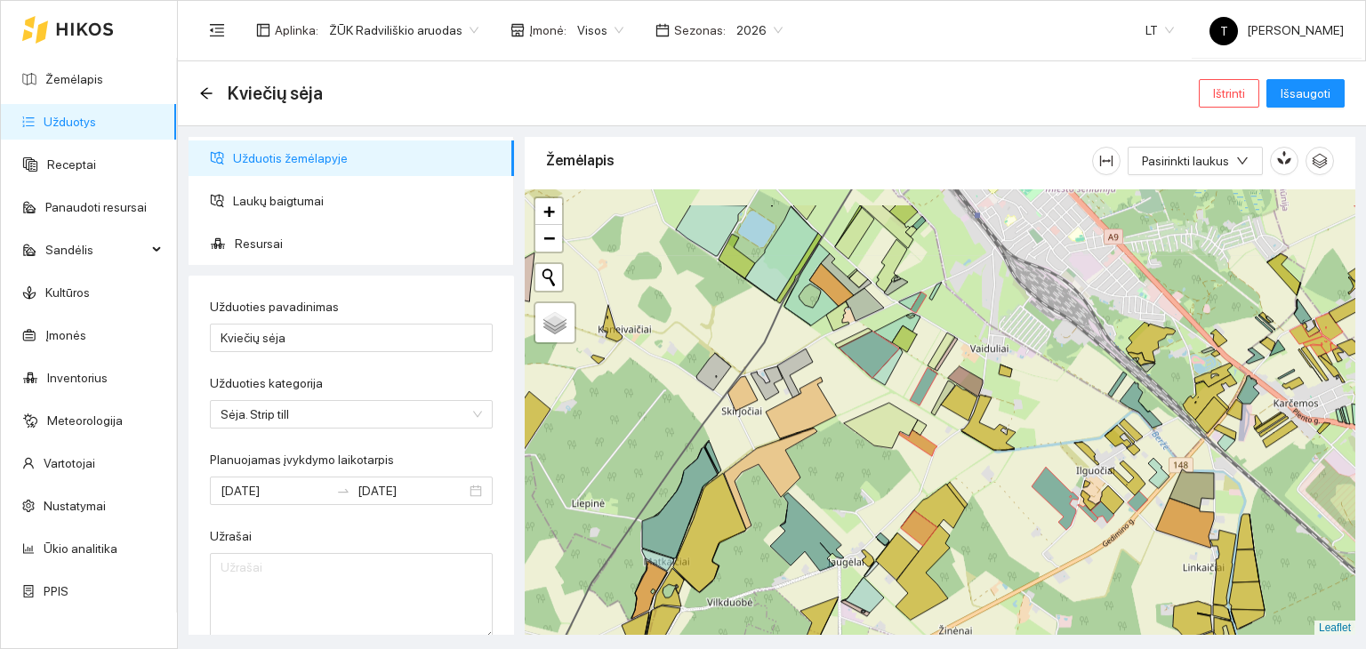
drag, startPoint x: 900, startPoint y: 275, endPoint x: 935, endPoint y: 334, distance: 68.9
click at [938, 336] on div "+ − Nieko nerasta. Bandykite dar kartą. Žemėlapis Palydovas Leaflet" at bounding box center [940, 412] width 830 height 446
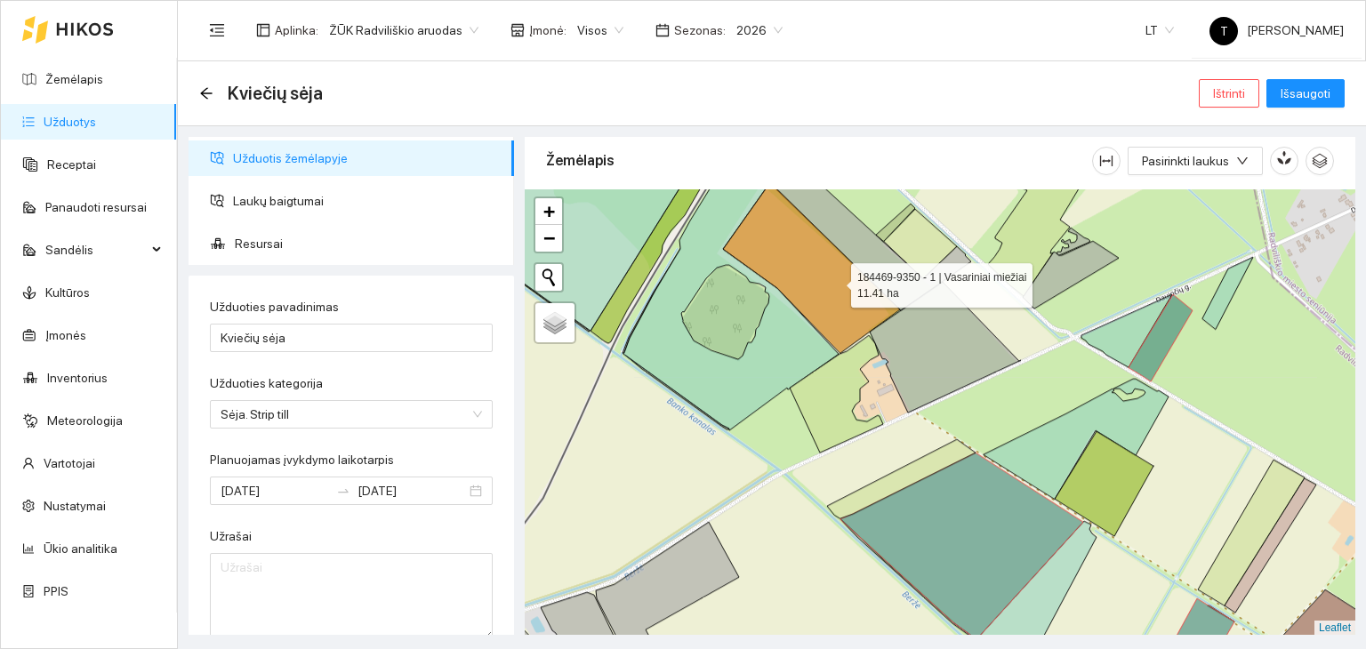
click at [835, 281] on icon at bounding box center [811, 267] width 177 height 171
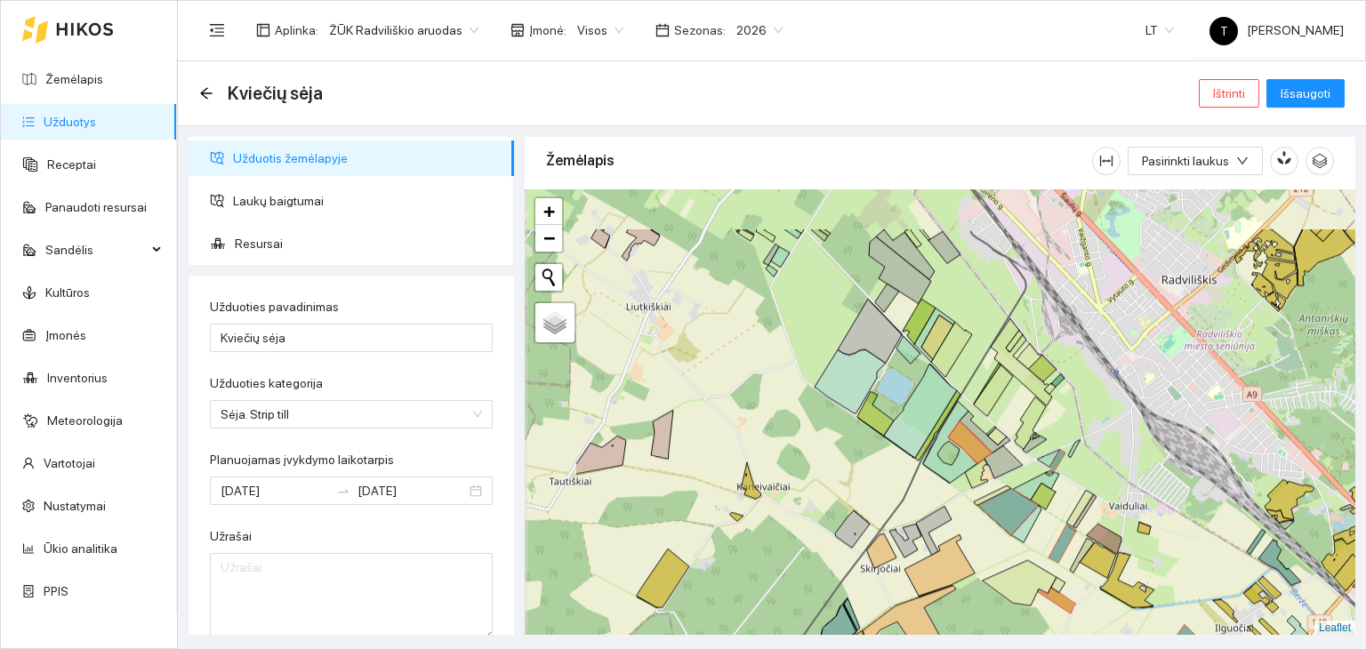
drag, startPoint x: 750, startPoint y: 378, endPoint x: 885, endPoint y: 462, distance: 158.6
click at [885, 462] on div "+ − Nieko nerasta. Bandykite dar kartą. Žemėlapis Palydovas Leaflet" at bounding box center [940, 412] width 830 height 446
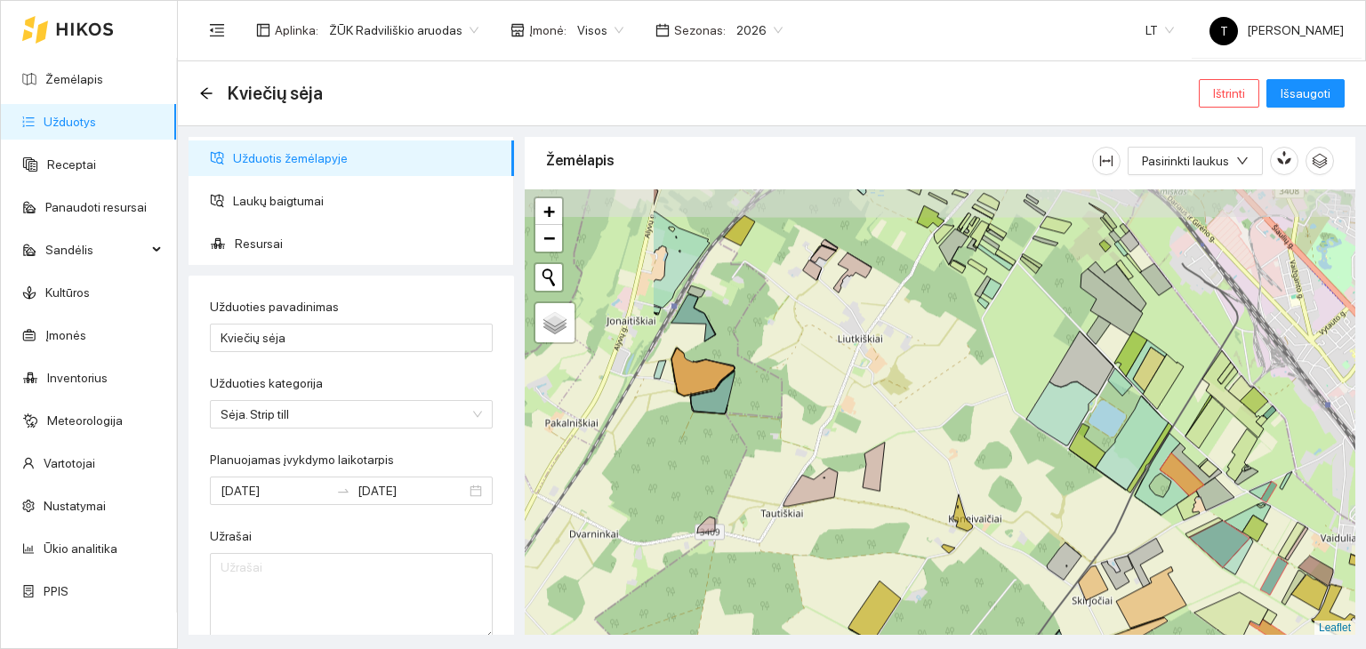
drag, startPoint x: 726, startPoint y: 321, endPoint x: 927, endPoint y: 346, distance: 202.5
click at [927, 346] on div "+ − Nieko nerasta. Bandykite dar kartą. Žemėlapis Palydovas Leaflet" at bounding box center [940, 412] width 830 height 446
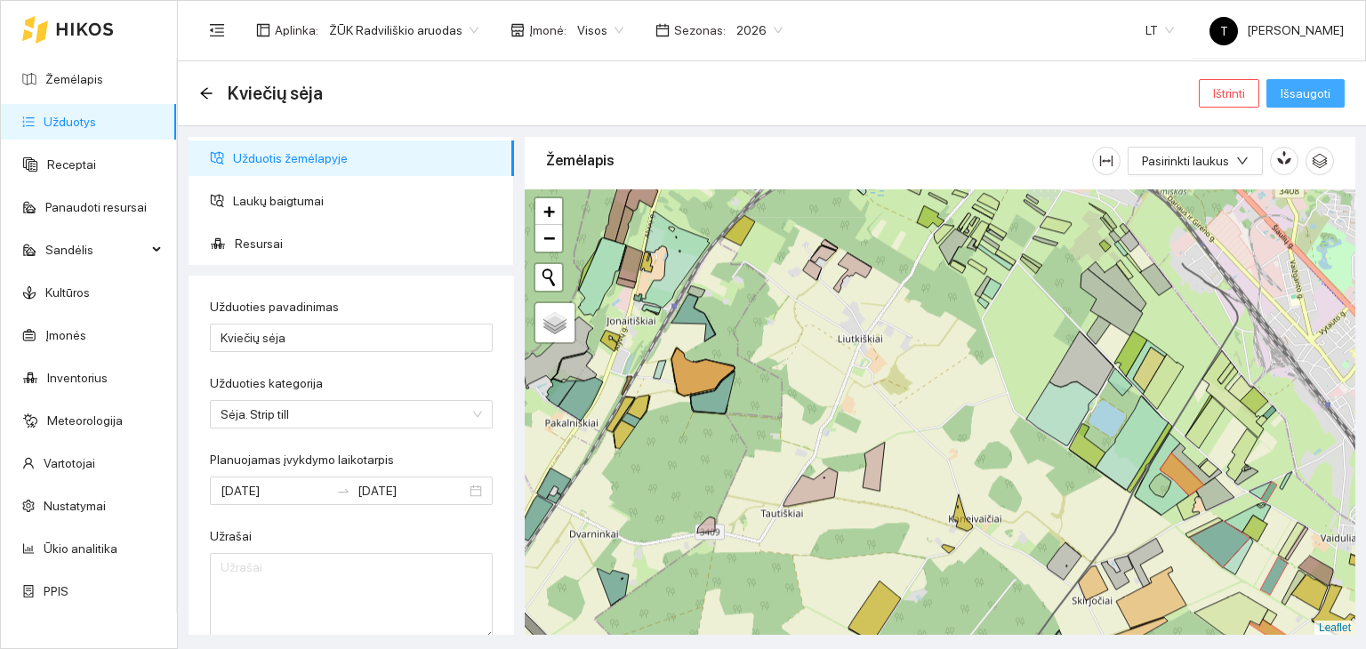
click at [1288, 90] on span "Išsaugoti" at bounding box center [1305, 94] width 50 height 20
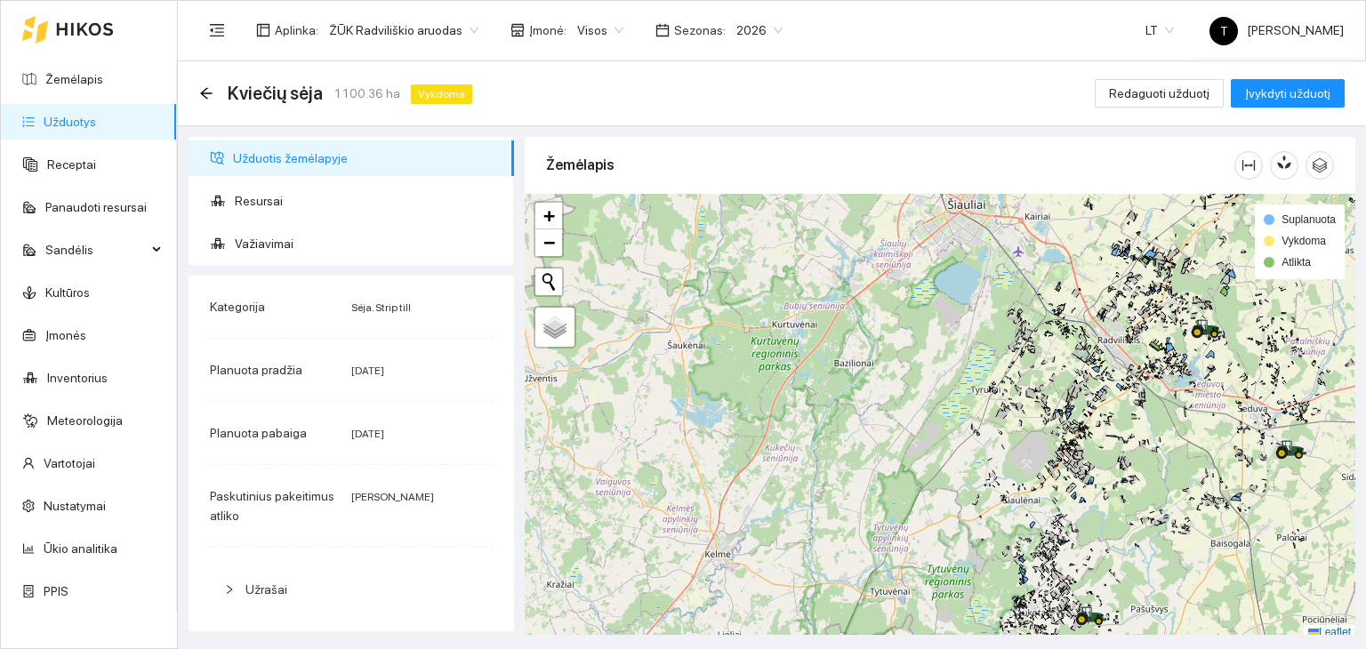
scroll to position [4, 0]
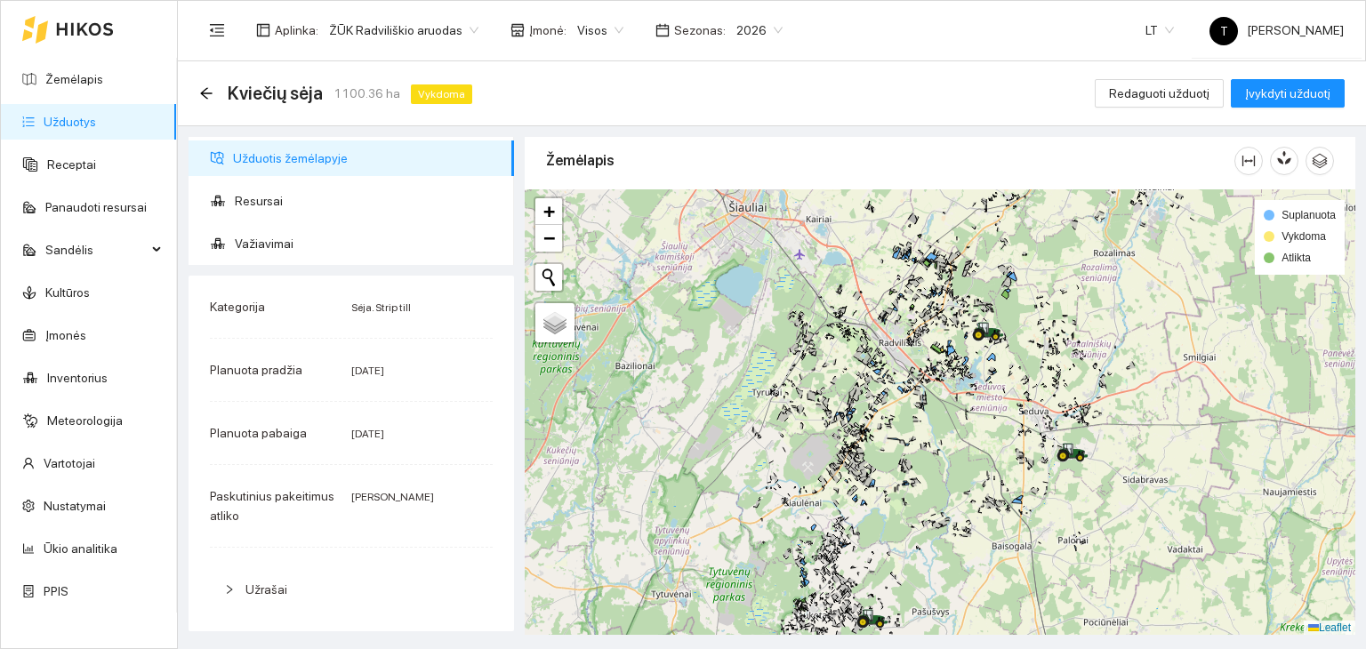
drag, startPoint x: 1166, startPoint y: 410, endPoint x: 935, endPoint y: 421, distance: 230.5
click at [943, 417] on div "+ − Nieko nerasta. Bandykite dar kartą. Žemėlapis Palydovas Leaflet Suplanuota …" at bounding box center [940, 412] width 830 height 446
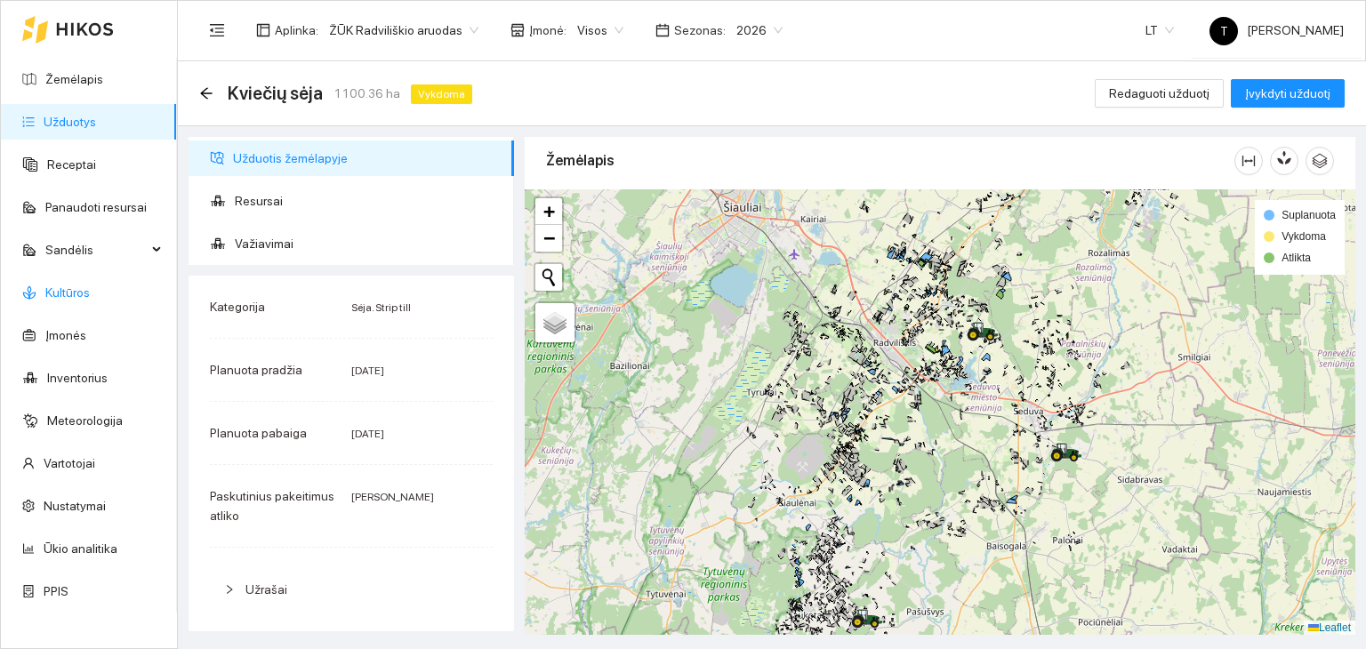
click at [83, 292] on link "Kultūros" at bounding box center [67, 292] width 44 height 14
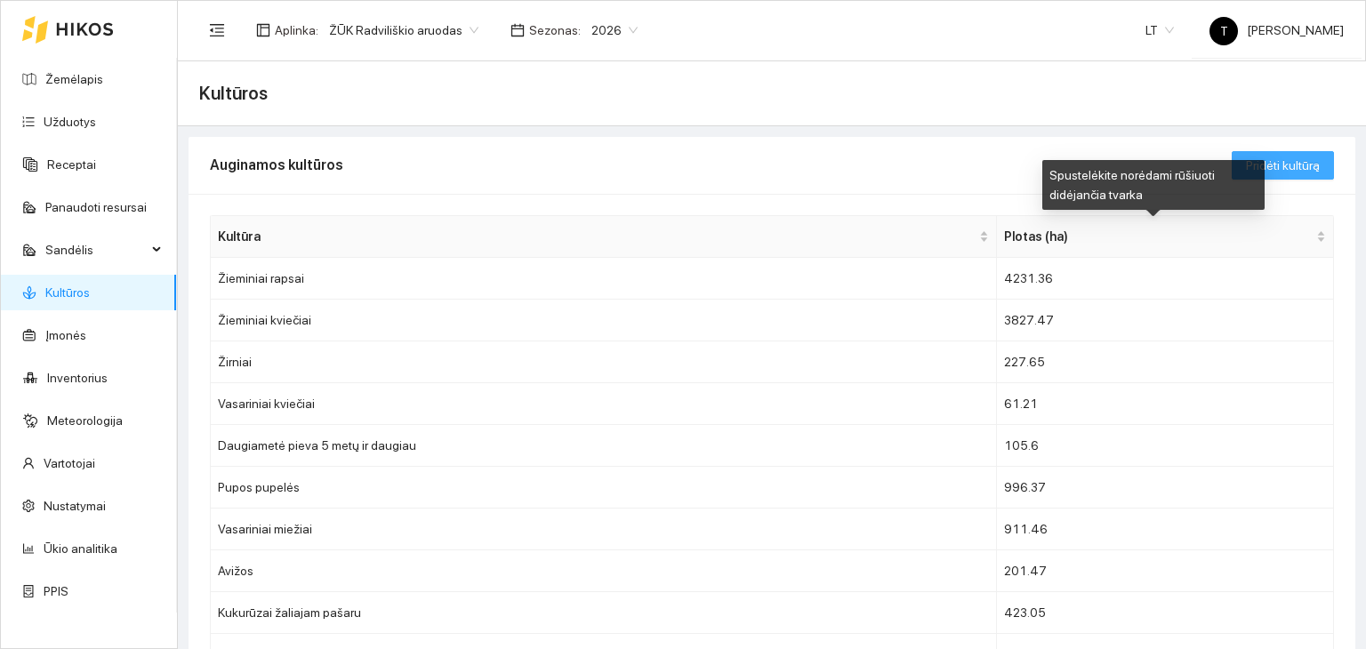
click at [1267, 154] on button "Pridėti kultūrą" at bounding box center [1283, 165] width 102 height 28
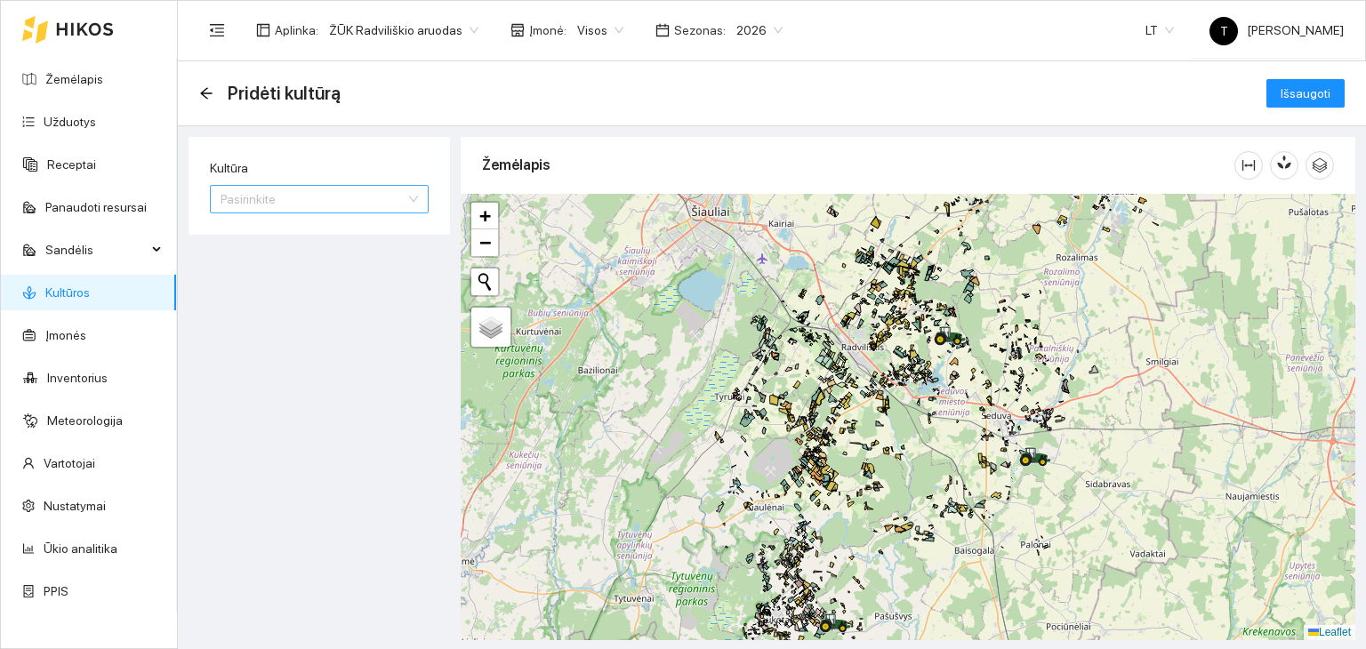
click at [252, 196] on input "Kultūra" at bounding box center [313, 199] width 185 height 27
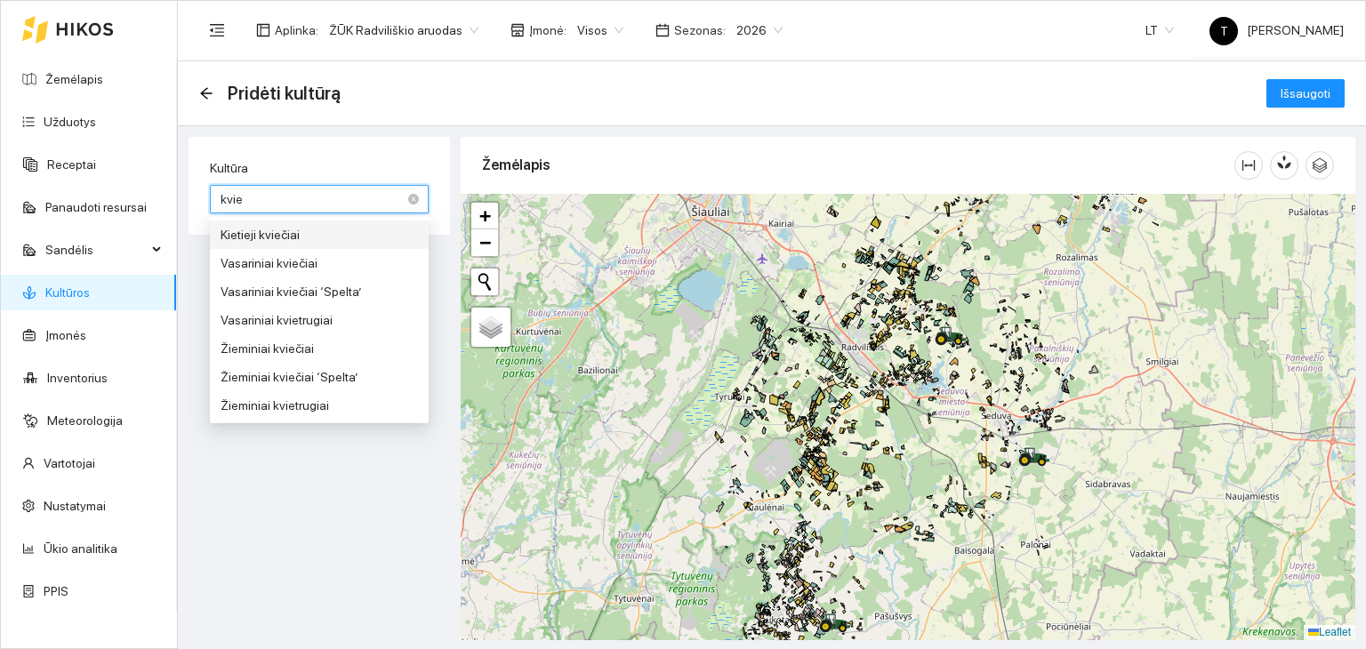
type input "kvieč"
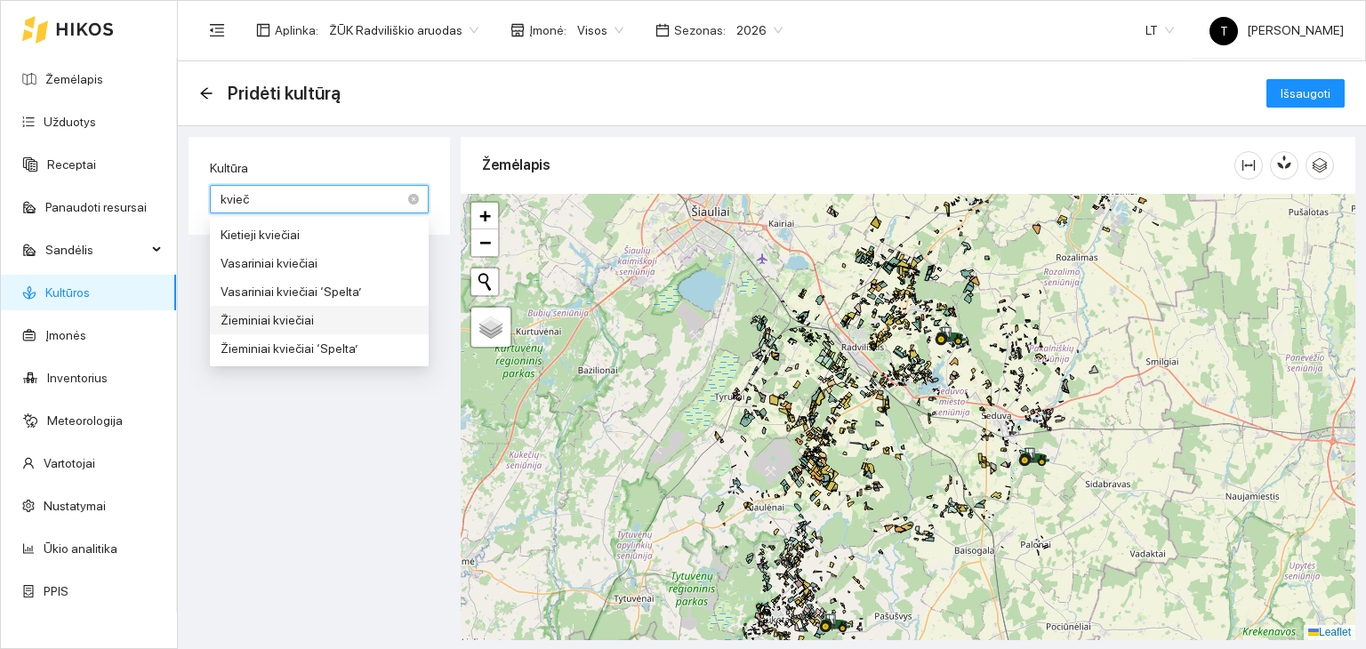
click at [261, 310] on div "Žieminiai kviečiai" at bounding box center [319, 320] width 197 height 20
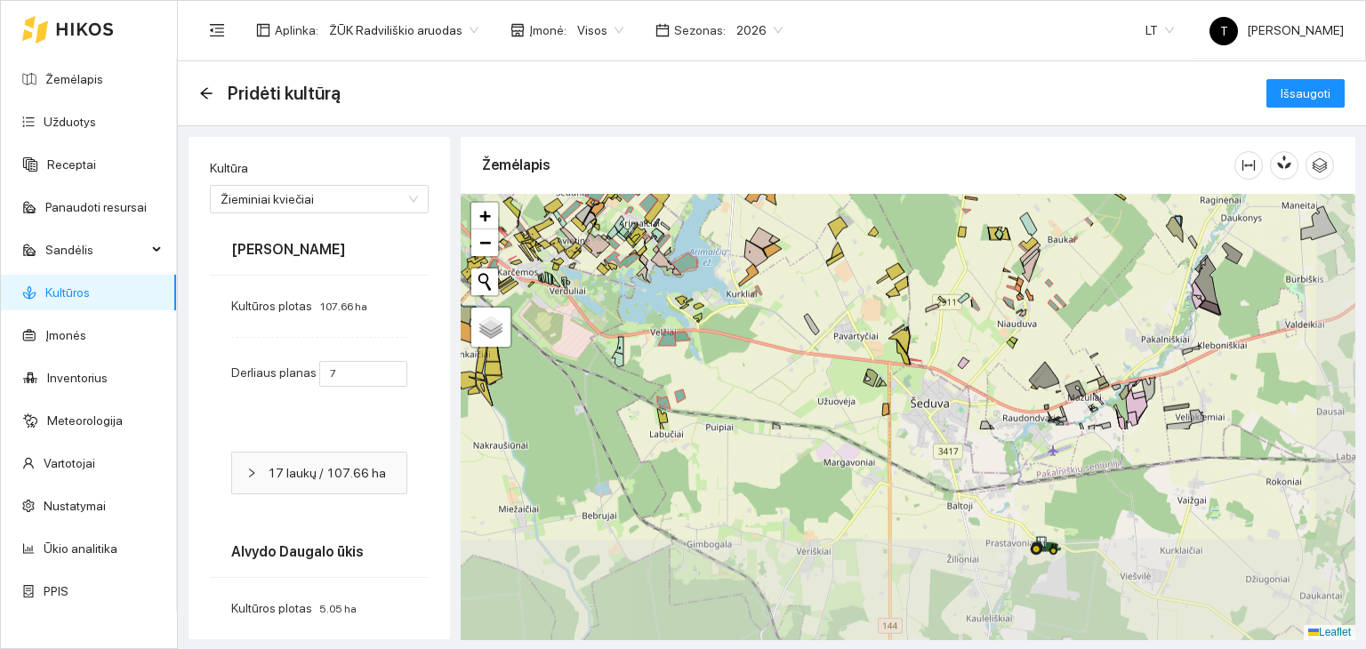
drag, startPoint x: 875, startPoint y: 564, endPoint x: 855, endPoint y: 335, distance: 229.4
click at [855, 335] on div "+ − Nieko nerasta. Bandykite dar kartą. Žemėlapis Palydovas Leaflet" at bounding box center [908, 417] width 895 height 446
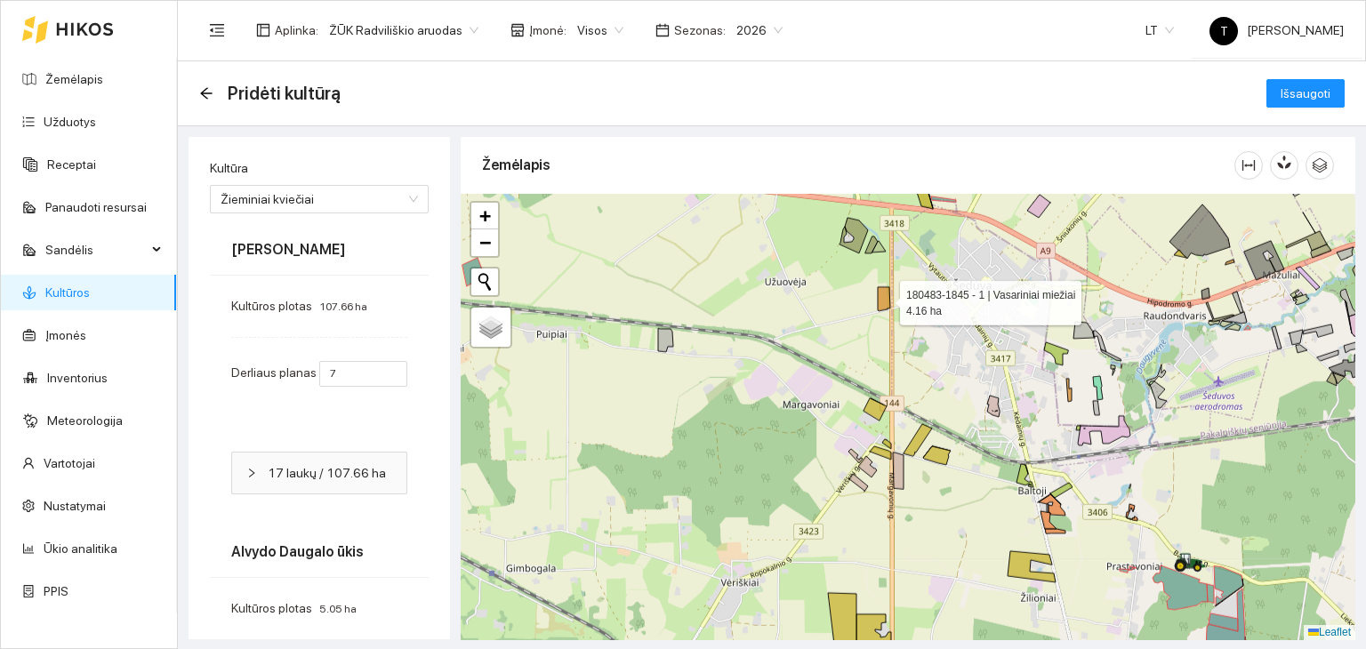
click at [882, 293] on icon at bounding box center [884, 299] width 12 height 24
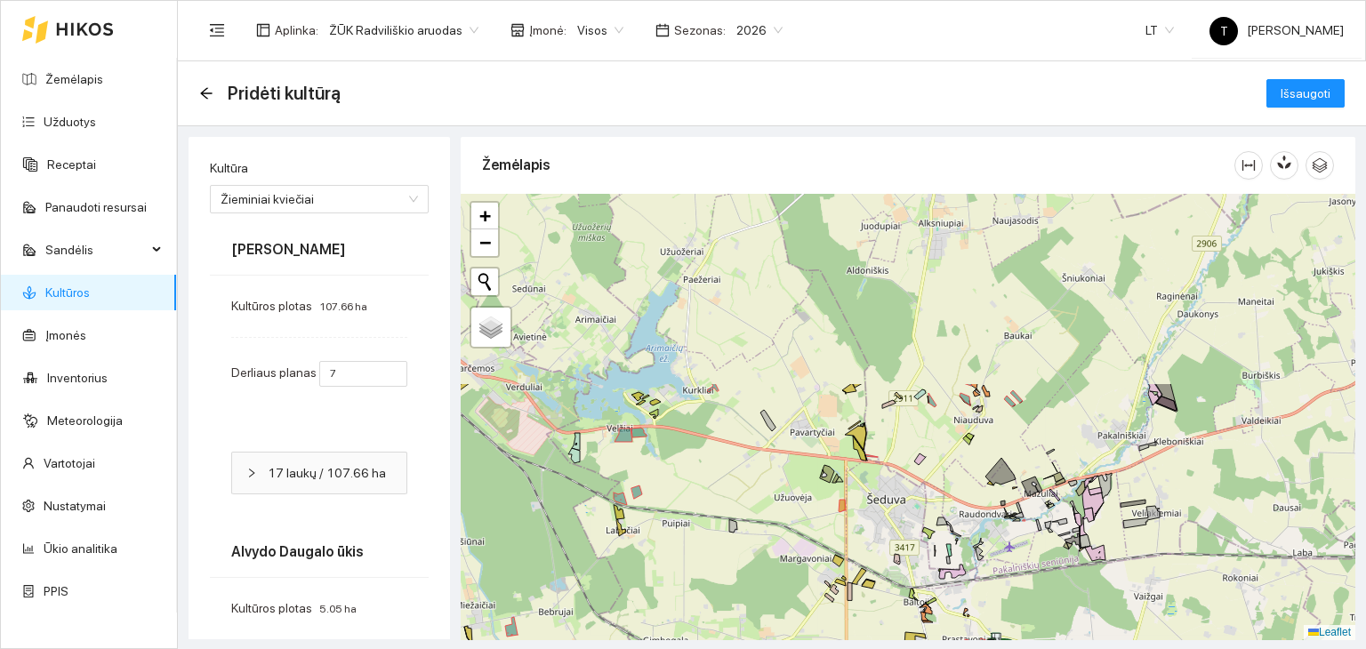
drag, startPoint x: 661, startPoint y: 272, endPoint x: 724, endPoint y: 507, distance: 243.1
click at [724, 507] on div "+ − Nieko nerasta. Bandykite dar kartą. Žemėlapis Palydovas Leaflet" at bounding box center [908, 417] width 895 height 446
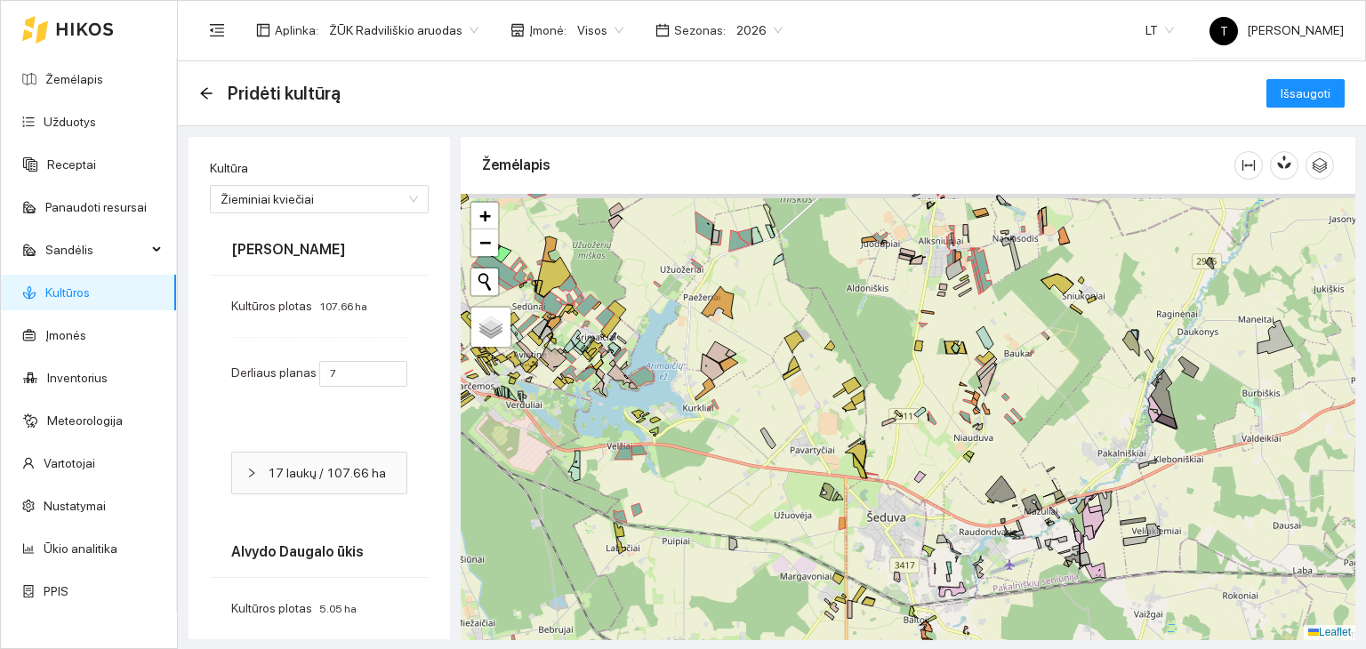
drag, startPoint x: 724, startPoint y: 399, endPoint x: 730, endPoint y: 461, distance: 61.7
click at [730, 461] on div "+ − Nieko nerasta. Bandykite dar kartą. Žemėlapis Palydovas Leaflet" at bounding box center [908, 417] width 895 height 446
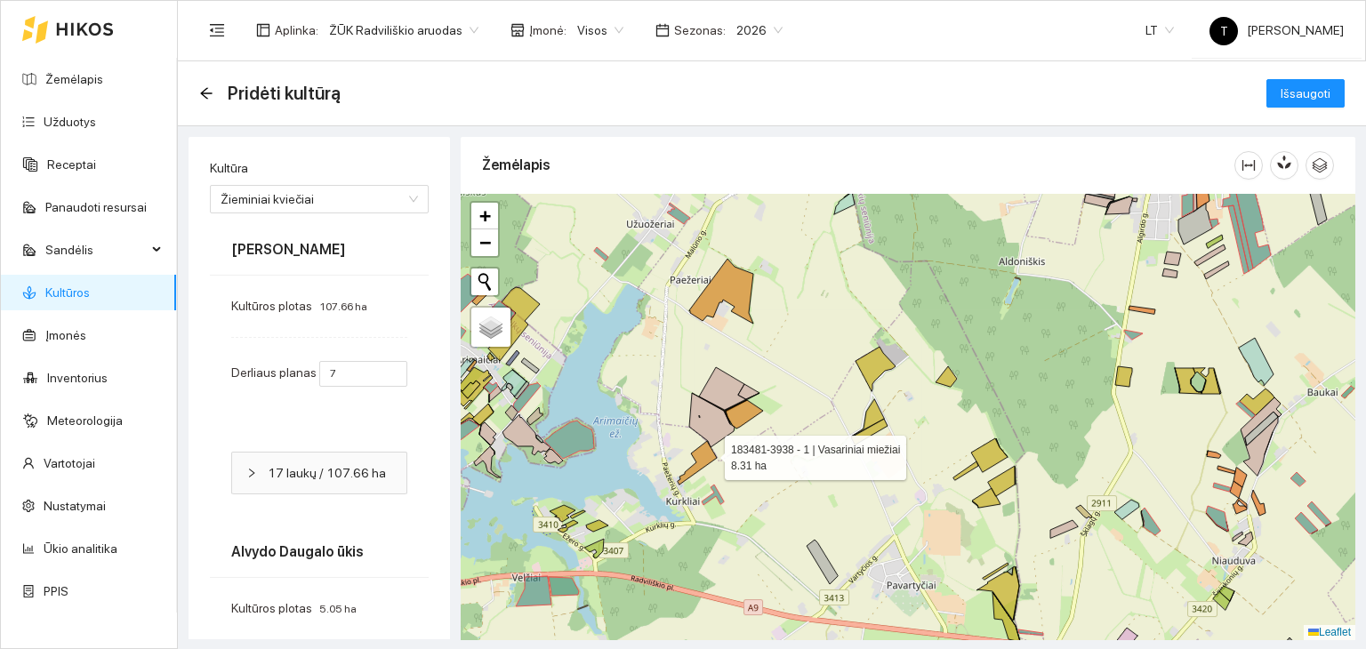
click at [708, 453] on icon at bounding box center [697, 463] width 39 height 44
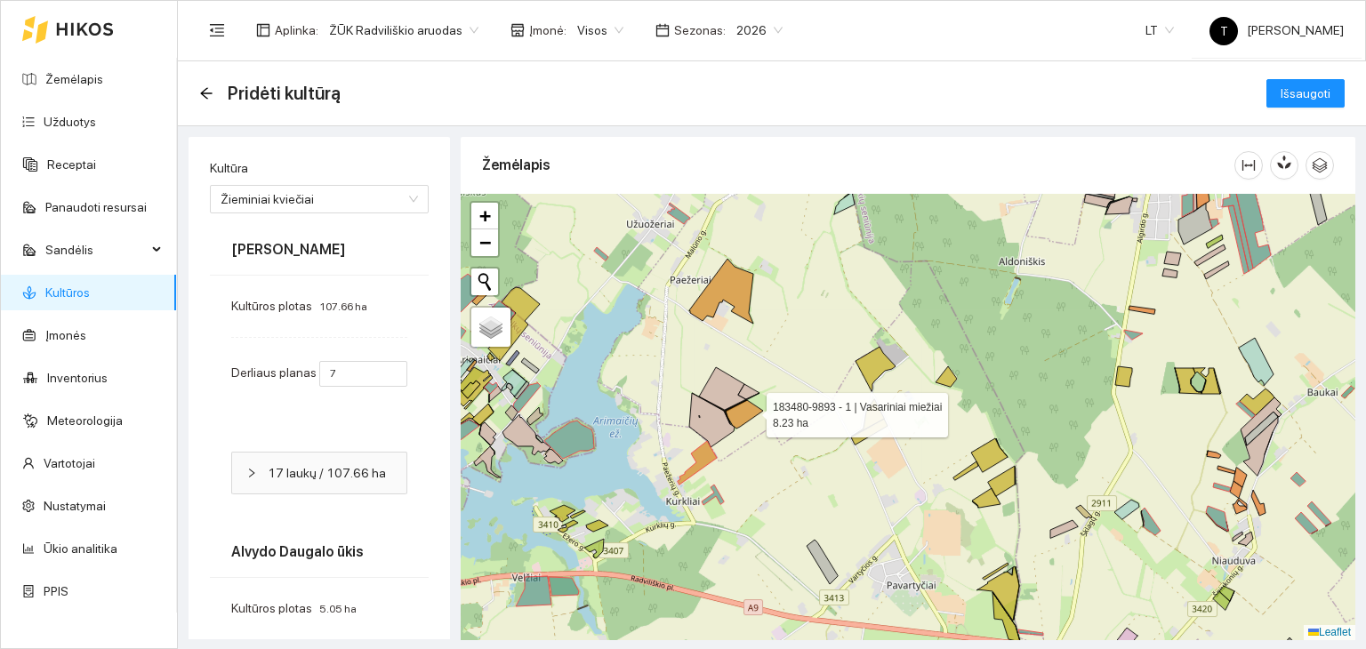
click at [750, 410] on icon at bounding box center [744, 414] width 37 height 28
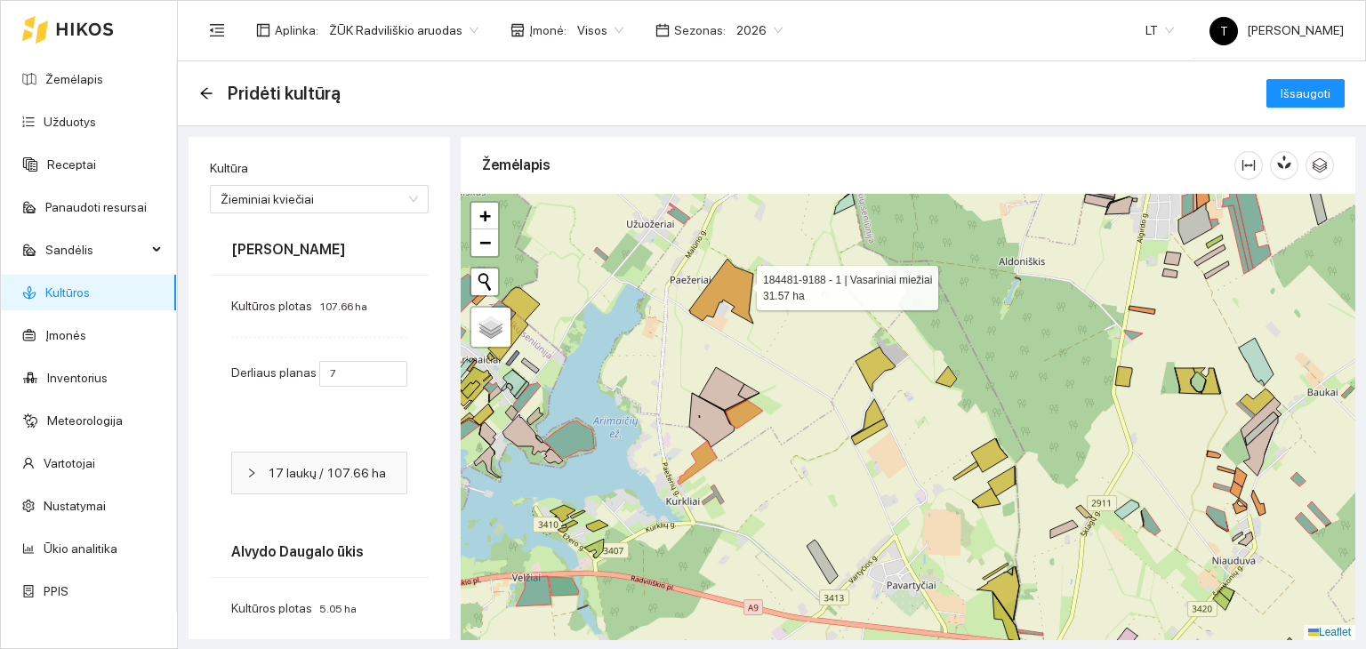
click at [741, 284] on icon at bounding box center [721, 291] width 64 height 65
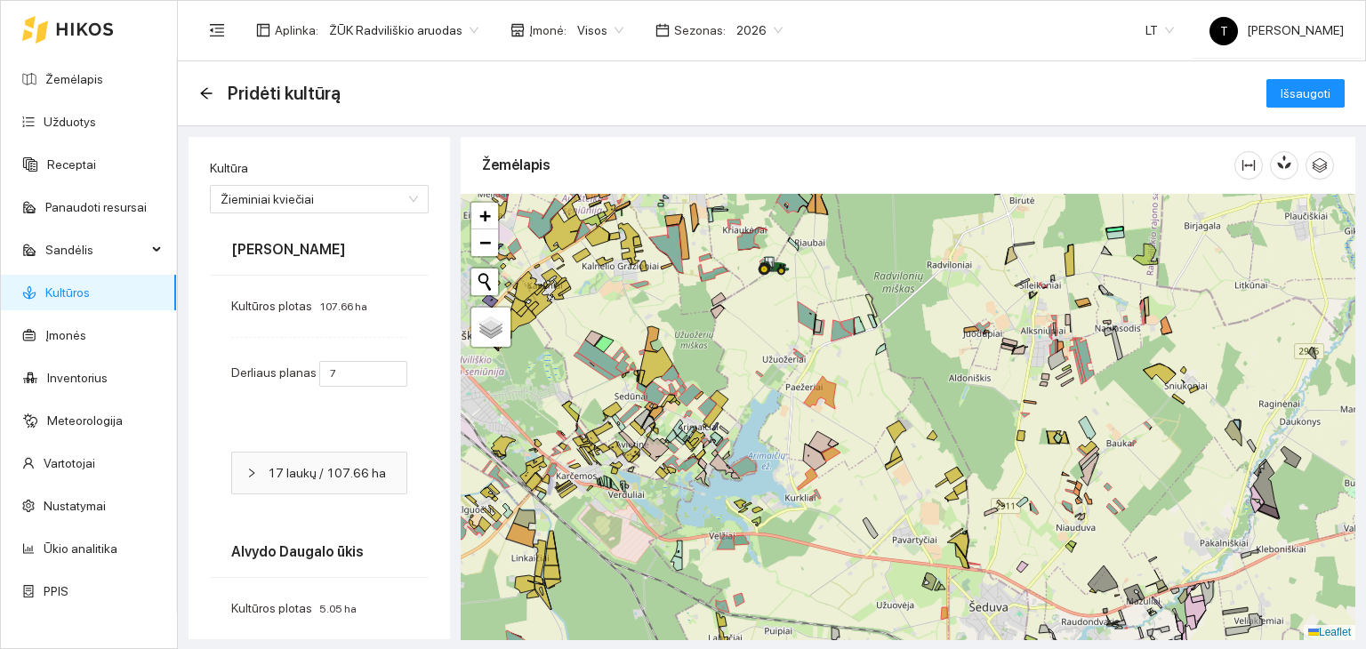
drag, startPoint x: 712, startPoint y: 519, endPoint x: 790, endPoint y: 520, distance: 78.3
click at [790, 520] on div "+ − Nieko nerasta. Bandykite dar kartą. Žemėlapis Palydovas Leaflet" at bounding box center [908, 417] width 895 height 446
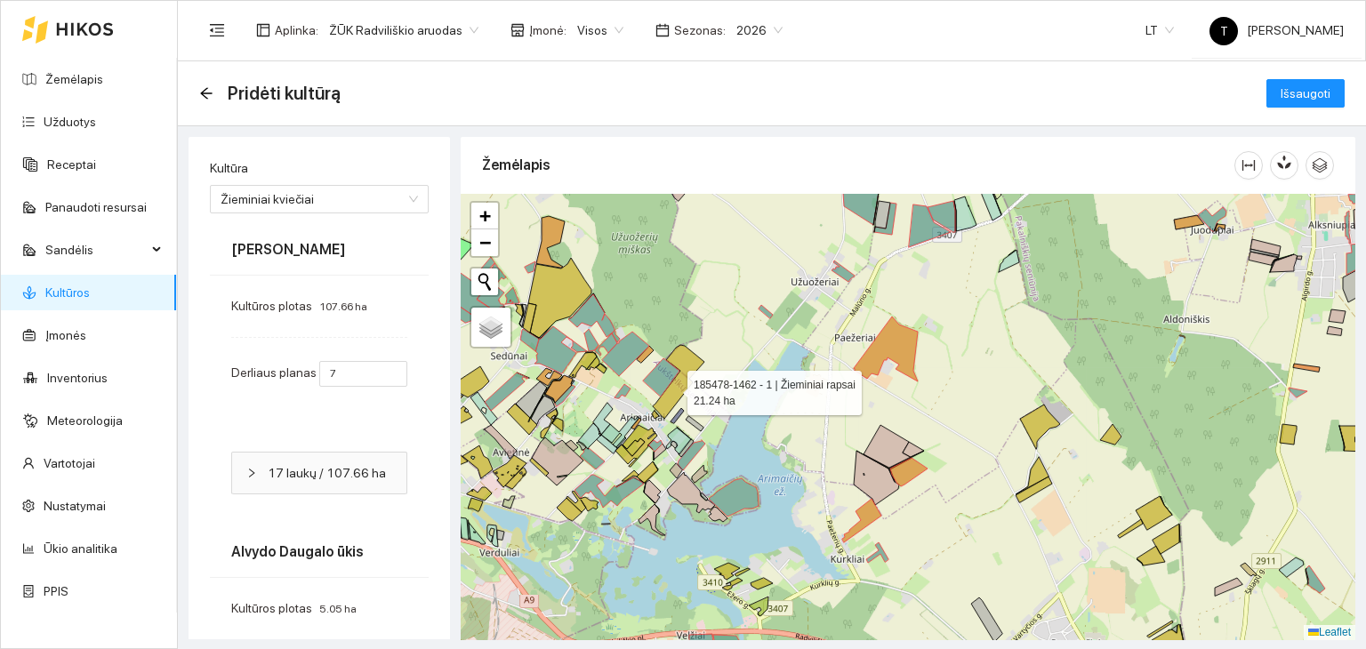
click at [671, 388] on icon at bounding box center [679, 382] width 52 height 74
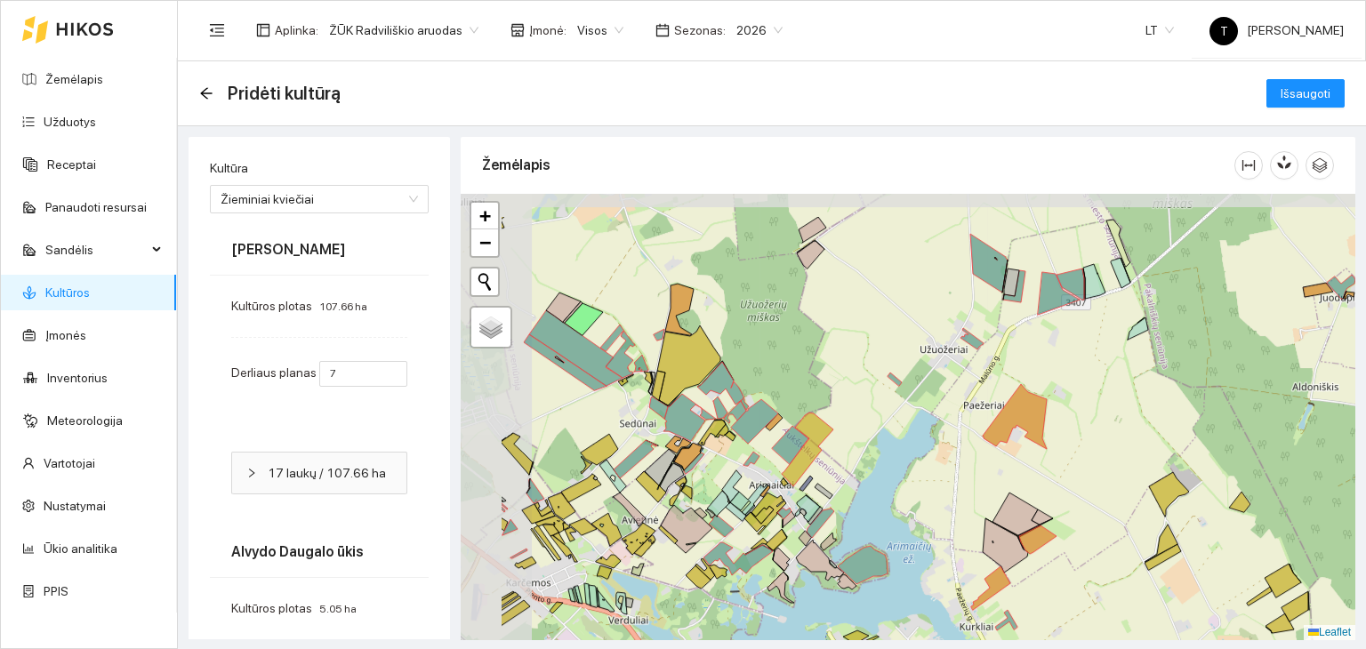
drag, startPoint x: 604, startPoint y: 402, endPoint x: 761, endPoint y: 492, distance: 181.2
click at [761, 492] on div "+ − Nieko nerasta. Bandykite dar kartą. Žemėlapis Palydovas Leaflet" at bounding box center [908, 417] width 895 height 446
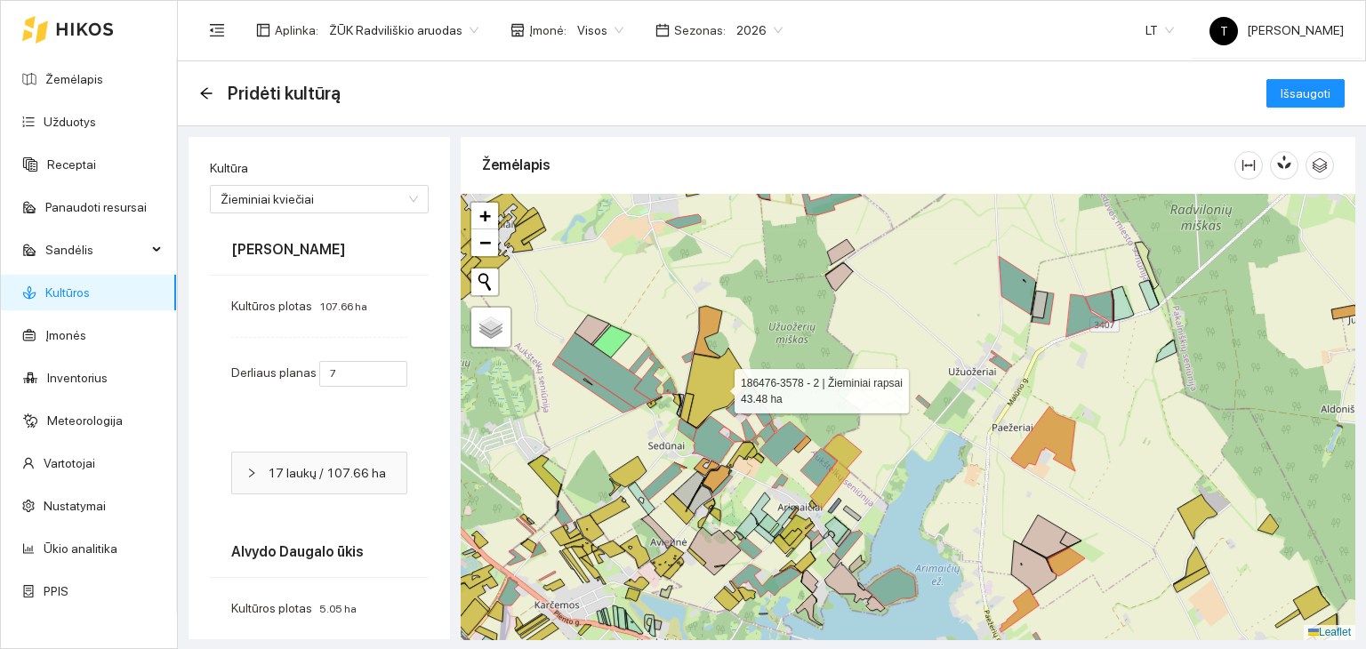
click at [718, 386] on icon at bounding box center [717, 388] width 63 height 80
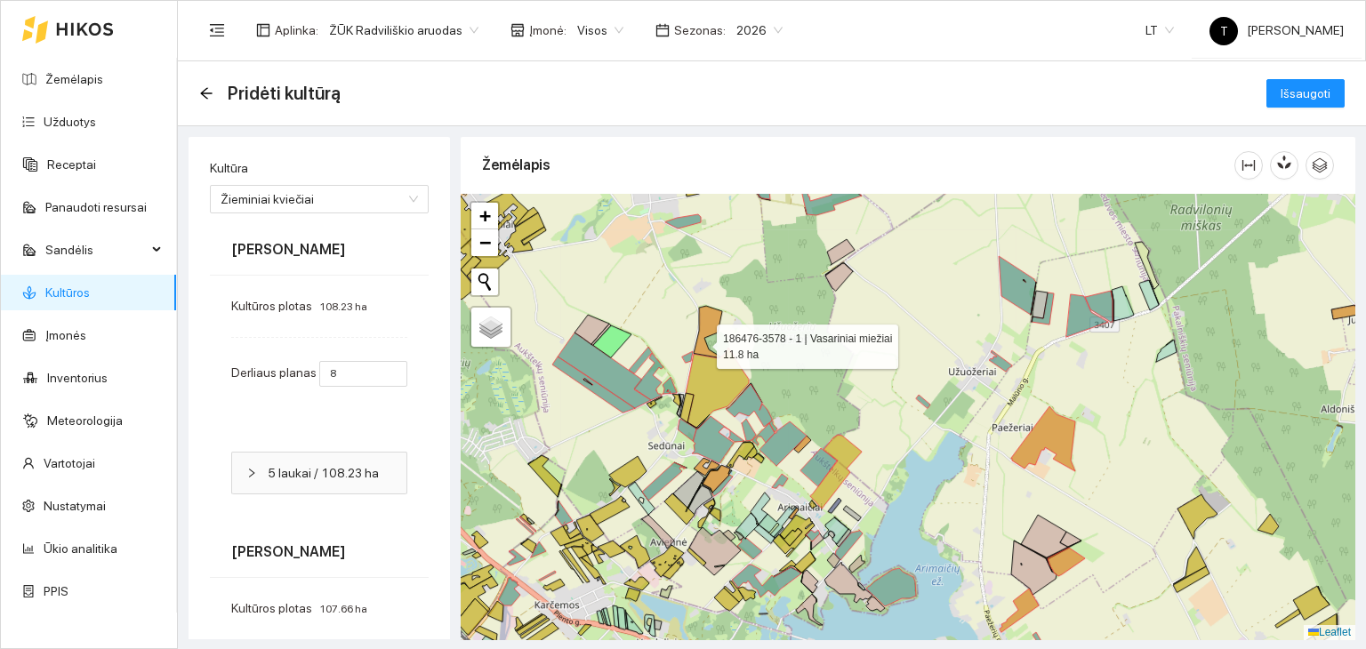
click at [701, 342] on icon at bounding box center [708, 332] width 28 height 52
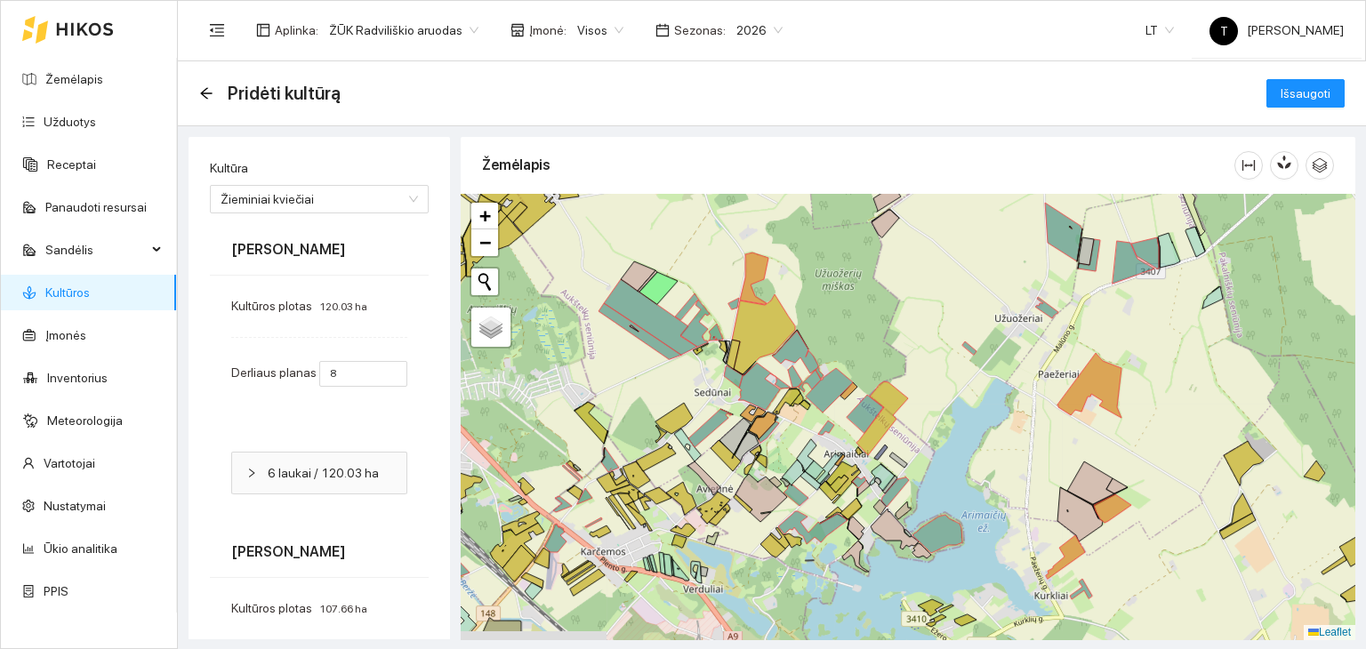
drag, startPoint x: 664, startPoint y: 540, endPoint x: 715, endPoint y: 478, distance: 79.6
click at [715, 478] on div "184476-7552 - 1 | Pupos pupelės 4.51 ha + − Nieko nerasta. Bandykite dar kartą.…" at bounding box center [908, 417] width 895 height 446
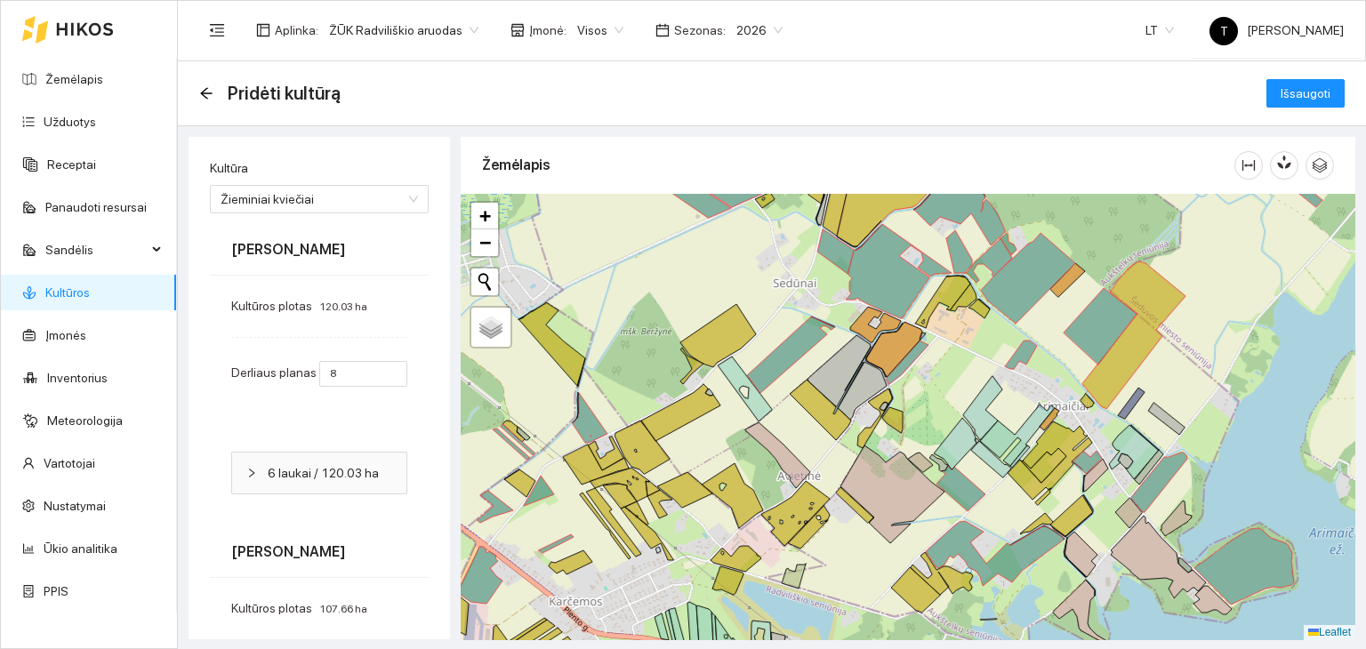
drag, startPoint x: 702, startPoint y: 447, endPoint x: 780, endPoint y: 395, distance: 94.2
click at [780, 395] on div "+ − Nieko nerasta. Bandykite dar kartą. Žemėlapis Palydovas Leaflet" at bounding box center [908, 417] width 895 height 446
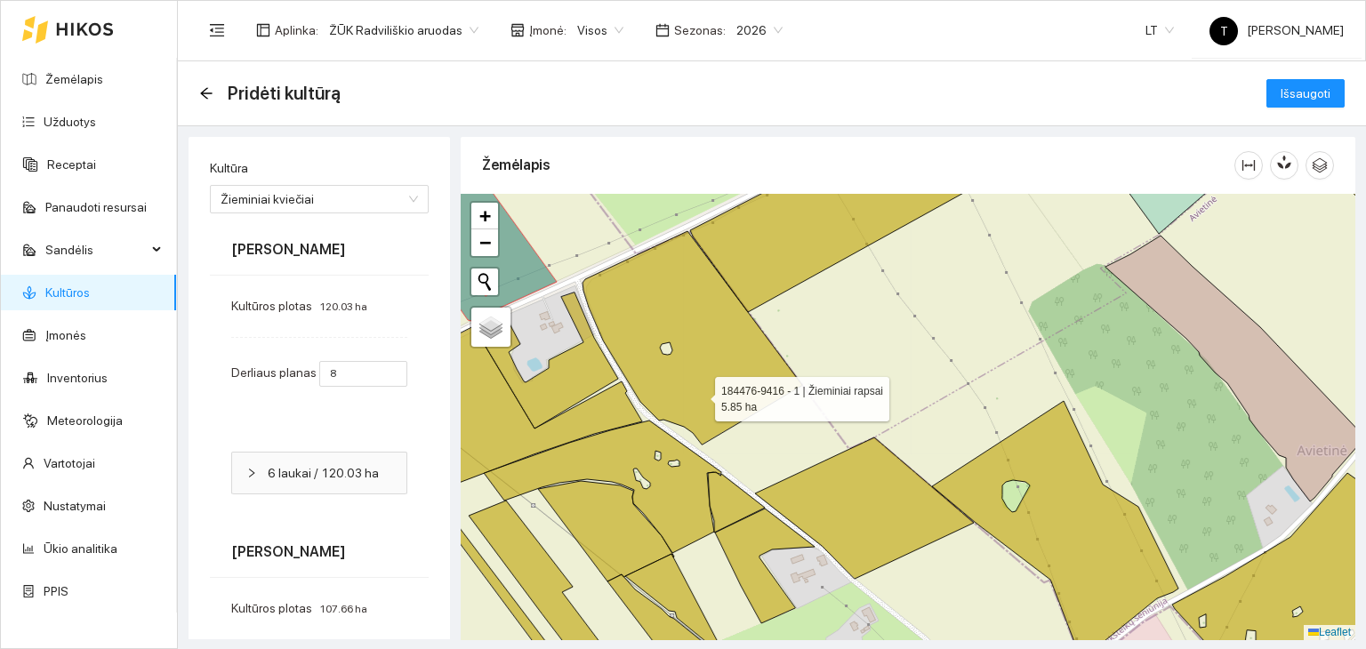
click at [699, 394] on icon at bounding box center [692, 337] width 220 height 213
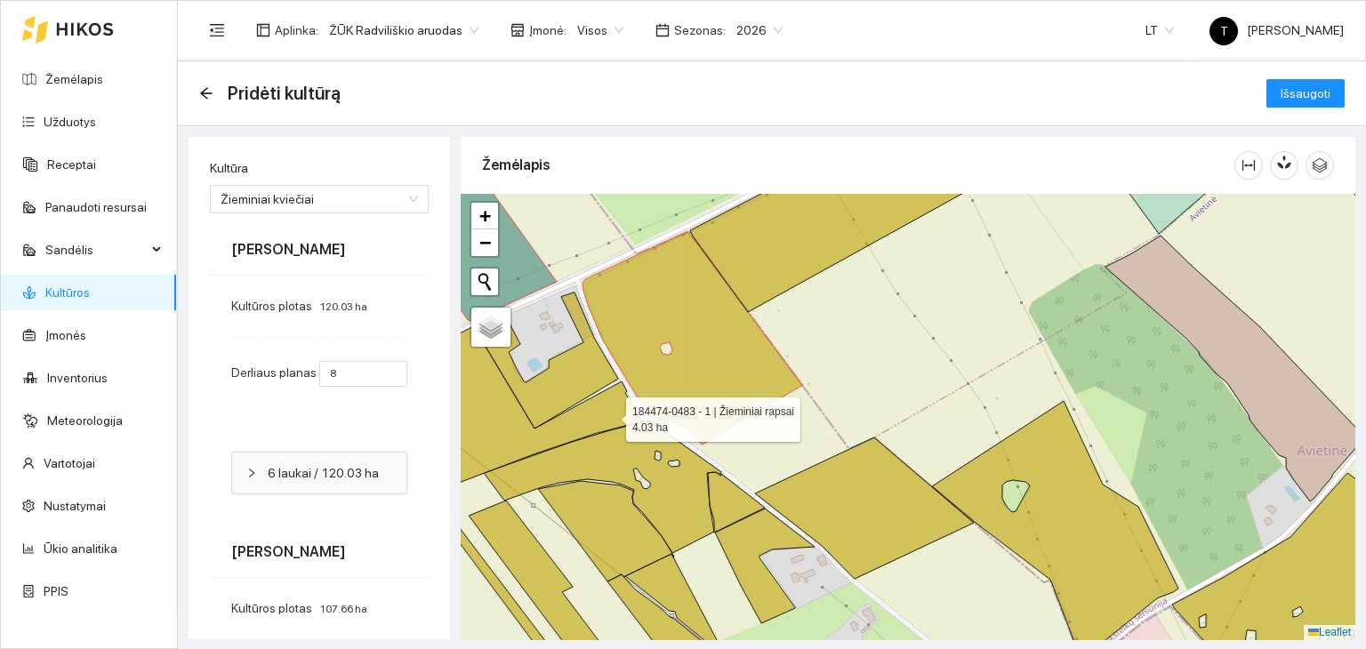
click at [610, 414] on icon at bounding box center [509, 405] width 266 height 161
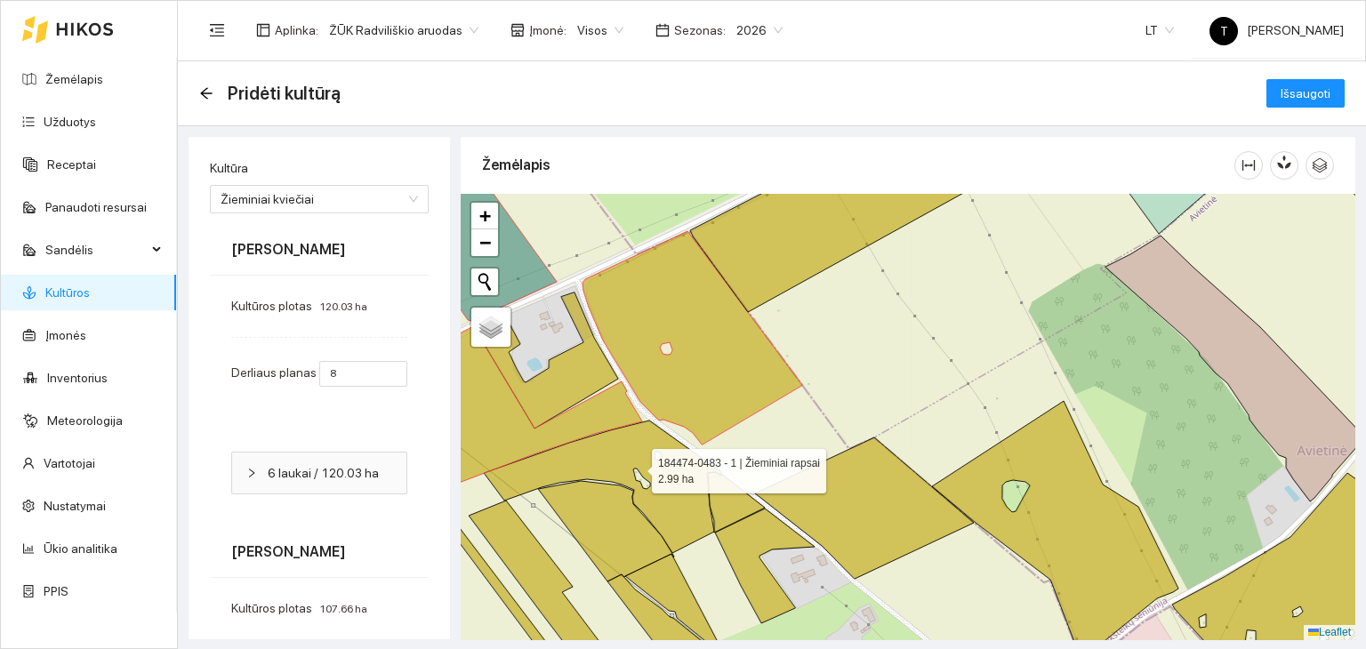
click at [636, 467] on icon at bounding box center [602, 487] width 237 height 132
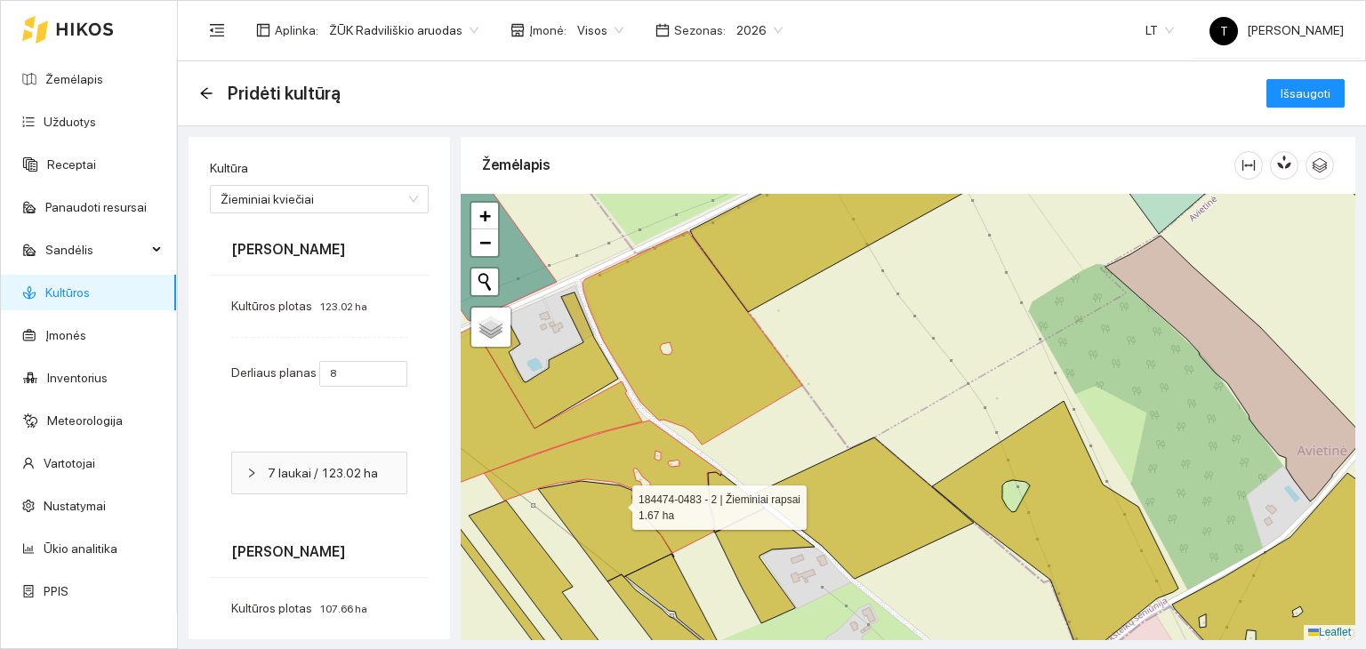
click at [615, 505] on icon at bounding box center [606, 531] width 136 height 100
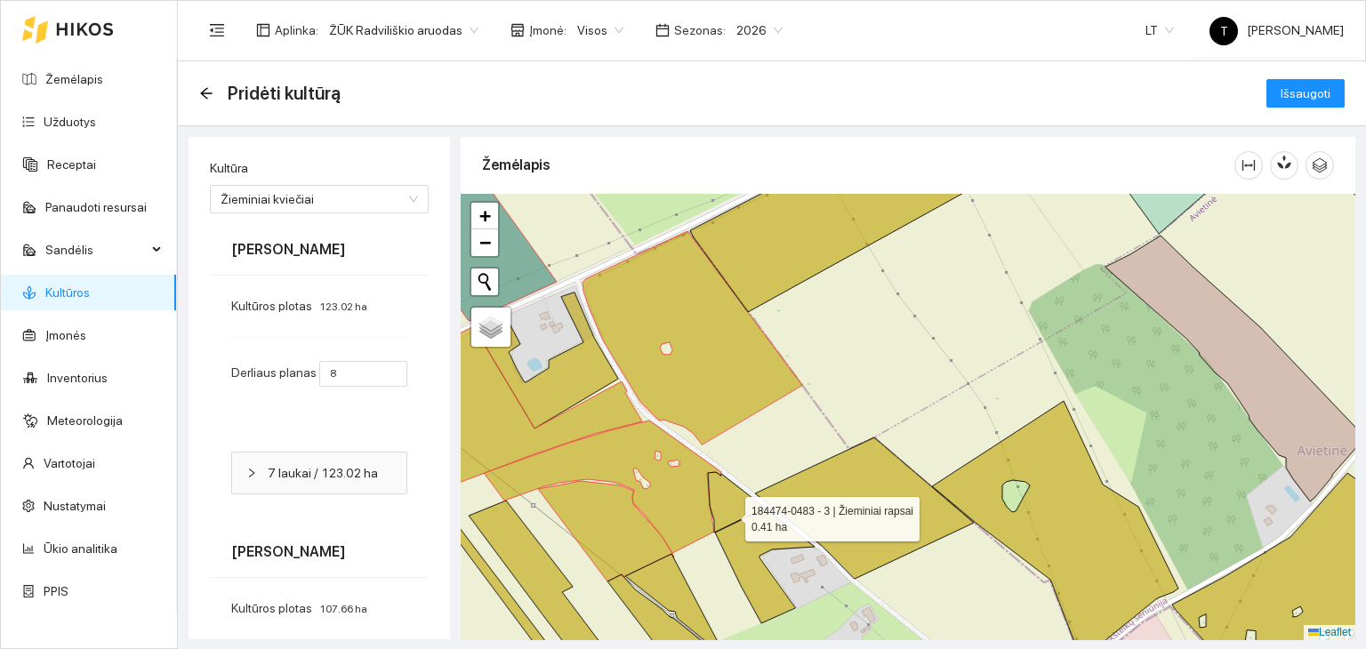
click at [729, 513] on icon at bounding box center [736, 502] width 57 height 60
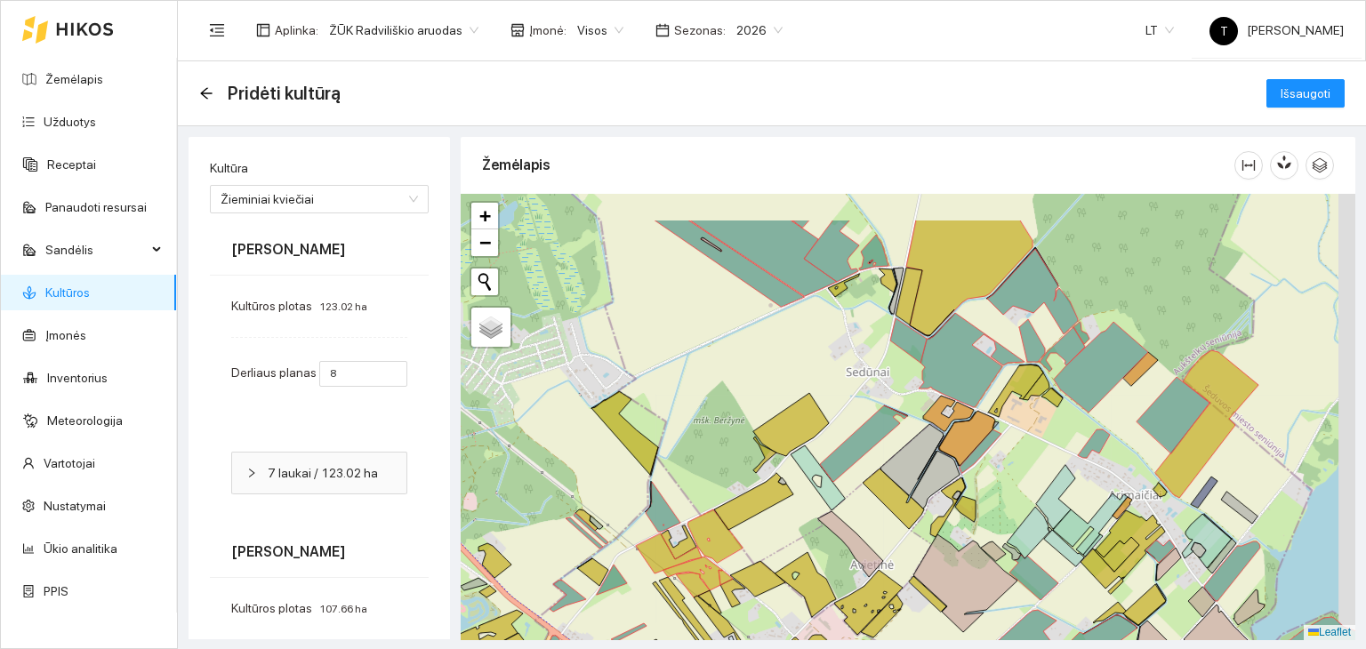
drag, startPoint x: 832, startPoint y: 456, endPoint x: 785, endPoint y: 544, distance: 99.9
click at [785, 544] on div "+ − Nieko nerasta. Bandykite dar kartą. Žemėlapis Palydovas Leaflet" at bounding box center [908, 417] width 895 height 446
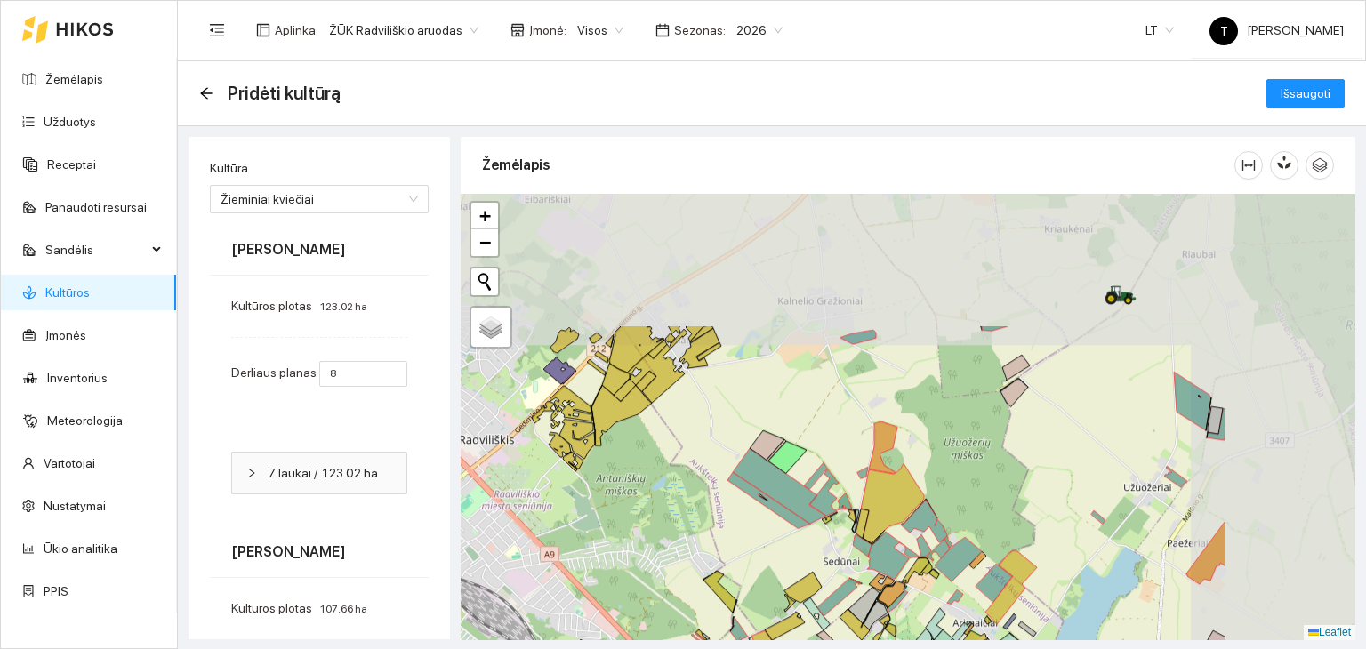
drag, startPoint x: 1235, startPoint y: 338, endPoint x: 1024, endPoint y: 518, distance: 277.5
click at [1024, 518] on div "+ − Nieko nerasta. Bandykite dar kartą. Žemėlapis Palydovas Leaflet" at bounding box center [908, 417] width 895 height 446
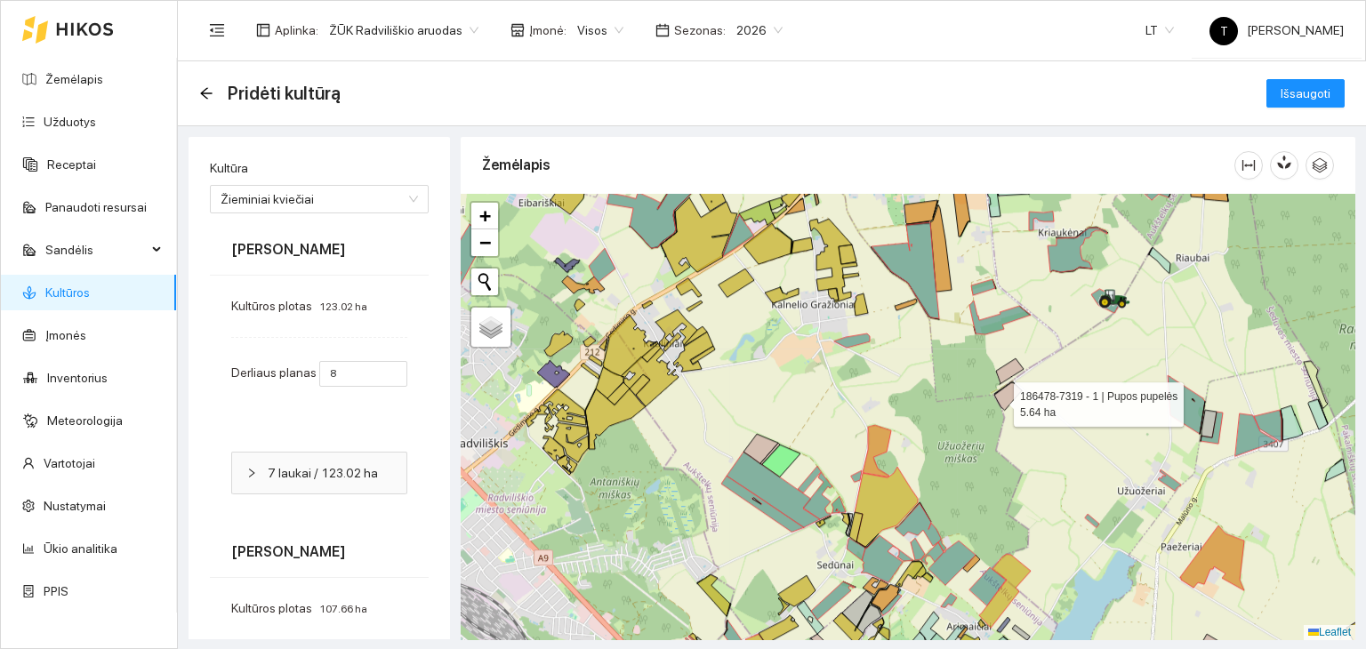
click at [1001, 396] on icon at bounding box center [1008, 396] width 28 height 28
click at [1010, 369] on icon at bounding box center [1010, 371] width 28 height 26
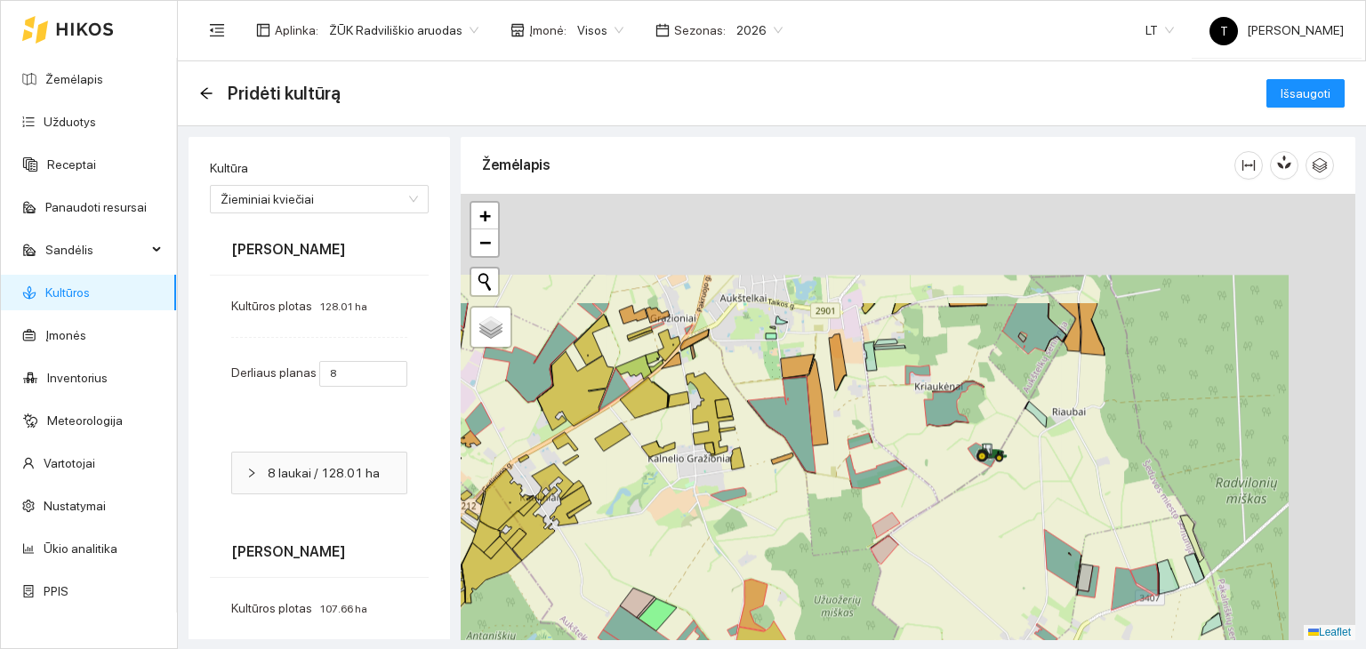
drag, startPoint x: 1097, startPoint y: 376, endPoint x: 964, endPoint y: 540, distance: 211.1
click at [964, 540] on div "+ − Nieko nerasta. Bandykite dar kartą. Žemėlapis Palydovas Leaflet" at bounding box center [908, 417] width 895 height 446
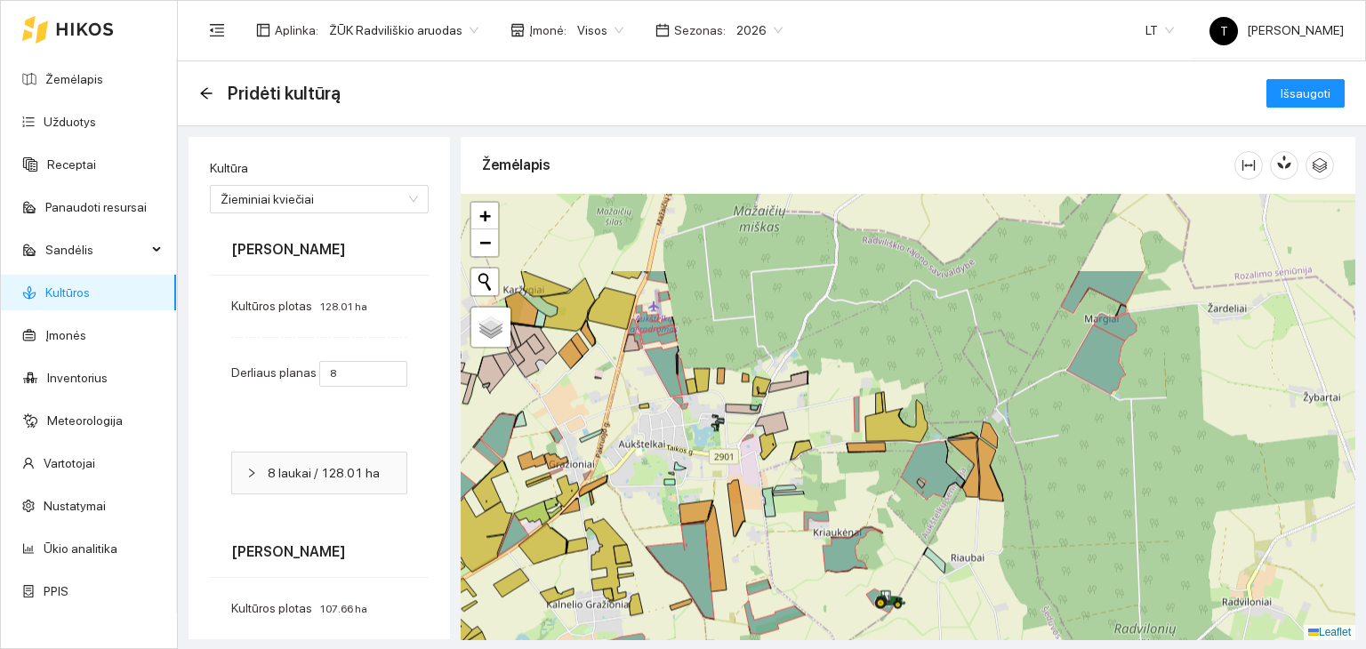
drag, startPoint x: 1162, startPoint y: 360, endPoint x: 1042, endPoint y: 512, distance: 193.7
click at [1042, 512] on div "+ − Nieko nerasta. Bandykite dar kartą. Žemėlapis Palydovas Leaflet" at bounding box center [908, 417] width 895 height 446
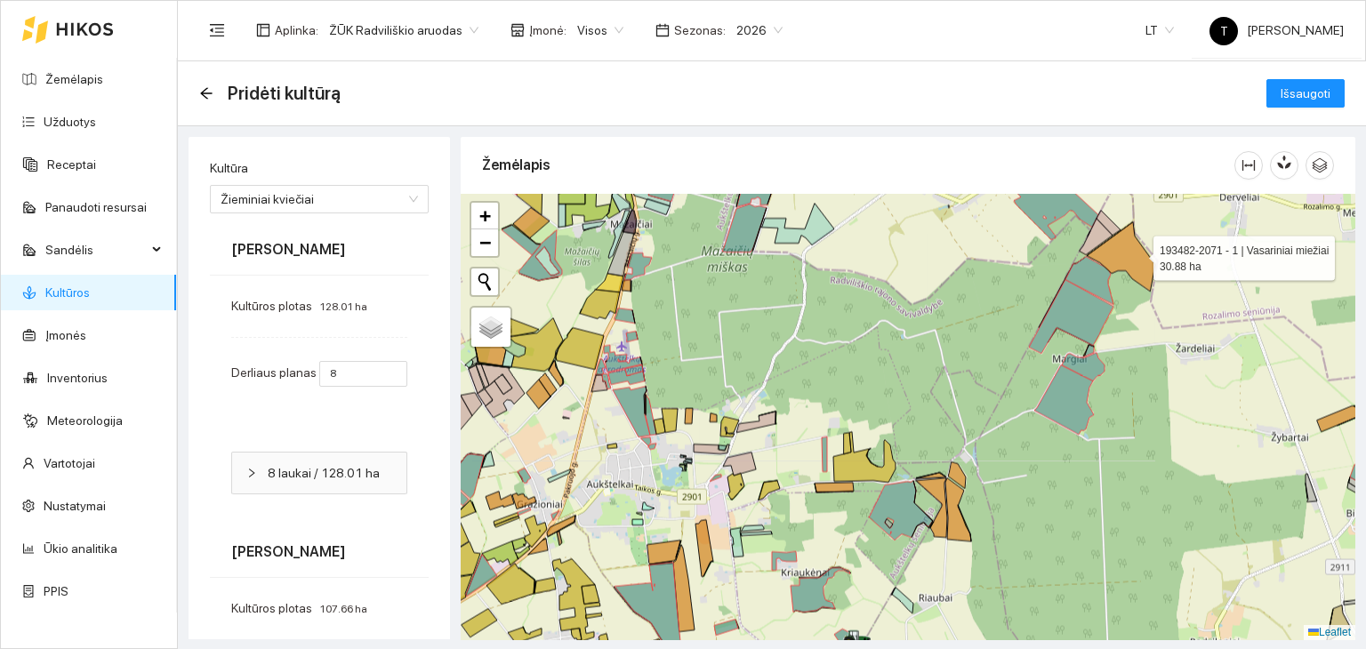
click at [1137, 253] on icon at bounding box center [1121, 256] width 68 height 69
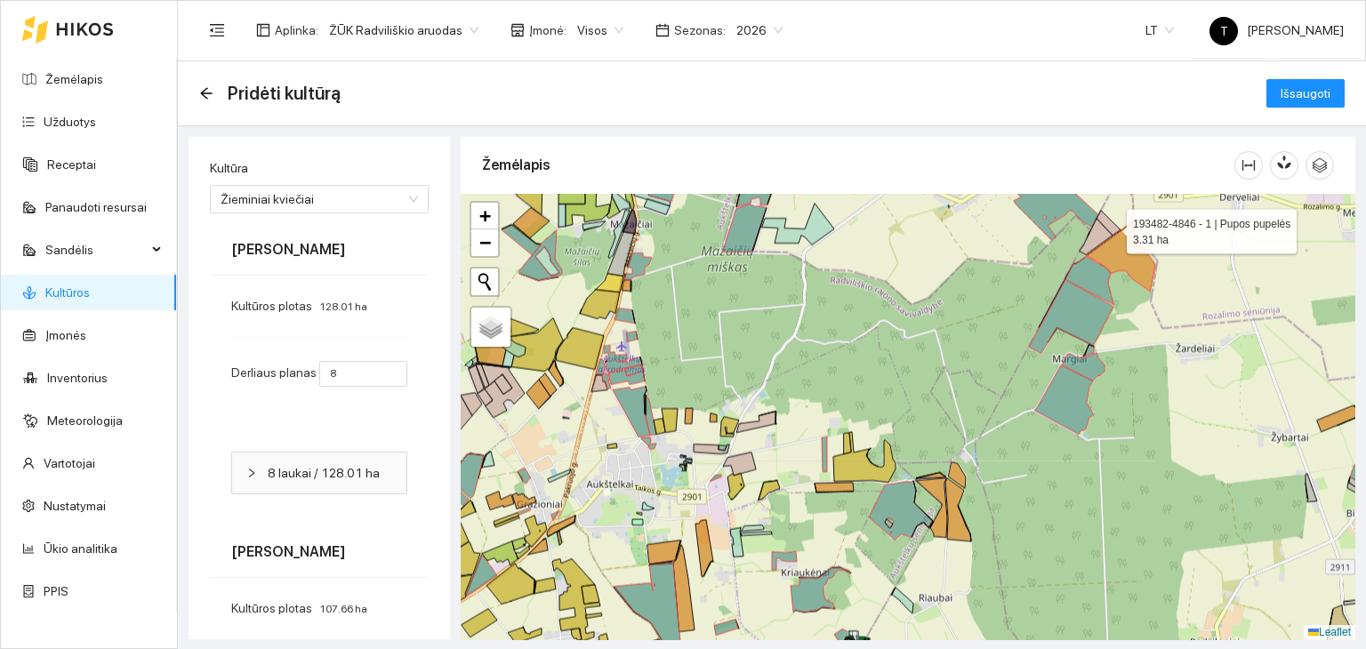
click at [1111, 227] on icon at bounding box center [1108, 223] width 24 height 25
click at [1098, 233] on icon at bounding box center [1095, 237] width 33 height 36
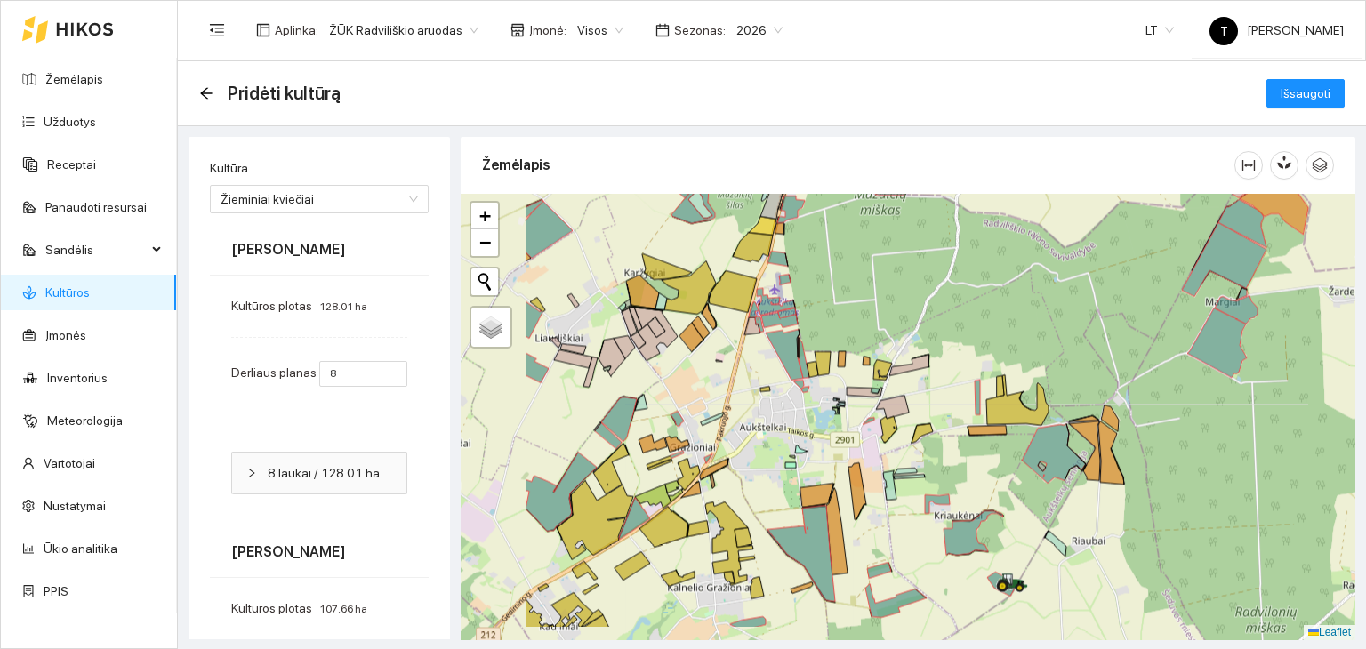
drag, startPoint x: 829, startPoint y: 426, endPoint x: 1047, endPoint y: 335, distance: 236.0
click at [1047, 335] on div "+ − Nieko nerasta. Bandykite dar kartą. Žemėlapis Palydovas Leaflet" at bounding box center [908, 417] width 895 height 446
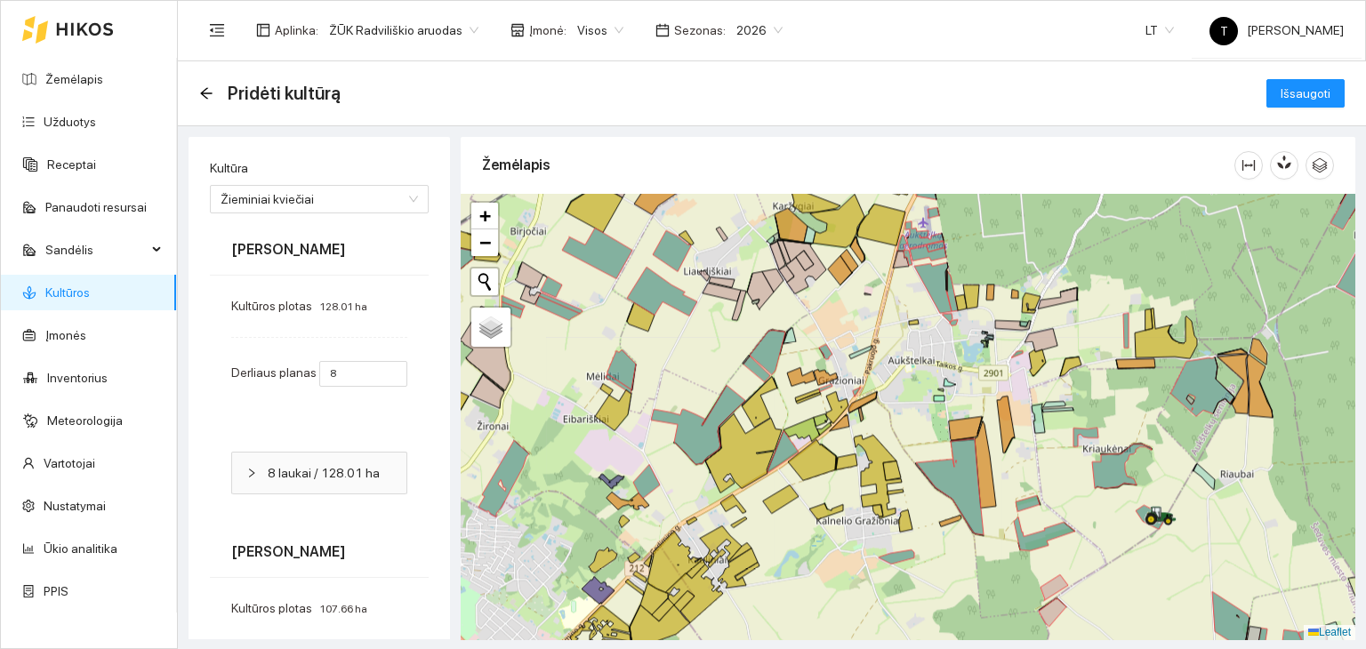
drag, startPoint x: 747, startPoint y: 485, endPoint x: 831, endPoint y: 453, distance: 90.7
click at [831, 453] on icon at bounding box center [812, 459] width 48 height 41
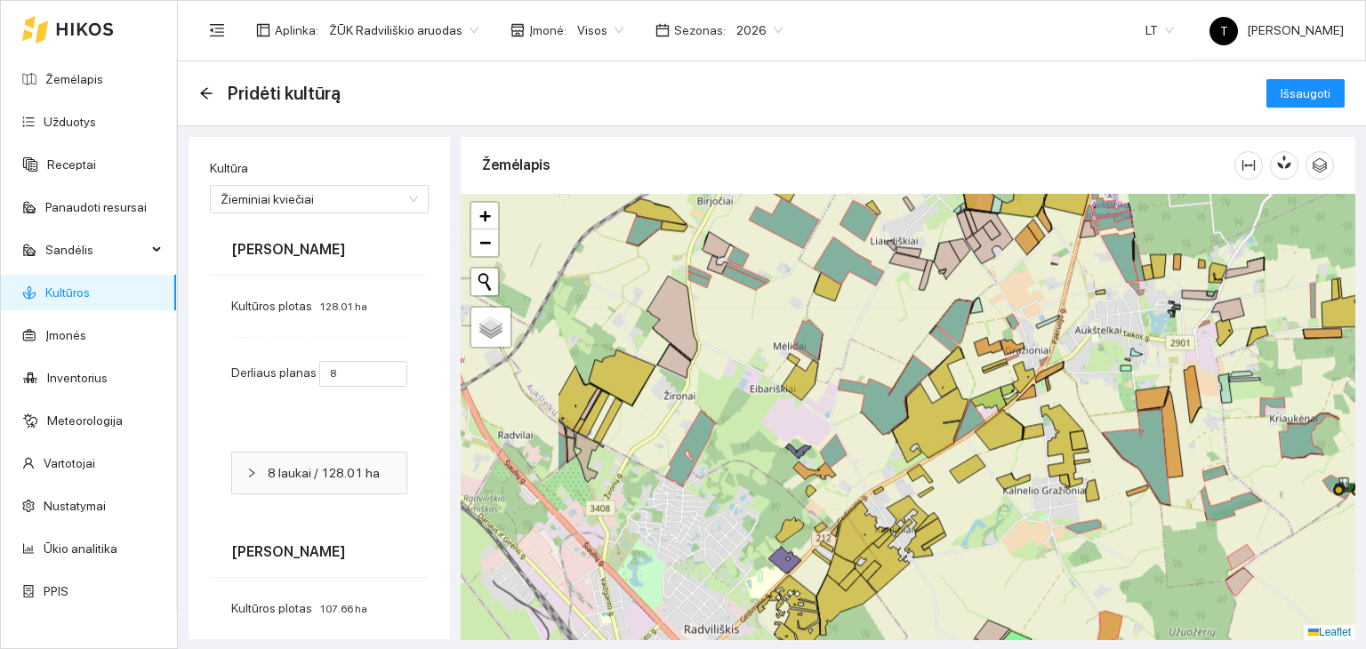
drag, startPoint x: 810, startPoint y: 527, endPoint x: 991, endPoint y: 497, distance: 183.0
click at [991, 497] on div "+ − Nieko nerasta. Bandykite dar kartą. Žemėlapis Palydovas Leaflet" at bounding box center [908, 417] width 895 height 446
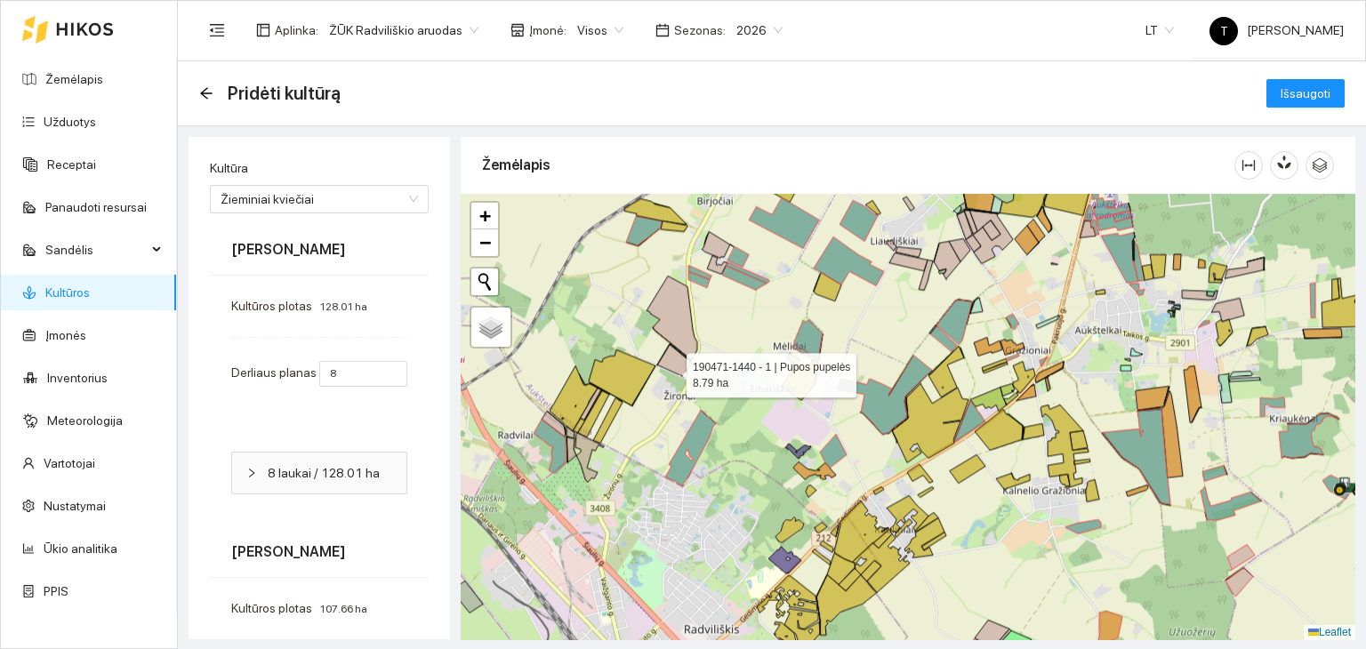
click at [672, 371] on icon at bounding box center [674, 361] width 34 height 34
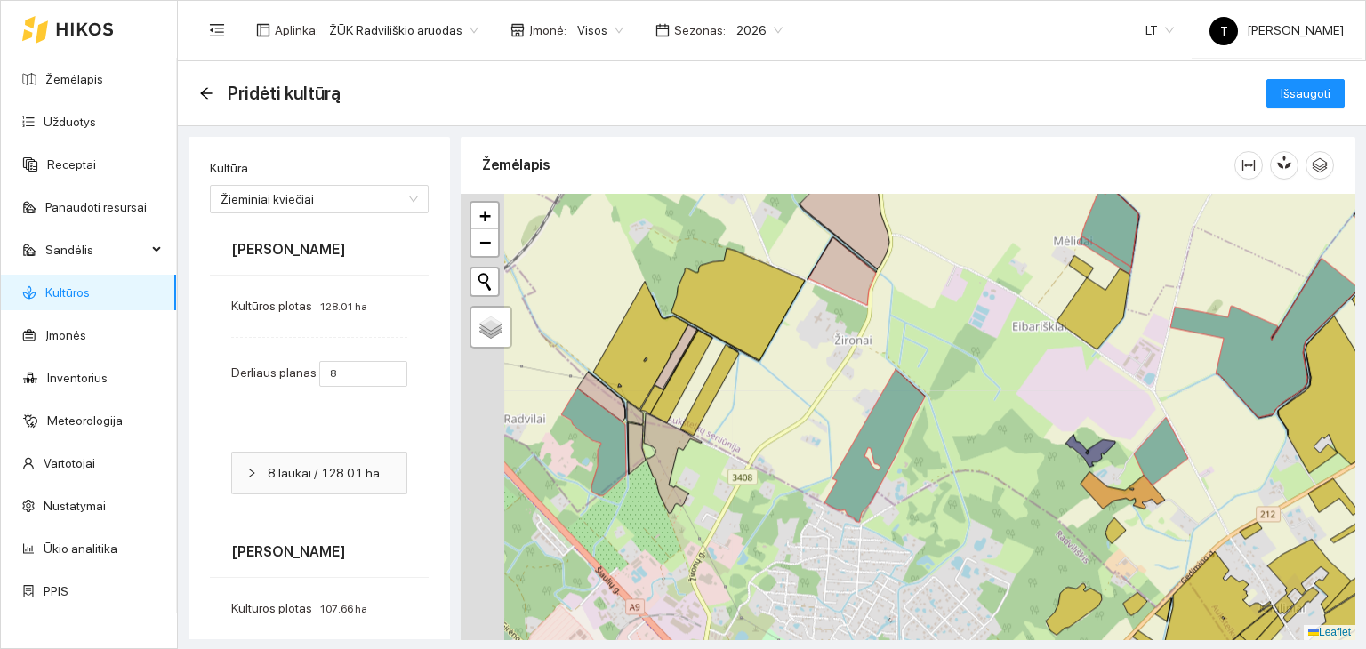
drag, startPoint x: 608, startPoint y: 455, endPoint x: 766, endPoint y: 456, distance: 157.4
click at [766, 456] on div "+ − Nieko nerasta. Bandykite dar kartą. Žemėlapis Palydovas Leaflet" at bounding box center [908, 417] width 895 height 446
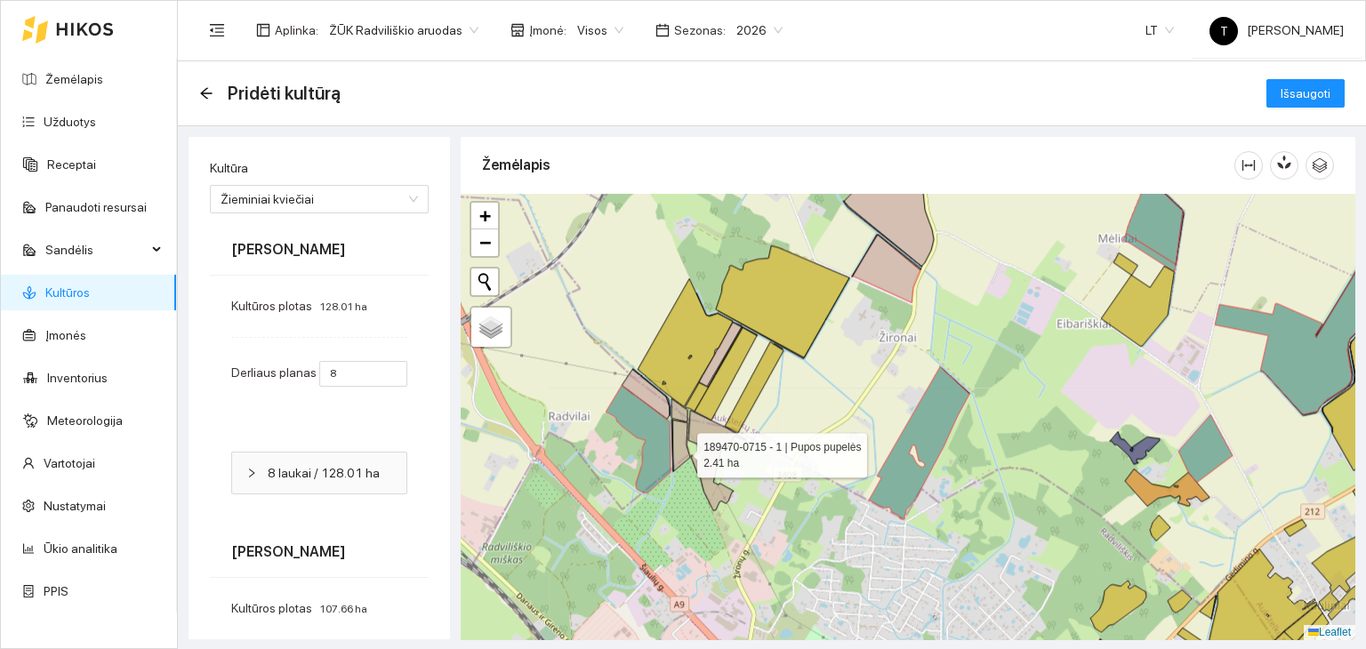
click at [680, 452] on icon at bounding box center [681, 446] width 18 height 52
click at [715, 452] on icon at bounding box center [717, 460] width 58 height 100
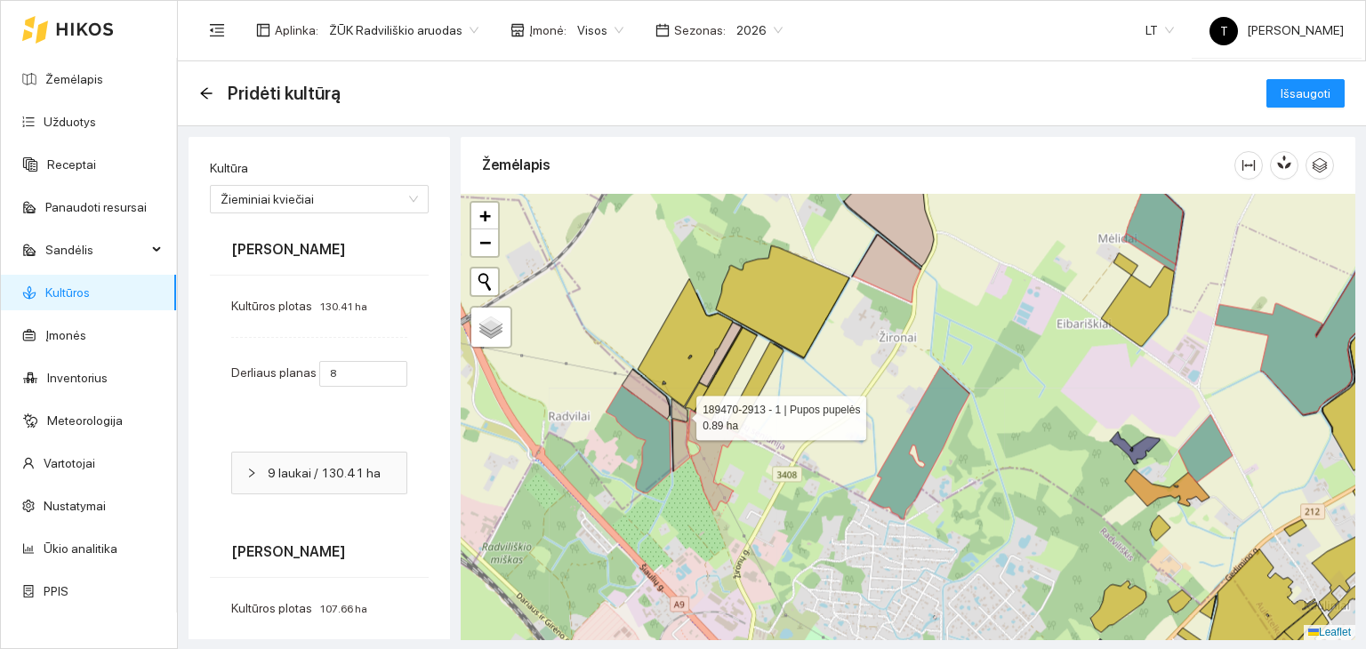
click at [680, 413] on icon at bounding box center [679, 409] width 16 height 23
click at [653, 400] on icon at bounding box center [646, 394] width 48 height 50
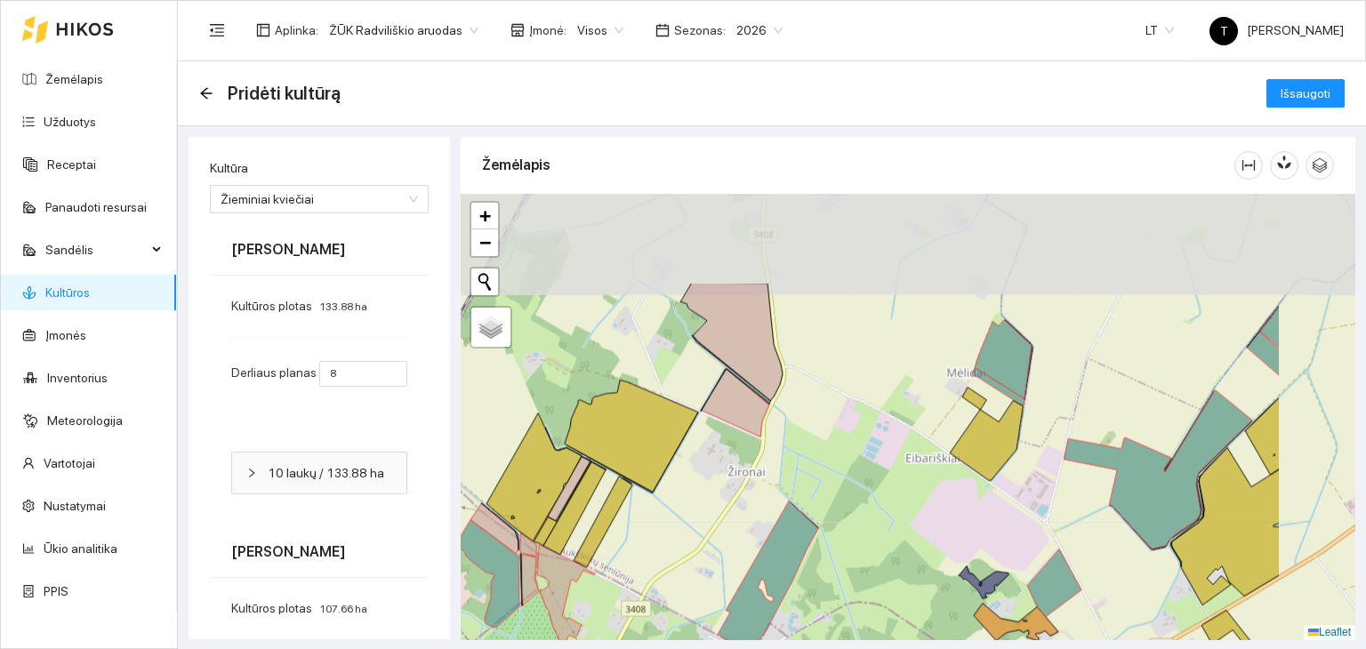
drag, startPoint x: 919, startPoint y: 391, endPoint x: 764, endPoint y: 517, distance: 199.1
click at [766, 526] on div "+ − Nieko nerasta. Bandykite dar kartą. Žemėlapis Palydovas Leaflet" at bounding box center [908, 417] width 895 height 446
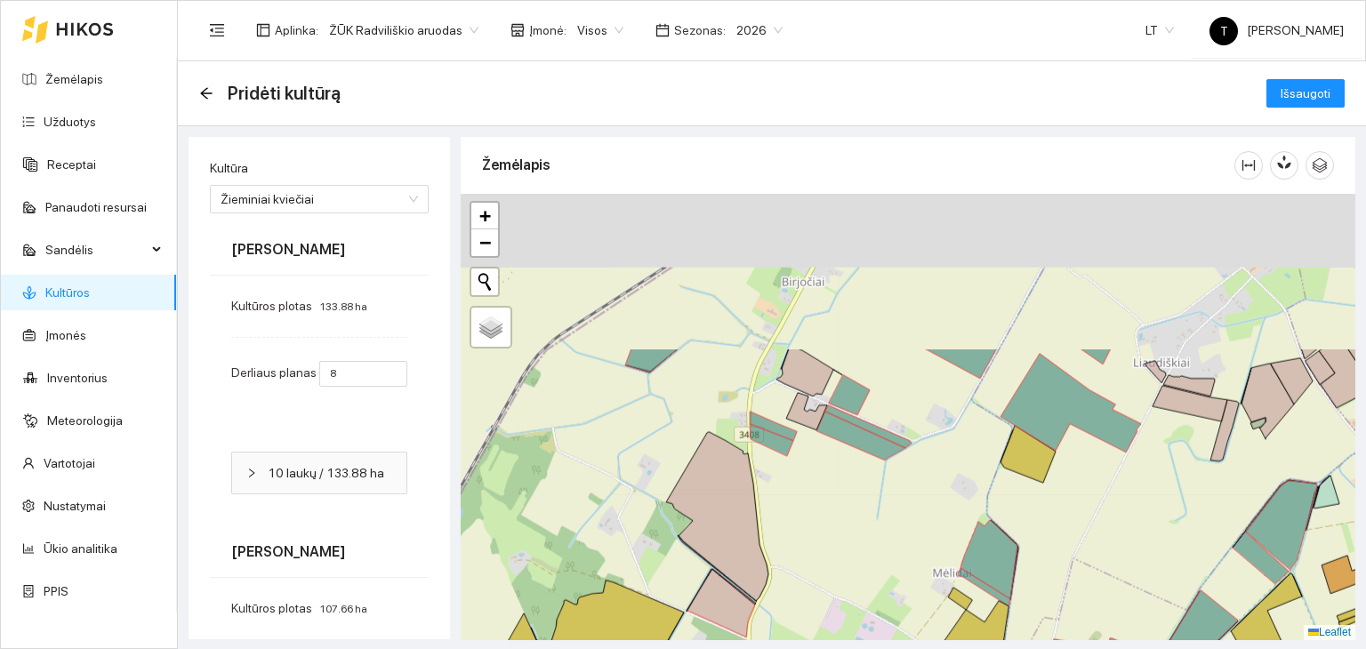
drag, startPoint x: 865, startPoint y: 372, endPoint x: 849, endPoint y: 580, distance: 208.7
click at [849, 580] on div "+ − Nieko nerasta. Bandykite dar kartą. Žemėlapis Palydovas Leaflet" at bounding box center [908, 417] width 895 height 446
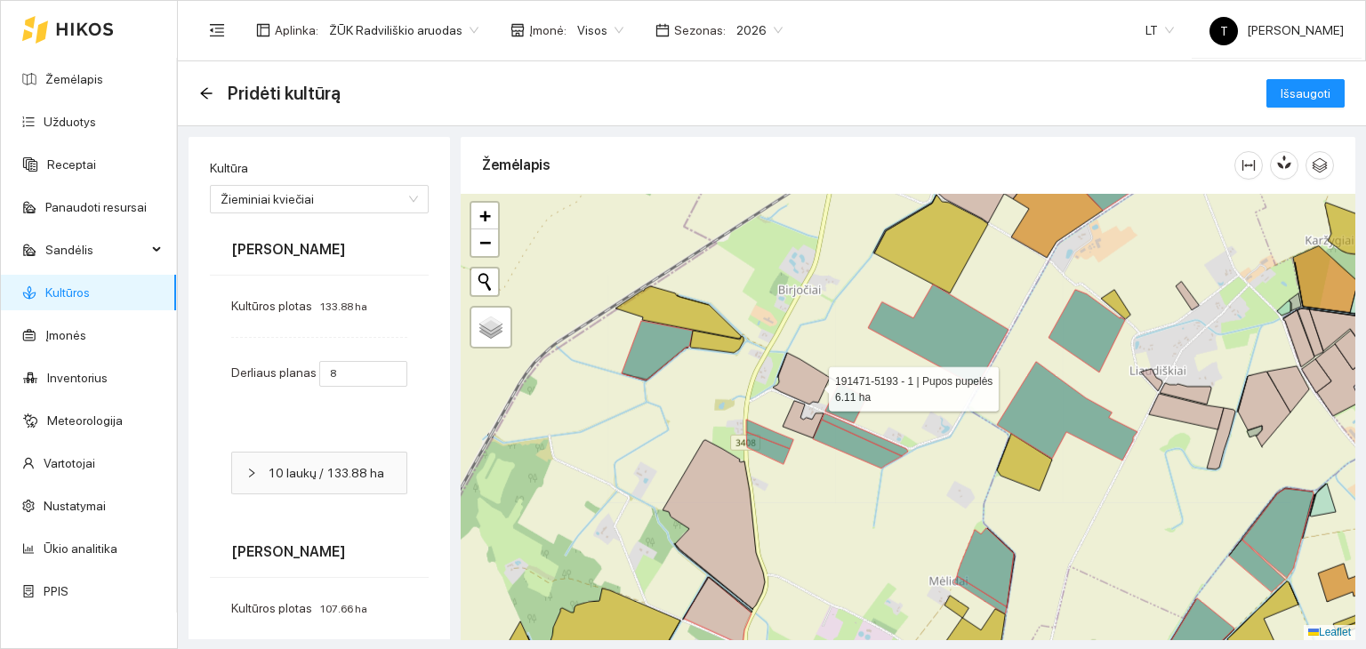
click at [813, 384] on icon at bounding box center [806, 379] width 66 height 52
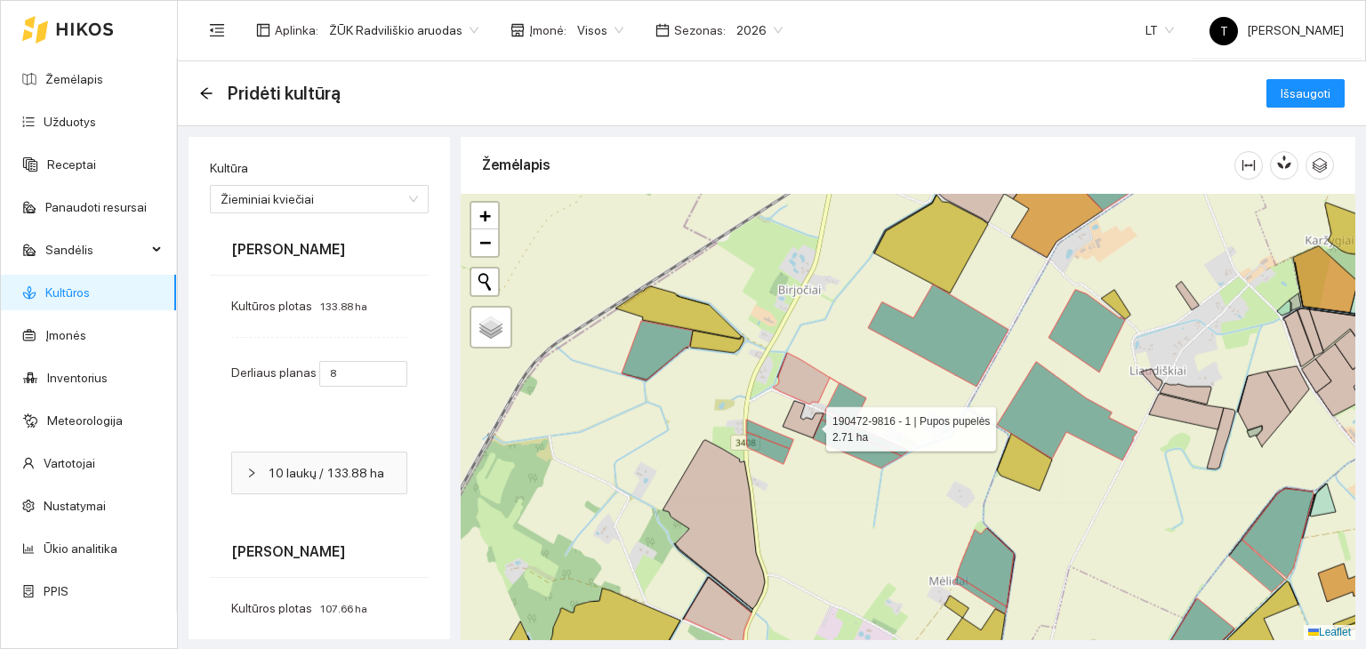
click at [810, 424] on icon at bounding box center [802, 419] width 41 height 37
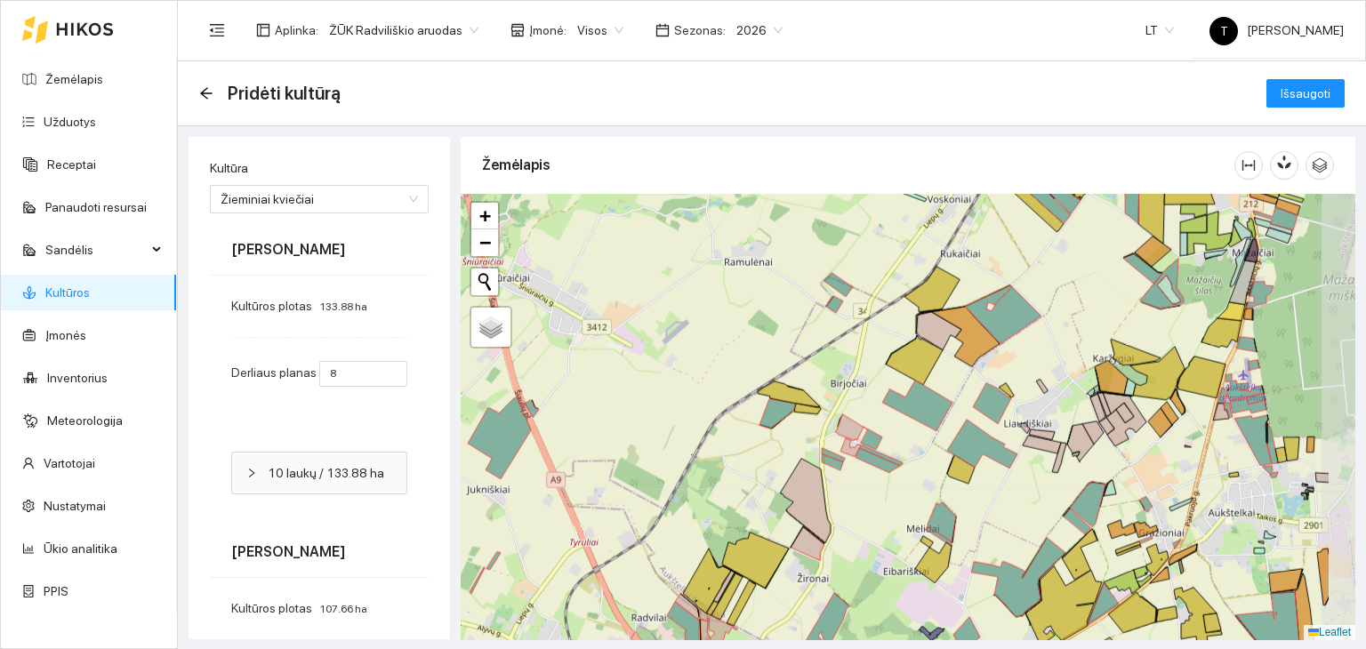
drag, startPoint x: 1135, startPoint y: 544, endPoint x: 1034, endPoint y: 513, distance: 106.0
click at [1034, 513] on div "+ − Nieko nerasta. Bandykite dar kartą. Žemėlapis Palydovas Leaflet" at bounding box center [908, 417] width 895 height 446
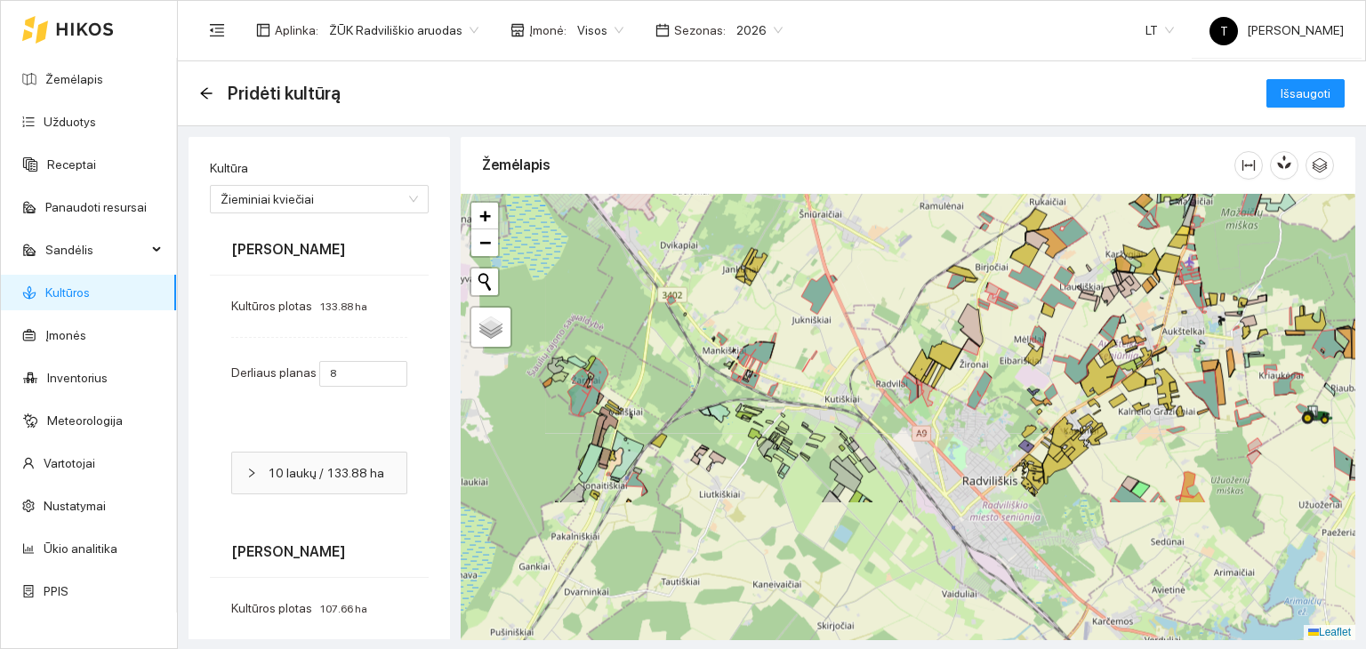
drag, startPoint x: 924, startPoint y: 573, endPoint x: 975, endPoint y: 387, distance: 192.6
click at [975, 387] on icon at bounding box center [979, 391] width 25 height 38
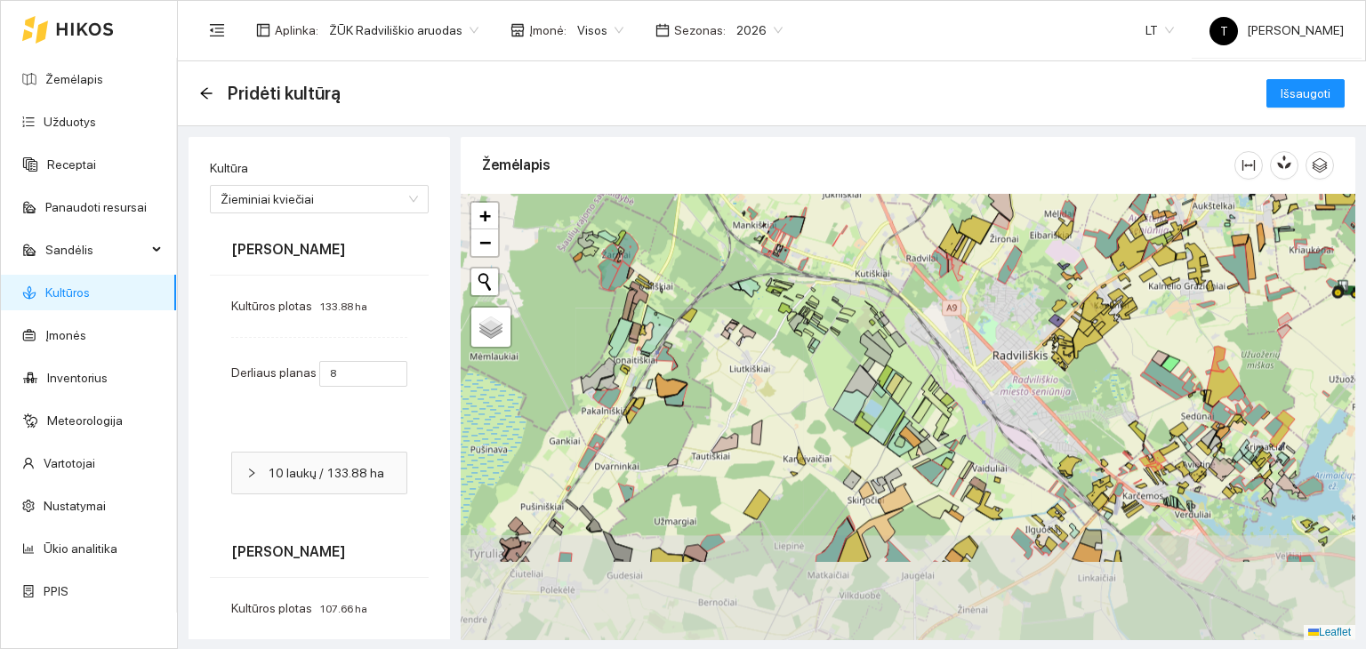
drag, startPoint x: 952, startPoint y: 535, endPoint x: 982, endPoint y: 428, distance: 111.5
click at [982, 428] on div "+ − Nieko nerasta. Bandykite dar kartą. Žemėlapis Palydovas Leaflet" at bounding box center [908, 417] width 895 height 446
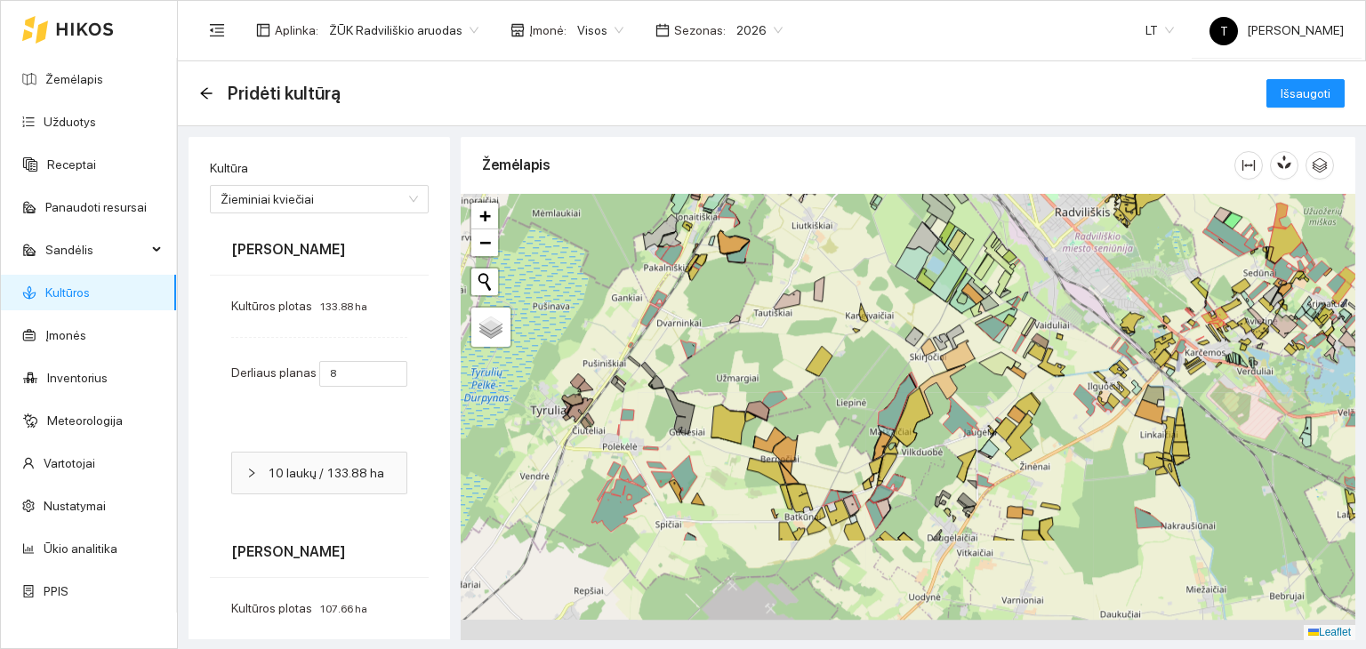
drag, startPoint x: 874, startPoint y: 564, endPoint x: 943, endPoint y: 405, distance: 173.6
click at [943, 405] on div "+ − Nieko nerasta. Bandykite dar kartą. Žemėlapis Palydovas Leaflet" at bounding box center [908, 417] width 895 height 446
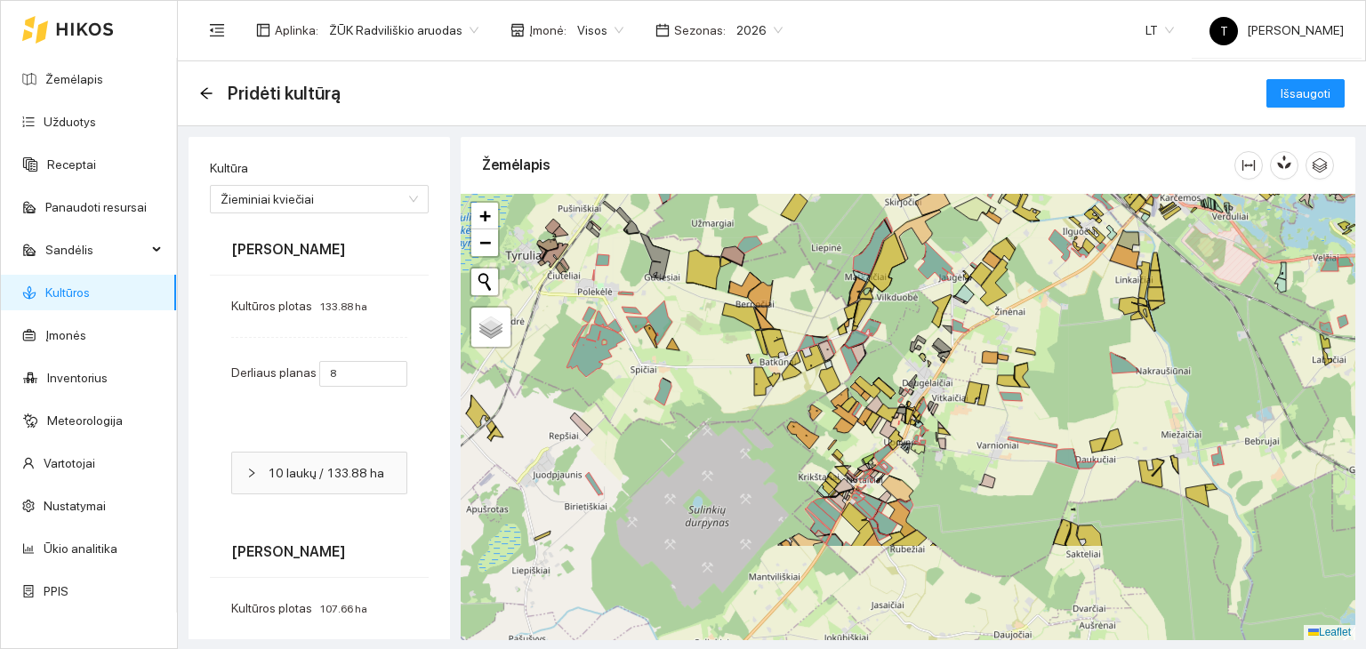
drag, startPoint x: 900, startPoint y: 533, endPoint x: 868, endPoint y: 393, distance: 143.2
click at [868, 393] on icon at bounding box center [866, 396] width 10 height 10
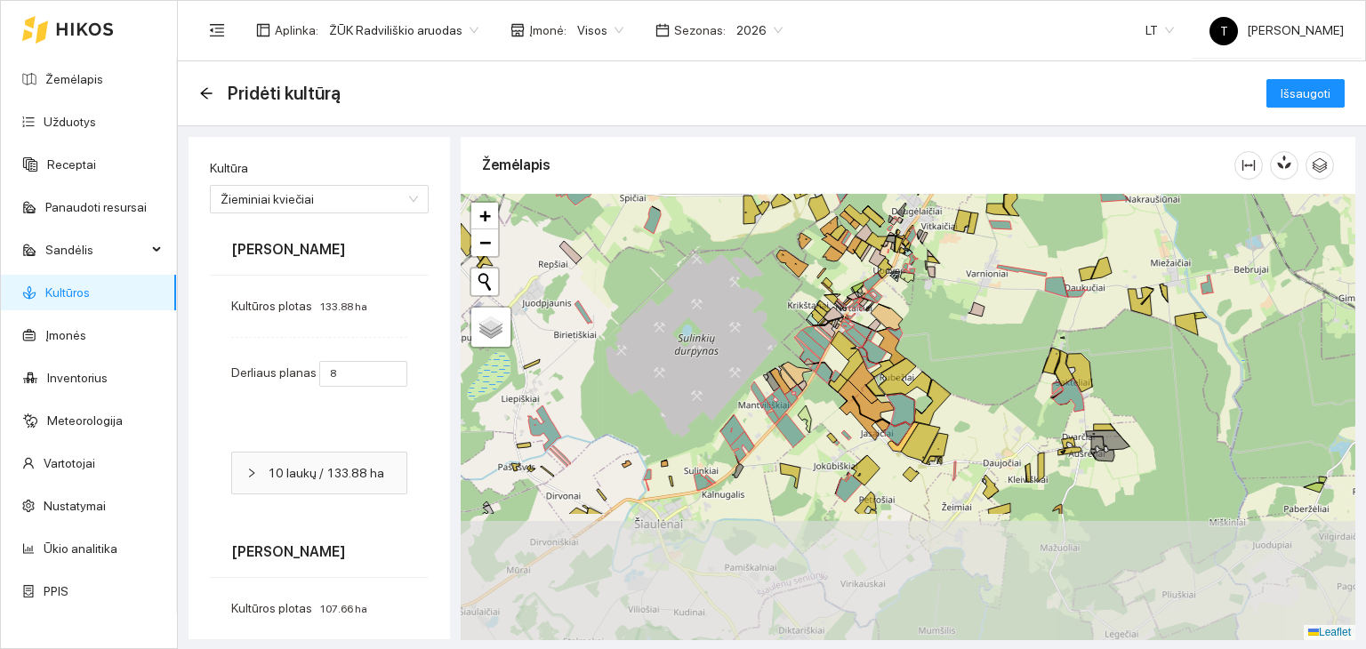
drag, startPoint x: 1200, startPoint y: 524, endPoint x: 1199, endPoint y: 392, distance: 131.6
click at [1199, 392] on div "+ − Nieko nerasta. Bandykite dar kartą. Žemėlapis Palydovas Leaflet" at bounding box center [908, 417] width 895 height 446
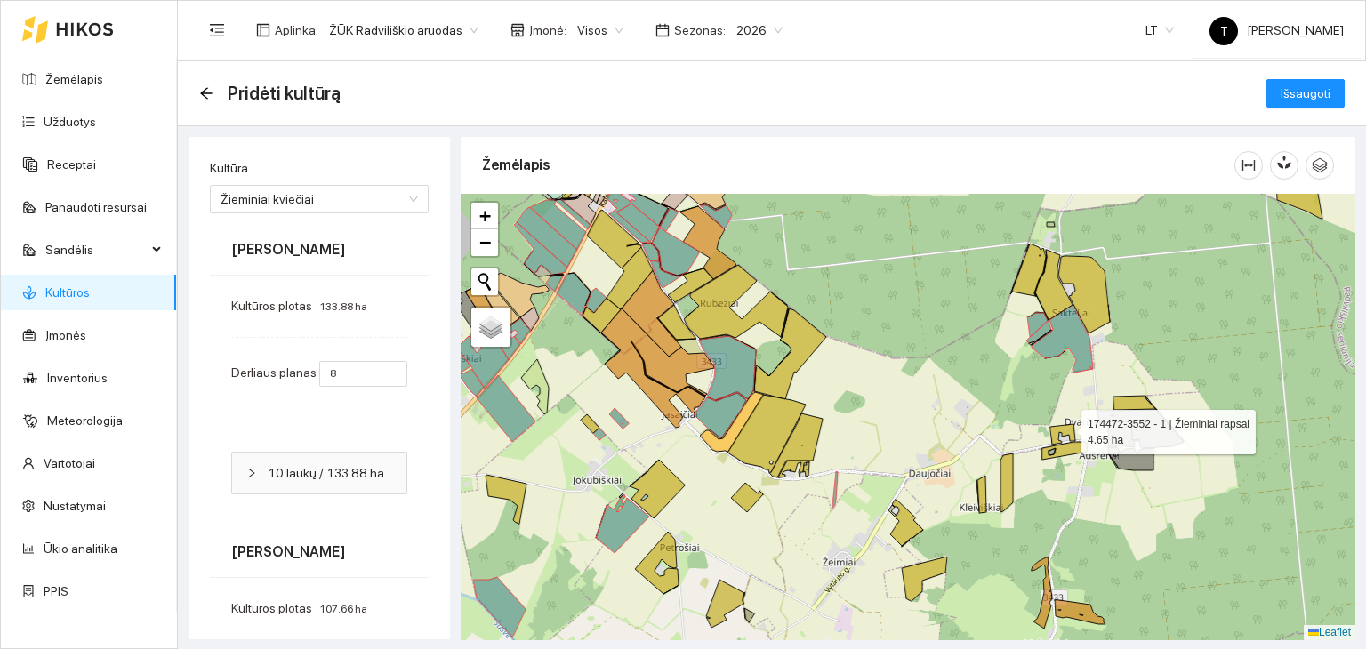
click at [1065, 427] on icon at bounding box center [1062, 434] width 25 height 20
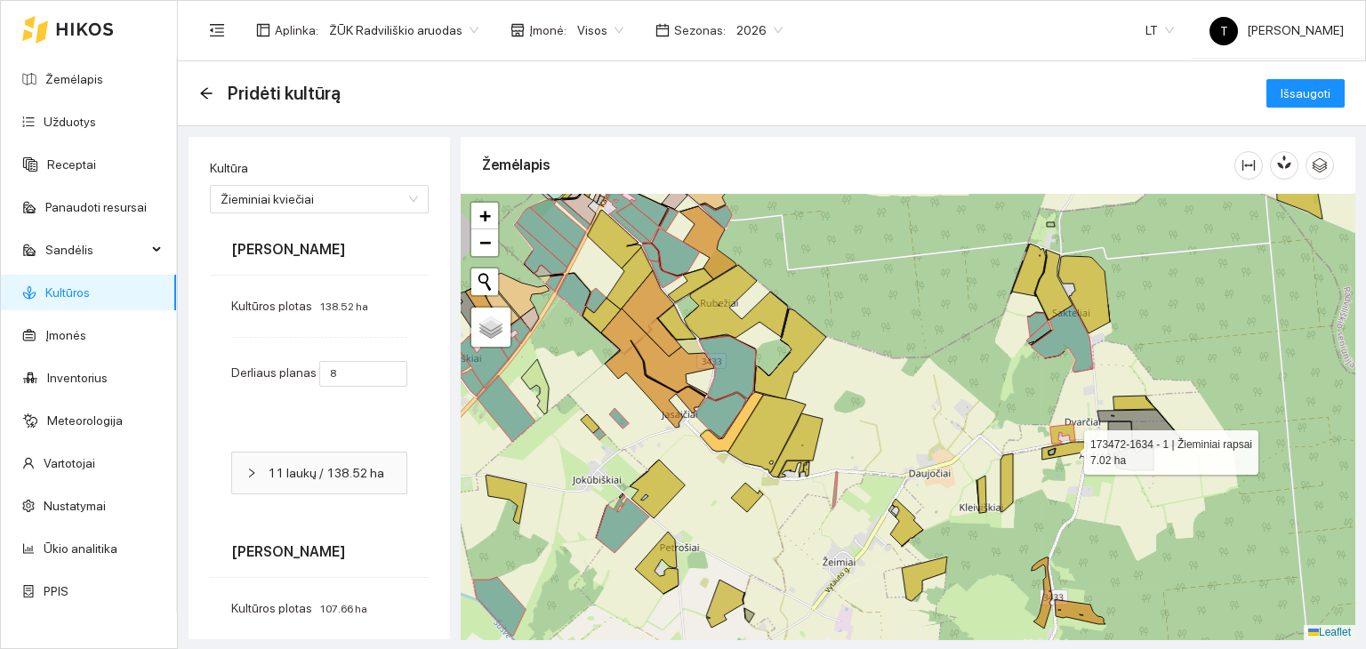
click at [1068, 447] on icon at bounding box center [1064, 451] width 45 height 18
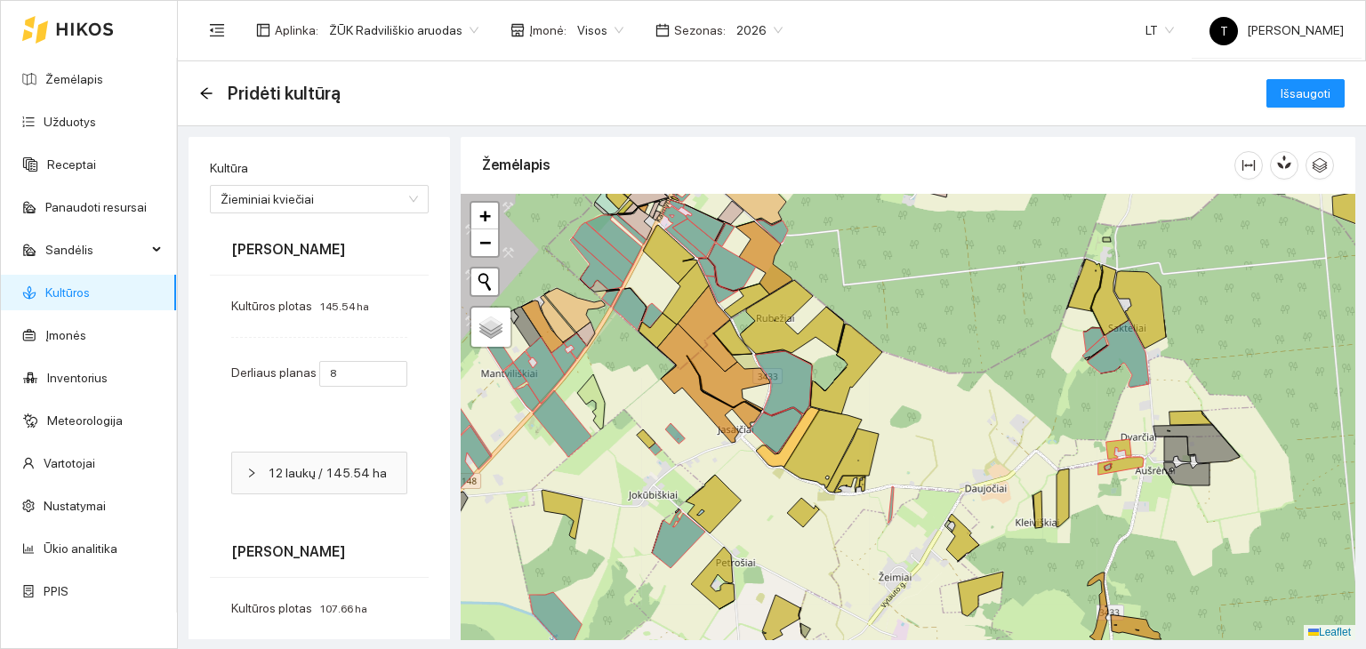
drag, startPoint x: 847, startPoint y: 513, endPoint x: 908, endPoint y: 526, distance: 62.6
click at [908, 526] on div "+ − Nieko nerasta. Bandykite dar kartą. Žemėlapis Palydovas Leaflet" at bounding box center [908, 417] width 895 height 446
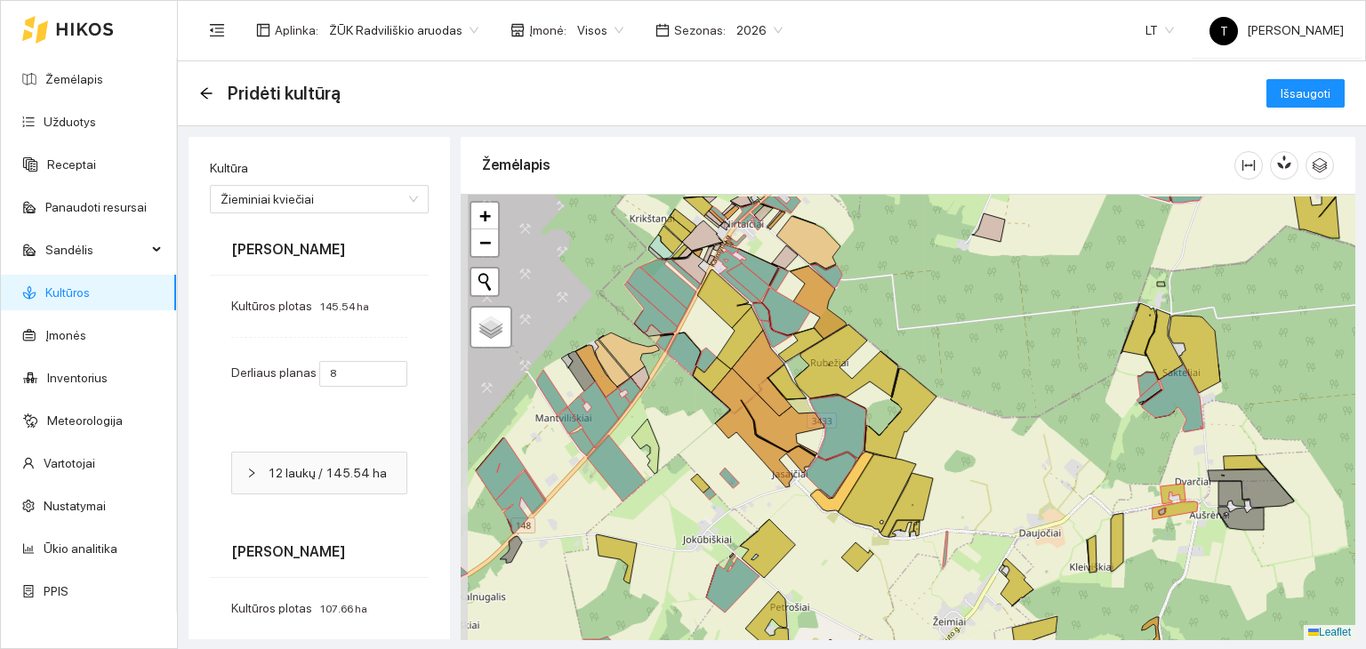
drag, startPoint x: 772, startPoint y: 485, endPoint x: 821, endPoint y: 533, distance: 67.9
click at [821, 533] on div "+ − Nieko nerasta. Bandykite dar kartą. Žemėlapis Palydovas Leaflet" at bounding box center [908, 417] width 895 height 446
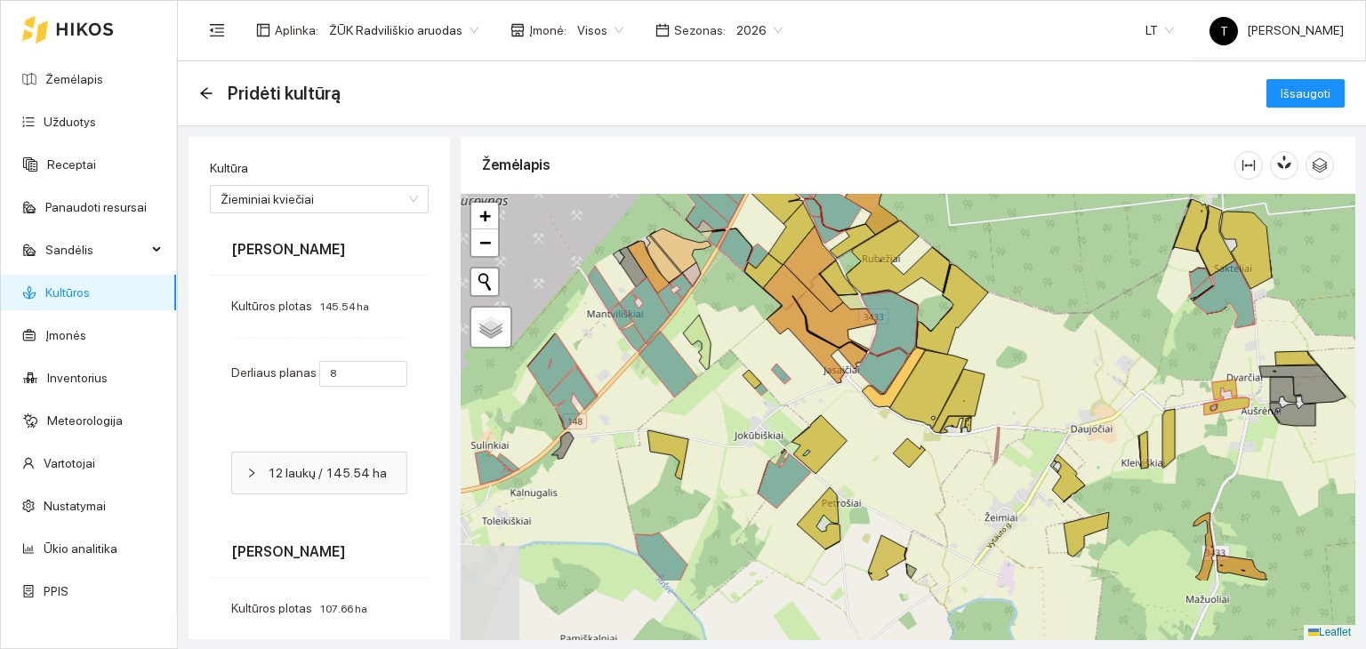
drag, startPoint x: 841, startPoint y: 579, endPoint x: 895, endPoint y: 470, distance: 120.9
click at [895, 470] on div "+ − Nieko nerasta. Bandykite dar kartą. Žemėlapis Palydovas Leaflet" at bounding box center [908, 417] width 895 height 446
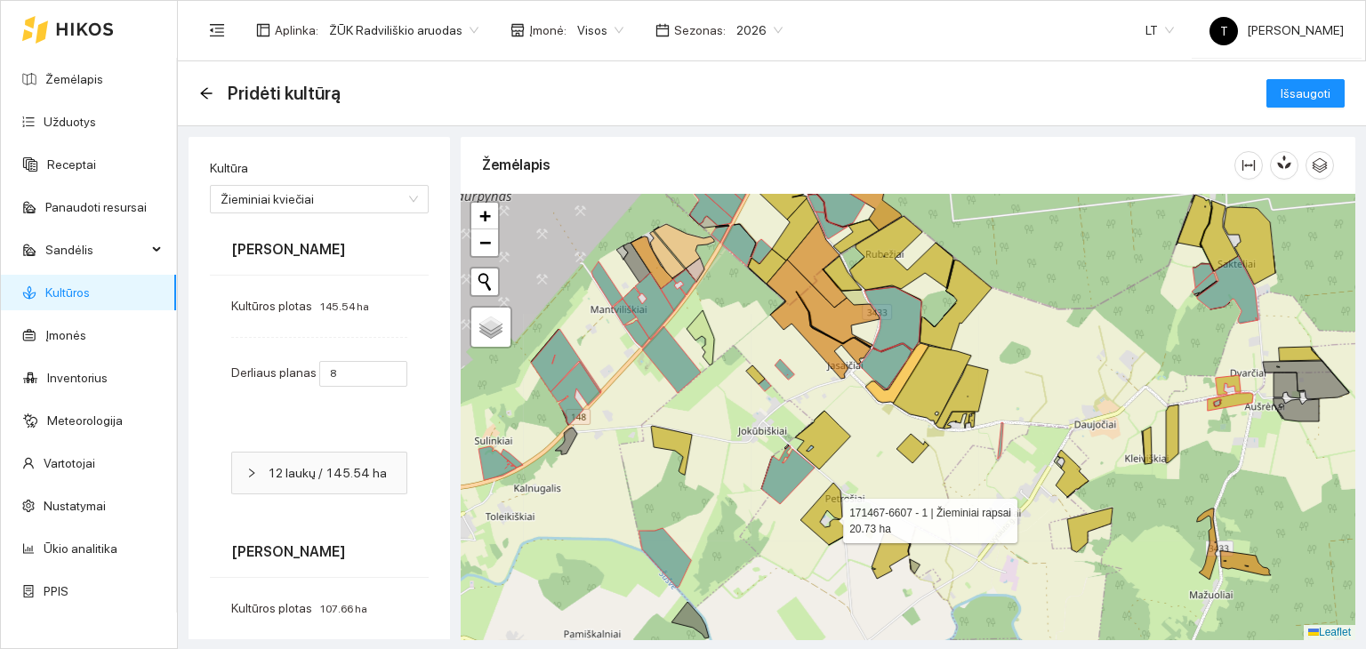
click at [835, 502] on icon at bounding box center [822, 514] width 44 height 62
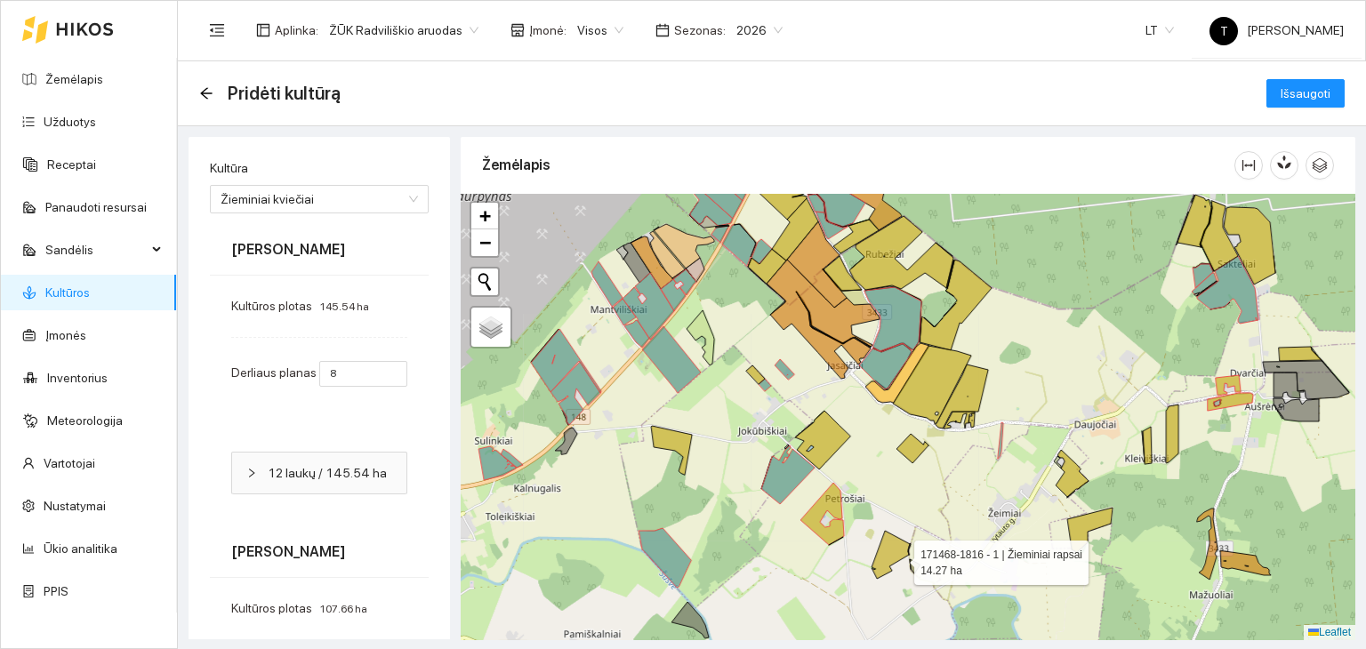
click at [898, 556] on icon at bounding box center [890, 555] width 38 height 48
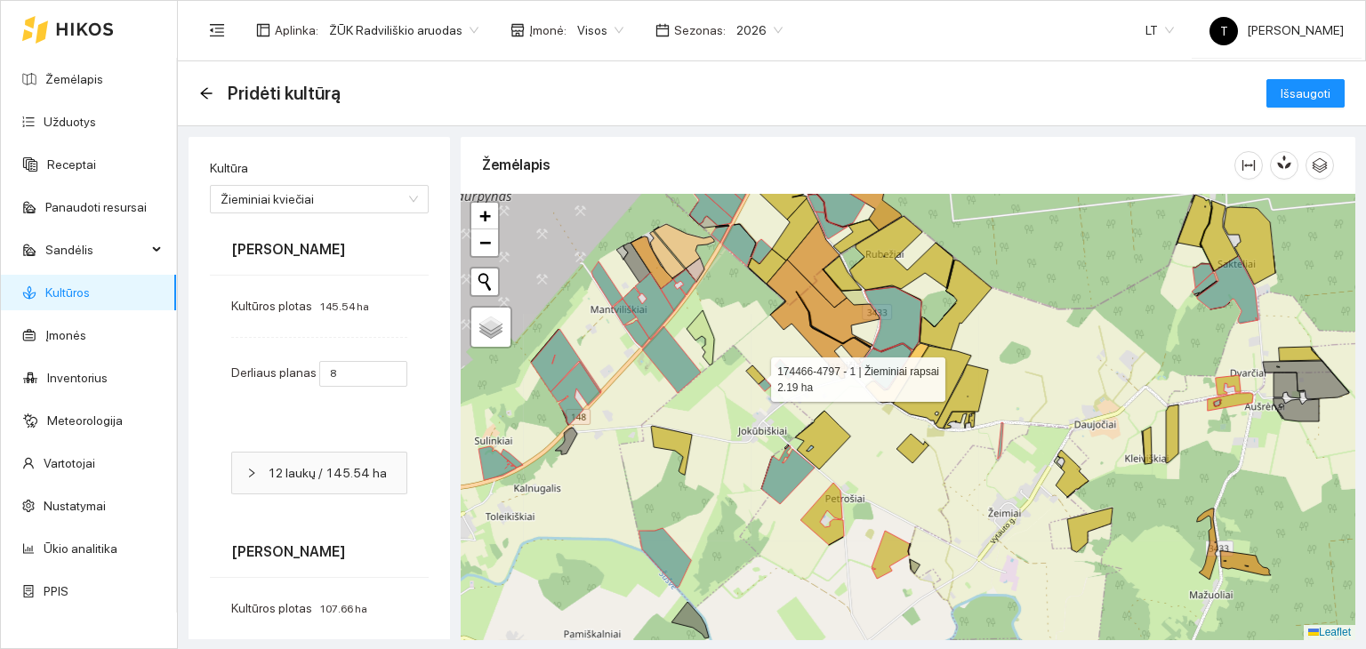
click at [758, 376] on icon at bounding box center [755, 374] width 19 height 19
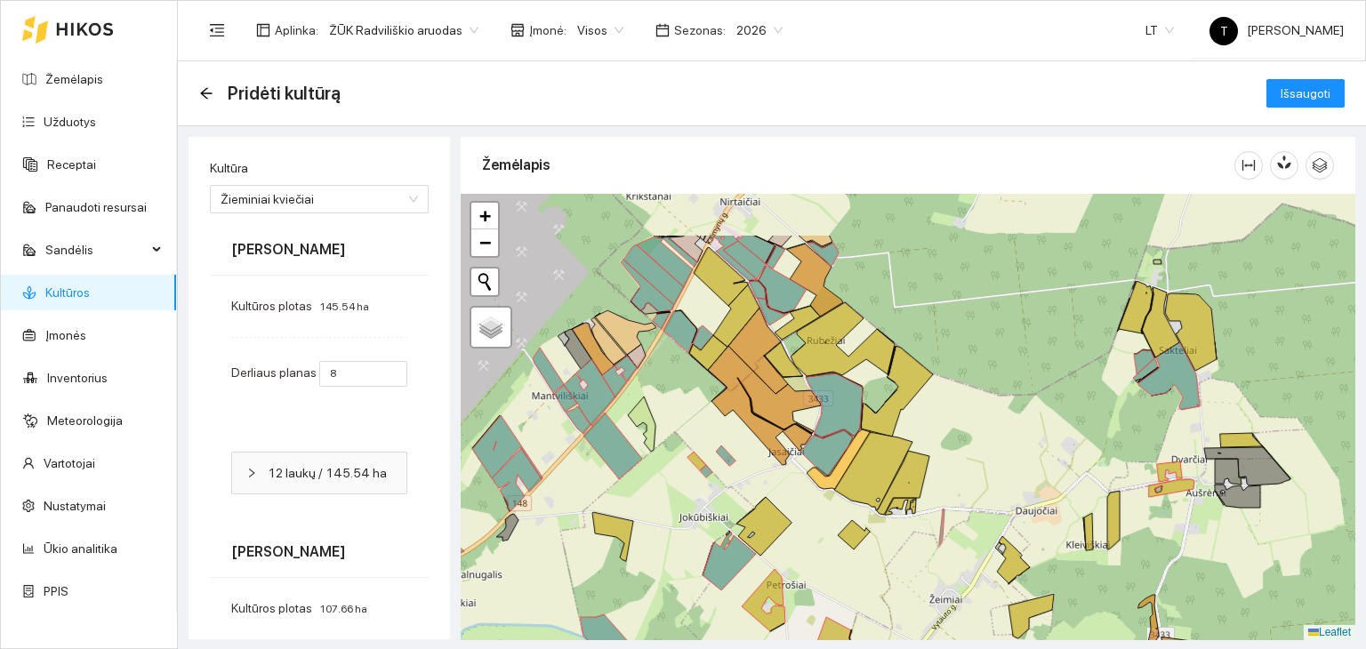
drag, startPoint x: 814, startPoint y: 375, endPoint x: 761, endPoint y: 461, distance: 101.4
click at [754, 463] on div "+ − Nieko nerasta. Bandykite dar kartą. Žemėlapis Palydovas Leaflet" at bounding box center [908, 417] width 895 height 446
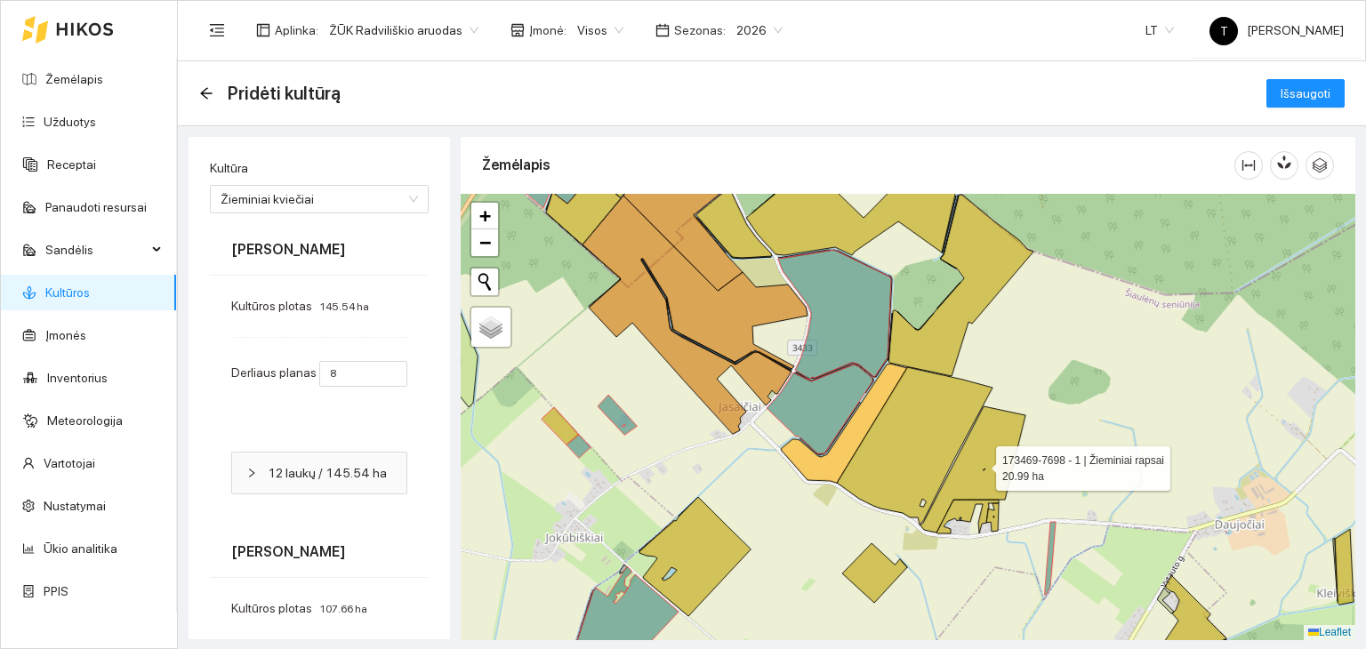
click at [977, 456] on icon at bounding box center [972, 469] width 105 height 126
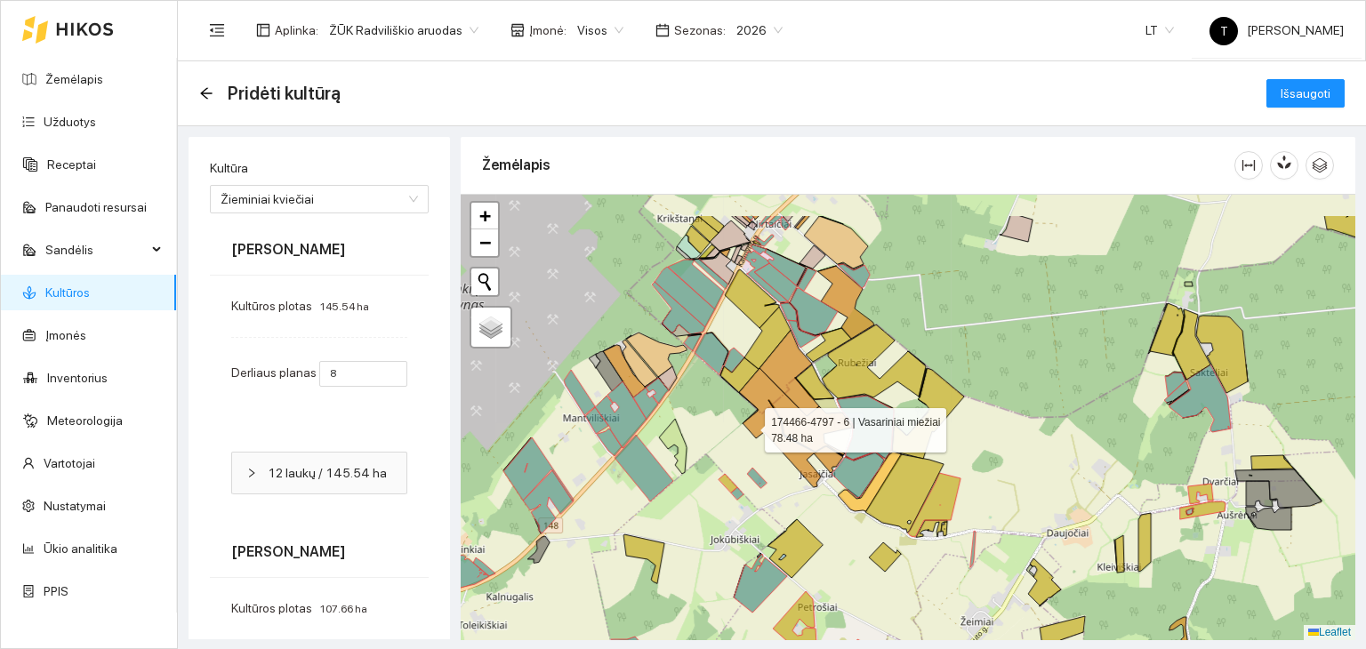
drag, startPoint x: 666, startPoint y: 358, endPoint x: 752, endPoint y: 426, distance: 109.6
click at [752, 426] on icon at bounding box center [795, 427] width 113 height 119
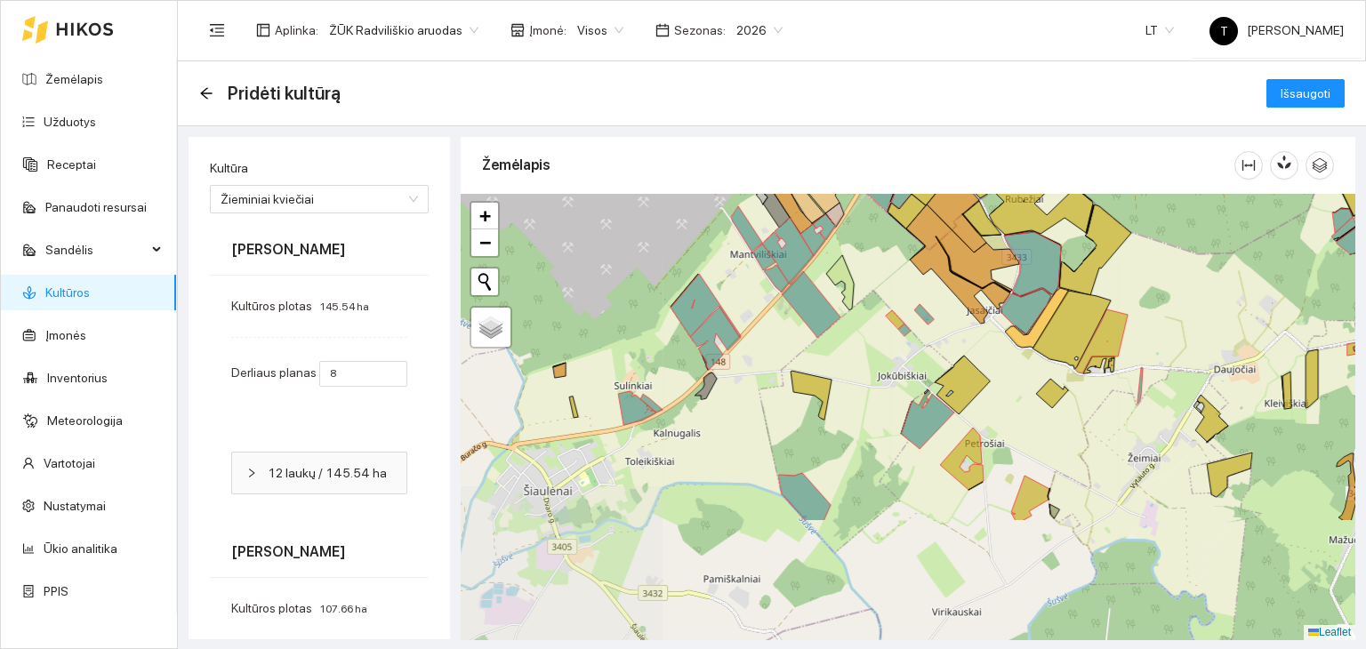
drag, startPoint x: 705, startPoint y: 493, endPoint x: 868, endPoint y: 328, distance: 231.4
click at [868, 328] on div "+ − Nieko nerasta. Bandykite dar kartą. Žemėlapis Palydovas Leaflet" at bounding box center [908, 417] width 895 height 446
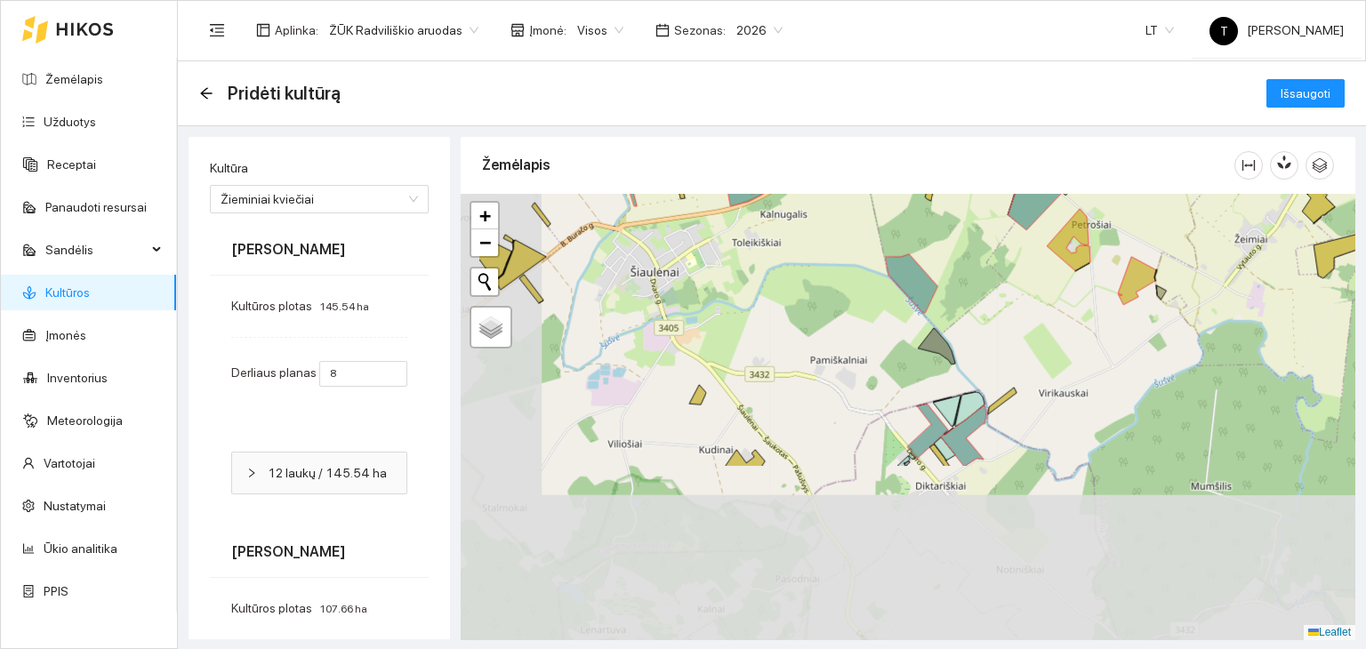
drag, startPoint x: 879, startPoint y: 526, endPoint x: 985, endPoint y: 307, distance: 243.0
click at [986, 307] on div "+ − Nieko nerasta. Bandykite dar kartą. Žemėlapis Palydovas Leaflet" at bounding box center [908, 417] width 895 height 446
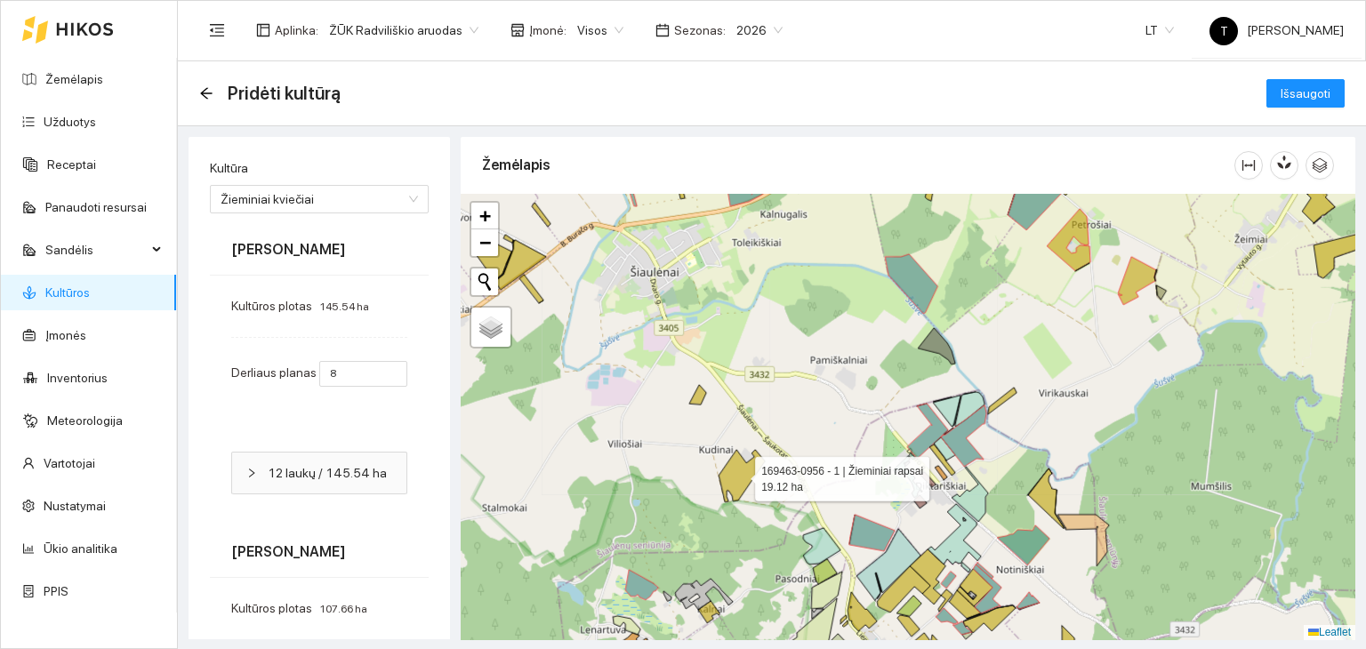
click at [738, 470] on icon at bounding box center [741, 476] width 46 height 52
click at [697, 397] on icon at bounding box center [697, 395] width 17 height 20
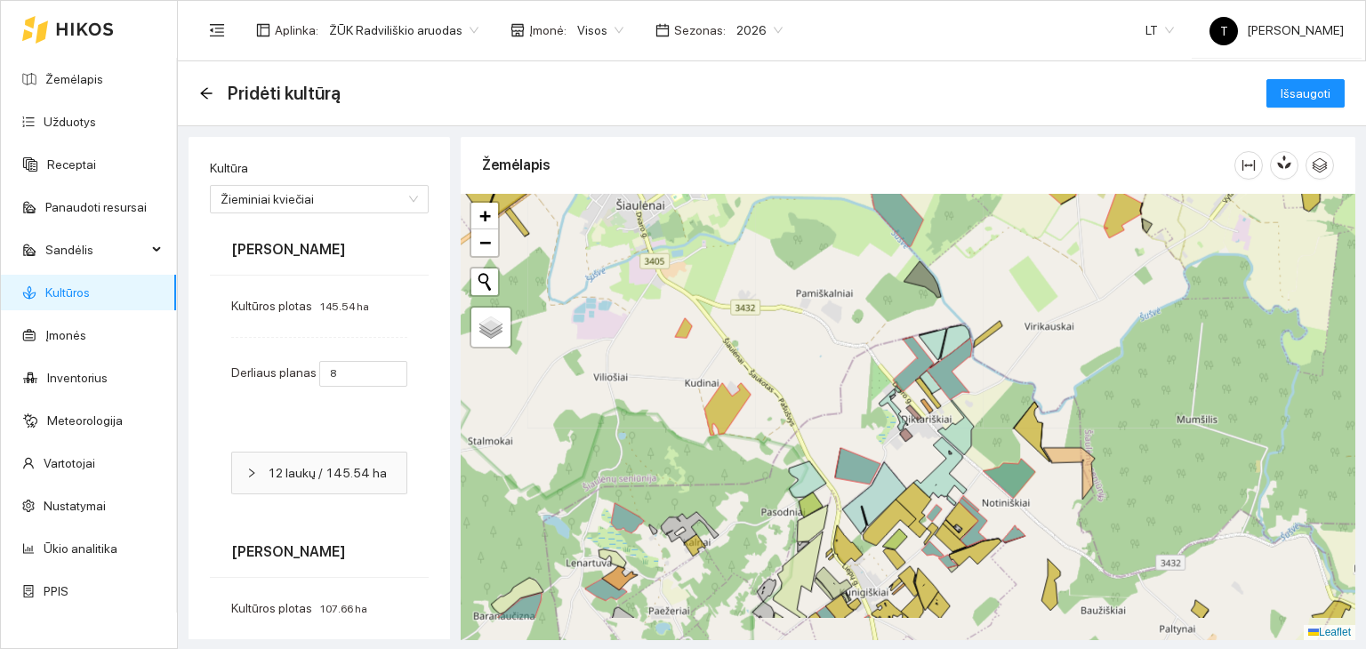
drag, startPoint x: 1079, startPoint y: 445, endPoint x: 1074, endPoint y: 417, distance: 28.9
click at [1074, 417] on div "+ − Nieko nerasta. Bandykite dar kartą. Žemėlapis Palydovas Leaflet" at bounding box center [908, 417] width 895 height 446
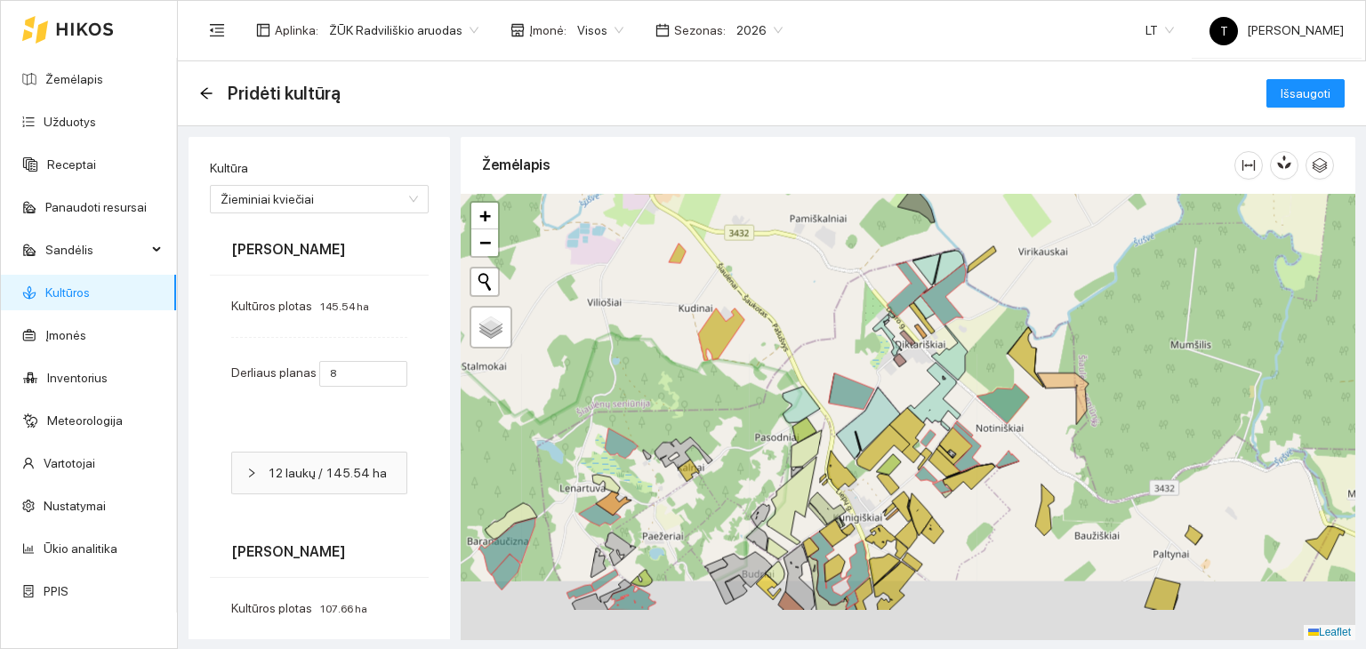
drag, startPoint x: 988, startPoint y: 586, endPoint x: 976, endPoint y: 493, distance: 94.1
click at [976, 493] on div "+ − Nieko nerasta. Bandykite dar kartą. Žemėlapis Palydovas Leaflet" at bounding box center [908, 417] width 895 height 446
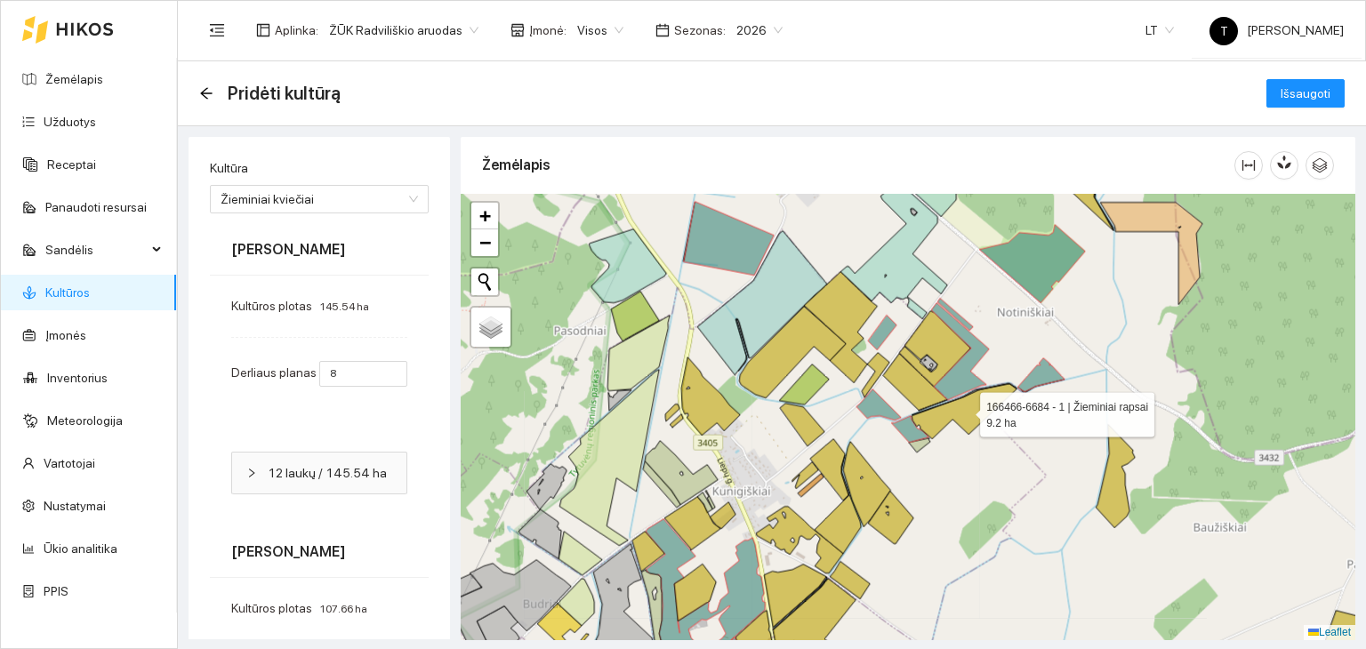
click at [958, 413] on icon at bounding box center [963, 411] width 105 height 55
click at [927, 391] on icon at bounding box center [915, 382] width 64 height 57
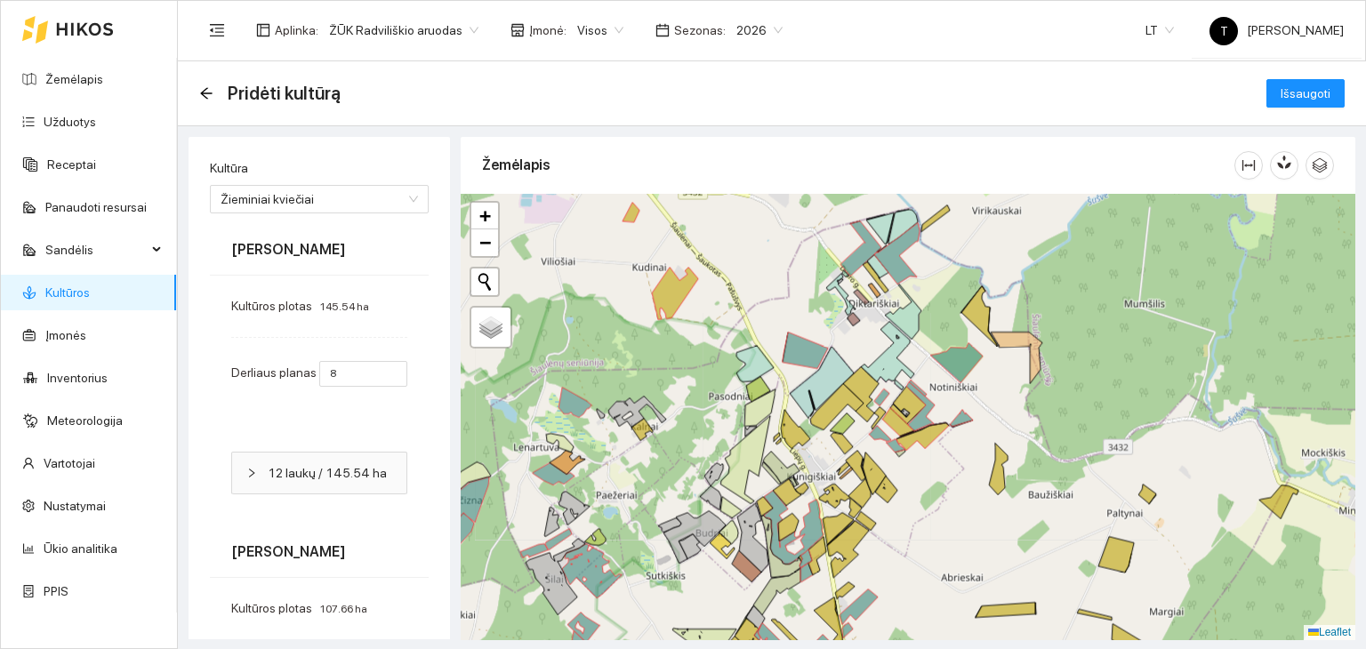
drag, startPoint x: 985, startPoint y: 584, endPoint x: 949, endPoint y: 556, distance: 46.2
click at [949, 556] on div "+ − Nieko nerasta. Bandykite dar kartą. Žemėlapis Palydovas Leaflet" at bounding box center [908, 417] width 895 height 446
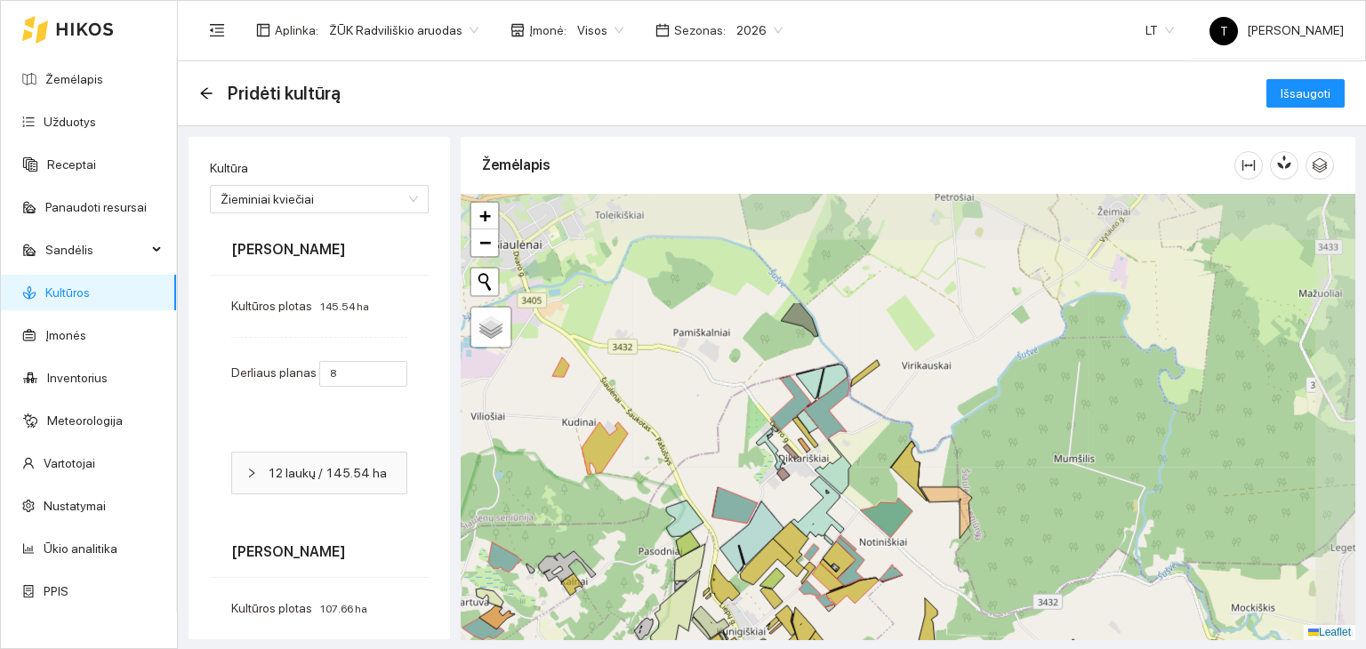
drag, startPoint x: 1017, startPoint y: 420, endPoint x: 947, endPoint y: 574, distance: 169.1
click at [947, 574] on div "+ − Nieko nerasta. Bandykite dar kartą. Žemėlapis Palydovas Leaflet" at bounding box center [908, 417] width 895 height 446
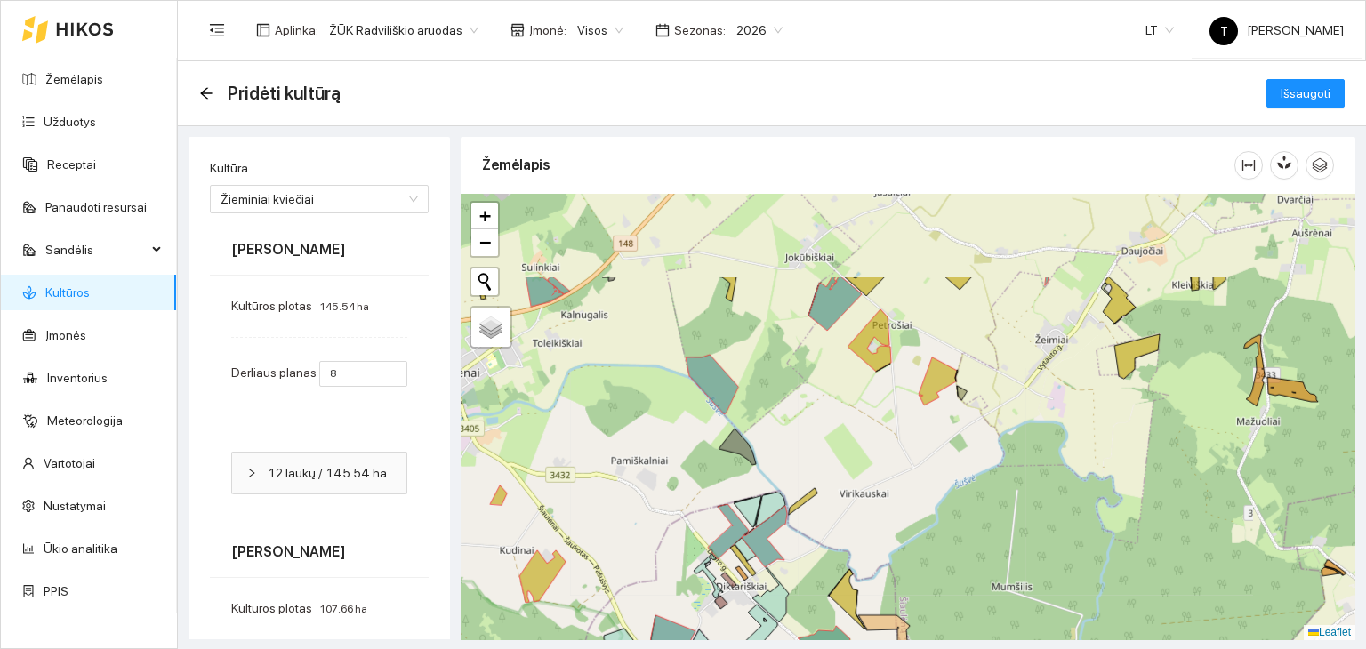
drag, startPoint x: 1001, startPoint y: 381, endPoint x: 939, endPoint y: 510, distance: 142.4
click at [939, 510] on div "+ − Nieko nerasta. Bandykite dar kartą. Žemėlapis Palydovas Leaflet" at bounding box center [908, 417] width 895 height 446
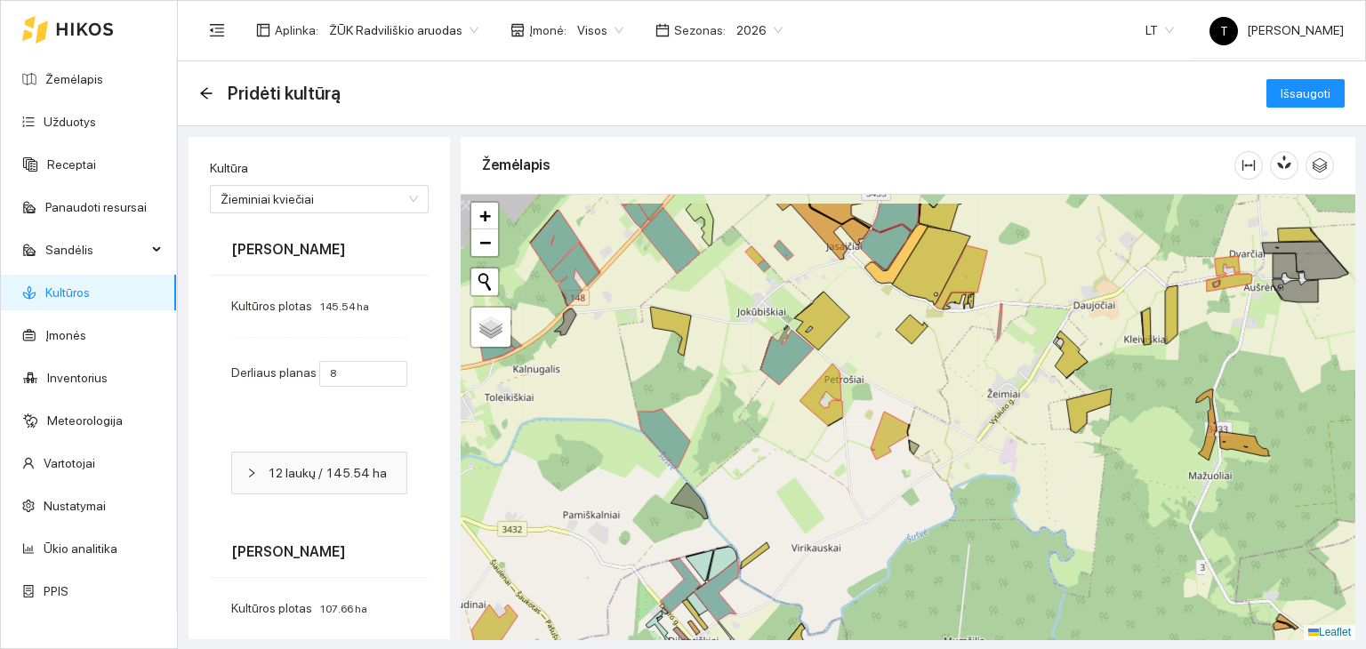
drag, startPoint x: 864, startPoint y: 408, endPoint x: 822, endPoint y: 457, distance: 64.3
click at [822, 457] on div "+ − Nieko nerasta. Bandykite dar kartą. Žemėlapis Palydovas Leaflet" at bounding box center [908, 417] width 895 height 446
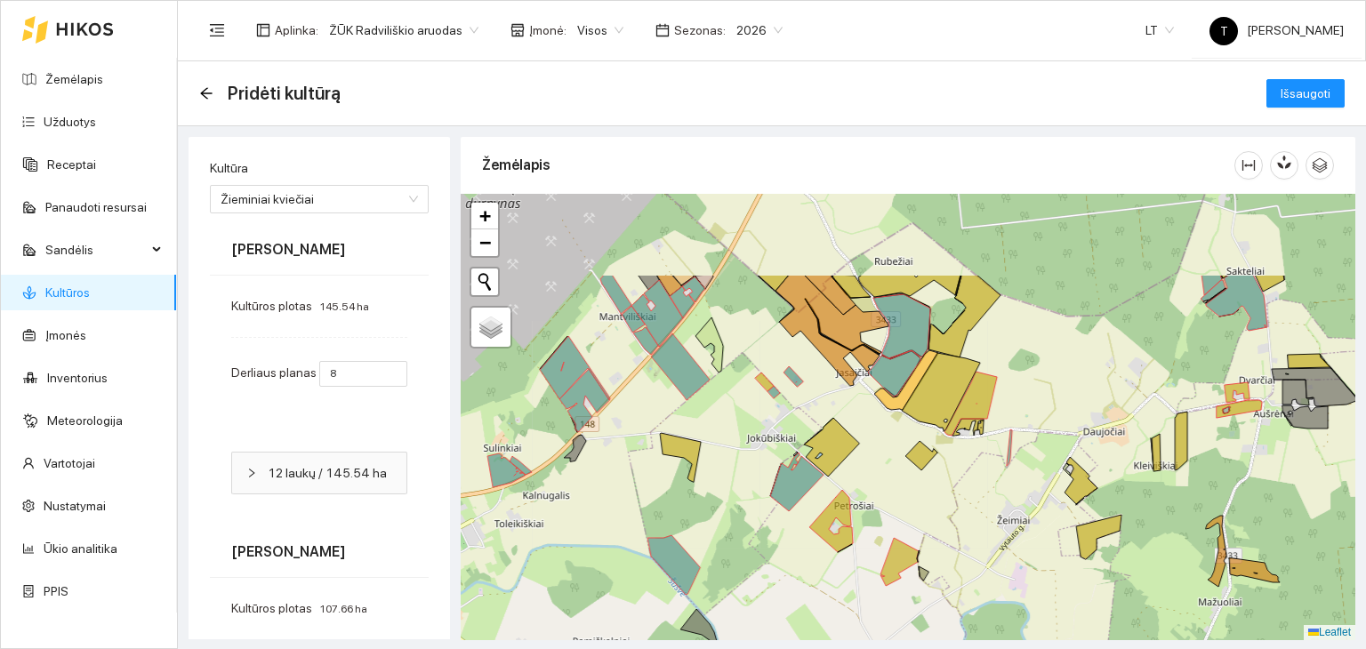
drag, startPoint x: 936, startPoint y: 371, endPoint x: 946, endPoint y: 497, distance: 126.6
click at [946, 497] on div "+ − Nieko nerasta. Bandykite dar kartą. Žemėlapis Palydovas Leaflet" at bounding box center [908, 417] width 895 height 446
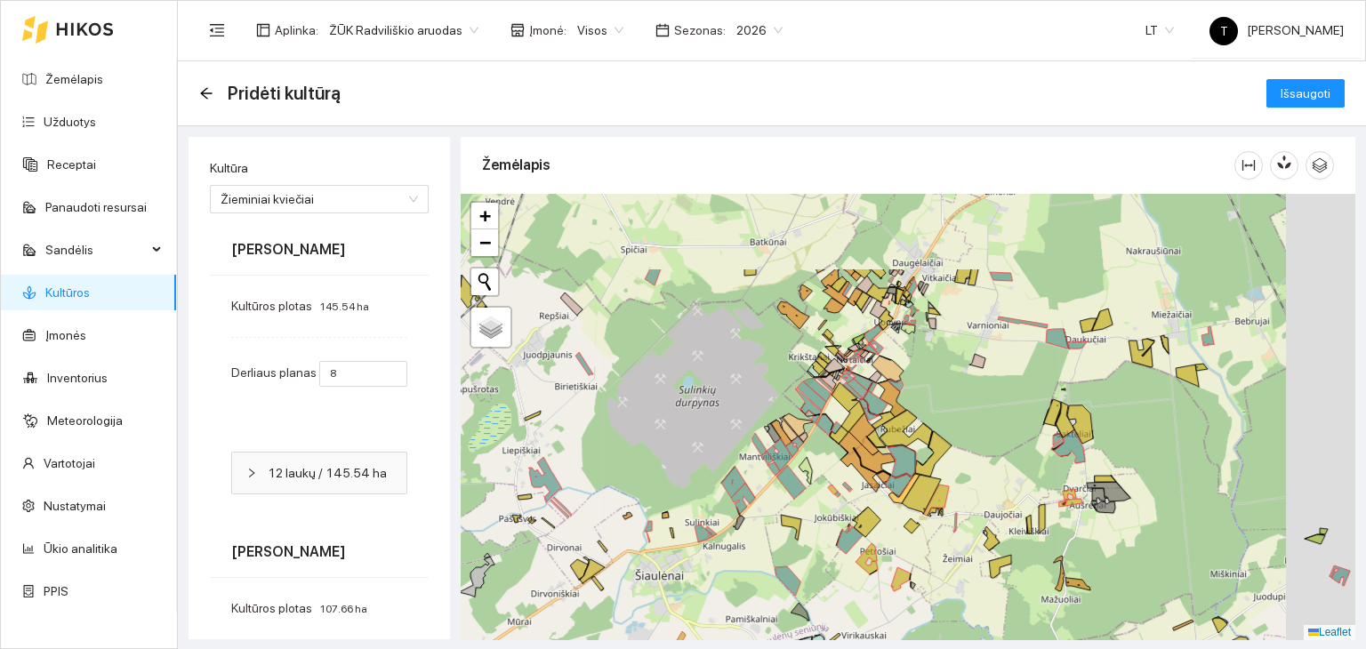
drag, startPoint x: 1053, startPoint y: 331, endPoint x: 970, endPoint y: 471, distance: 163.0
click at [970, 471] on div "+ − Nieko nerasta. Bandykite dar kartą. Žemėlapis Palydovas Leaflet" at bounding box center [908, 417] width 895 height 446
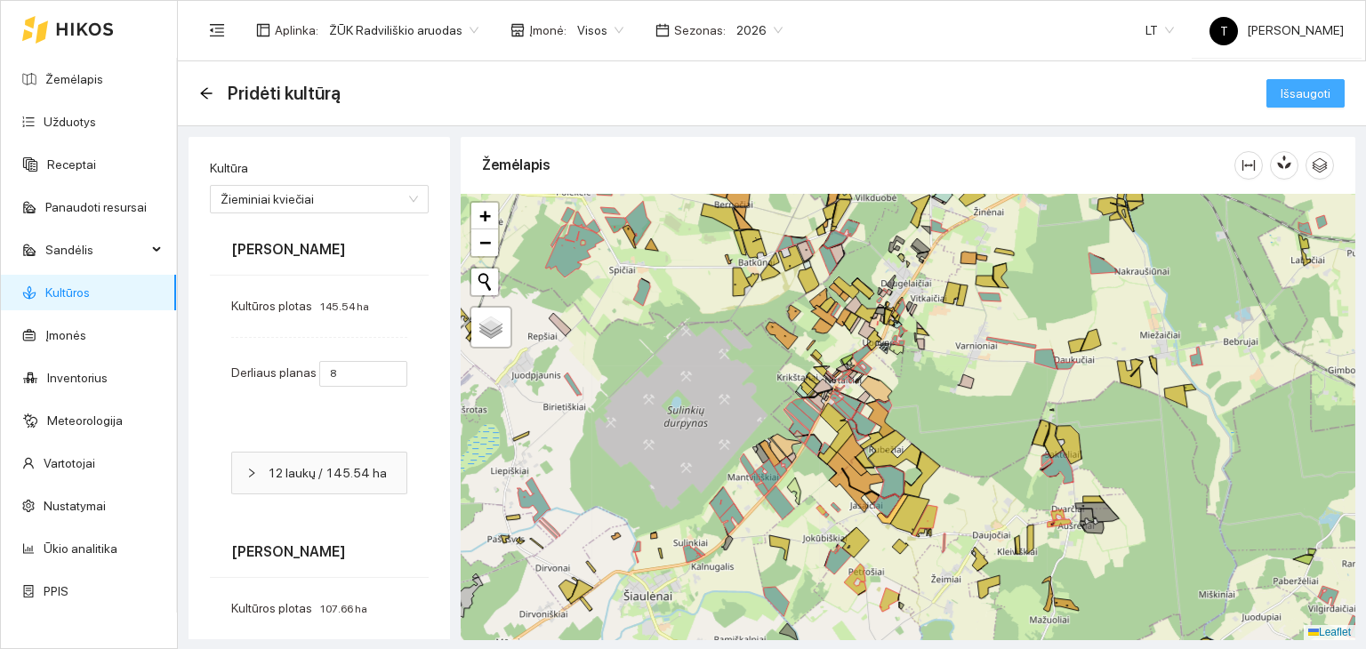
click at [1268, 97] on button "Išsaugoti" at bounding box center [1305, 93] width 78 height 28
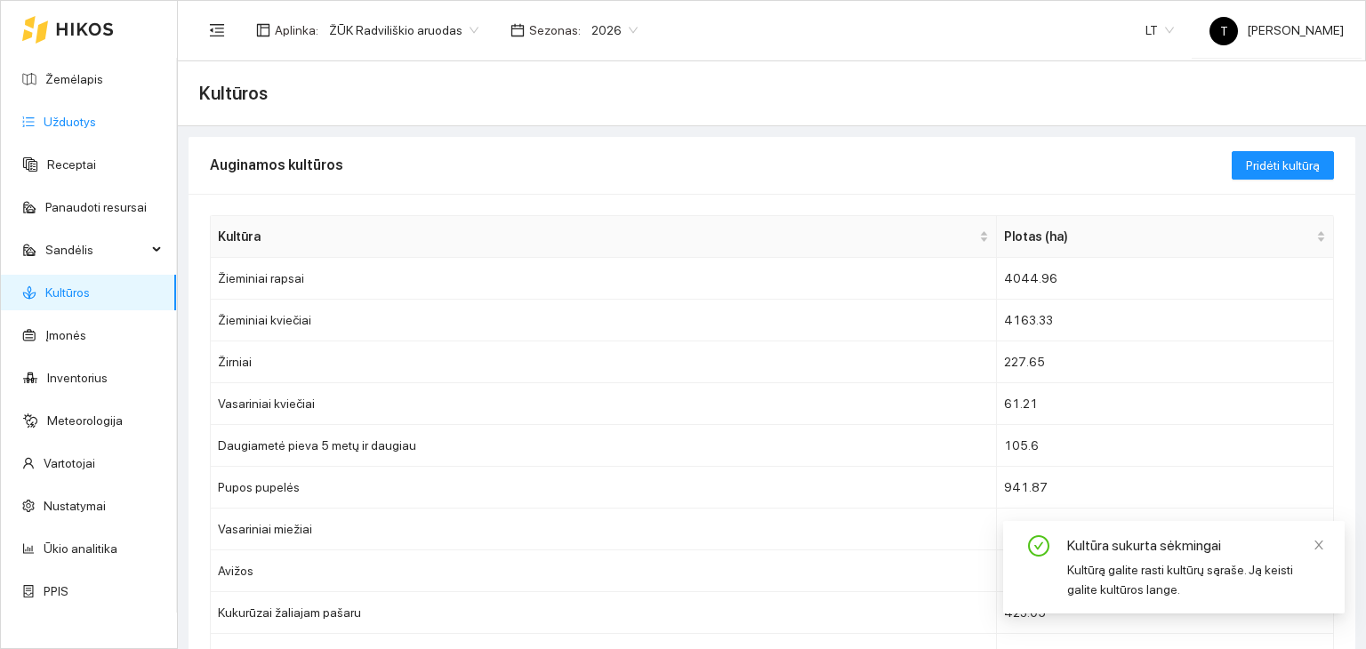
click at [96, 124] on link "Užduotys" at bounding box center [70, 122] width 52 height 14
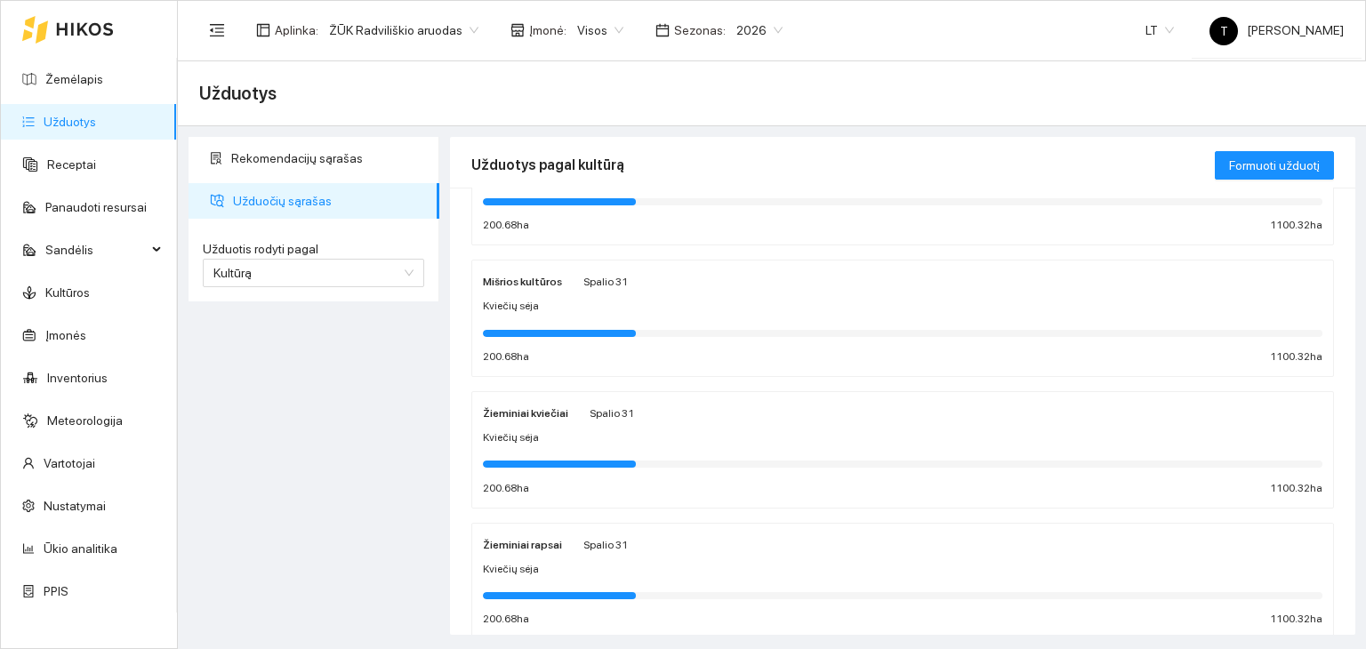
scroll to position [178, 0]
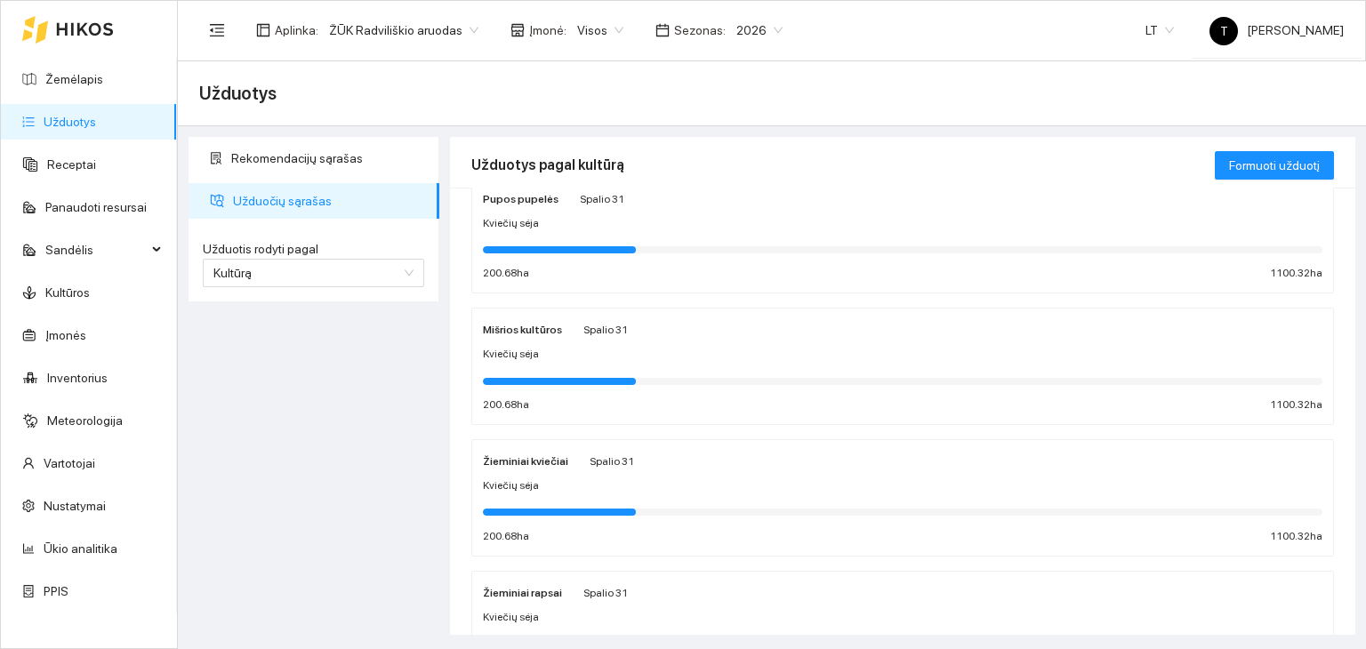
click at [717, 484] on div "Kviečių sėja" at bounding box center [902, 485] width 839 height 17
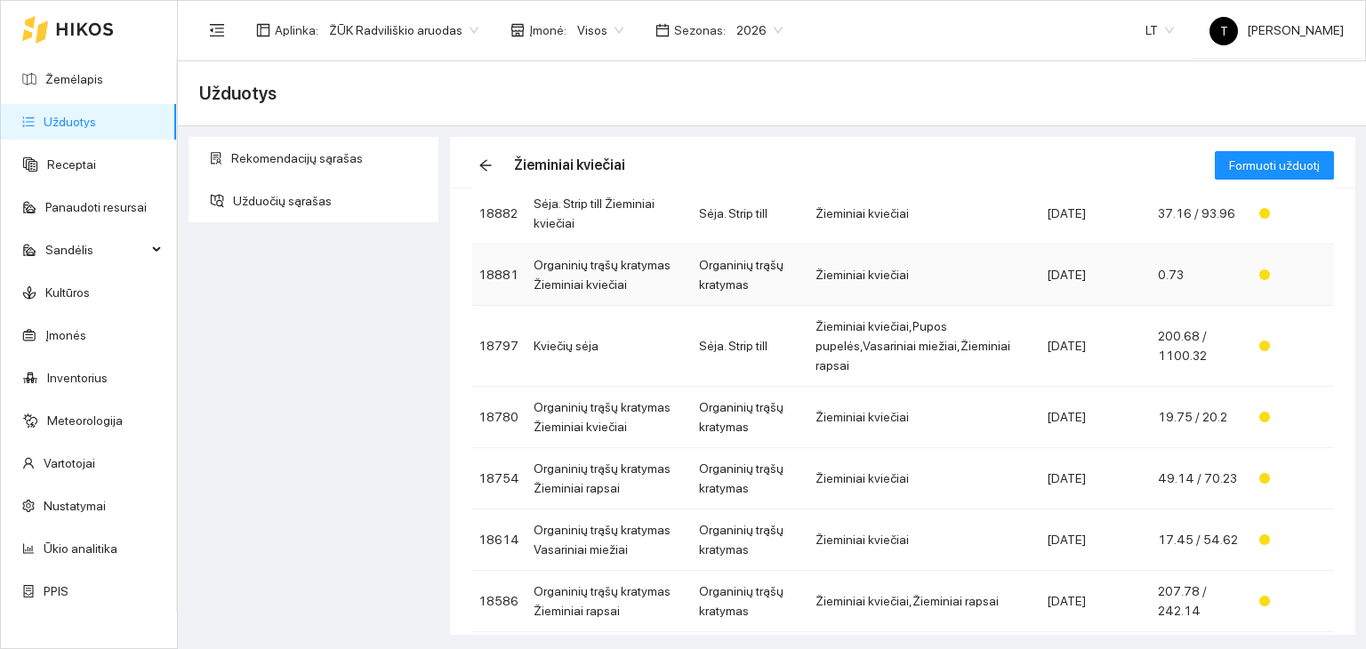
scroll to position [267, 0]
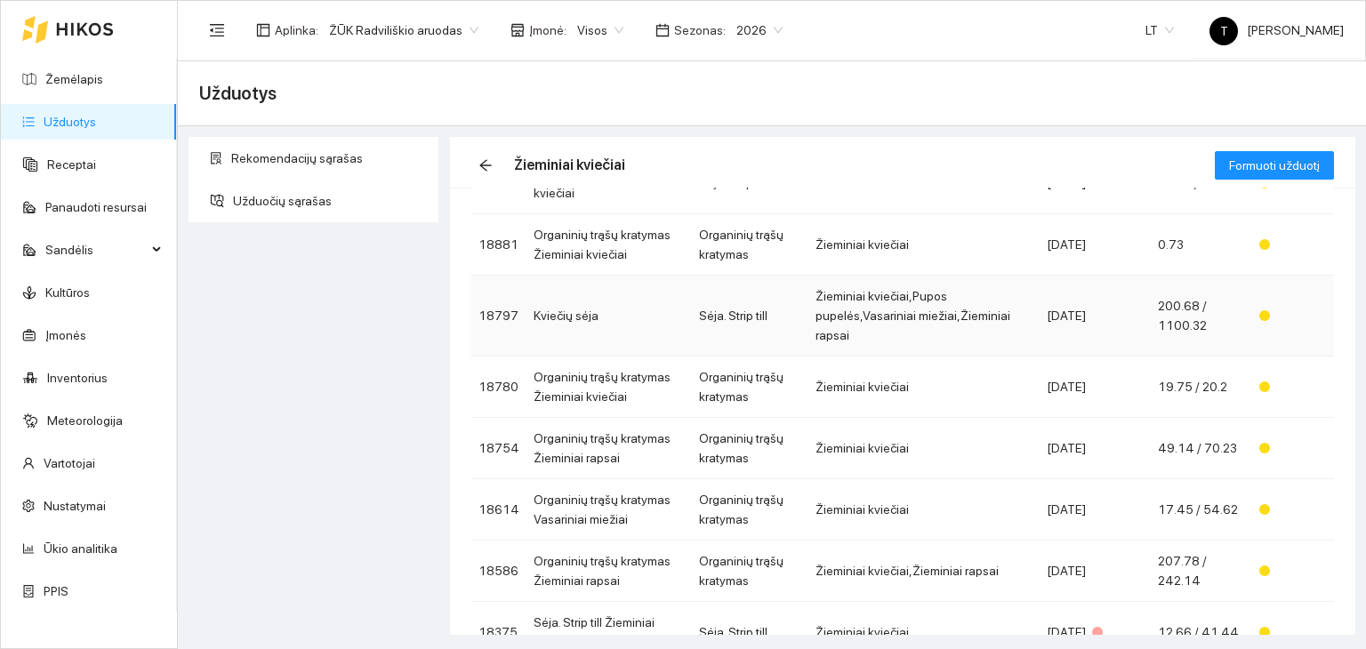
click at [940, 308] on td "Žieminiai kviečiai,Pupos pupelės,Vasariniai miežiai,Žieminiai rapsai" at bounding box center [923, 316] width 231 height 81
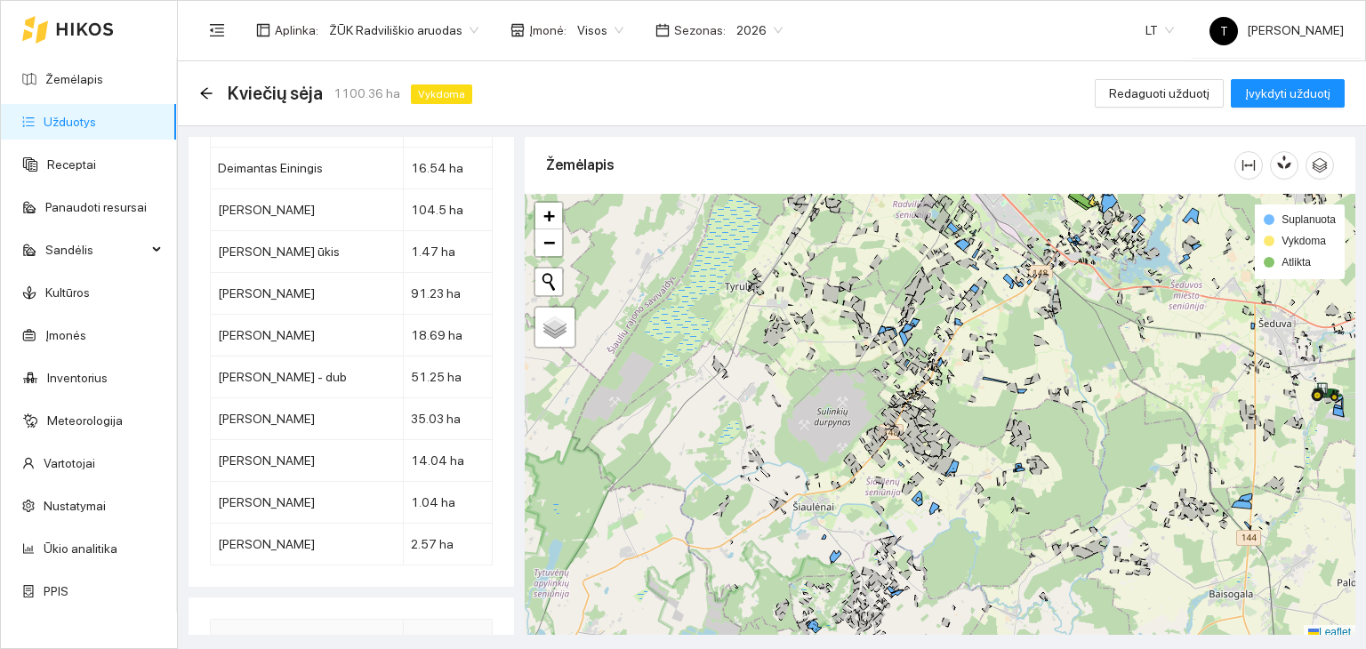
scroll to position [6526, 0]
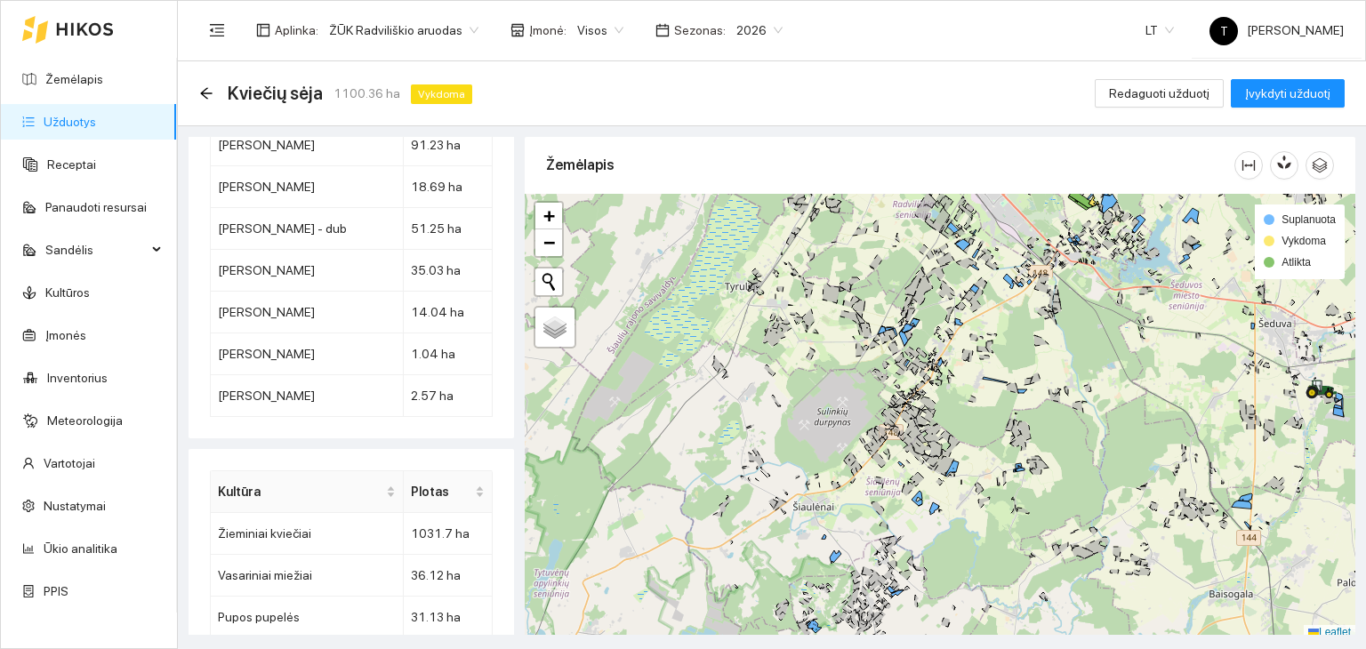
click at [404, 638] on td "1.35 ha" at bounding box center [448, 659] width 89 height 42
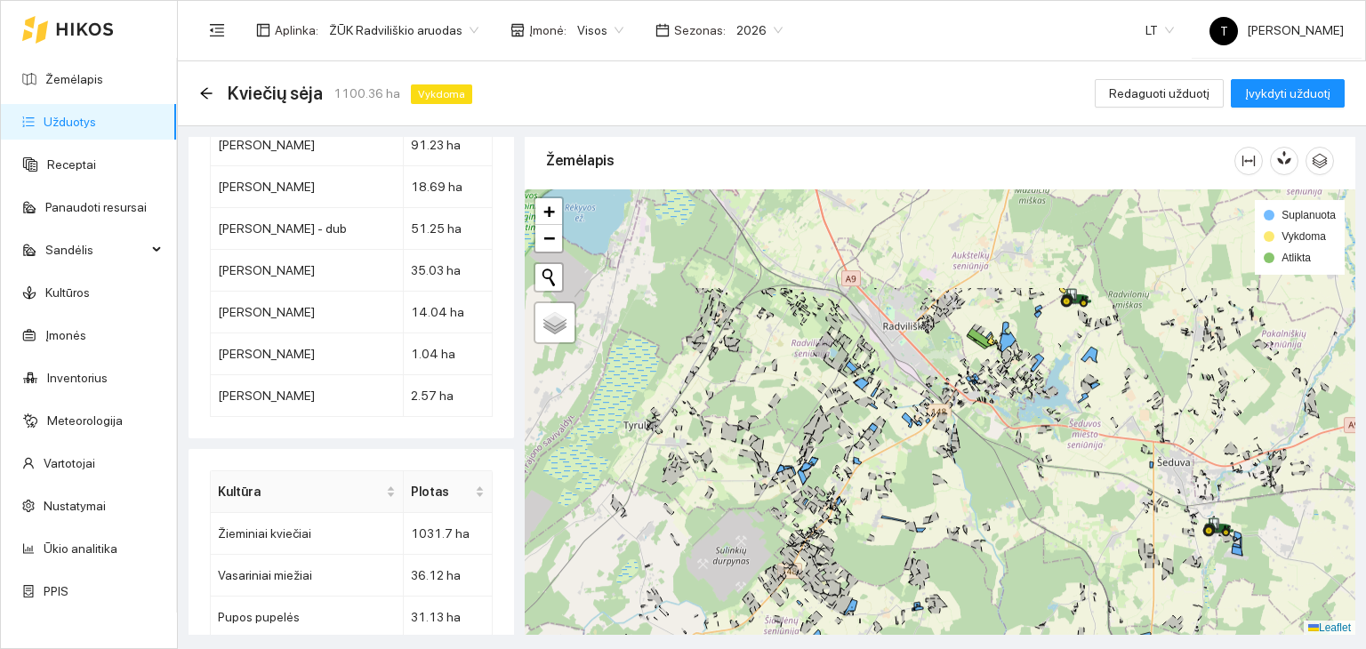
drag, startPoint x: 1106, startPoint y: 326, endPoint x: 999, endPoint y: 475, distance: 182.9
click at [1000, 475] on div "+ − Nieko nerasta. Bandykite dar kartą. Žemėlapis Palydovas Leaflet Suplanuota …" at bounding box center [940, 412] width 830 height 446
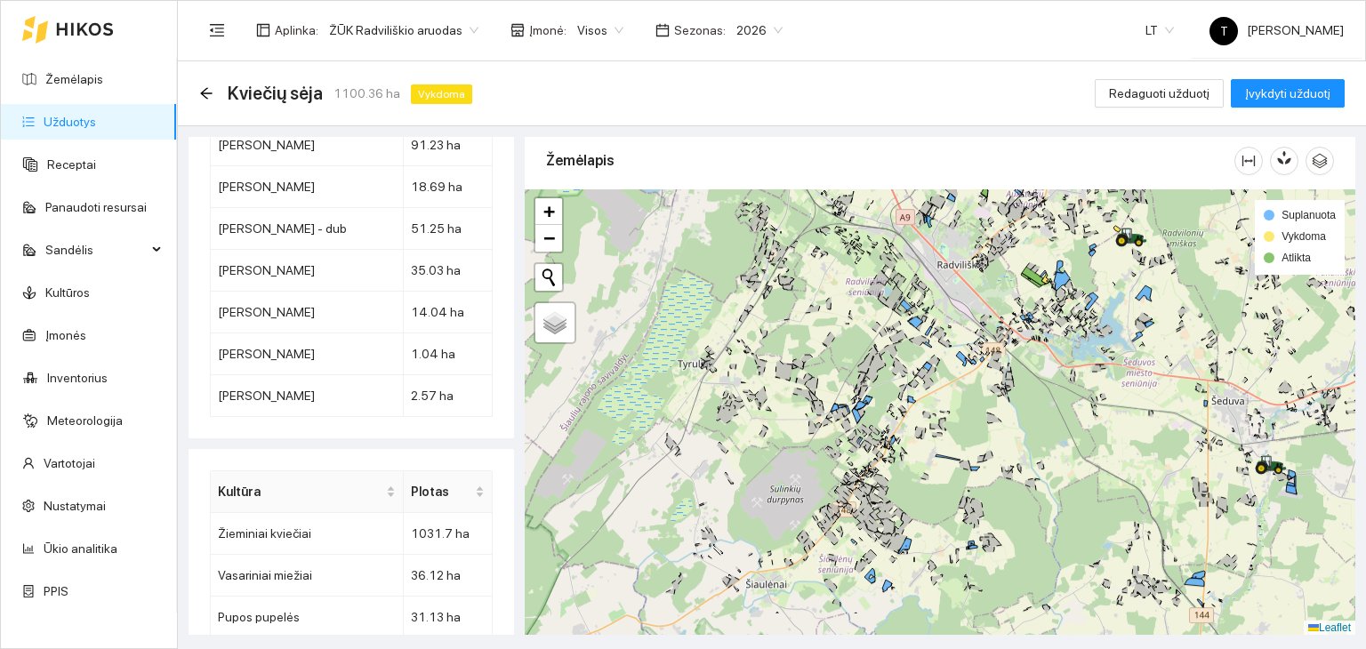
drag, startPoint x: 886, startPoint y: 547, endPoint x: 856, endPoint y: 471, distance: 81.1
click at [945, 475] on div "+ − Nieko nerasta. Bandykite dar kartą. Žemėlapis Palydovas Leaflet Suplanuota …" at bounding box center [940, 412] width 830 height 446
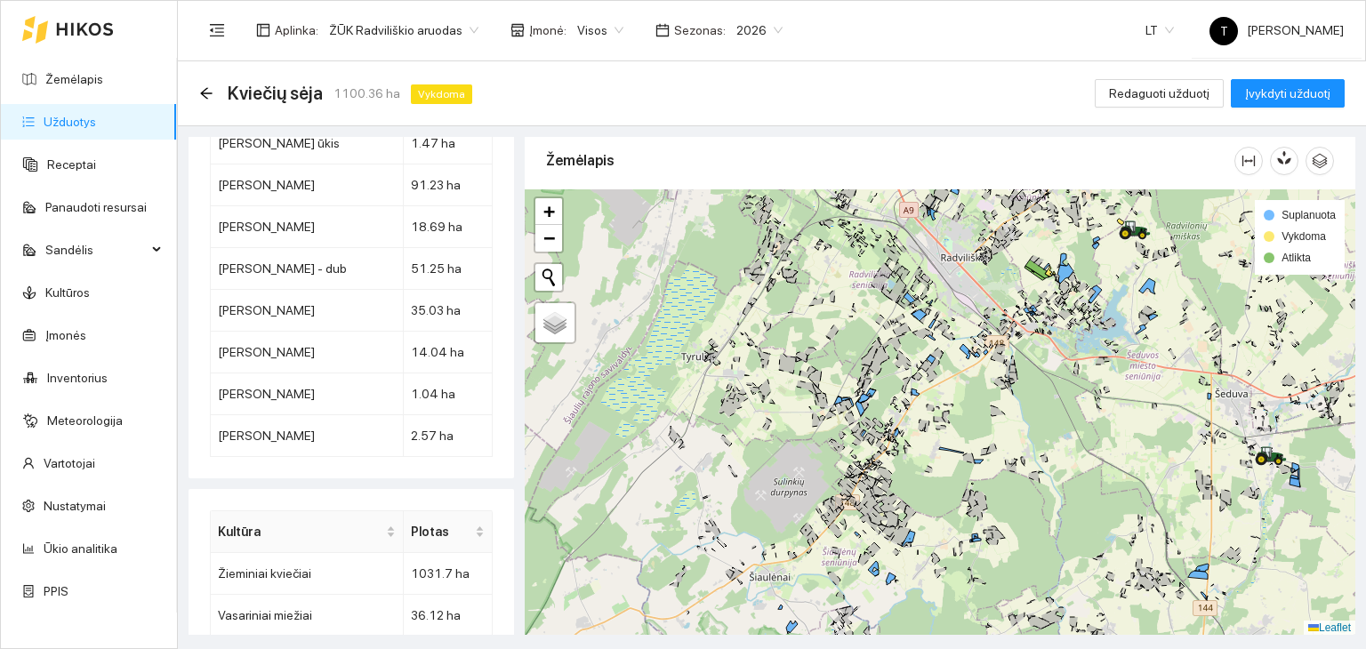
scroll to position [6526, 0]
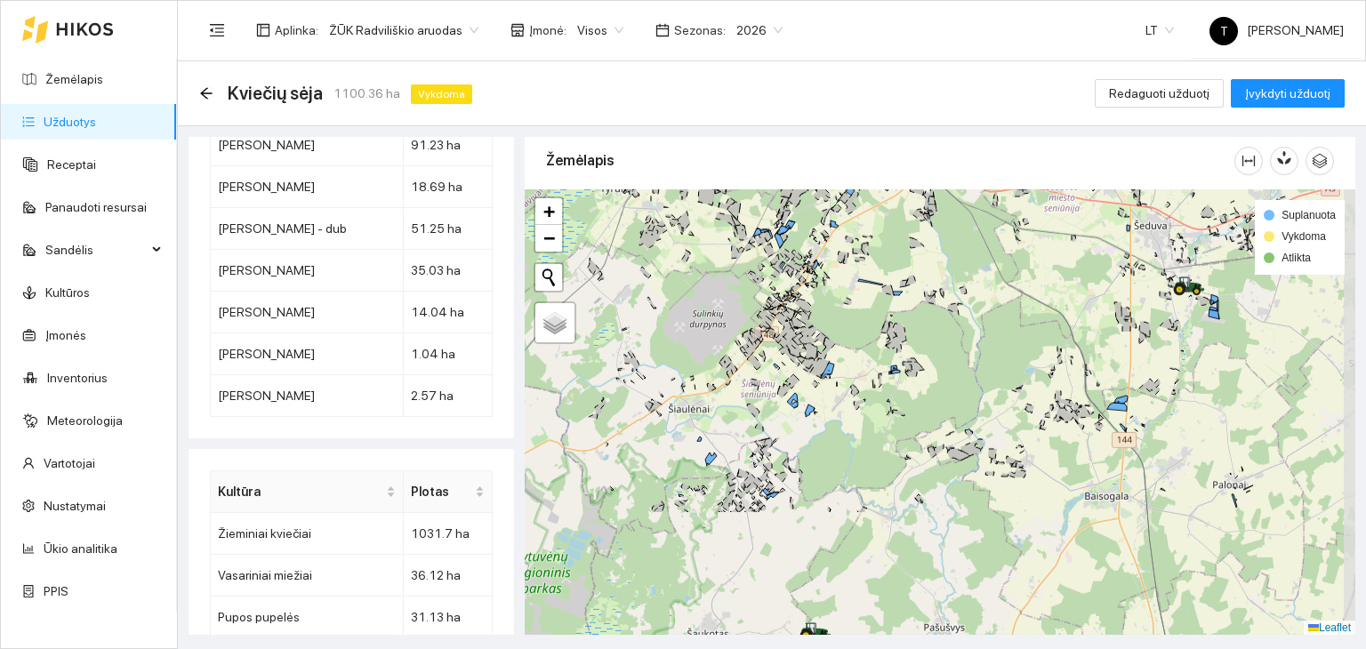
drag, startPoint x: 892, startPoint y: 568, endPoint x: 818, endPoint y: 415, distance: 169.8
click at [818, 416] on div "+ − Nieko nerasta. Bandykite dar kartą. Žemėlapis Palydovas Leaflet Suplanuota …" at bounding box center [940, 412] width 830 height 446
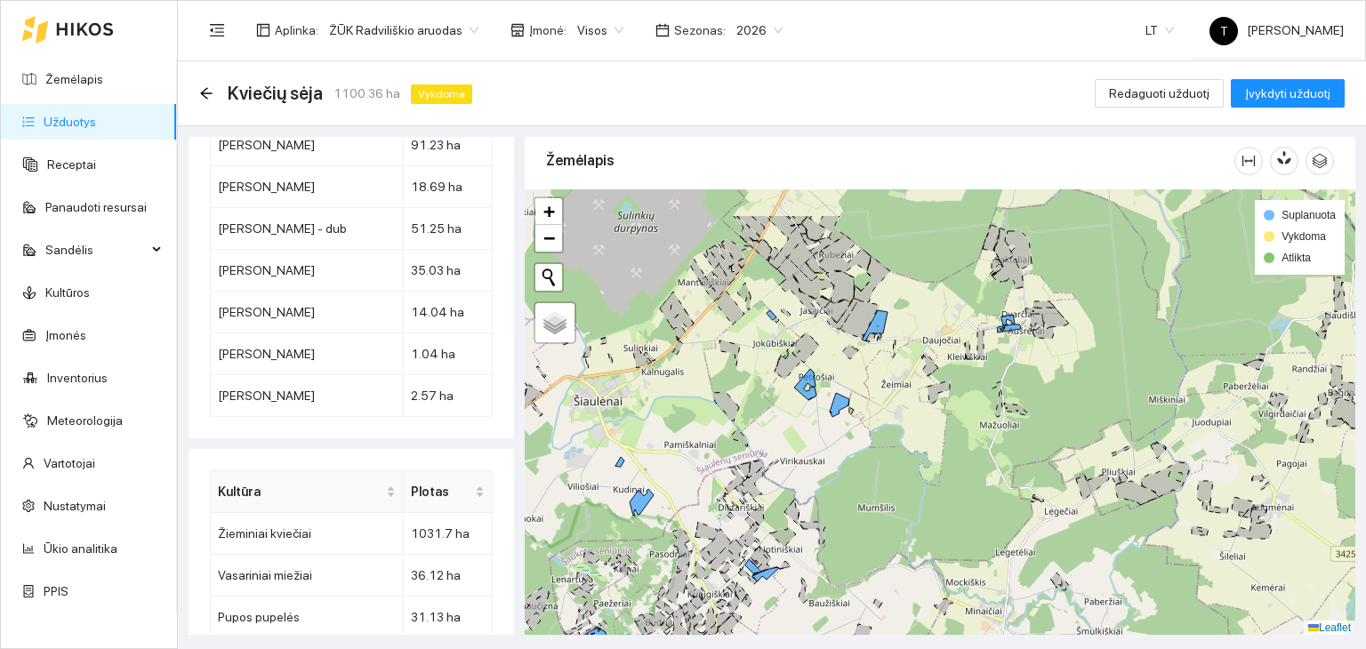
drag, startPoint x: 879, startPoint y: 317, endPoint x: 855, endPoint y: 422, distance: 108.3
click at [856, 419] on div "+ − Nieko nerasta. Bandykite dar kartą. Žemėlapis Palydovas Leaflet Suplanuota …" at bounding box center [940, 412] width 830 height 446
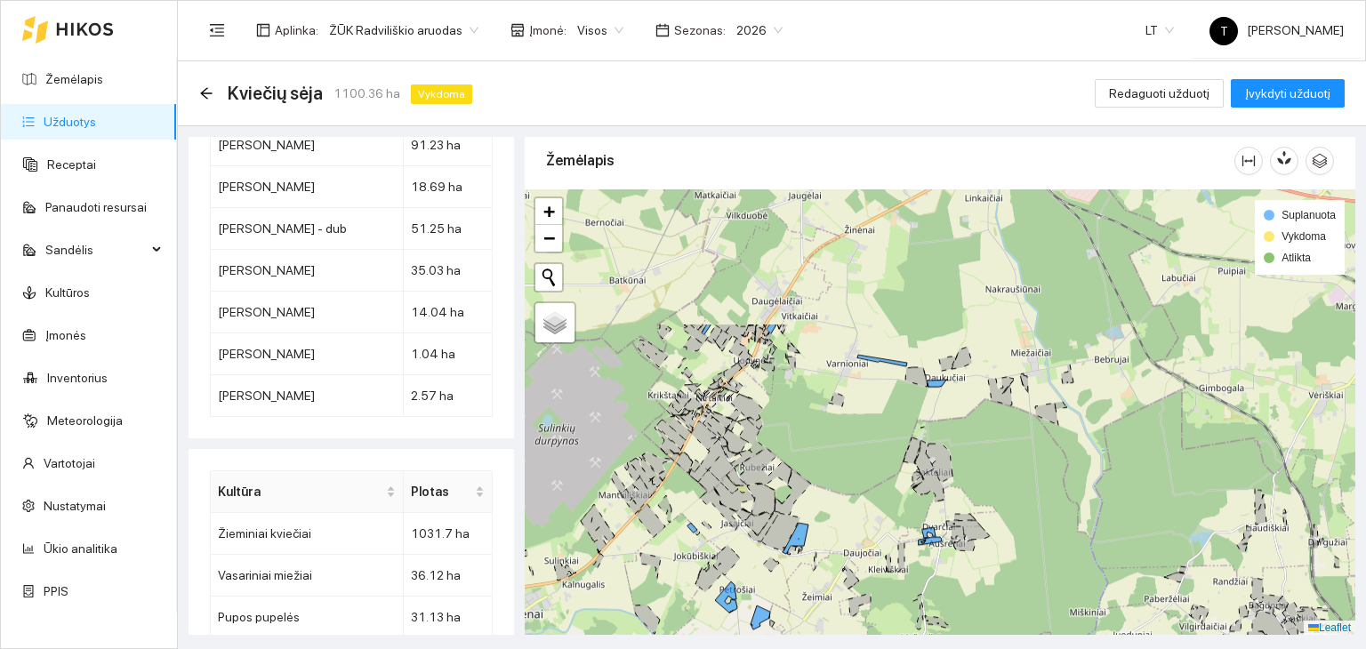
drag, startPoint x: 957, startPoint y: 309, endPoint x: 879, endPoint y: 503, distance: 209.9
click at [879, 503] on div "+ − Nieko nerasta. Bandykite dar kartą. Žemėlapis Palydovas Leaflet Suplanuota …" at bounding box center [940, 412] width 830 height 446
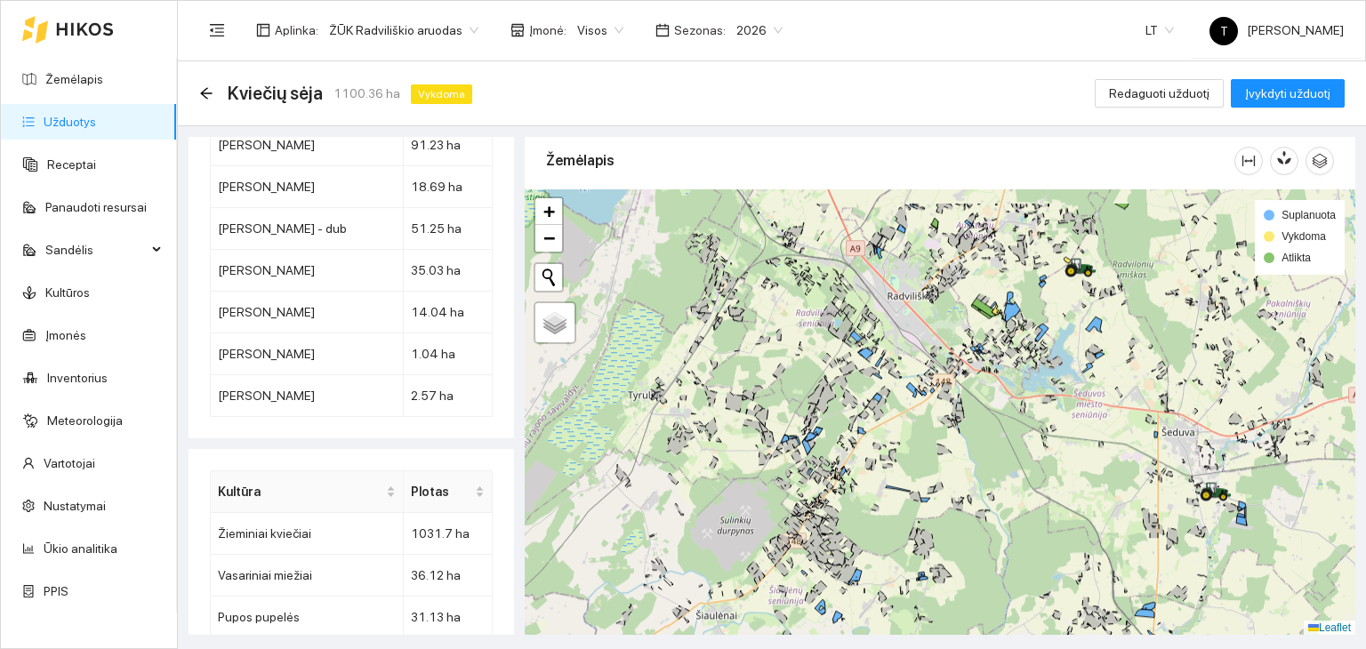
drag, startPoint x: 855, startPoint y: 375, endPoint x: 882, endPoint y: 456, distance: 85.5
click at [882, 456] on div "+ − Nieko nerasta. Bandykite dar kartą. Žemėlapis Palydovas Leaflet Suplanuota …" at bounding box center [940, 412] width 830 height 446
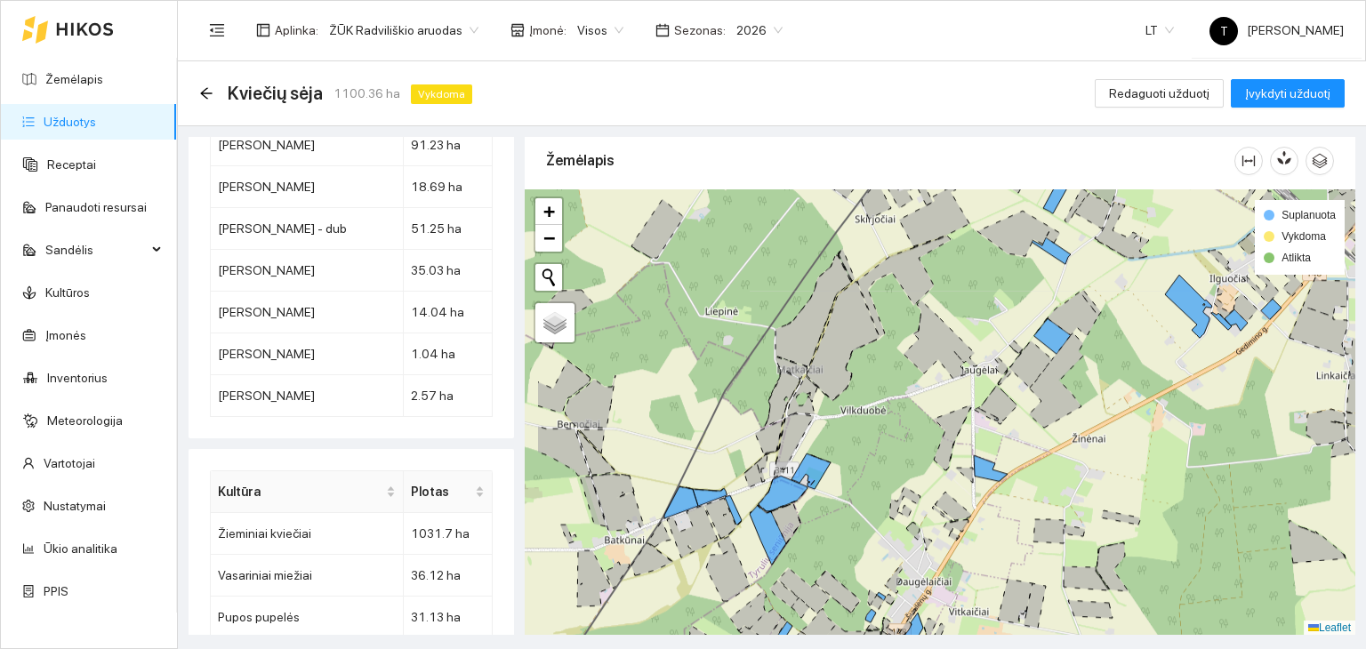
drag, startPoint x: 702, startPoint y: 582, endPoint x: 812, endPoint y: 537, distance: 118.9
click at [808, 541] on div "+ − Nieko nerasta. Bandykite dar kartą. Žemėlapis Palydovas Leaflet Suplanuota …" at bounding box center [940, 412] width 830 height 446
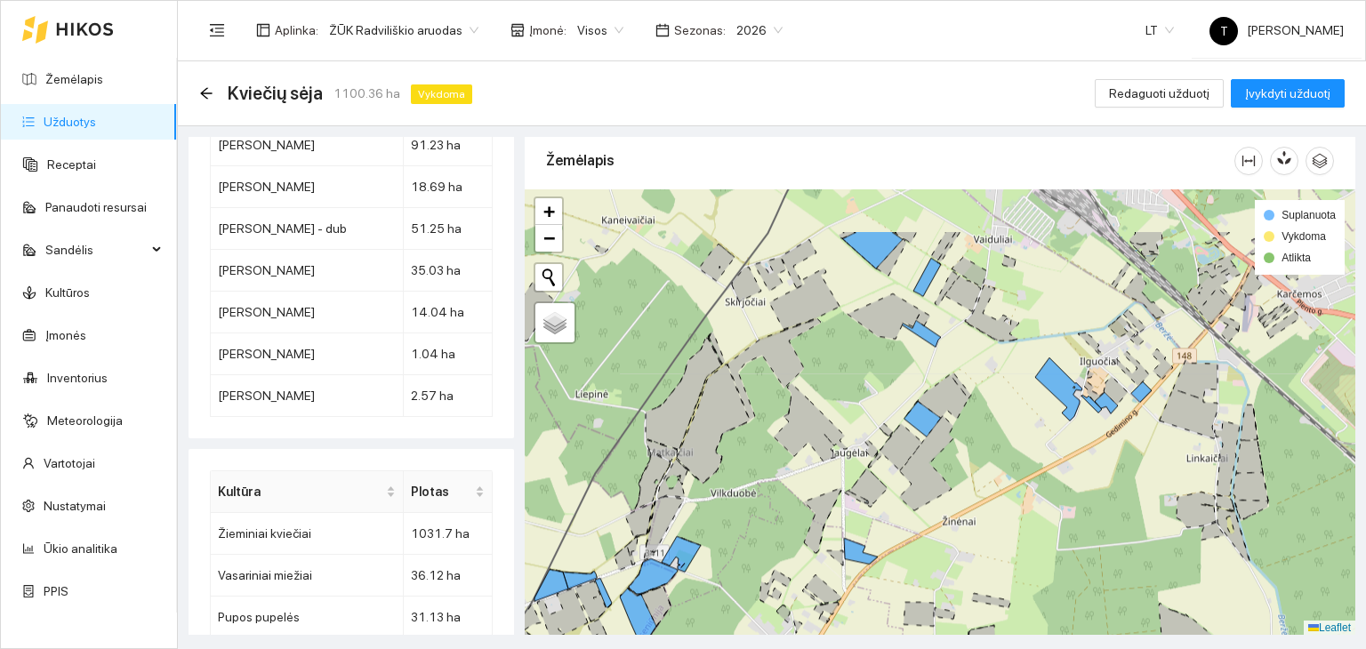
drag, startPoint x: 1049, startPoint y: 392, endPoint x: 782, endPoint y: 518, distance: 294.7
click at [899, 510] on icon at bounding box center [926, 462] width 54 height 95
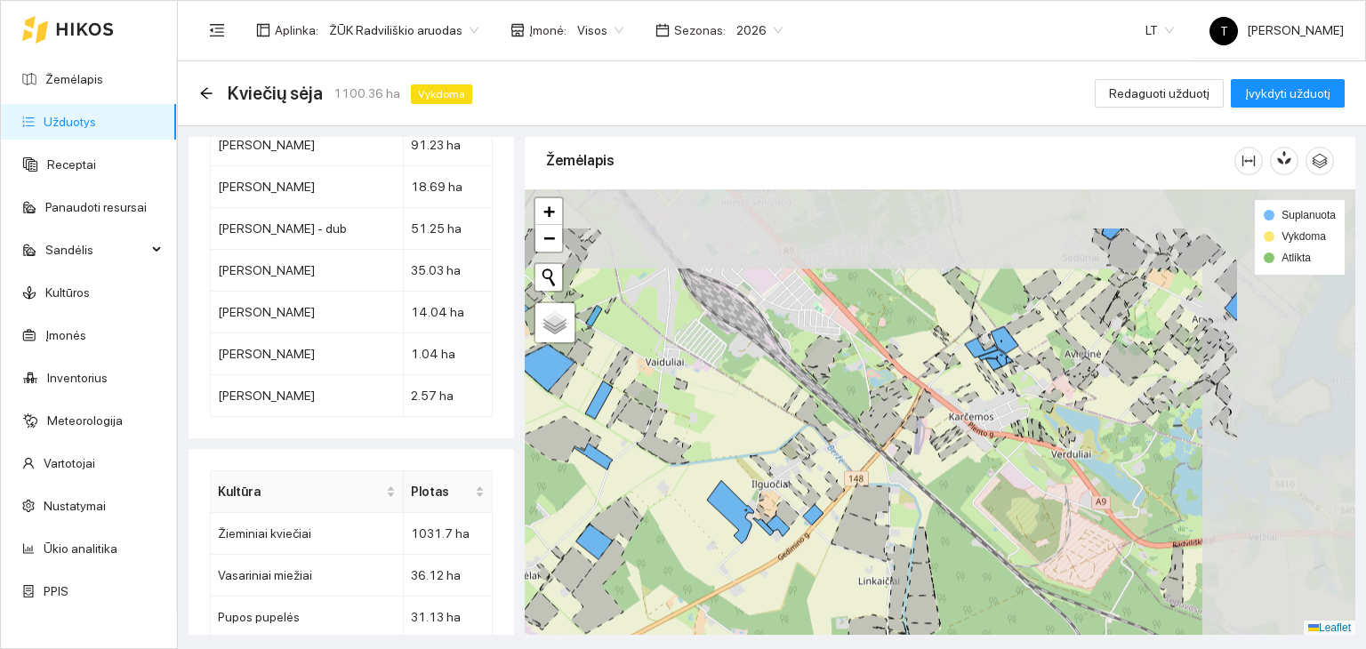
drag, startPoint x: 1091, startPoint y: 398, endPoint x: 806, endPoint y: 536, distance: 317.0
click at [806, 536] on div "+ − Nieko nerasta. Bandykite dar kartą. Žemėlapis Palydovas Leaflet Suplanuota …" at bounding box center [940, 412] width 830 height 446
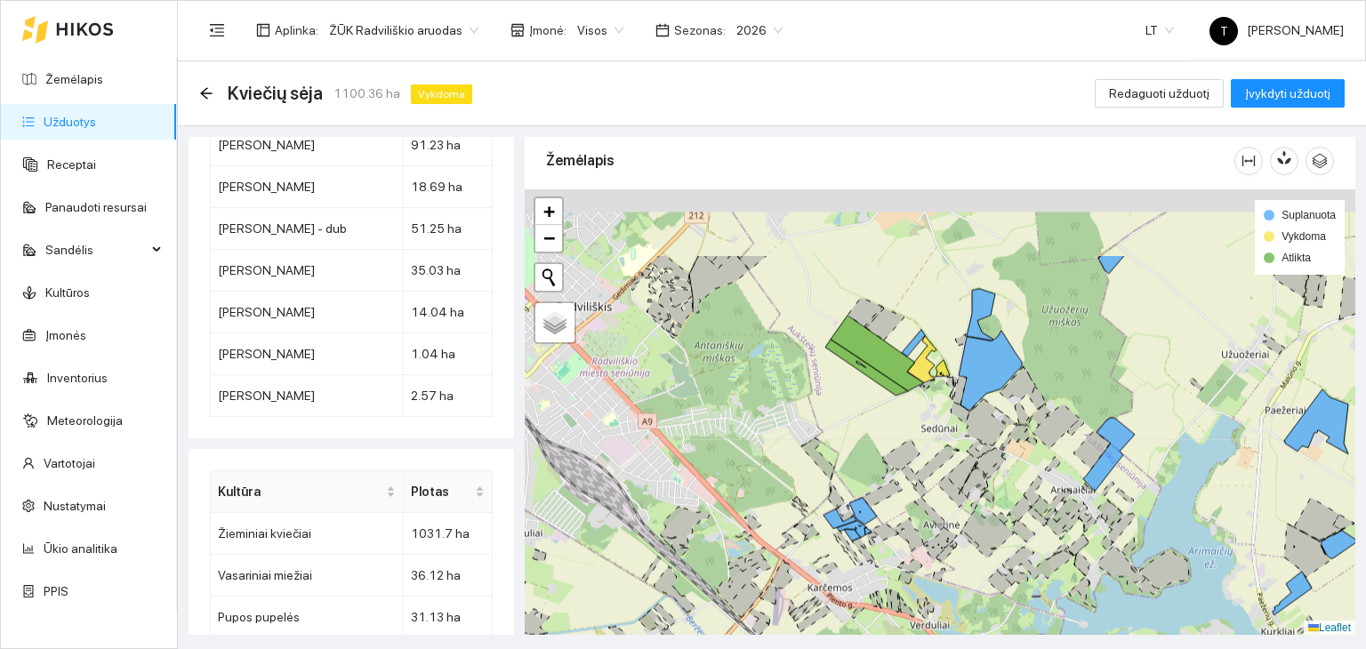
drag, startPoint x: 1024, startPoint y: 398, endPoint x: 970, endPoint y: 511, distance: 125.3
click at [970, 511] on div "+ − Nieko nerasta. Bandykite dar kartą. Žemėlapis Palydovas Leaflet Suplanuota …" at bounding box center [940, 412] width 830 height 446
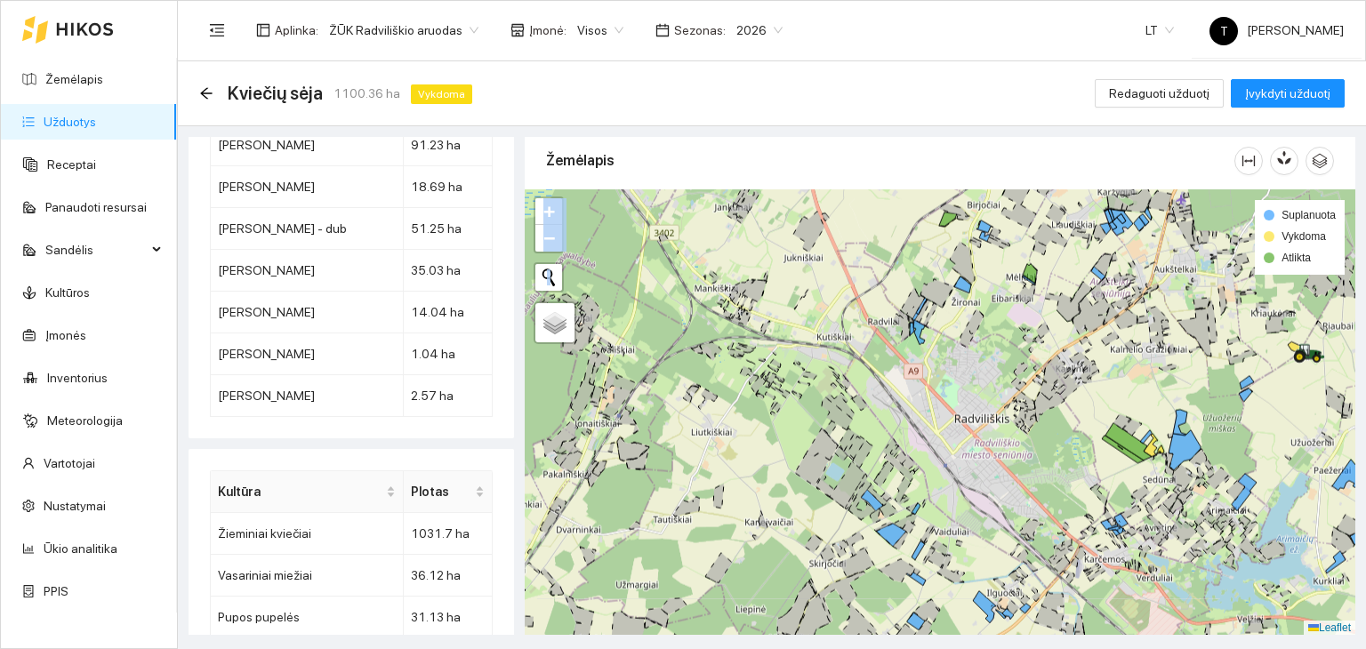
drag, startPoint x: 1365, startPoint y: 367, endPoint x: 1079, endPoint y: 464, distance: 301.4
click at [1079, 464] on main "Kviečių sėja 1100.36 ha Vykdoma Redaguoti užduotį Įvykdyti užduotį Užduotis žem…" at bounding box center [772, 355] width 1188 height 588
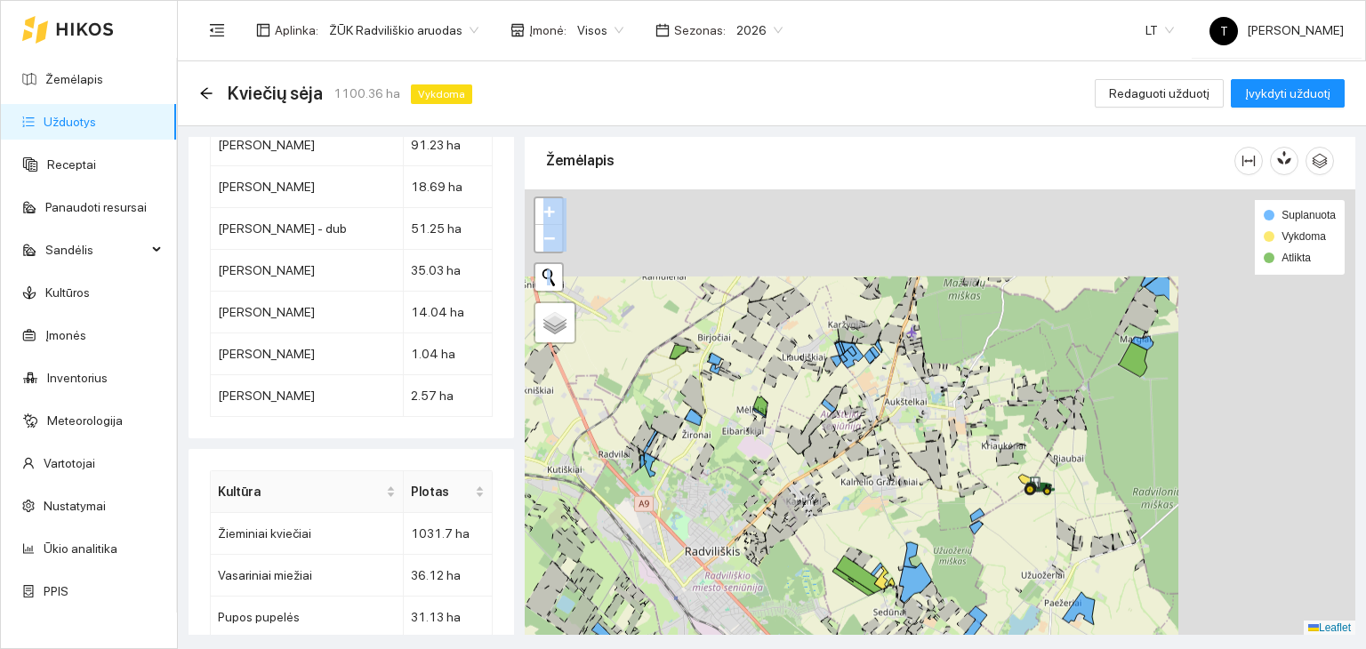
drag, startPoint x: 1205, startPoint y: 403, endPoint x: 875, endPoint y: 548, distance: 360.3
click at [875, 548] on div "+ − Nieko nerasta. Bandykite dar kartą. Žemėlapis Palydovas Leaflet Suplanuota …" at bounding box center [940, 412] width 830 height 446
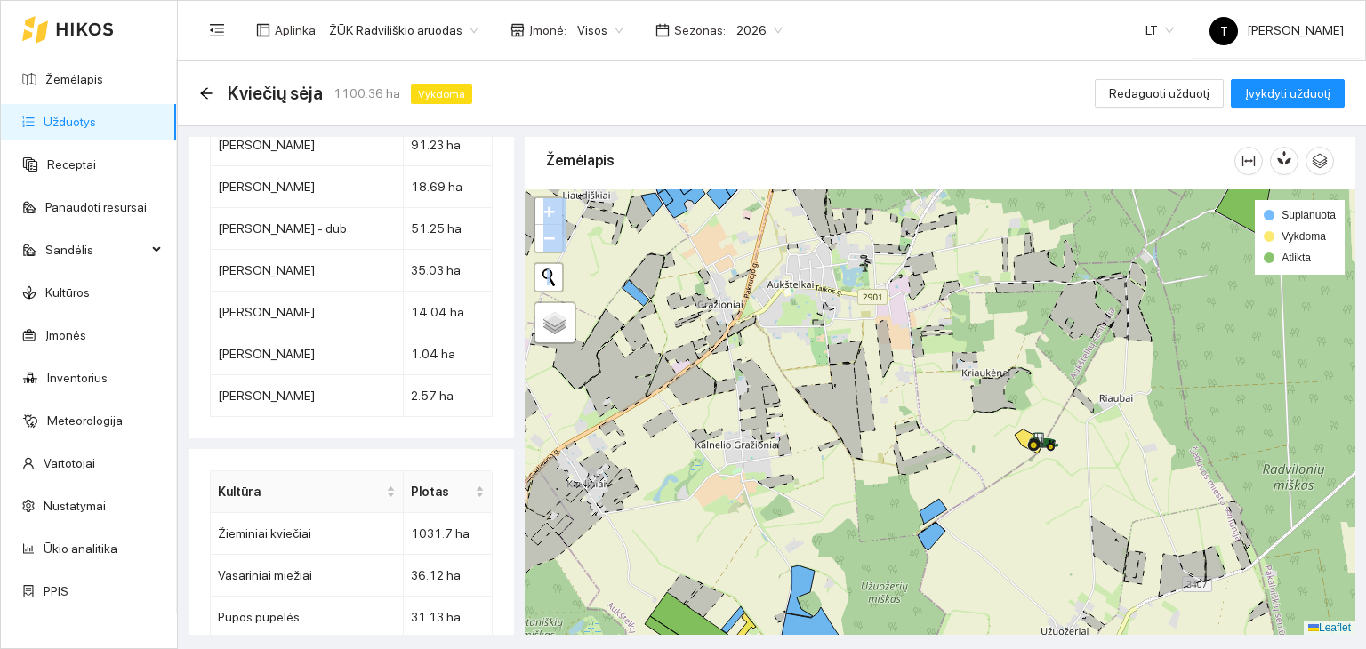
click at [90, 125] on link "Užduotys" at bounding box center [70, 122] width 52 height 14
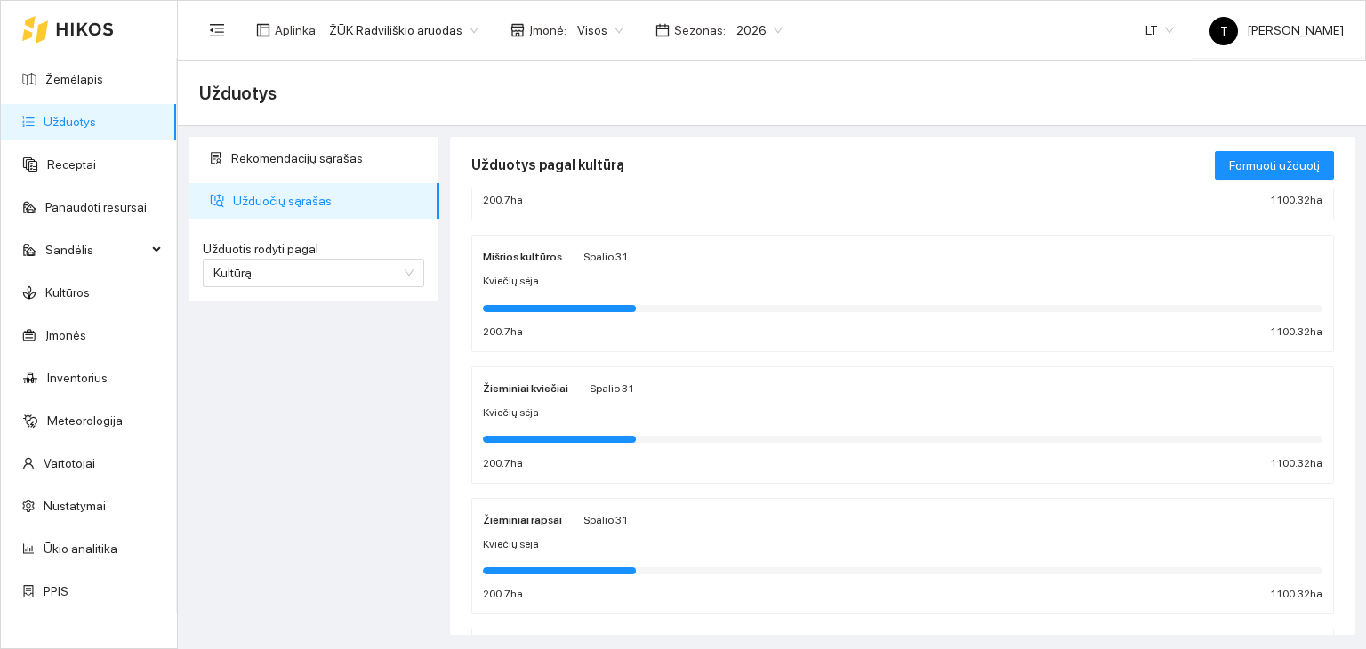
scroll to position [267, 0]
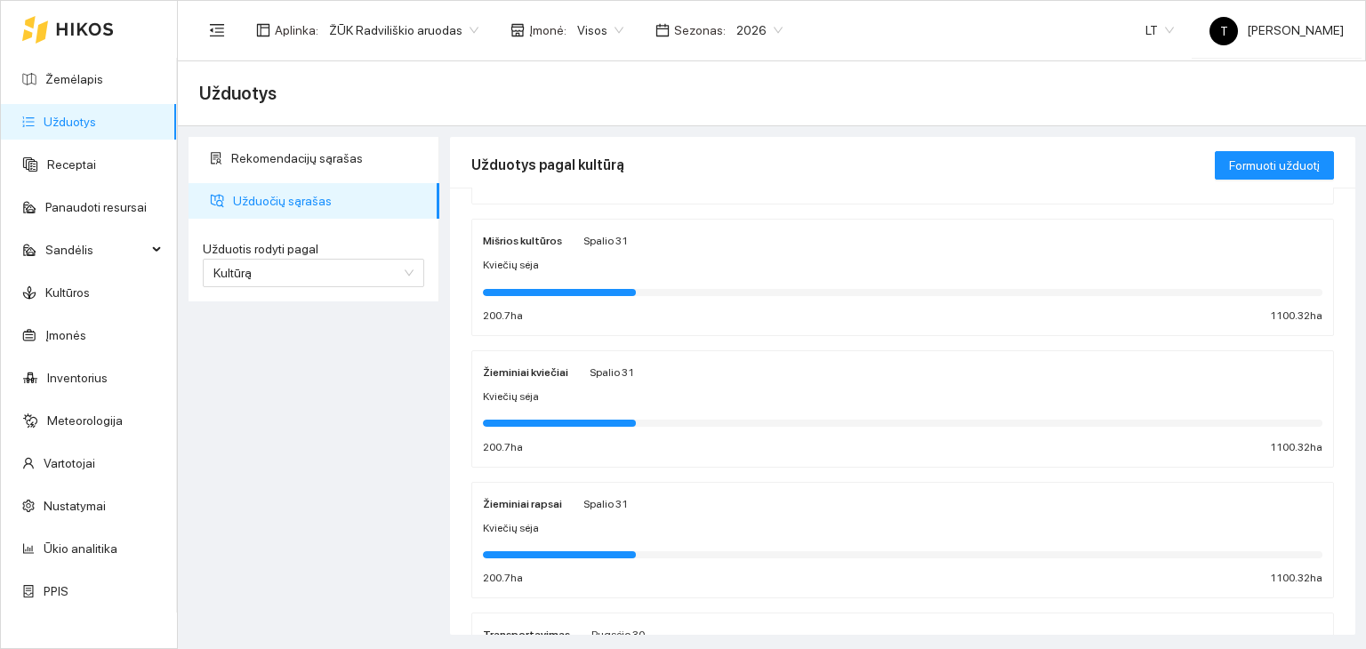
click at [738, 381] on div "Žieminiai kviečiai Spalio 31 Kviečių sėja 200.7 ha 1100.32 ha" at bounding box center [902, 409] width 839 height 94
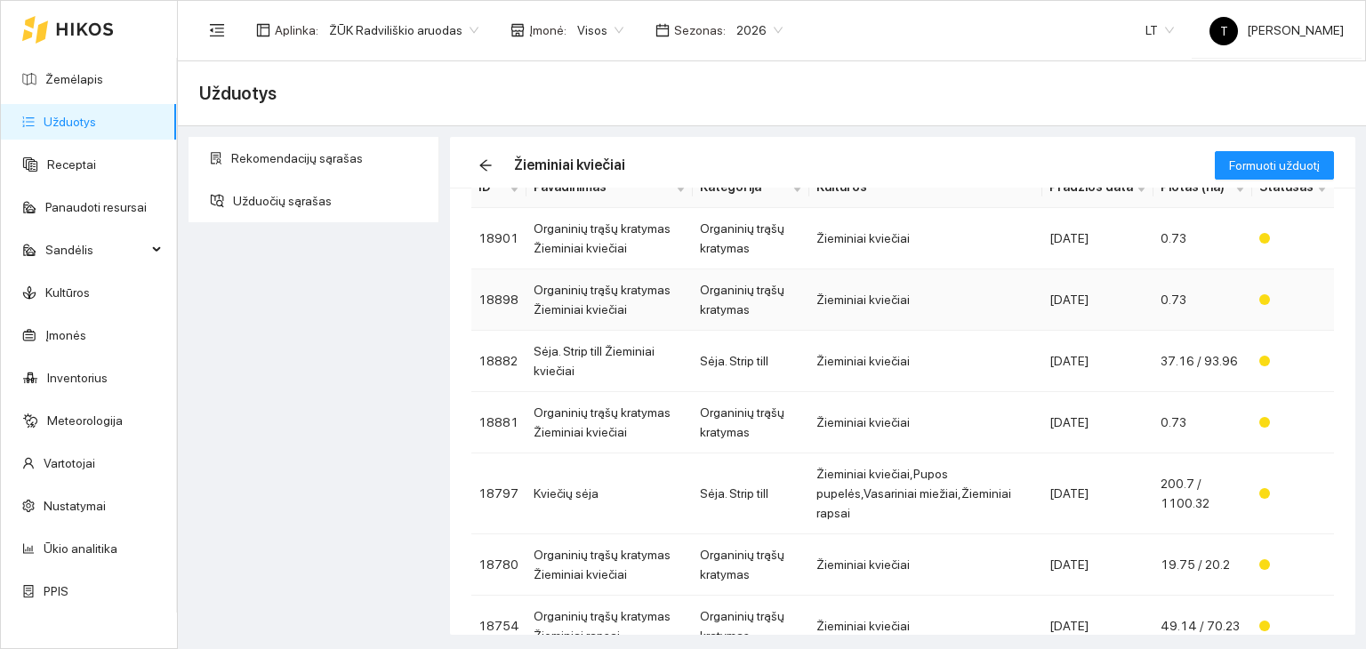
scroll to position [178, 0]
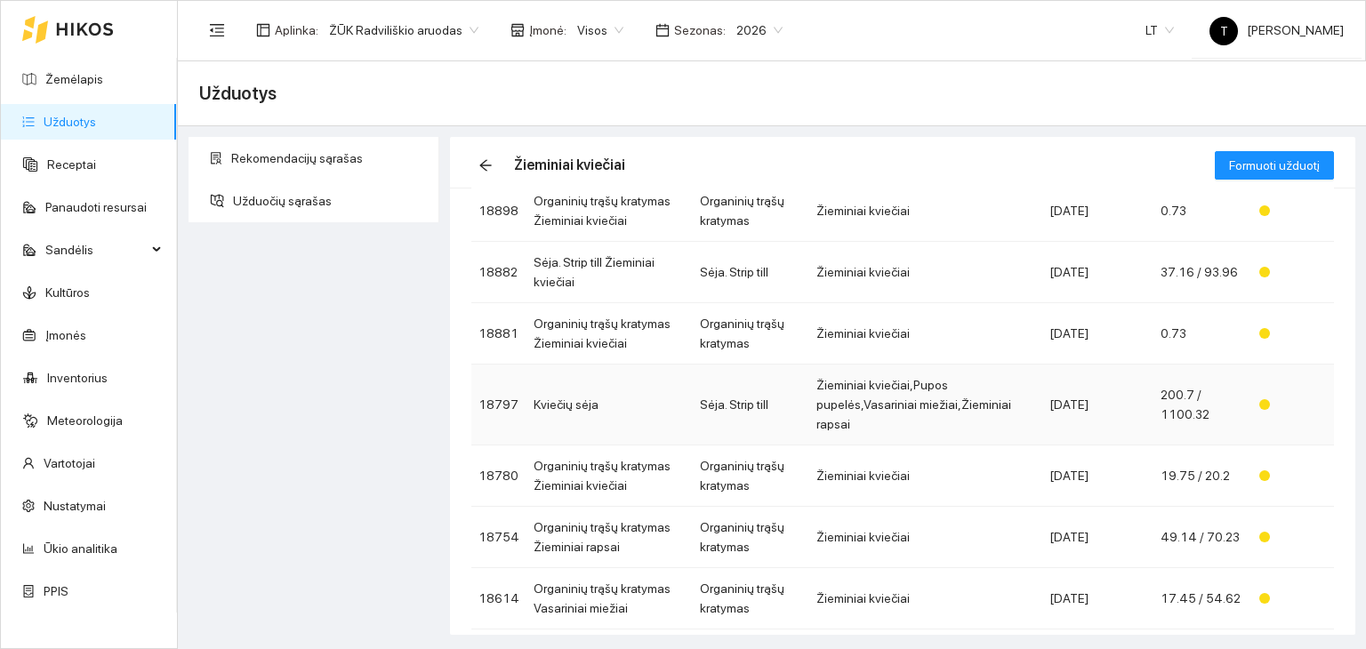
click at [917, 389] on td "Žieminiai kviečiai,Pupos pupelės,Vasariniai miežiai,Žieminiai rapsai" at bounding box center [925, 405] width 233 height 81
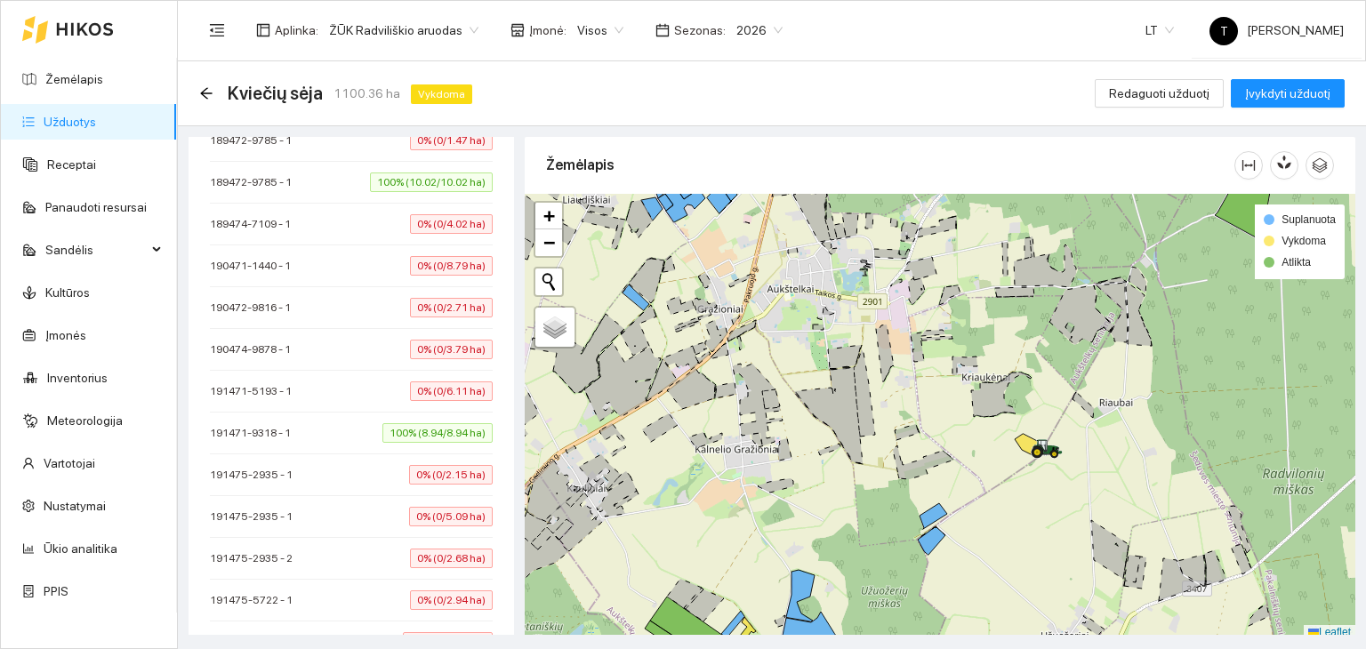
scroll to position [6526, 0]
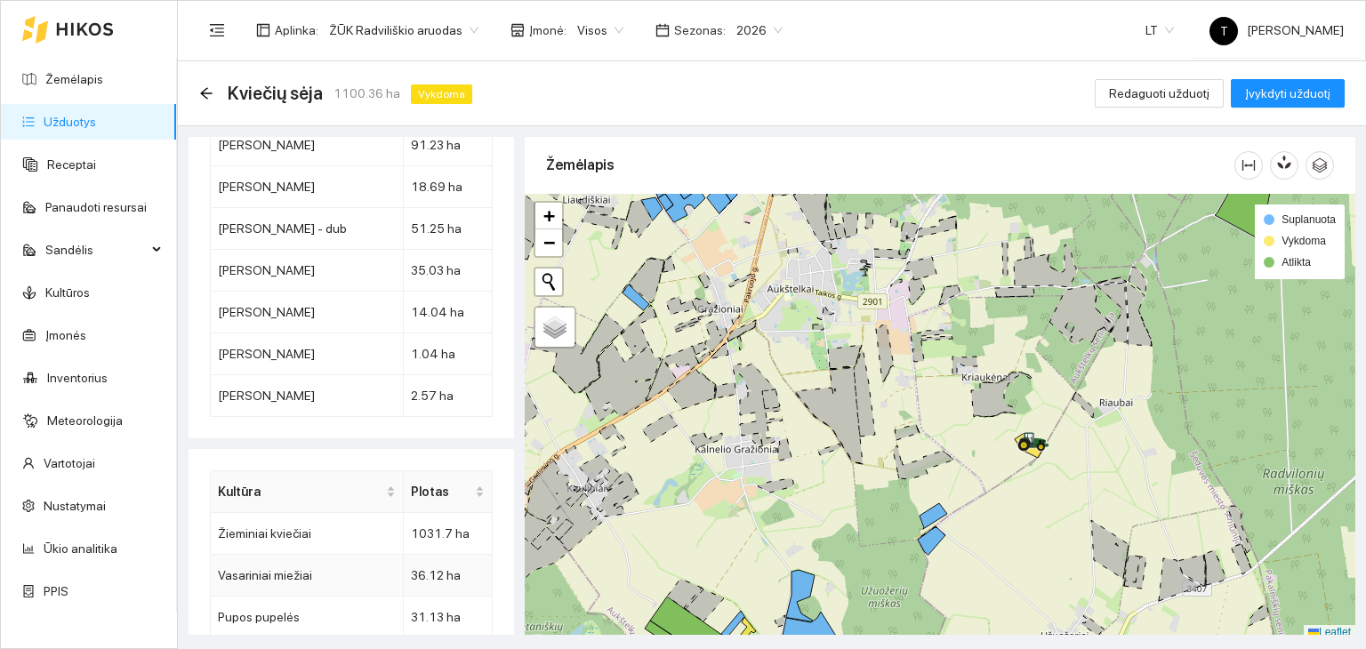
click at [404, 555] on td "36.12 ha" at bounding box center [448, 576] width 89 height 42
click at [333, 597] on td "Pupos pupelės" at bounding box center [307, 618] width 193 height 42
click at [326, 638] on td "Žieminiai rapsai" at bounding box center [307, 659] width 193 height 42
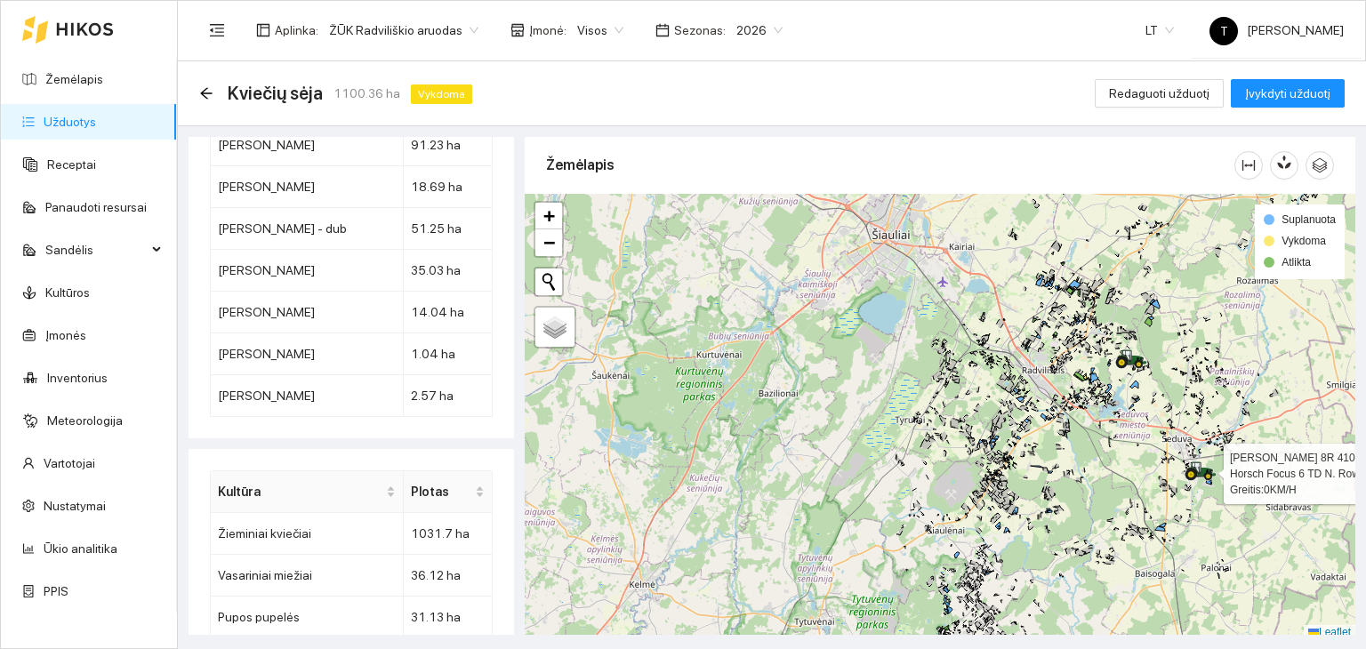
scroll to position [4, 0]
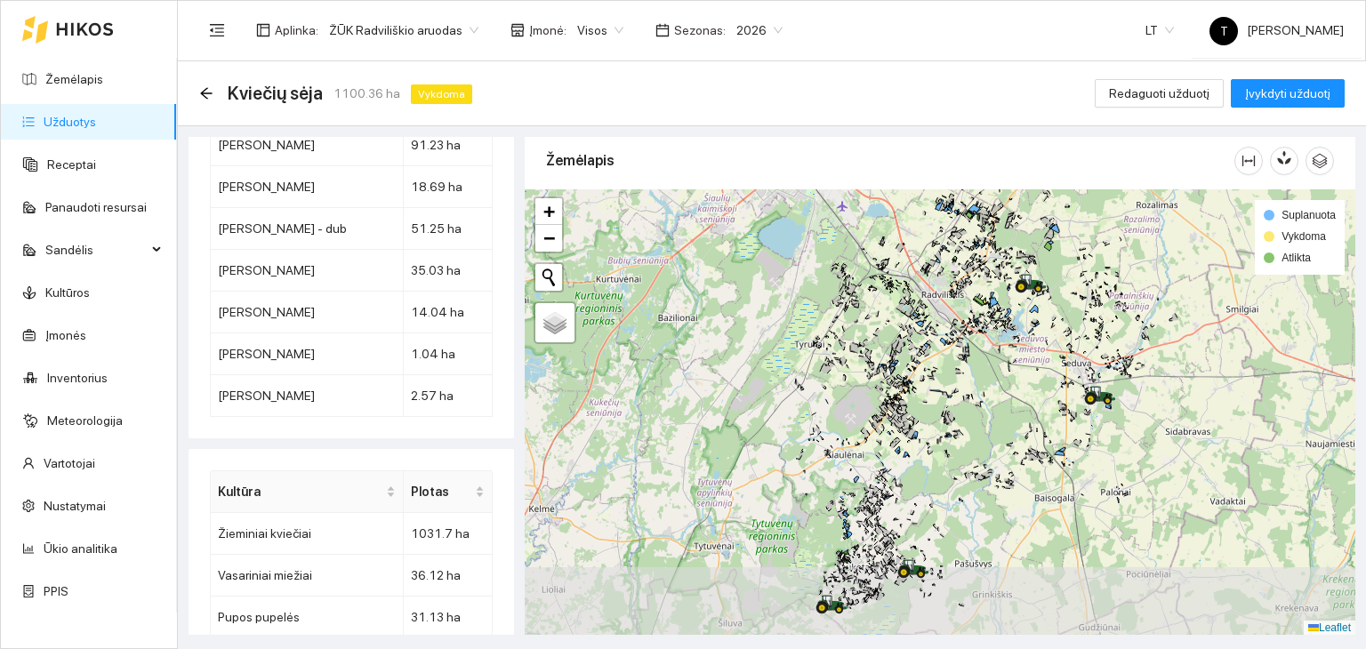
drag, startPoint x: 1192, startPoint y: 460, endPoint x: 1053, endPoint y: 353, distance: 175.0
click at [1084, 386] on icon at bounding box center [1100, 396] width 32 height 20
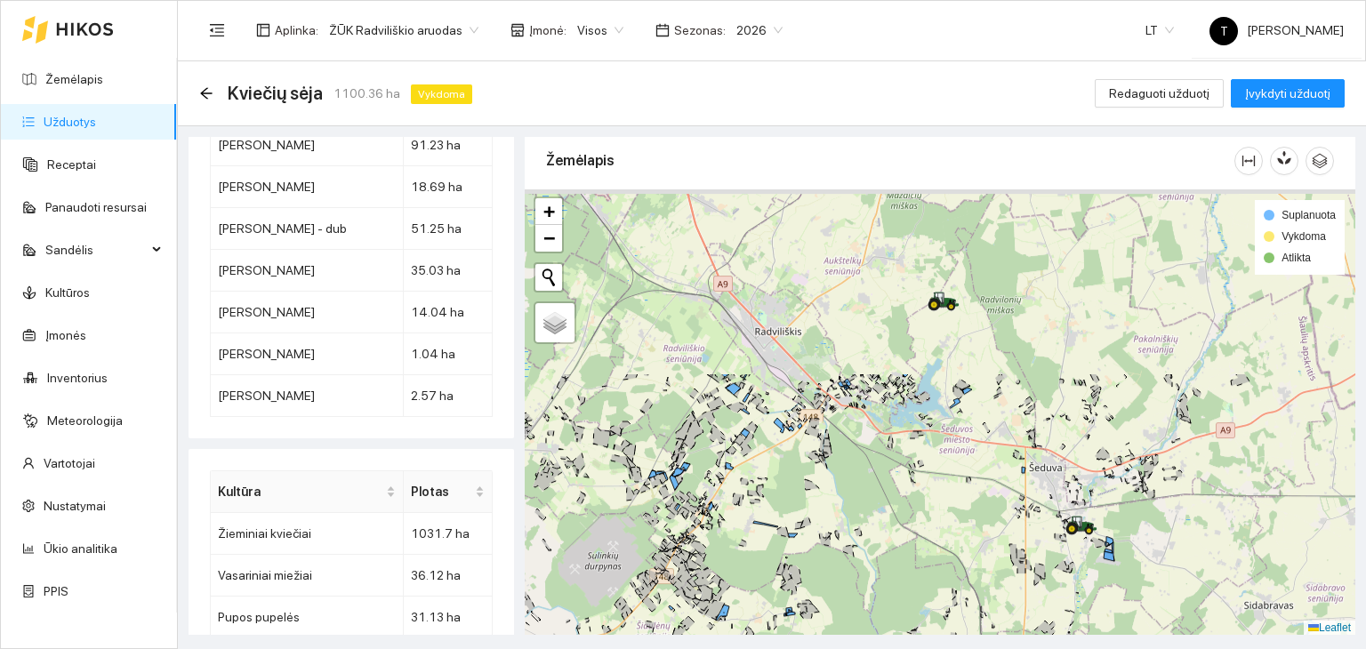
drag, startPoint x: 974, startPoint y: 380, endPoint x: 994, endPoint y: 527, distance: 149.0
click at [994, 527] on div "+ − Nieko nerasta. Bandykite dar kartą. Žemėlapis Palydovas Leaflet Suplanuota …" at bounding box center [940, 412] width 830 height 446
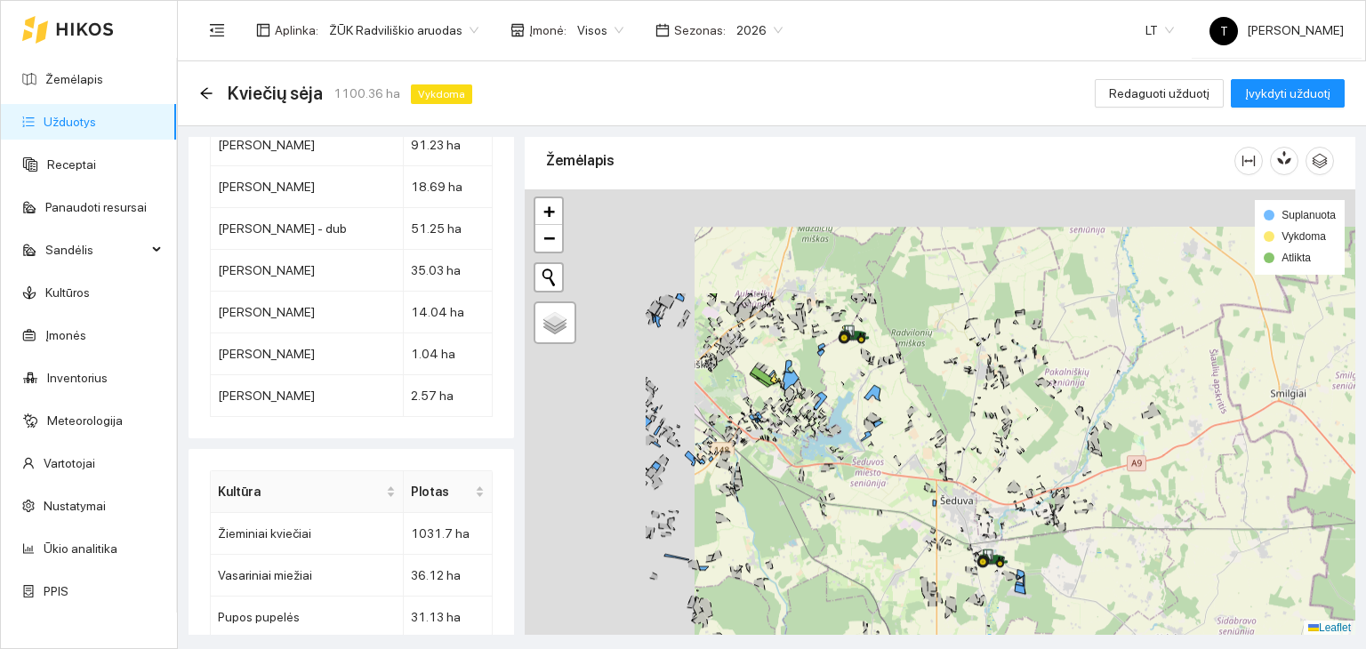
drag, startPoint x: 824, startPoint y: 451, endPoint x: 887, endPoint y: 491, distance: 74.0
click at [887, 491] on div "+ − Nieko nerasta. Bandykite dar kartą. Žemėlapis Palydovas Leaflet Suplanuota …" at bounding box center [940, 412] width 830 height 446
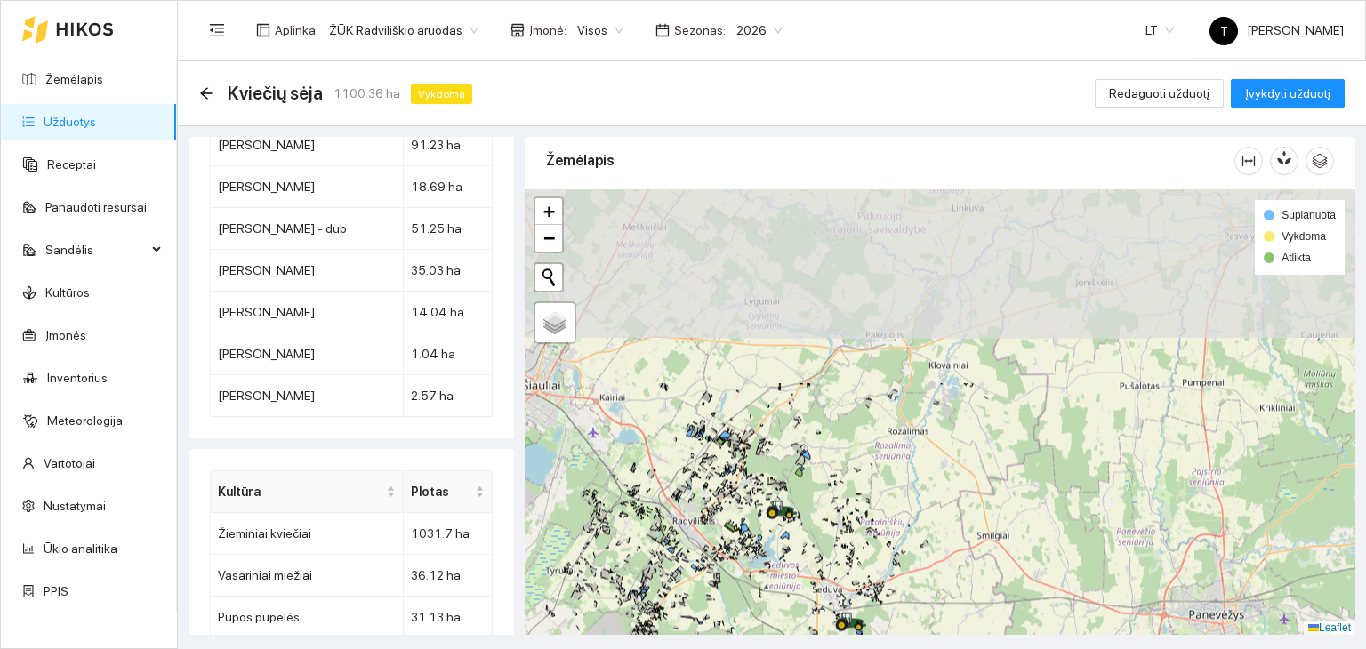
drag, startPoint x: 1021, startPoint y: 368, endPoint x: 854, endPoint y: 538, distance: 238.3
click at [854, 544] on div "+ − Nieko nerasta. Bandykite dar kartą. Žemėlapis Palydovas Leaflet Suplanuota …" at bounding box center [940, 412] width 830 height 446
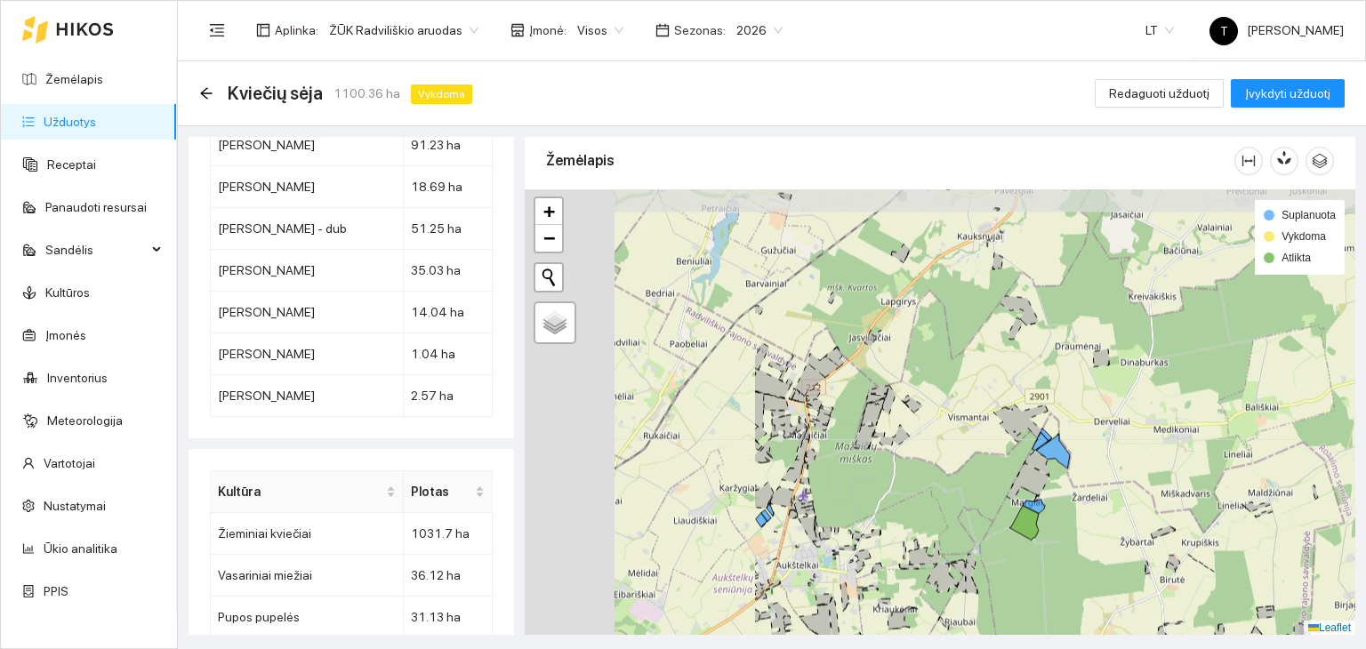
drag, startPoint x: 649, startPoint y: 456, endPoint x: 1098, endPoint y: 481, distance: 449.7
click at [1098, 481] on div "+ − Nieko nerasta. Bandykite dar kartą. Žemėlapis Palydovas Leaflet Suplanuota …" at bounding box center [940, 412] width 830 height 446
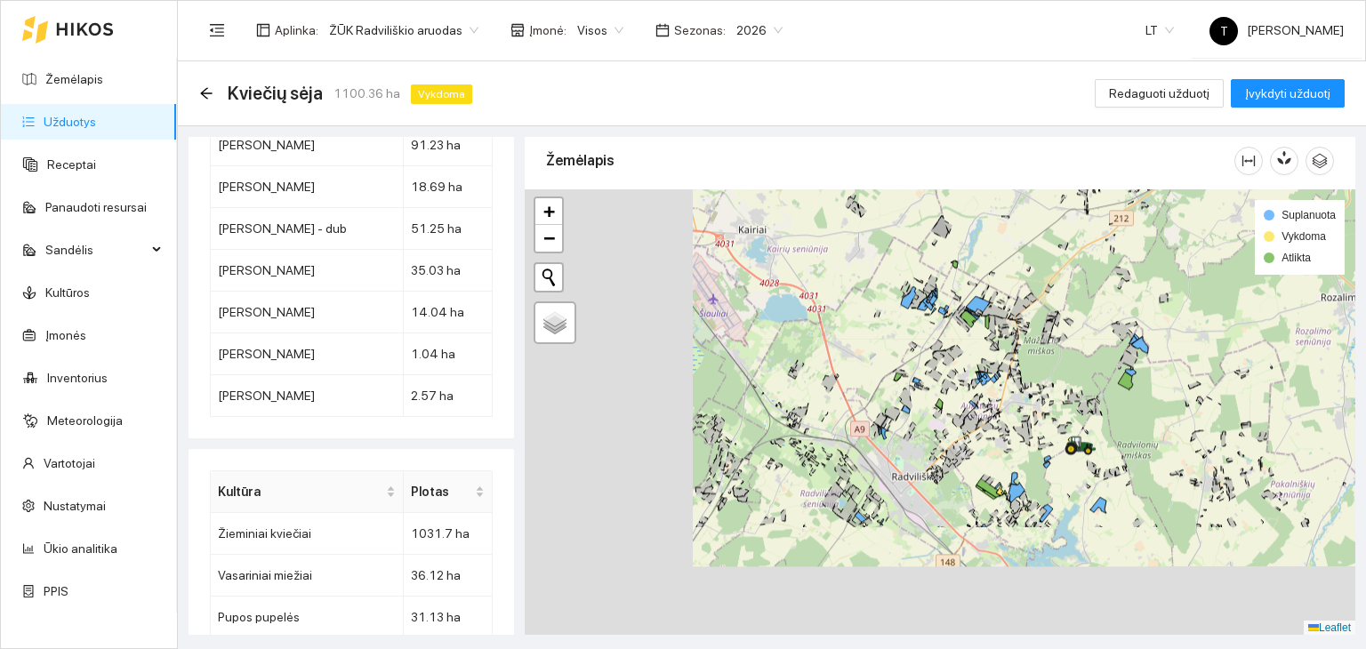
drag, startPoint x: 859, startPoint y: 427, endPoint x: 964, endPoint y: 334, distance: 139.9
click at [964, 334] on div "+ − Nieko nerasta. Bandykite dar kartą. Žemėlapis Palydovas Leaflet Suplanuota …" at bounding box center [940, 412] width 830 height 446
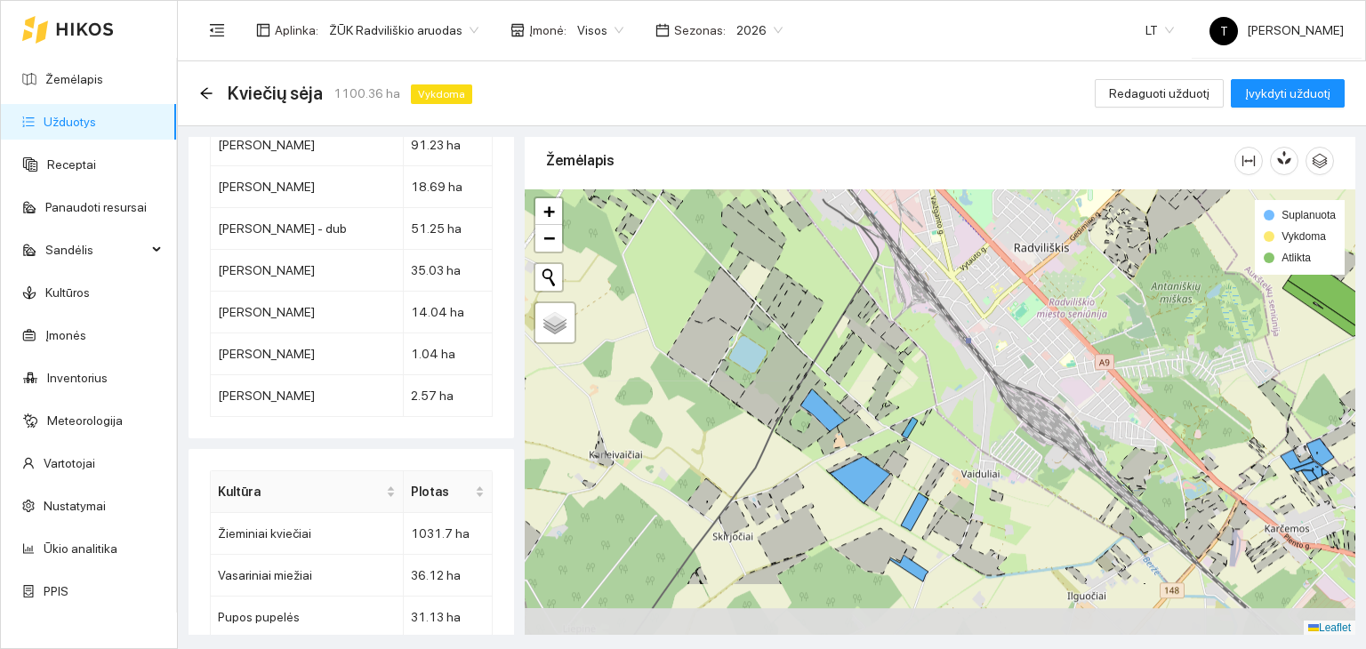
drag, startPoint x: 935, startPoint y: 485, endPoint x: 914, endPoint y: 451, distance: 40.0
click at [914, 451] on div "+ − Nieko nerasta. Bandykite dar kartą. Žemėlapis Palydovas Leaflet Suplanuota …" at bounding box center [940, 412] width 830 height 446
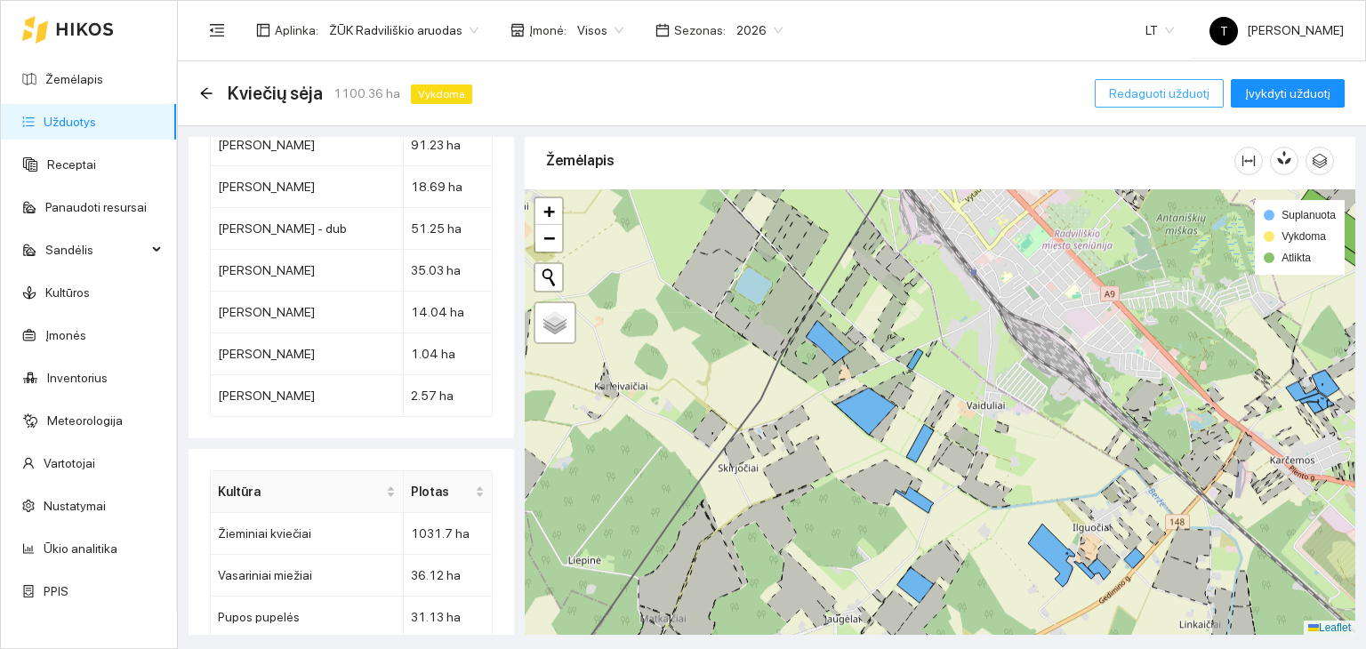
click at [1177, 95] on span "Redaguoti užduotį" at bounding box center [1159, 94] width 100 height 20
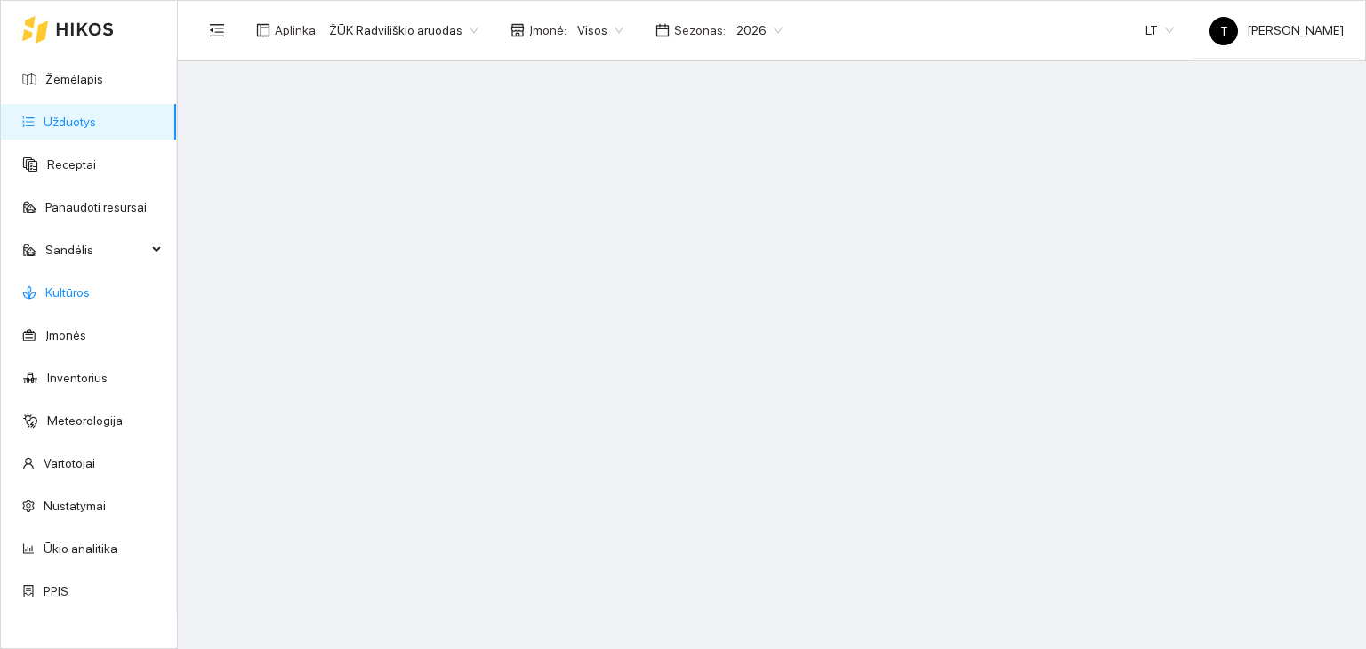
click at [60, 292] on link "Kultūros" at bounding box center [67, 292] width 44 height 14
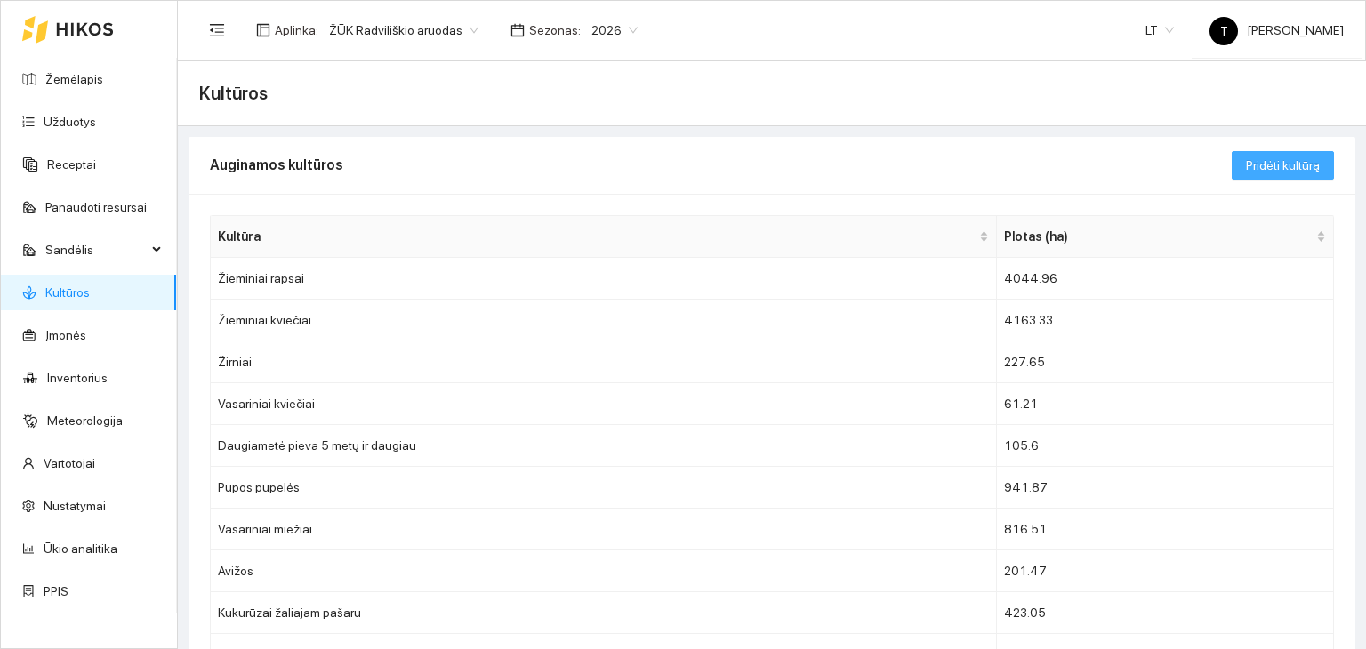
click at [1284, 154] on button "Pridėti kultūrą" at bounding box center [1283, 165] width 102 height 28
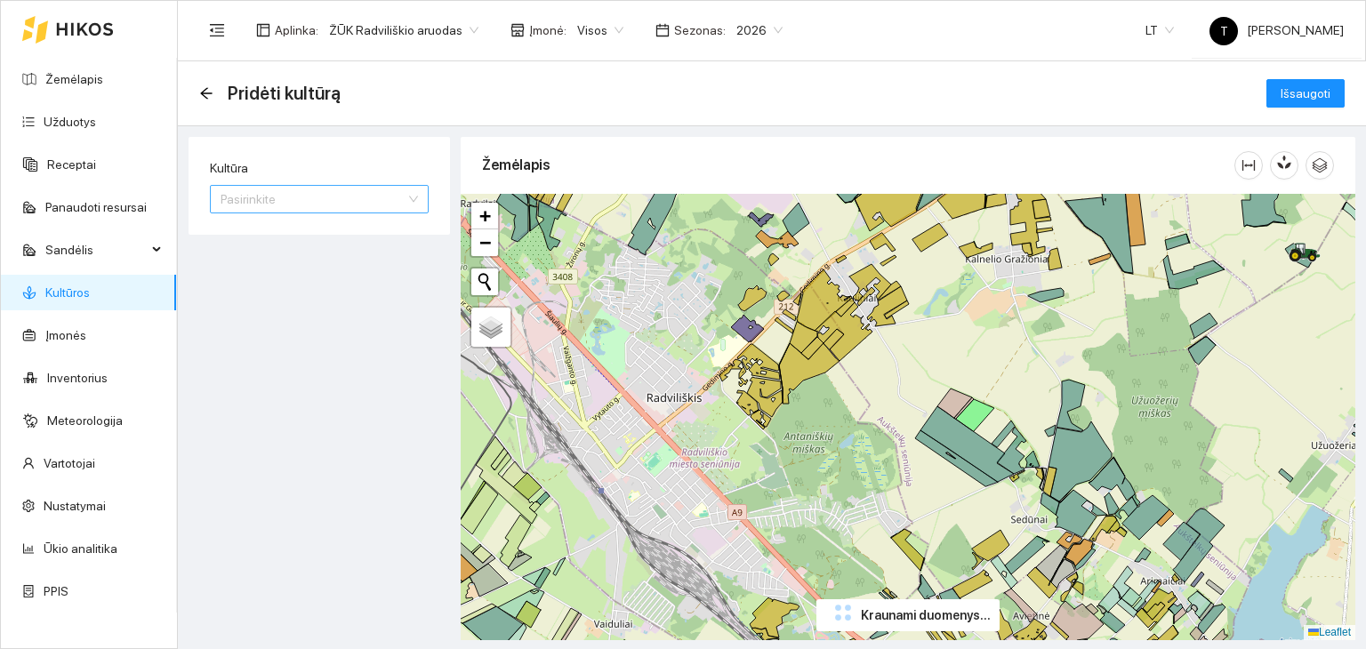
click at [322, 192] on input "Kultūra" at bounding box center [313, 199] width 185 height 27
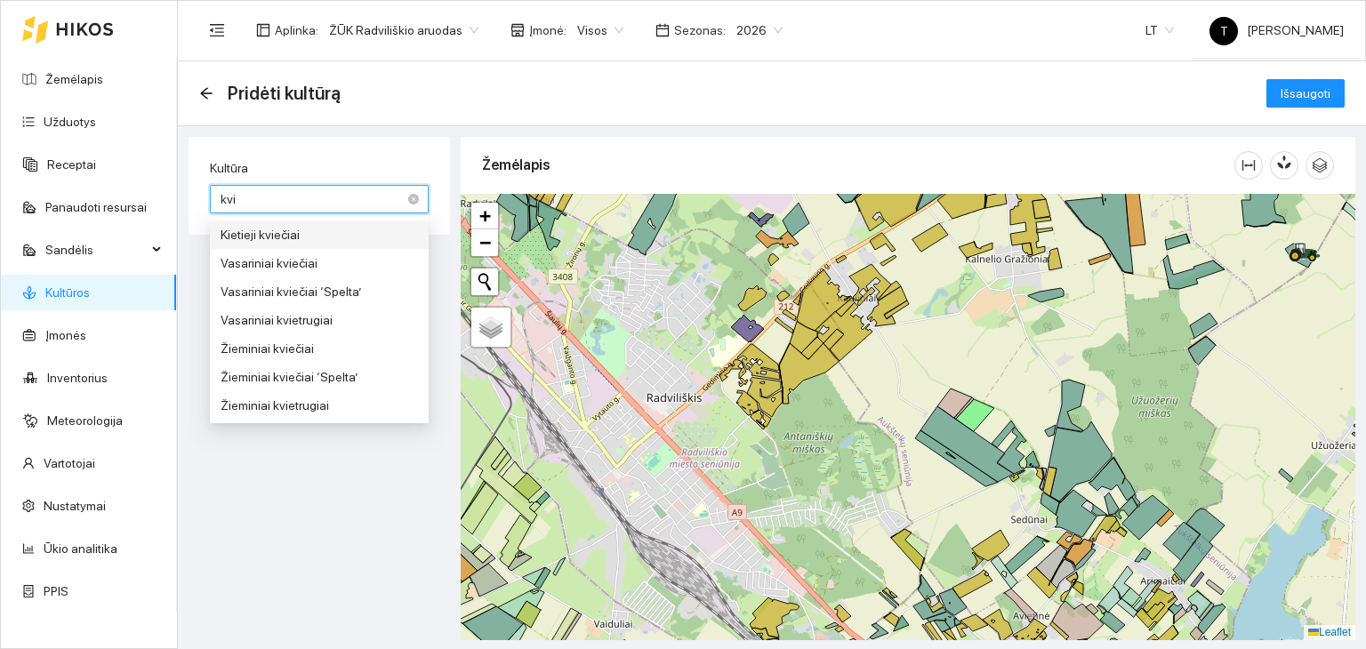
type input "kvie"
click at [299, 353] on div "Žieminiai kviečiai" at bounding box center [319, 349] width 197 height 20
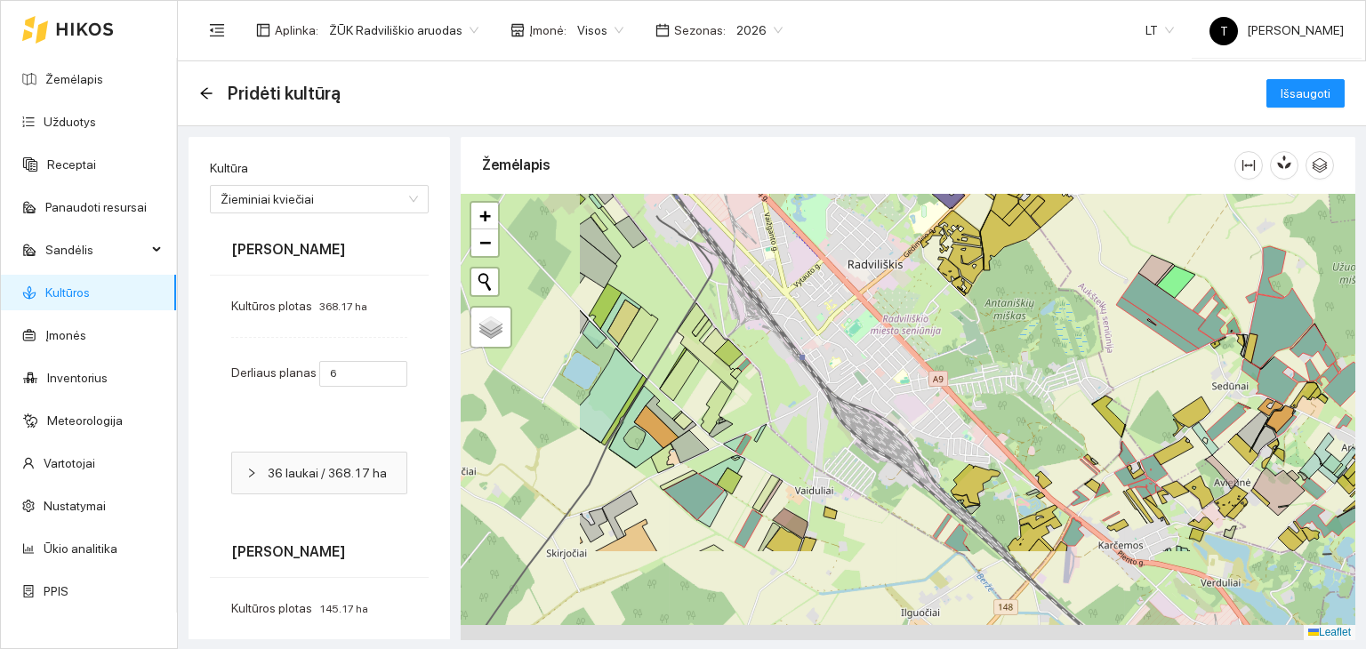
drag, startPoint x: 863, startPoint y: 387, endPoint x: 1092, endPoint y: 285, distance: 250.4
click at [1092, 285] on div "+ − Nieko nerasta. Bandykite dar kartą. Žemėlapis Palydovas Leaflet" at bounding box center [908, 417] width 895 height 446
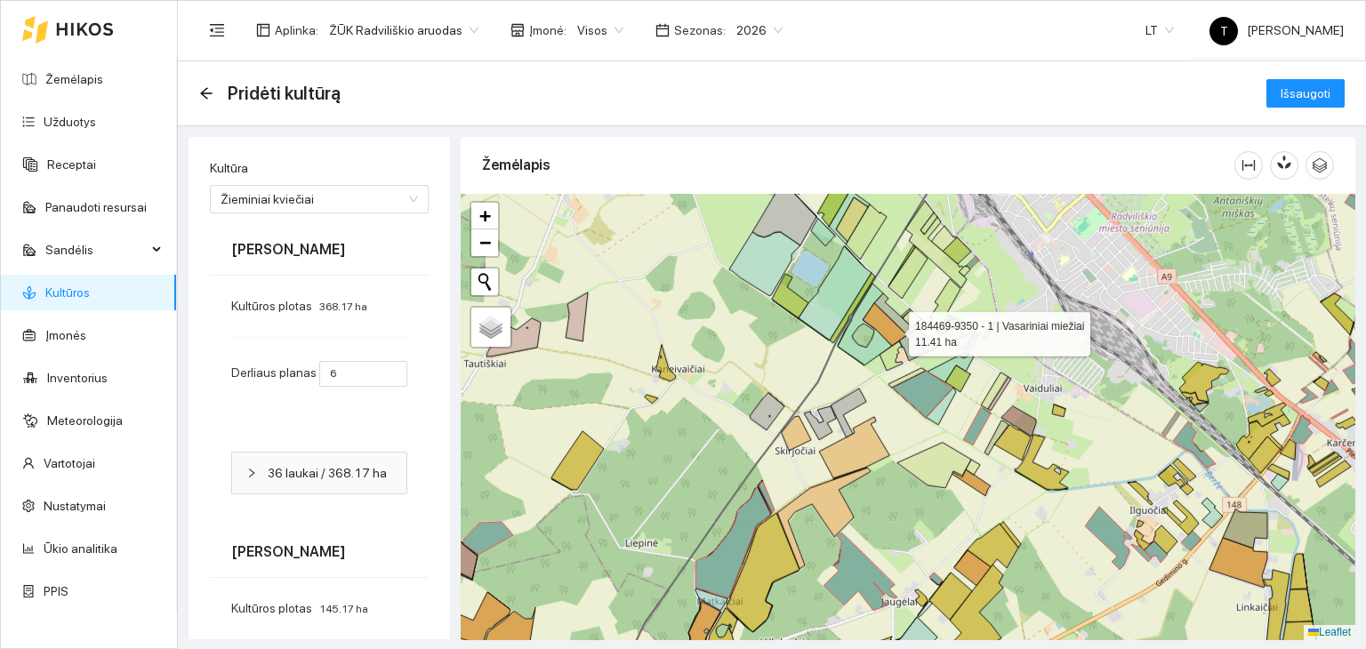
click at [893, 329] on icon at bounding box center [885, 324] width 44 height 43
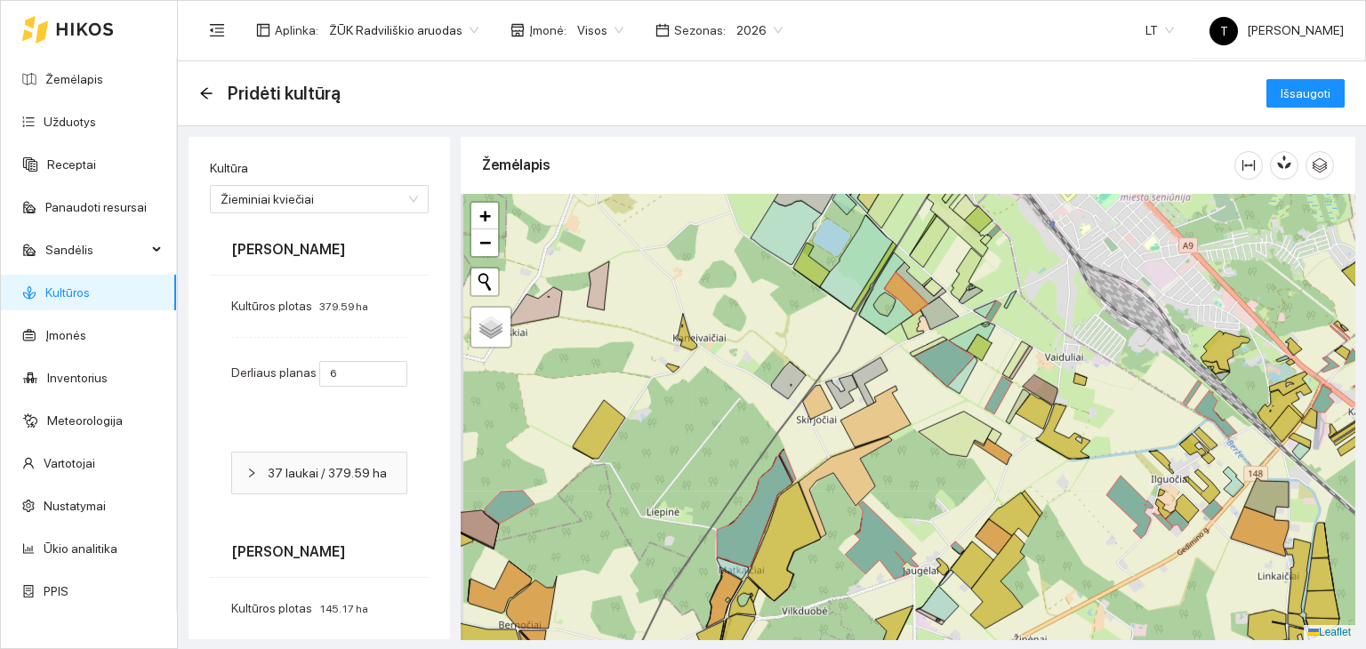
drag, startPoint x: 914, startPoint y: 489, endPoint x: 979, endPoint y: 357, distance: 147.5
click at [978, 358] on div "+ − Nieko nerasta. Bandykite dar kartą. Žemėlapis Palydovas Leaflet" at bounding box center [908, 417] width 895 height 446
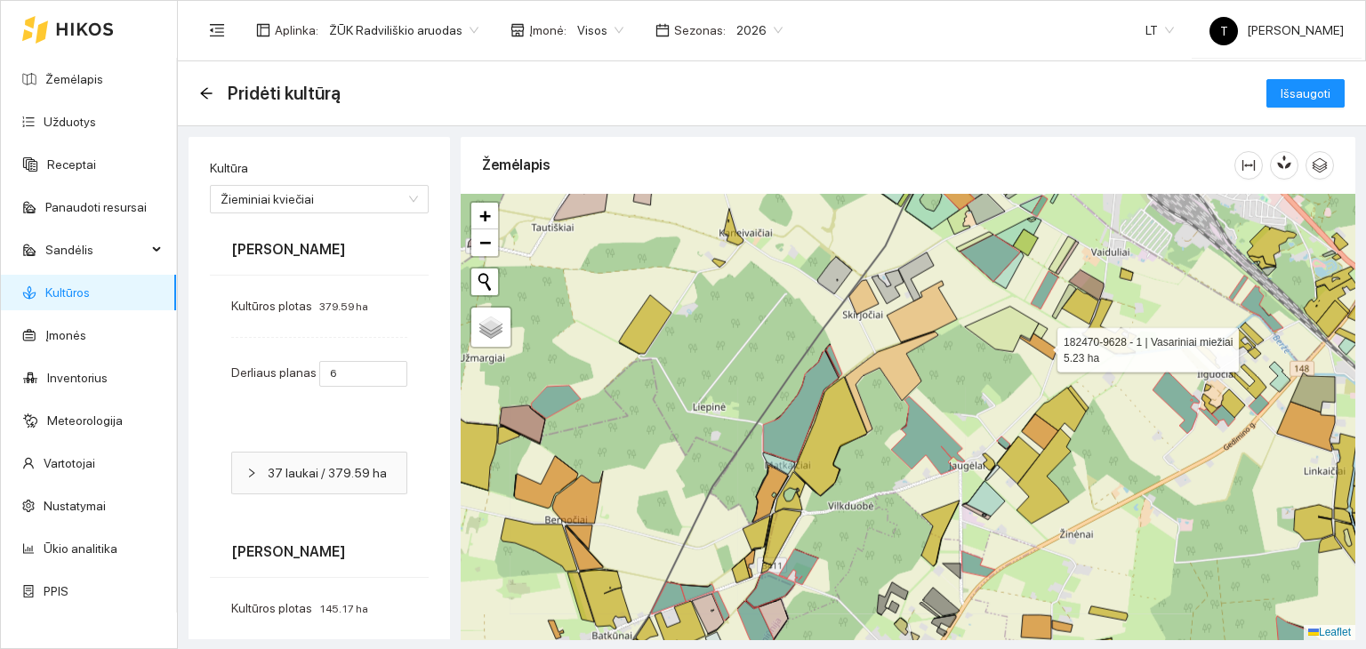
click at [1052, 354] on icon at bounding box center [1038, 346] width 39 height 27
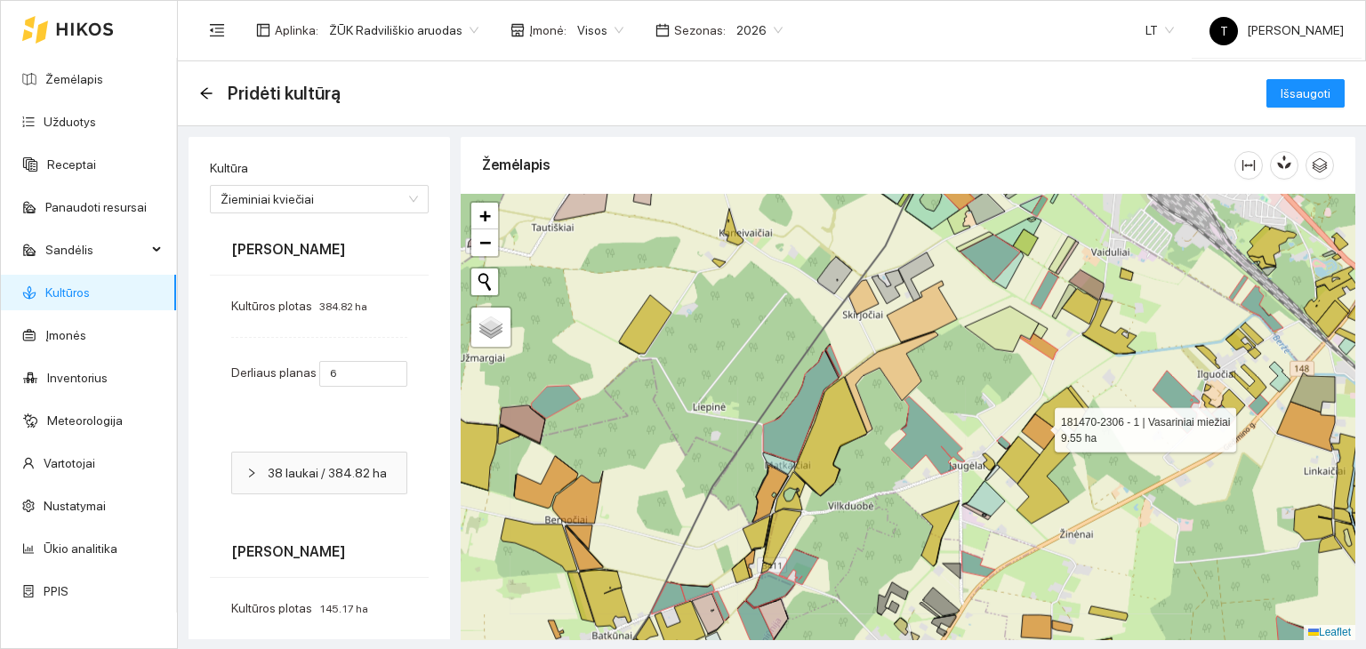
click at [1039, 425] on icon at bounding box center [1040, 432] width 36 height 36
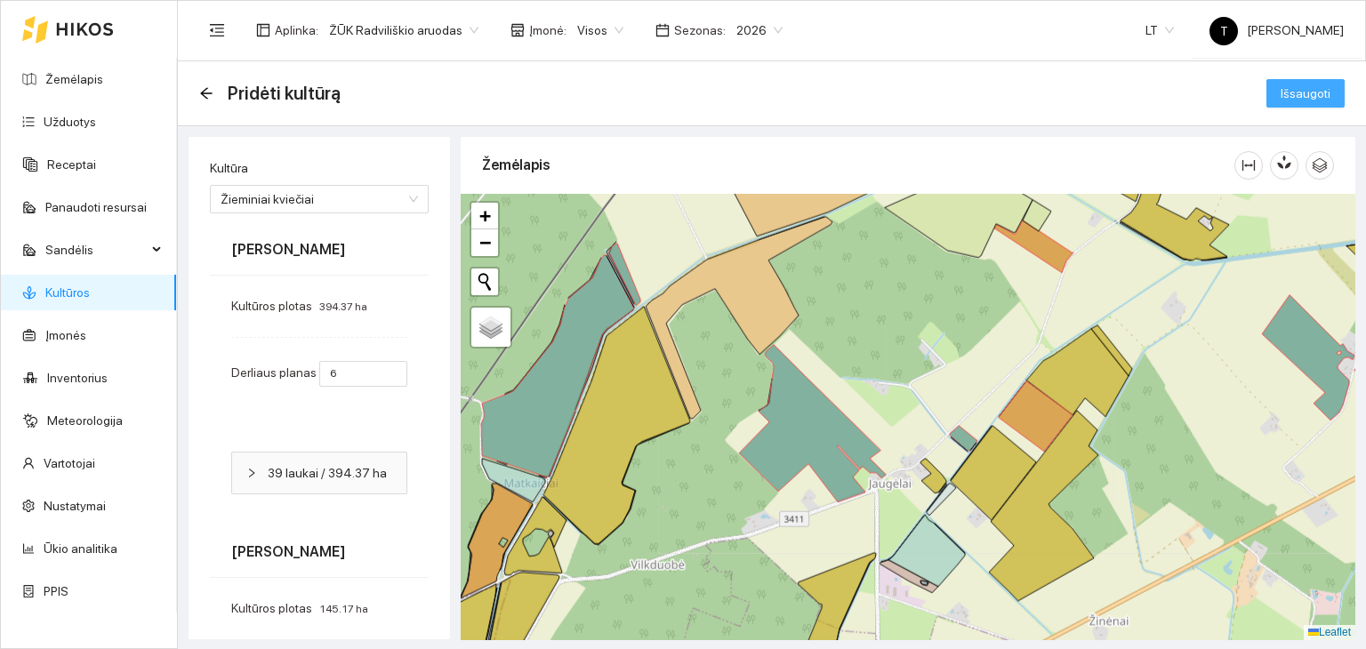
click at [1280, 87] on span "Išsaugoti" at bounding box center [1305, 94] width 50 height 20
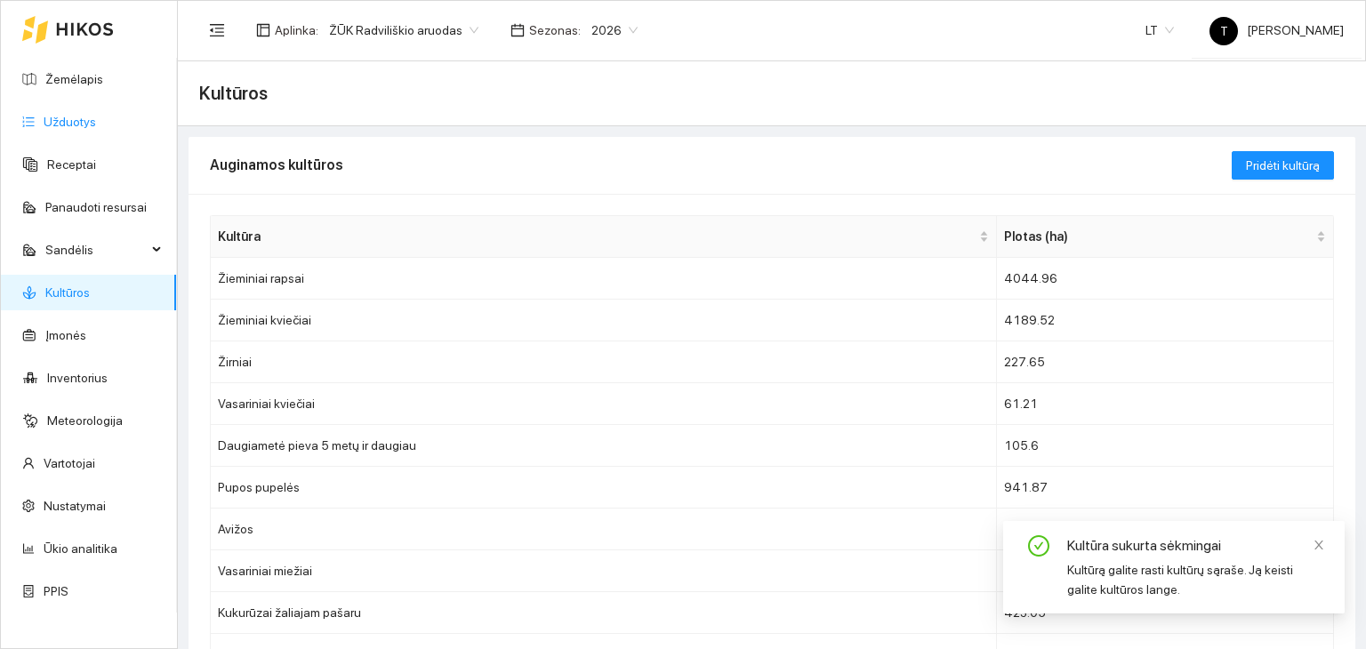
click at [62, 117] on link "Užduotys" at bounding box center [70, 122] width 52 height 14
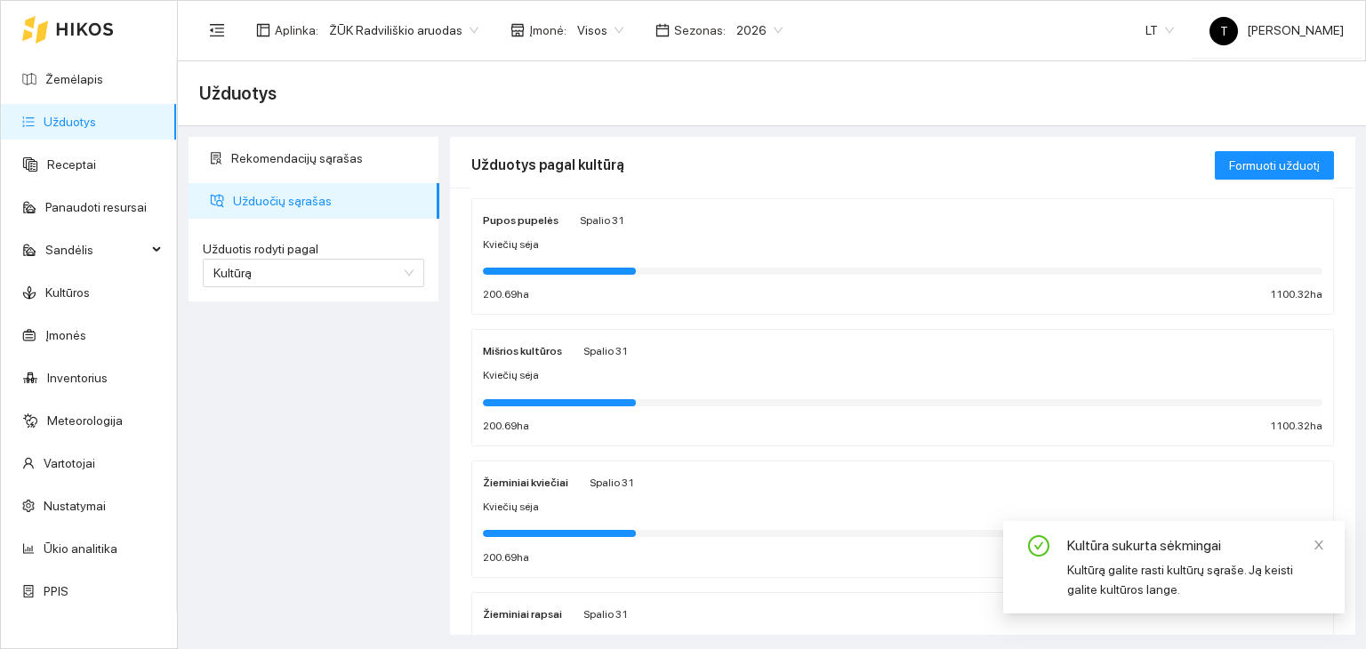
scroll to position [178, 0]
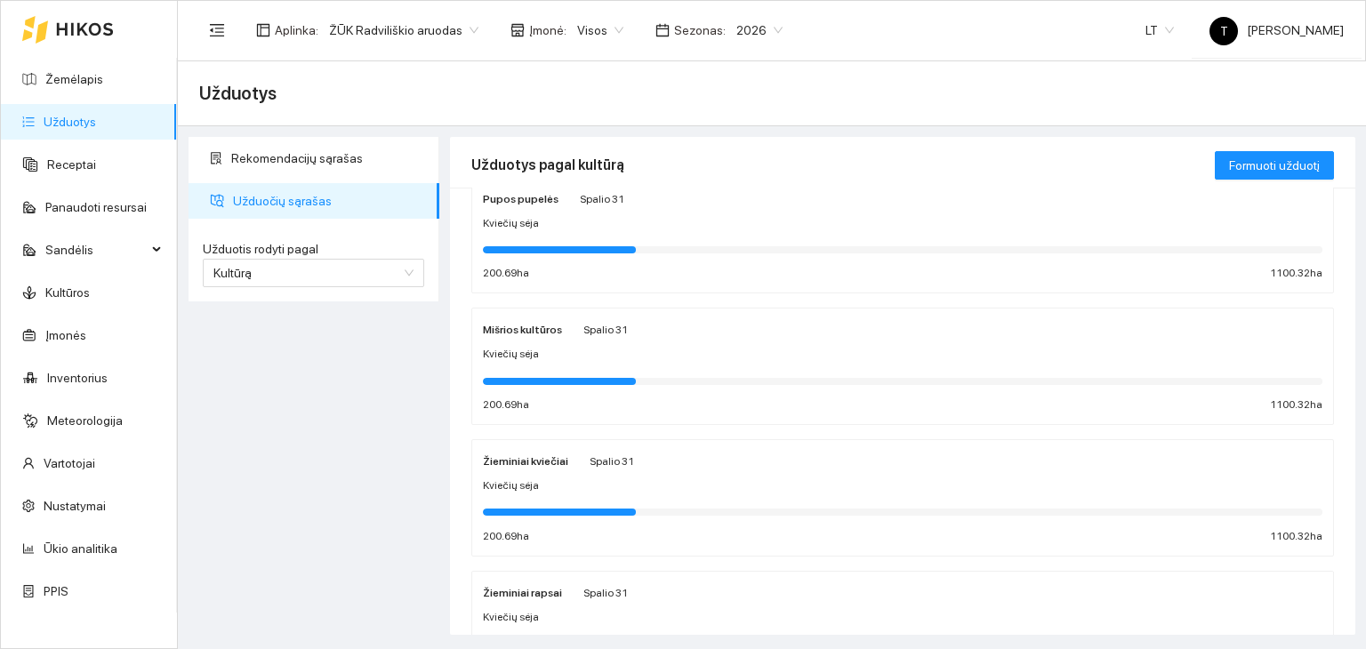
click at [638, 481] on div "Kviečių sėja" at bounding box center [902, 485] width 839 height 17
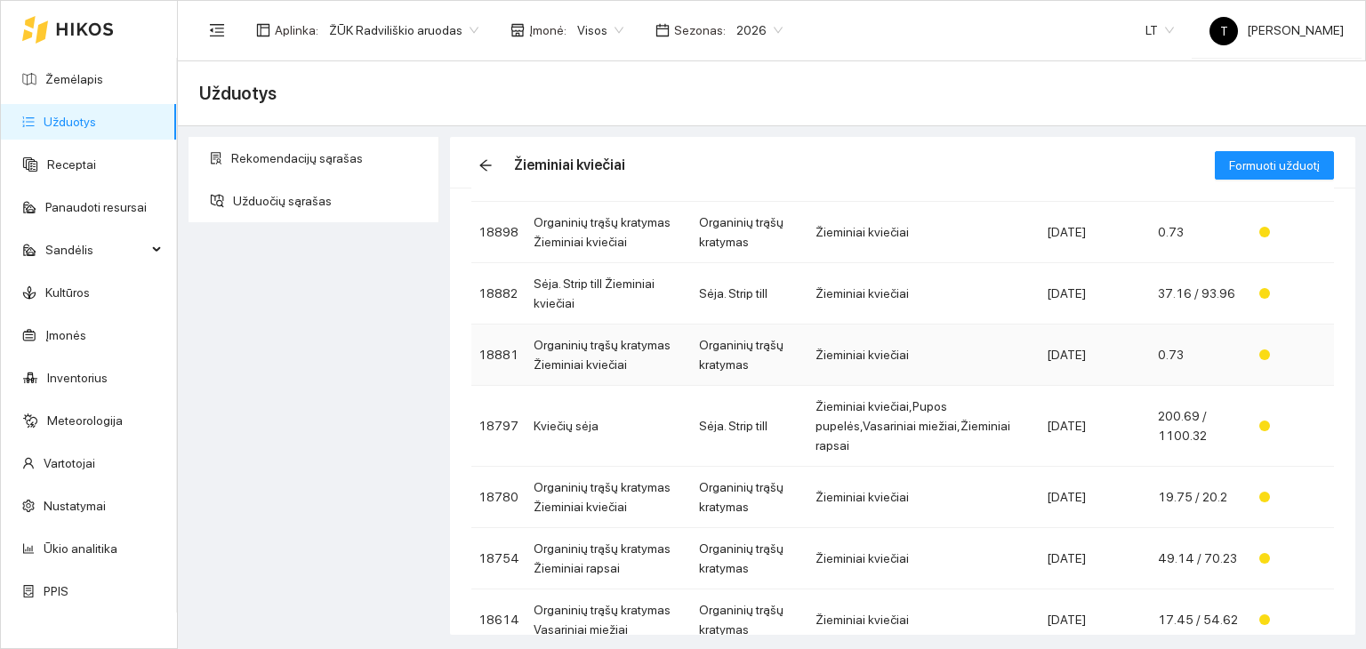
scroll to position [178, 0]
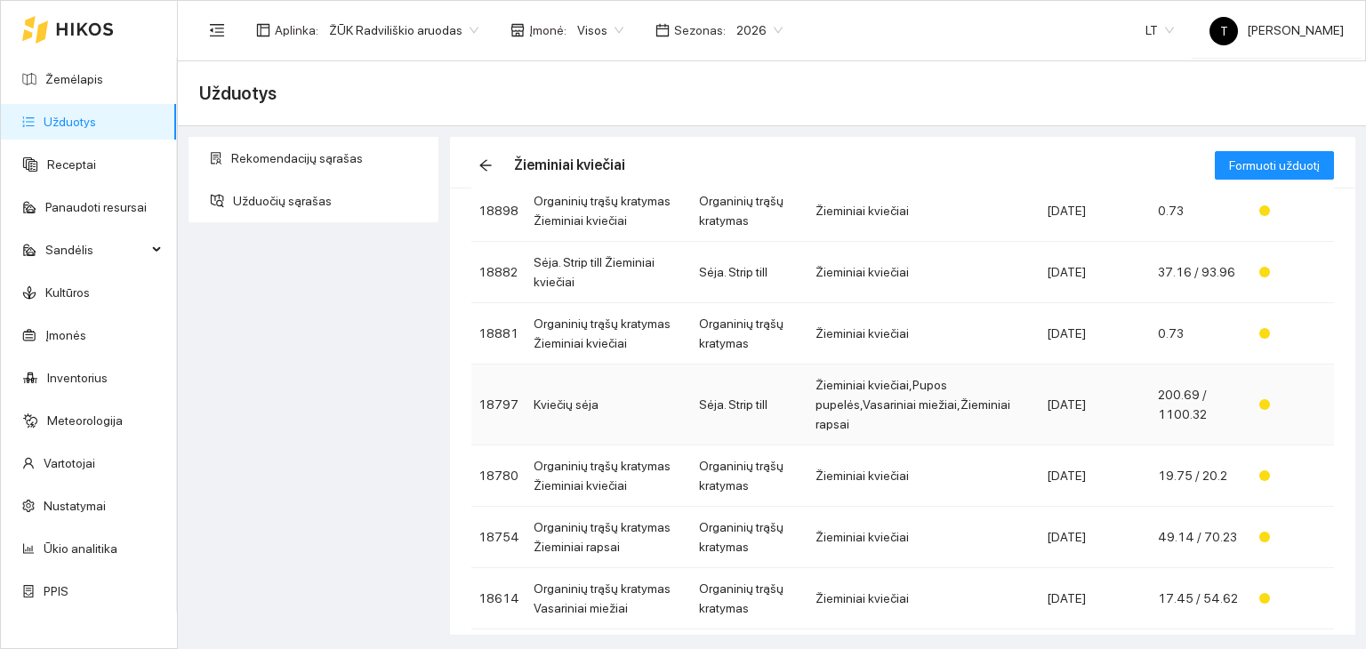
click at [939, 405] on td "Žieminiai kviečiai,Pupos pupelės,Vasariniai miežiai,Žieminiai rapsai" at bounding box center [923, 405] width 231 height 81
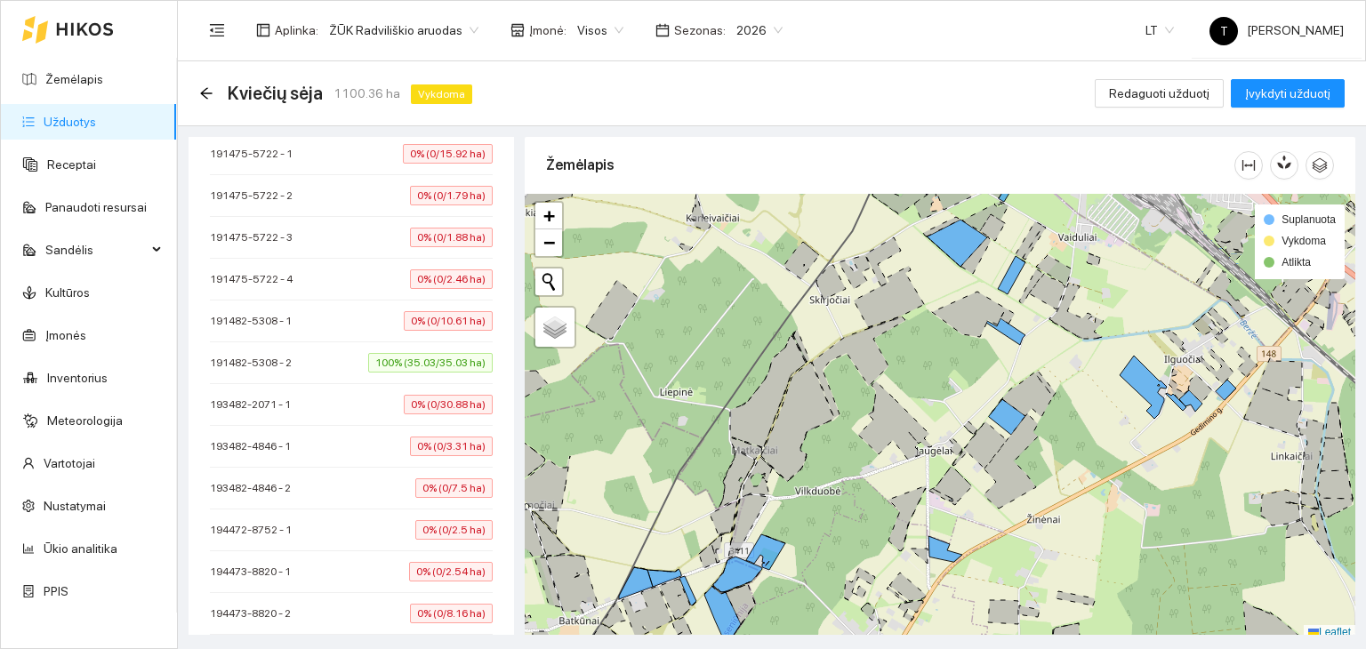
scroll to position [6526, 0]
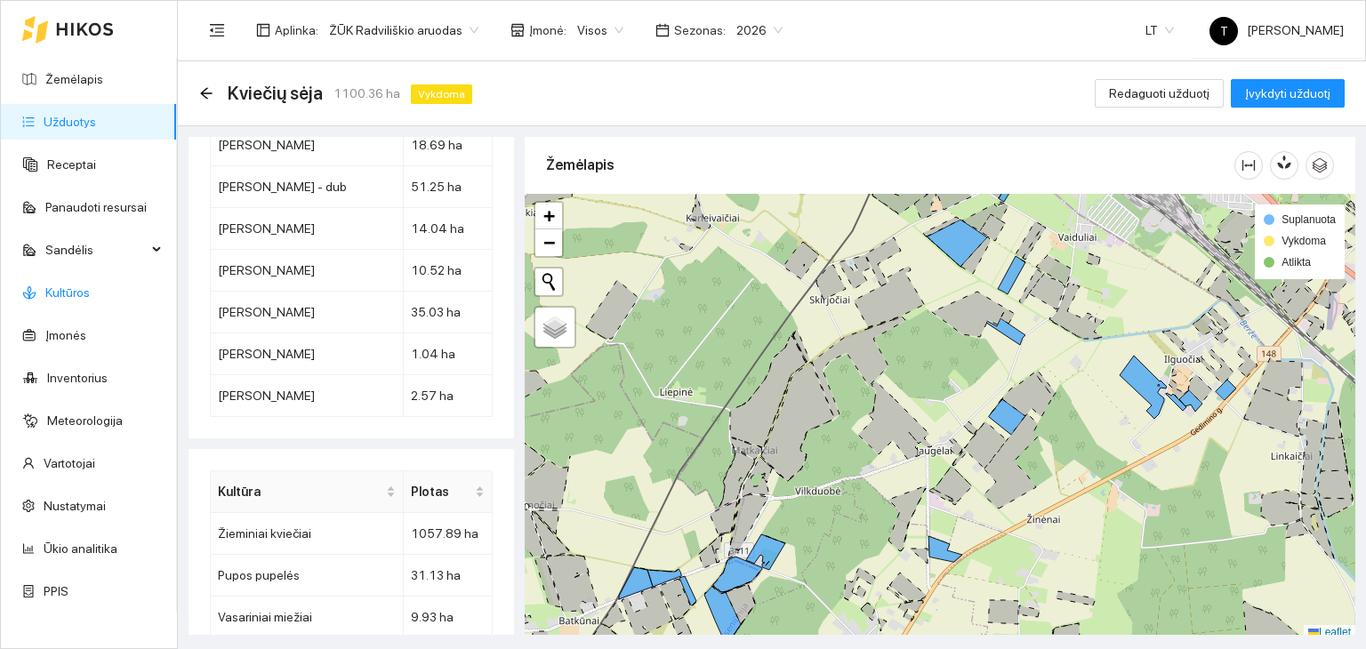
click at [59, 289] on link "Kultūros" at bounding box center [67, 292] width 44 height 14
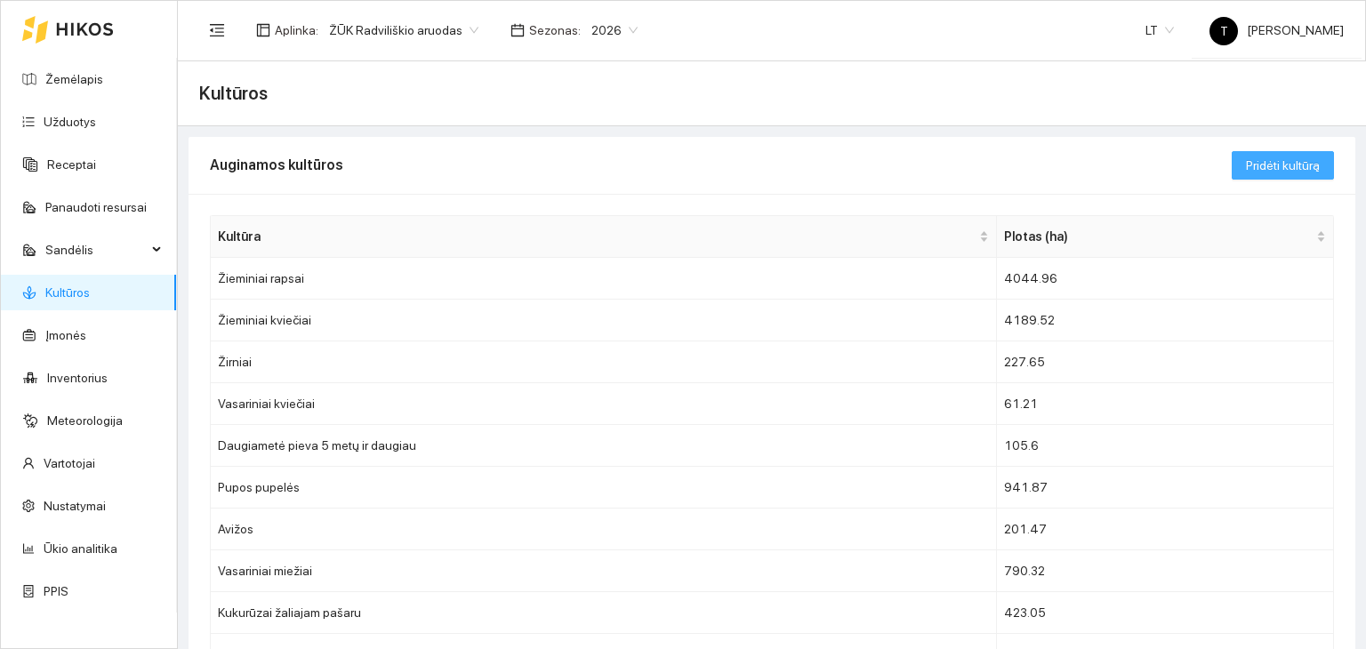
click at [1297, 164] on span "Pridėti kultūrą" at bounding box center [1283, 166] width 74 height 20
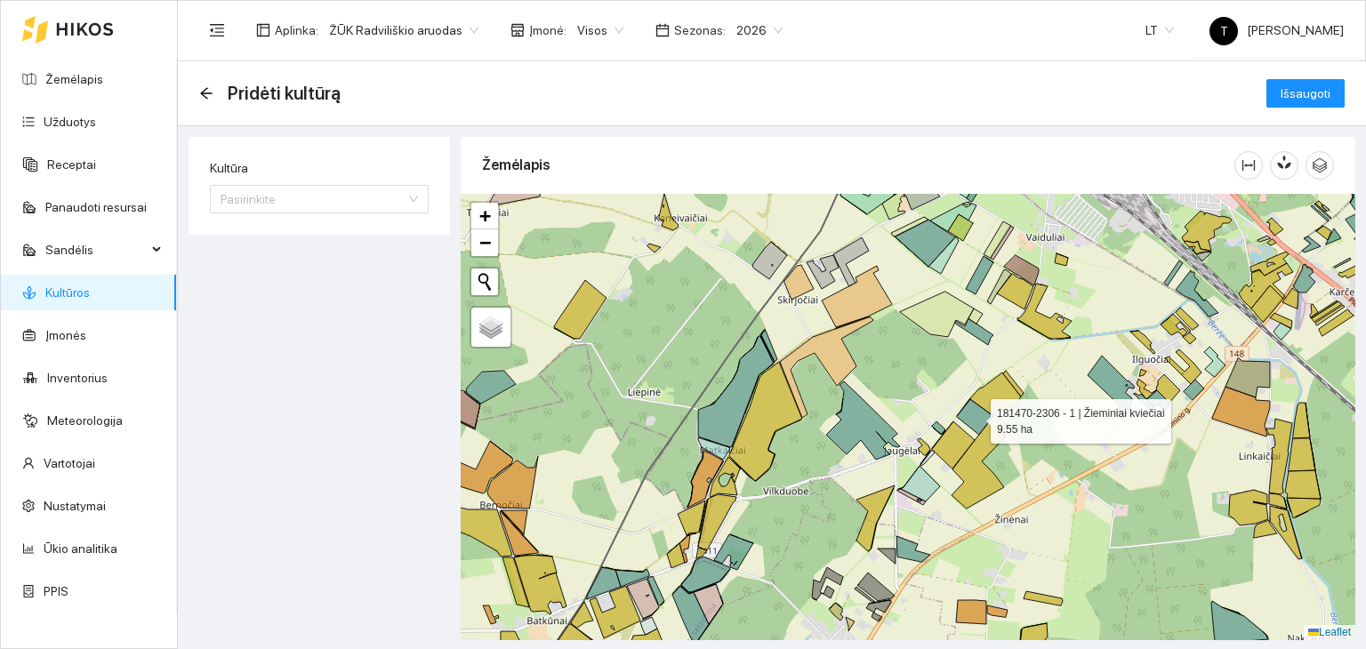
click at [971, 416] on icon at bounding box center [975, 417] width 36 height 36
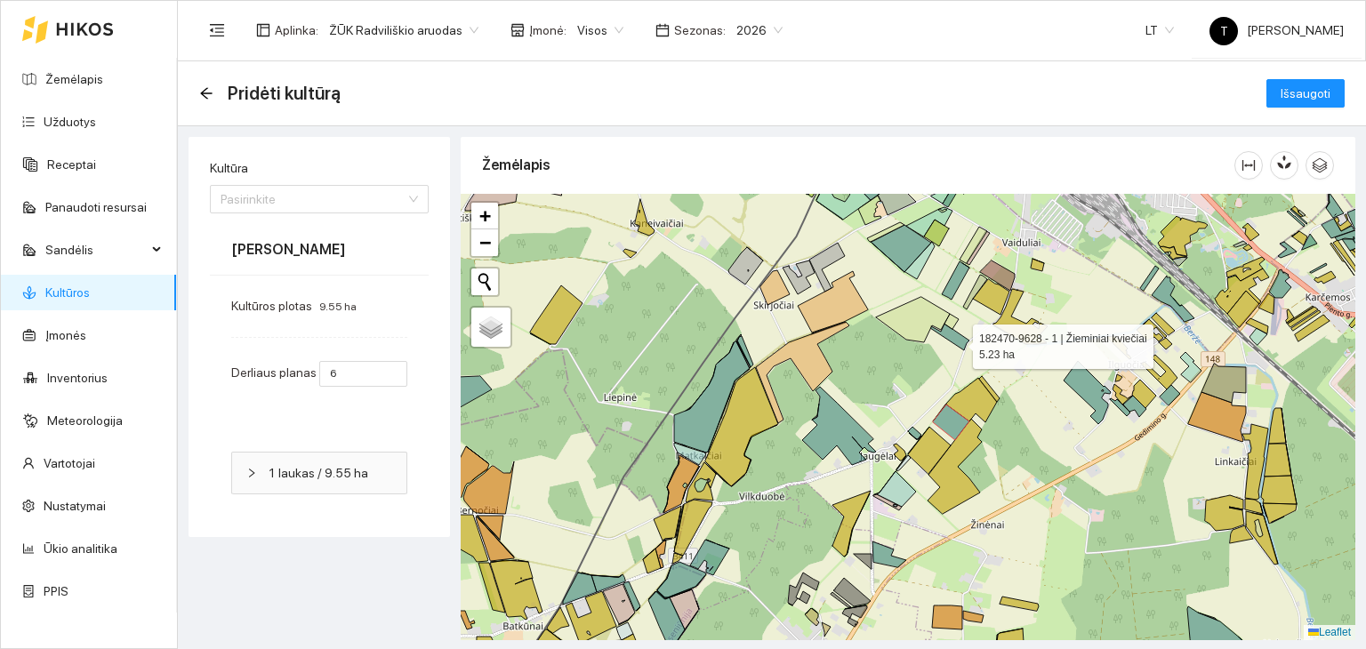
click at [957, 341] on icon at bounding box center [949, 337] width 39 height 27
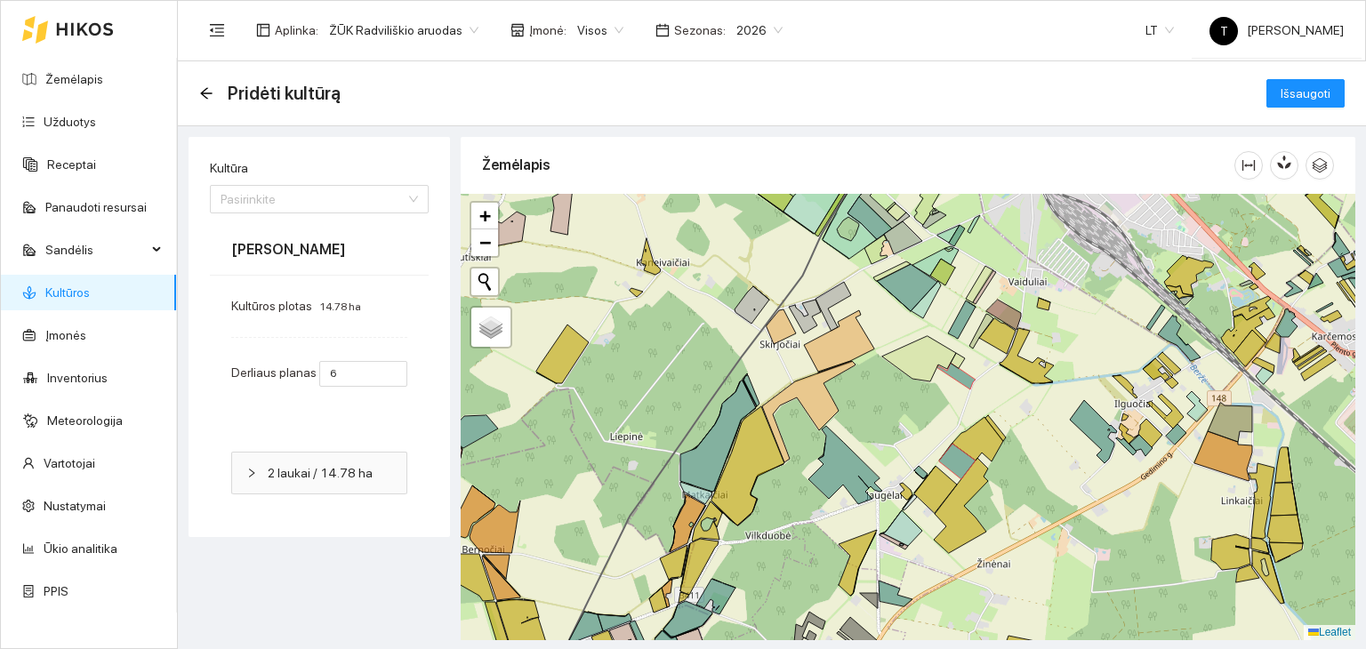
drag, startPoint x: 897, startPoint y: 359, endPoint x: 903, endPoint y: 467, distance: 107.8
click at [906, 469] on div "+ − Nieko nerasta. Bandykite dar kartą. Žemėlapis Palydovas Leaflet" at bounding box center [908, 417] width 895 height 446
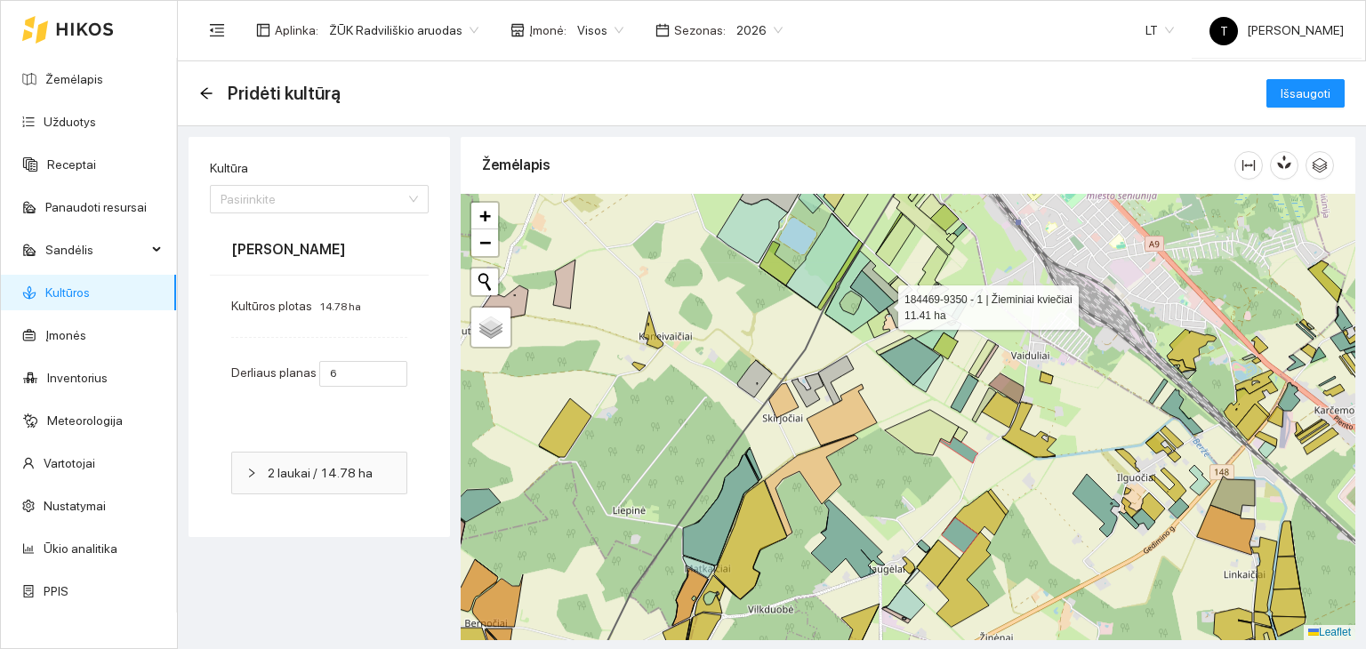
click at [882, 303] on icon at bounding box center [872, 291] width 44 height 43
click at [341, 188] on input "Kultūra" at bounding box center [313, 199] width 185 height 27
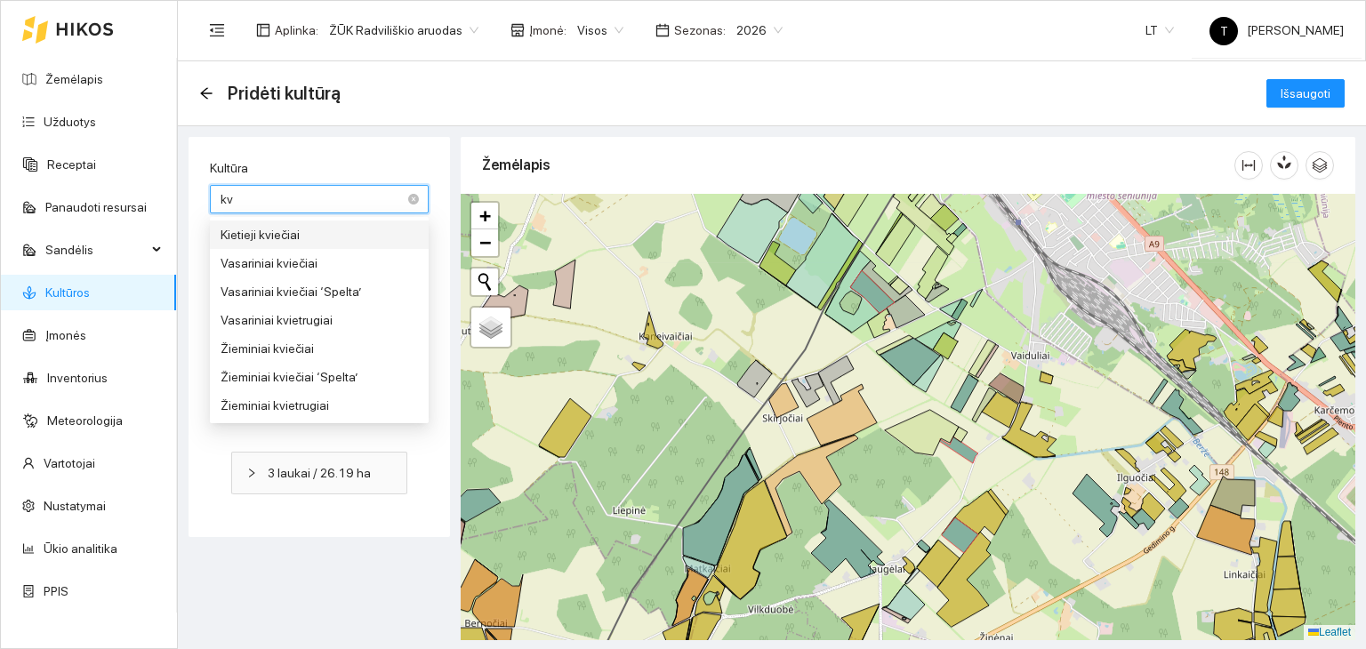
type input "kvi"
click at [293, 349] on div "Žieminiai kviečiai" at bounding box center [319, 349] width 197 height 20
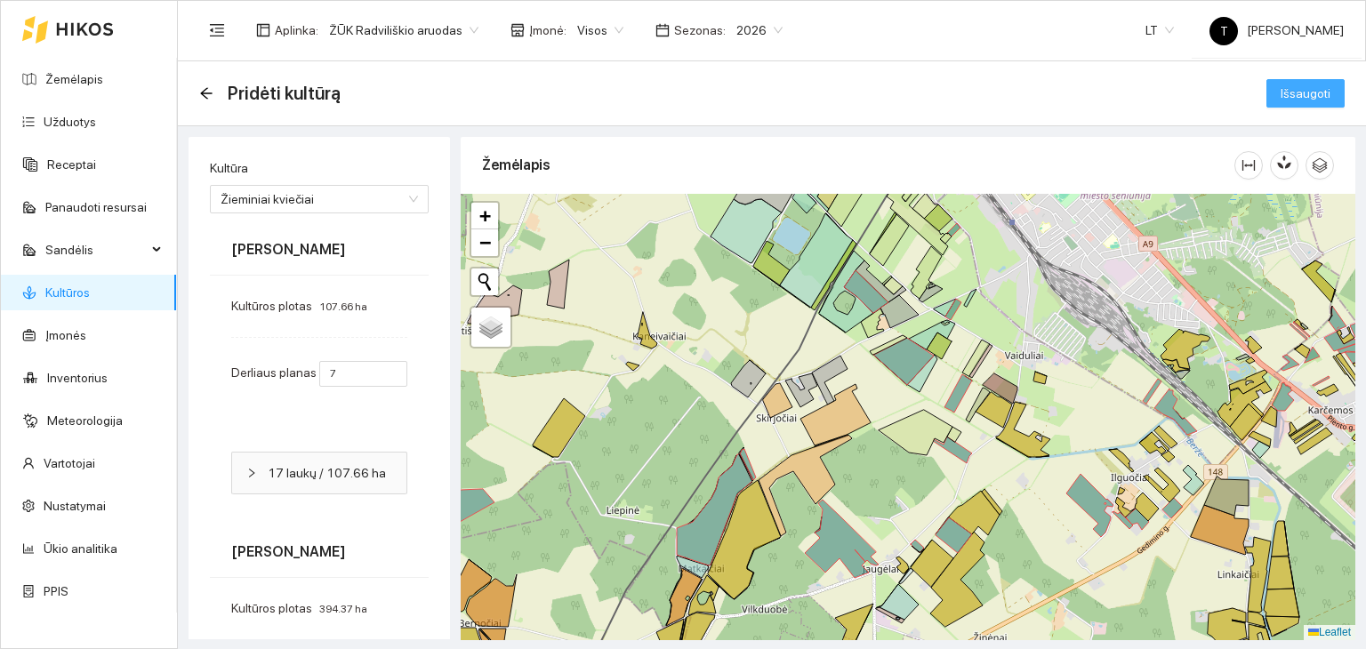
click at [1281, 95] on span "Išsaugoti" at bounding box center [1305, 94] width 50 height 20
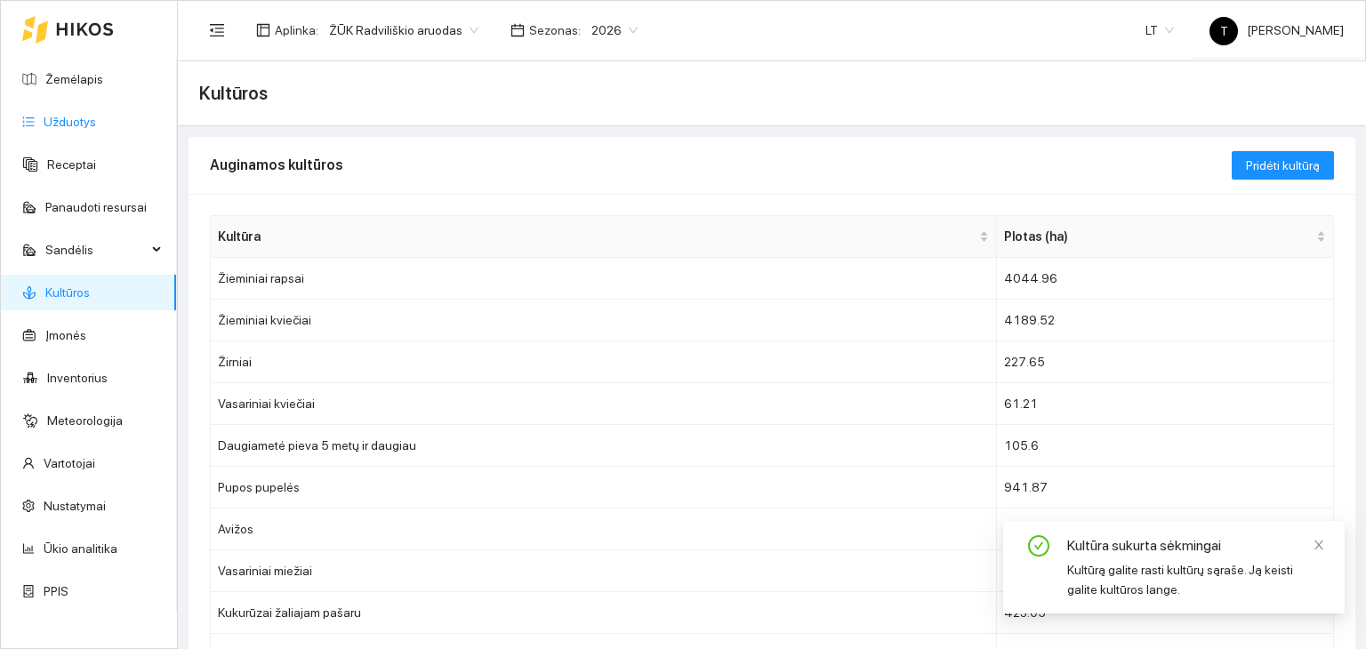
click at [92, 127] on link "Užduotys" at bounding box center [70, 122] width 52 height 14
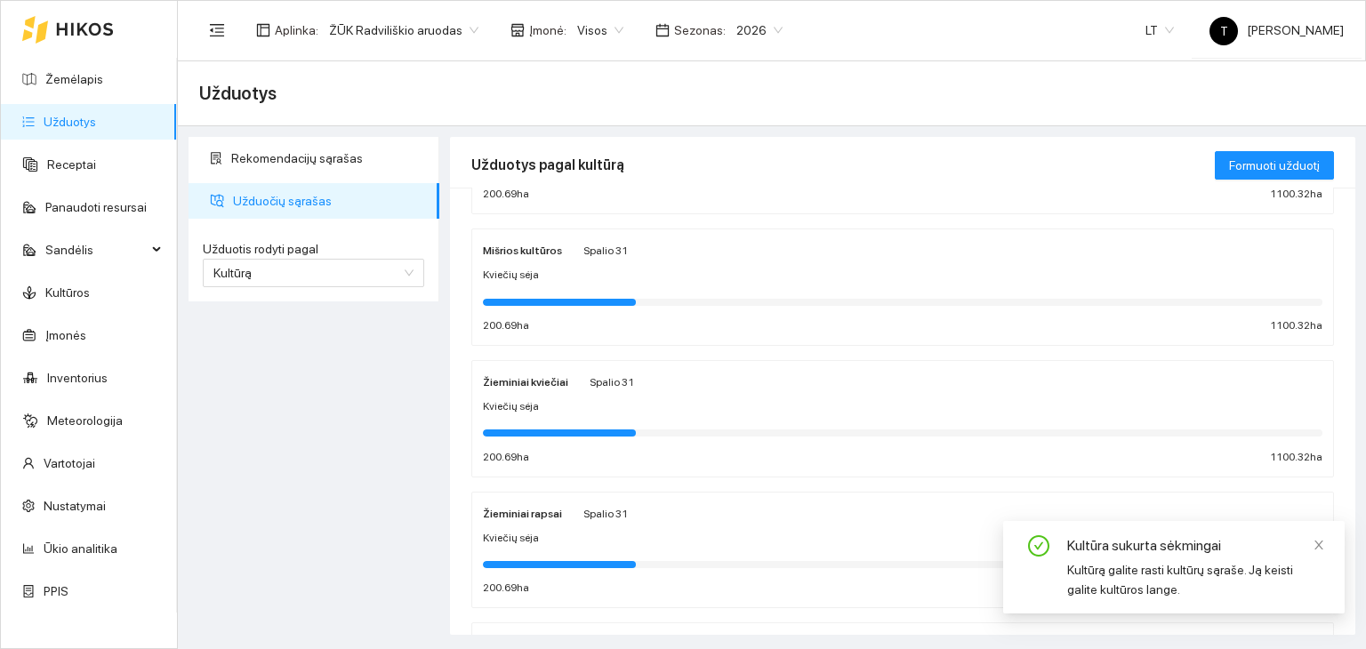
scroll to position [267, 0]
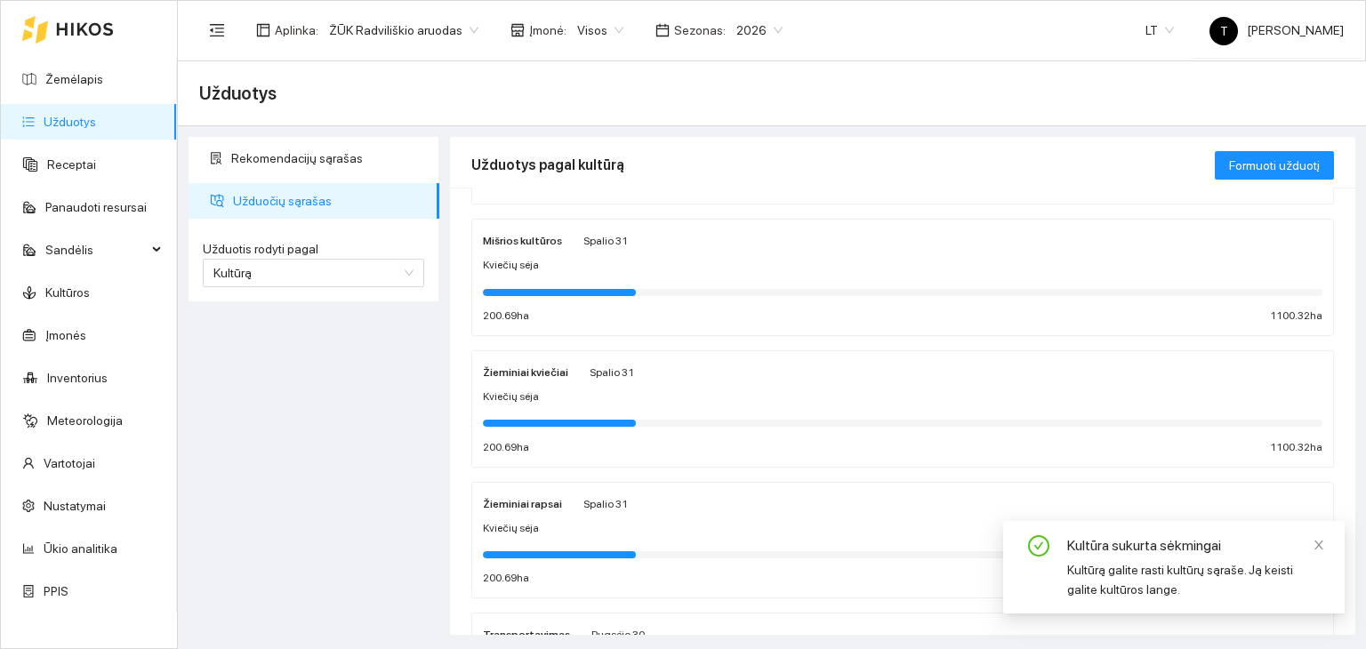
click at [569, 392] on div "Kviečių sėja" at bounding box center [902, 397] width 839 height 17
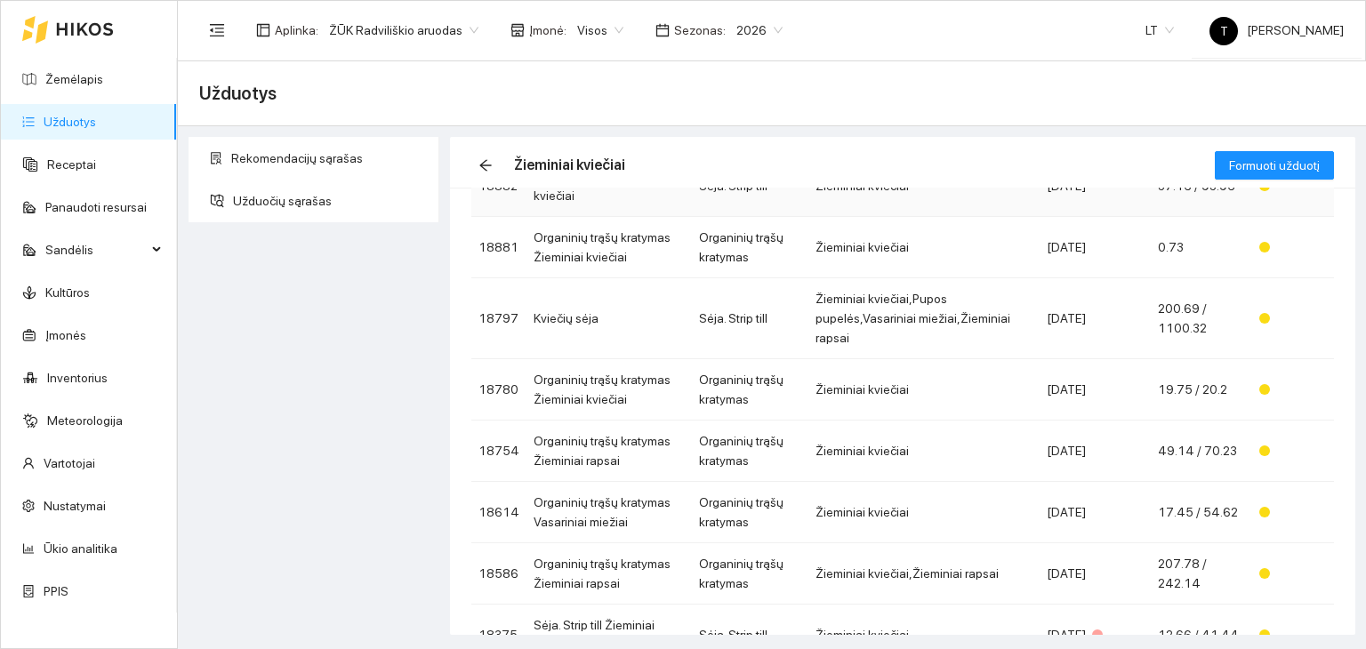
scroll to position [267, 0]
click at [980, 321] on td "Žieminiai kviečiai,Pupos pupelės,Vasariniai miežiai,Žieminiai rapsai" at bounding box center [923, 316] width 231 height 81
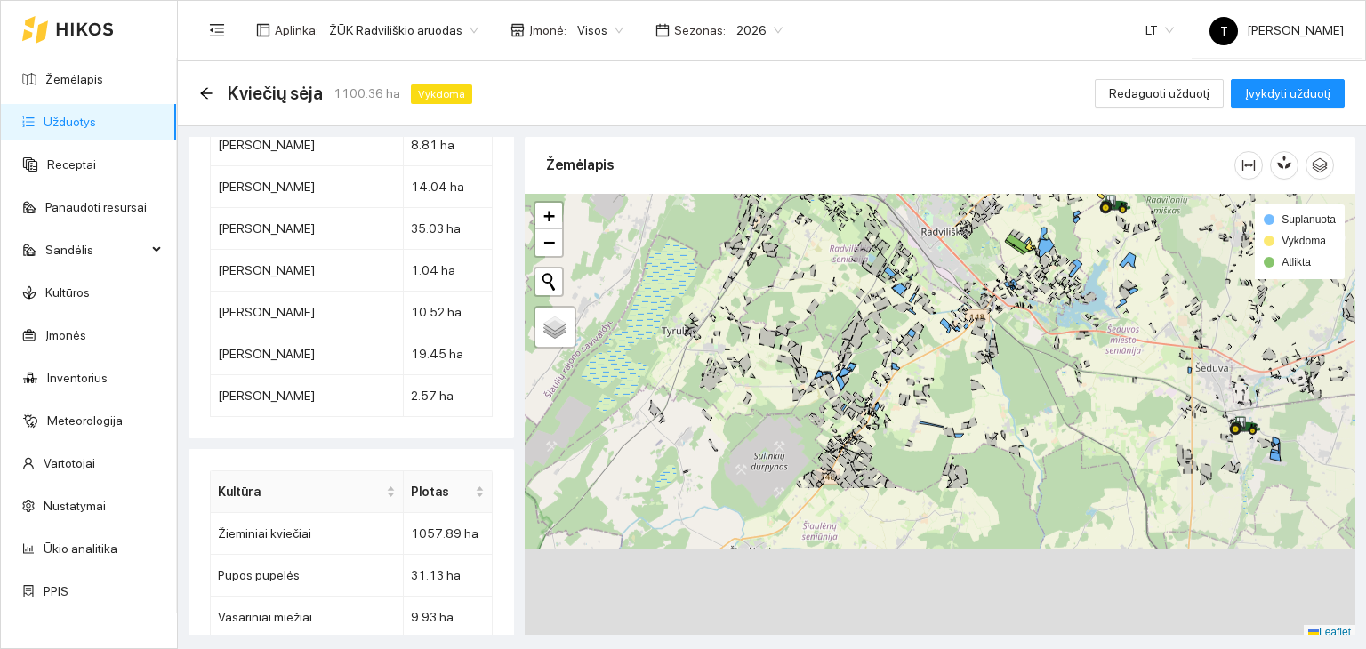
scroll to position [4, 0]
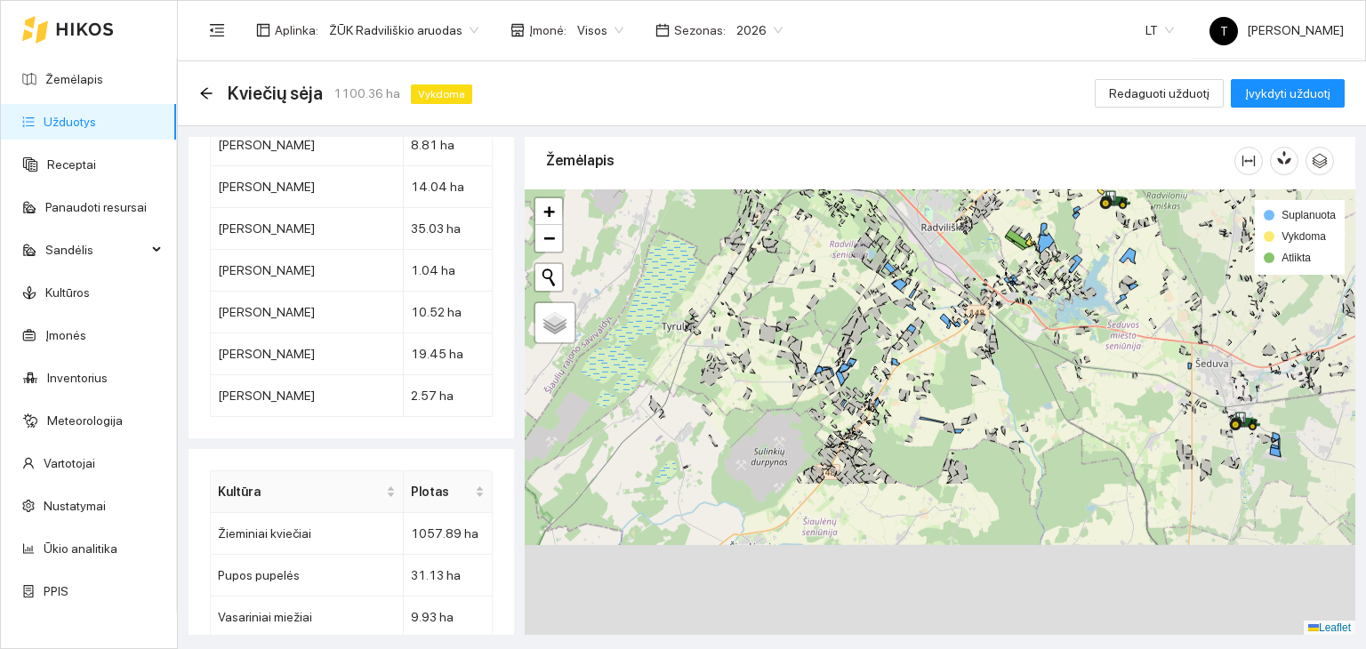
drag, startPoint x: 895, startPoint y: 385, endPoint x: 883, endPoint y: 264, distance: 121.6
click at [883, 264] on div "+ − Nieko nerasta. Bandykite dar kartą. Žemėlapis Palydovas Leaflet Suplanuota …" at bounding box center [940, 412] width 830 height 446
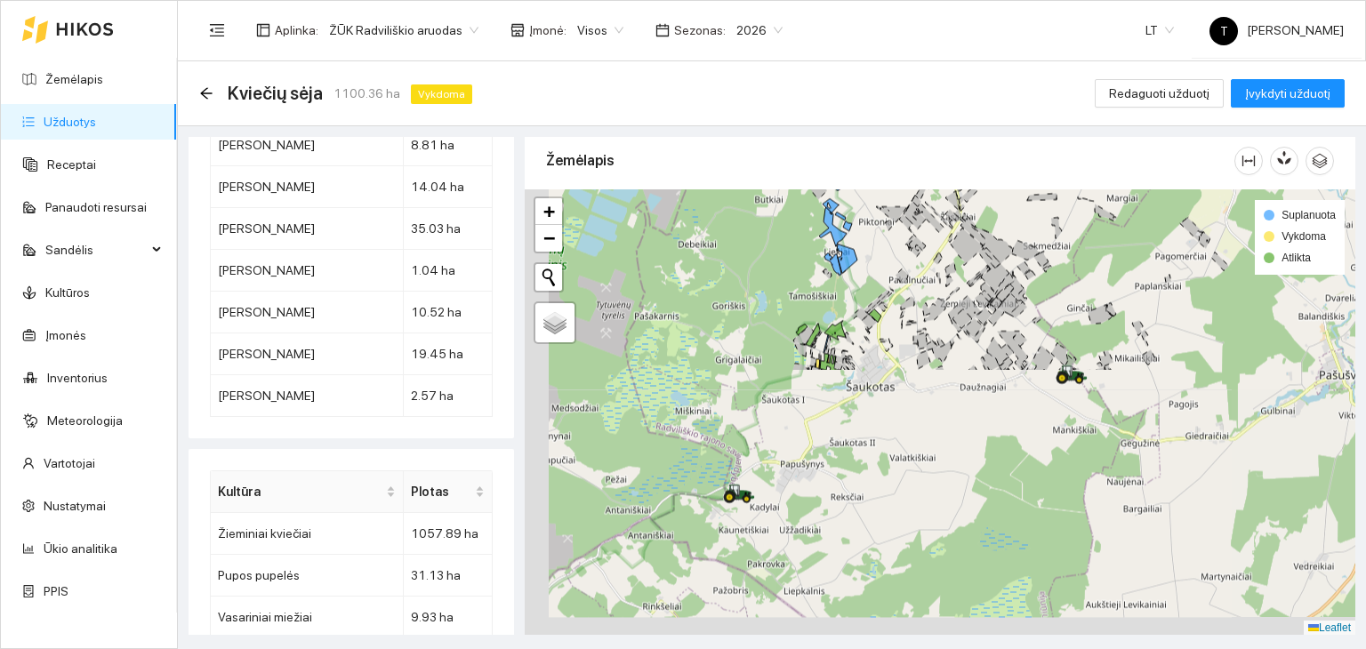
drag, startPoint x: 785, startPoint y: 527, endPoint x: 885, endPoint y: 253, distance: 291.4
click at [885, 253] on div "+ − Nieko nerasta. Bandykite dar kartą. Žemėlapis Palydovas Leaflet Suplanuota …" at bounding box center [940, 412] width 830 height 446
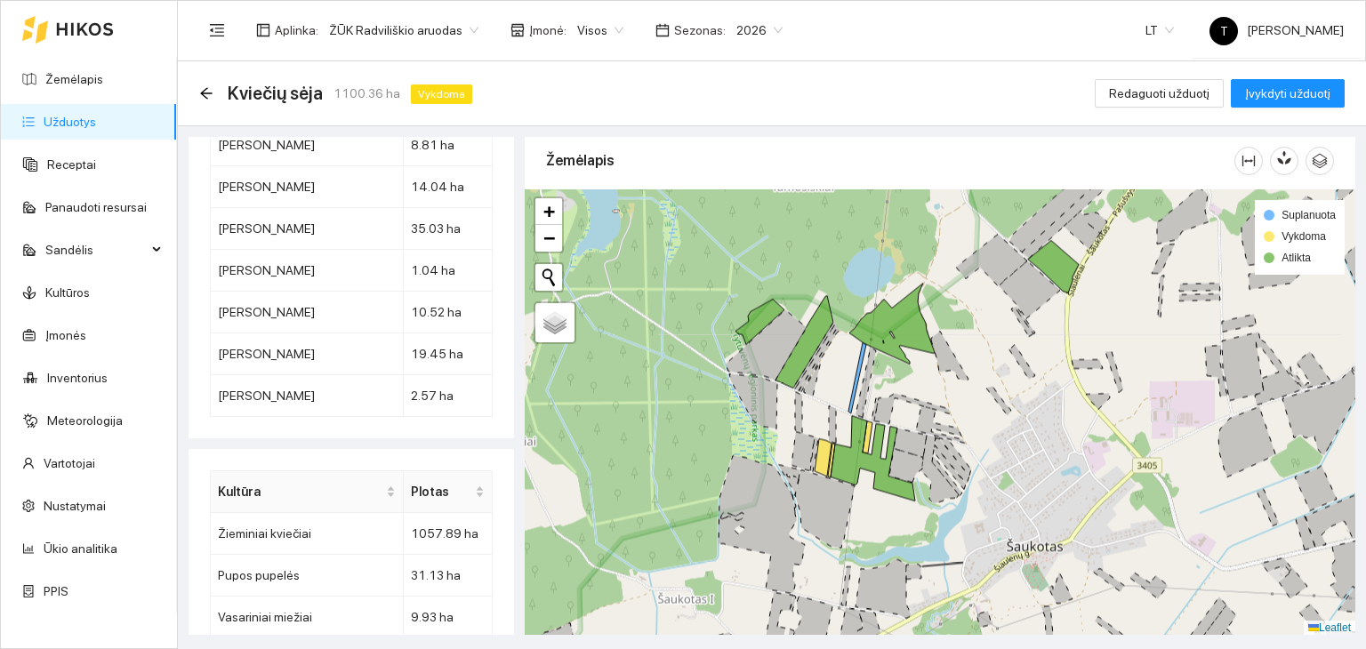
drag, startPoint x: 1052, startPoint y: 331, endPoint x: 954, endPoint y: 446, distance: 151.4
click at [959, 459] on div "+ − Nieko nerasta. Bandykite dar kartą. Žemėlapis Palydovas Leaflet Suplanuota …" at bounding box center [940, 412] width 830 height 446
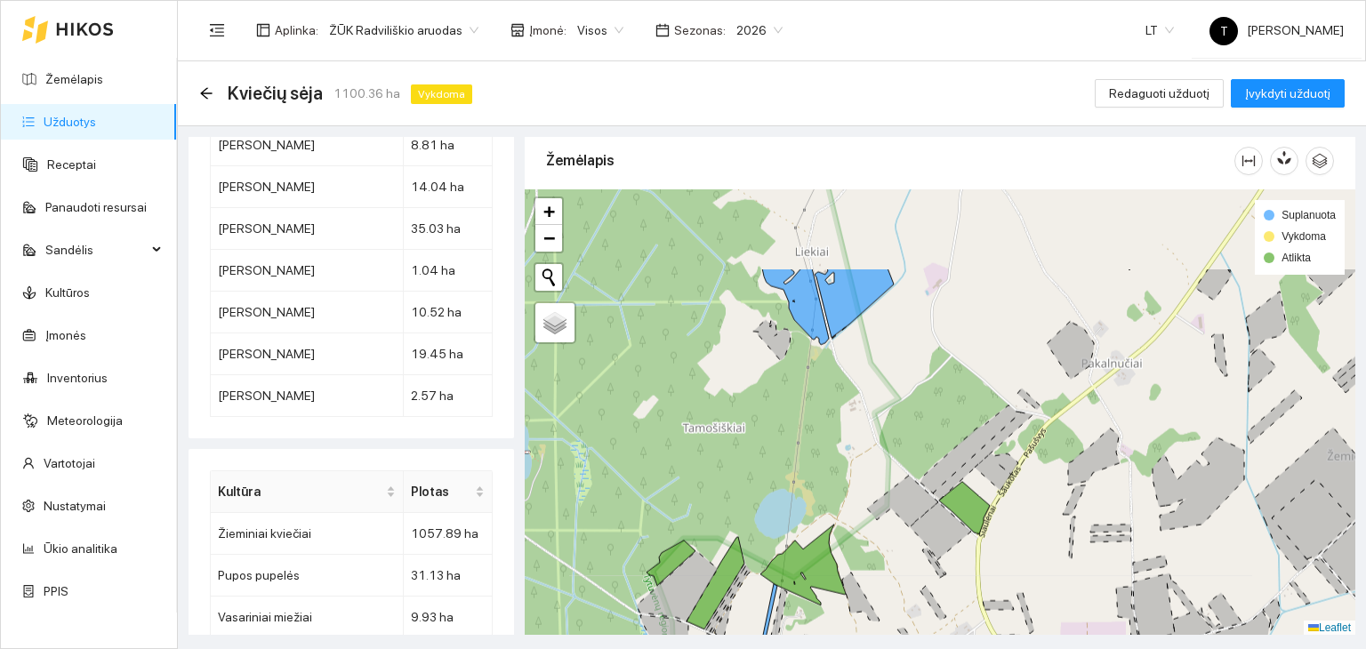
drag, startPoint x: 1042, startPoint y: 319, endPoint x: 1049, endPoint y: 506, distance: 186.9
click at [1049, 506] on div "+ − Nieko nerasta. Bandykite dar kartą. Žemėlapis Palydovas Leaflet Suplanuota …" at bounding box center [940, 412] width 830 height 446
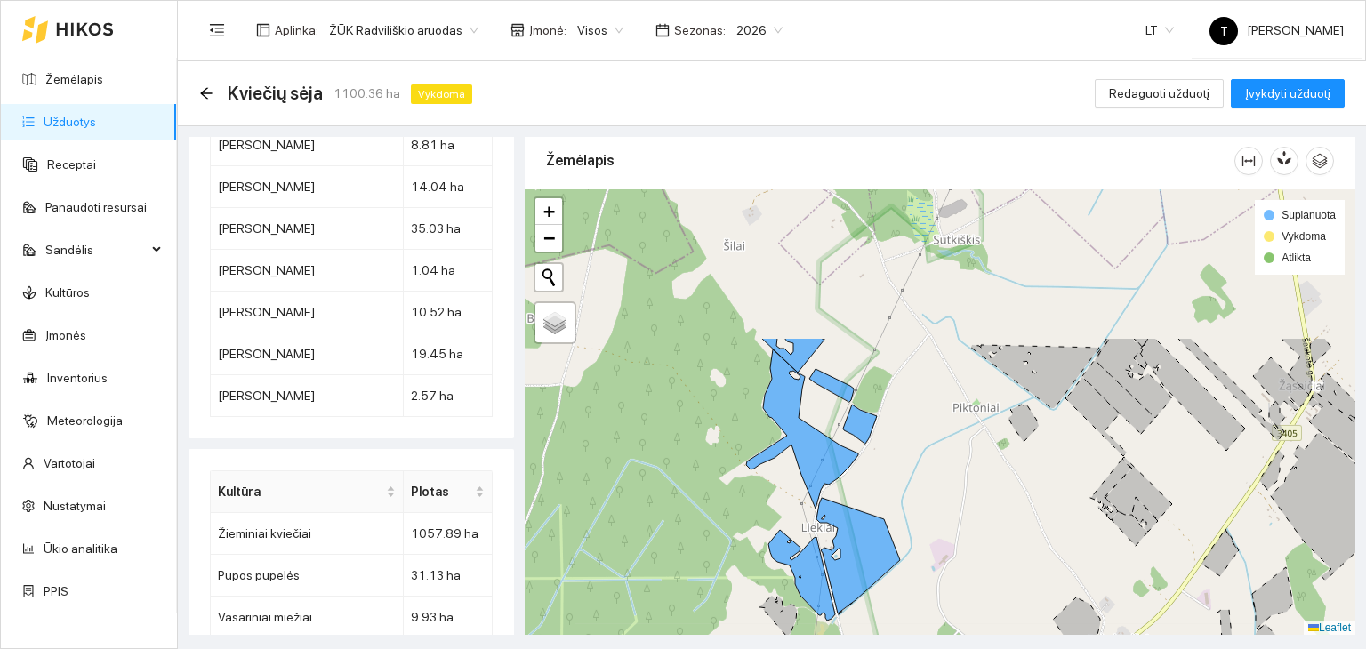
drag, startPoint x: 894, startPoint y: 357, endPoint x: 892, endPoint y: 469, distance: 112.9
click at [892, 469] on div "+ − Nieko nerasta. Bandykite dar kartą. Žemėlapis Palydovas Leaflet Suplanuota …" at bounding box center [940, 412] width 830 height 446
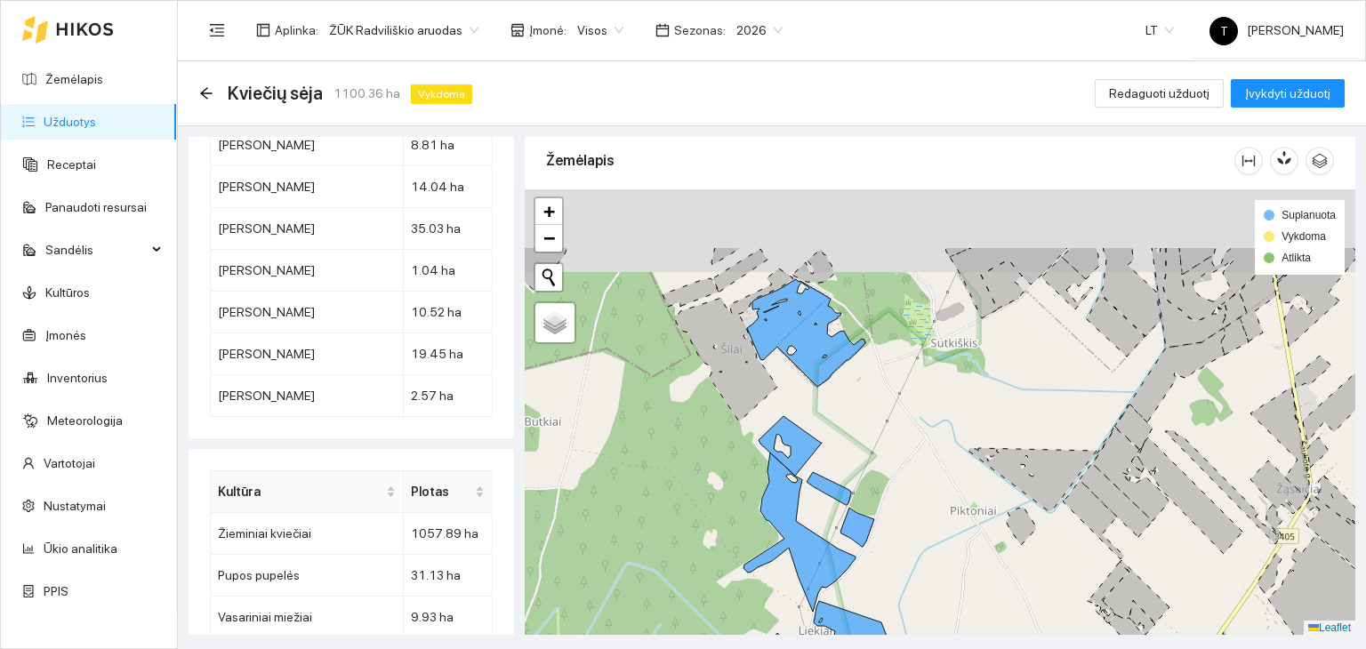
drag, startPoint x: 871, startPoint y: 310, endPoint x: 857, endPoint y: 502, distance: 192.5
click at [868, 512] on div "+ − Nieko nerasta. Bandykite dar kartą. Žemėlapis Palydovas Leaflet Suplanuota …" at bounding box center [940, 412] width 830 height 446
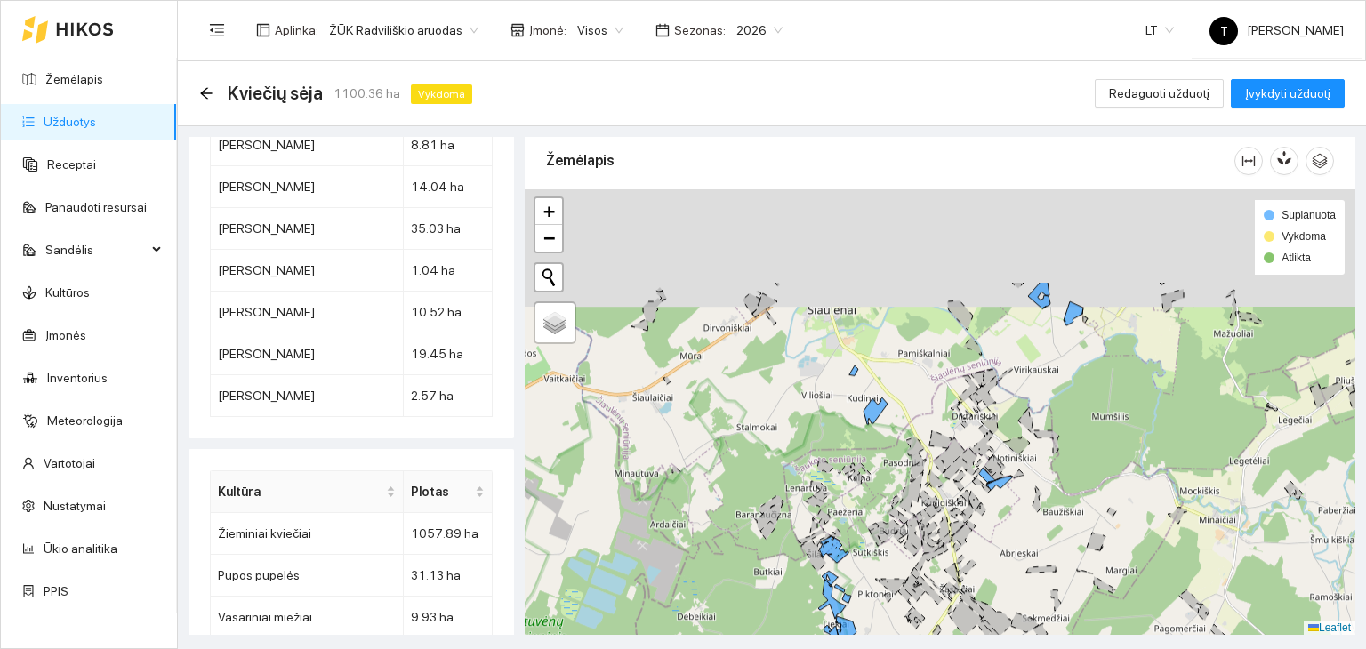
drag, startPoint x: 967, startPoint y: 381, endPoint x: 874, endPoint y: 485, distance: 140.4
click at [910, 534] on icon at bounding box center [914, 533] width 16 height 35
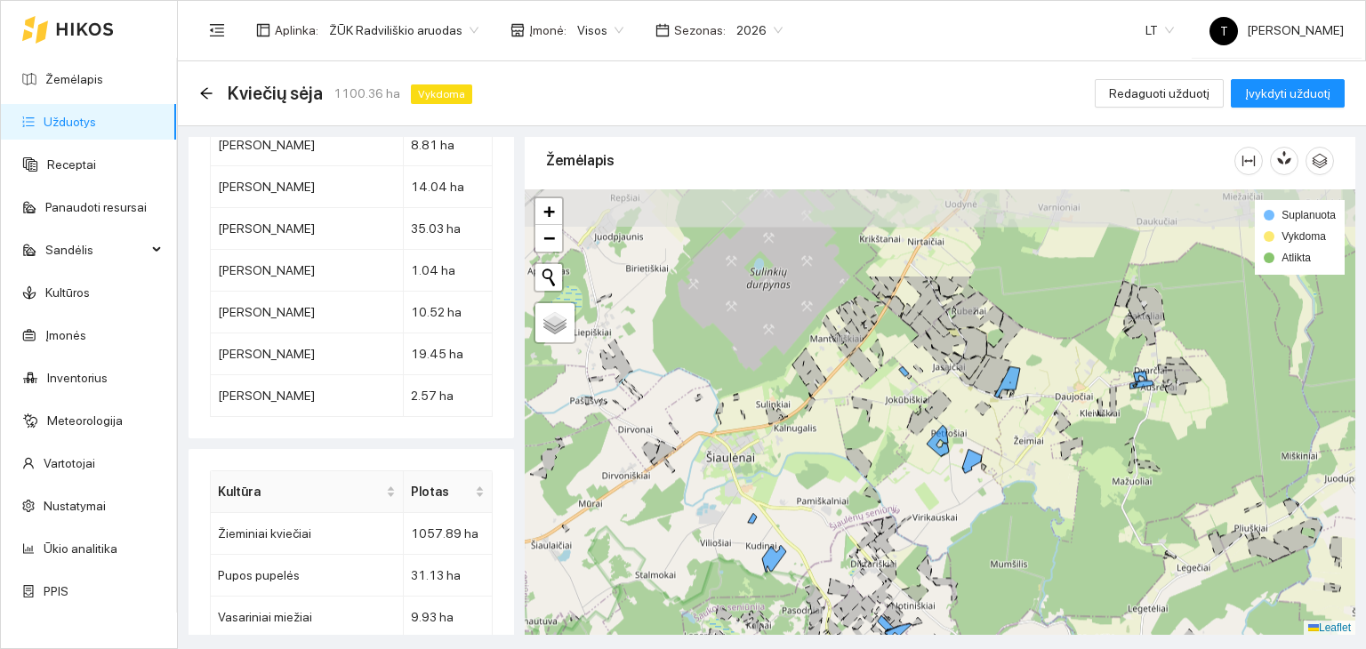
drag, startPoint x: 980, startPoint y: 399, endPoint x: 882, endPoint y: 515, distance: 151.4
click at [883, 515] on div "+ − Nieko nerasta. Bandykite dar kartą. Žemėlapis Palydovas Leaflet Suplanuota …" at bounding box center [940, 412] width 830 height 446
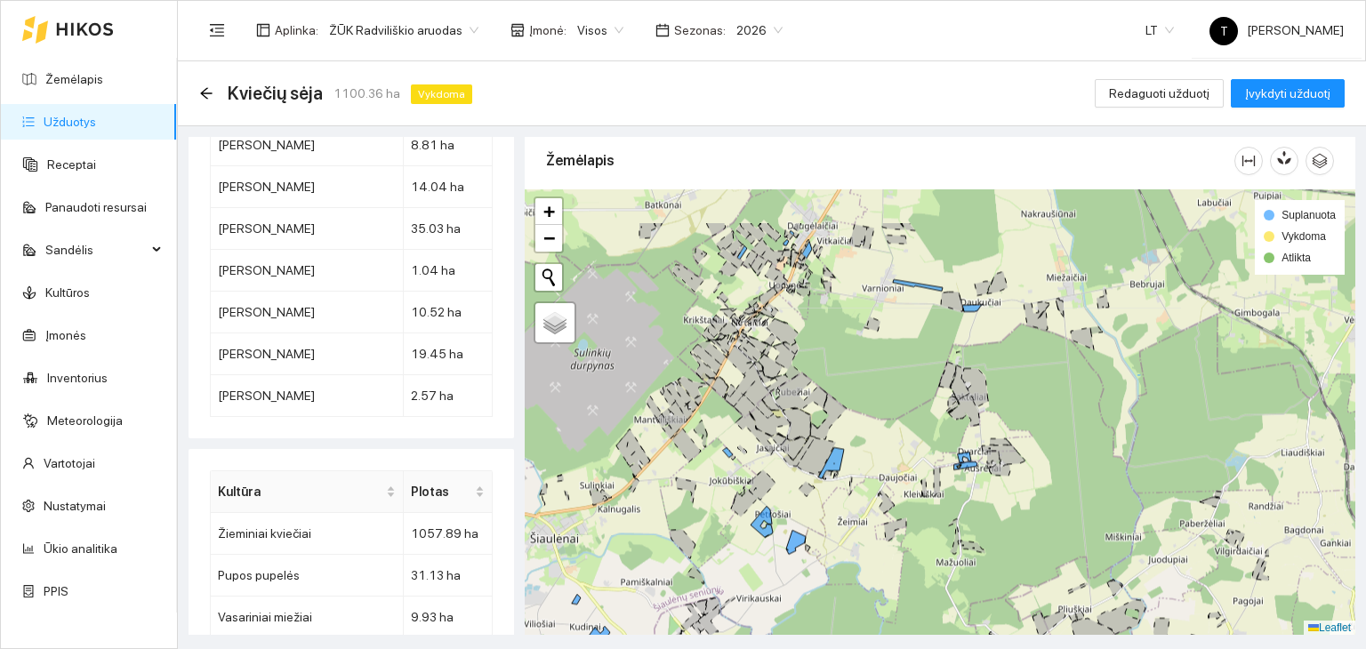
drag, startPoint x: 1063, startPoint y: 455, endPoint x: 882, endPoint y: 535, distance: 197.4
click at [884, 535] on icon at bounding box center [895, 529] width 22 height 23
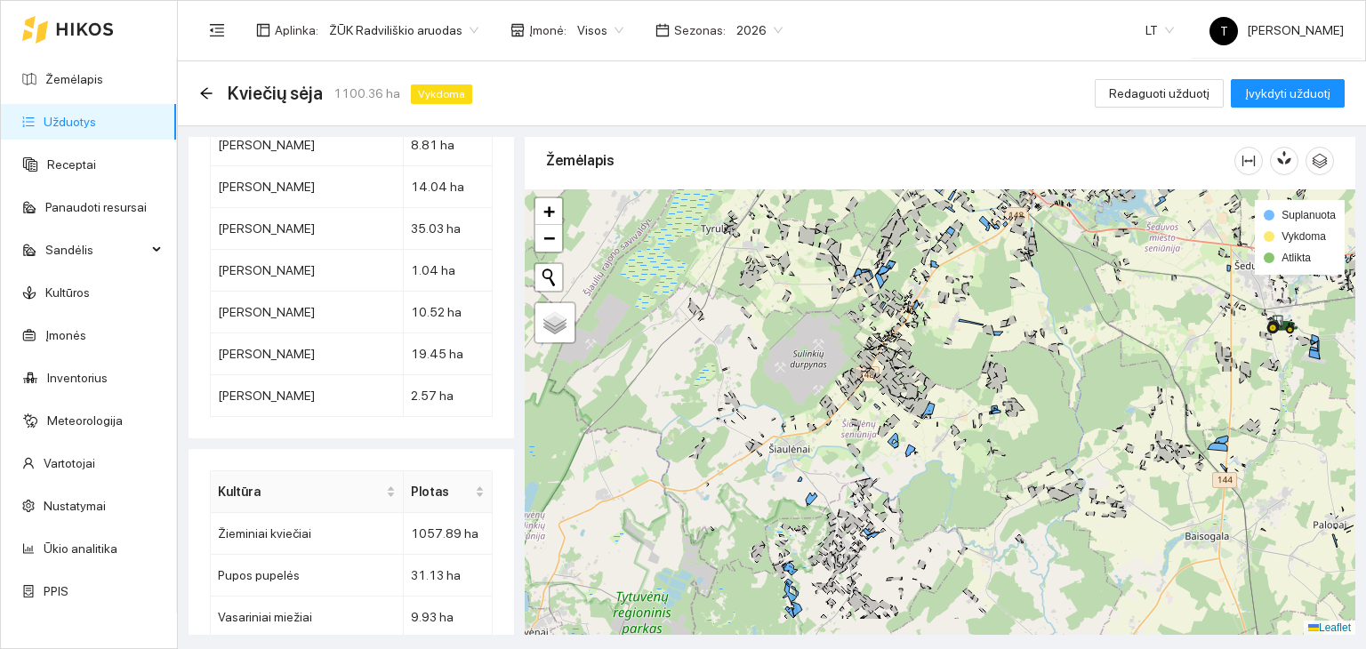
drag, startPoint x: 1191, startPoint y: 529, endPoint x: 1027, endPoint y: 435, distance: 188.8
click at [1027, 435] on div "+ − Nieko nerasta. Bandykite dar kartą. Žemėlapis Palydovas Leaflet Suplanuota …" at bounding box center [940, 412] width 830 height 446
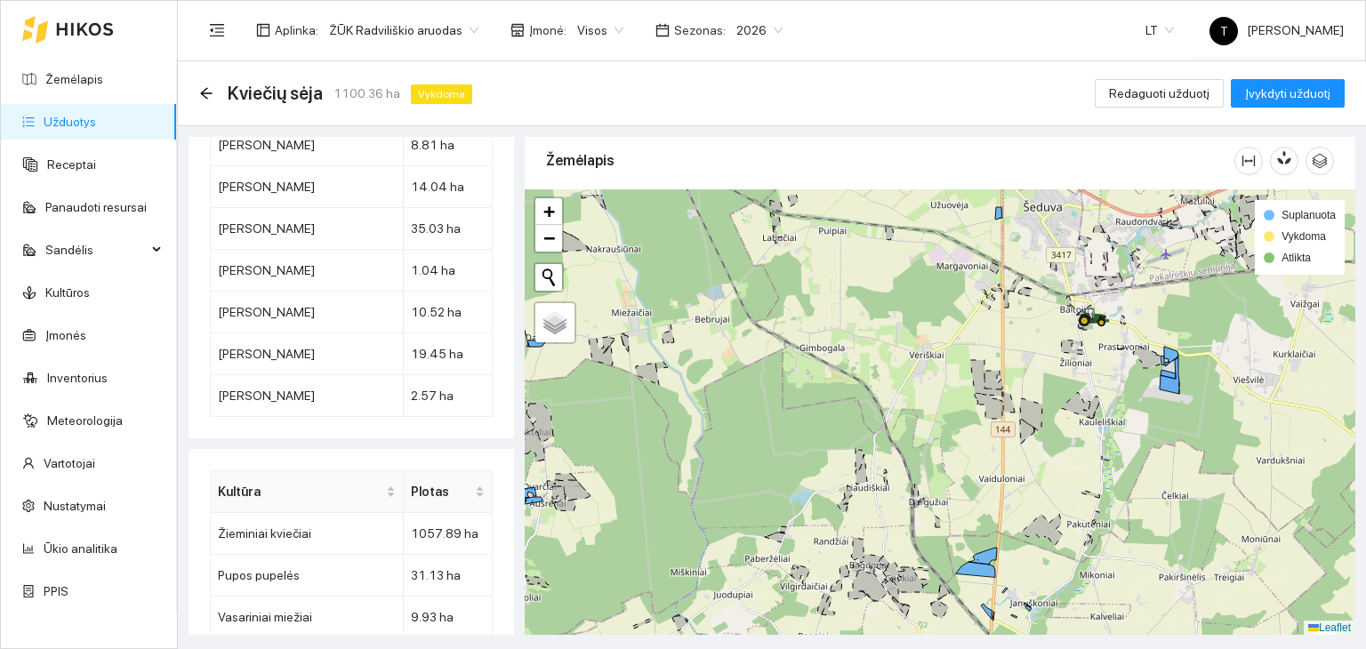
drag, startPoint x: 1195, startPoint y: 410, endPoint x: 969, endPoint y: 508, distance: 246.1
click at [969, 508] on div "+ − Nieko nerasta. Bandykite dar kartą. Žemėlapis Palydovas Leaflet Suplanuota …" at bounding box center [940, 412] width 830 height 446
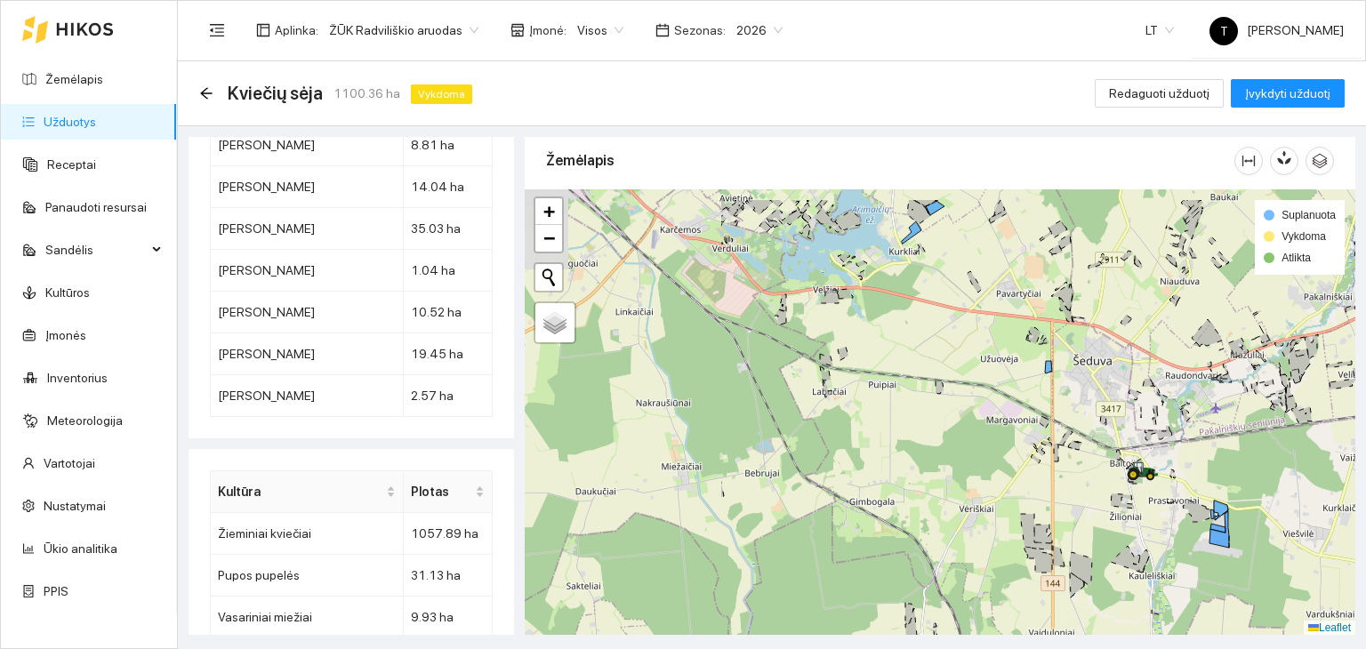
drag, startPoint x: 622, startPoint y: 476, endPoint x: 992, endPoint y: 520, distance: 372.6
click at [991, 523] on div "+ − Nieko nerasta. Bandykite dar kartą. Žemėlapis Palydovas Leaflet Suplanuota …" at bounding box center [940, 412] width 830 height 446
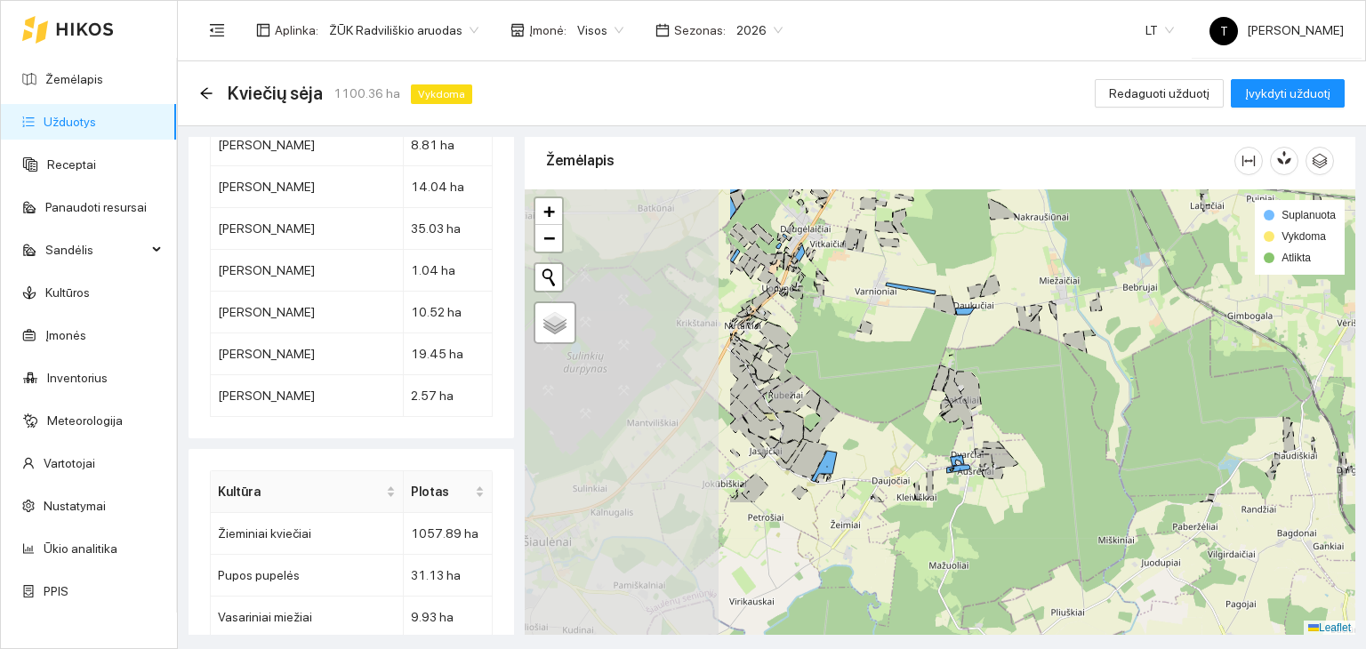
drag, startPoint x: 707, startPoint y: 520, endPoint x: 979, endPoint y: 364, distance: 313.9
click at [979, 364] on div "+ − Nieko nerasta. Bandykite dar kartą. Žemėlapis Palydovas Leaflet Suplanuota …" at bounding box center [940, 412] width 830 height 446
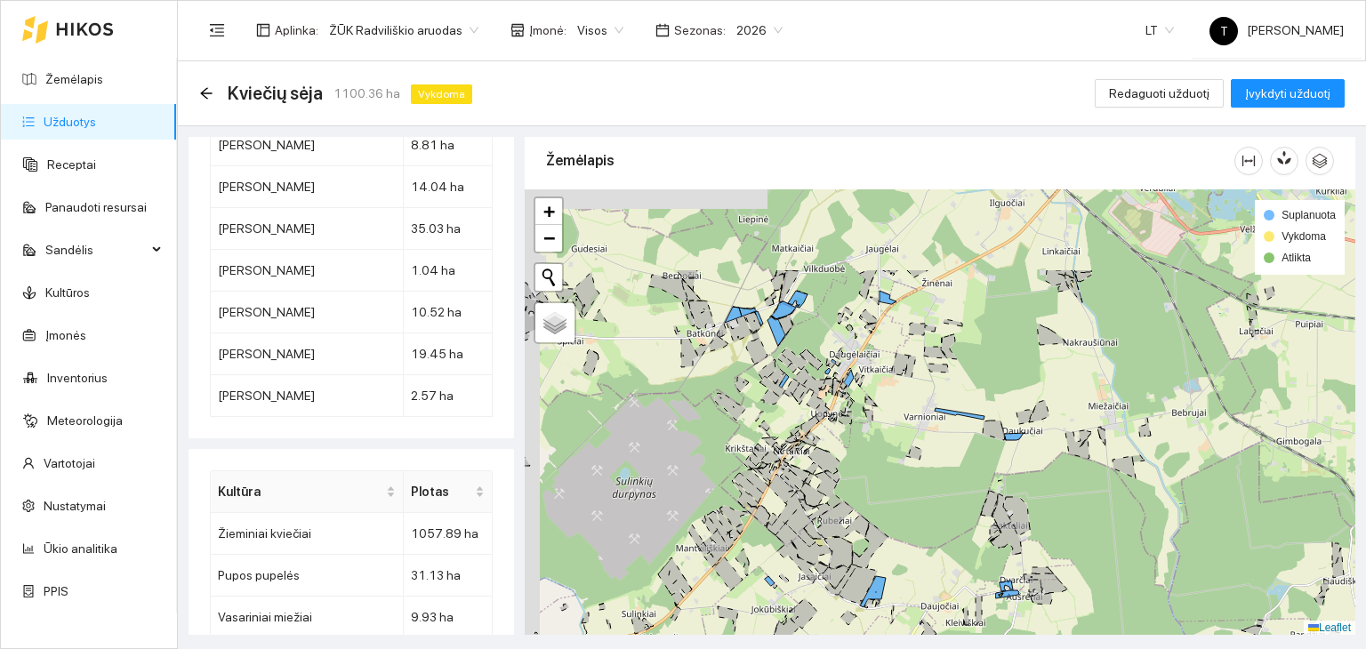
drag, startPoint x: 940, startPoint y: 339, endPoint x: 989, endPoint y: 464, distance: 134.6
click at [989, 464] on div "+ − Nieko nerasta. Bandykite dar kartą. Žemėlapis Palydovas Leaflet Suplanuota …" at bounding box center [940, 412] width 830 height 446
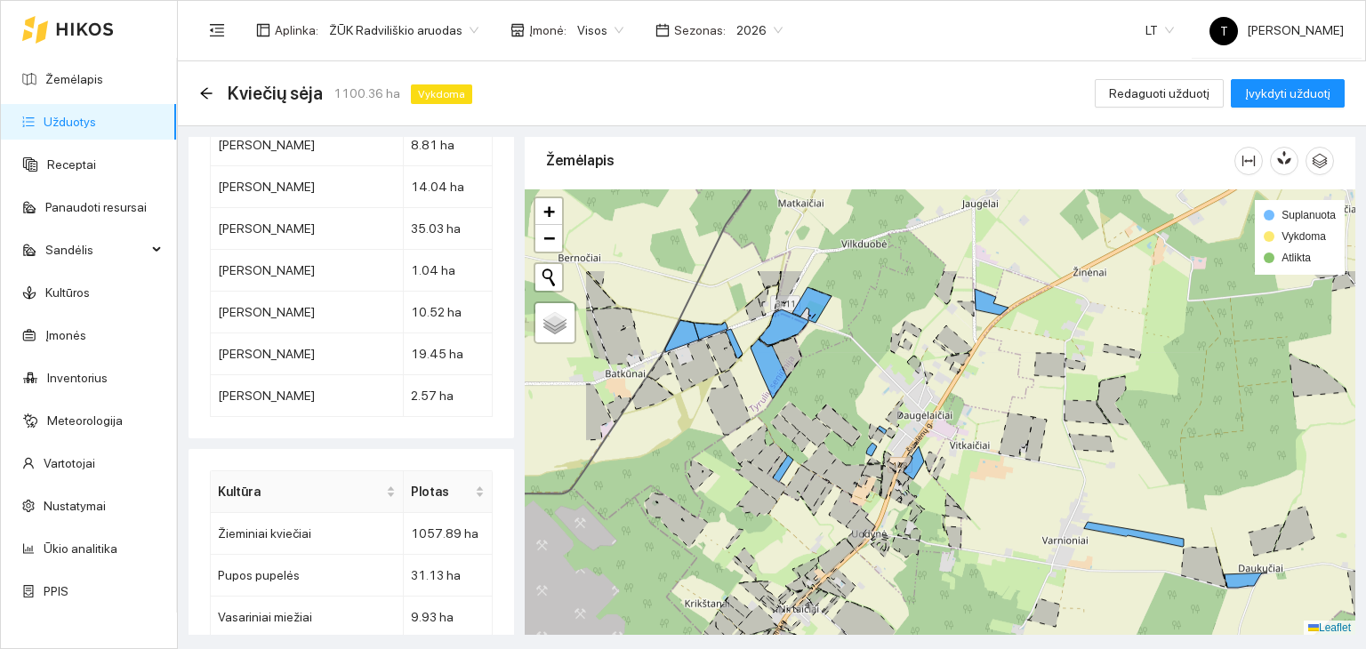
drag, startPoint x: 725, startPoint y: 379, endPoint x: 869, endPoint y: 504, distance: 191.0
click at [869, 504] on div "+ − Nieko nerasta. Bandykite dar kartą. Žemėlapis Palydovas Leaflet Suplanuota …" at bounding box center [940, 412] width 830 height 446
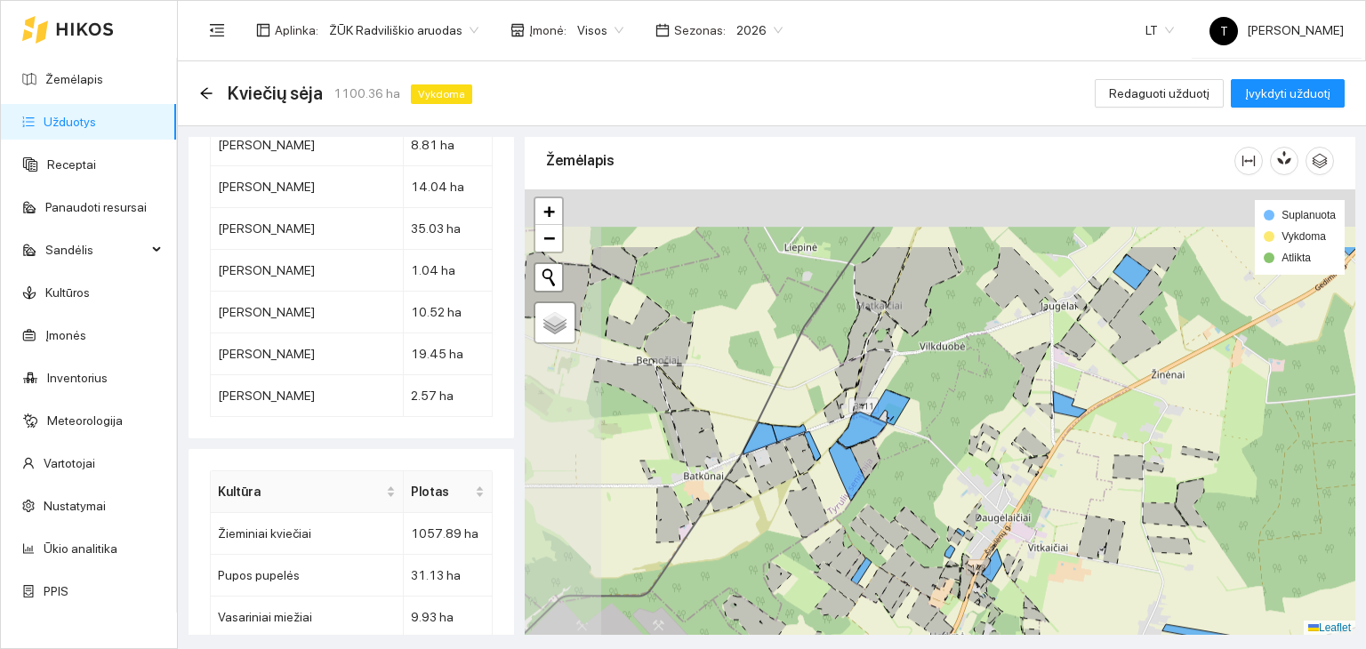
drag, startPoint x: 790, startPoint y: 414, endPoint x: 868, endPoint y: 510, distance: 123.3
click at [879, 527] on icon at bounding box center [883, 526] width 52 height 45
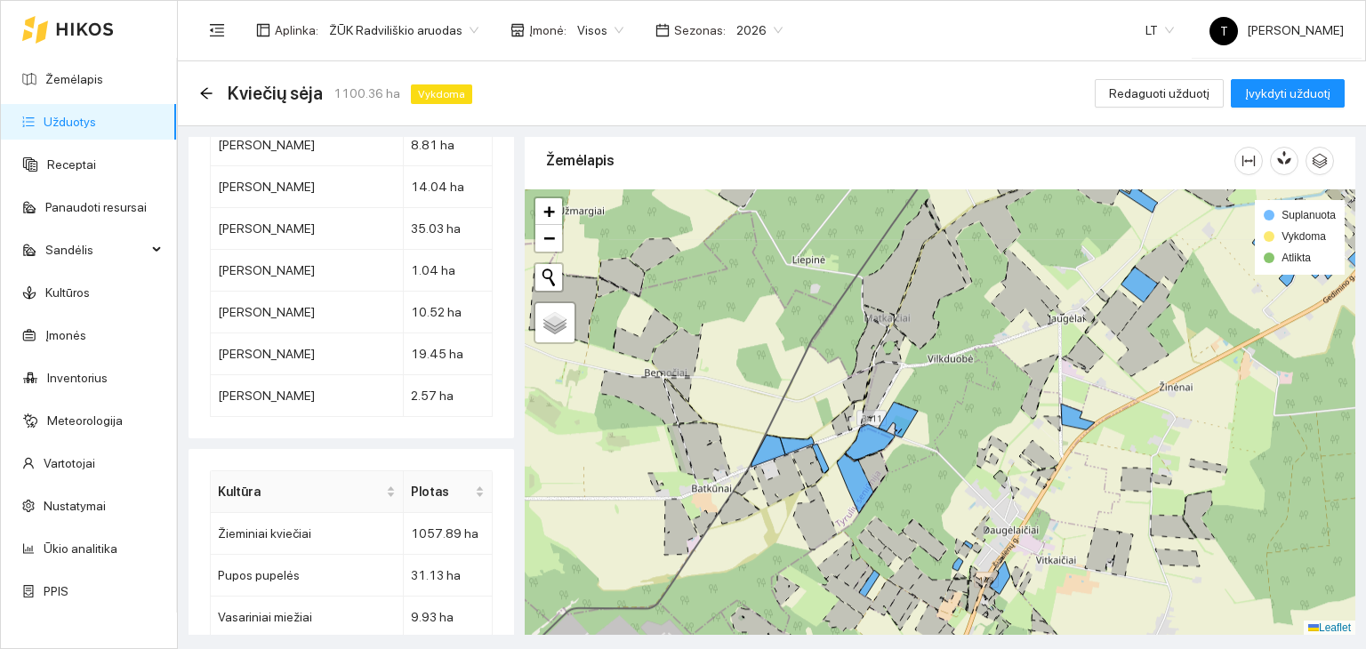
click at [1117, 408] on div "+ − Nieko nerasta. Bandykite dar kartą. Žemėlapis Palydovas Leaflet Suplanuota …" at bounding box center [940, 412] width 830 height 446
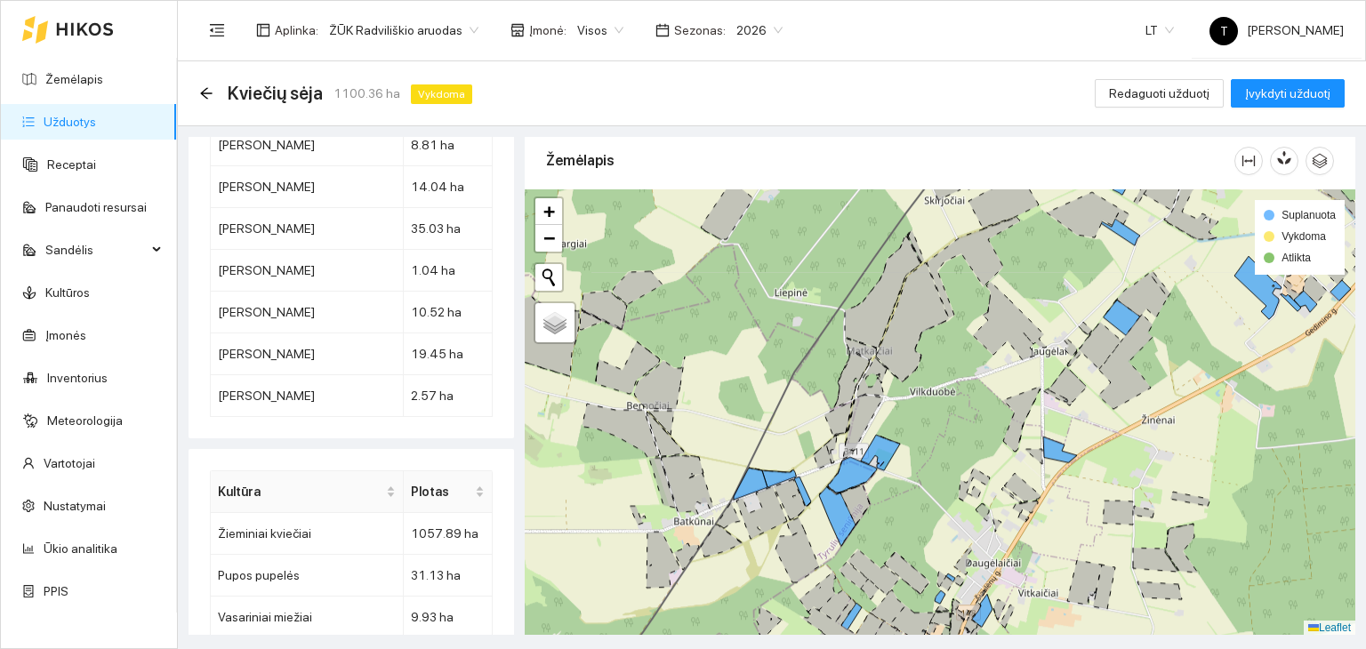
drag, startPoint x: 1099, startPoint y: 405, endPoint x: 971, endPoint y: 531, distance: 179.2
click at [973, 531] on div "180469-4146 - 1 | Žieminiai kviečiai 0% + − Nieko nerasta. Bandykite dar kartą.…" at bounding box center [940, 412] width 830 height 446
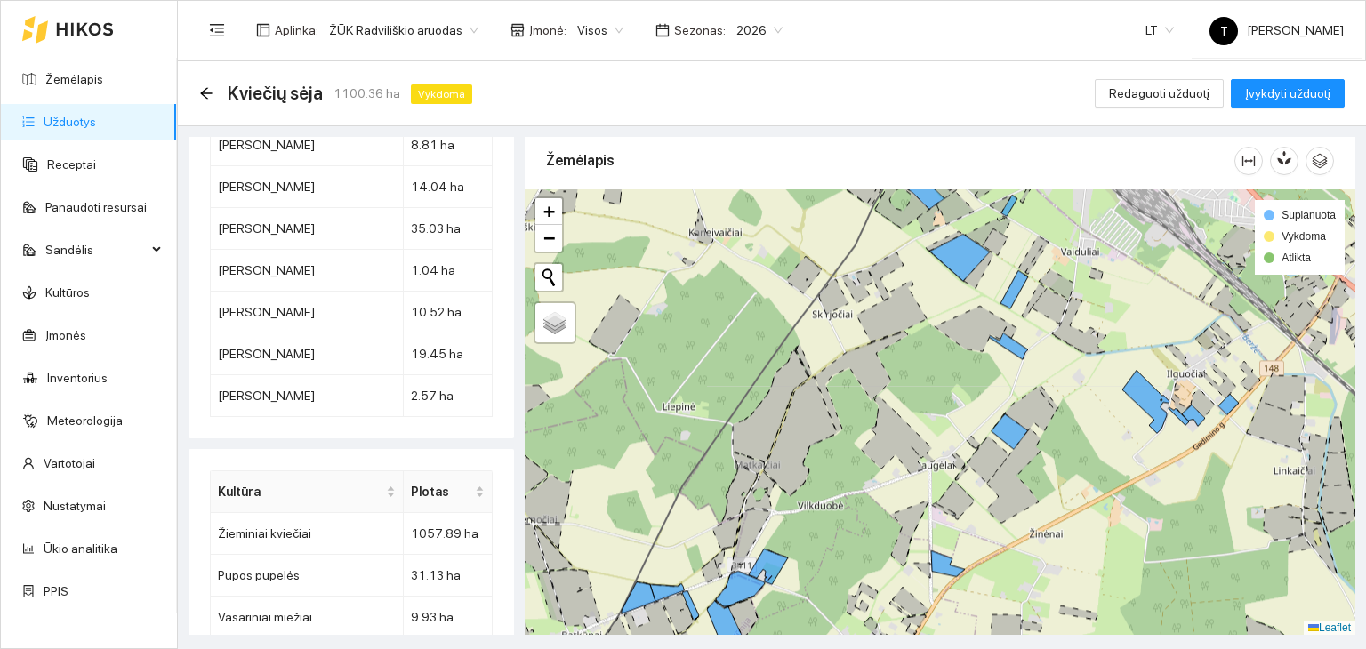
drag, startPoint x: 1104, startPoint y: 460, endPoint x: 1099, endPoint y: 482, distance: 22.9
click at [1101, 482] on div "+ − Nieko nerasta. Bandykite dar kartą. Žemėlapis Palydovas Leaflet Suplanuota …" at bounding box center [940, 412] width 830 height 446
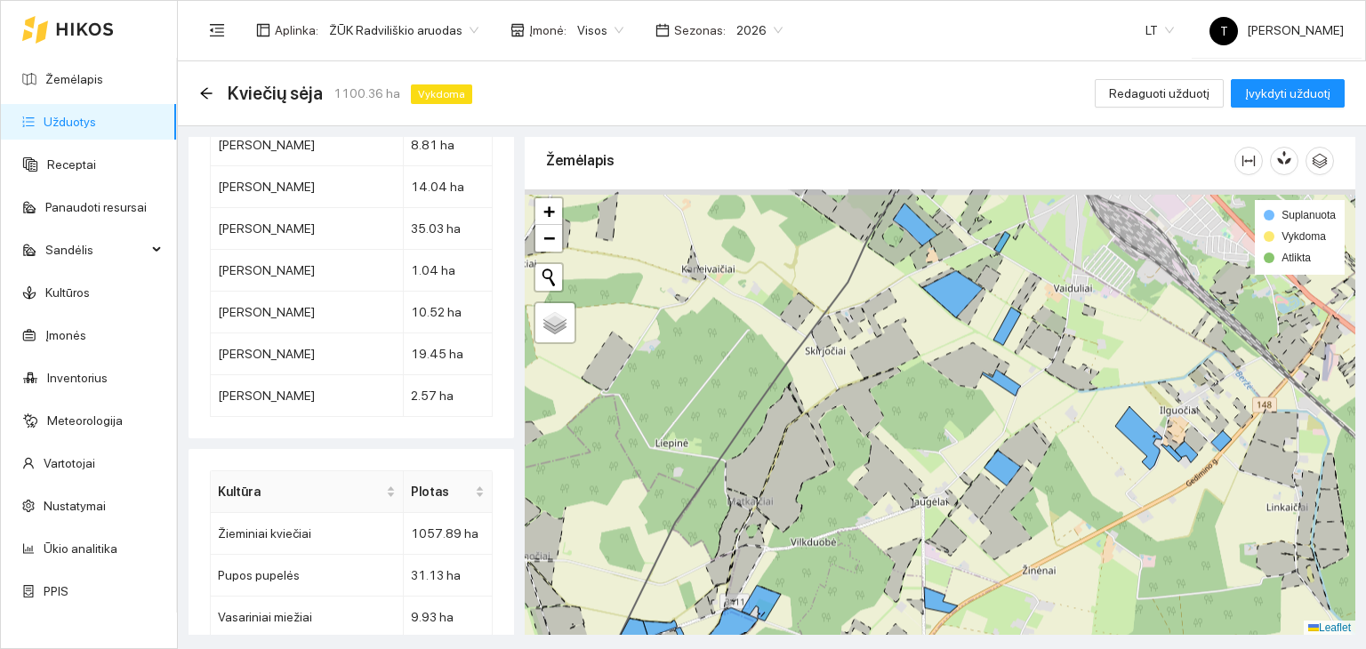
drag, startPoint x: 1090, startPoint y: 395, endPoint x: 1030, endPoint y: 536, distance: 153.8
click at [1055, 563] on div "182471-4066 - 1 | Žieminiai kviečiai 0% + − Nieko nerasta. Bandykite dar kartą.…" at bounding box center [940, 412] width 830 height 446
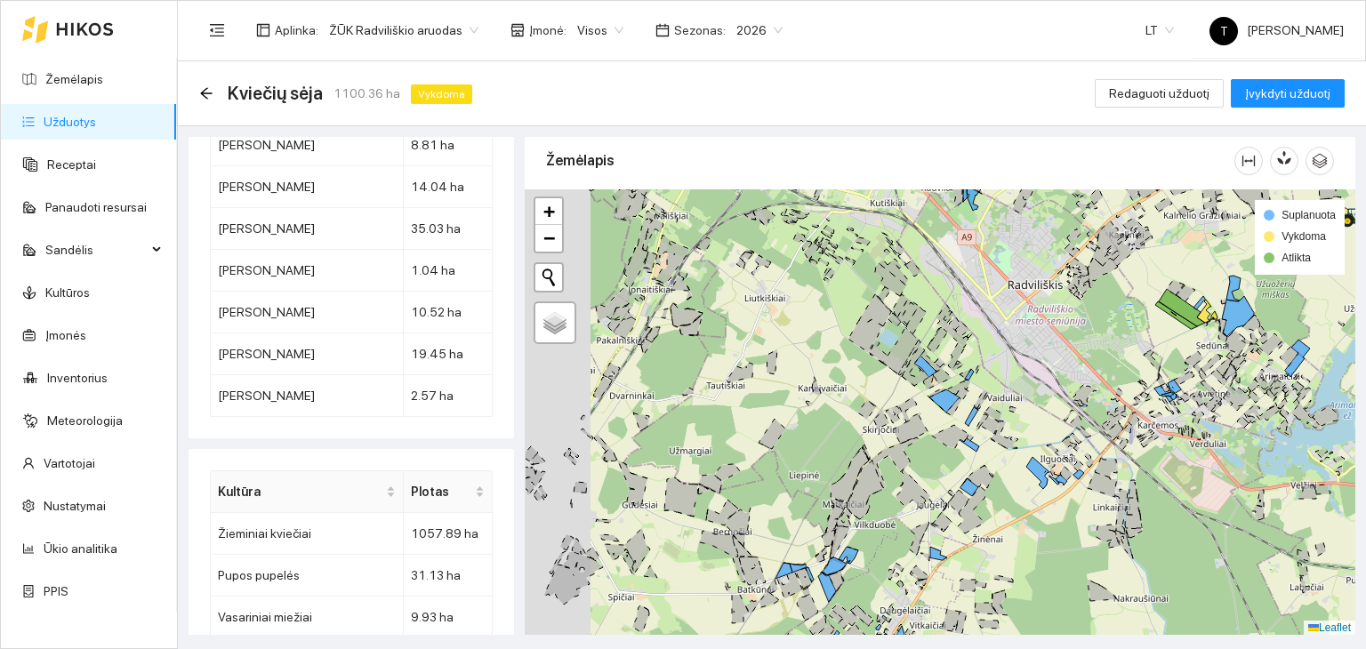
drag, startPoint x: 786, startPoint y: 445, endPoint x: 1064, endPoint y: 356, distance: 292.2
click at [1064, 356] on div "+ − Nieko nerasta. Bandykite dar kartą. Žemėlapis Palydovas Leaflet Suplanuota …" at bounding box center [940, 412] width 830 height 446
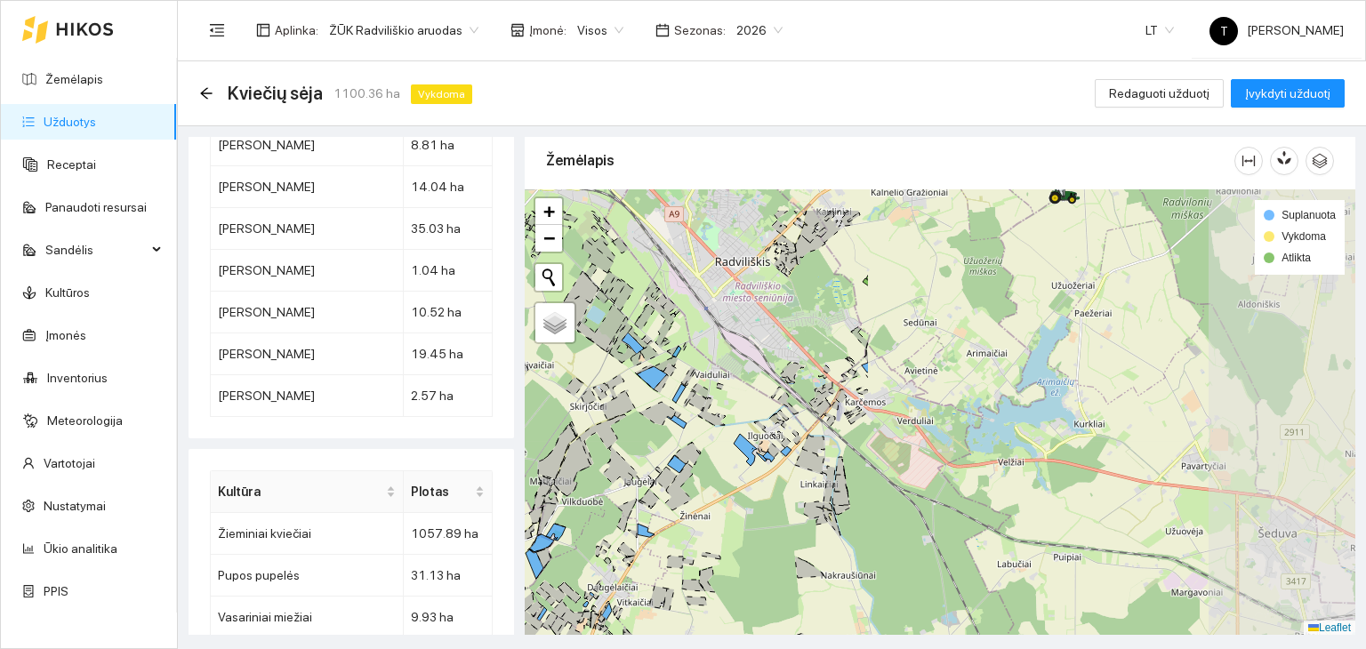
drag, startPoint x: 1279, startPoint y: 428, endPoint x: 713, endPoint y: 493, distance: 569.2
click at [713, 492] on div "+ − Nieko nerasta. Bandykite dar kartą. Žemėlapis Palydovas Leaflet Suplanuota …" at bounding box center [940, 412] width 830 height 446
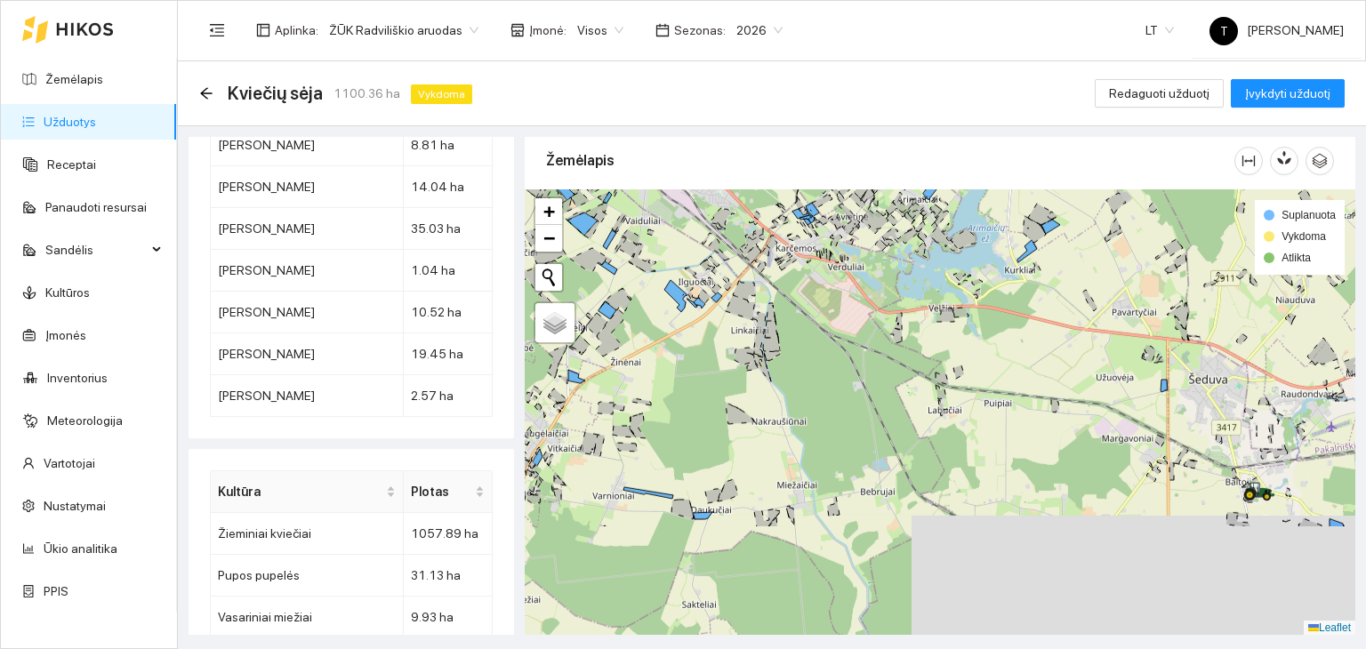
drag, startPoint x: 1109, startPoint y: 469, endPoint x: 1055, endPoint y: 359, distance: 121.7
click at [1058, 362] on div "+ − Nieko nerasta. Bandykite dar kartą. Žemėlapis Palydovas Leaflet Suplanuota …" at bounding box center [940, 412] width 830 height 446
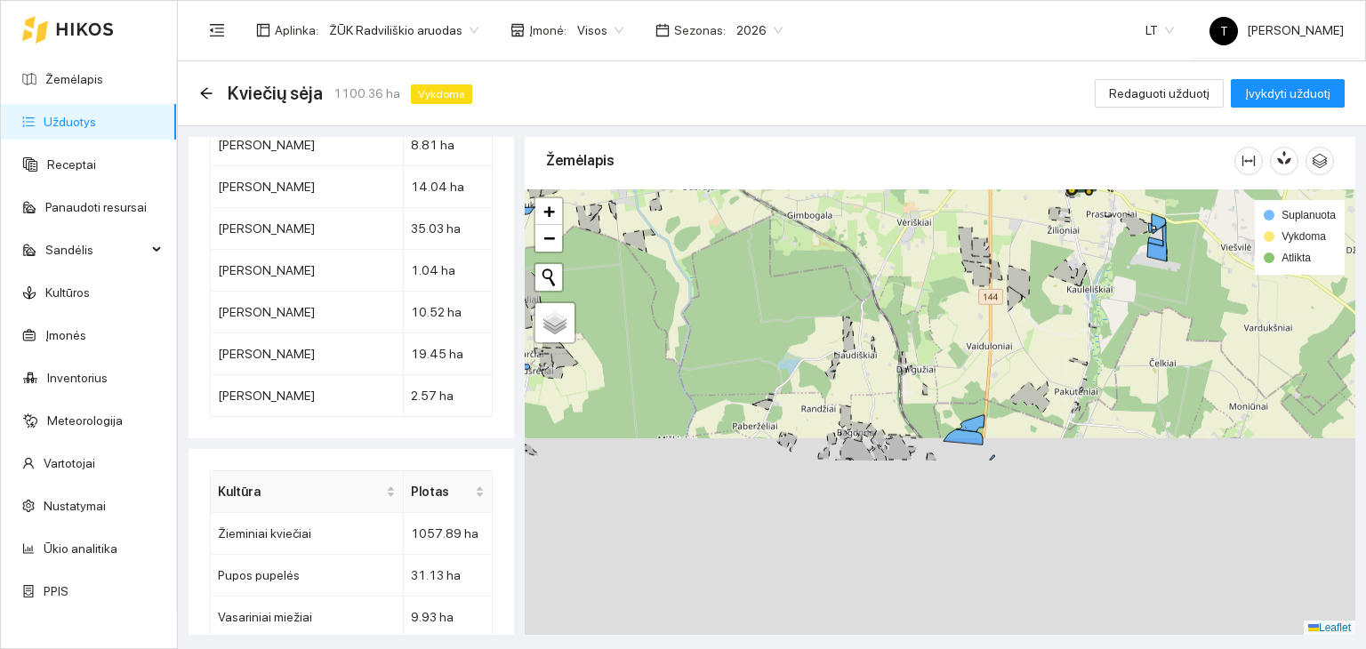
drag, startPoint x: 1149, startPoint y: 556, endPoint x: 938, endPoint y: 190, distance: 421.9
click at [938, 190] on div "+ − Nieko nerasta. Bandykite dar kartą. Žemėlapis Palydovas Leaflet Suplanuota …" at bounding box center [940, 412] width 830 height 446
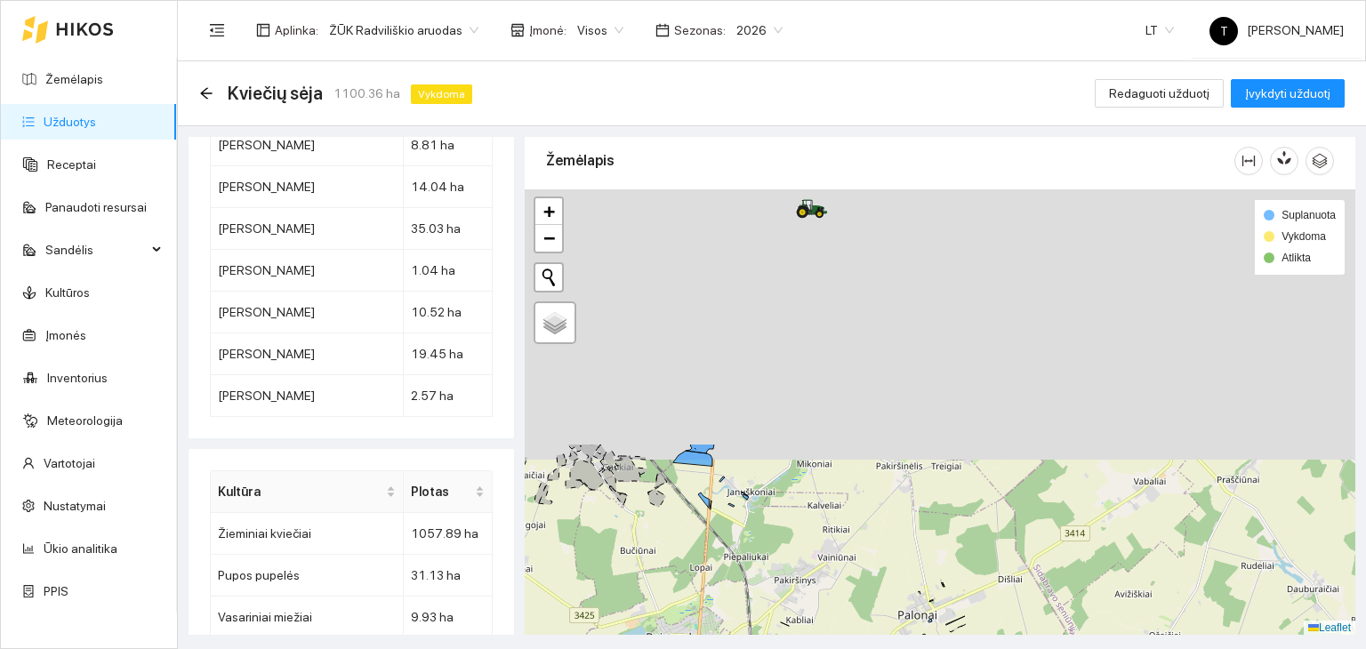
drag, startPoint x: 815, startPoint y: 237, endPoint x: 843, endPoint y: 570, distance: 334.6
click at [845, 570] on div "+ − Nieko nerasta. Bandykite dar kartą. Žemėlapis Palydovas Leaflet Suplanuota …" at bounding box center [940, 412] width 830 height 446
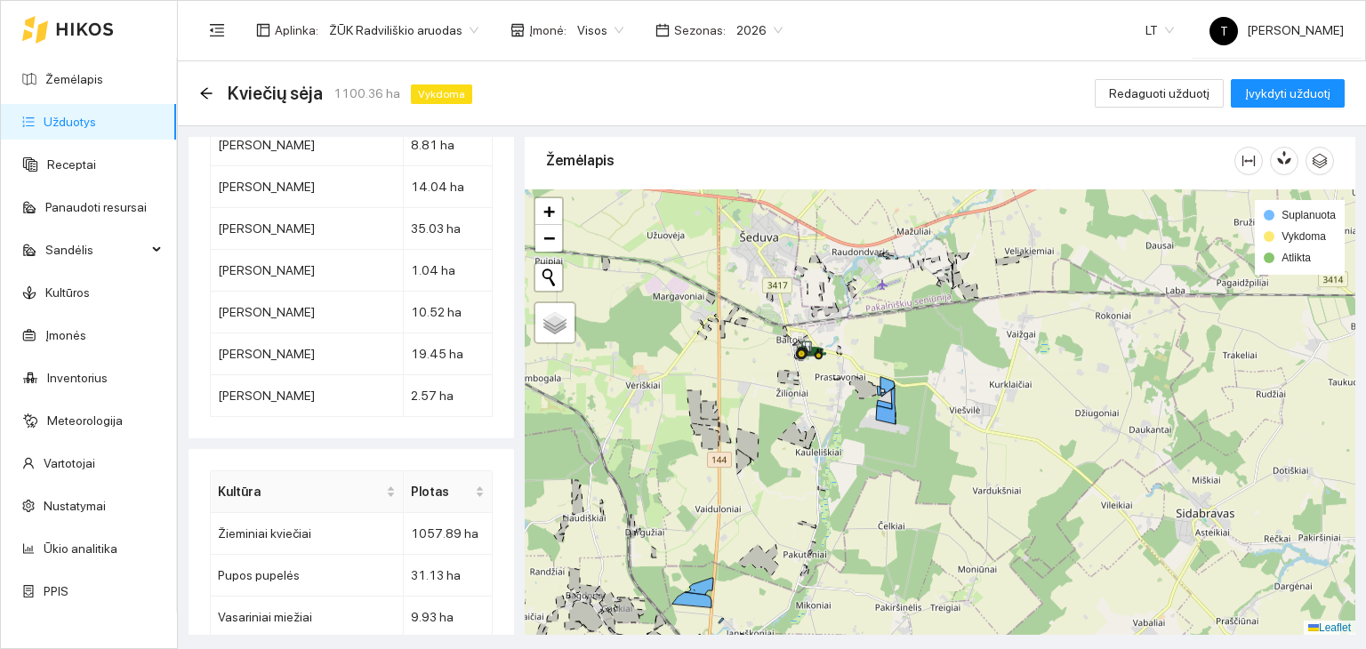
drag, startPoint x: 871, startPoint y: 338, endPoint x: 882, endPoint y: 559, distance: 221.7
click at [886, 559] on div "+ − Nieko nerasta. Bandykite dar kartą. Žemėlapis Palydovas Leaflet Suplanuota …" at bounding box center [940, 412] width 830 height 446
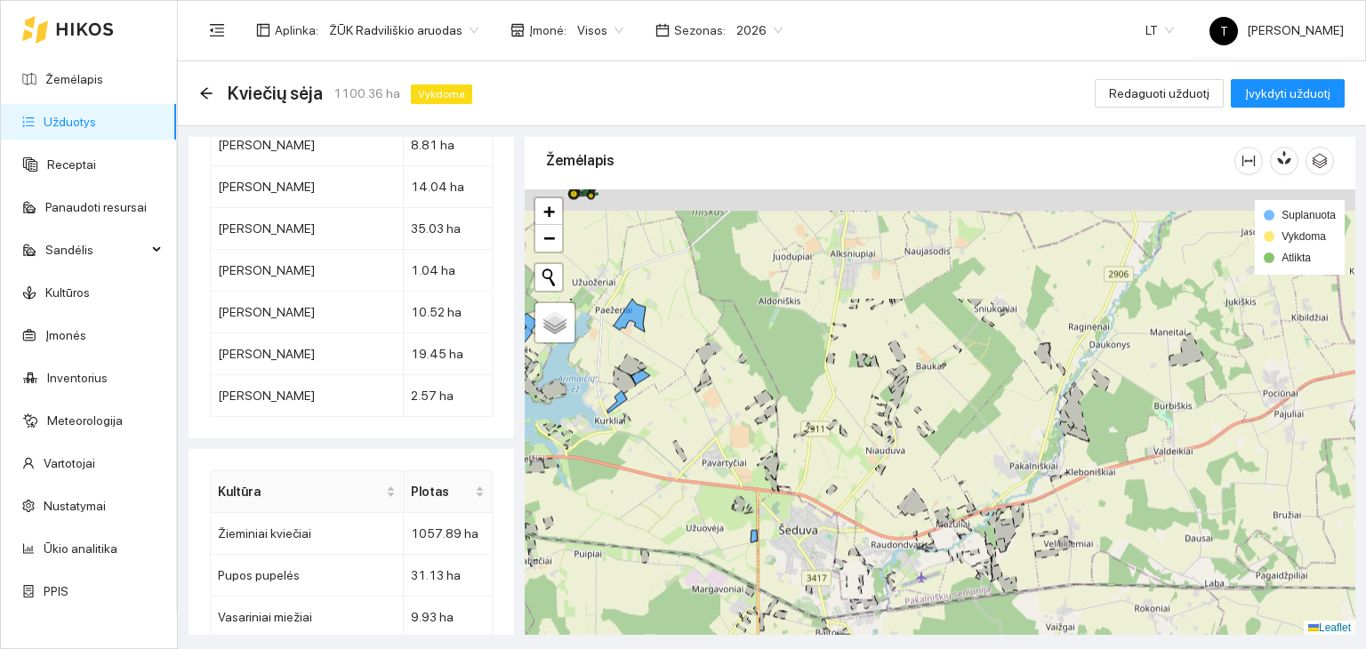
drag, startPoint x: 839, startPoint y: 302, endPoint x: 911, endPoint y: 572, distance: 278.9
click at [916, 573] on div "+ − Nieko nerasta. Bandykite dar kartą. Žemėlapis Palydovas Leaflet Suplanuota …" at bounding box center [940, 412] width 830 height 446
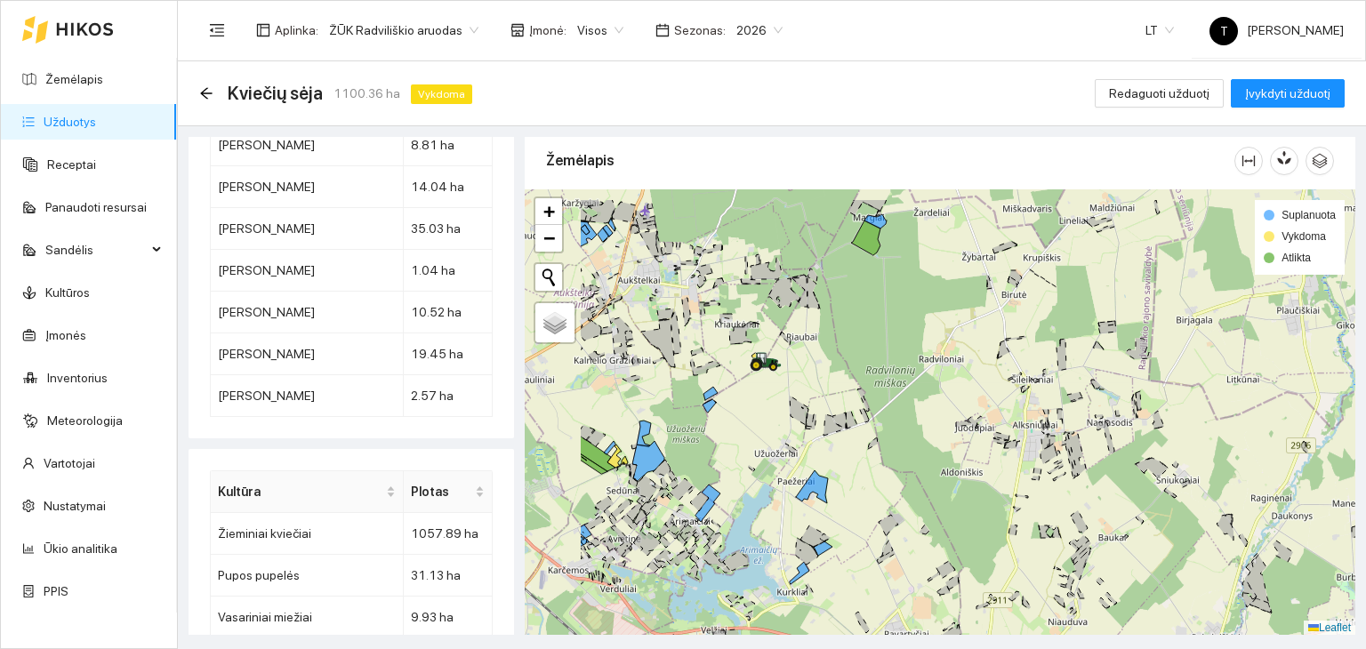
drag, startPoint x: 780, startPoint y: 538, endPoint x: 867, endPoint y: 510, distance: 91.7
click at [866, 520] on div "+ − Nieko nerasta. Bandykite dar kartą. Žemėlapis Palydovas Leaflet Suplanuota …" at bounding box center [940, 412] width 830 height 446
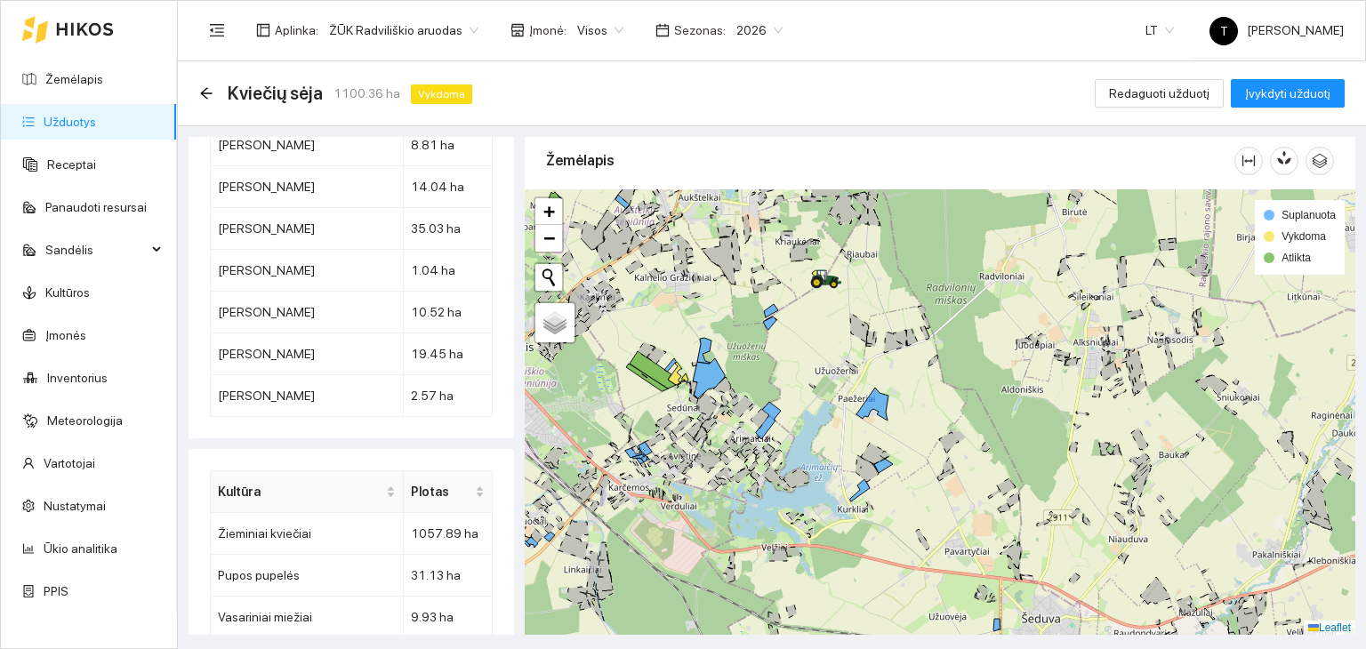
drag, startPoint x: 665, startPoint y: 421, endPoint x: 723, endPoint y: 415, distance: 58.0
click at [723, 418] on div "+ − Nieko nerasta. Bandykite dar kartą. Žemėlapis Palydovas Leaflet Suplanuota …" at bounding box center [940, 412] width 830 height 446
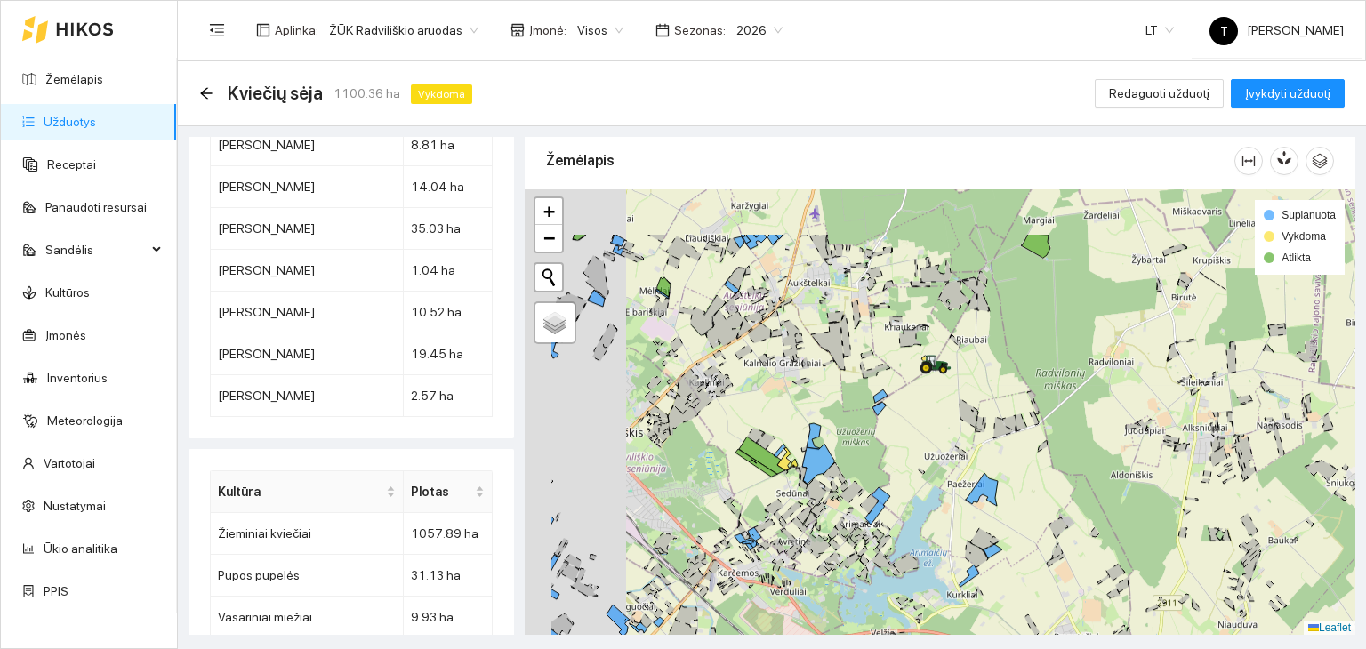
drag, startPoint x: 669, startPoint y: 524, endPoint x: 729, endPoint y: 583, distance: 84.9
click at [719, 574] on icon at bounding box center [714, 566] width 11 height 13
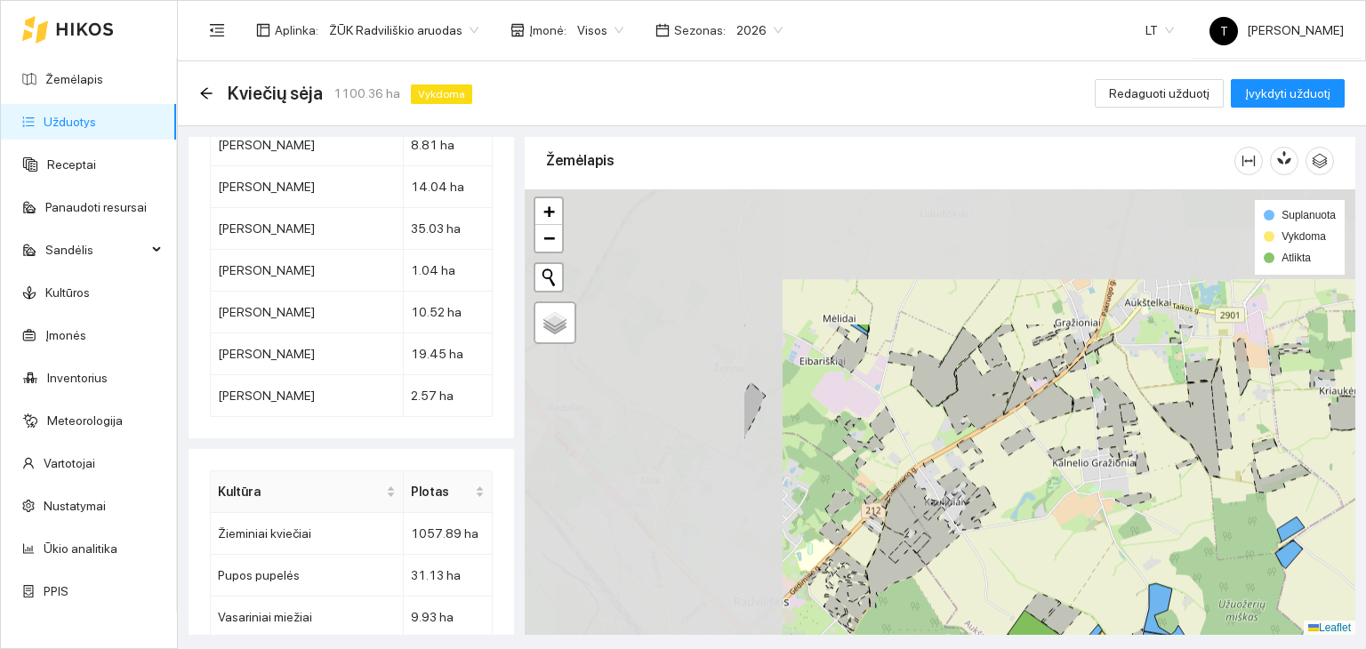
drag, startPoint x: 735, startPoint y: 413, endPoint x: 1052, endPoint y: 591, distance: 363.1
click at [1052, 593] on icon at bounding box center [1041, 606] width 35 height 29
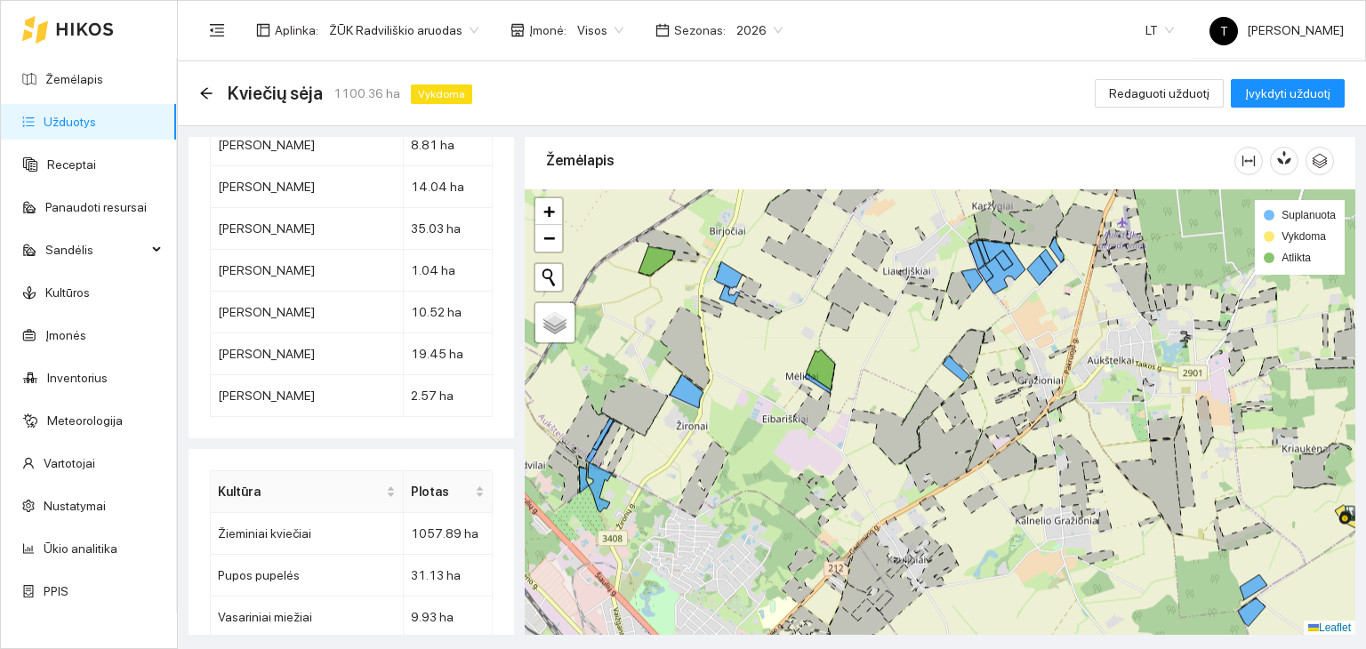
drag, startPoint x: 630, startPoint y: 425, endPoint x: 879, endPoint y: 463, distance: 251.9
click at [668, 436] on icon at bounding box center [634, 408] width 67 height 56
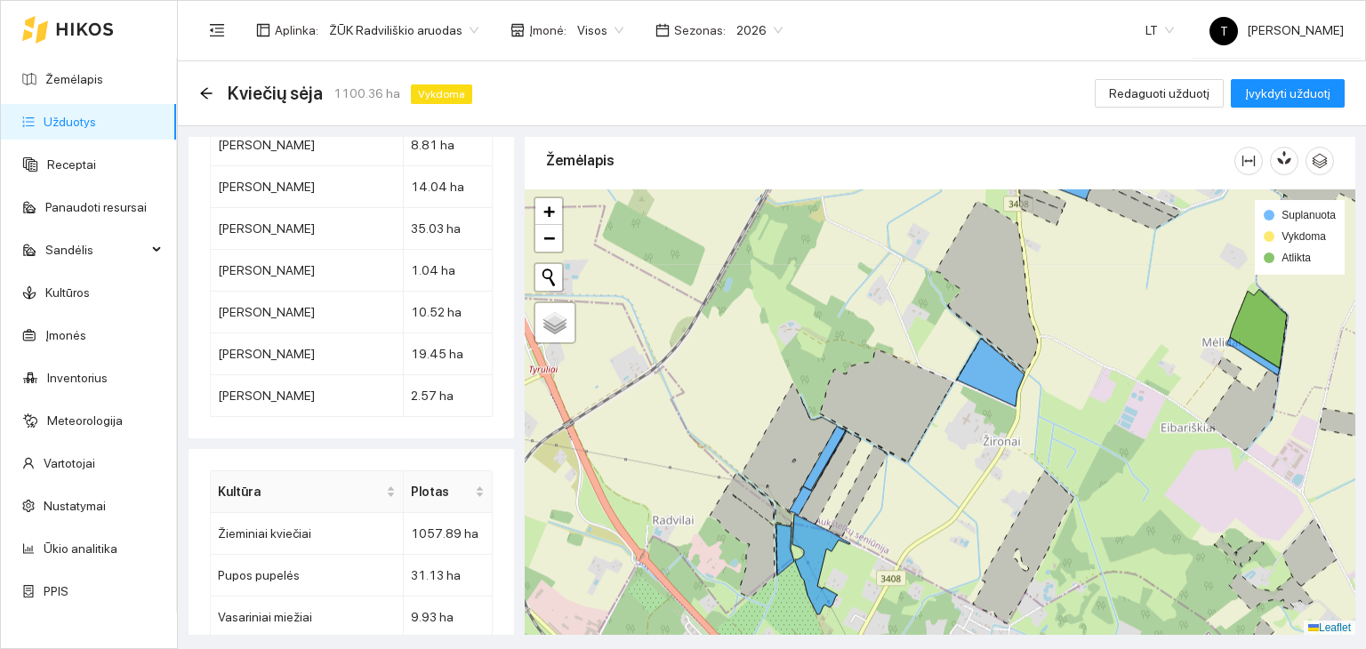
drag, startPoint x: 919, startPoint y: 438, endPoint x: 902, endPoint y: 548, distance: 110.7
click at [903, 548] on div "+ − Nieko nerasta. Bandykite dar kartą. Žemėlapis Palydovas Leaflet Suplanuota …" at bounding box center [940, 412] width 830 height 446
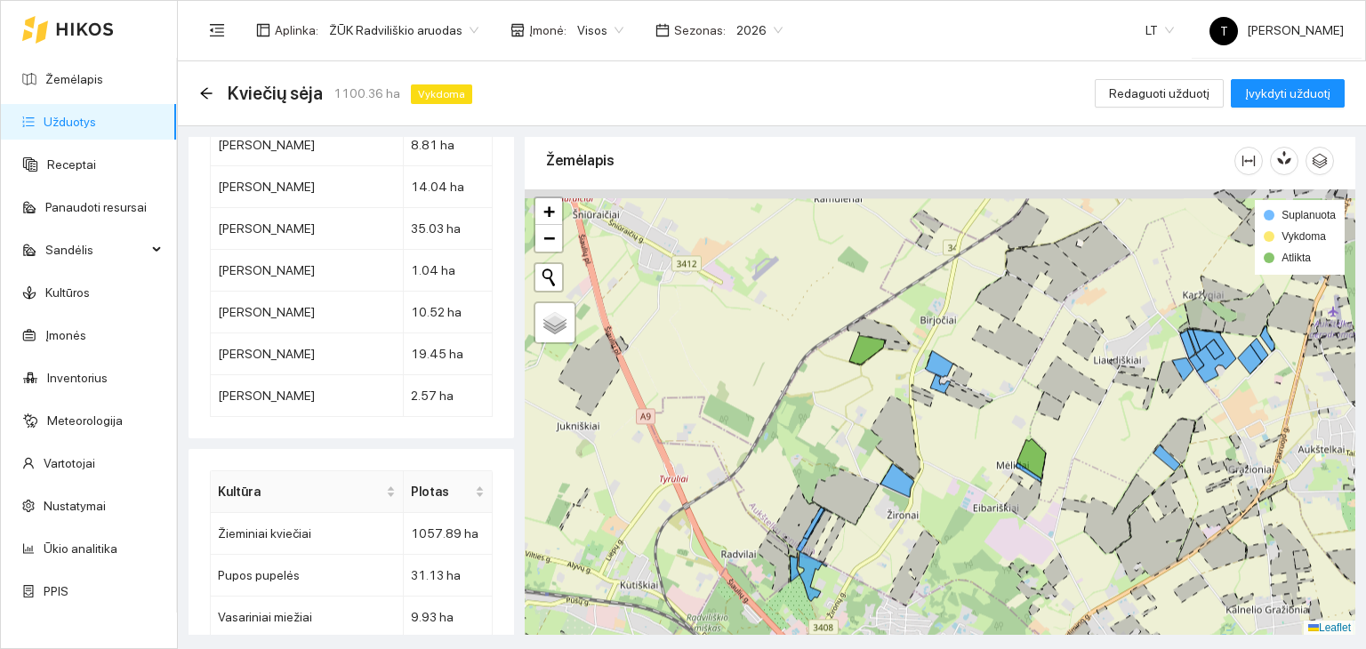
drag, startPoint x: 916, startPoint y: 397, endPoint x: 830, endPoint y: 437, distance: 94.7
click at [911, 406] on icon at bounding box center [921, 398] width 21 height 16
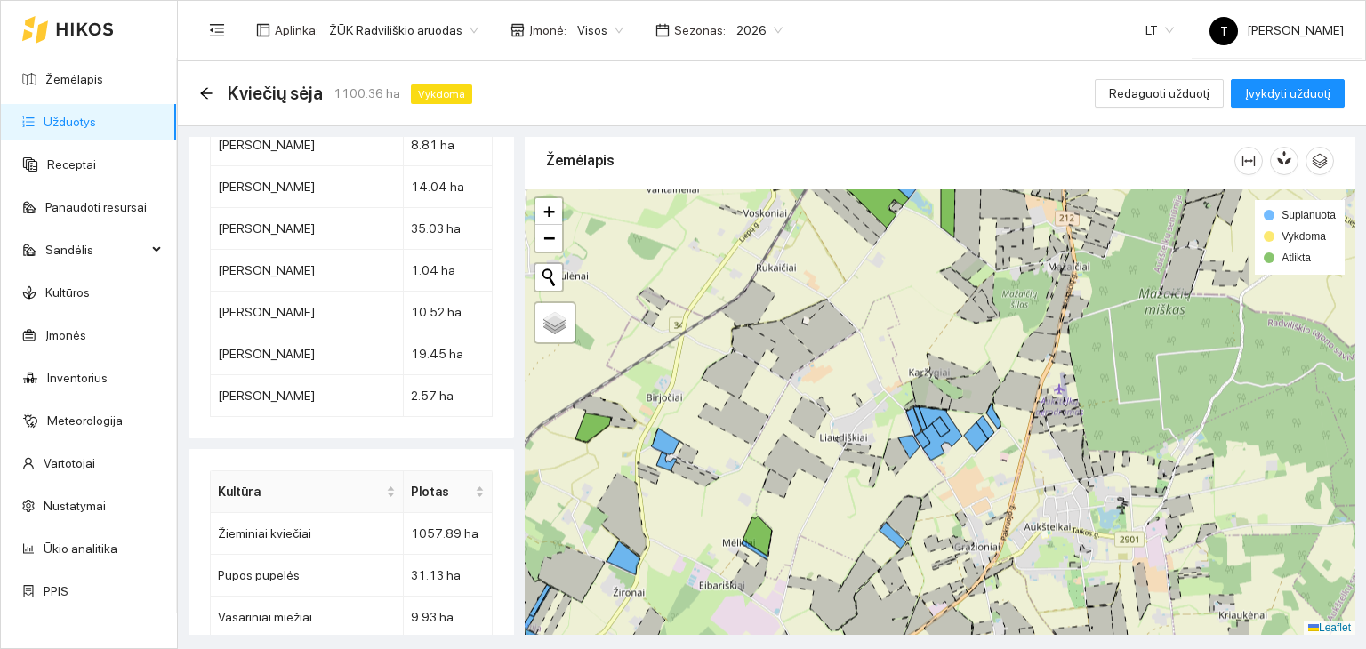
drag, startPoint x: 991, startPoint y: 453, endPoint x: 813, endPoint y: 474, distance: 179.9
click at [800, 482] on div "+ − Nieko nerasta. Bandykite dar kartą. Žemėlapis Palydovas Leaflet Suplanuota …" at bounding box center [940, 412] width 830 height 446
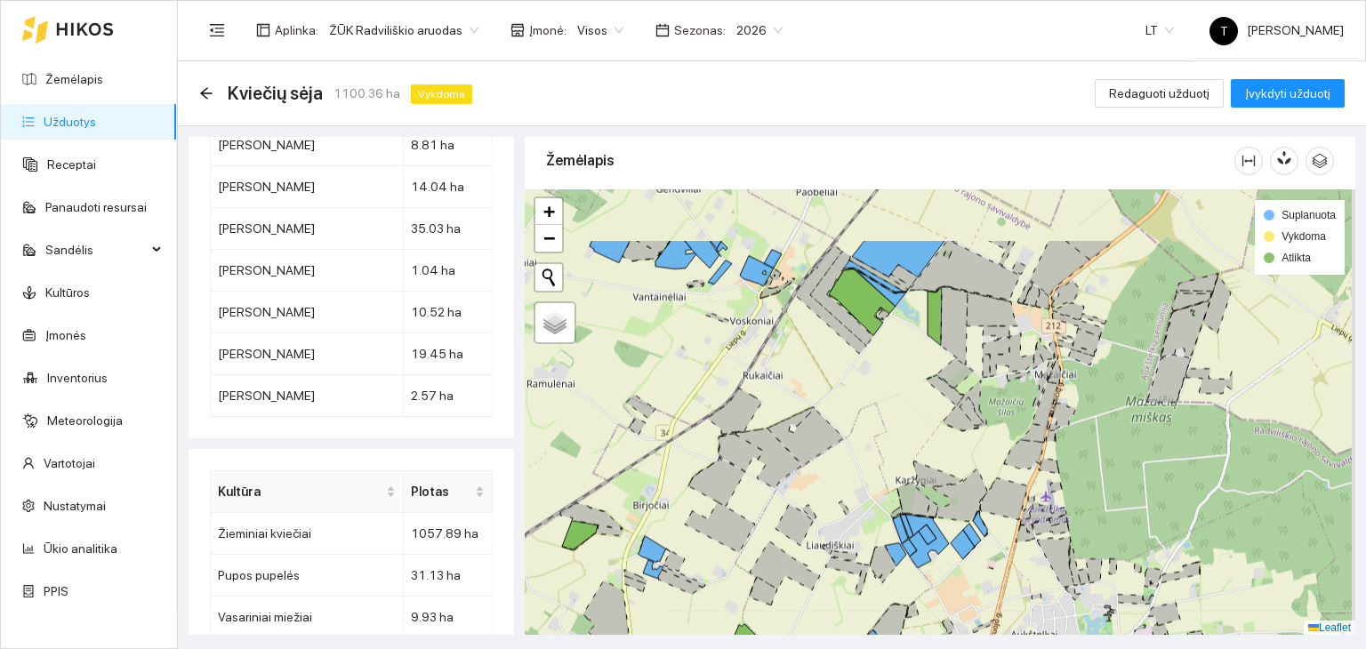
drag, startPoint x: 1261, startPoint y: 469, endPoint x: 1047, endPoint y: 570, distance: 237.1
click at [1047, 570] on icon at bounding box center [1055, 562] width 37 height 51
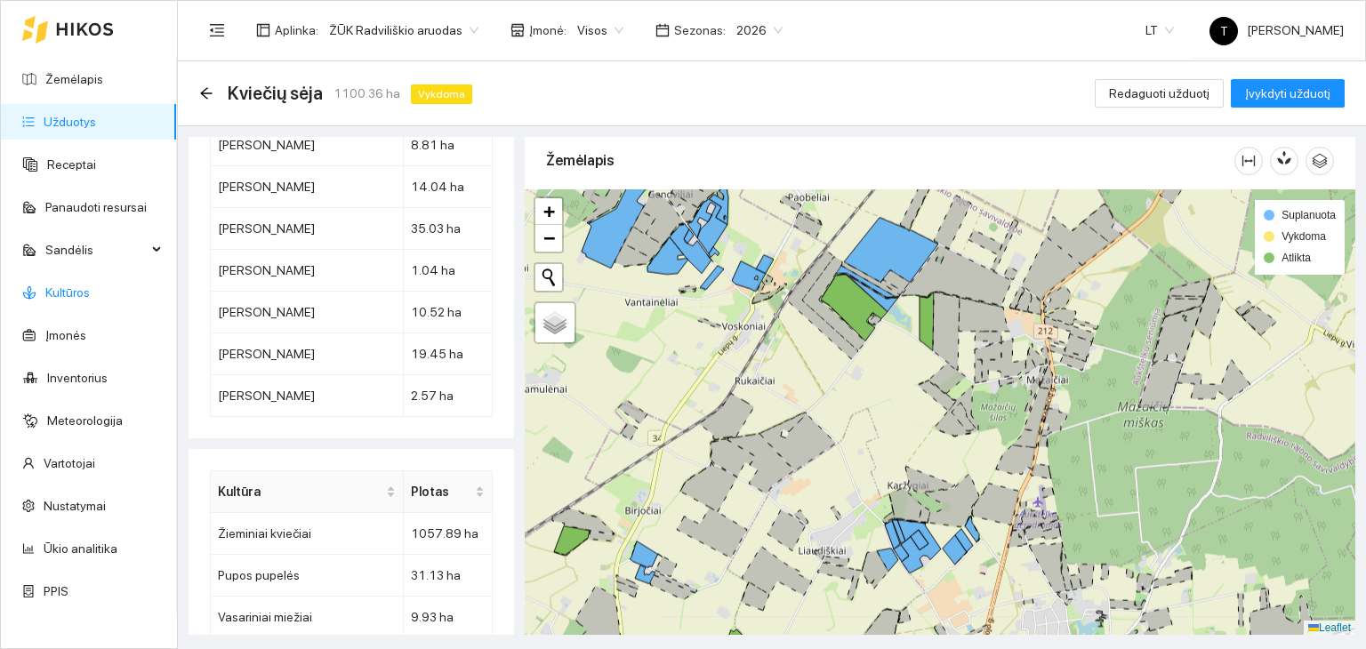
click at [84, 285] on link "Kultūros" at bounding box center [67, 292] width 44 height 14
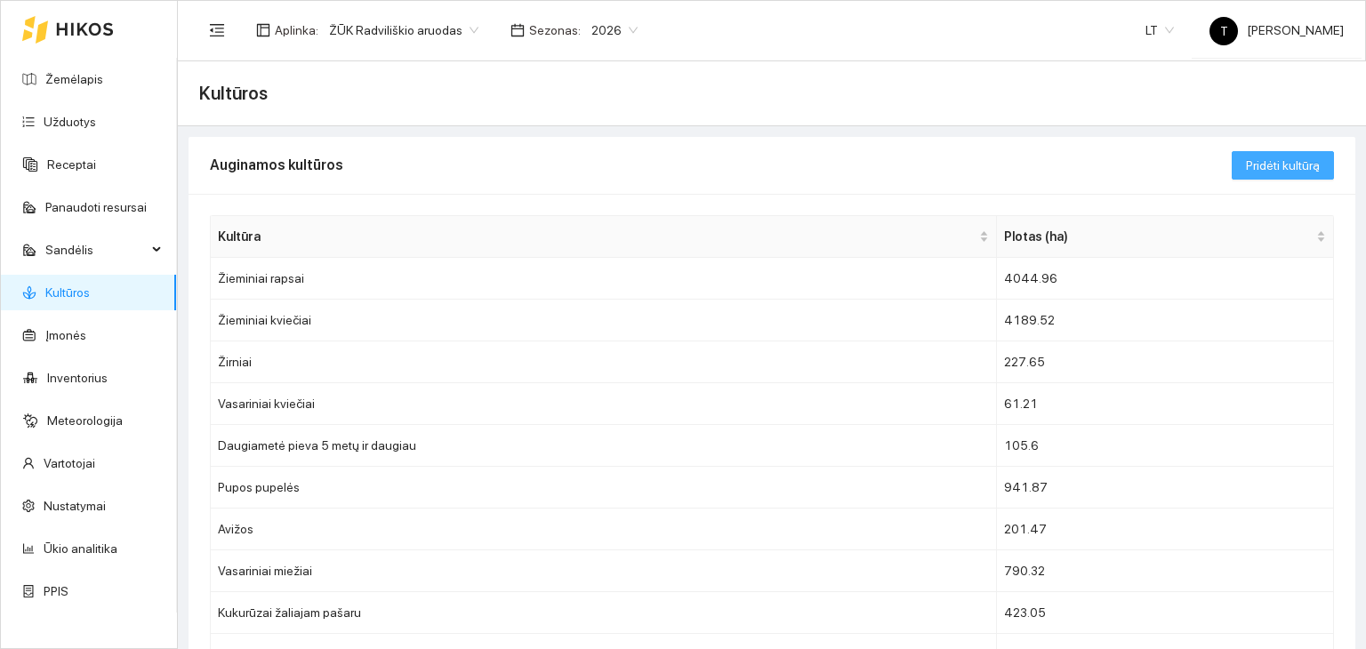
click at [1287, 164] on span "Pridėti kultūrą" at bounding box center [1283, 166] width 74 height 20
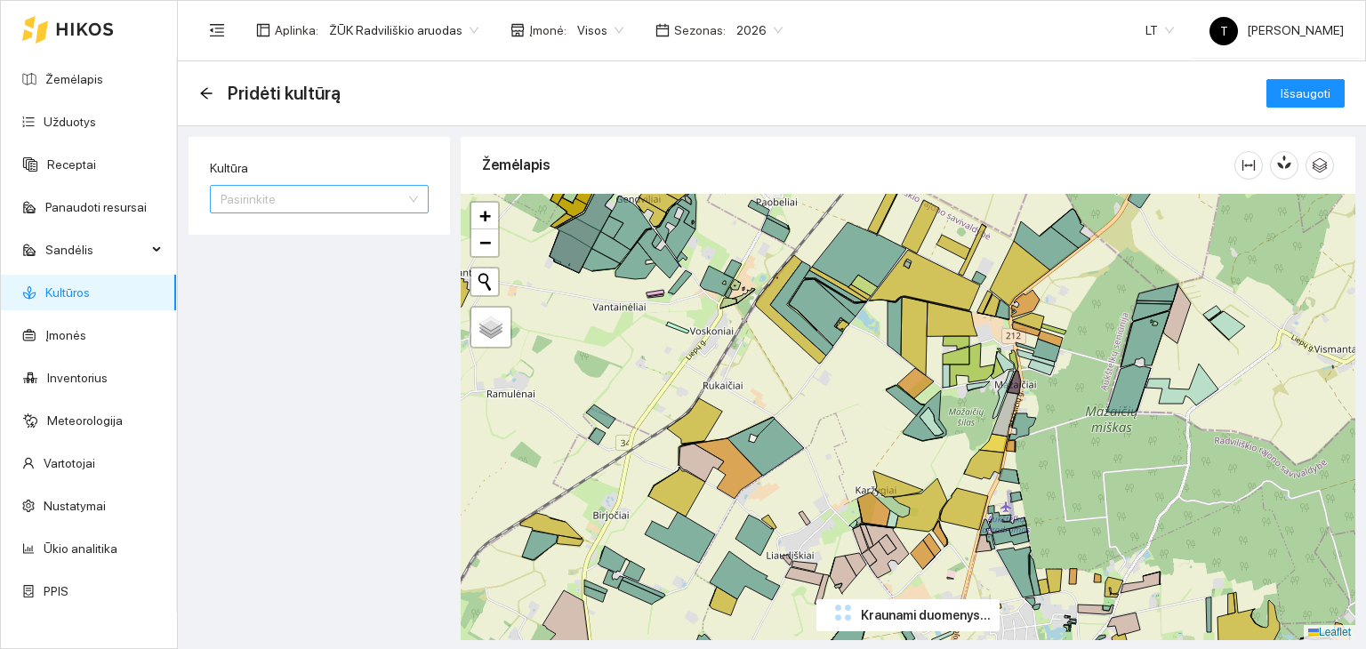
click at [336, 186] on input "Kultūra" at bounding box center [313, 199] width 185 height 27
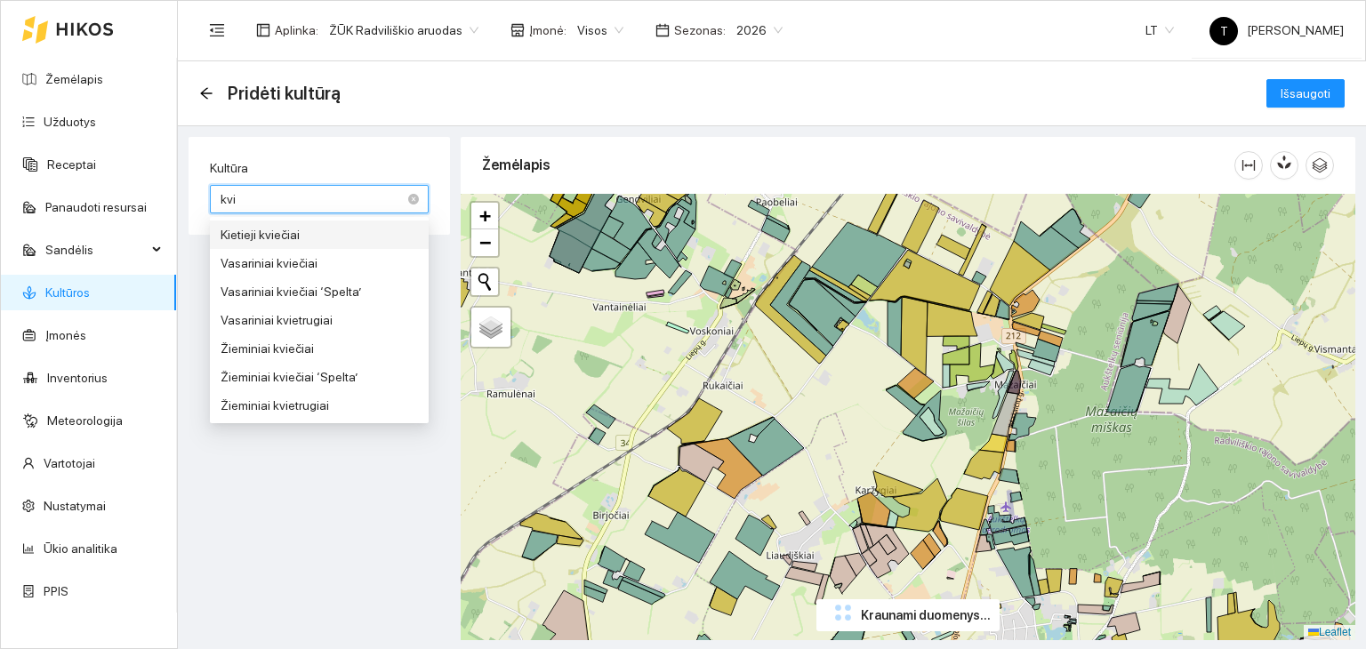
type input "kvie"
click at [292, 339] on div "Žieminiai kviečiai" at bounding box center [319, 349] width 197 height 20
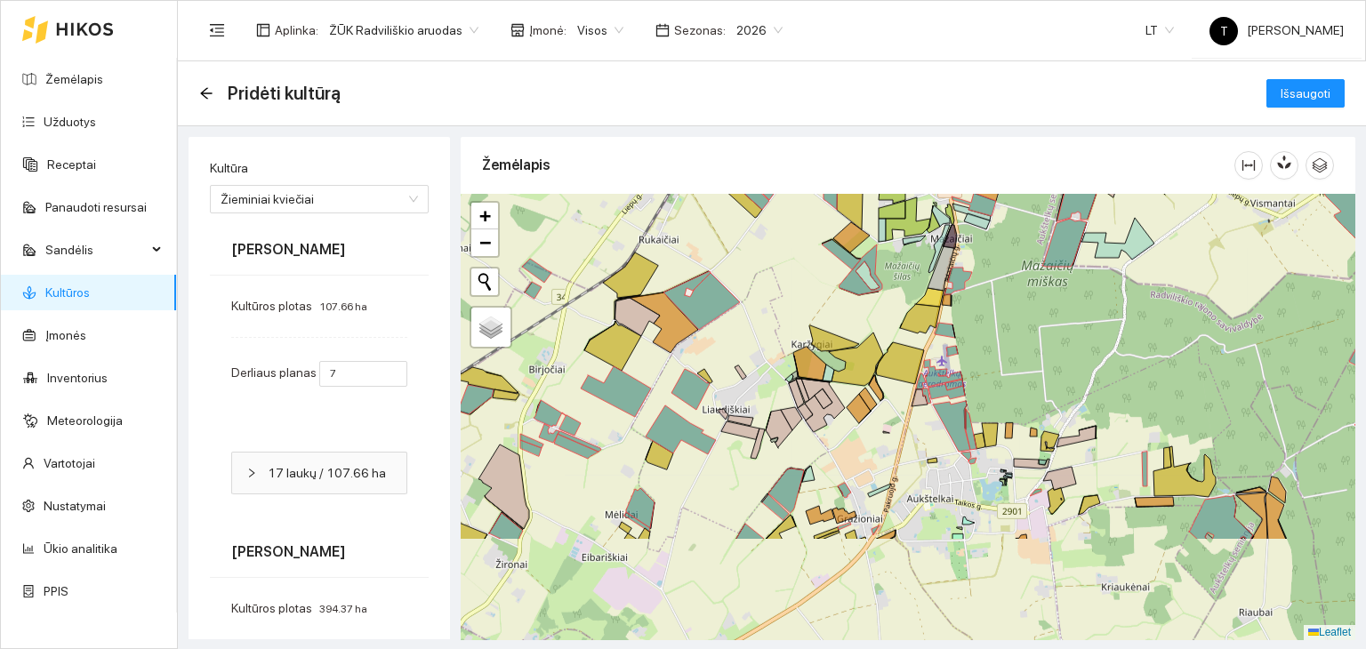
drag, startPoint x: 899, startPoint y: 598, endPoint x: 840, endPoint y: 452, distance: 158.0
click at [841, 453] on div "+ − Nieko nerasta. Bandykite dar kartą. Žemėlapis Palydovas Leaflet" at bounding box center [908, 417] width 895 height 446
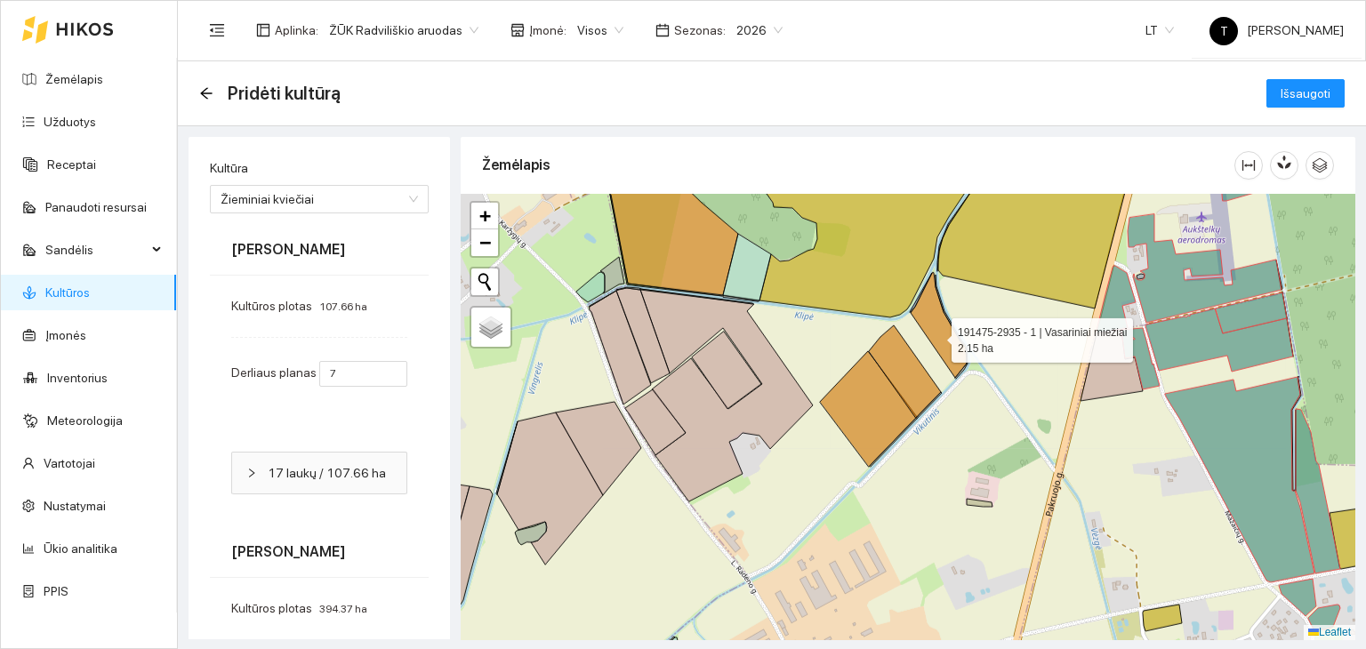
click at [935, 334] on icon at bounding box center [939, 325] width 56 height 105
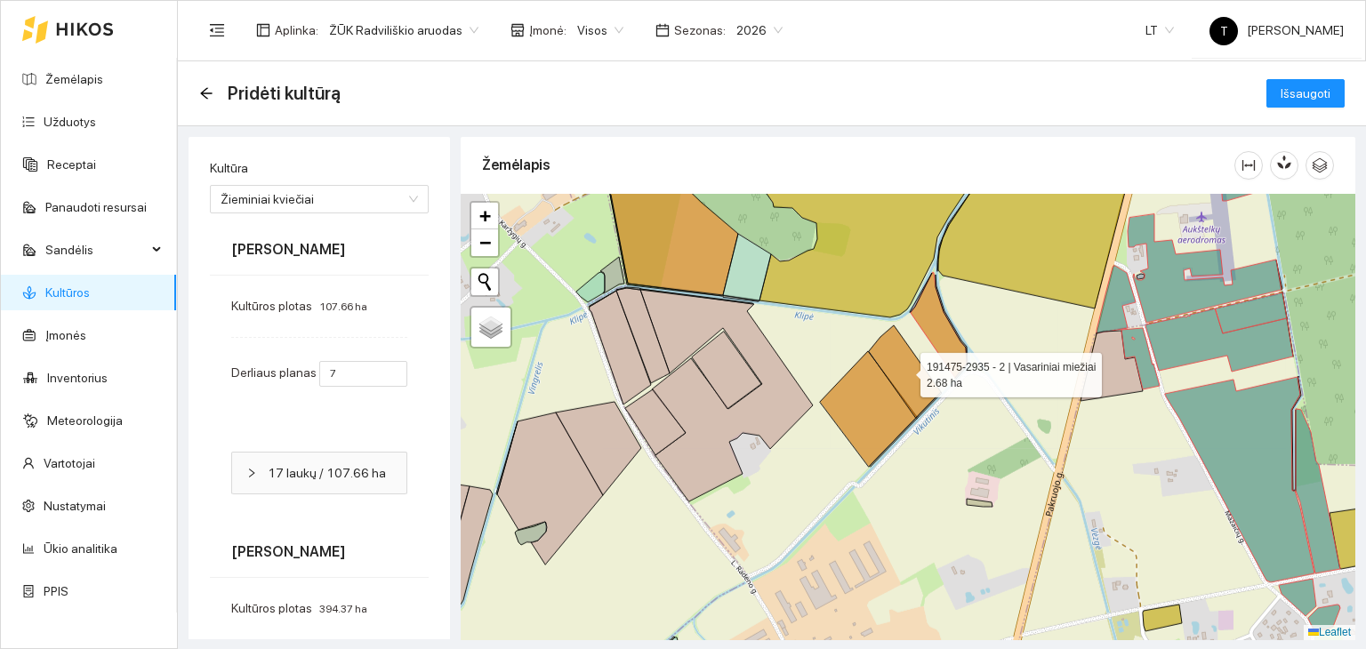
click at [918, 375] on icon at bounding box center [905, 371] width 72 height 92
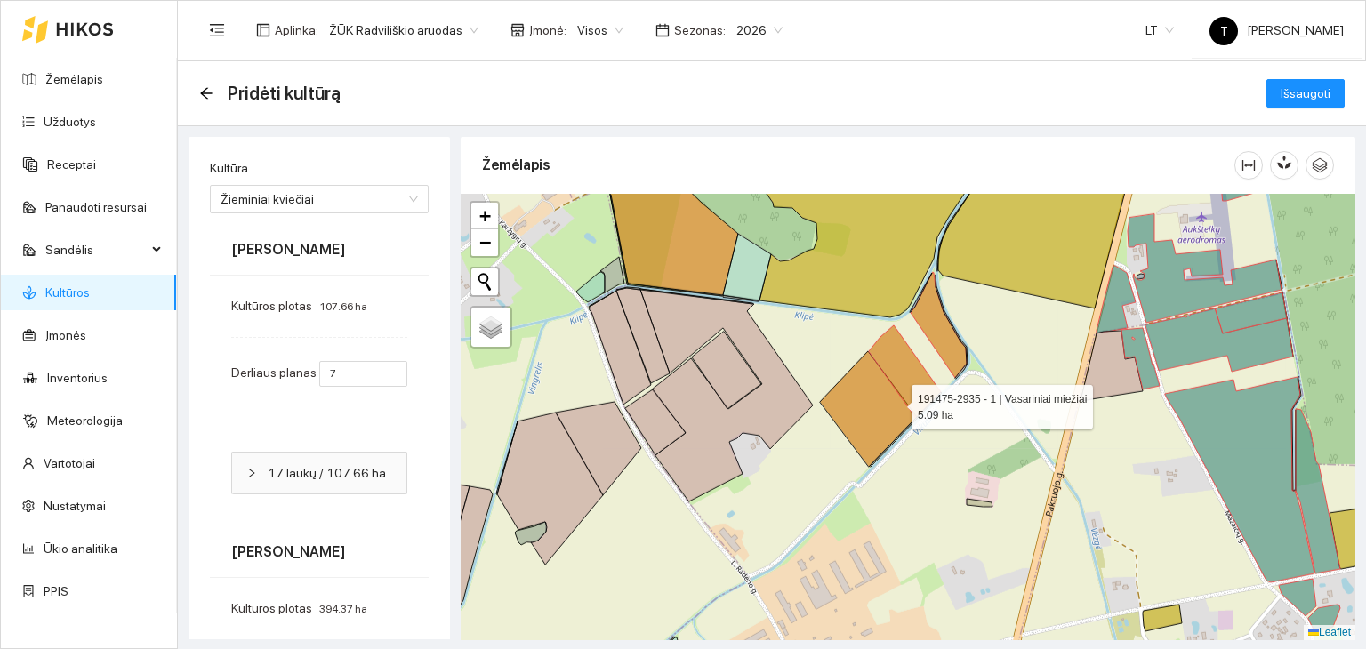
click at [894, 403] on icon at bounding box center [868, 409] width 97 height 116
click at [786, 396] on icon at bounding box center [726, 396] width 173 height 212
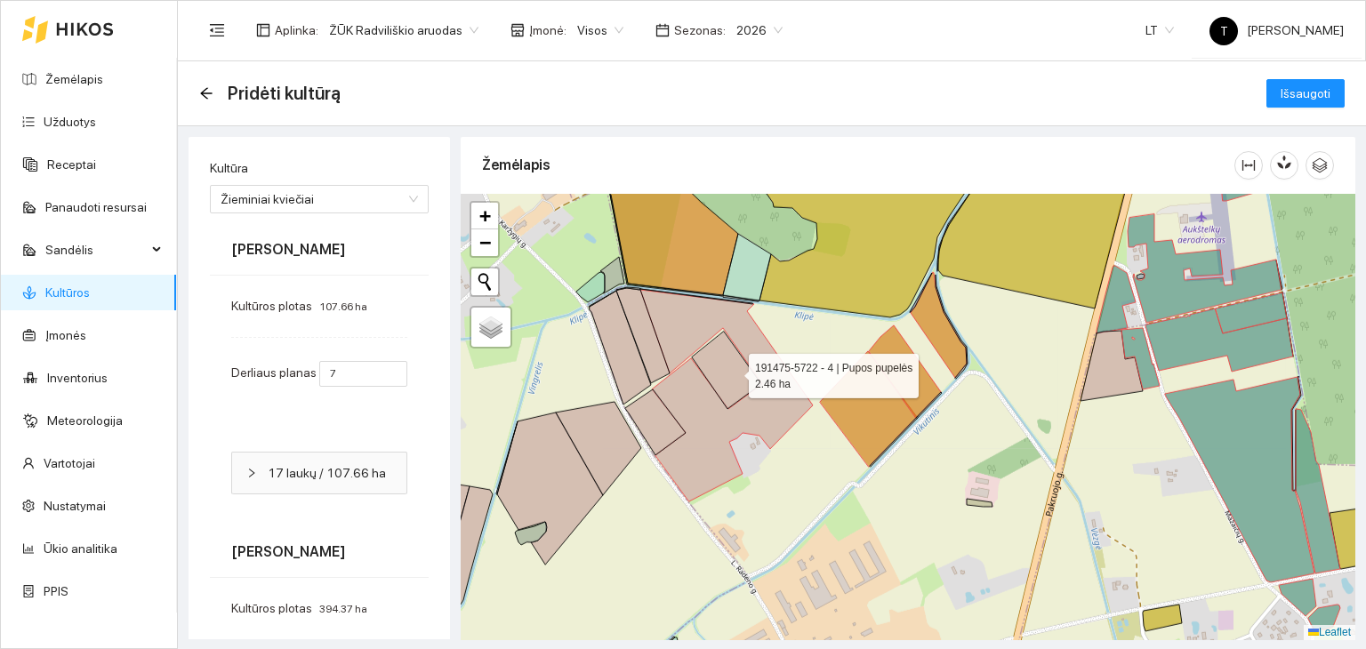
click at [733, 371] on icon at bounding box center [726, 370] width 69 height 77
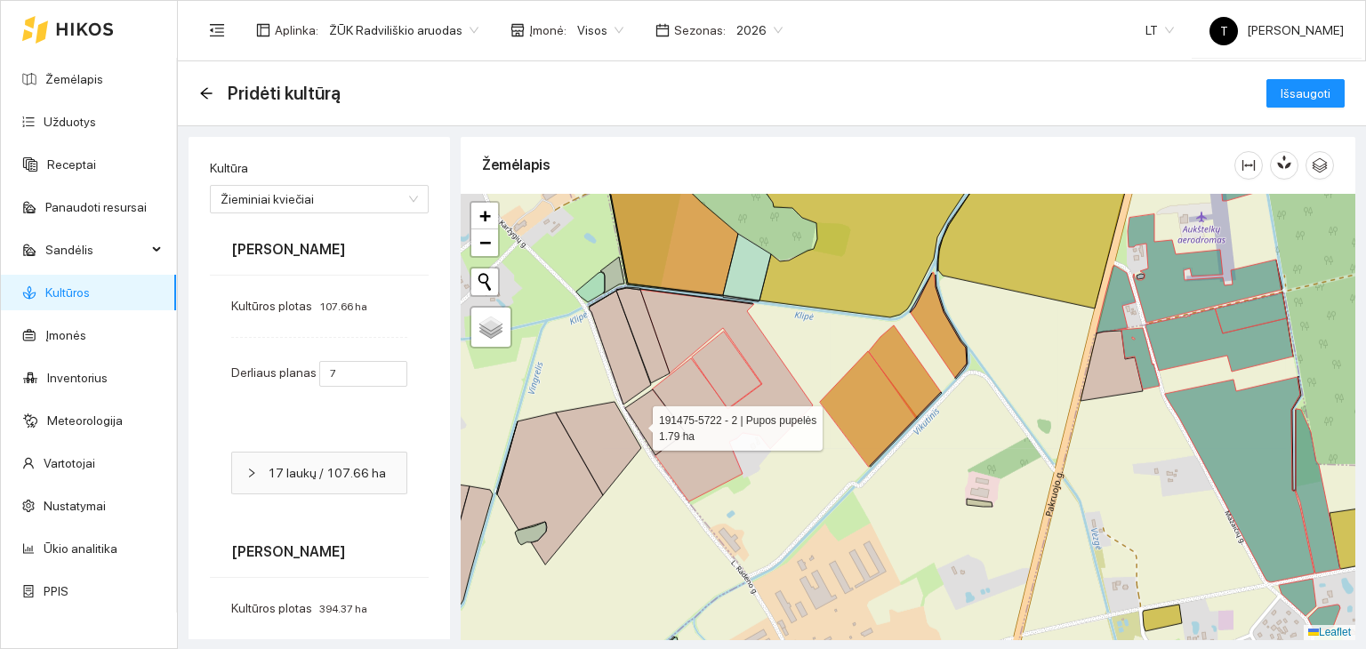
click at [637, 423] on icon at bounding box center [655, 422] width 60 height 66
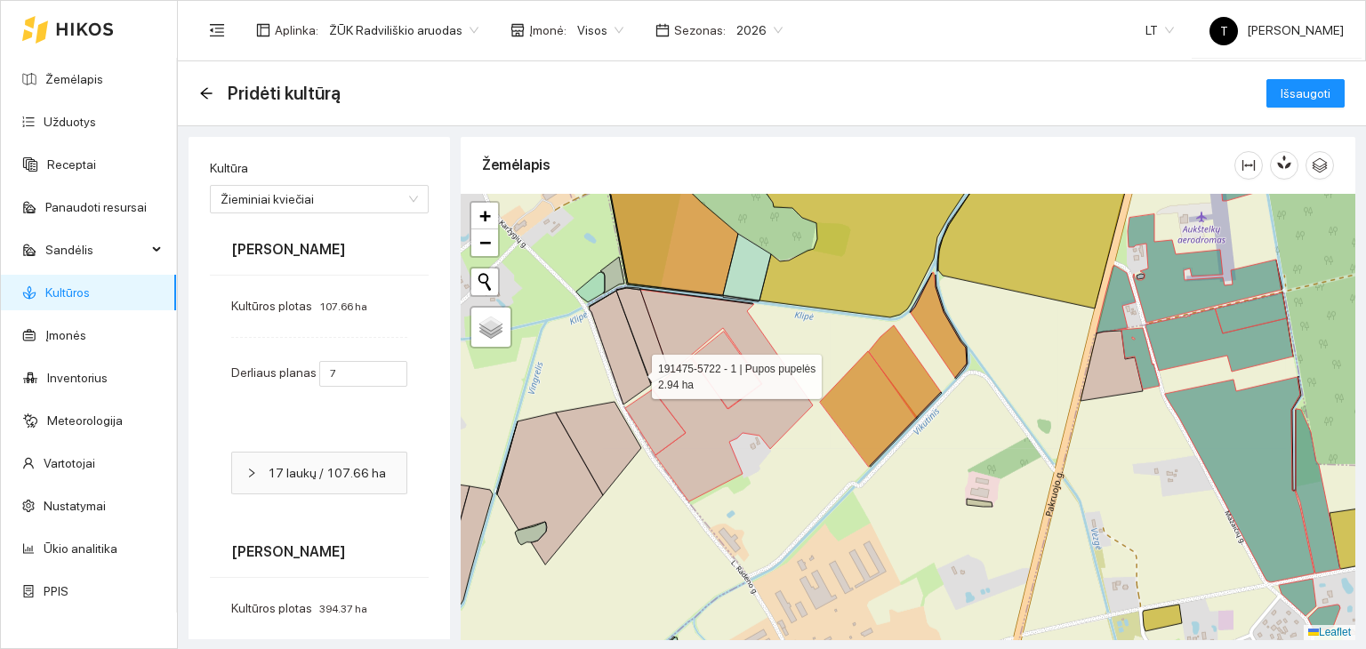
click at [636, 372] on icon at bounding box center [620, 348] width 61 height 114
click at [648, 357] on icon at bounding box center [642, 335] width 53 height 95
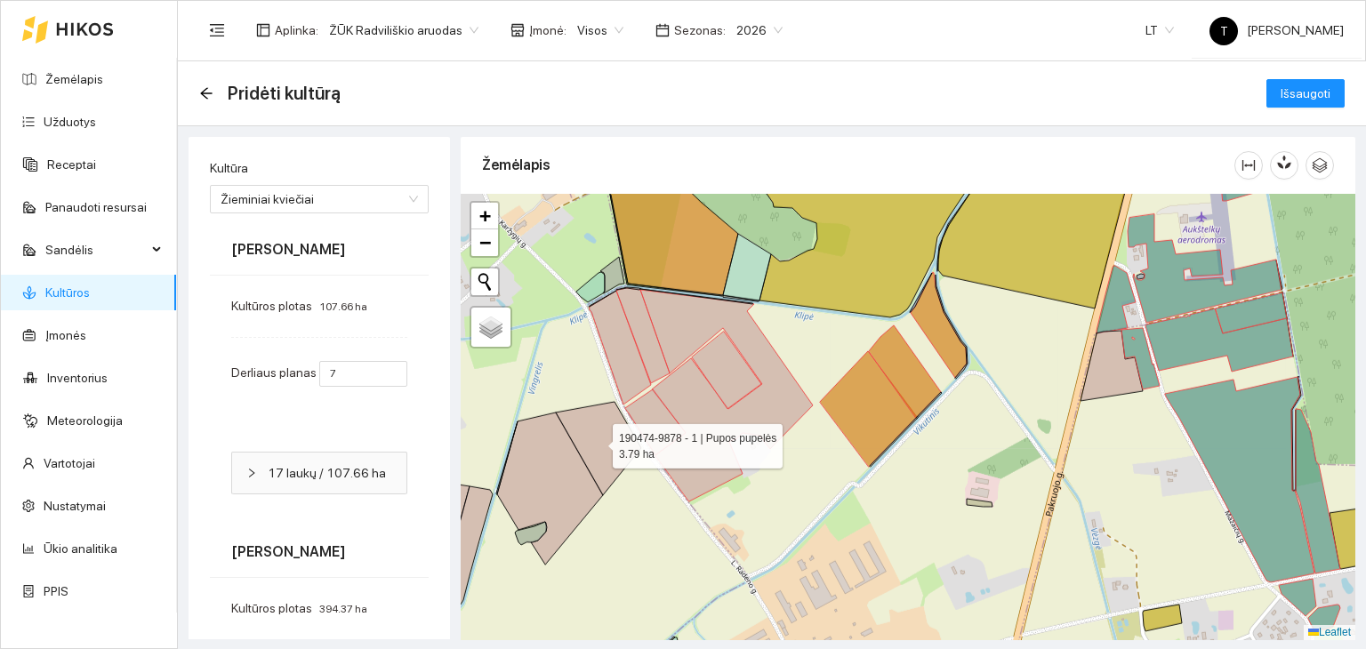
click at [597, 441] on icon at bounding box center [598, 448] width 85 height 93
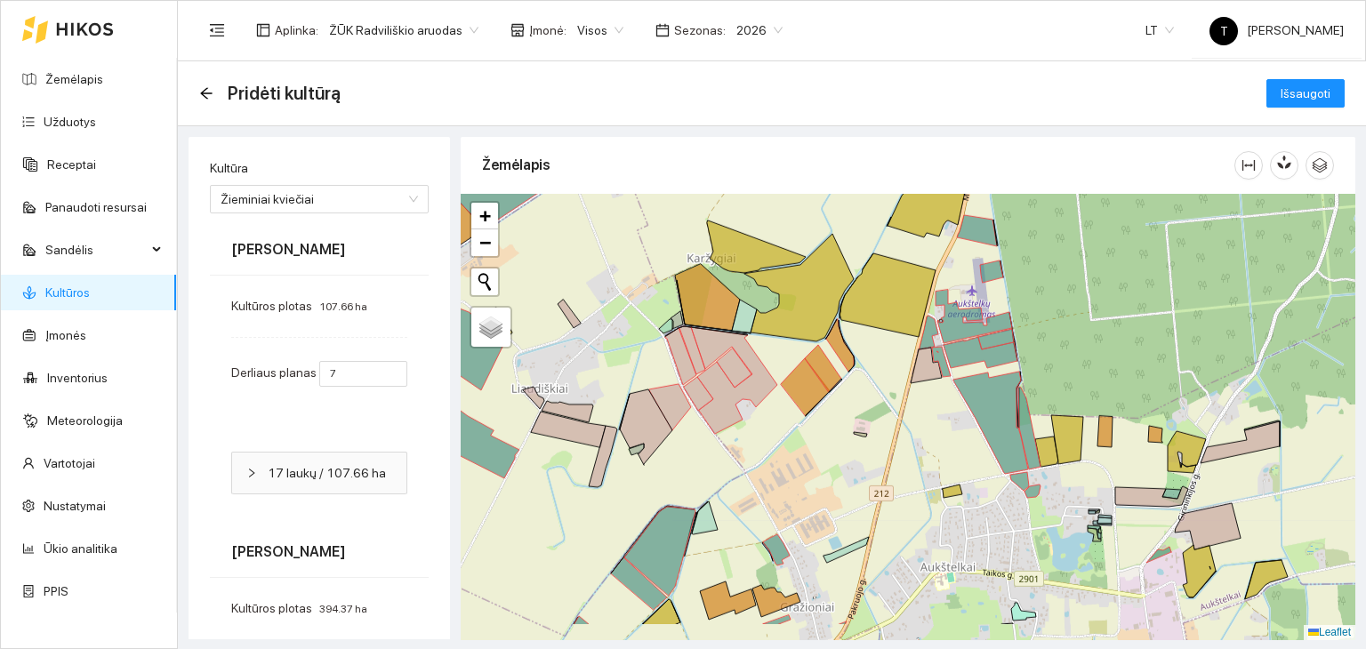
drag, startPoint x: 611, startPoint y: 524, endPoint x: 823, endPoint y: 316, distance: 297.4
click at [823, 316] on div "+ − Nieko nerasta. Bandykite dar kartą. Žemėlapis Palydovas Leaflet" at bounding box center [908, 417] width 895 height 446
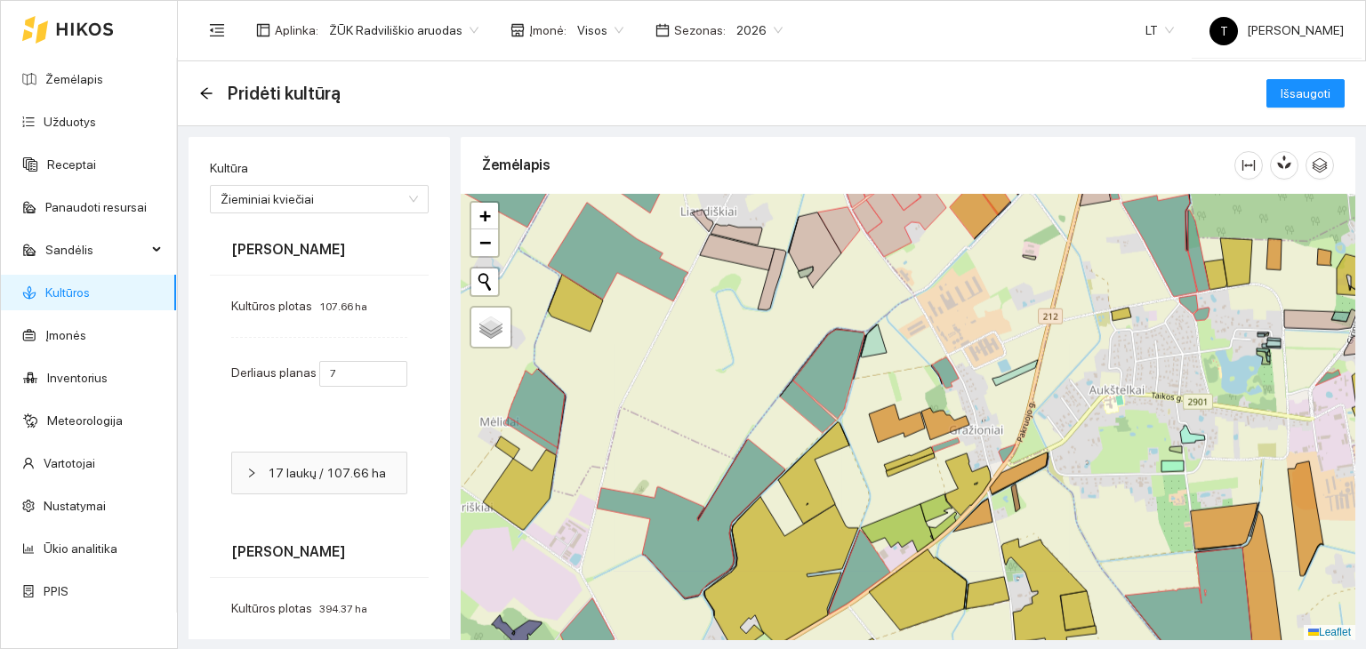
drag, startPoint x: 647, startPoint y: 423, endPoint x: 745, endPoint y: 219, distance: 226.7
click at [745, 219] on div "+ − Nieko nerasta. Bandykite dar kartą. Žemėlapis Palydovas Leaflet" at bounding box center [908, 417] width 895 height 446
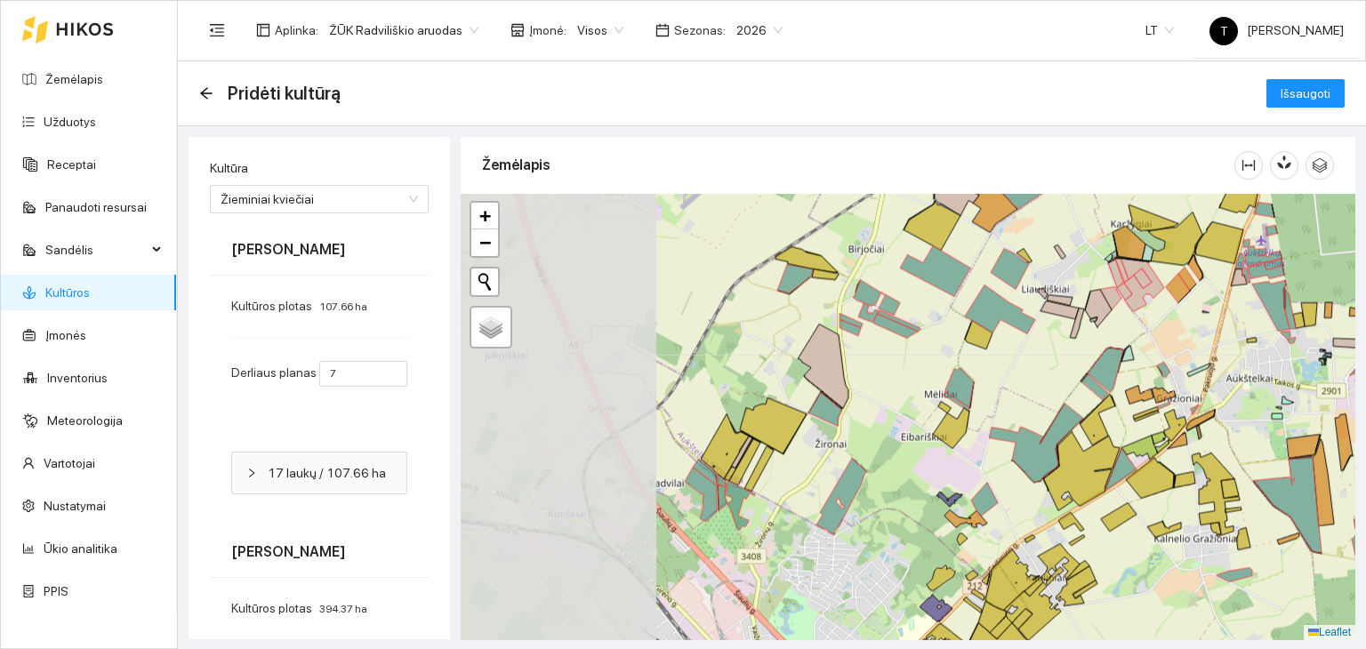
drag, startPoint x: 613, startPoint y: 456, endPoint x: 893, endPoint y: 463, distance: 280.2
click at [893, 463] on div "+ − Nieko nerasta. Bandykite dar kartą. Žemėlapis Palydovas Leaflet" at bounding box center [908, 417] width 895 height 446
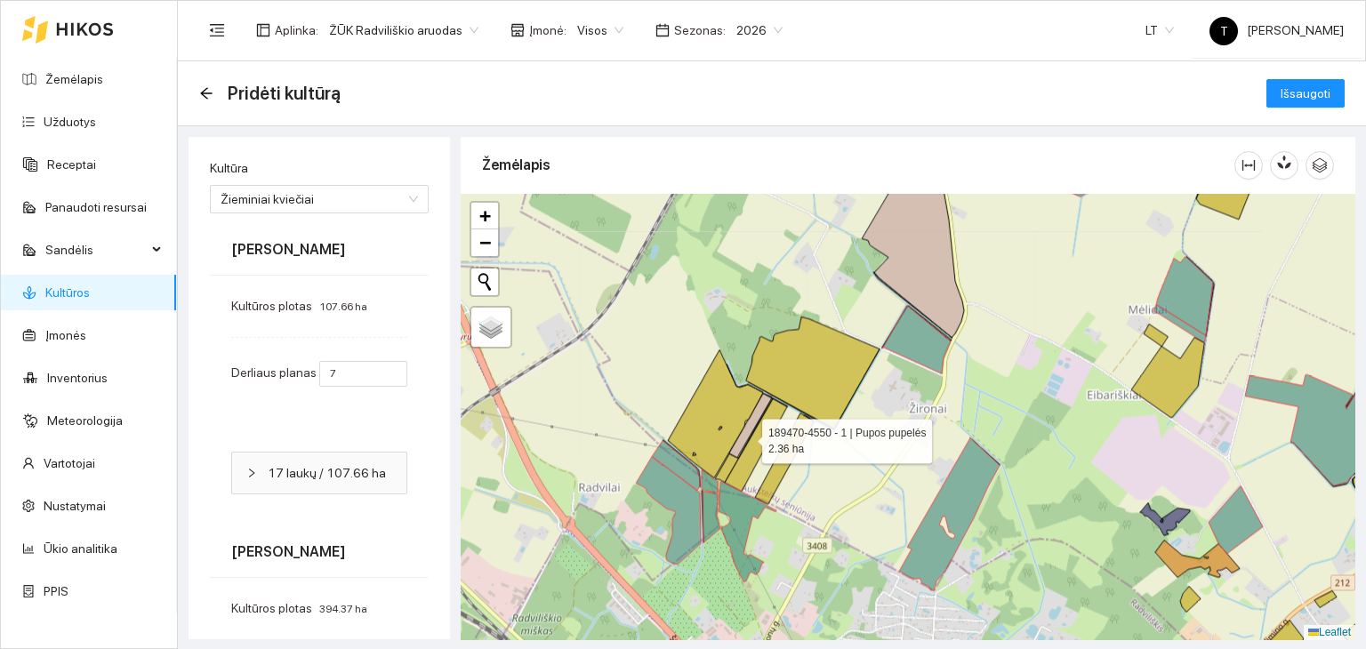
click at [746, 436] on icon at bounding box center [750, 425] width 43 height 64
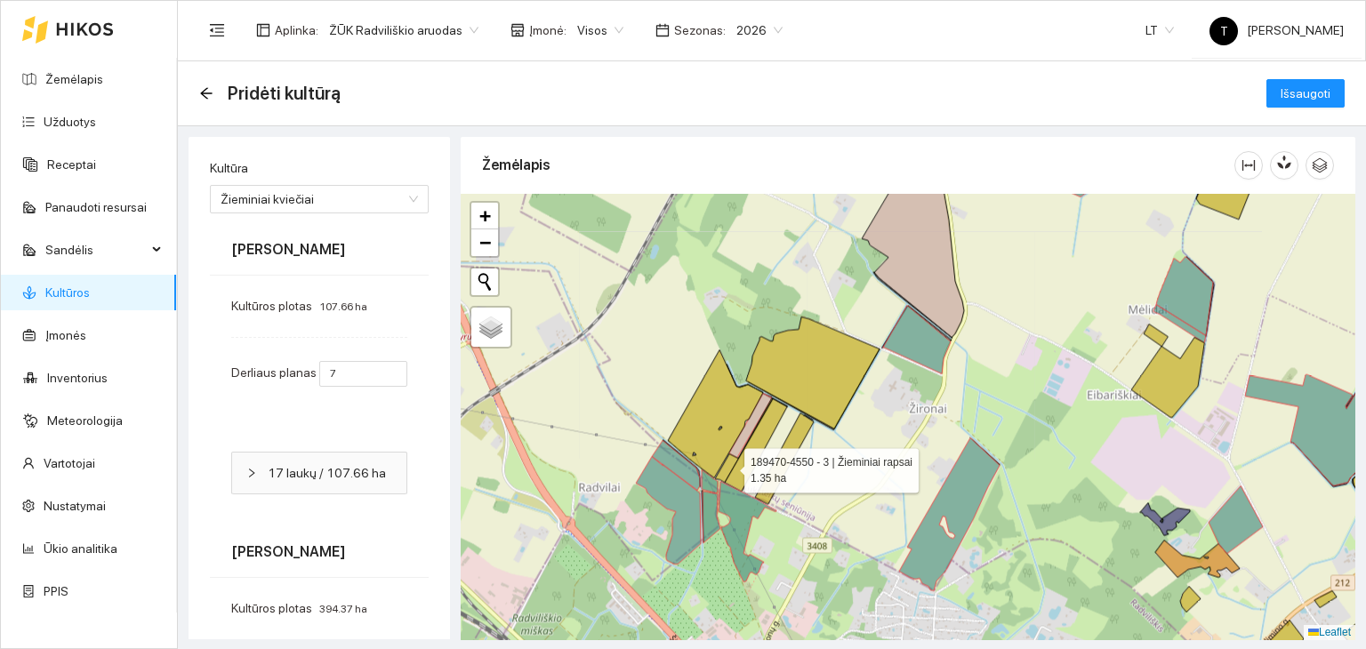
click at [728, 466] on icon at bounding box center [744, 439] width 58 height 84
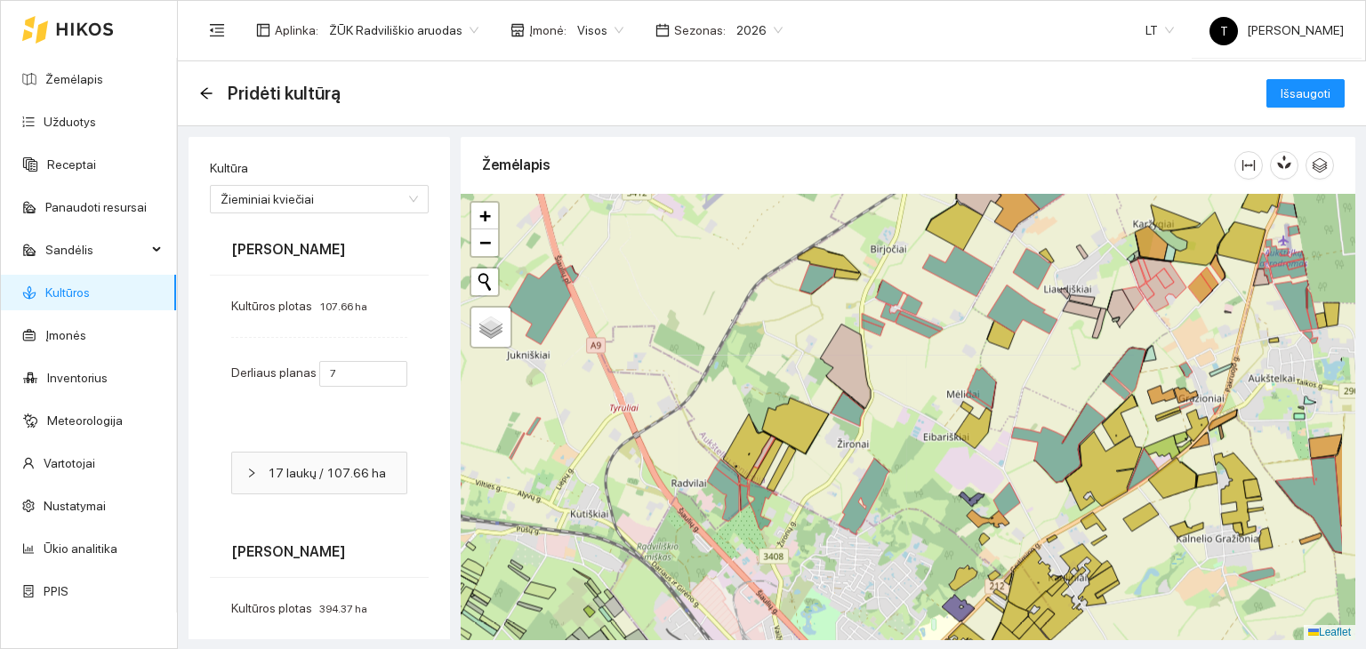
drag, startPoint x: 1186, startPoint y: 374, endPoint x: 1002, endPoint y: 402, distance: 186.1
click at [1096, 396] on div "+ − Nieko nerasta. Bandykite dar kartą. Žemėlapis Palydovas Leaflet" at bounding box center [908, 417] width 895 height 446
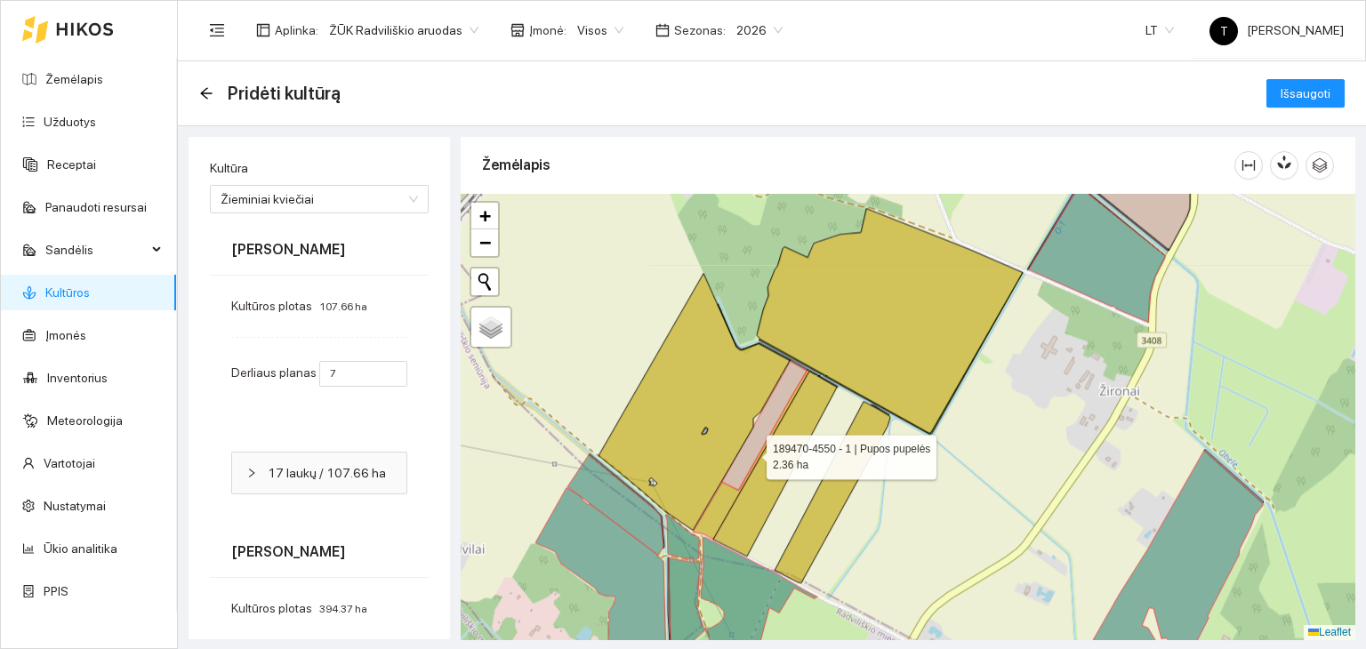
click at [750, 453] on icon at bounding box center [764, 425] width 84 height 130
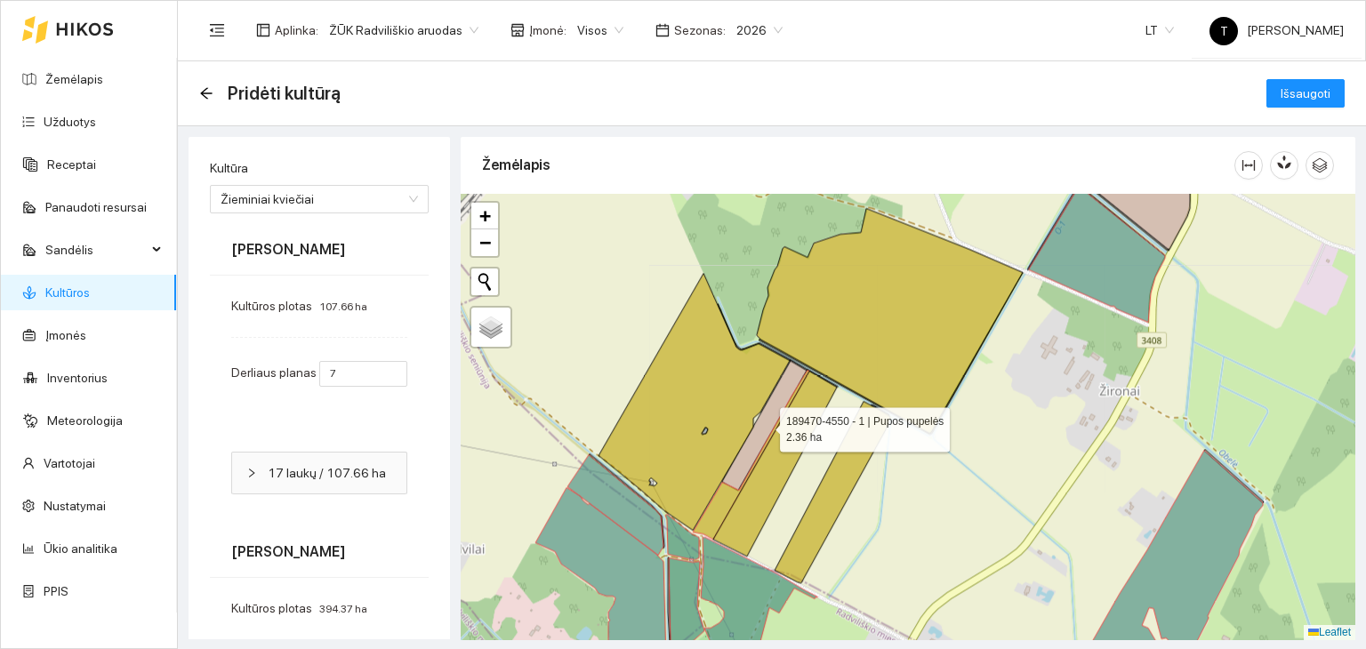
click at [750, 453] on icon at bounding box center [764, 425] width 84 height 130
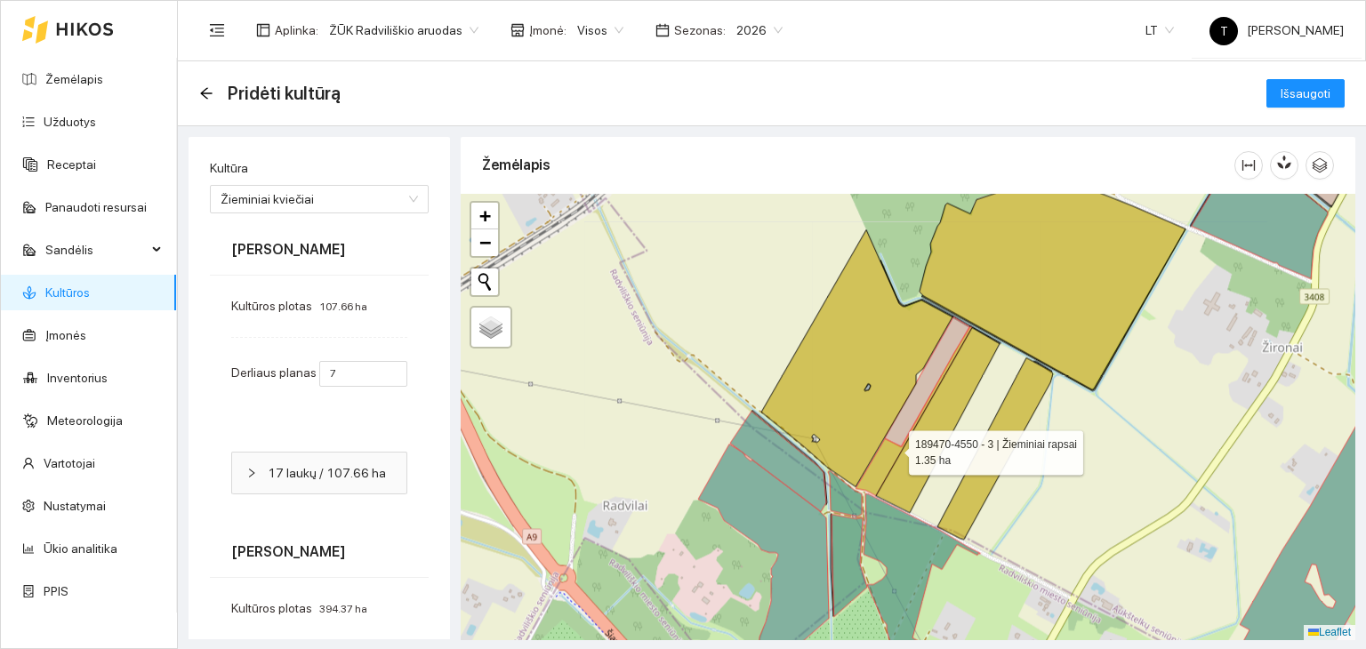
click at [881, 470] on icon at bounding box center [913, 410] width 116 height 169
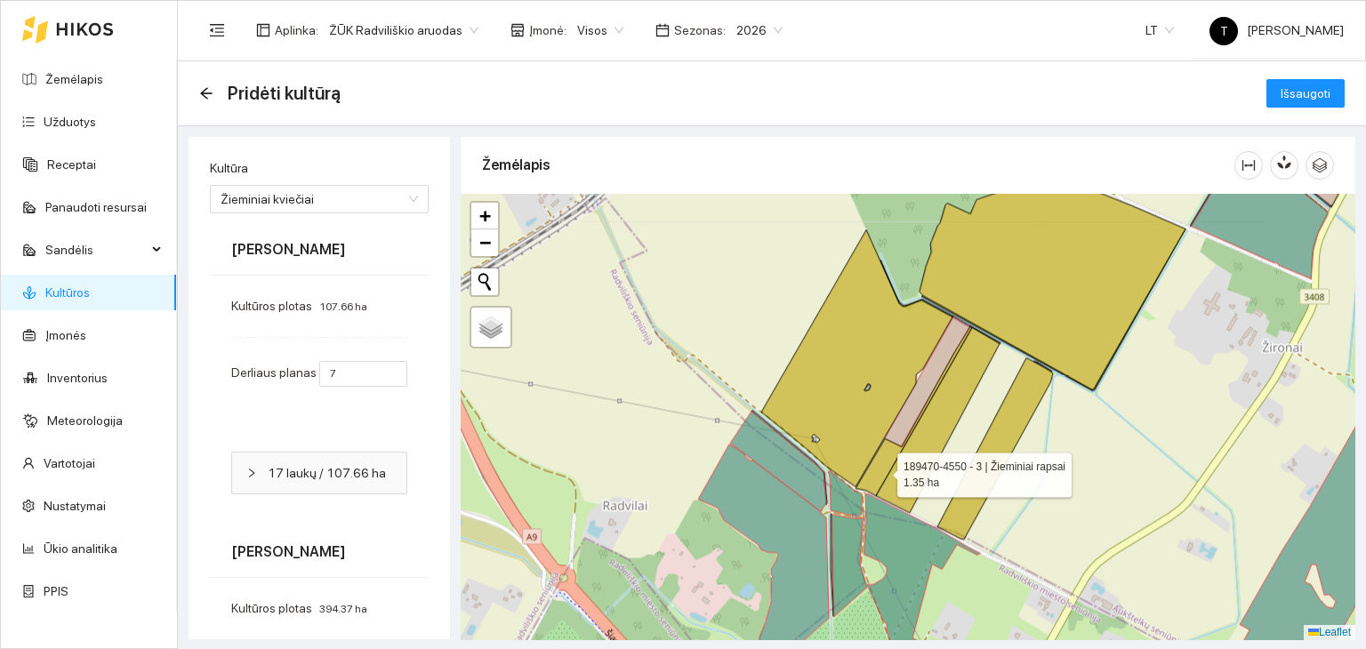
click at [881, 470] on icon at bounding box center [913, 410] width 116 height 169
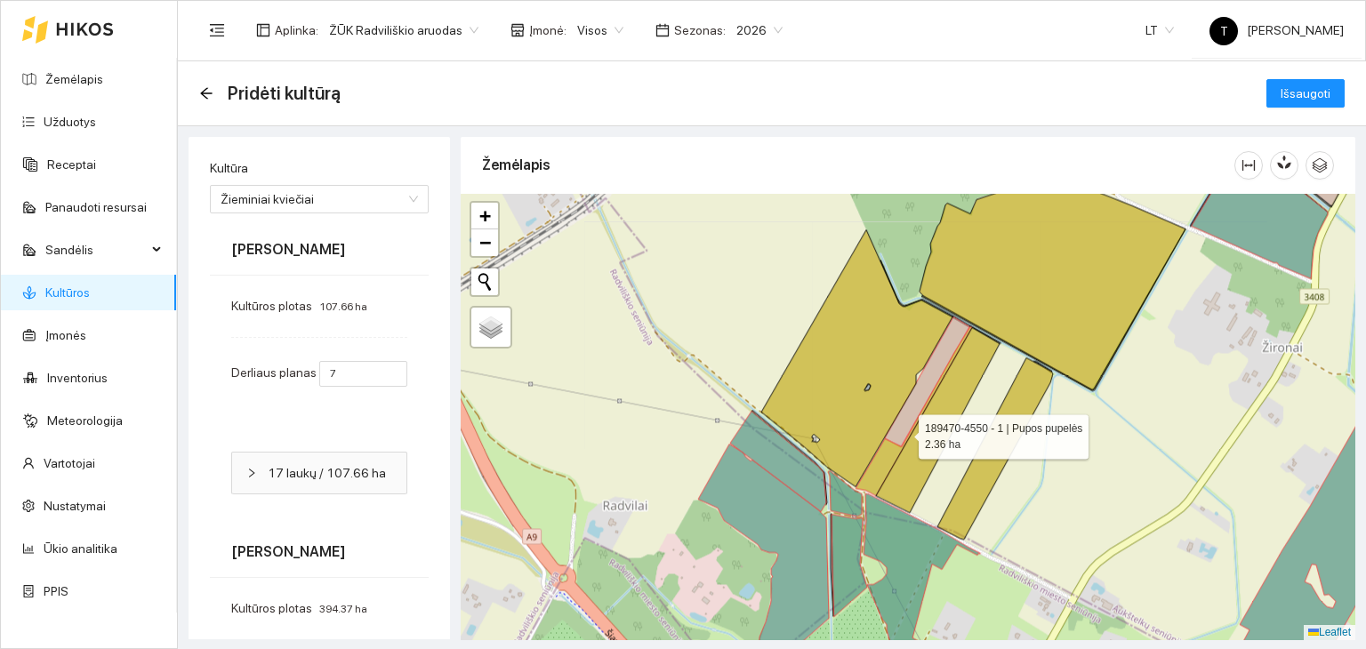
click at [903, 431] on icon at bounding box center [927, 382] width 84 height 130
click at [876, 474] on icon at bounding box center [913, 410] width 116 height 169
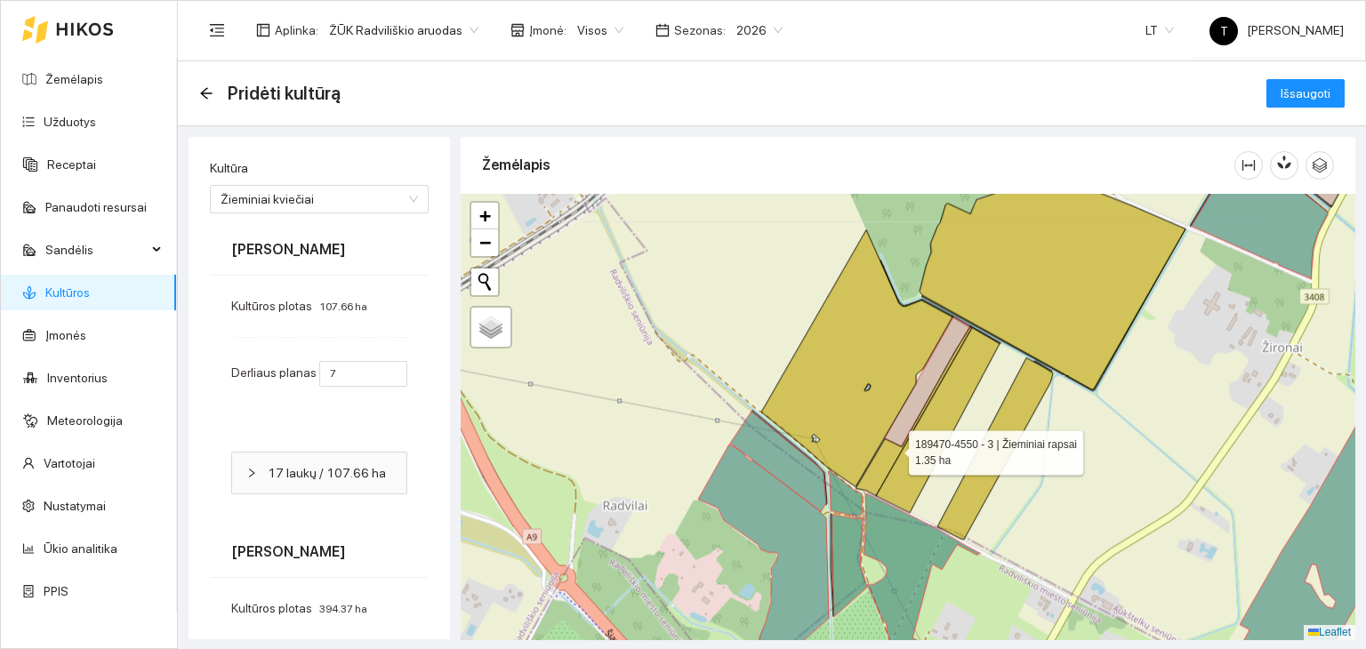
click at [876, 474] on icon at bounding box center [913, 410] width 116 height 169
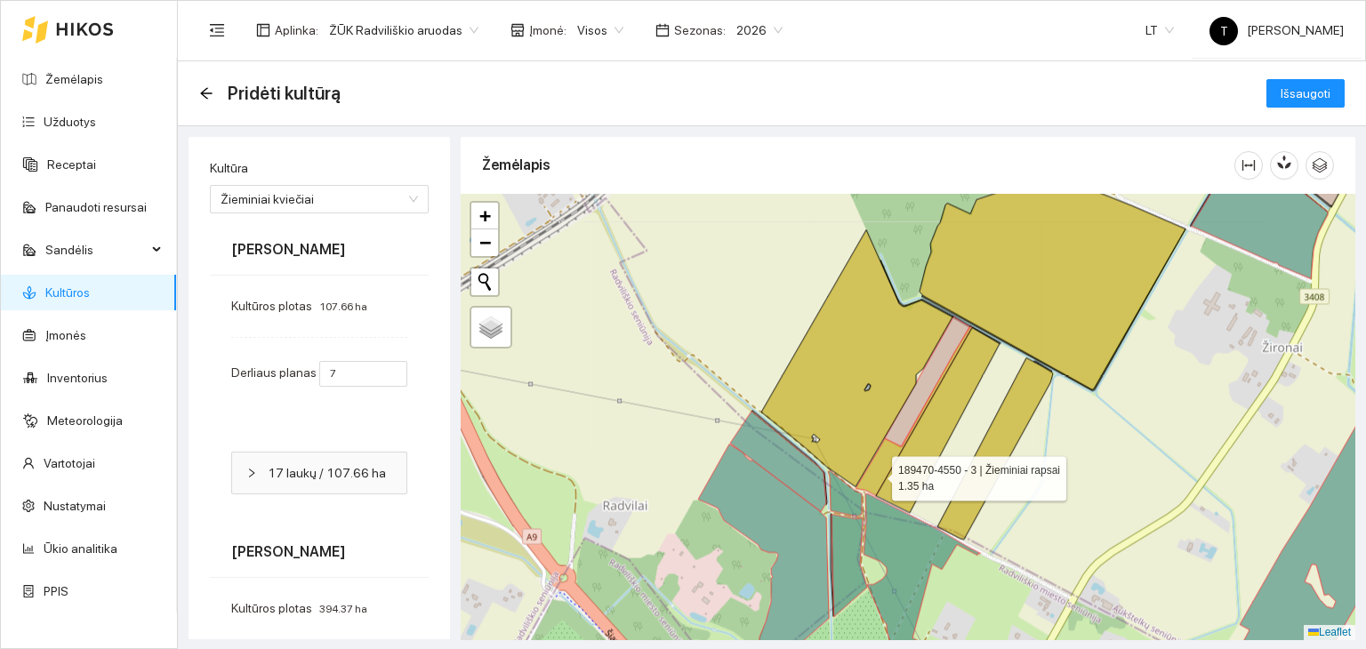
click at [876, 474] on icon at bounding box center [913, 410] width 116 height 169
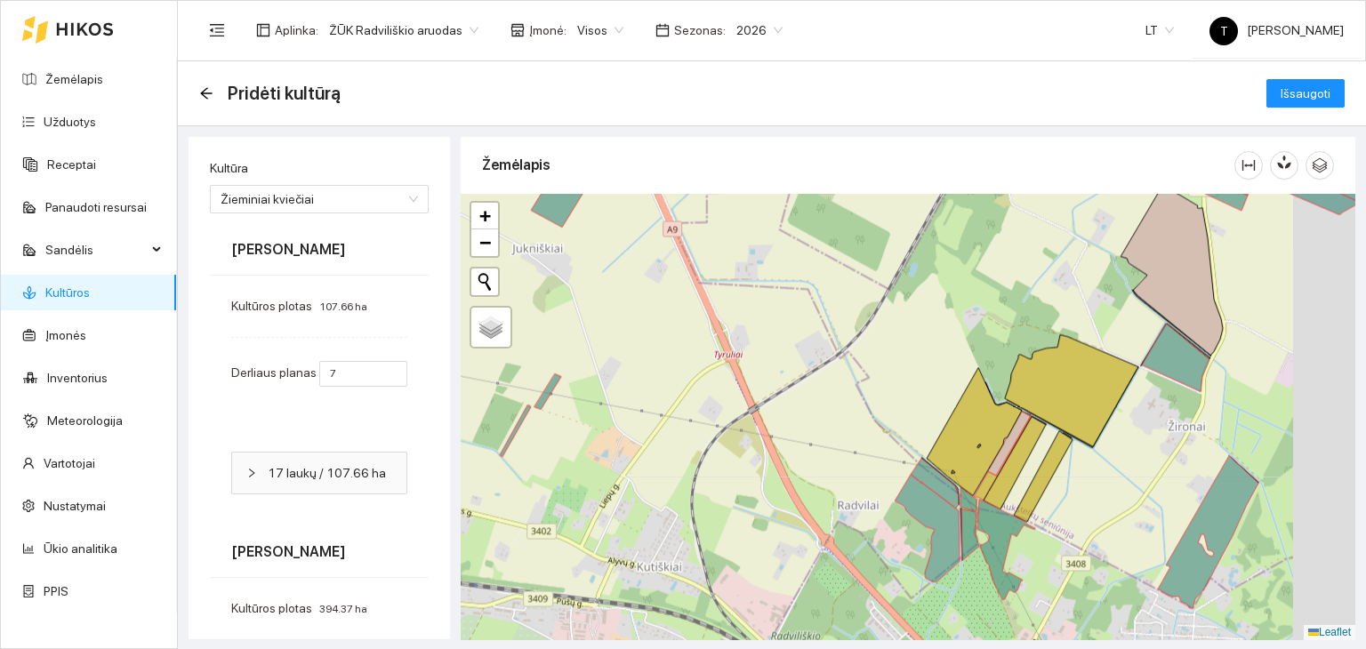
drag, startPoint x: 1234, startPoint y: 421, endPoint x: 779, endPoint y: 518, distance: 465.7
click at [782, 519] on div "+ − Nieko nerasta. Bandykite dar kartą. Žemėlapis Palydovas Leaflet" at bounding box center [908, 417] width 895 height 446
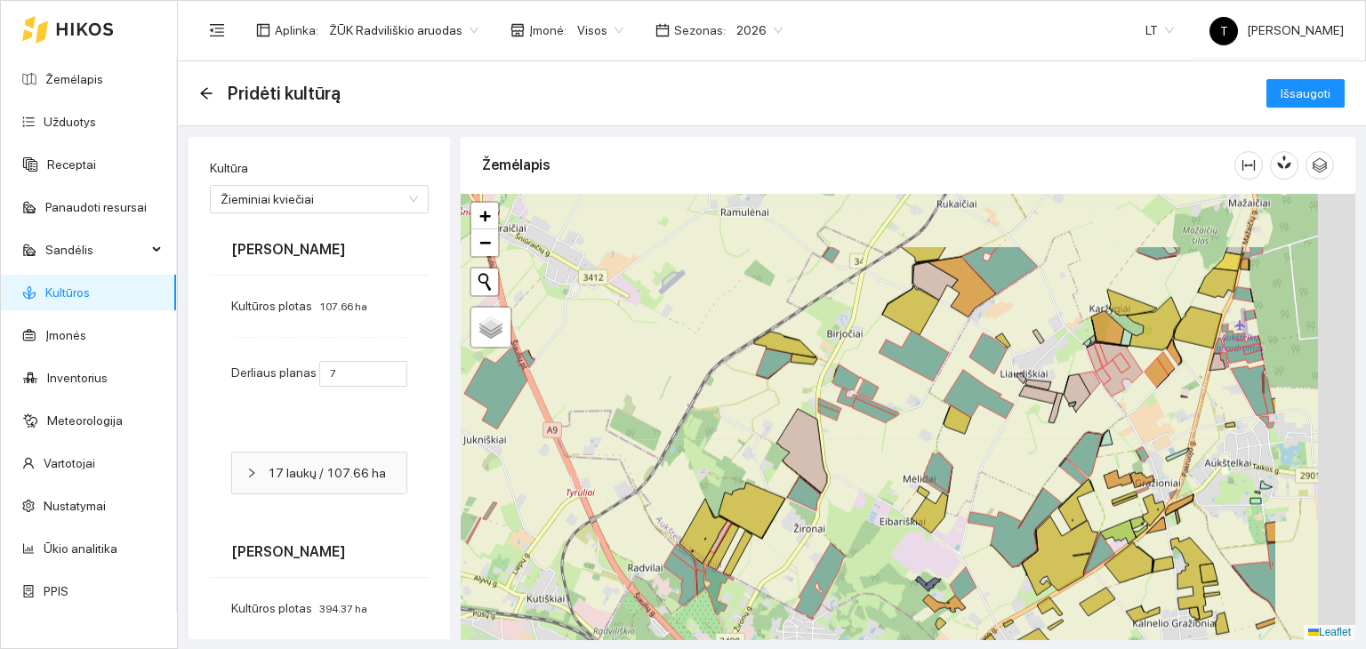
drag, startPoint x: 1150, startPoint y: 389, endPoint x: 1025, endPoint y: 458, distance: 142.5
click at [1025, 458] on div "+ − Nieko nerasta. Bandykite dar kartą. Žemėlapis Palydovas Leaflet" at bounding box center [908, 417] width 895 height 446
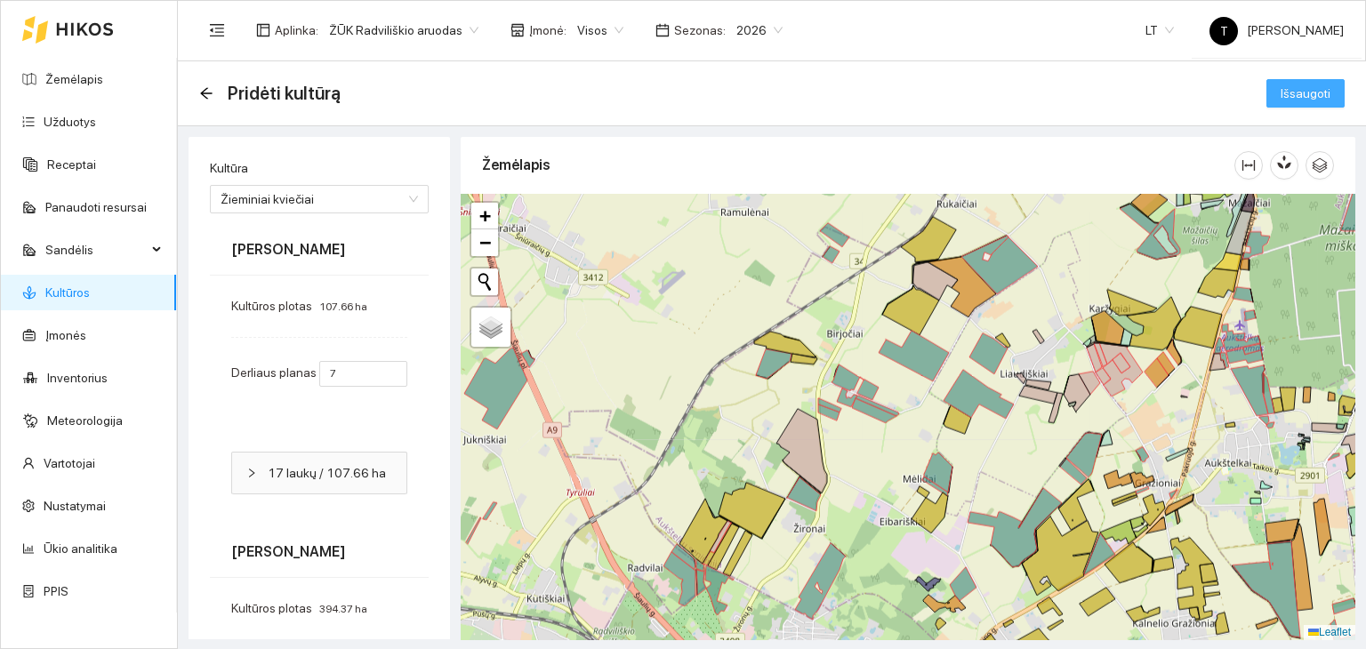
click at [1315, 85] on span "Išsaugoti" at bounding box center [1305, 94] width 50 height 20
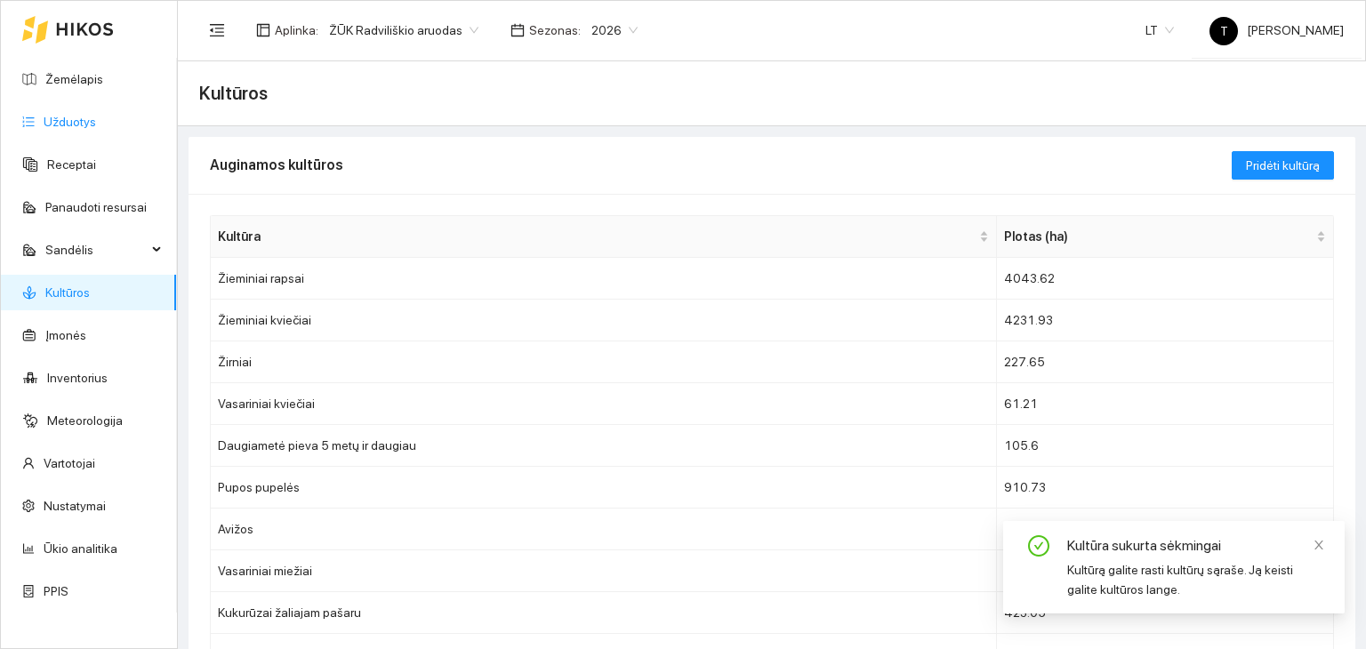
click at [61, 129] on link "Užduotys" at bounding box center [70, 122] width 52 height 14
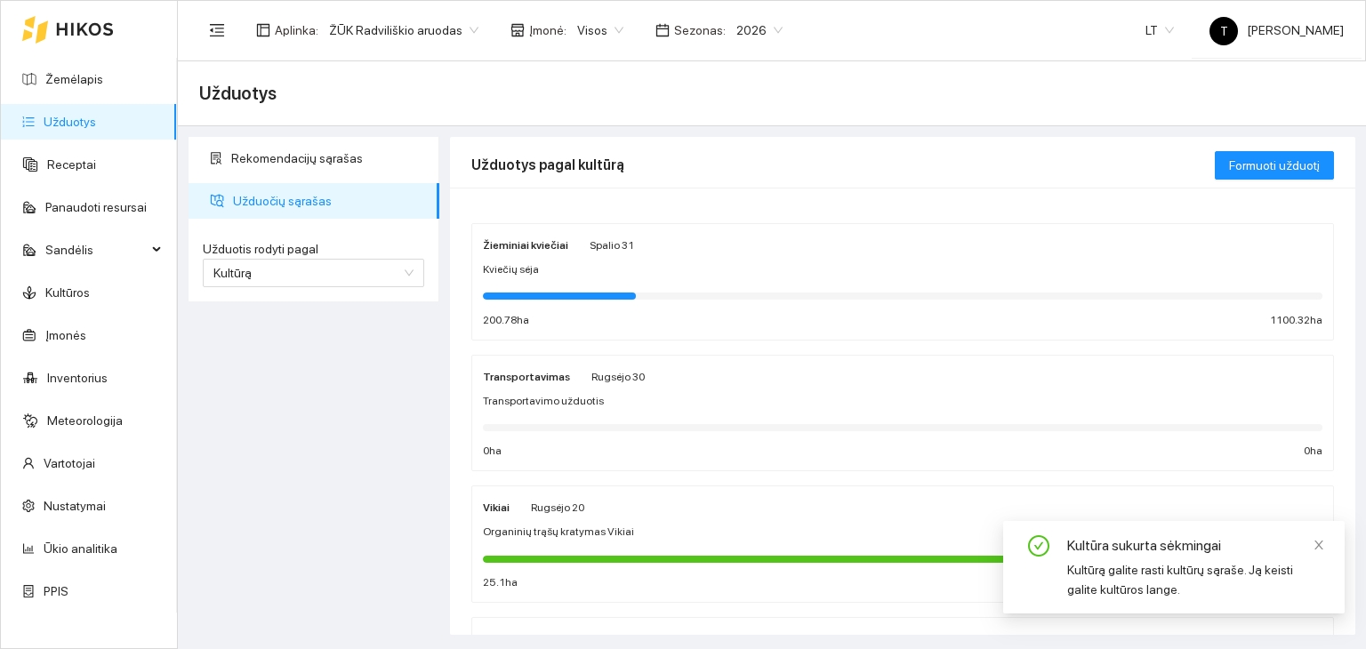
click at [686, 273] on div "Kviečių sėja" at bounding box center [902, 269] width 839 height 17
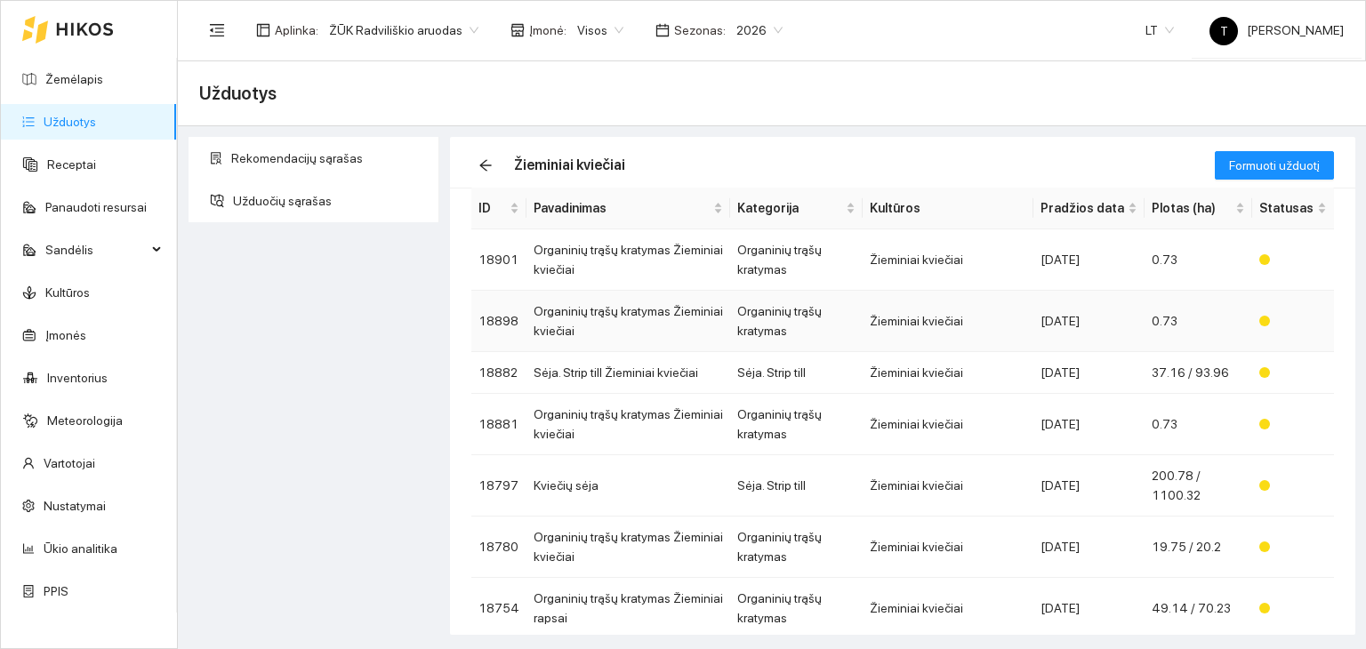
scroll to position [178, 0]
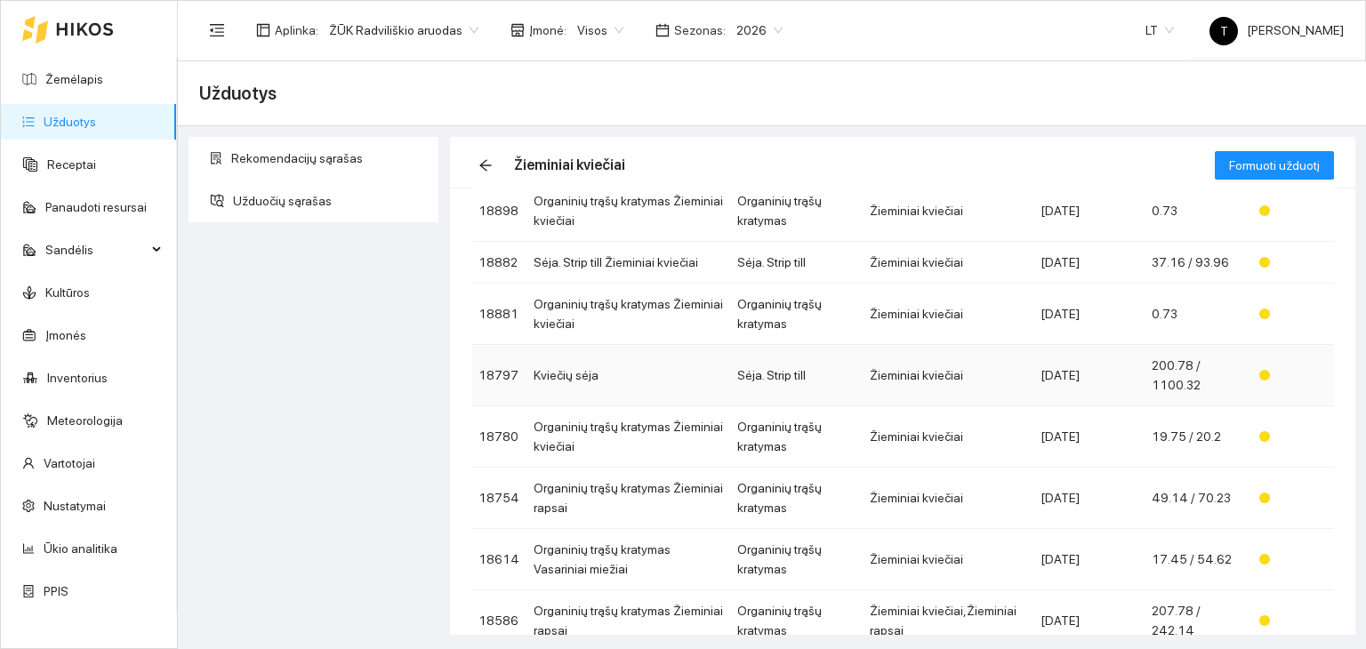
click at [971, 381] on td "Žieminiai kviečiai" at bounding box center [948, 375] width 171 height 61
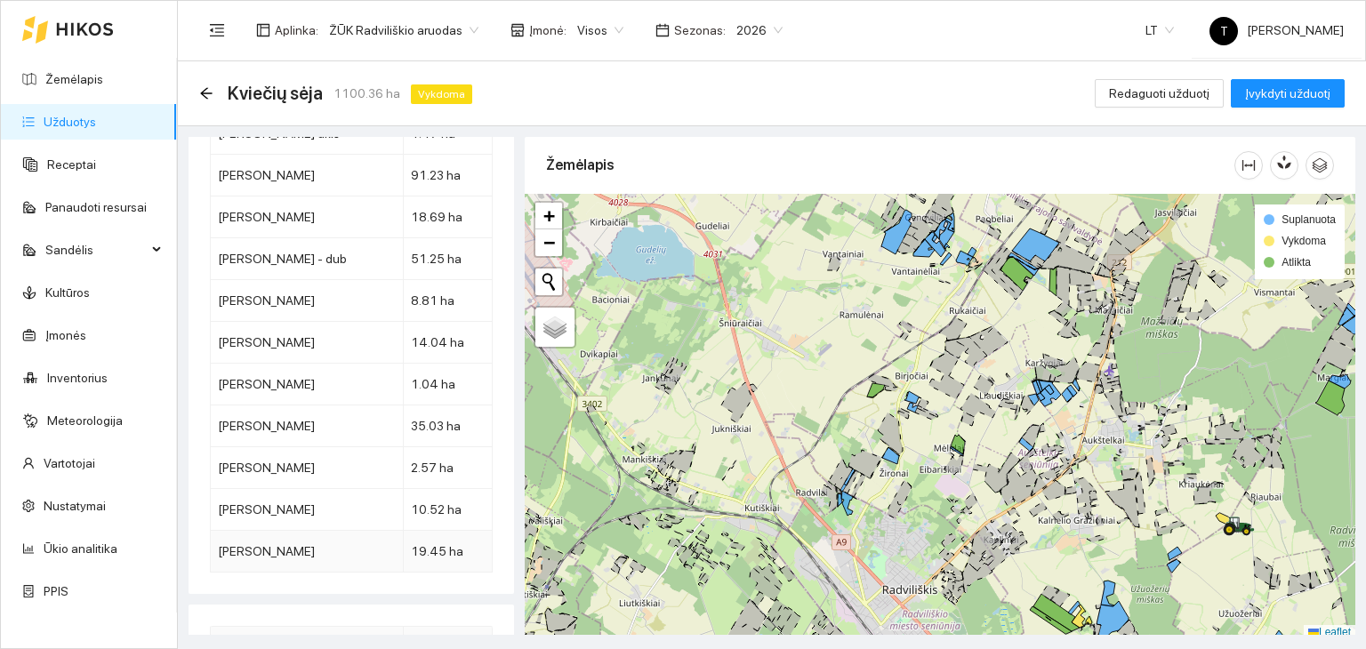
scroll to position [6400, 0]
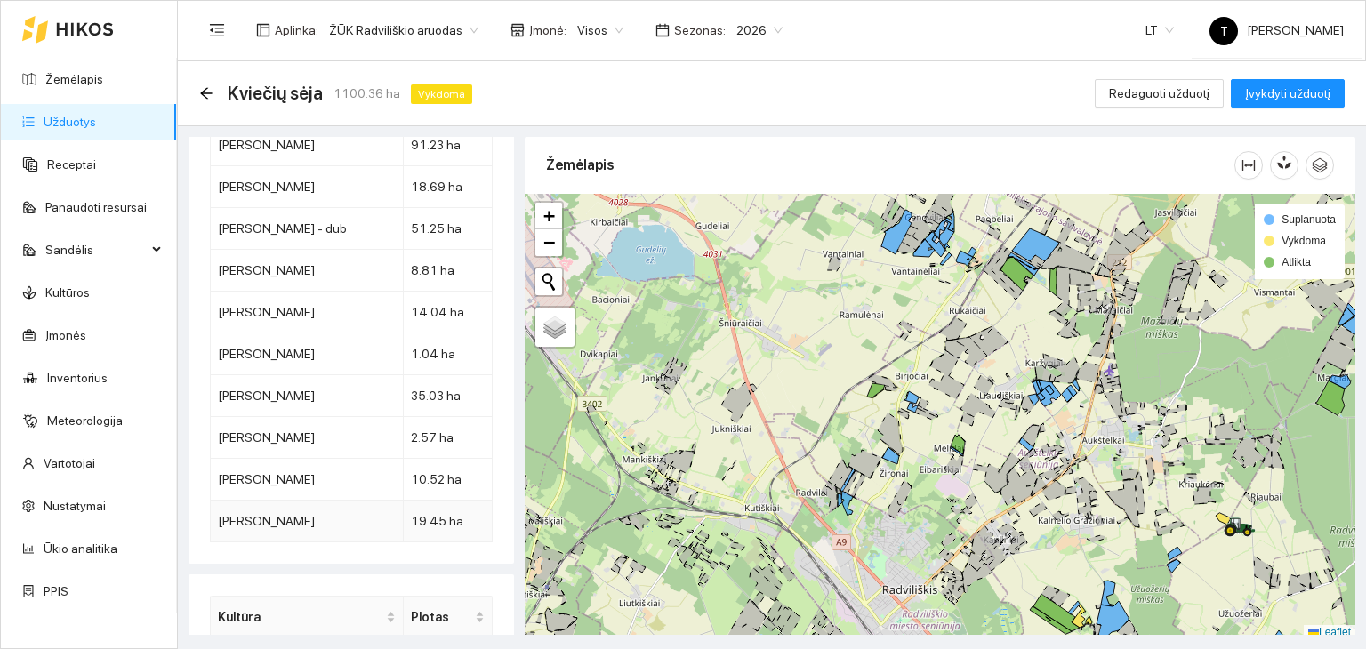
click at [423, 501] on td "19.45 ha" at bounding box center [448, 522] width 89 height 42
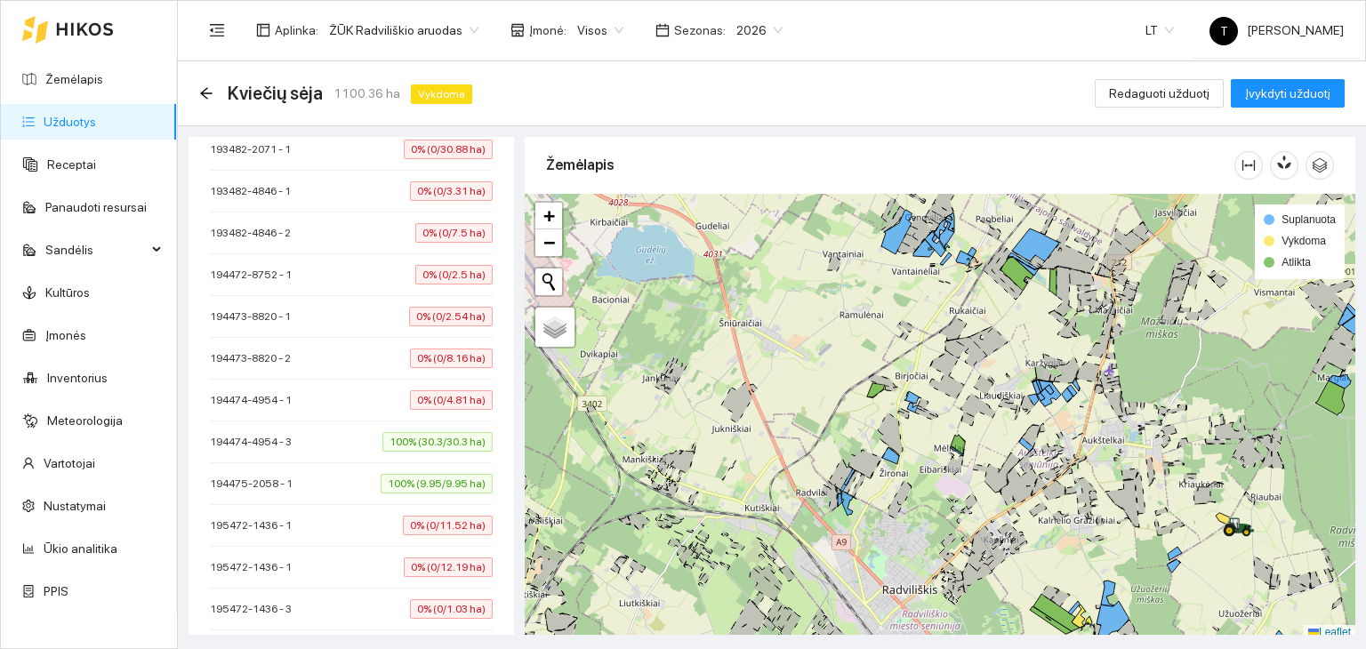
scroll to position [4978, 0]
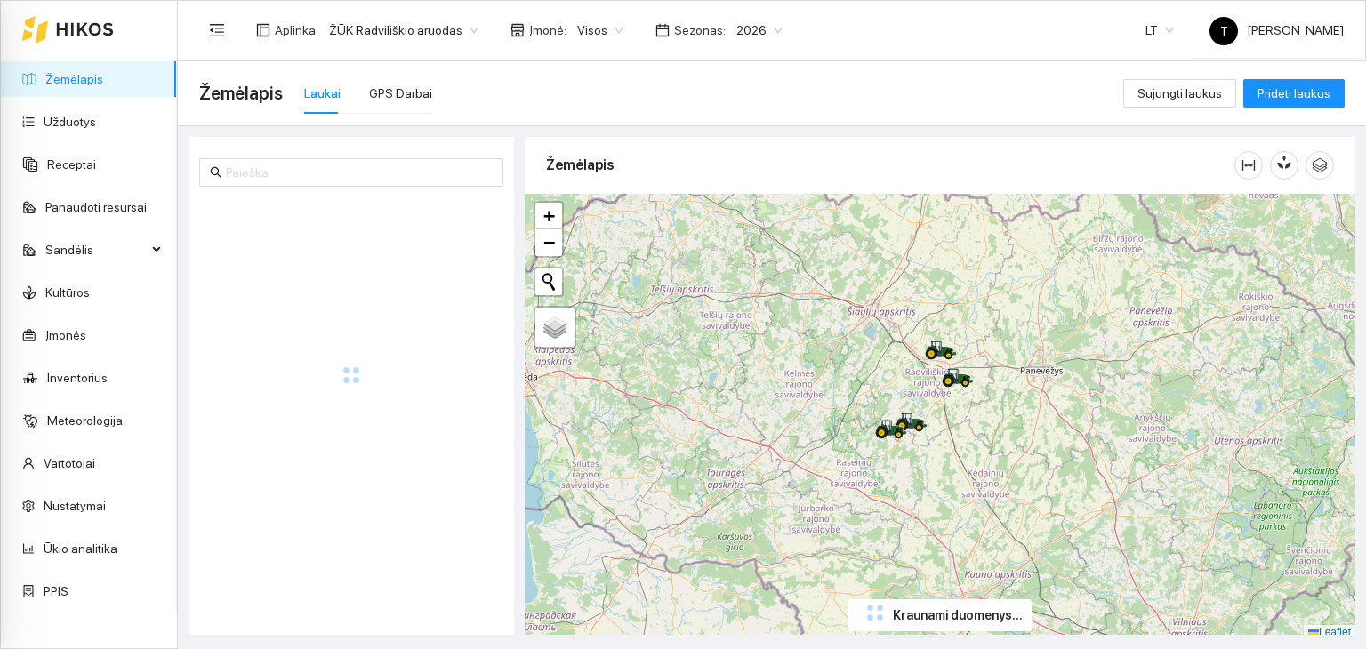
click at [608, 29] on body "Žemėlapis Užduotys Receptai Panaudoti resursai Sandėlis Kultūros Įmonės Invento…" at bounding box center [683, 324] width 1366 height 649
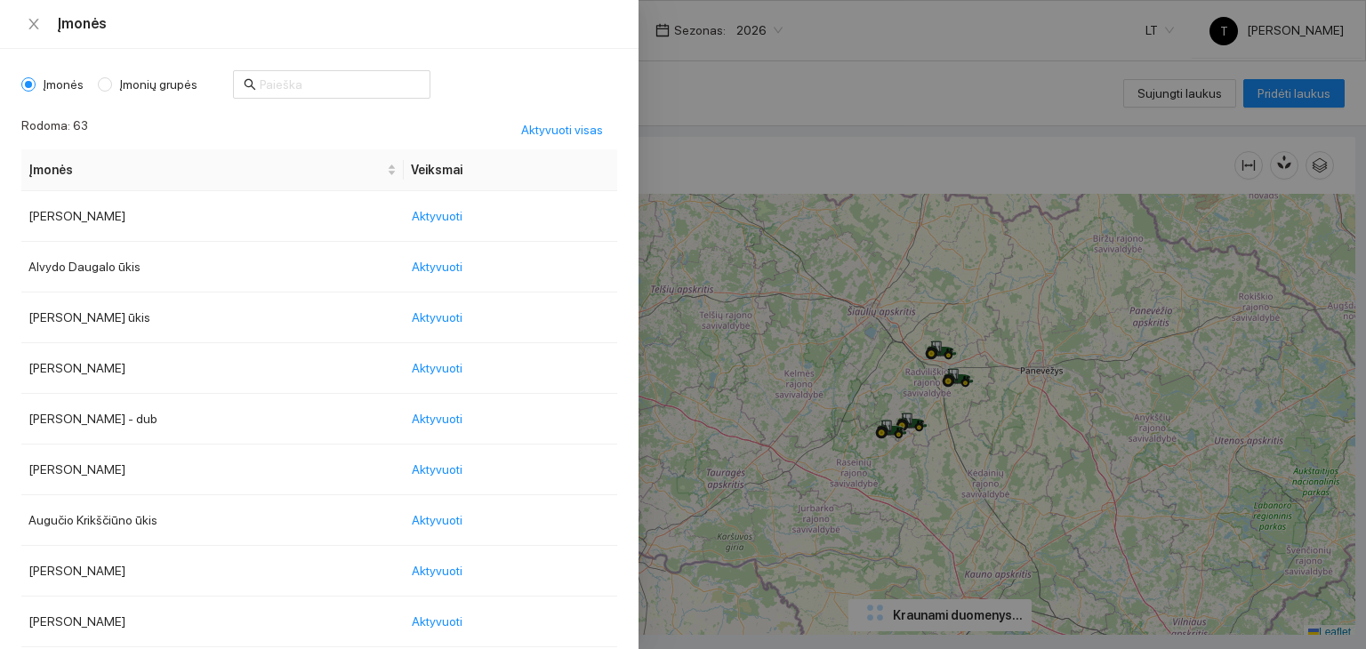
click at [314, 64] on div "Įmonės Įmonių grupės Rodoma: 63 Aktyvuoti visas Įmonės Veiksmai [PERSON_NAME] A…" at bounding box center [319, 349] width 638 height 600
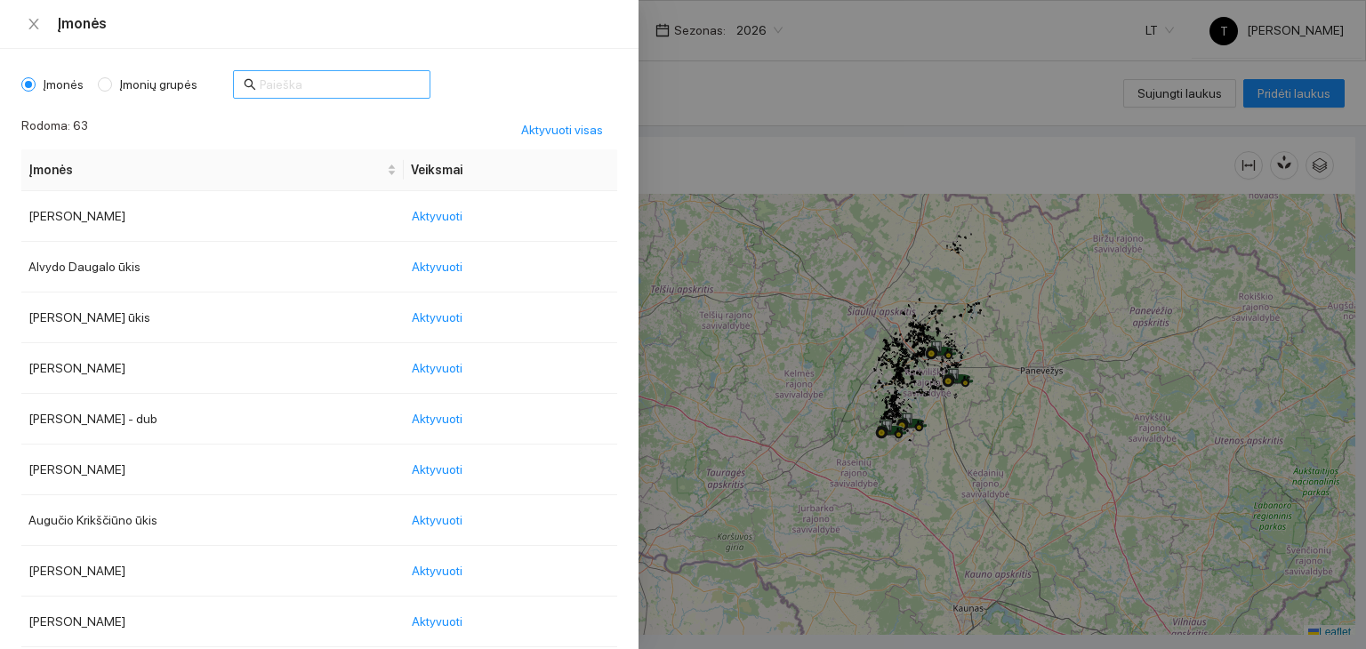
click at [297, 86] on input "text" at bounding box center [340, 85] width 160 height 20
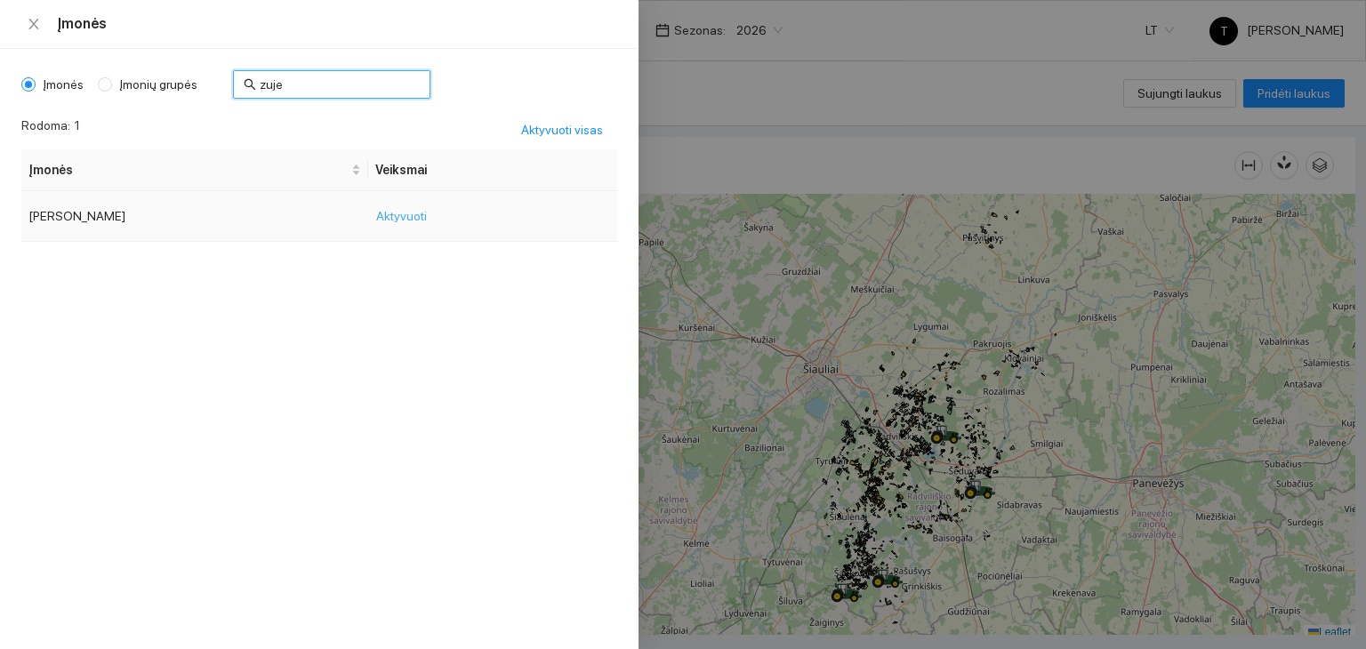
type input "zuje"
click at [386, 225] on button "Aktyvuoti" at bounding box center [408, 216] width 66 height 28
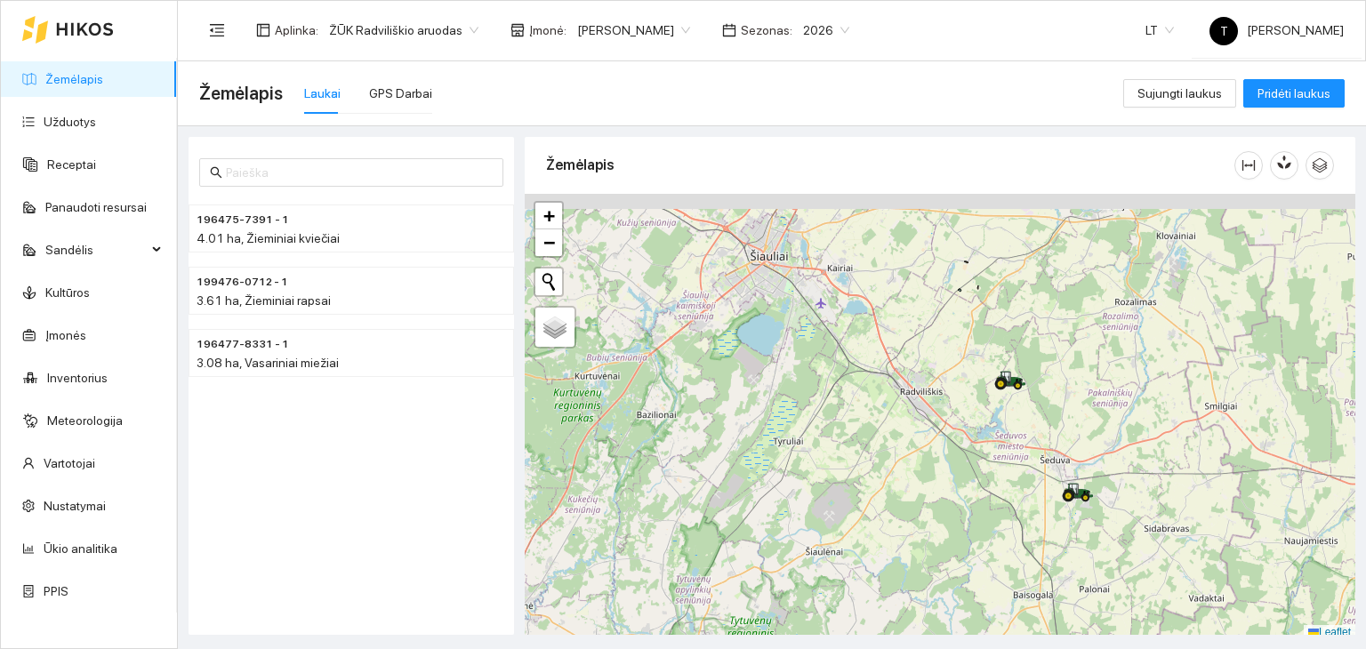
scroll to position [4, 0]
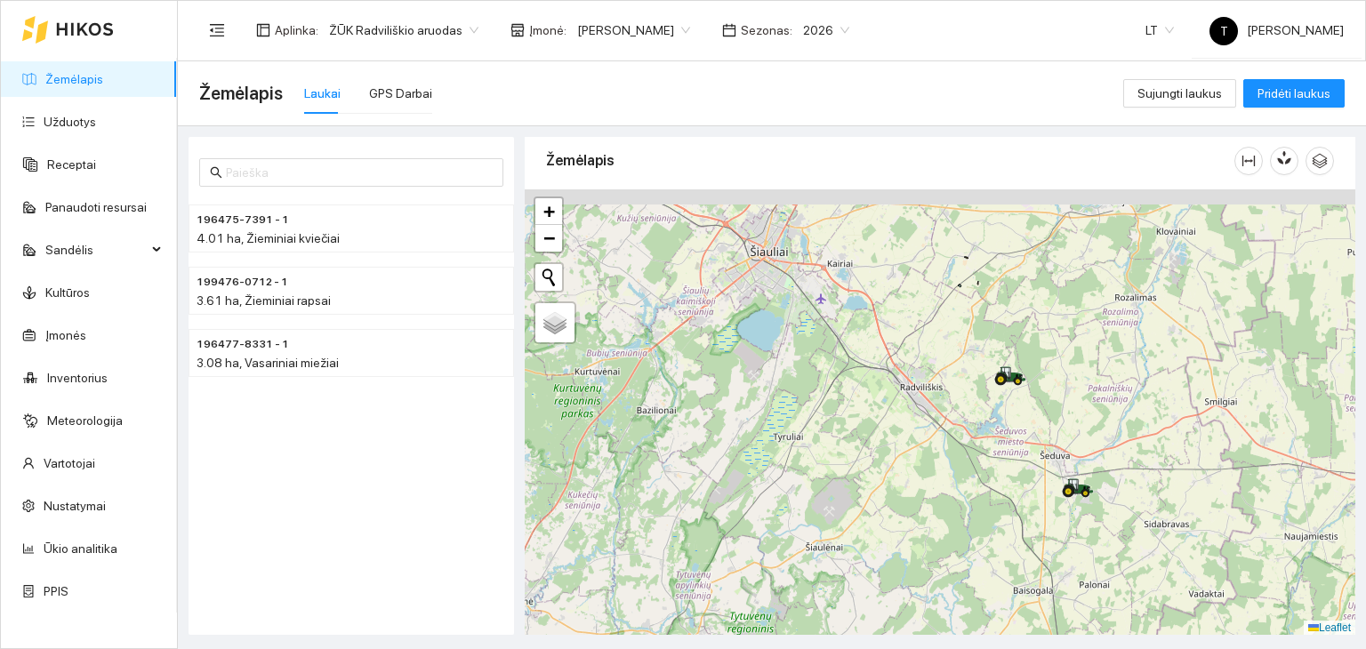
drag, startPoint x: 1031, startPoint y: 350, endPoint x: 1011, endPoint y: 469, distance: 120.9
click at [1014, 472] on div "+ − Nieko nerasta. Bandykite dar kartą. Žemėlapis Palydovas Leaflet" at bounding box center [940, 412] width 830 height 446
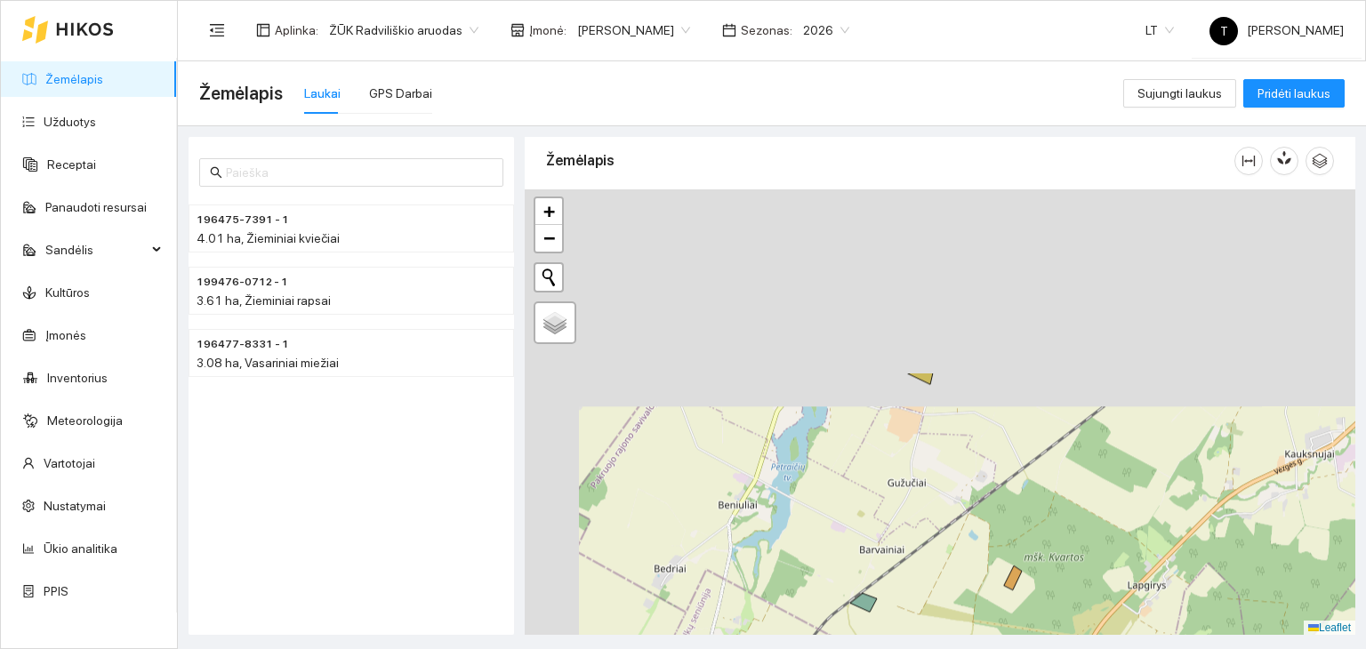
drag, startPoint x: 926, startPoint y: 324, endPoint x: 985, endPoint y: 513, distance: 198.5
click at [1007, 566] on div "+ − Nieko nerasta. Bandykite dar kartą. Žemėlapis Palydovas Leaflet" at bounding box center [940, 412] width 830 height 446
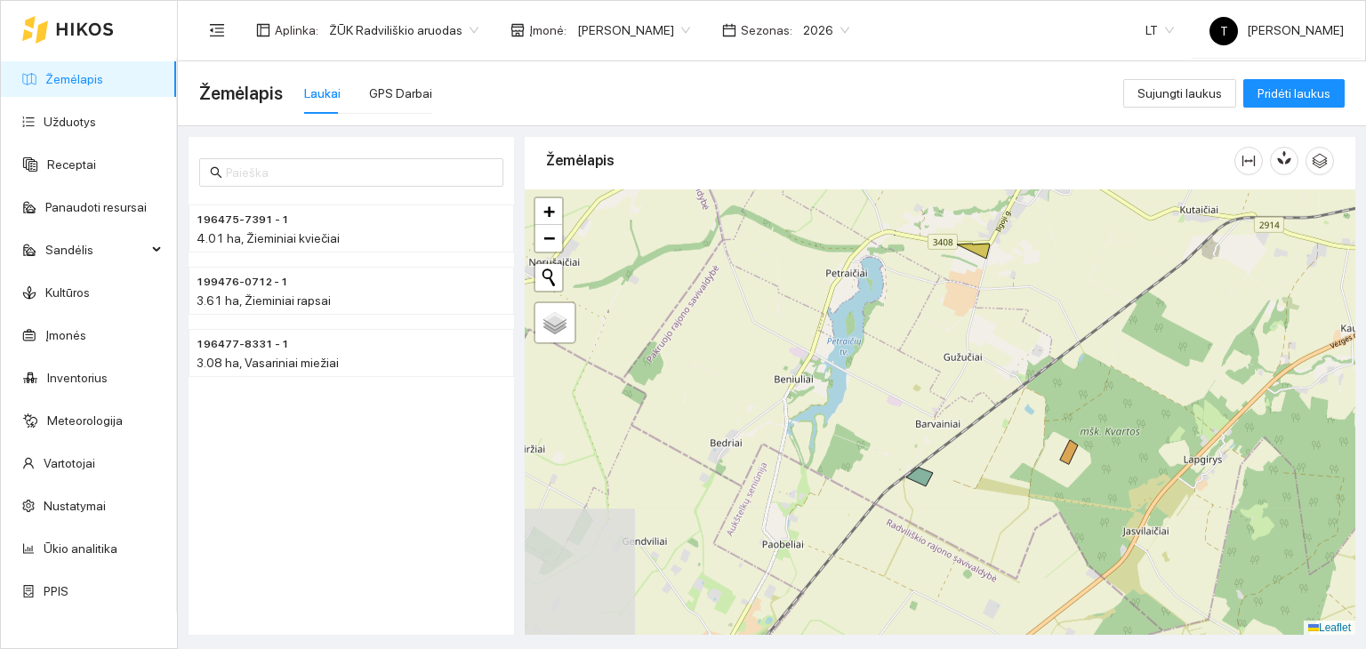
drag, startPoint x: 912, startPoint y: 510, endPoint x: 966, endPoint y: 377, distance: 143.7
click at [966, 377] on div "+ − Nieko nerasta. Bandykite dar kartą. Žemėlapis Palydovas Leaflet" at bounding box center [940, 412] width 830 height 446
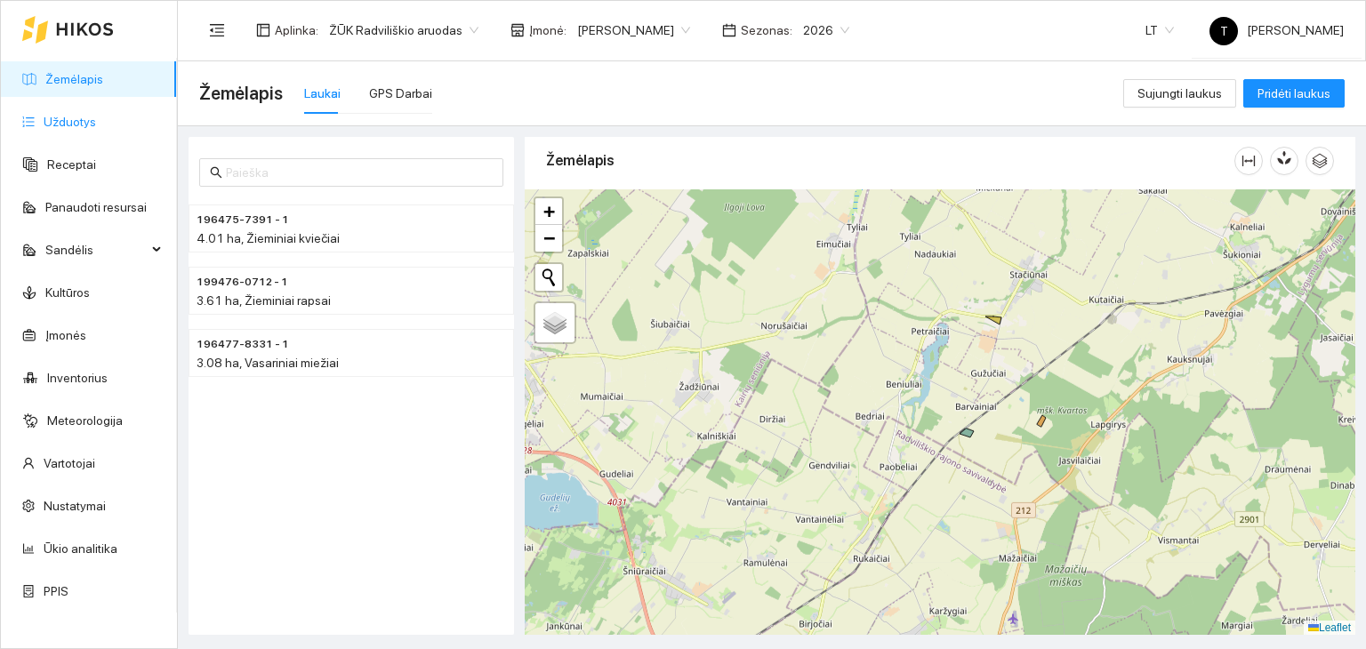
click at [96, 115] on link "Užduotys" at bounding box center [70, 122] width 52 height 14
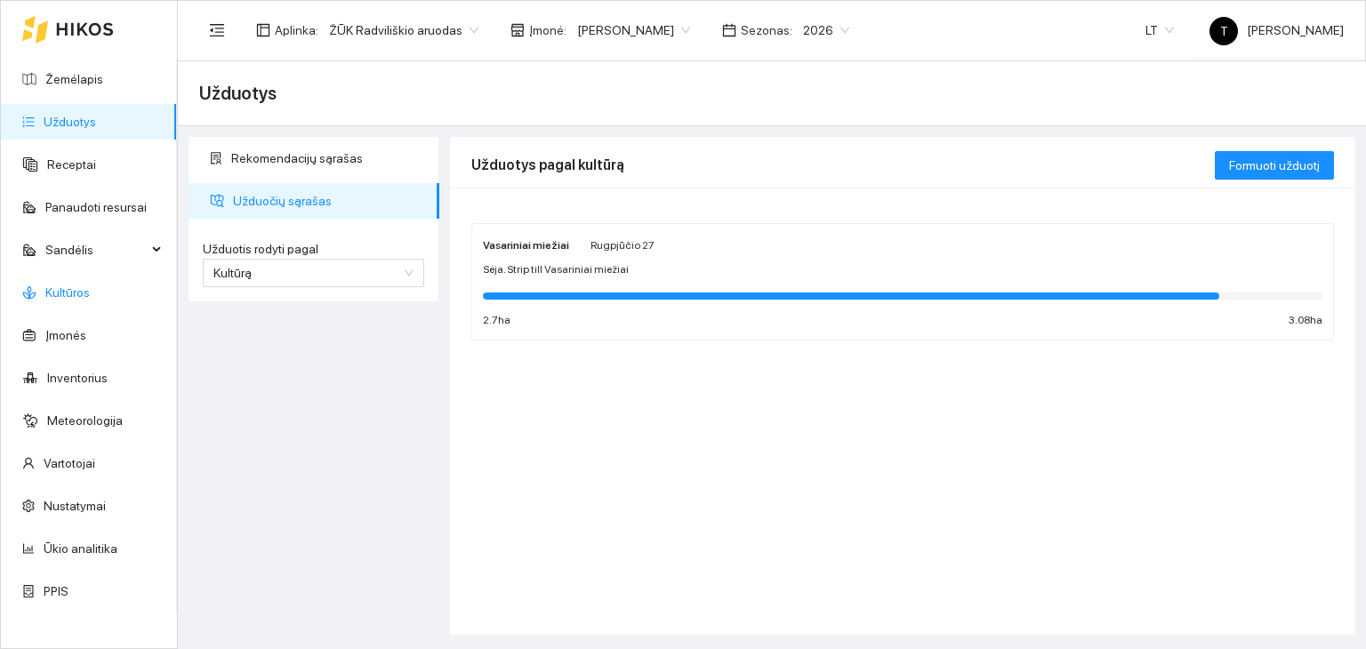
click at [88, 285] on link "Kultūros" at bounding box center [67, 292] width 44 height 14
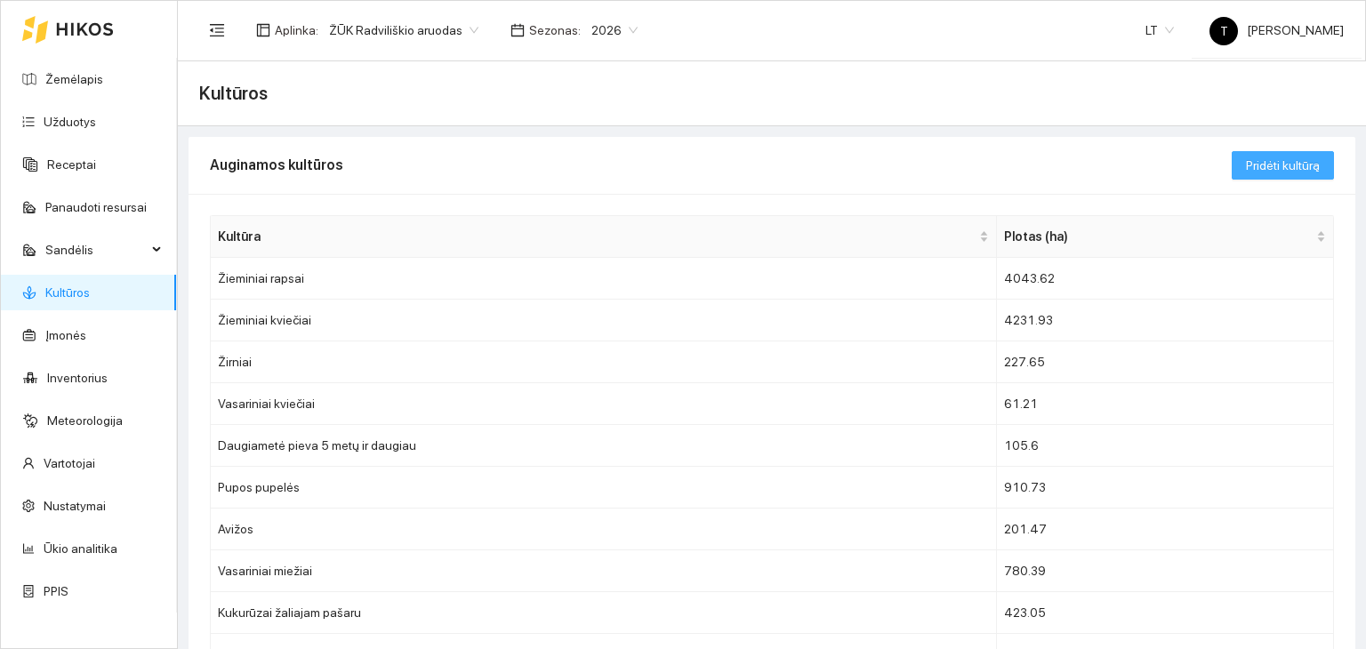
click at [1269, 151] on button "Pridėti kultūrą" at bounding box center [1283, 165] width 102 height 28
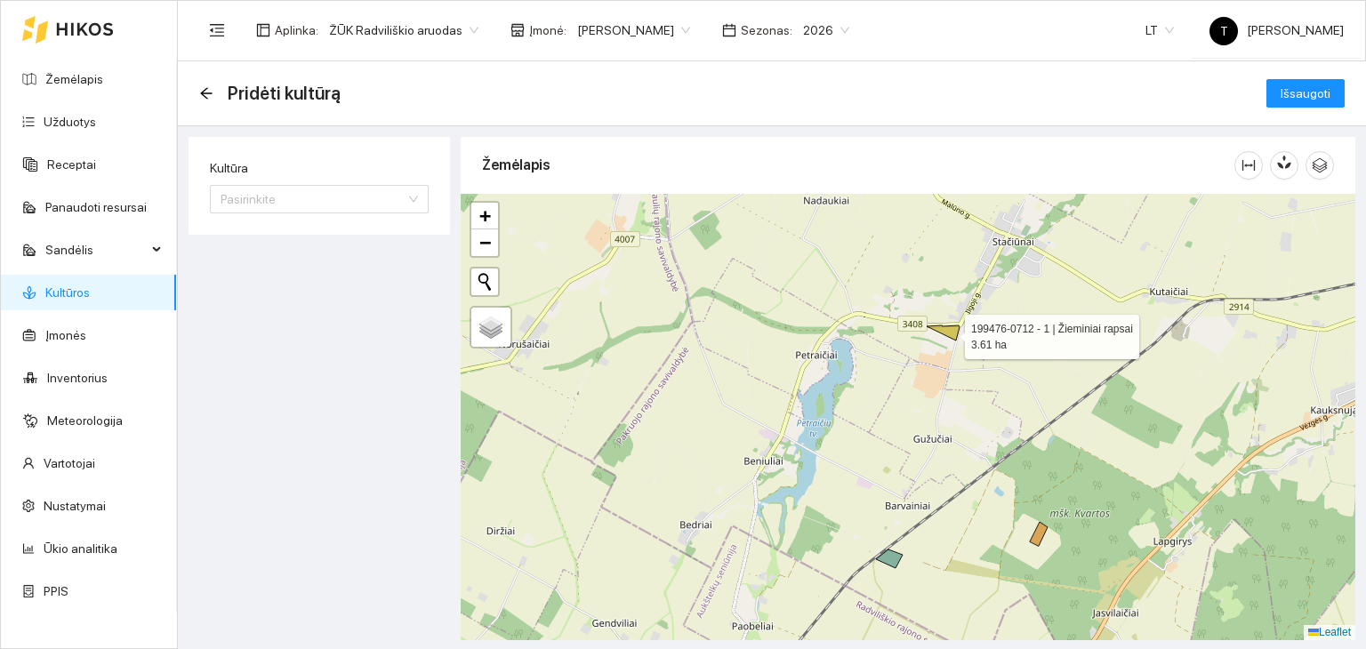
click at [949, 332] on icon at bounding box center [943, 332] width 33 height 15
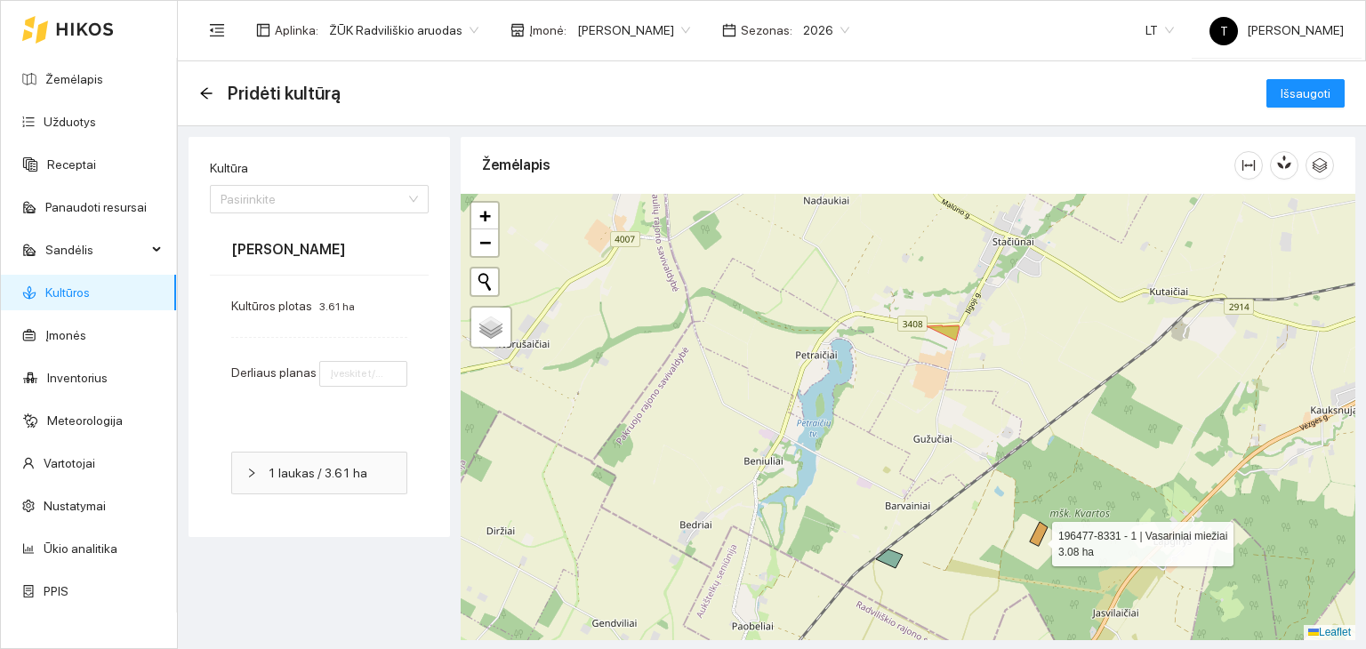
click at [1036, 538] on icon at bounding box center [1039, 534] width 18 height 24
click at [359, 188] on input "Kultūra" at bounding box center [313, 199] width 185 height 27
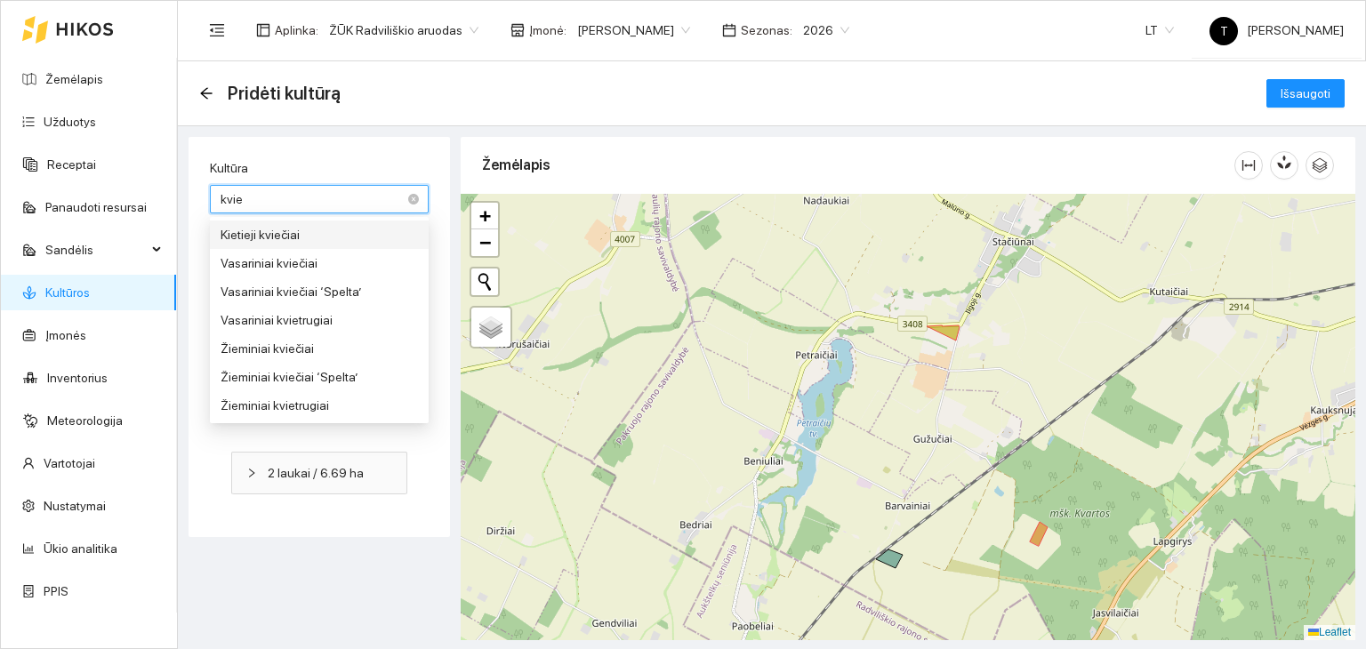
type input "kvieč"
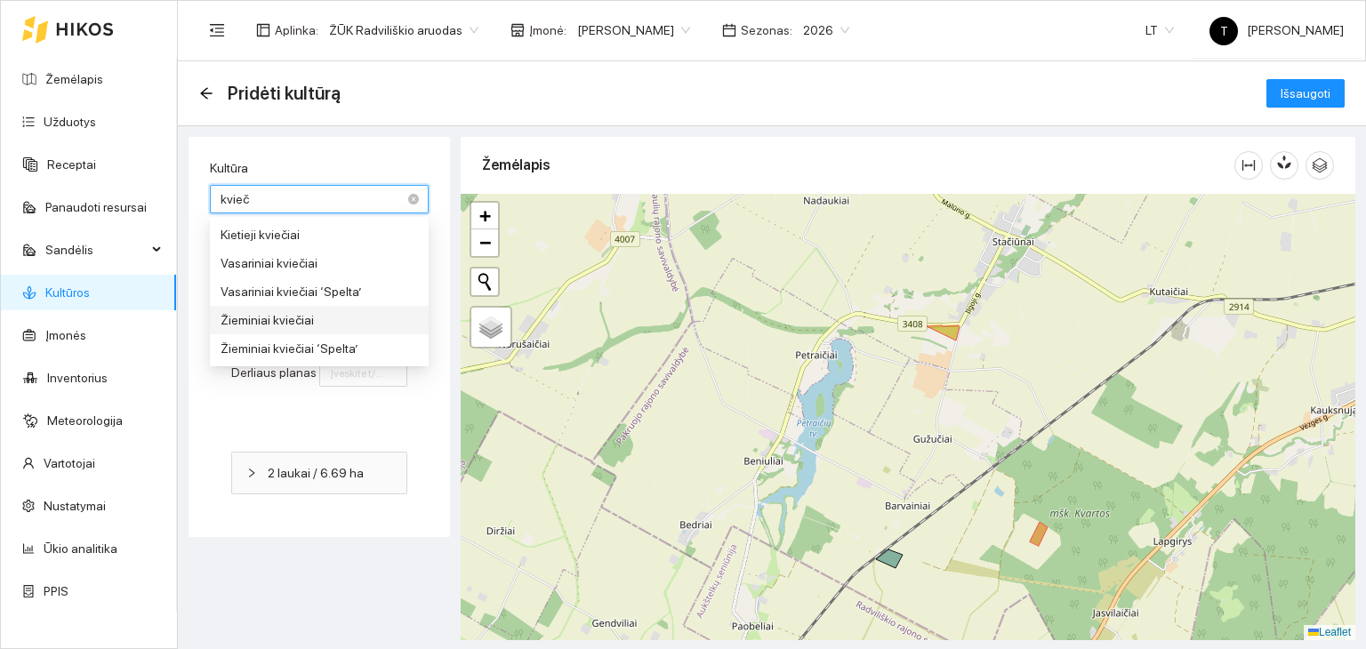
click at [318, 325] on div "Žieminiai kviečiai" at bounding box center [319, 320] width 197 height 20
type input "8"
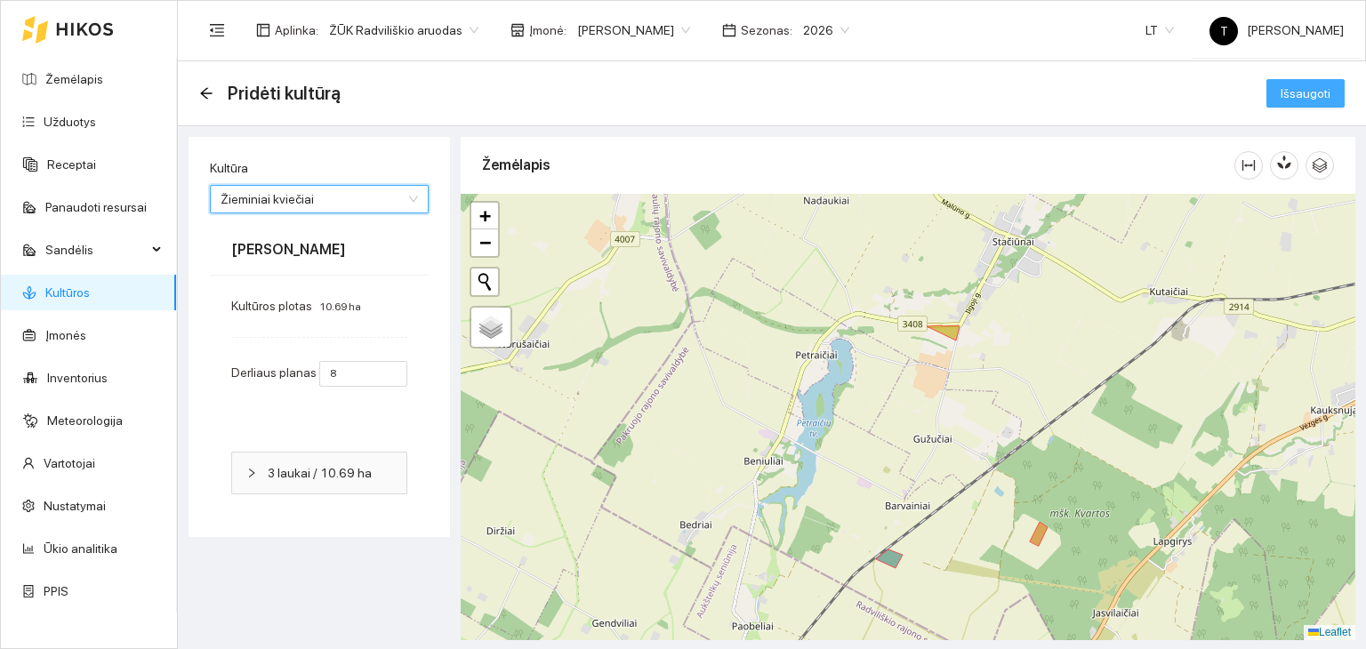
click at [1314, 84] on span "Išsaugoti" at bounding box center [1305, 94] width 50 height 20
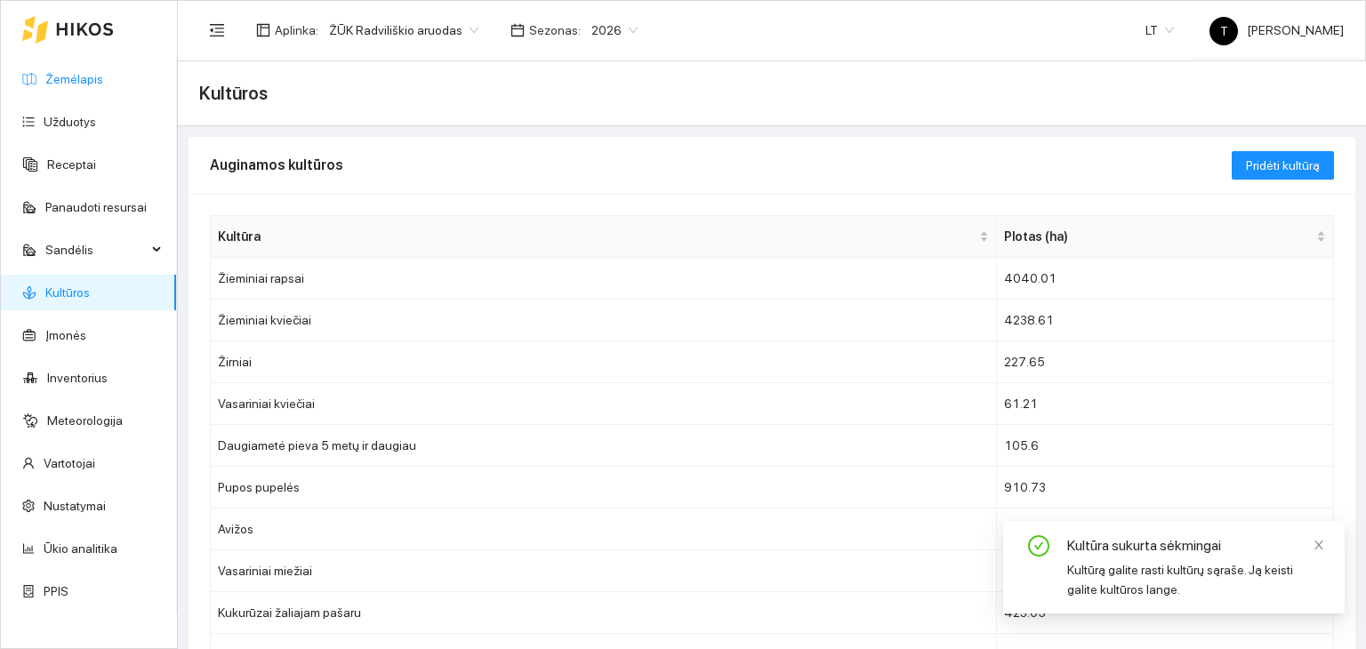
click at [84, 81] on link "Žemėlapis" at bounding box center [74, 79] width 58 height 14
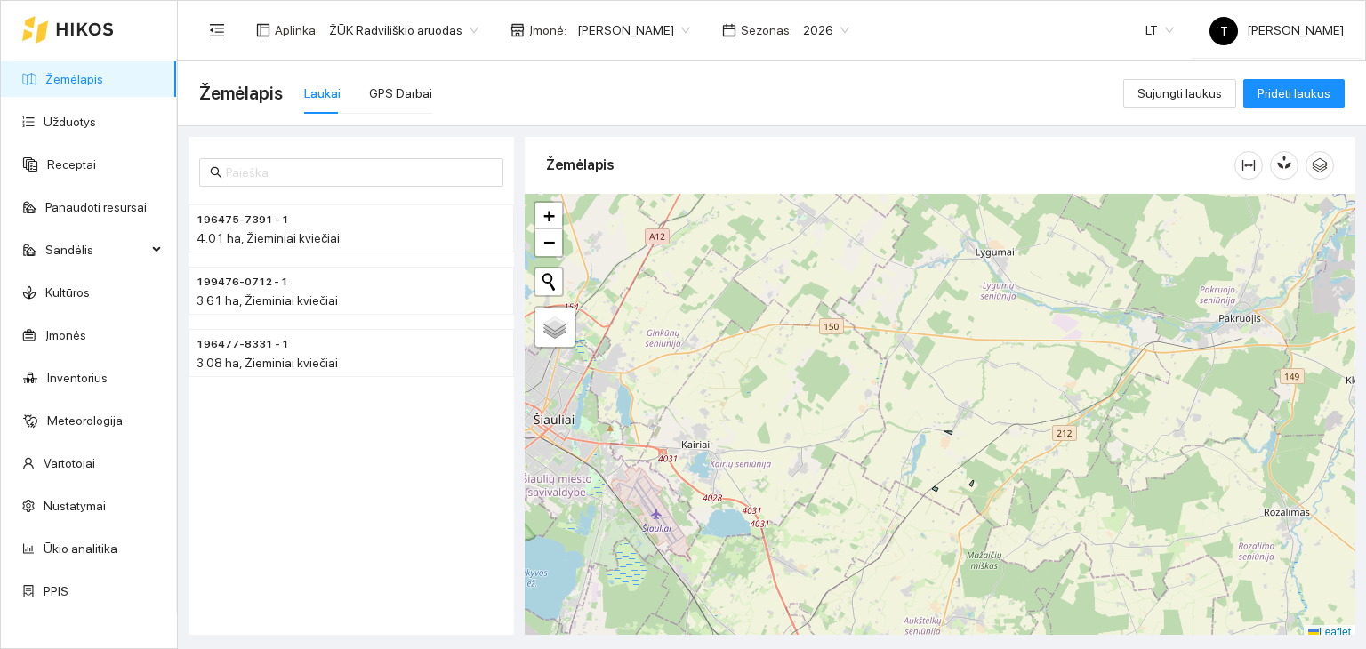
click at [83, 23] on icon at bounding box center [85, 29] width 58 height 14
click at [654, 29] on body "Žemėlapis Užduotys Receptai Panaudoti resursai Sandėlis Kultūros Įmonės Invento…" at bounding box center [683, 324] width 1366 height 649
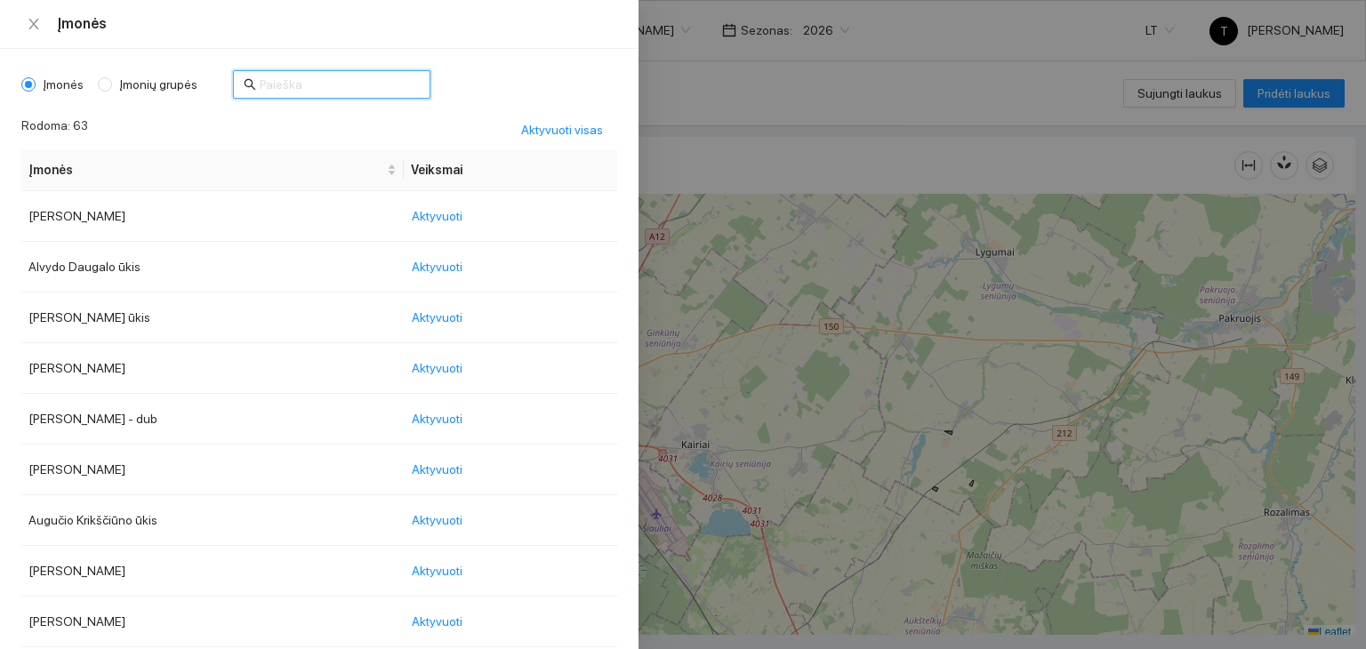
click at [364, 87] on input "text" at bounding box center [340, 85] width 160 height 20
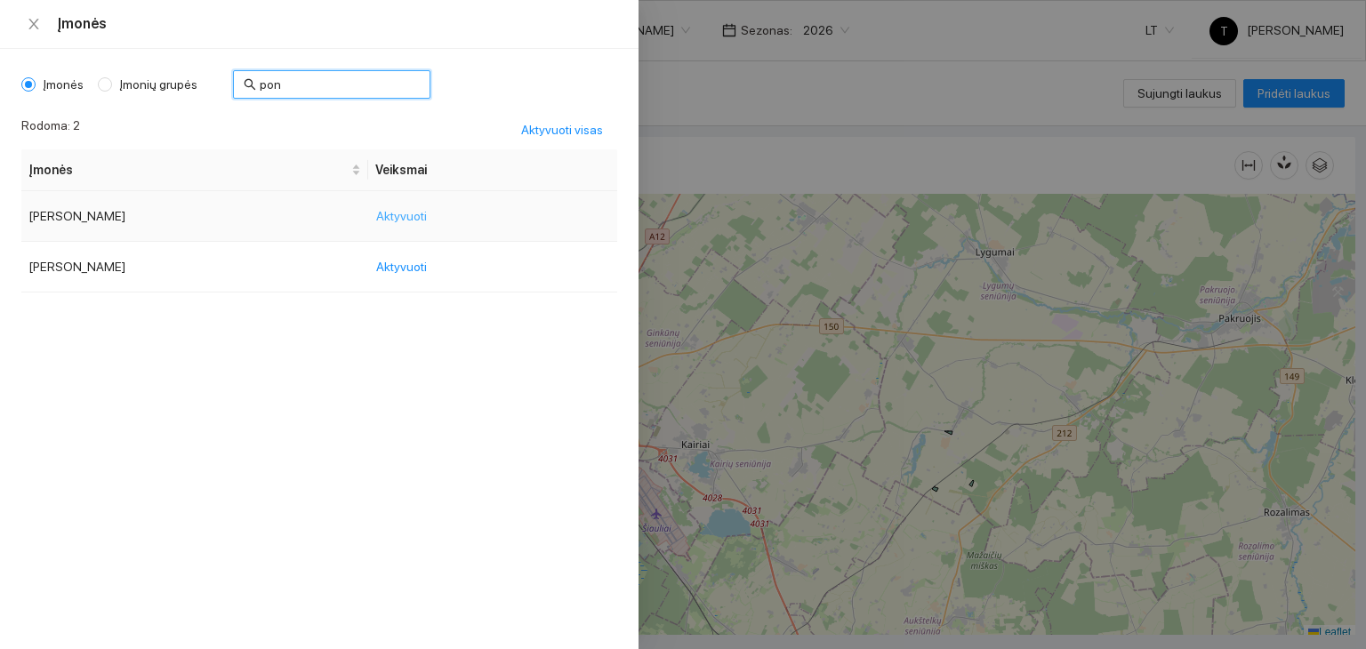
click at [403, 207] on span "Aktyvuoti" at bounding box center [401, 216] width 51 height 20
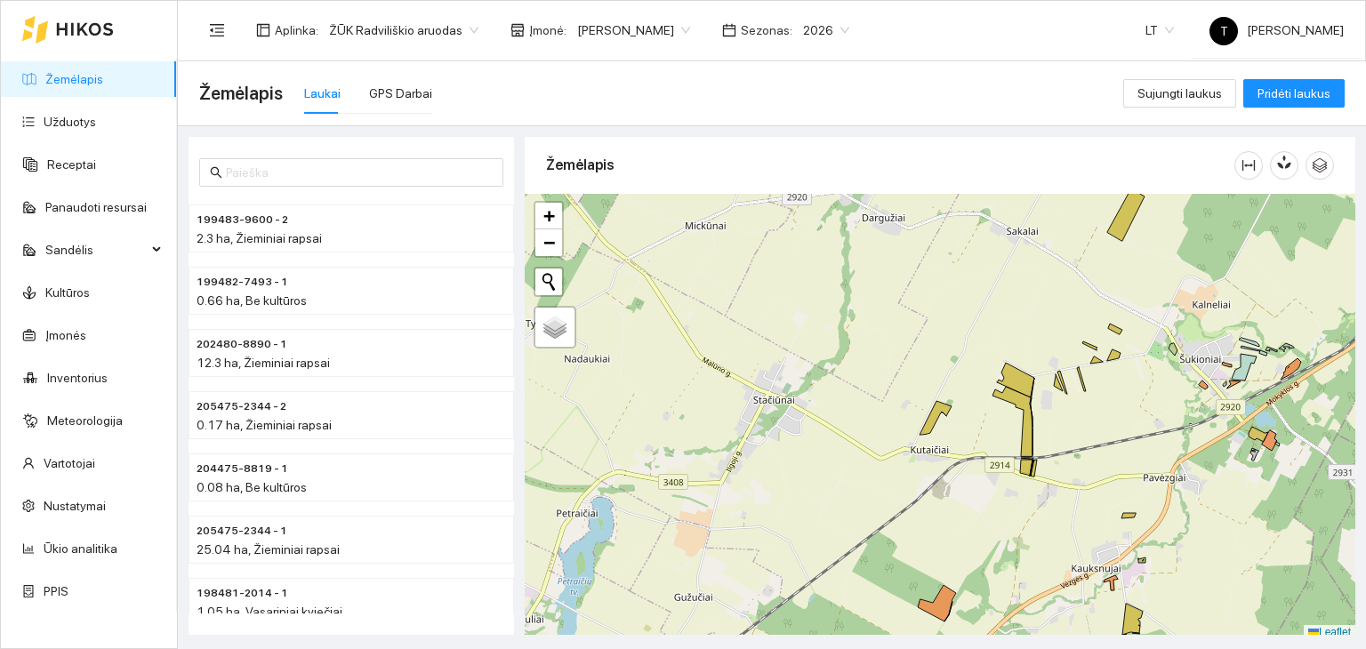
scroll to position [4, 0]
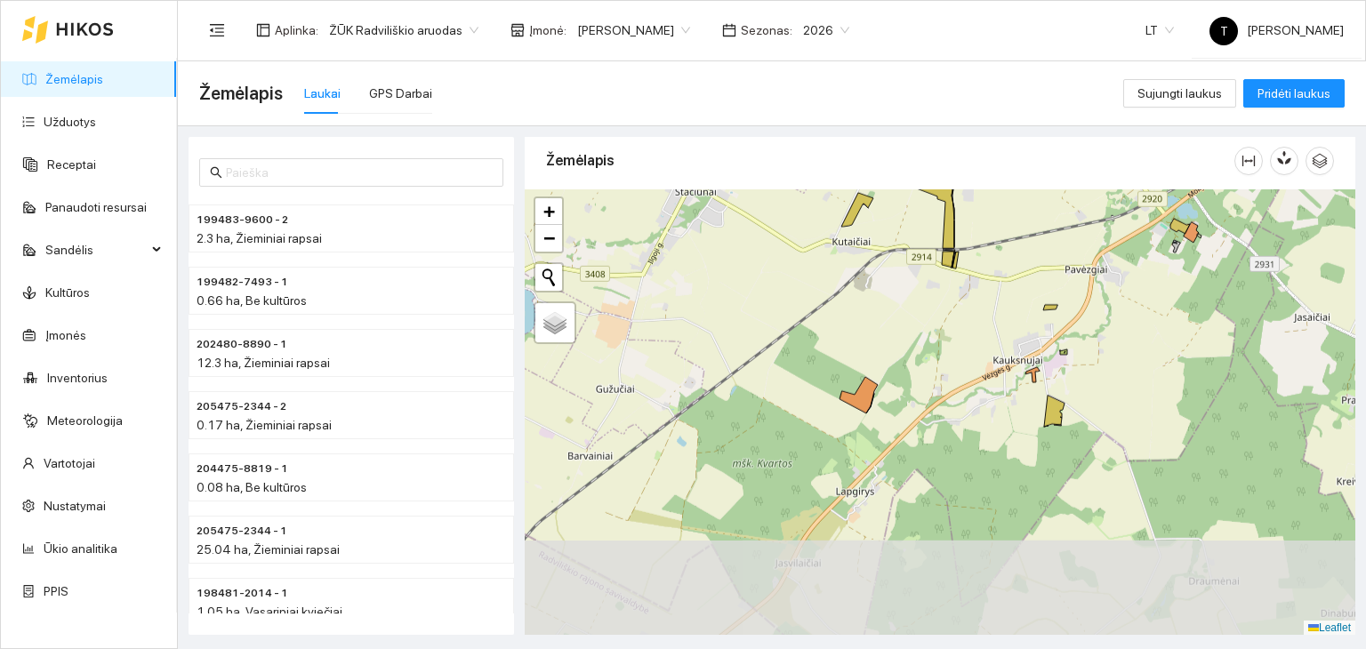
drag, startPoint x: 1138, startPoint y: 577, endPoint x: 1058, endPoint y: 367, distance: 224.6
click at [1058, 367] on div "+ − Nieko nerasta. Bandykite dar kartą. Žemėlapis Palydovas Leaflet" at bounding box center [940, 412] width 830 height 446
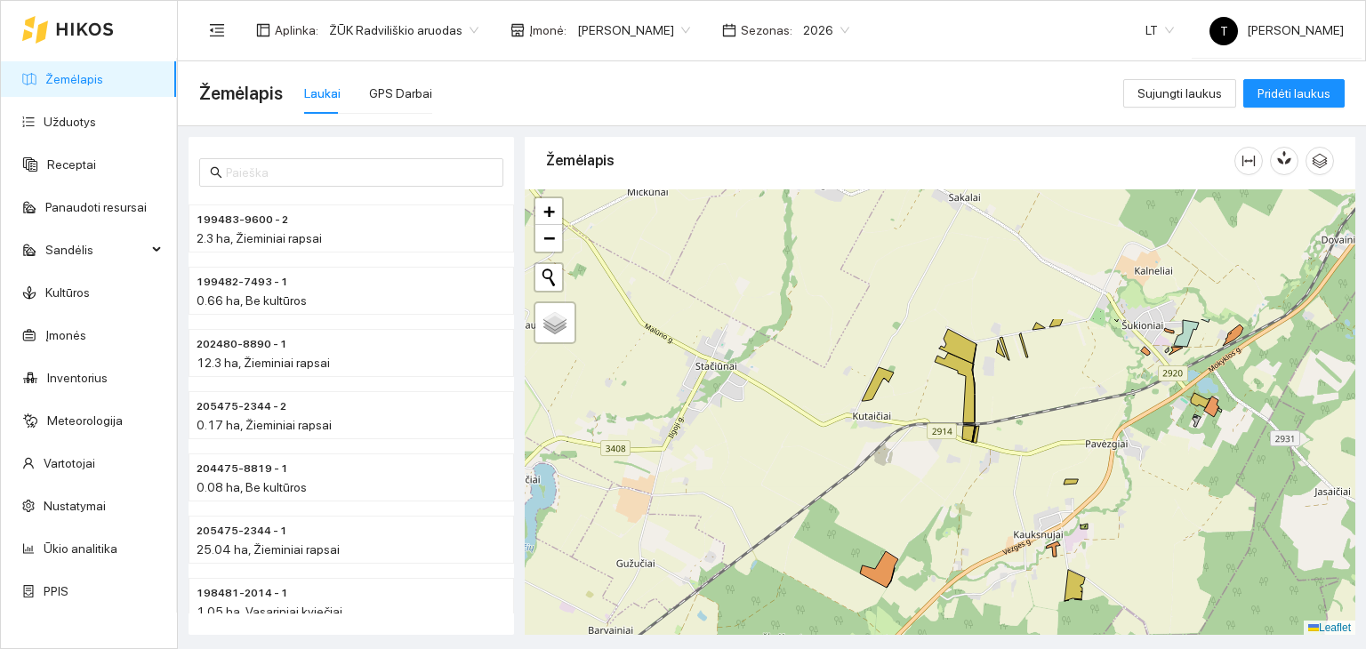
drag, startPoint x: 1005, startPoint y: 278, endPoint x: 1025, endPoint y: 453, distance: 175.5
click at [1025, 453] on div "+ − Nieko nerasta. Bandykite dar kartą. Žemėlapis Palydovas Leaflet" at bounding box center [940, 412] width 830 height 446
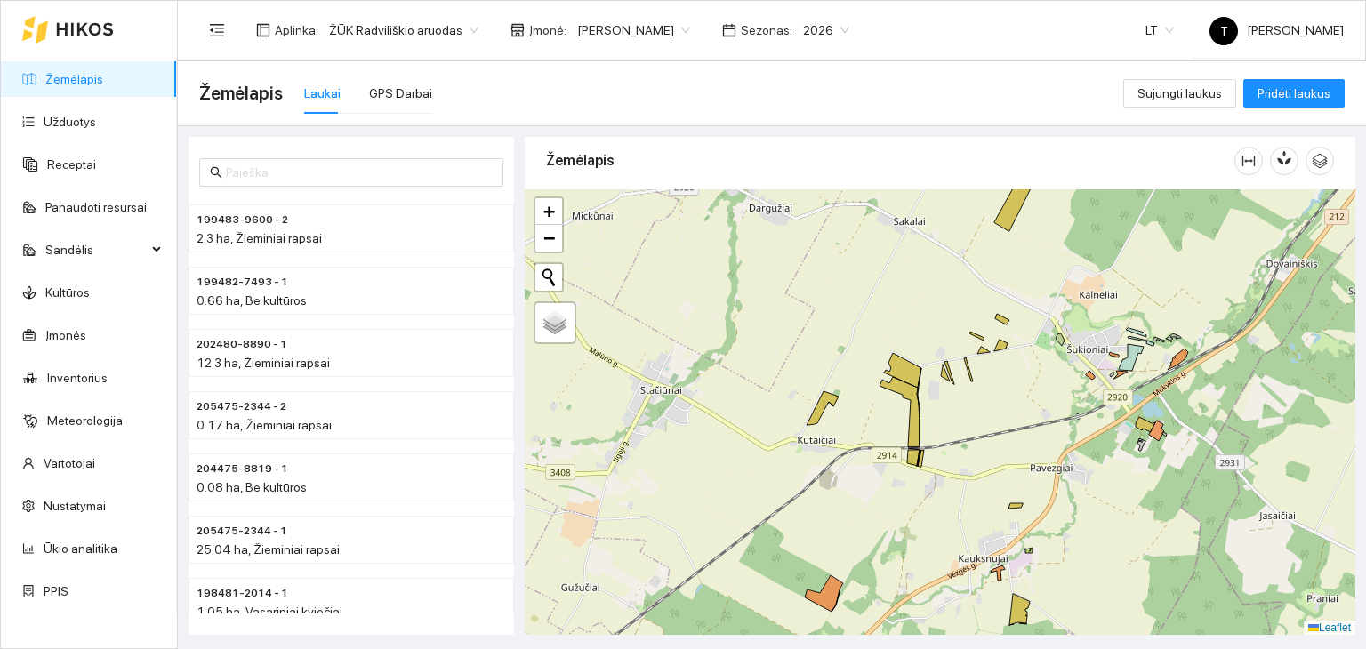
drag, startPoint x: 1133, startPoint y: 396, endPoint x: 1077, endPoint y: 421, distance: 61.3
click at [1077, 421] on div "+ − Nieko nerasta. Bandykite dar kartą. Žemėlapis Palydovas Leaflet" at bounding box center [940, 412] width 830 height 446
click at [666, 31] on body "Žemėlapis Užduotys Receptai Panaudoti resursai Sandėlis Kultūros Įmonės Invento…" at bounding box center [683, 324] width 1366 height 649
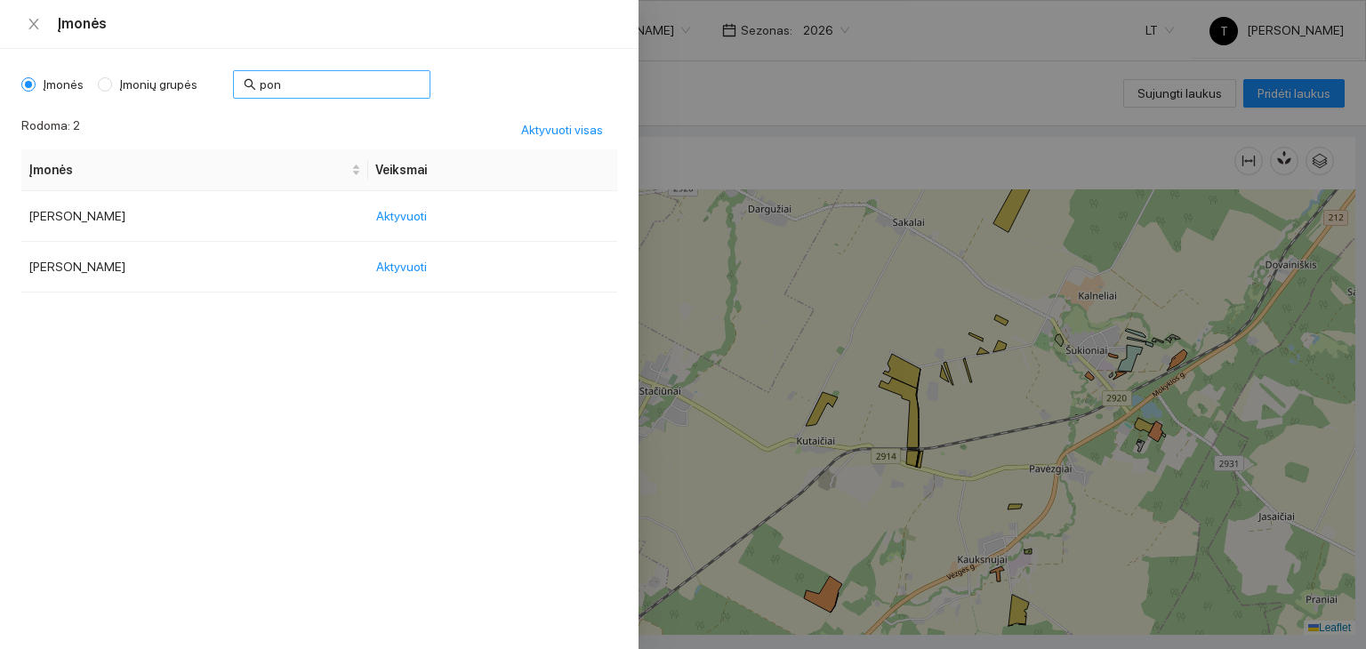
click at [302, 90] on input "pon" at bounding box center [340, 85] width 160 height 20
type input "p"
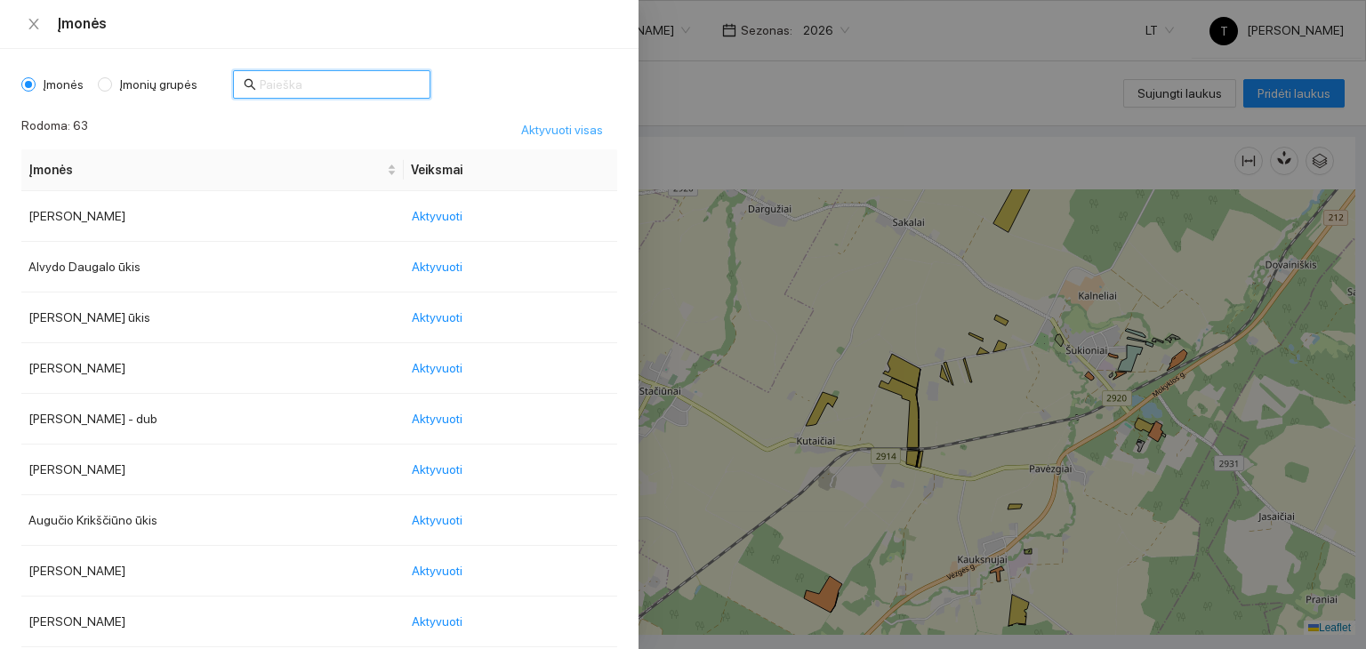
click at [582, 129] on span "Aktyvuoti visas" at bounding box center [562, 130] width 82 height 20
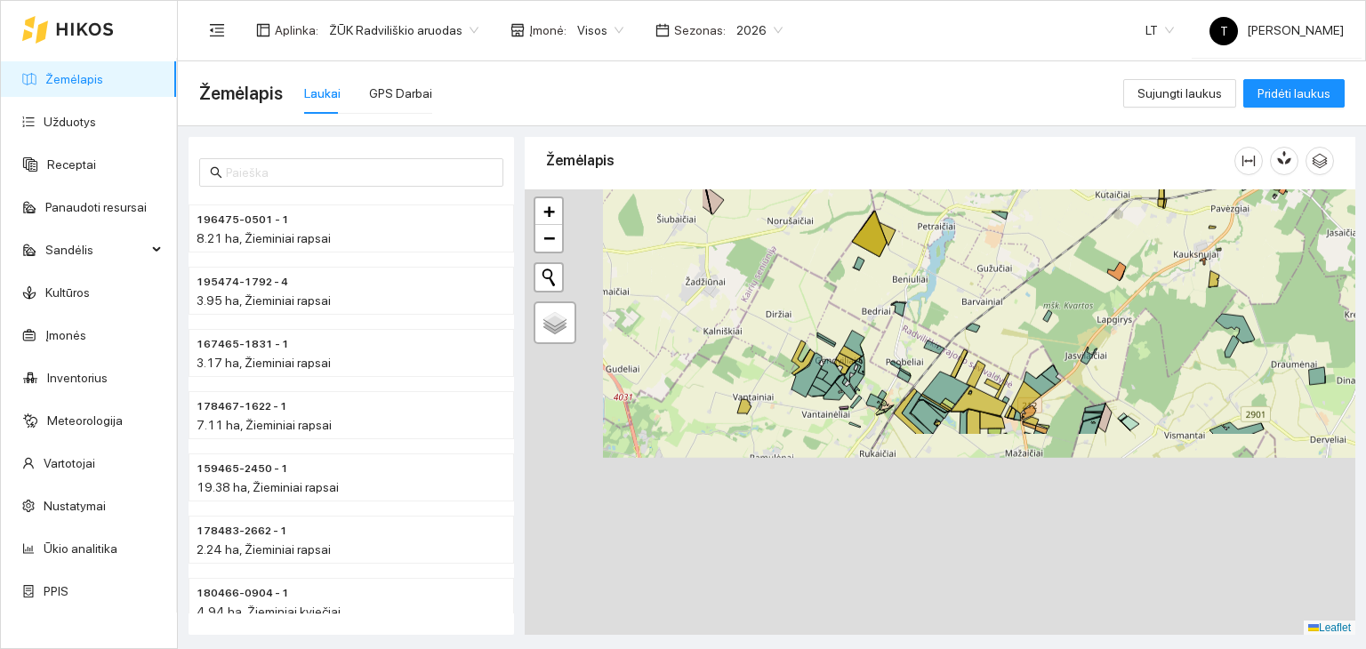
drag, startPoint x: 839, startPoint y: 518, endPoint x: 1099, endPoint y: 271, distance: 358.5
click at [1099, 271] on div "+ − Nieko nerasta. Bandykite dar kartą. Žemėlapis Palydovas Leaflet" at bounding box center [940, 412] width 830 height 446
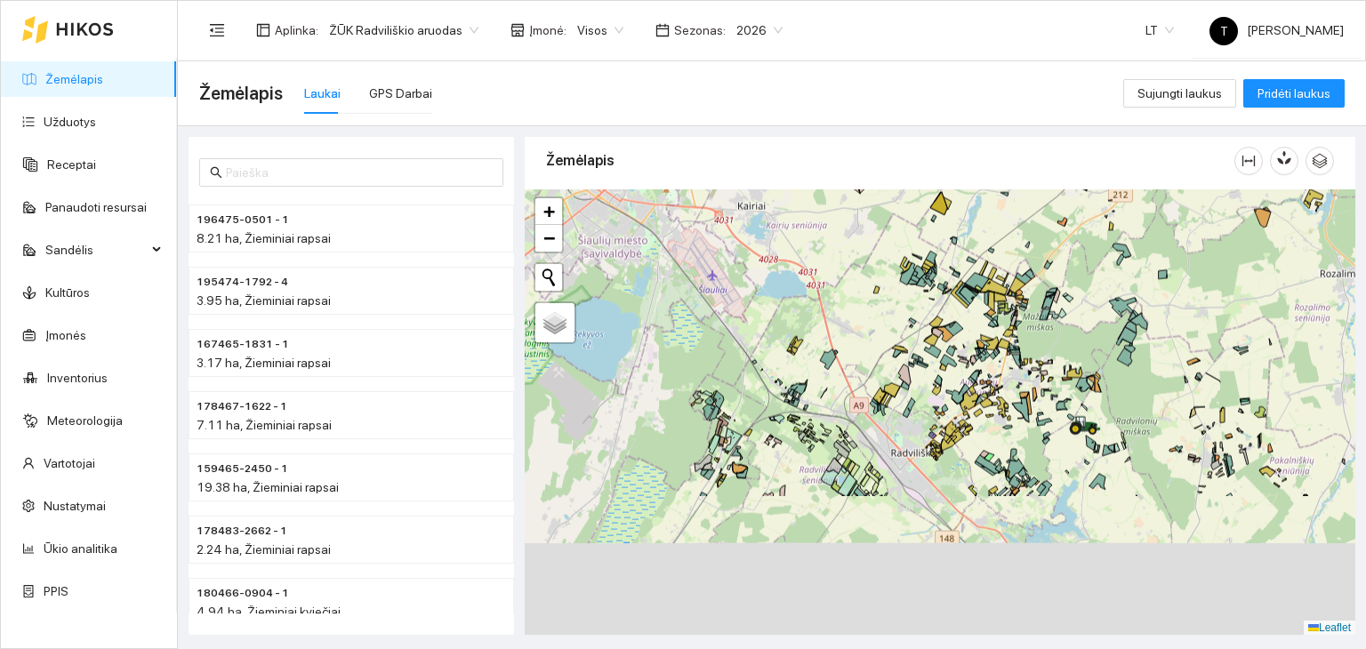
drag, startPoint x: 918, startPoint y: 421, endPoint x: 967, endPoint y: 255, distance: 172.7
click at [967, 255] on div "+ − Nieko nerasta. Bandykite dar kartą. Žemėlapis Palydovas Leaflet" at bounding box center [940, 412] width 830 height 446
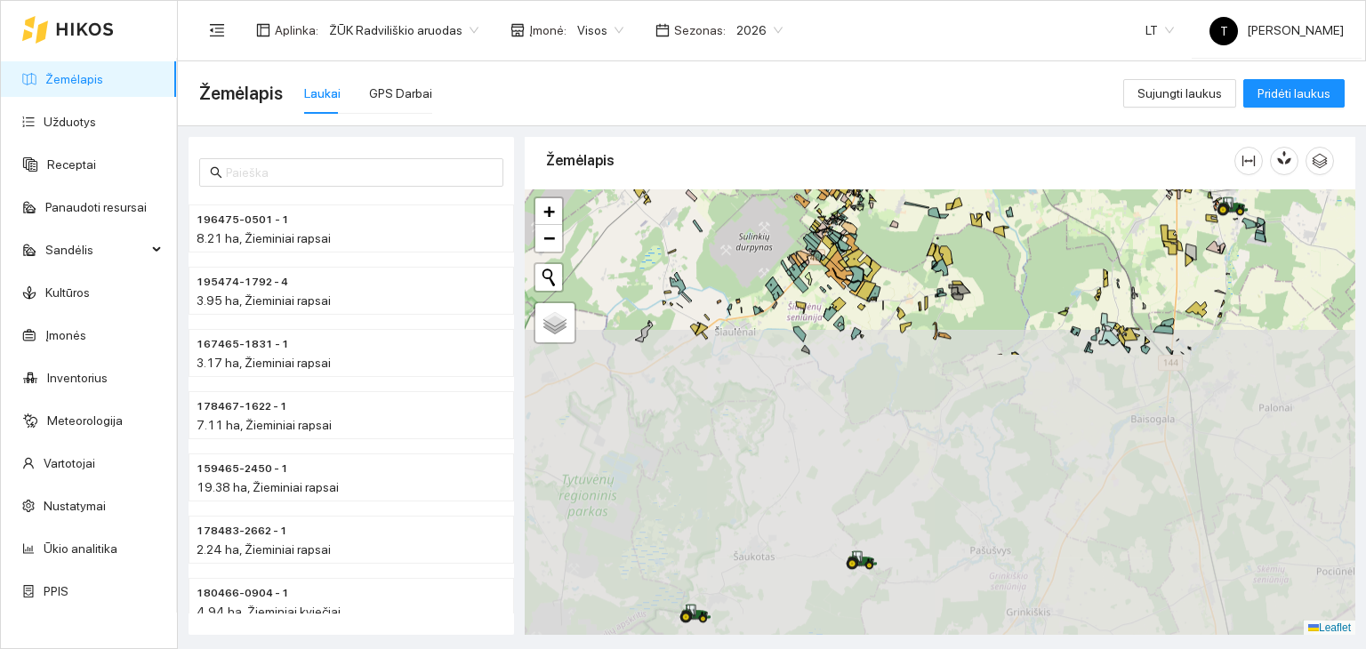
drag, startPoint x: 928, startPoint y: 541, endPoint x: 897, endPoint y: 214, distance: 327.8
click at [897, 214] on div "+ − Nieko nerasta. Bandykite dar kartą. Žemėlapis Palydovas Leaflet" at bounding box center [940, 412] width 830 height 446
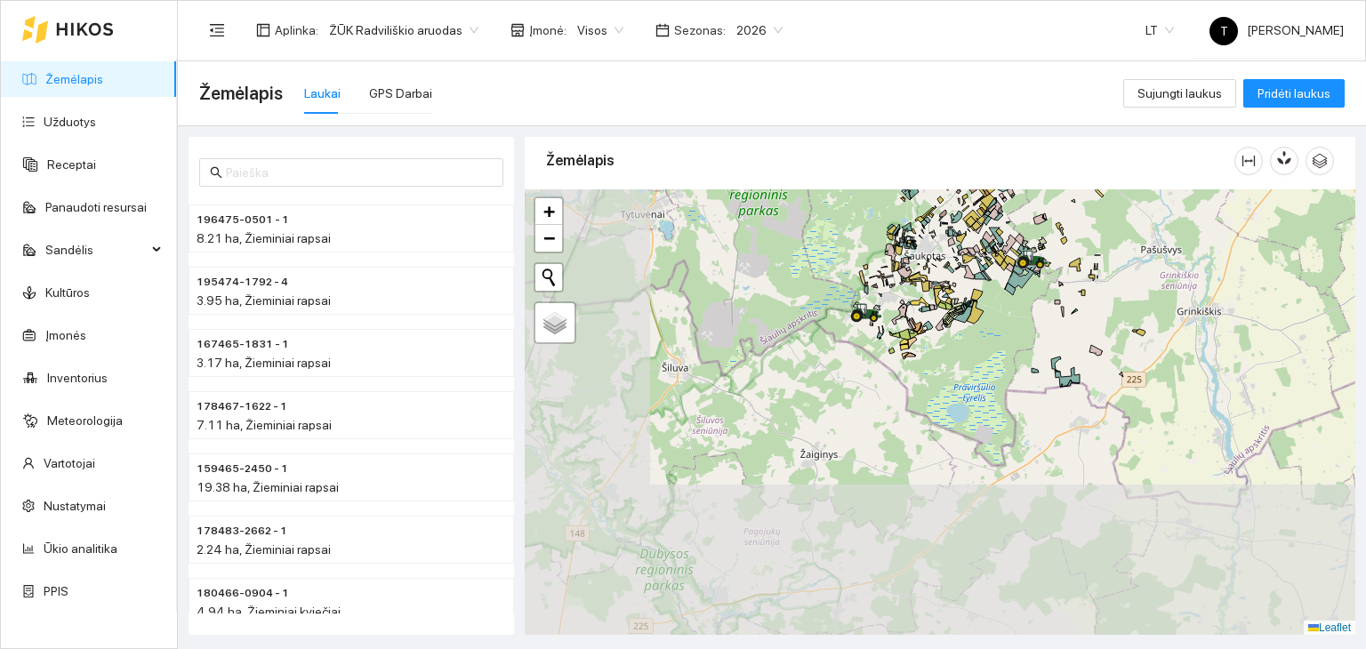
drag, startPoint x: 840, startPoint y: 494, endPoint x: 1014, endPoint y: 204, distance: 338.5
click at [1014, 204] on div "+ − Nieko nerasta. Bandykite dar kartą. Žemėlapis Palydovas Leaflet" at bounding box center [940, 412] width 830 height 446
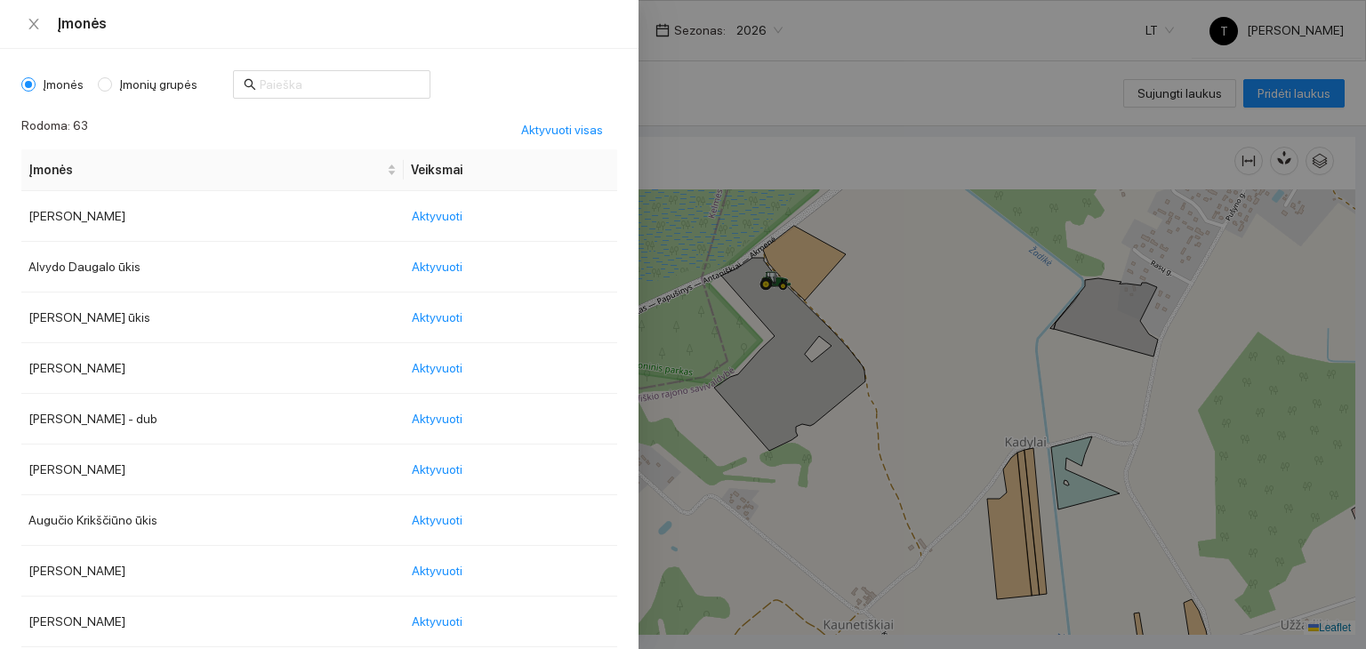
click at [589, 29] on body "Žemėlapis Užduotys Receptai Panaudoti resursai Sandėlis Kultūros Įmonės Invento…" at bounding box center [683, 324] width 1366 height 649
click at [151, 90] on span "Įmonių grupės" at bounding box center [158, 85] width 92 height 20
click at [112, 90] on input "Įmonių grupės" at bounding box center [105, 84] width 14 height 14
radio input "true"
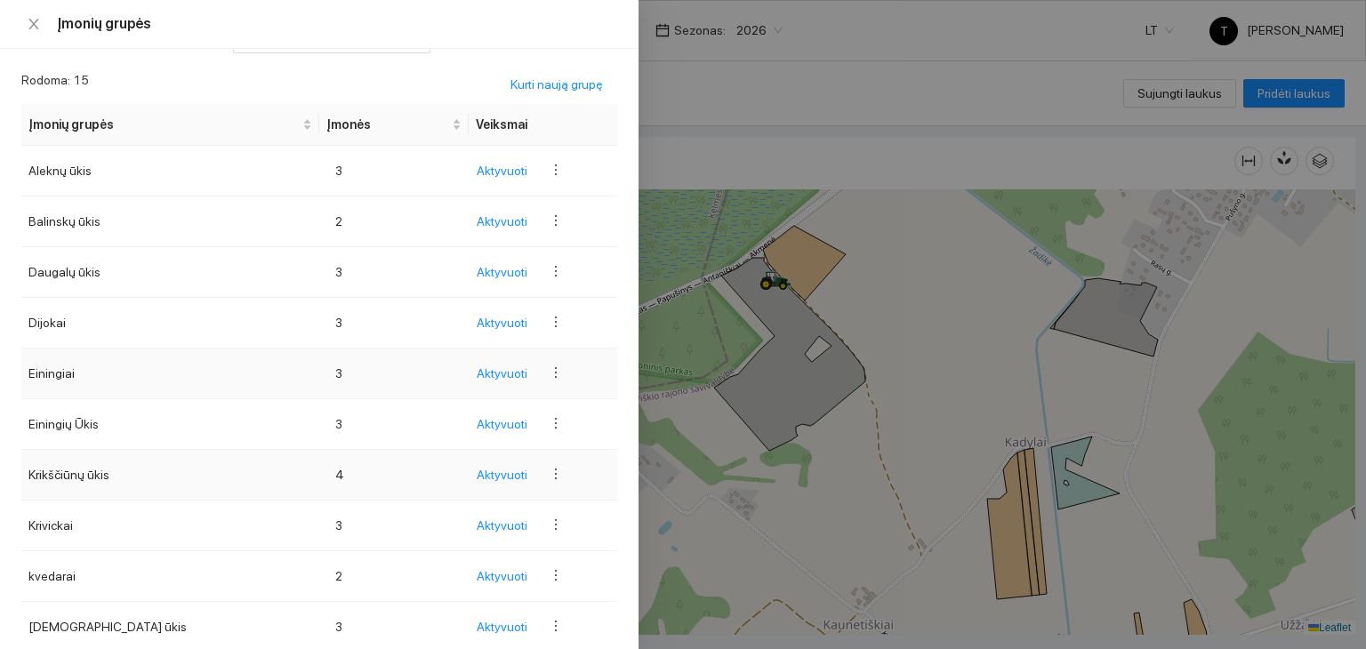
scroll to position [89, 0]
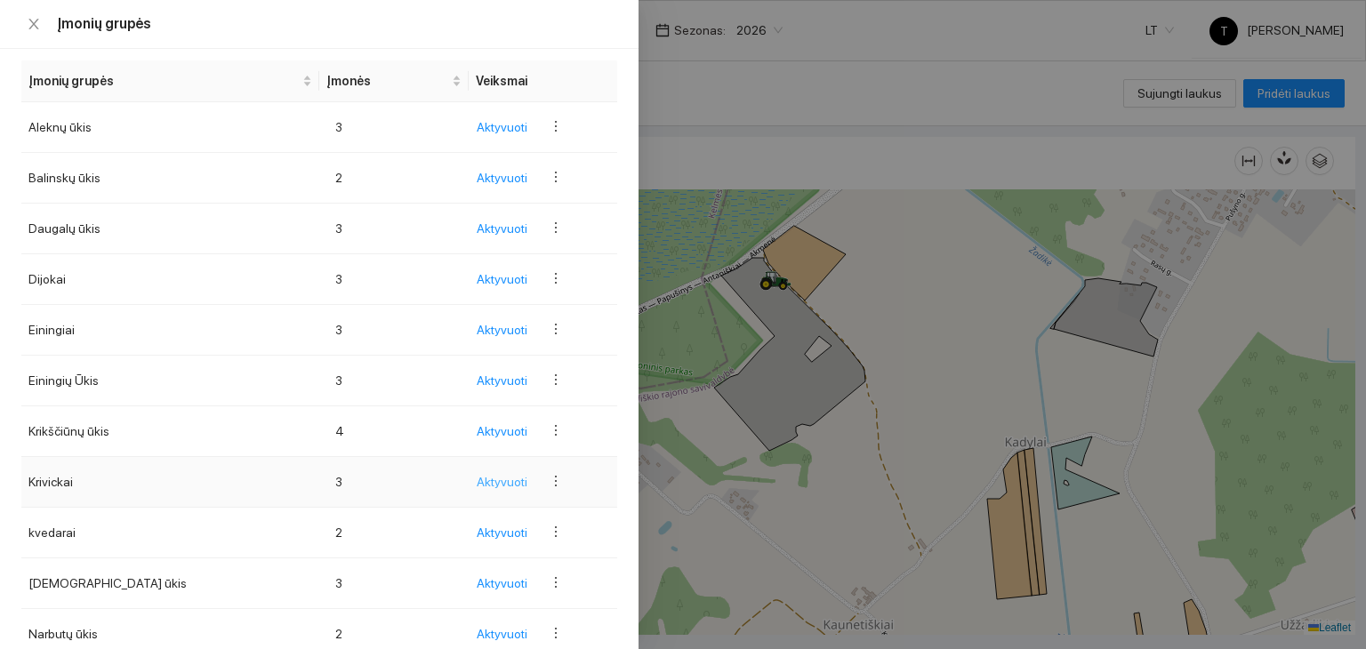
click at [502, 477] on span "Aktyvuoti" at bounding box center [502, 482] width 51 height 20
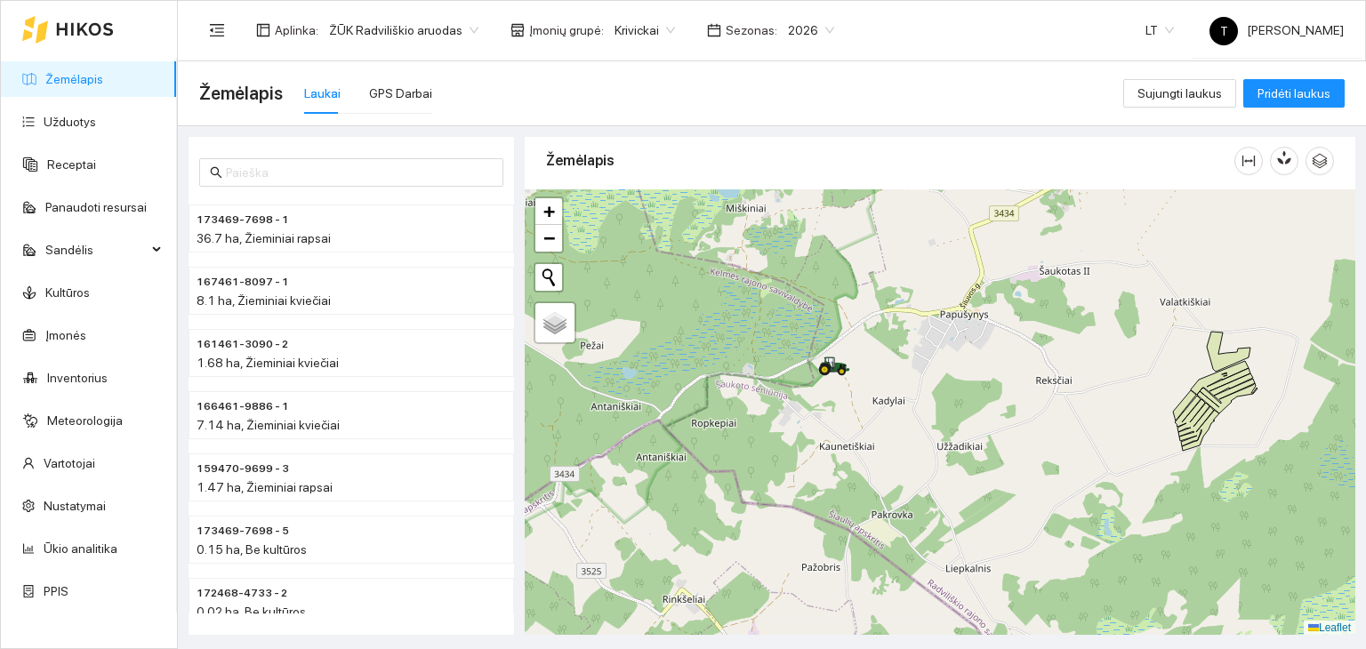
click at [647, 26] on body "Žemėlapis Užduotys Receptai Panaudoti resursai Sandėlis Kultūros Įmonės Invento…" at bounding box center [683, 324] width 1366 height 649
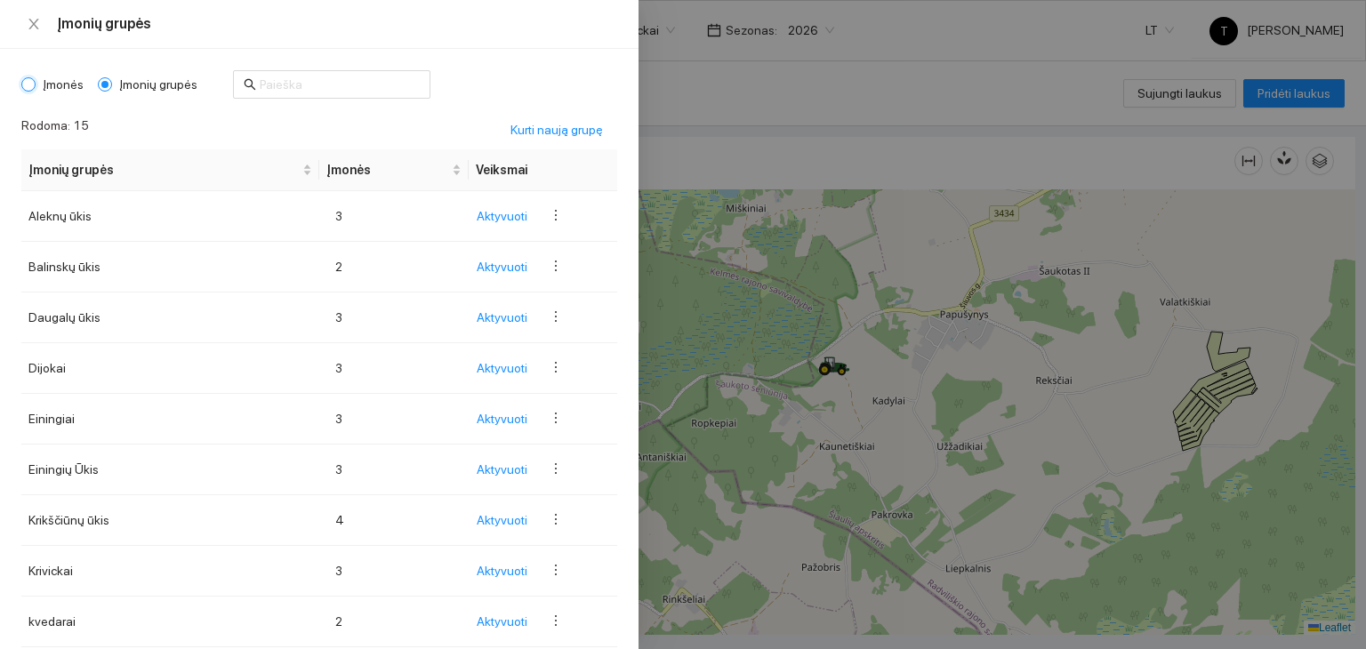
click at [28, 88] on input "Įmonės" at bounding box center [28, 84] width 14 height 14
radio input "true"
radio input "false"
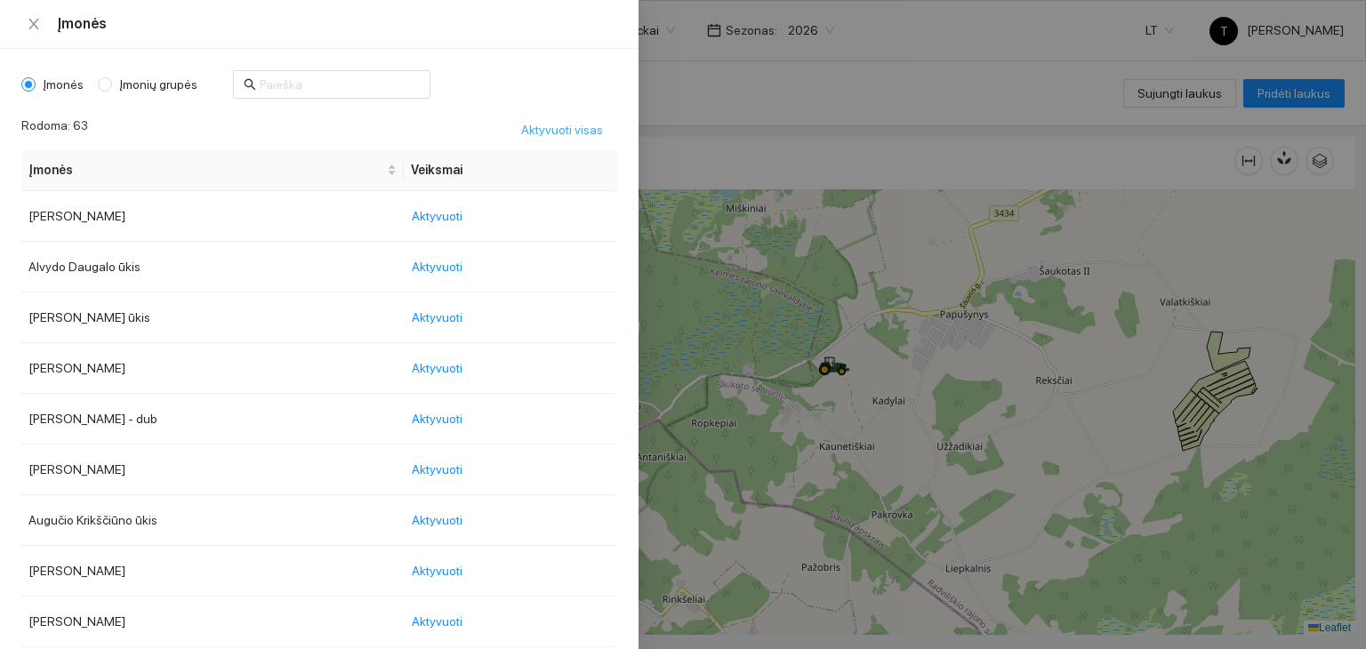
click at [541, 127] on span "Aktyvuoti visas" at bounding box center [562, 130] width 82 height 20
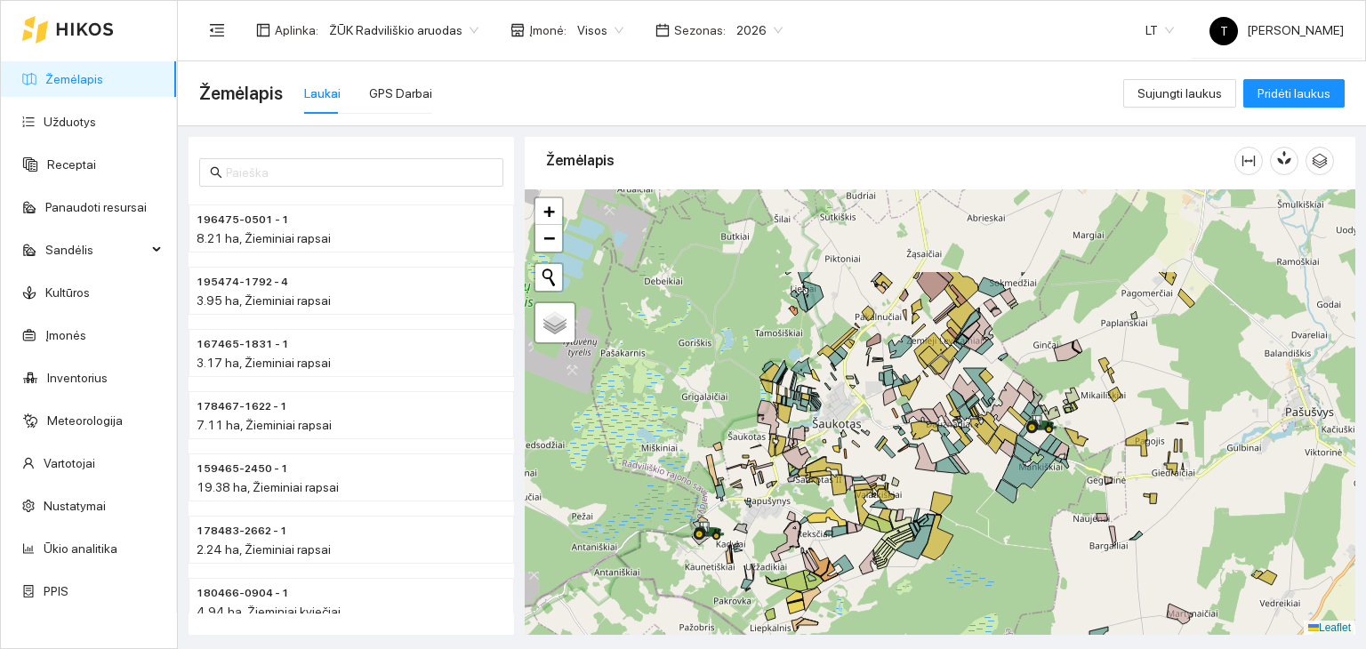
drag, startPoint x: 1071, startPoint y: 495, endPoint x: 930, endPoint y: 622, distance: 190.1
click at [930, 622] on div "+ − Nieko nerasta. Bandykite dar kartą. Žemėlapis Palydovas Leaflet" at bounding box center [940, 412] width 830 height 446
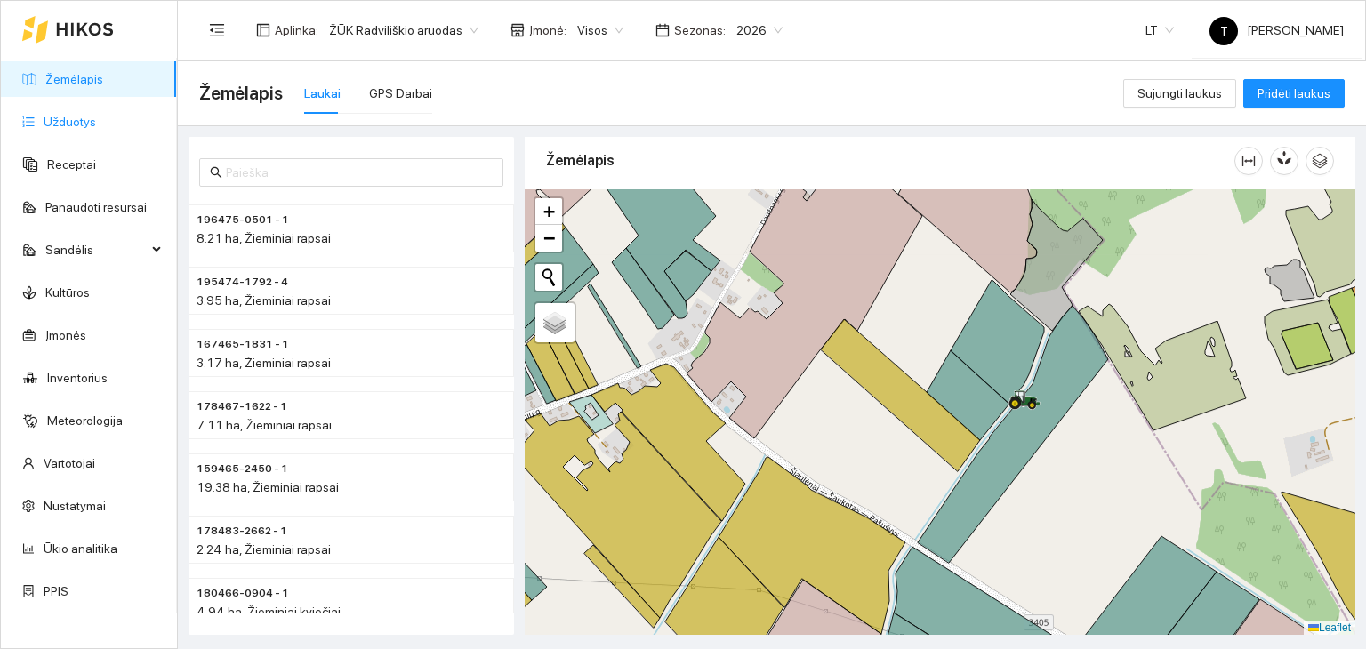
click at [95, 115] on link "Užduotys" at bounding box center [70, 122] width 52 height 14
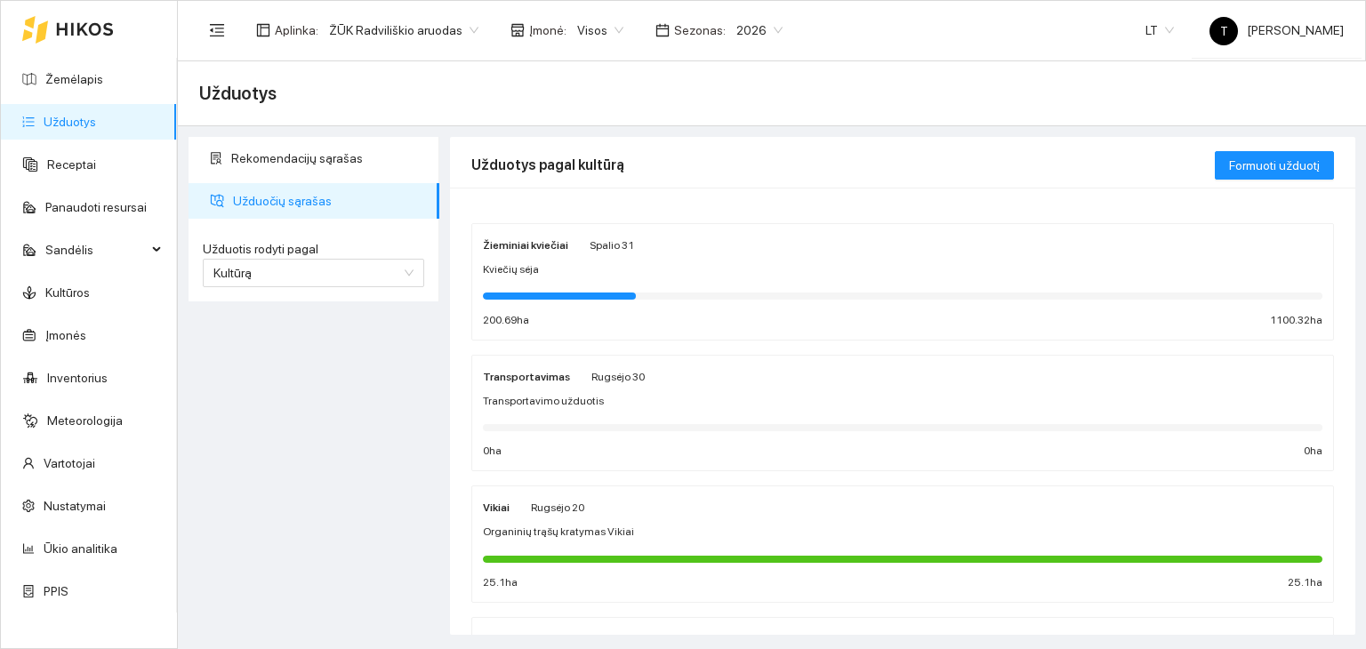
click at [598, 268] on div "Kviečių sėja" at bounding box center [902, 269] width 839 height 17
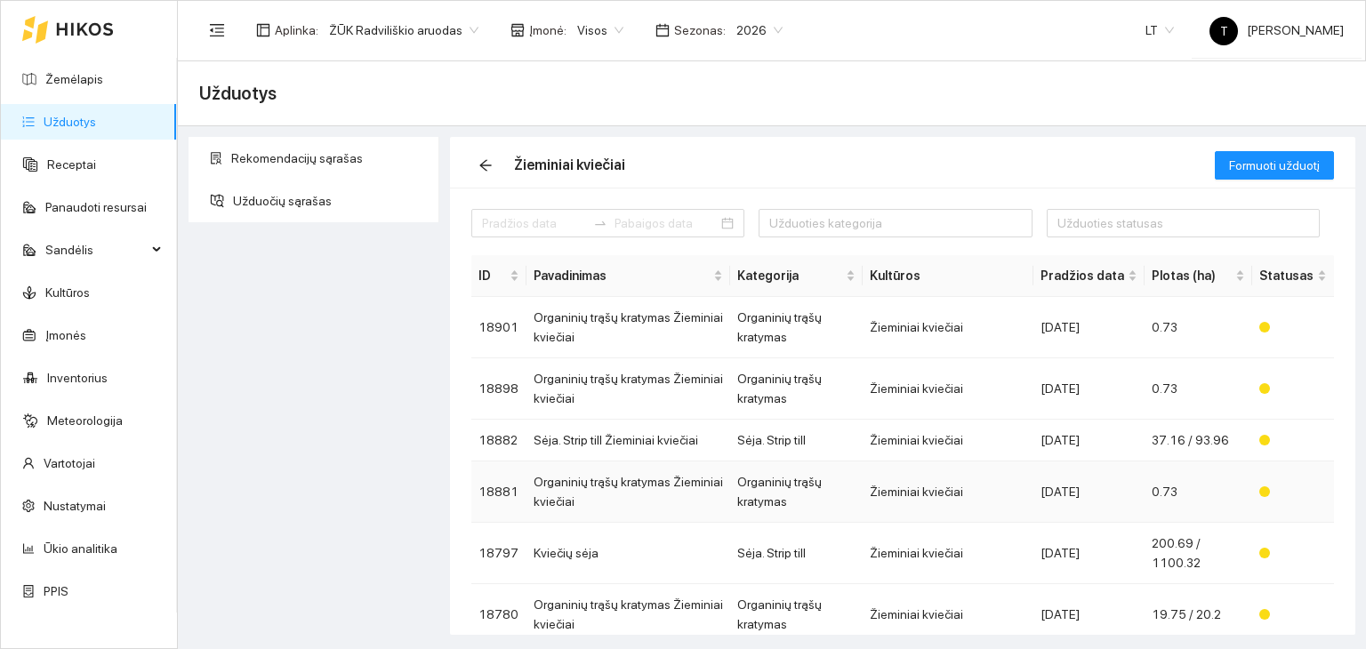
scroll to position [178, 0]
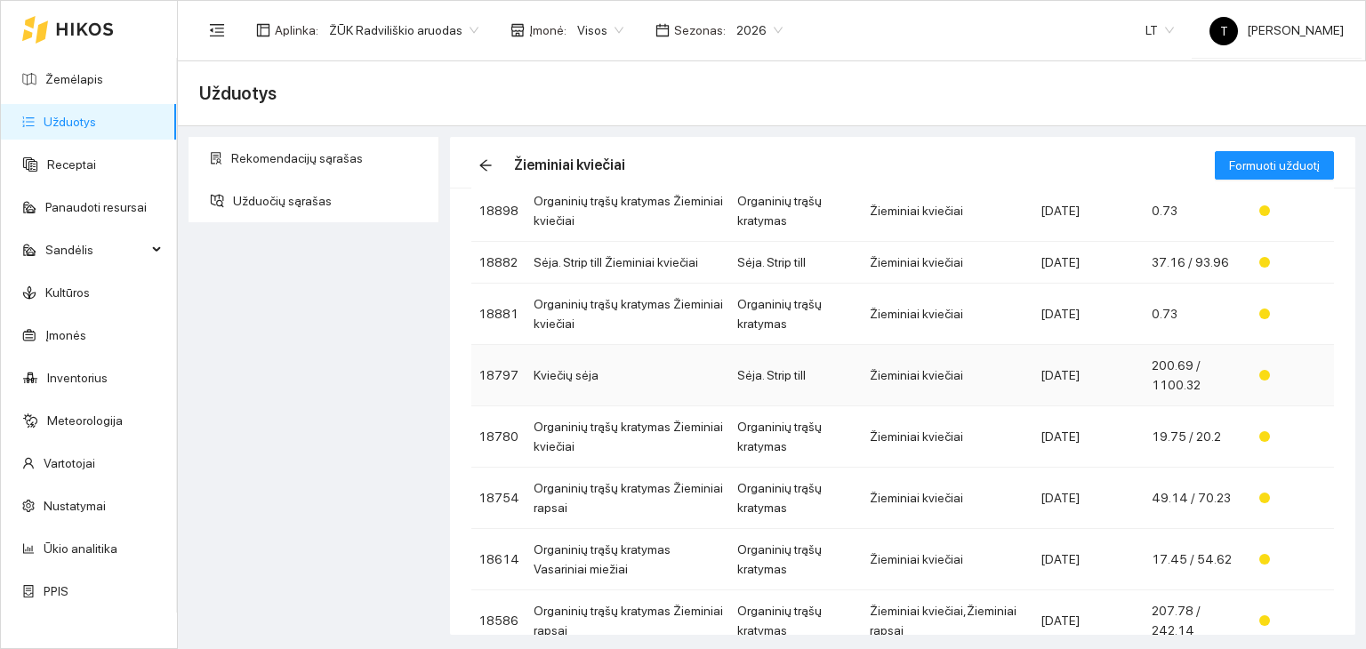
click at [990, 381] on td "Žieminiai kviečiai" at bounding box center [948, 375] width 171 height 61
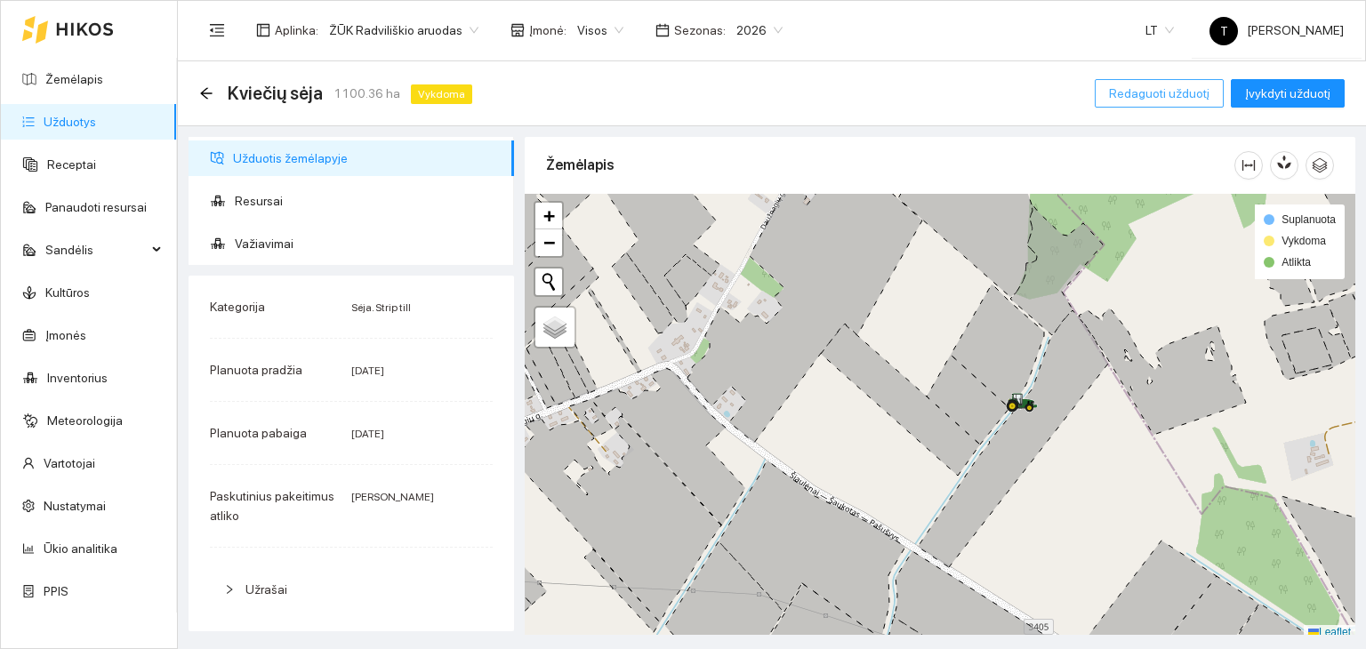
click at [1135, 100] on span "Redaguoti užduotį" at bounding box center [1159, 94] width 100 height 20
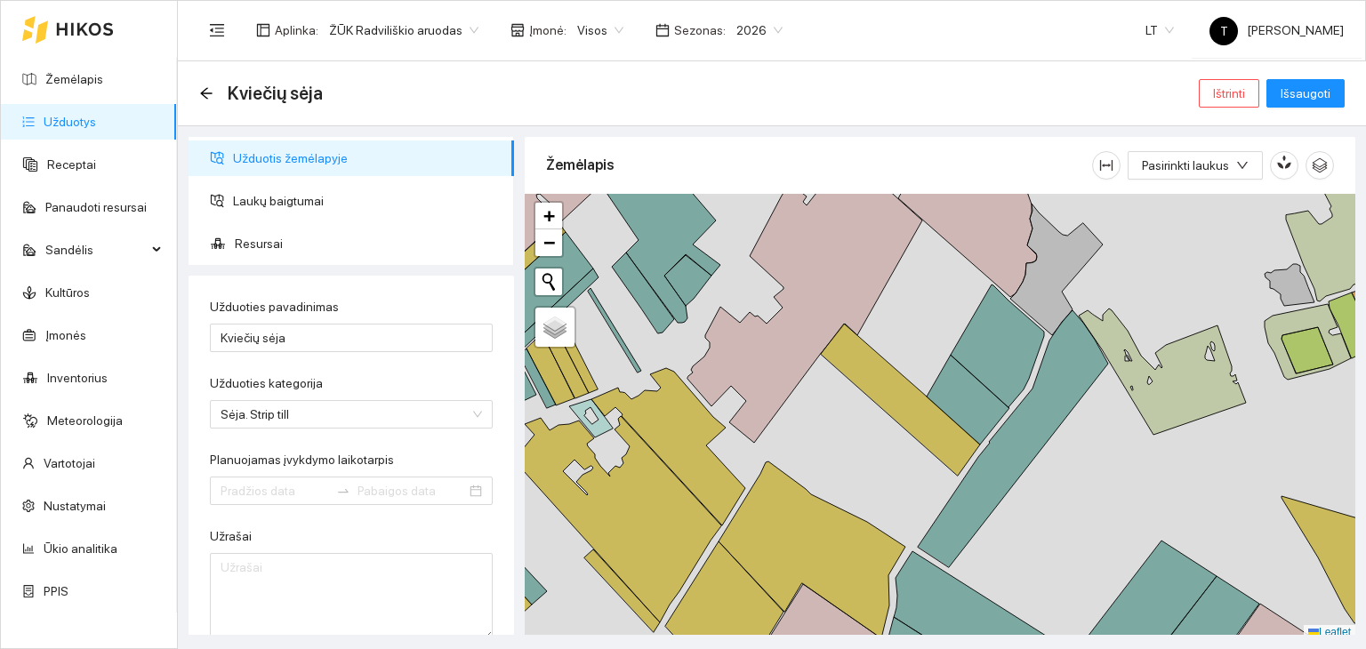
type input "[DATE]"
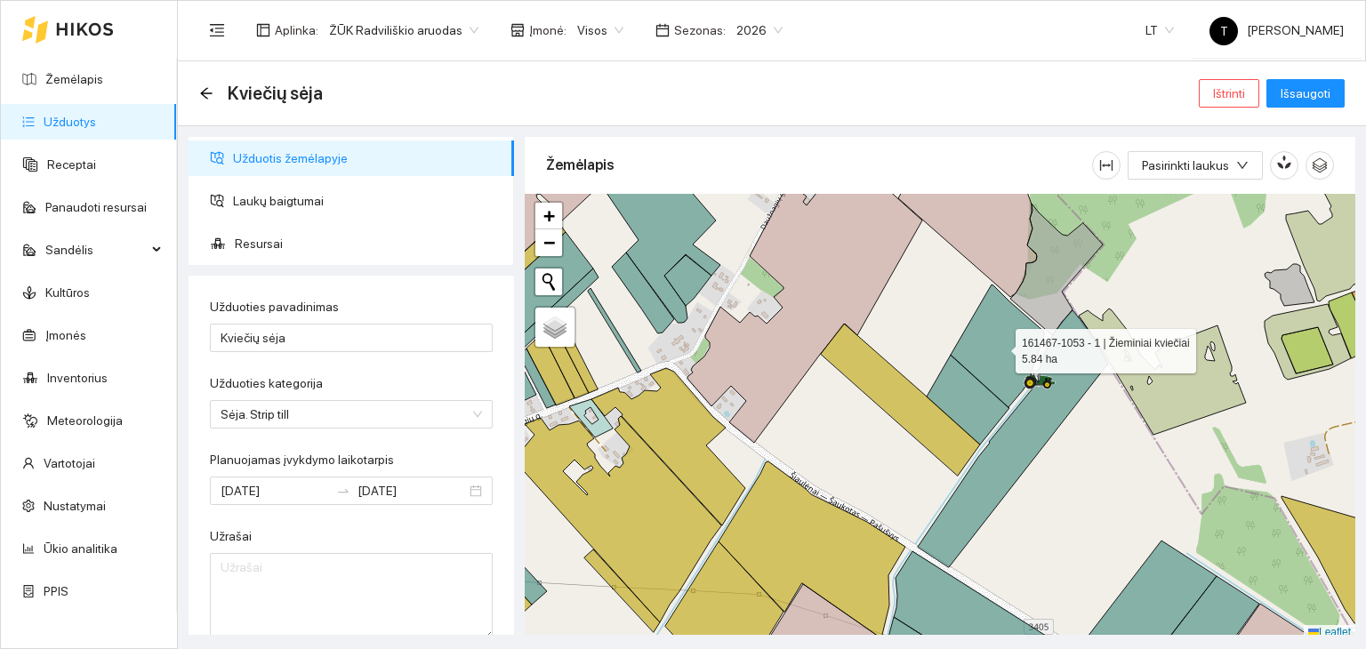
click at [1013, 351] on icon at bounding box center [997, 346] width 93 height 123
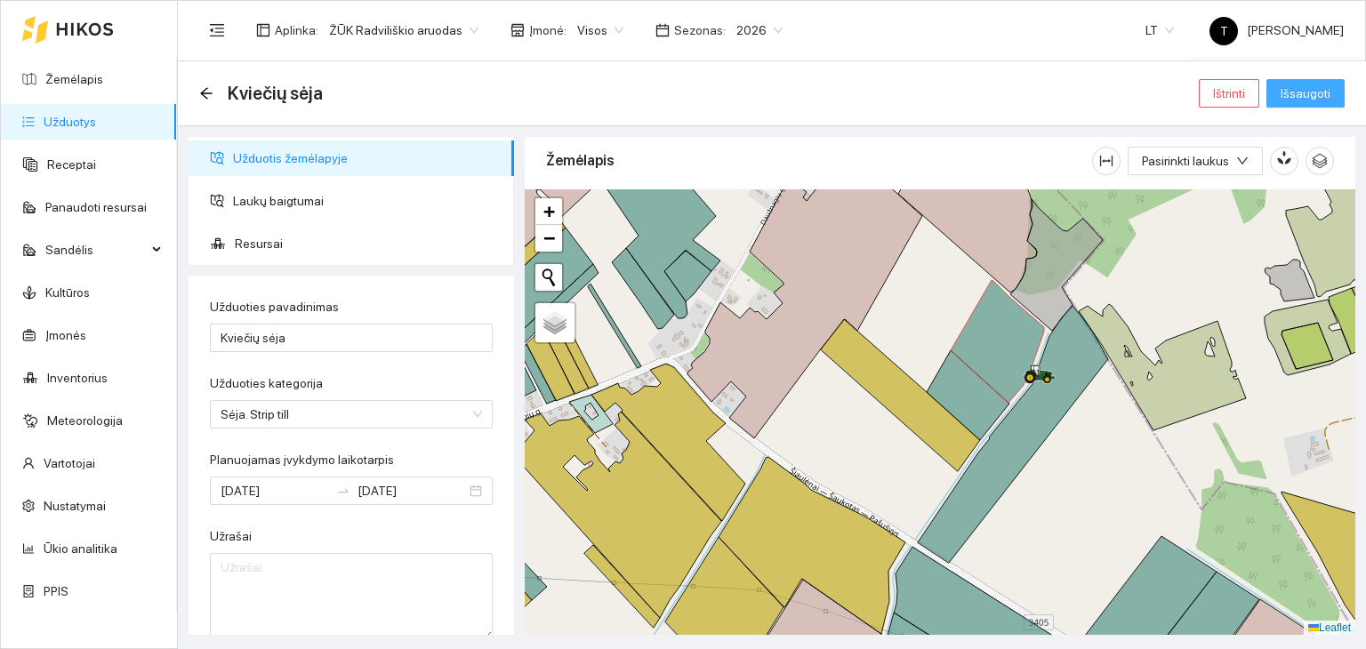
click at [1309, 96] on span "Išsaugoti" at bounding box center [1305, 94] width 50 height 20
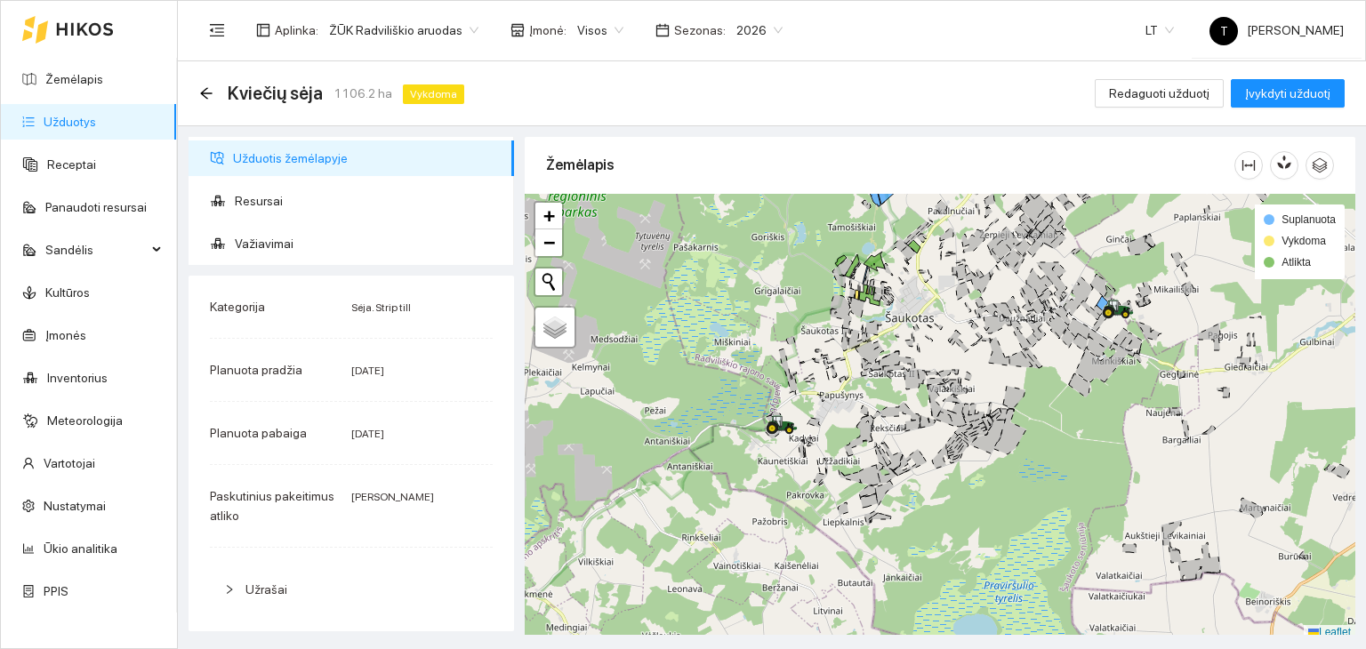
scroll to position [4, 0]
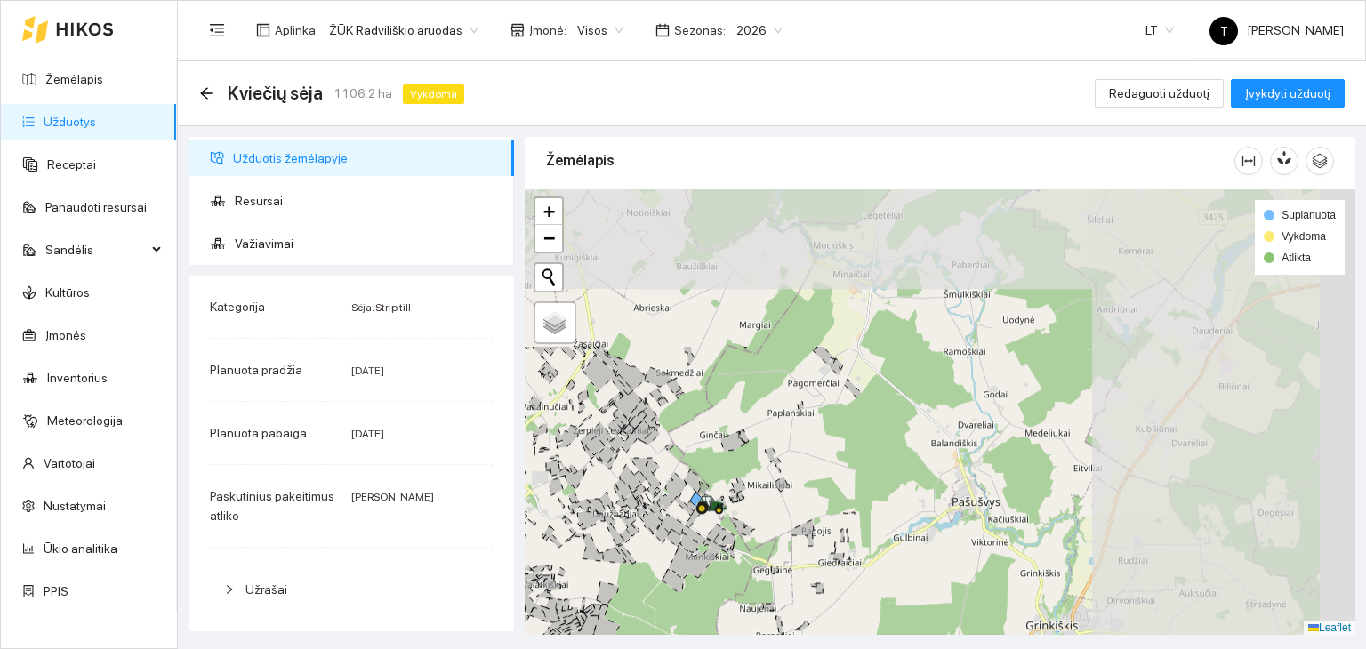
drag, startPoint x: 1218, startPoint y: 320, endPoint x: 808, endPoint y: 520, distance: 456.1
click at [810, 520] on div "+ − Nieko nerasta. Bandykite dar kartą. Žemėlapis Palydovas Leaflet Suplanuota …" at bounding box center [940, 412] width 830 height 446
